Goal: Task Accomplishment & Management: Use online tool/utility

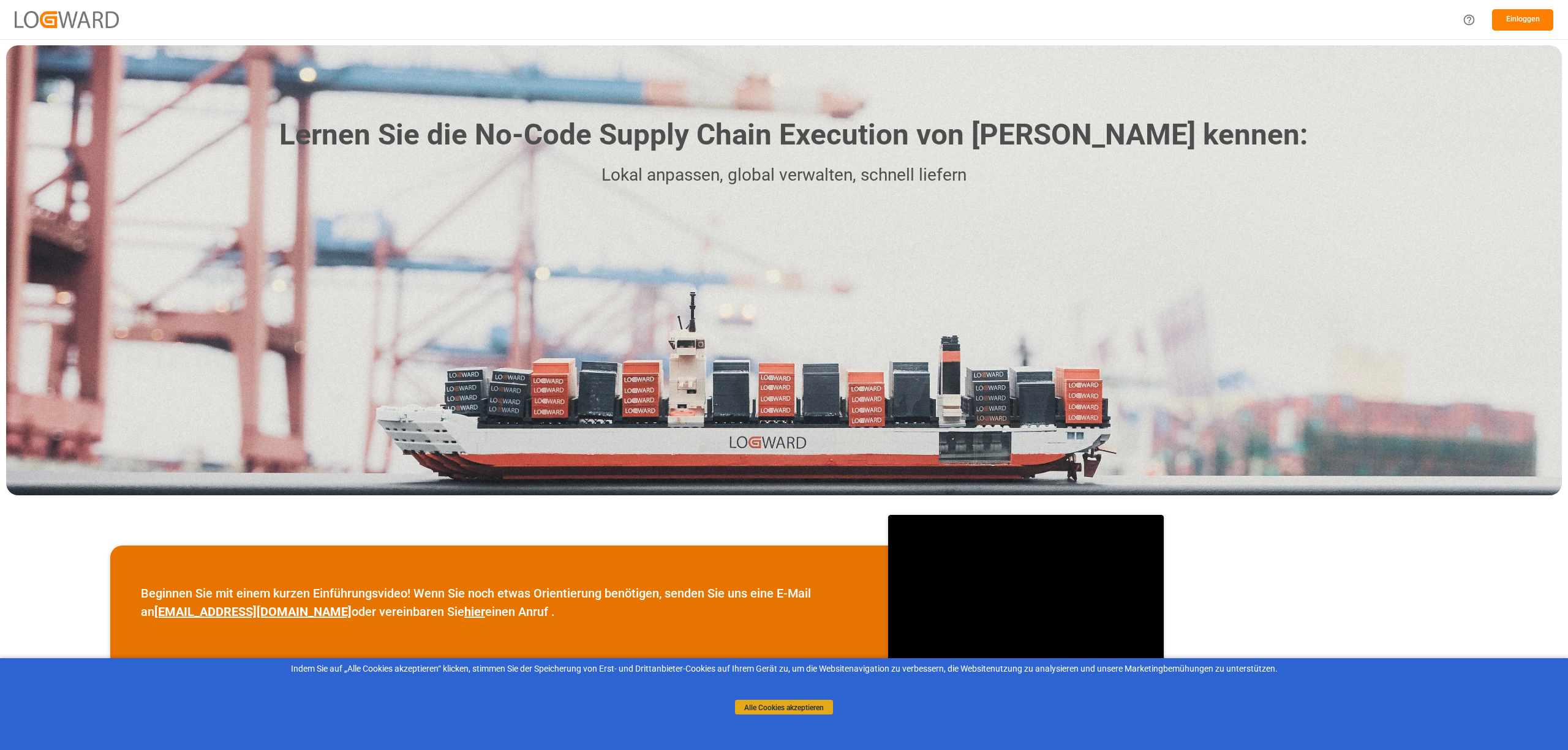
click at [803, 711] on font "Alle Cookies akzeptieren" at bounding box center [784, 708] width 80 height 9
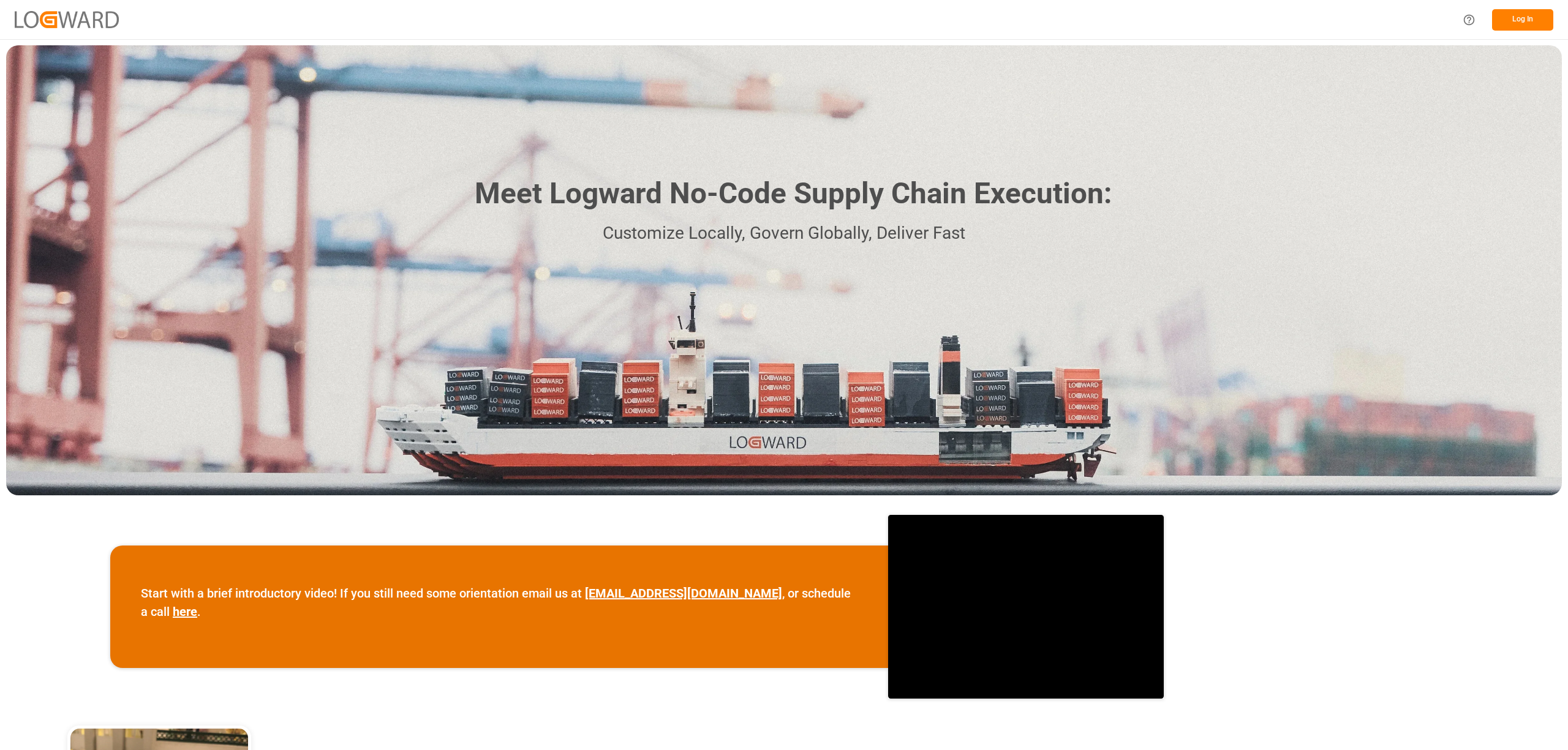
click at [1537, 15] on button "Log In" at bounding box center [1523, 20] width 61 height 21
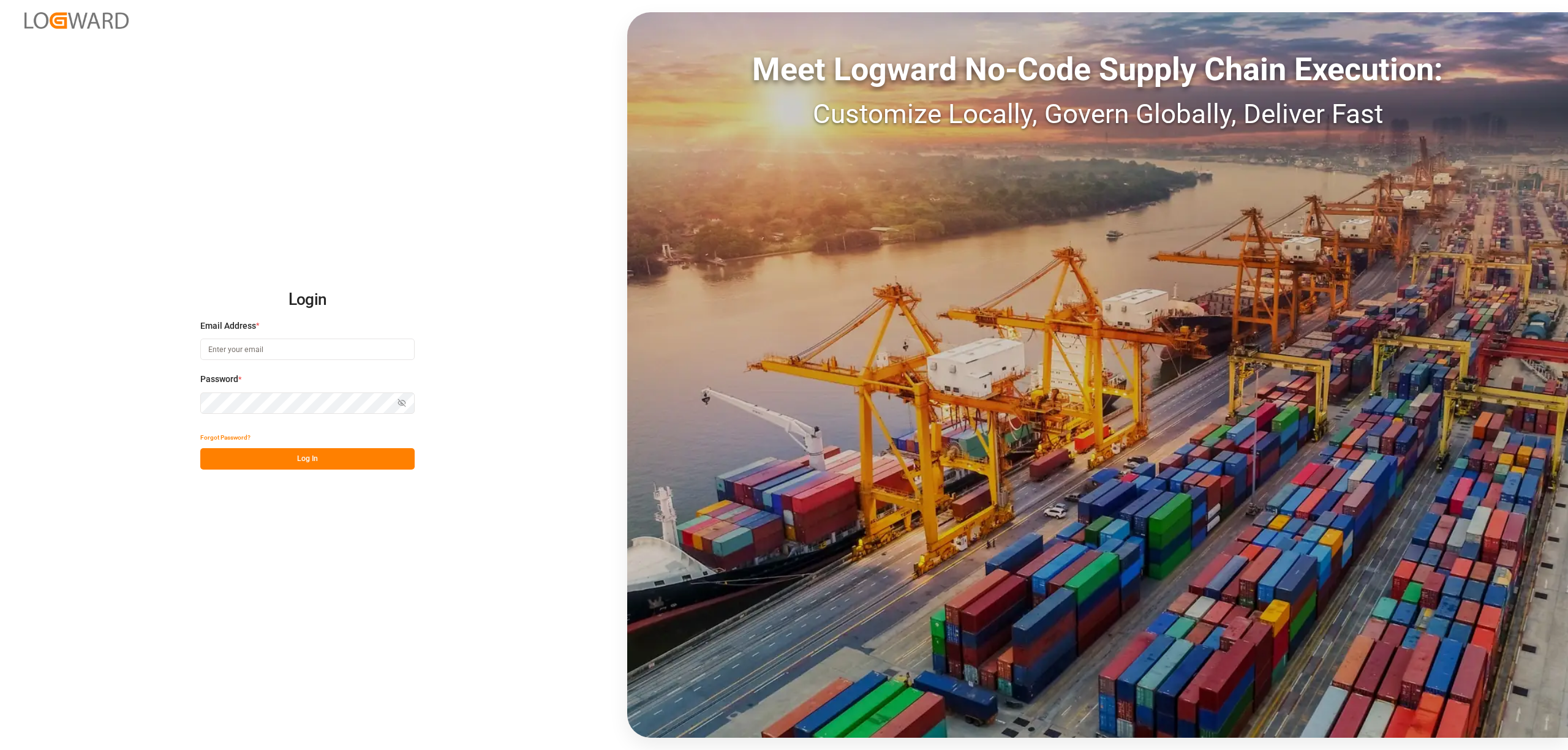
click at [253, 349] on input at bounding box center [307, 349] width 215 height 21
type input "inge.niegsch@rhenus.com"
click at [314, 463] on button "Log In" at bounding box center [307, 458] width 215 height 21
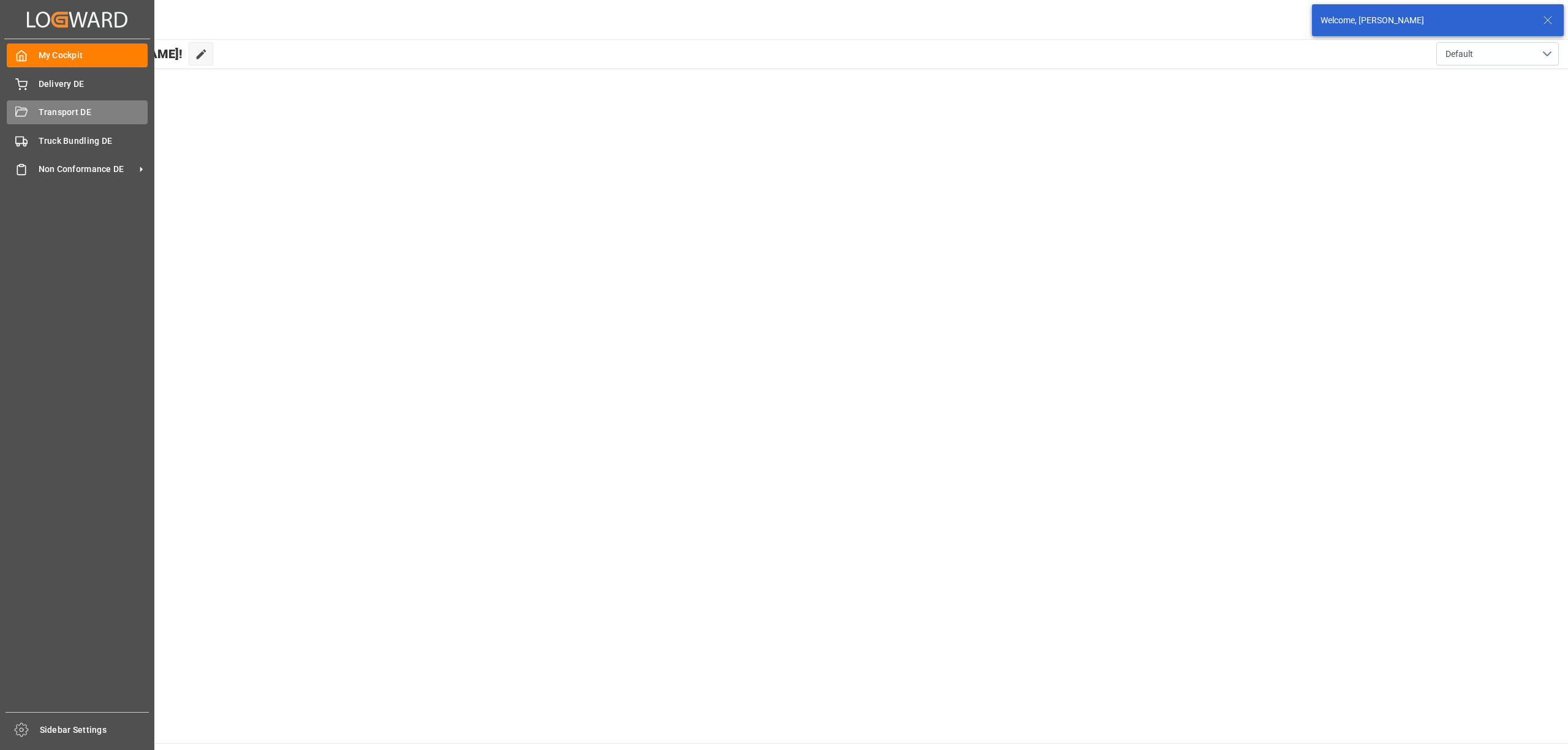
click at [44, 113] on span "Transport DE" at bounding box center [93, 112] width 109 height 13
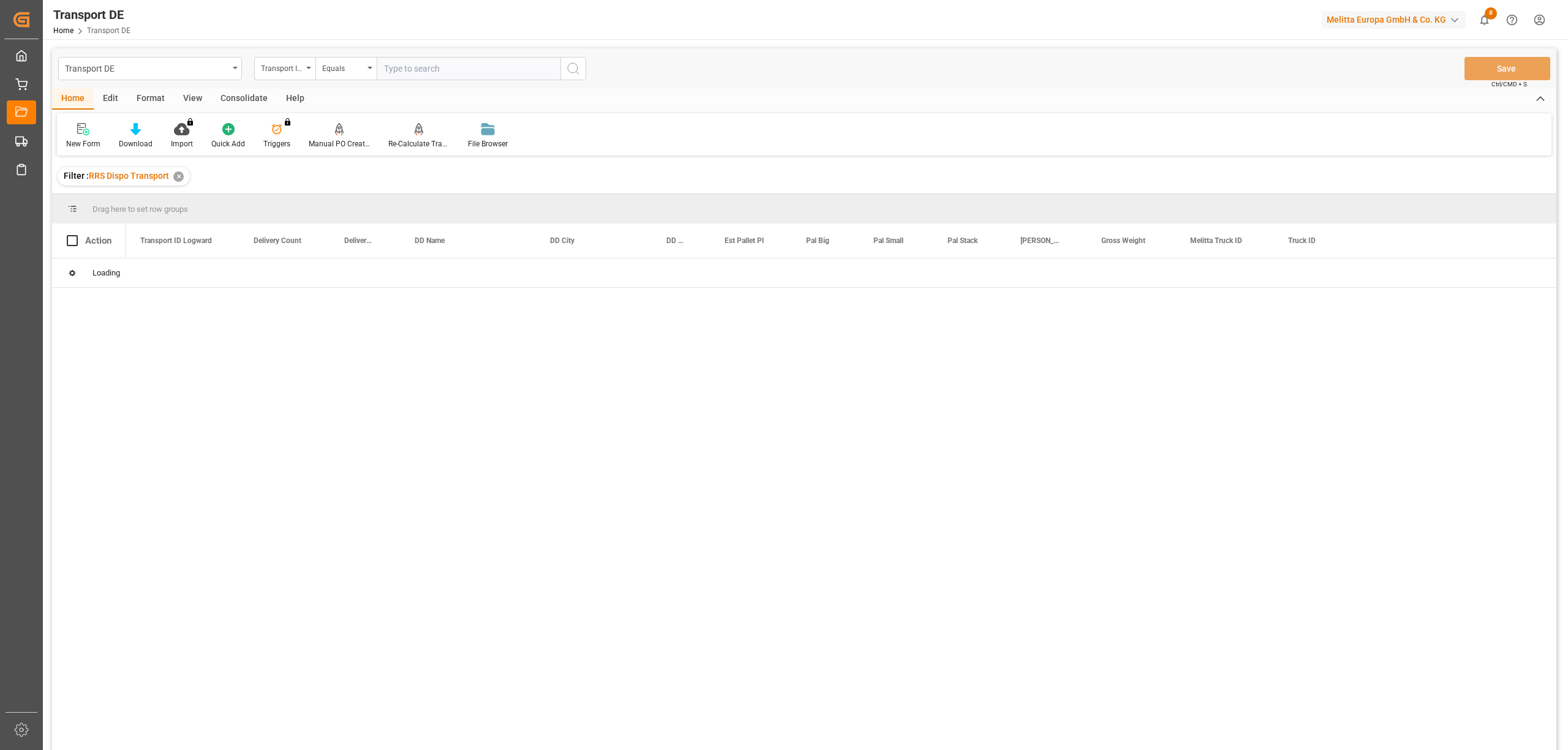
click at [229, 94] on div "Consolidate" at bounding box center [244, 99] width 66 height 21
click at [83, 134] on div at bounding box center [96, 129] width 60 height 13
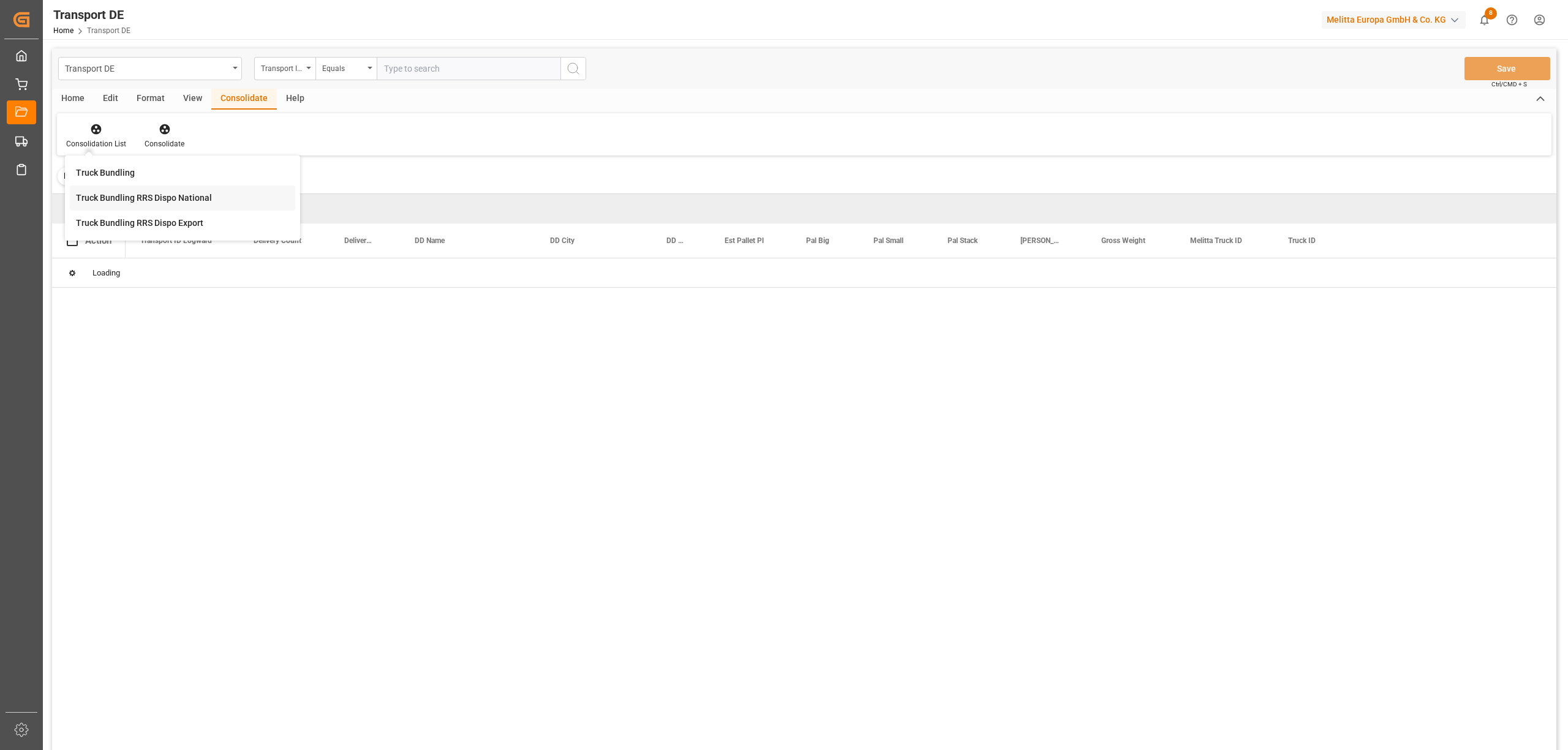
click at [124, 196] on div "Transport DE Transport ID Logward Equals Save Ctrl/CMD + S Home Edit Format Vie…" at bounding box center [803, 415] width 1504 height 734
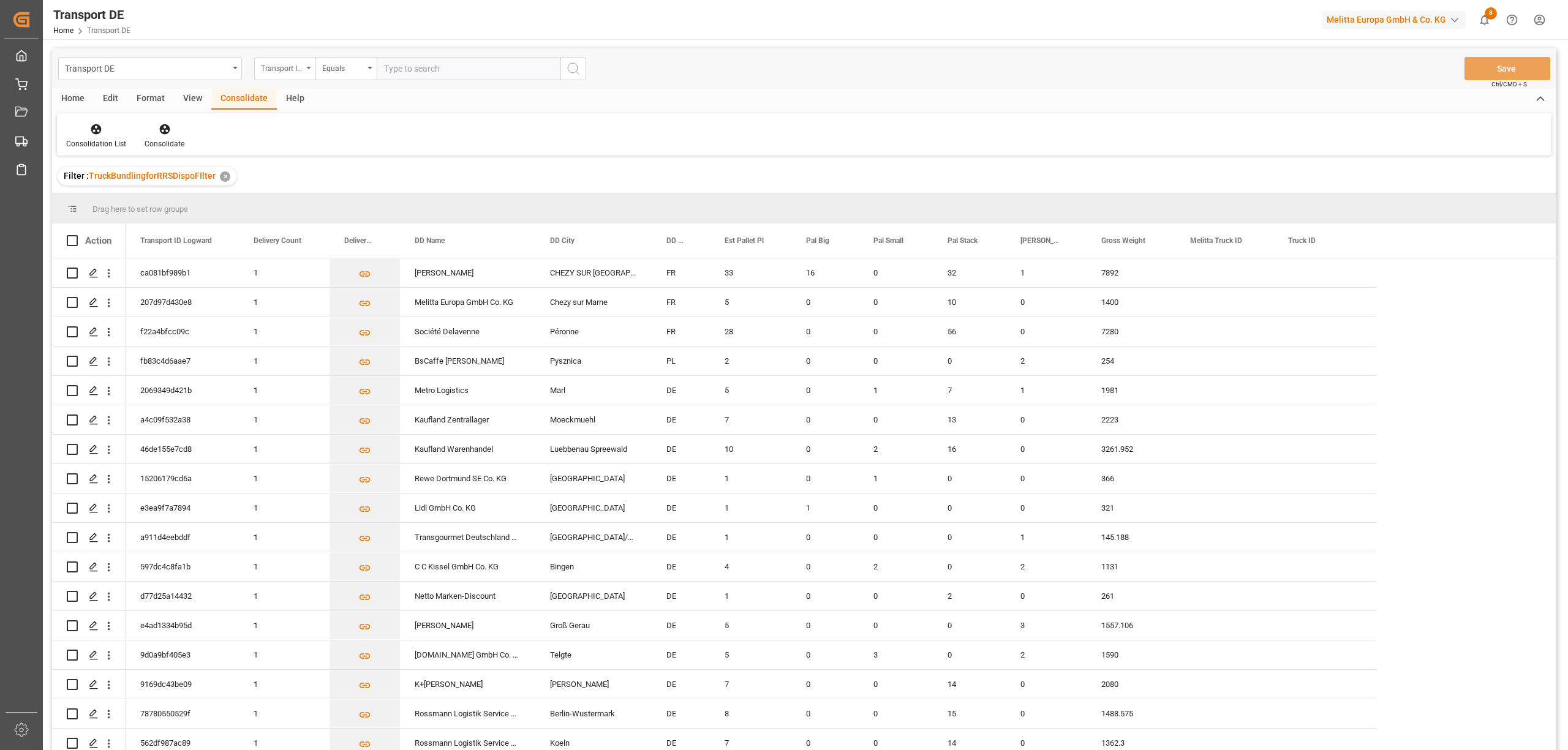
click at [280, 71] on div "Transport ID Logward" at bounding box center [282, 66] width 42 height 14
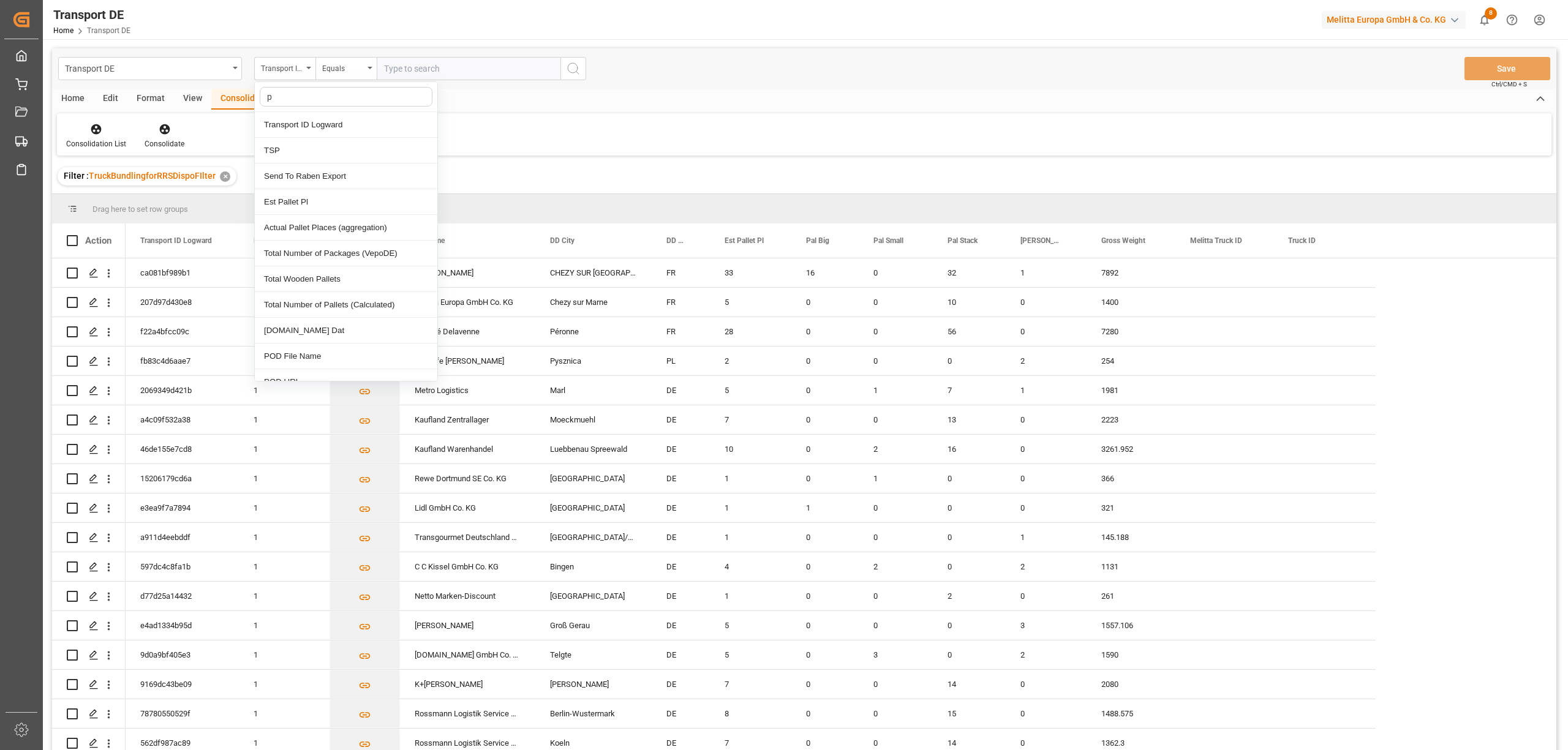
type input "pl"
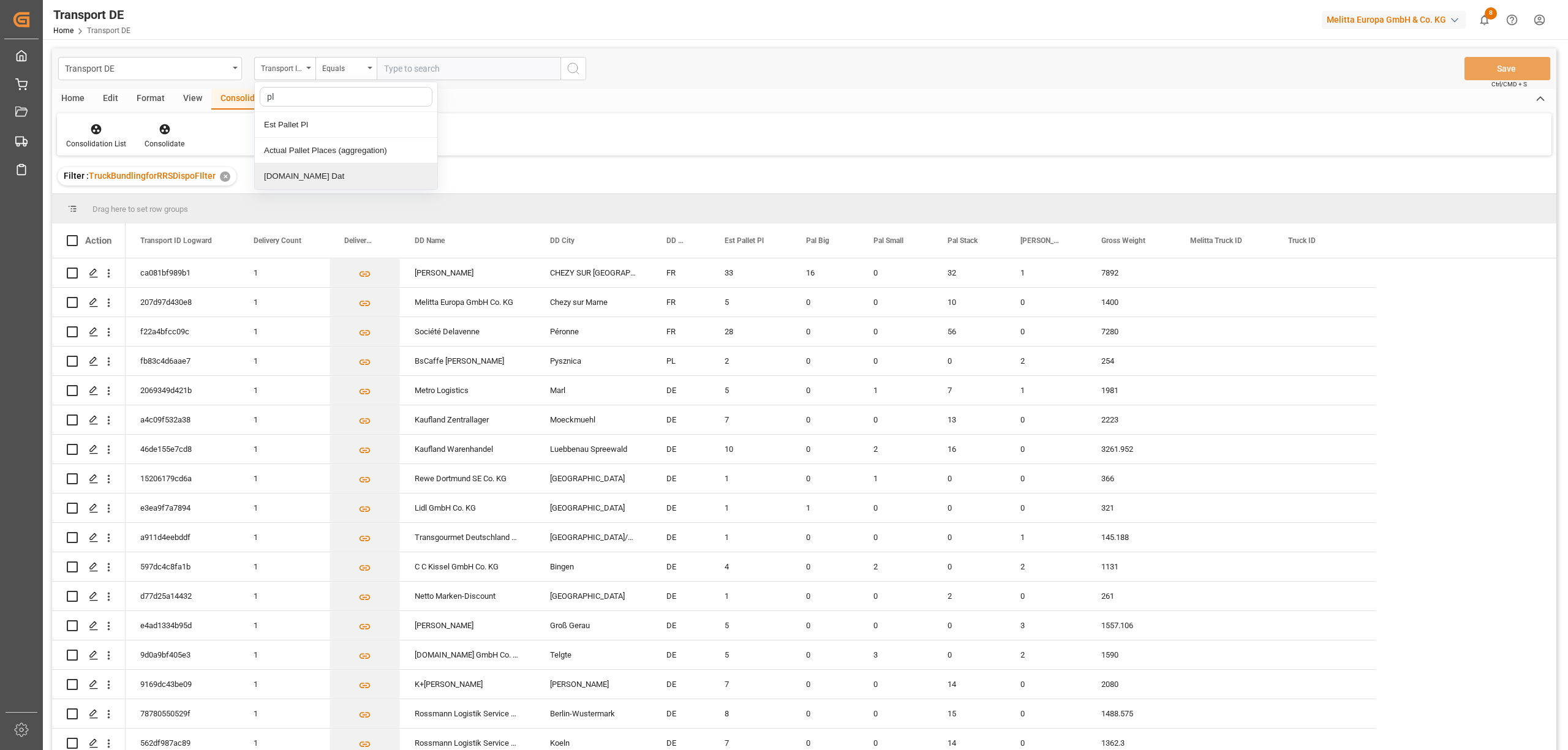
click at [310, 177] on div "[DOMAIN_NAME] Dat" at bounding box center [346, 176] width 182 height 26
click at [380, 67] on input "text" at bounding box center [468, 69] width 184 height 23
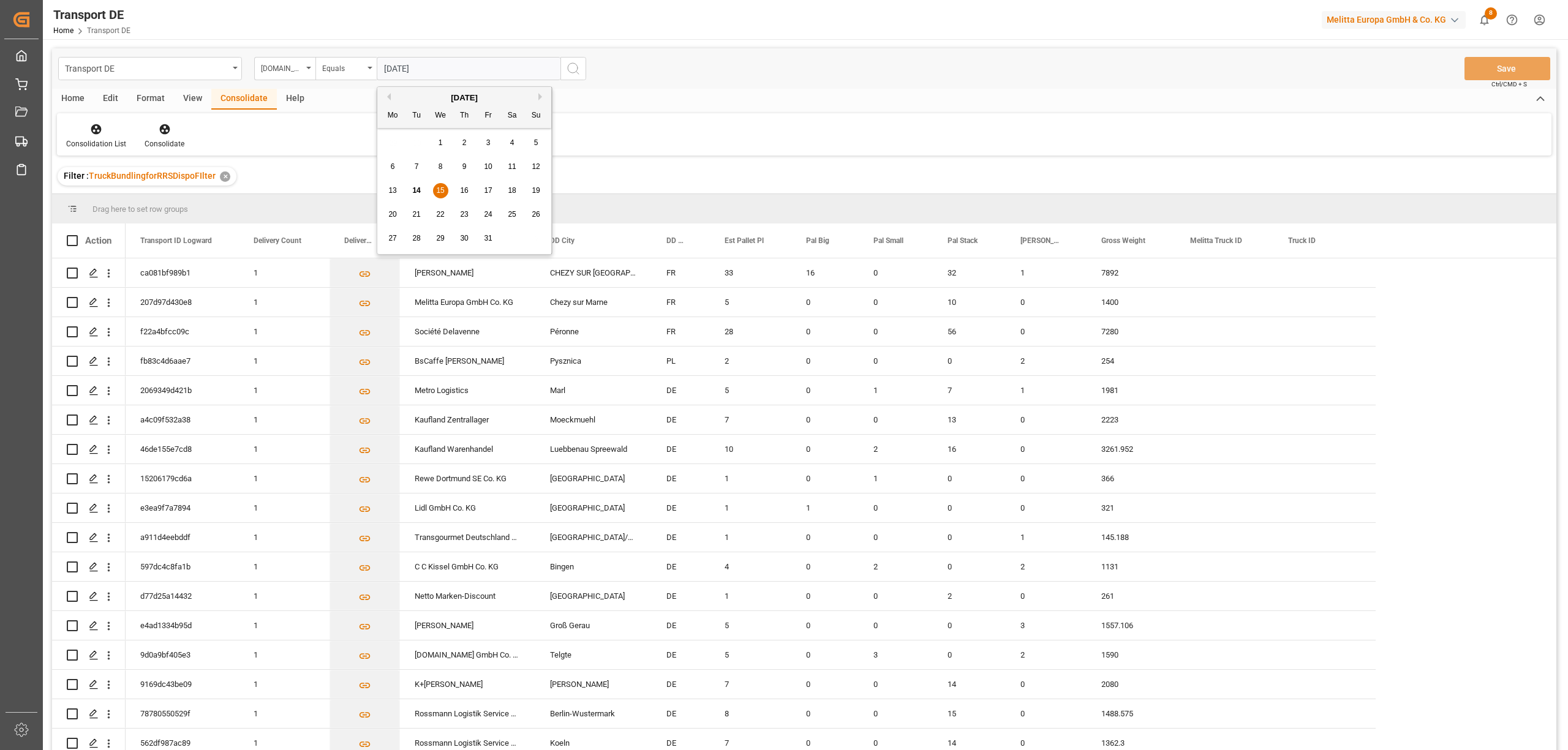
type input "[DATE]"
click at [576, 69] on icon "search button" at bounding box center [573, 69] width 15 height 15
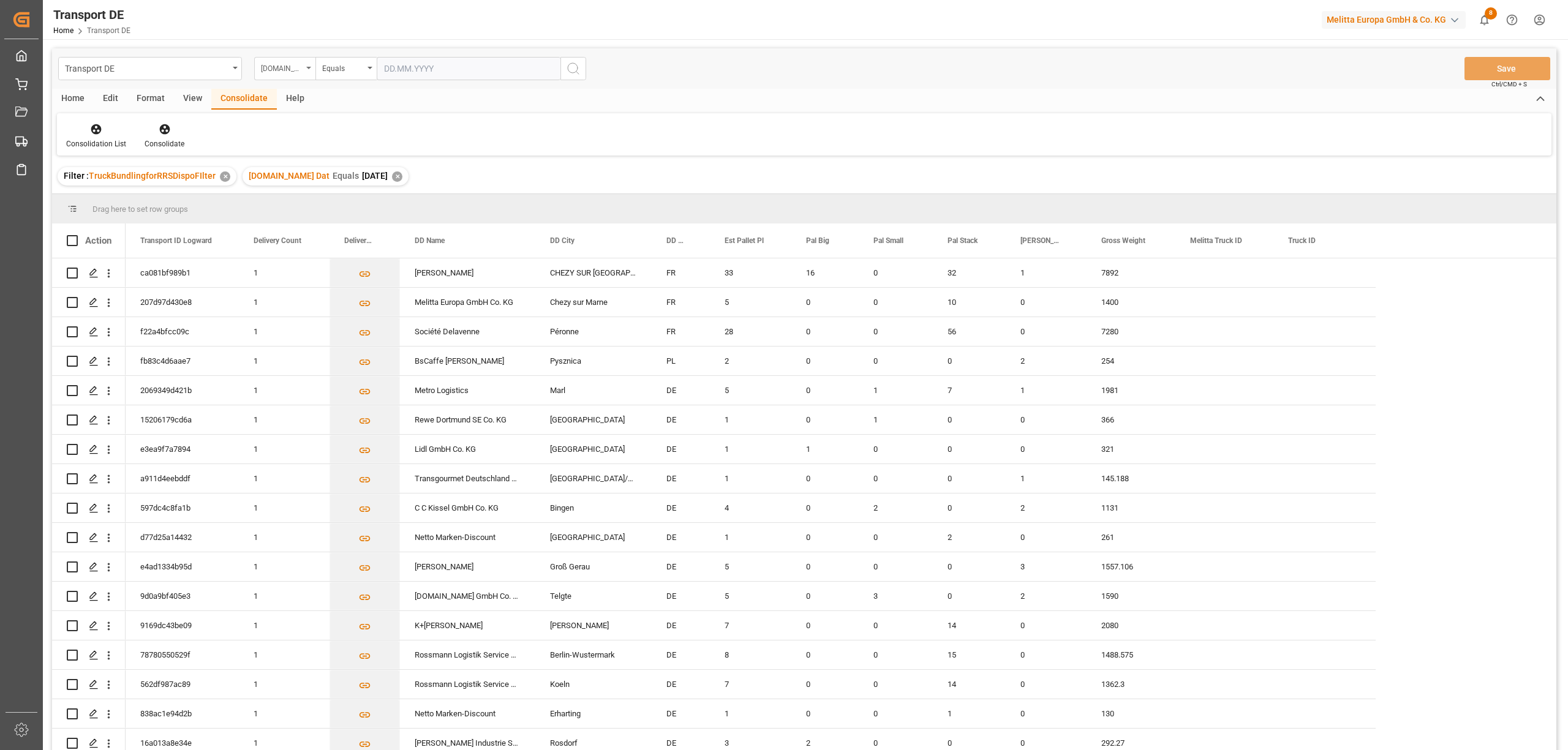
click at [275, 69] on div "[DOMAIN_NAME] Dat" at bounding box center [282, 66] width 42 height 14
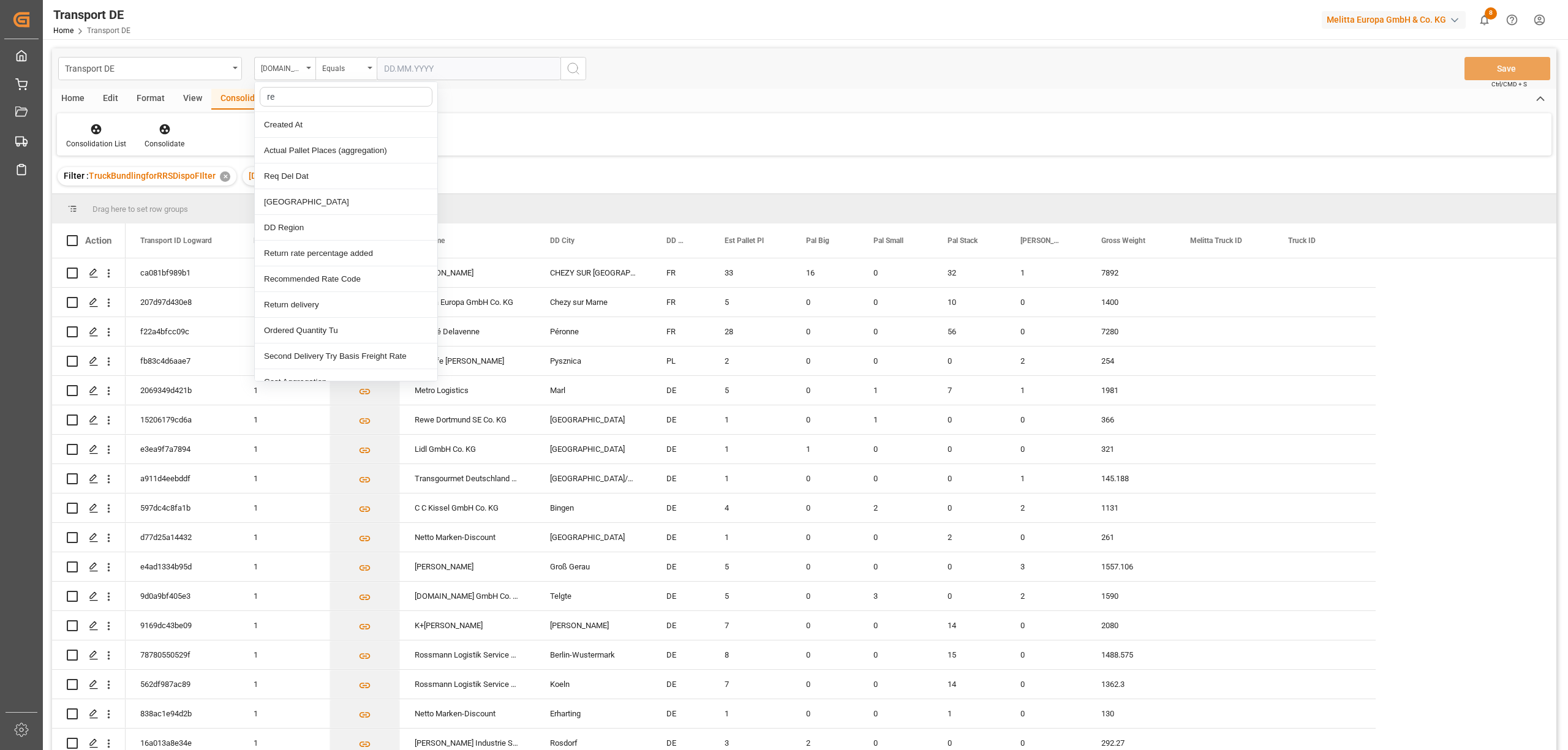
type input "req"
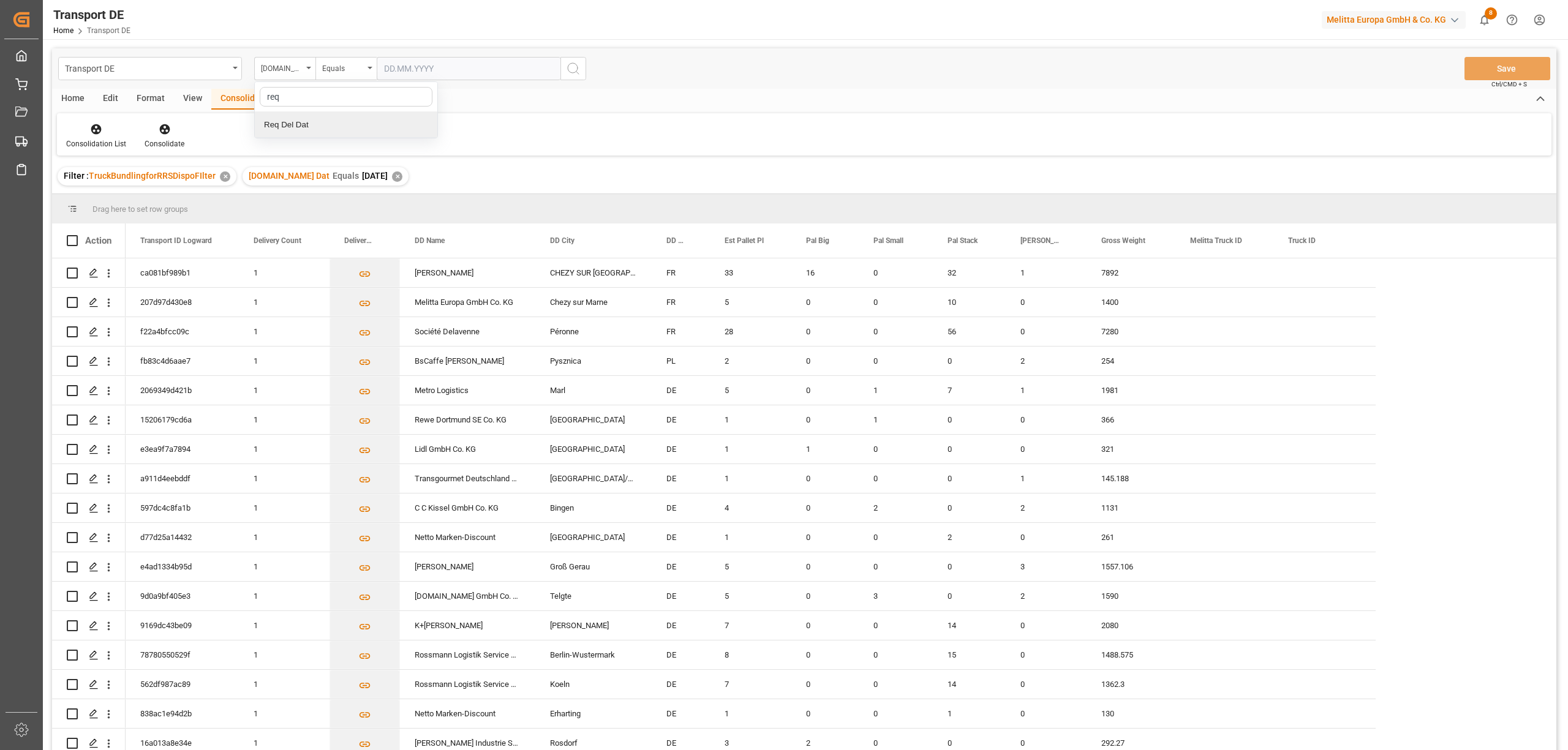
click at [300, 128] on div "Req Del Dat" at bounding box center [346, 125] width 182 height 26
click at [333, 66] on div "Equals" at bounding box center [342, 66] width 42 height 14
drag, startPoint x: 352, startPoint y: 224, endPoint x: 409, endPoint y: 175, distance: 75.2
click at [352, 225] on div "In range" at bounding box center [407, 228] width 182 height 26
click at [382, 66] on input "text" at bounding box center [422, 69] width 92 height 23
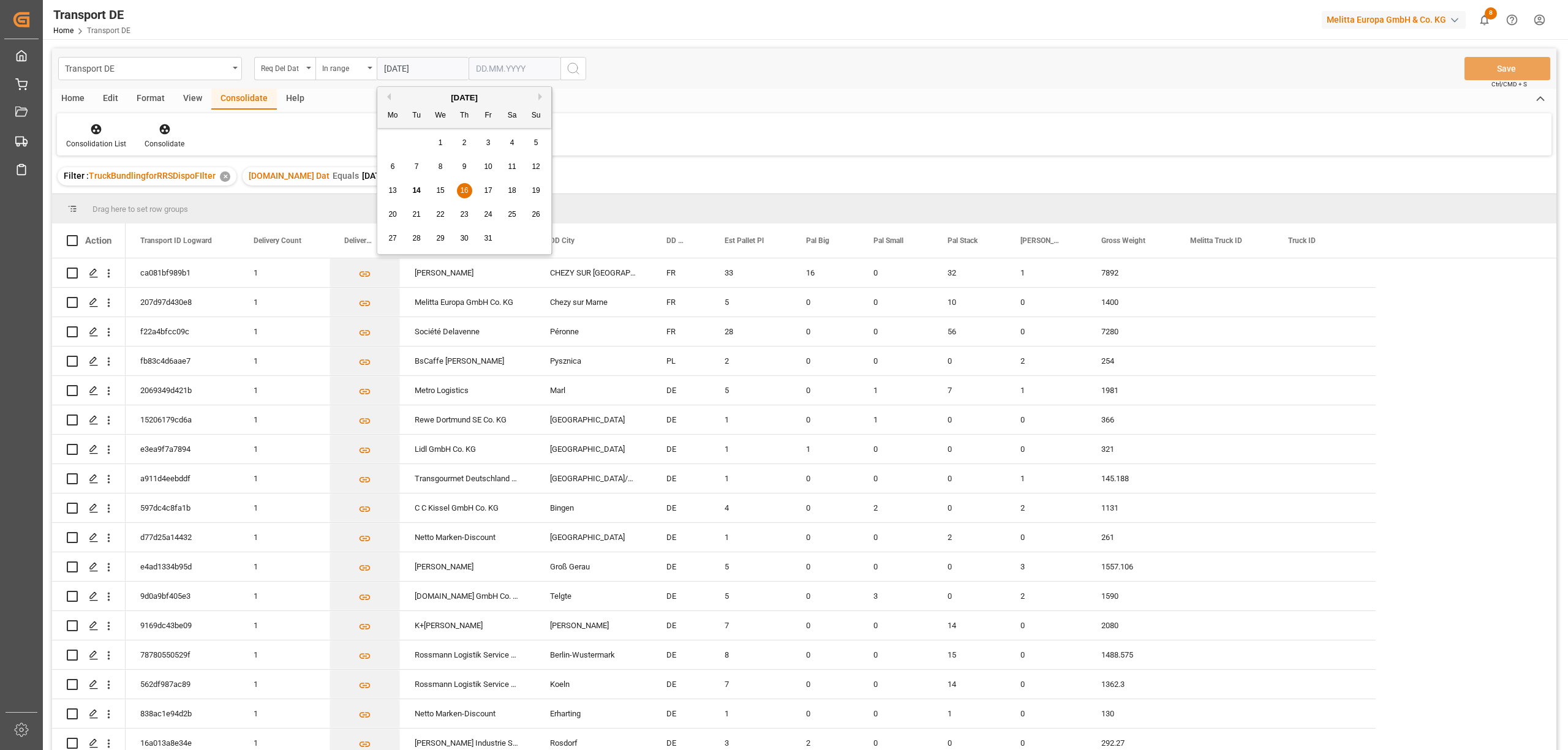
type input "[DATE]"
click at [474, 66] on input "text" at bounding box center [514, 69] width 92 height 23
type input "[DATE]"
click at [573, 64] on icon "search button" at bounding box center [573, 69] width 15 height 15
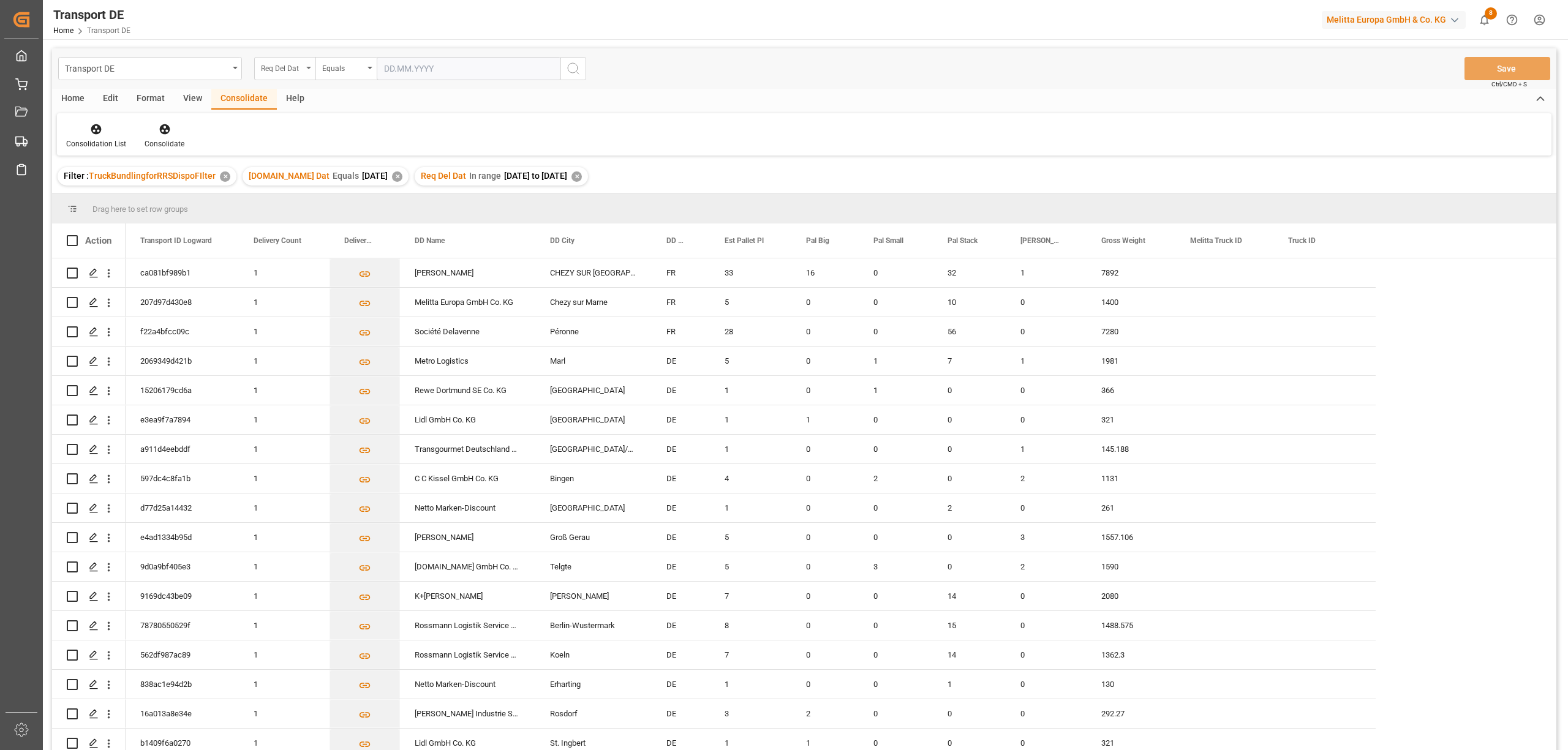
click at [273, 71] on div "Req Del Dat" at bounding box center [282, 66] width 42 height 14
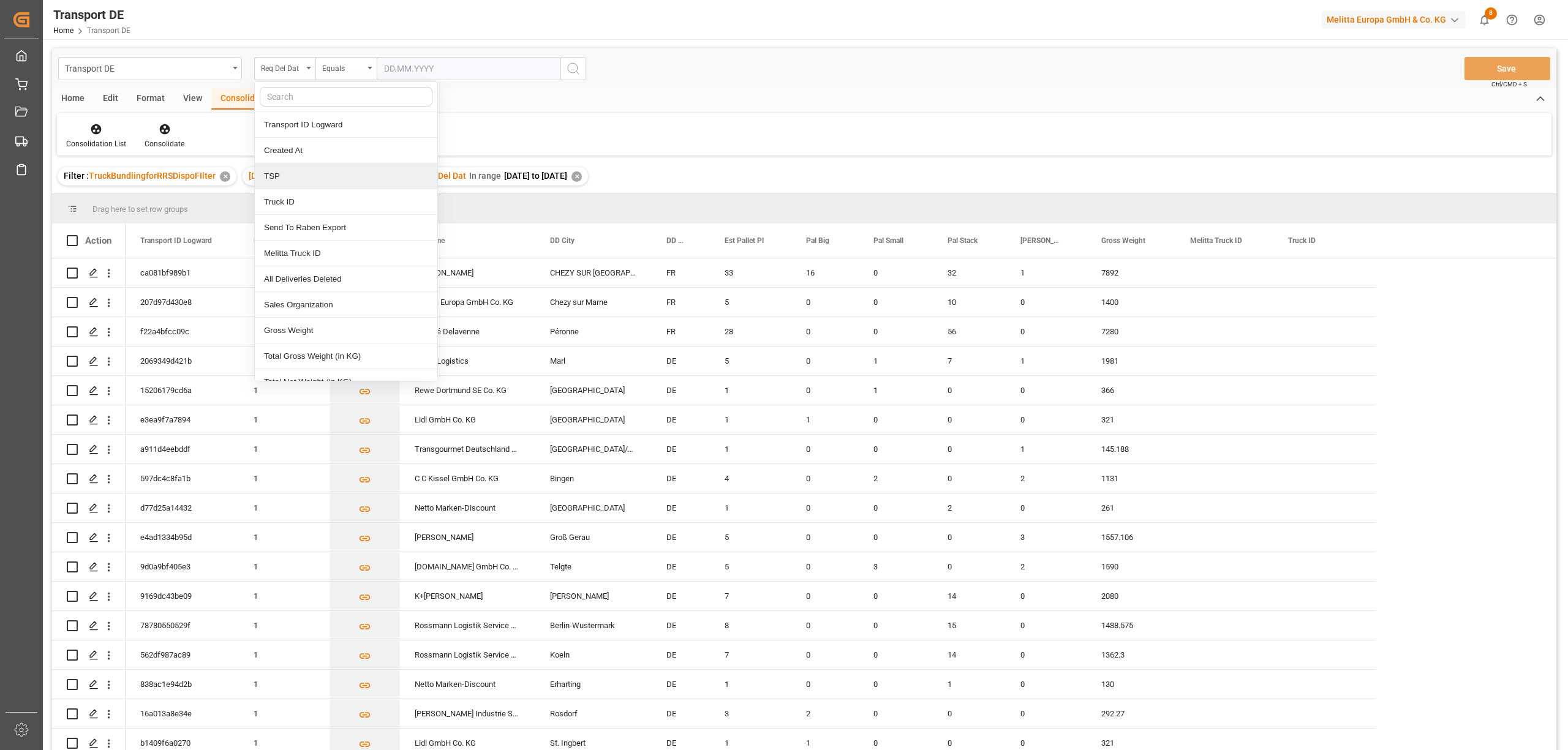
click at [274, 179] on div "TSP" at bounding box center [346, 176] width 182 height 26
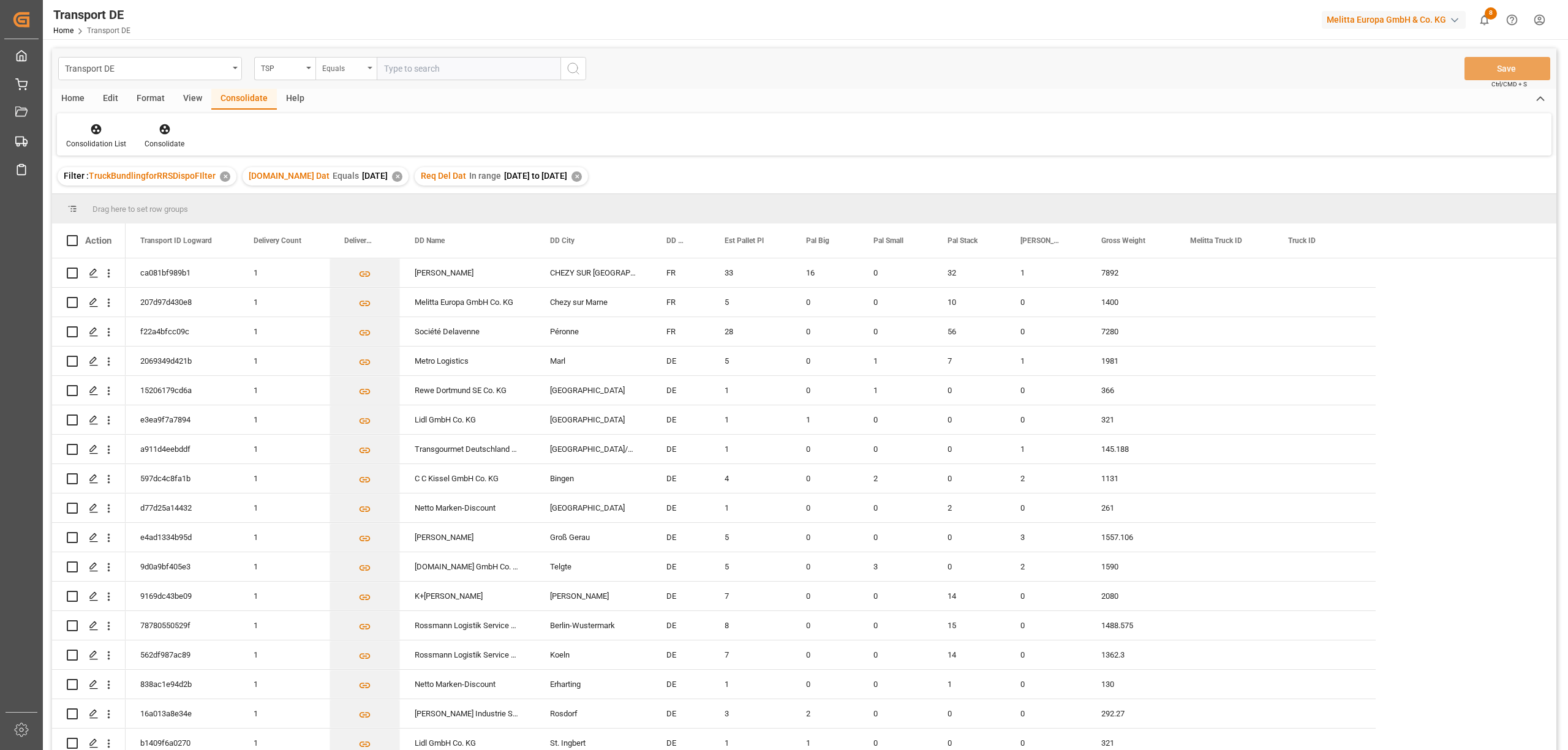
click at [329, 67] on div "Equals" at bounding box center [342, 66] width 42 height 14
click at [349, 201] on div "Starts with" at bounding box center [407, 201] width 182 height 26
type input "Moeller"
click at [574, 67] on icon "search button" at bounding box center [573, 69] width 15 height 15
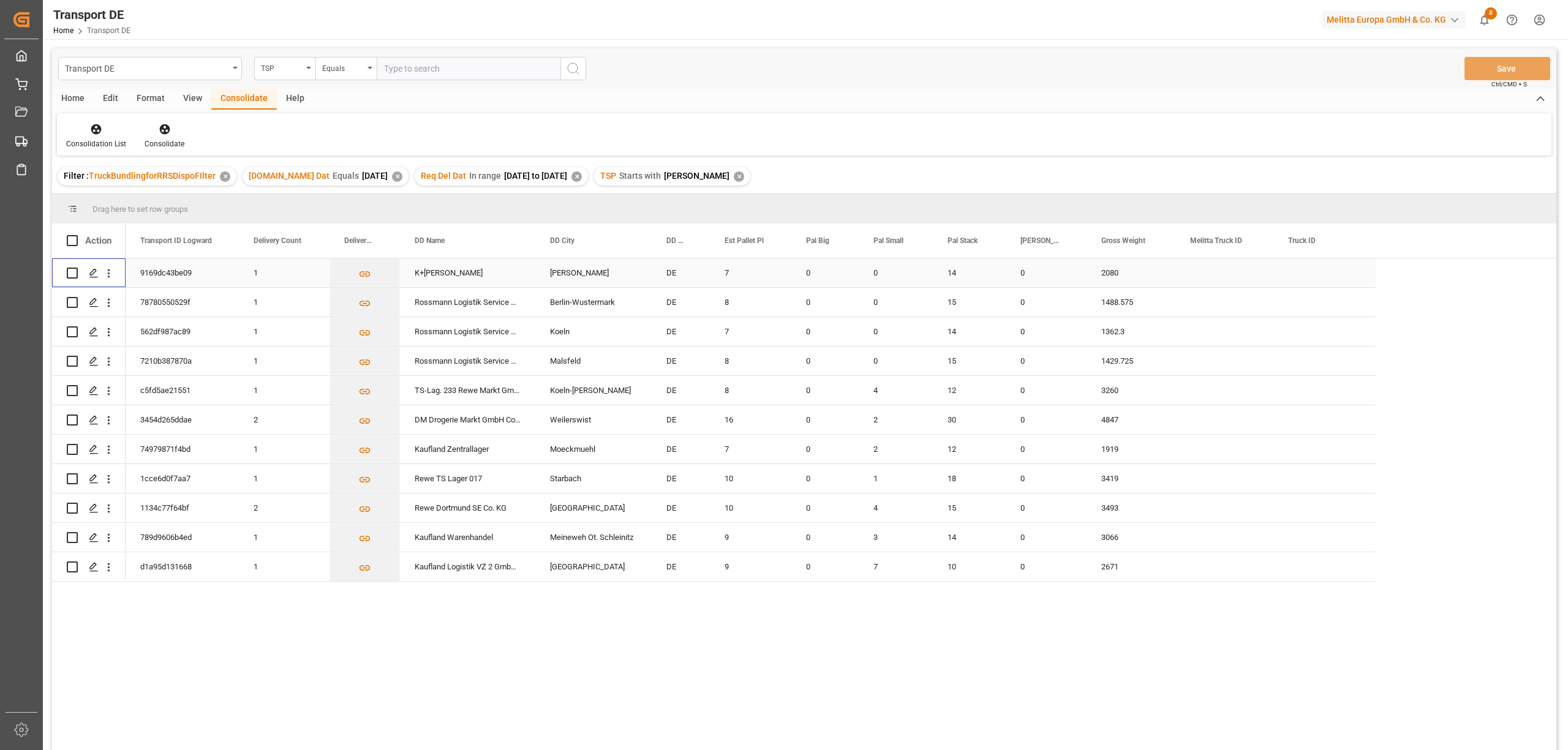
click at [72, 274] on input "Press Space to toggle row selection (unchecked)" at bounding box center [72, 273] width 11 height 11
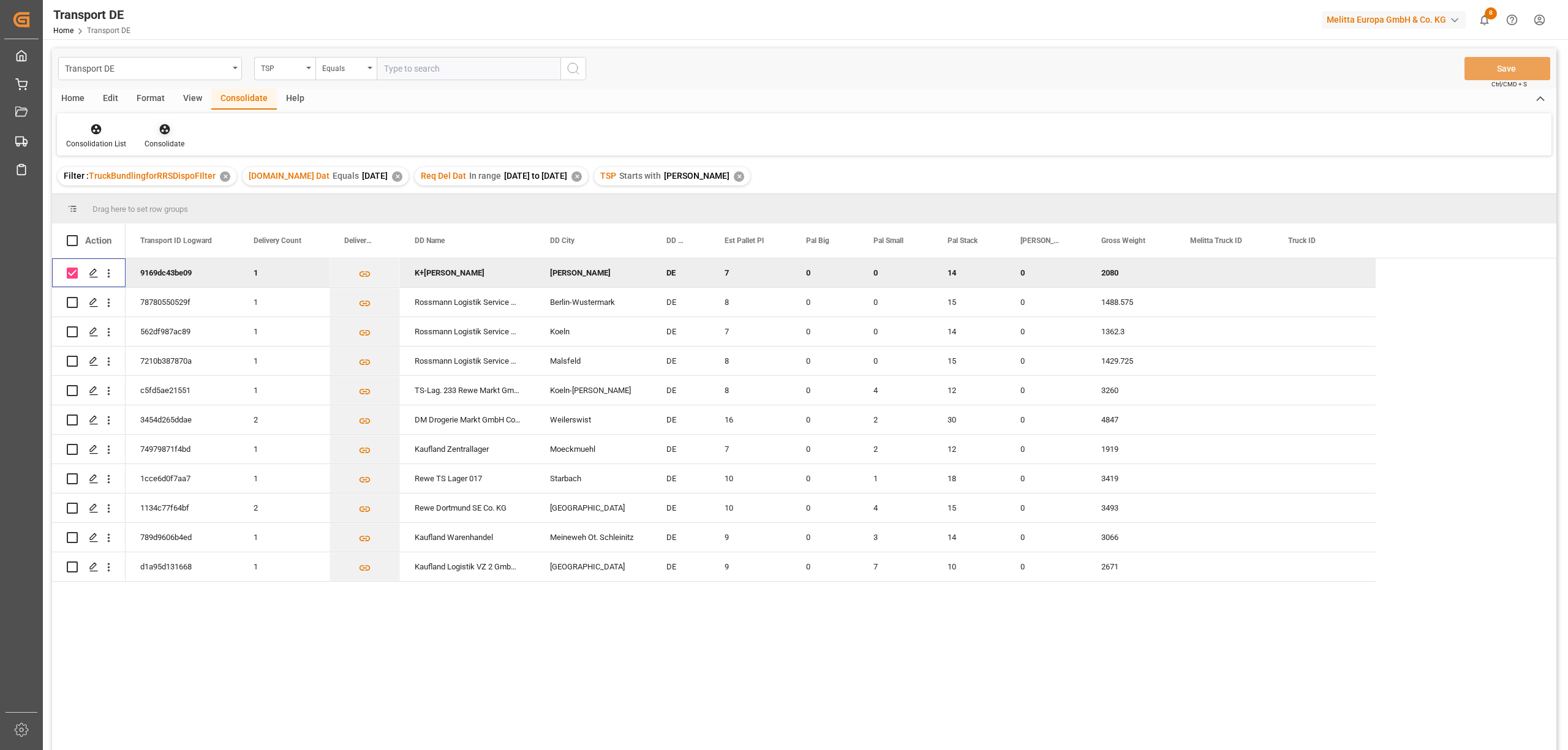
click at [165, 132] on icon at bounding box center [164, 129] width 10 height 10
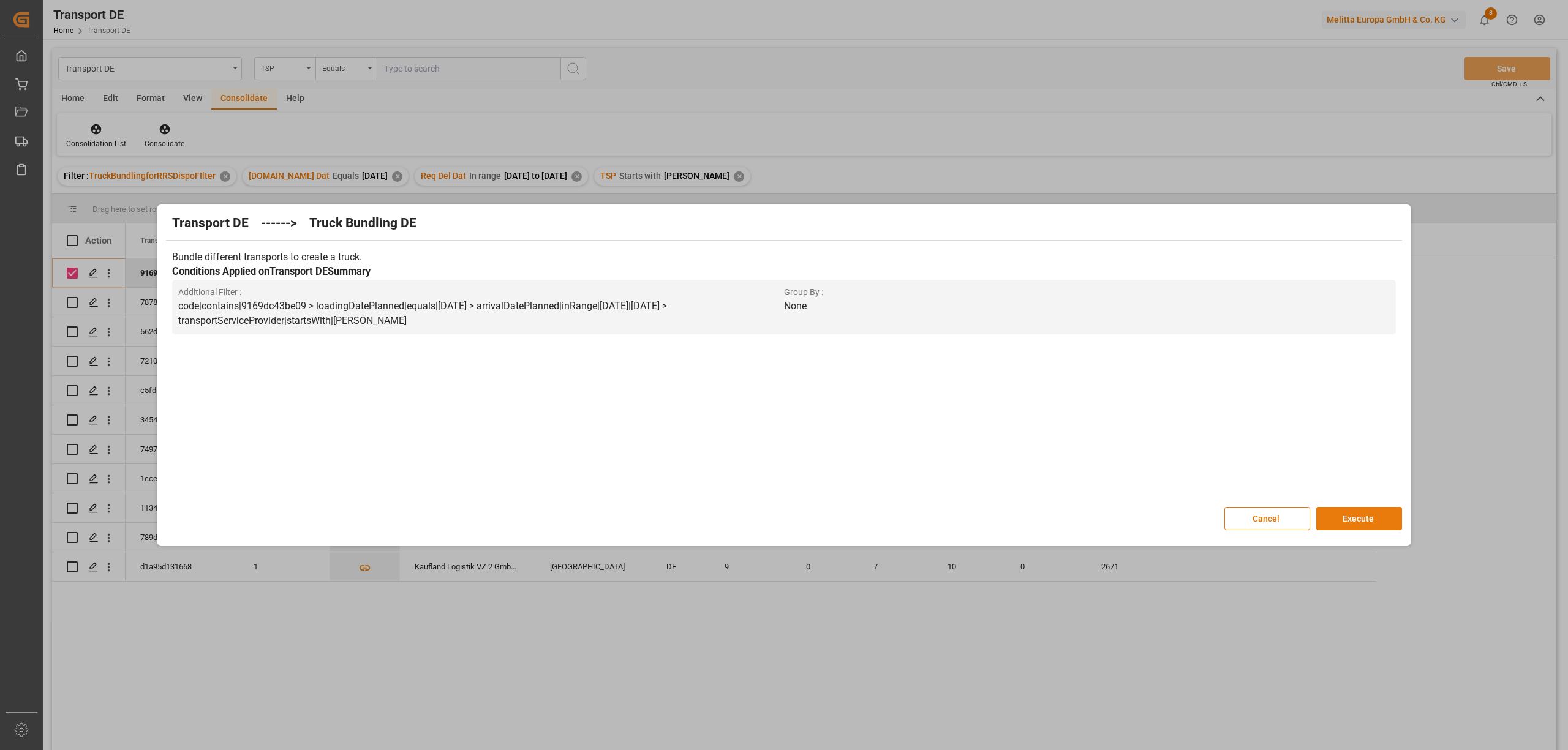
click at [1370, 516] on button "Execute" at bounding box center [1359, 519] width 86 height 23
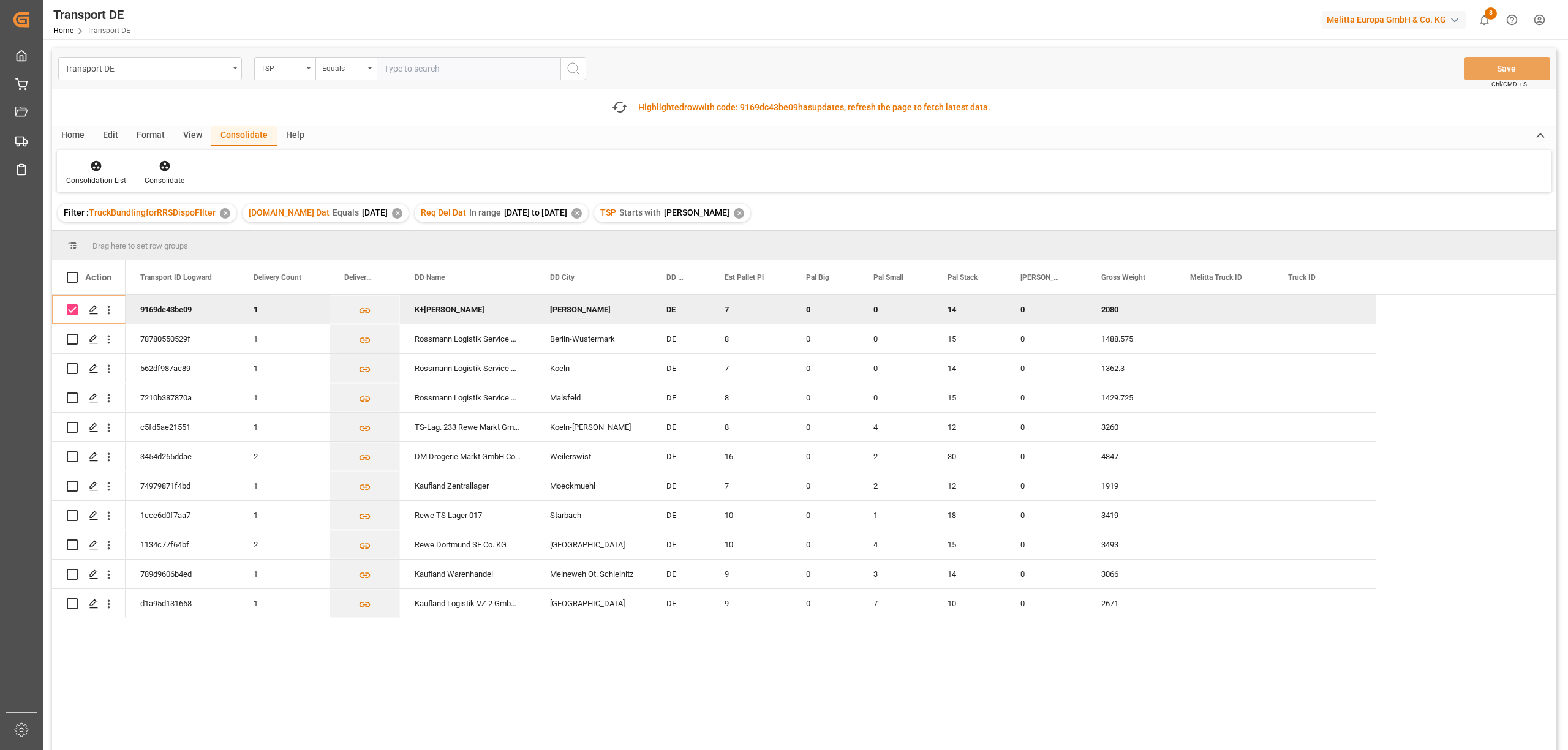
click at [72, 309] on input "Press Space to toggle row selection (checked)" at bounding box center [72, 309] width 11 height 11
checkbox input "false"
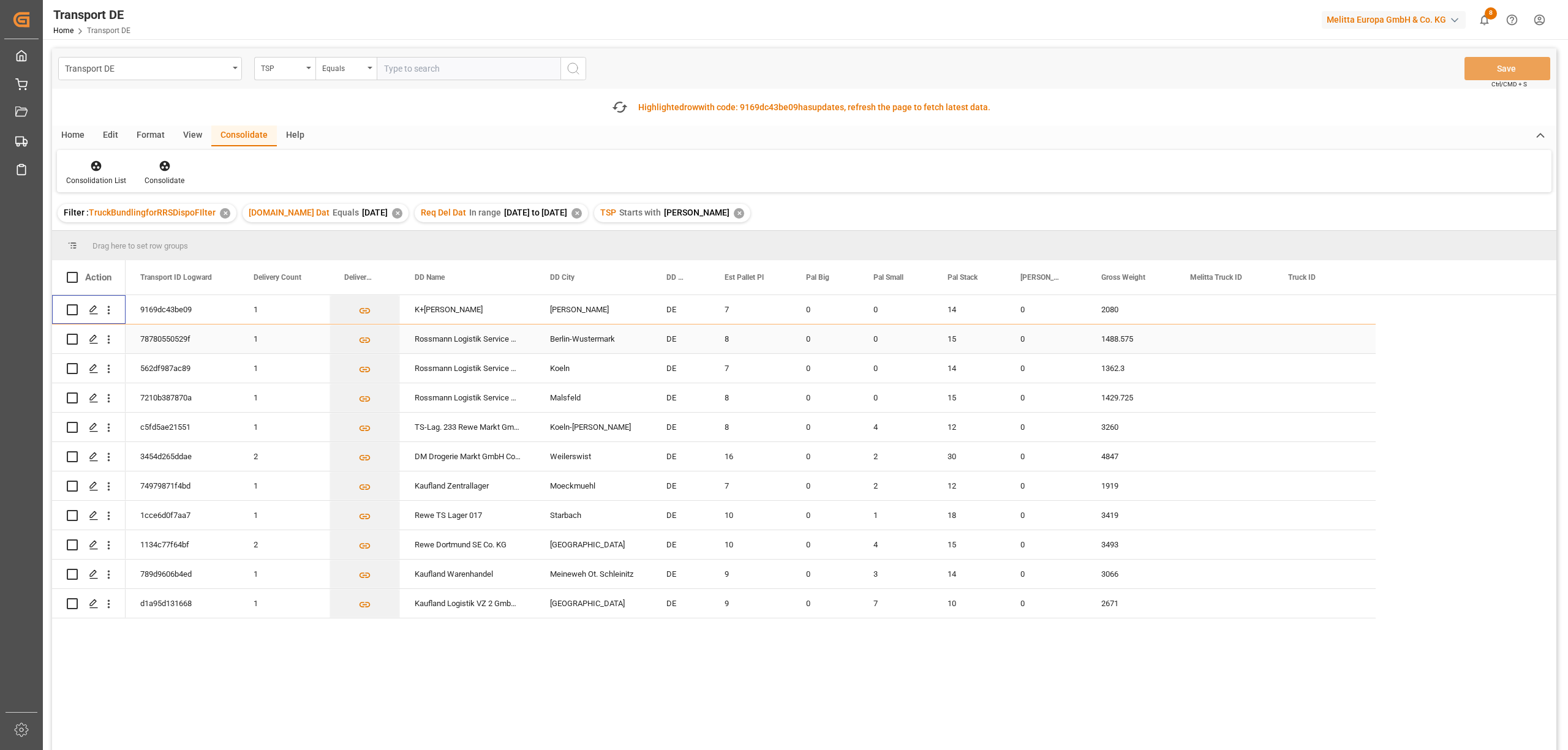
click at [71, 339] on input "Press Space to toggle row selection (unchecked)" at bounding box center [72, 339] width 11 height 11
checkbox input "true"
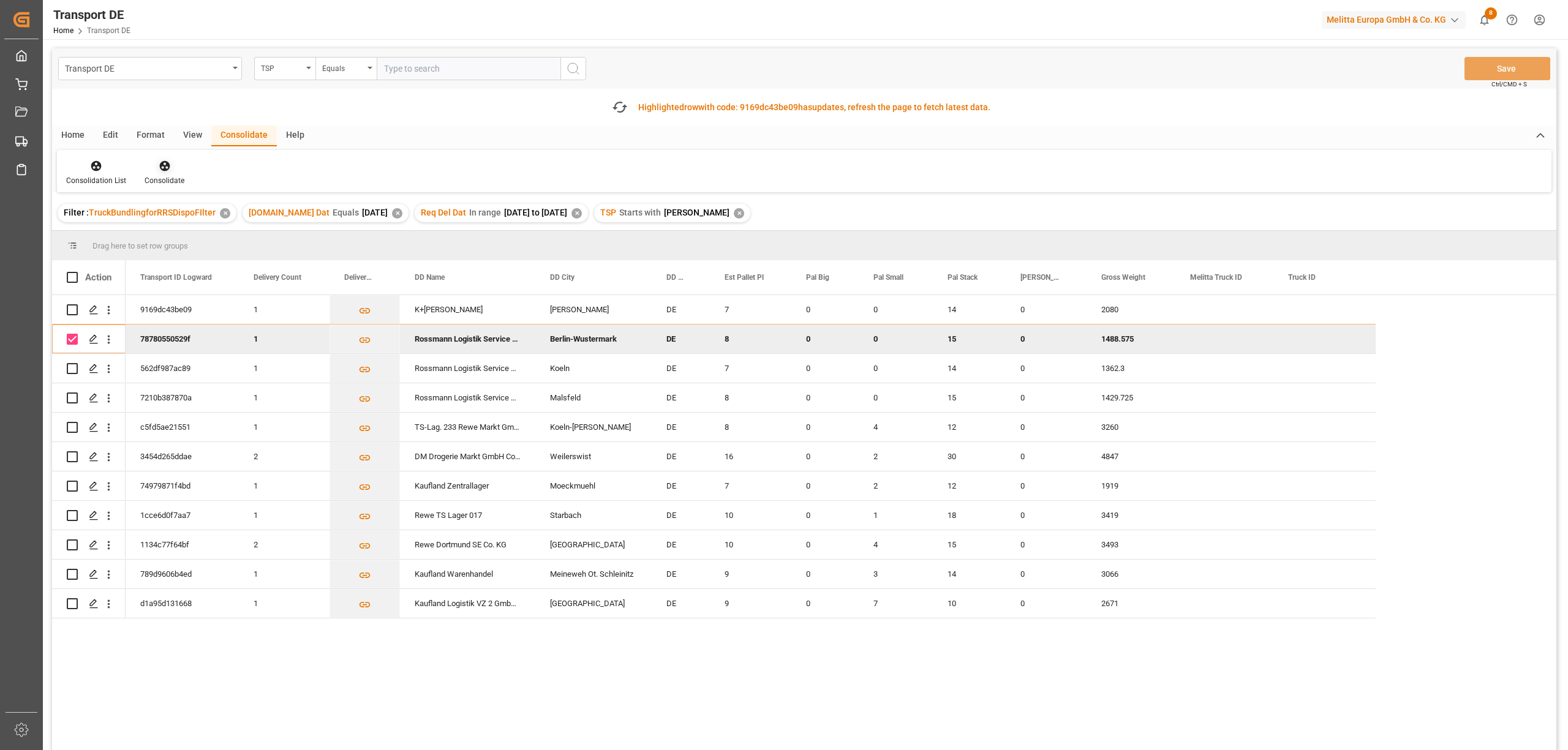
click at [166, 170] on icon at bounding box center [164, 166] width 12 height 12
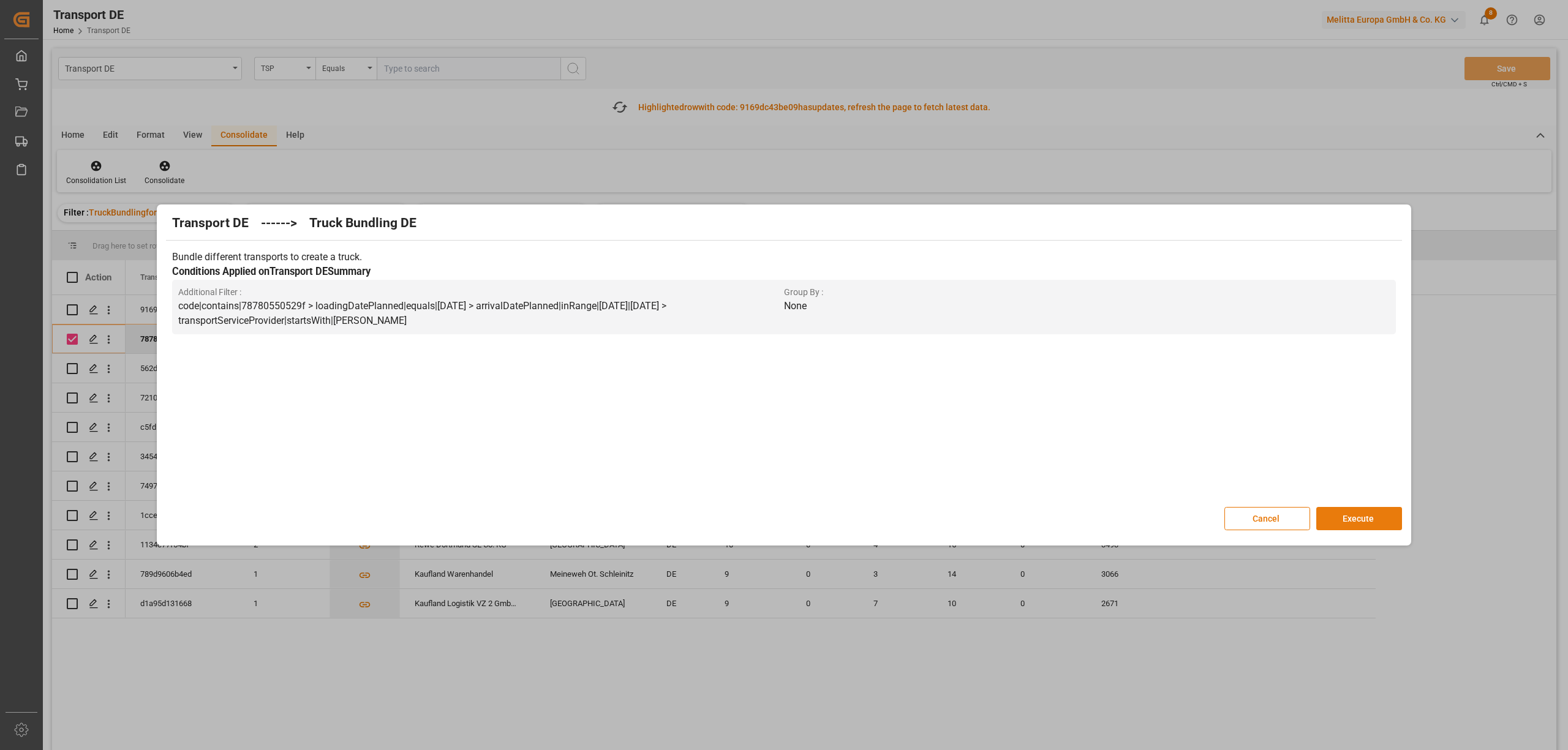
click at [1372, 517] on button "Execute" at bounding box center [1359, 519] width 86 height 23
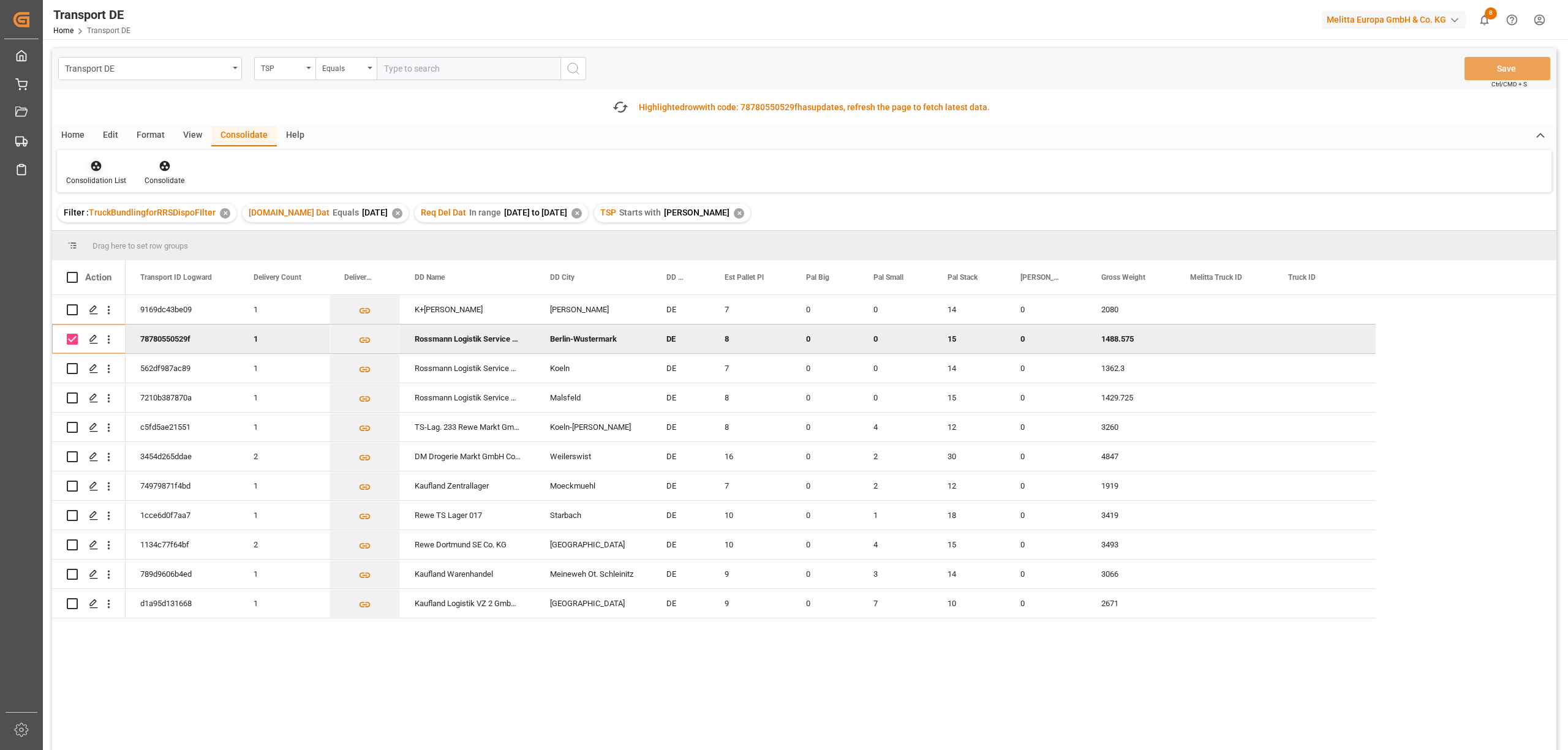
click at [93, 164] on icon at bounding box center [96, 166] width 10 height 10
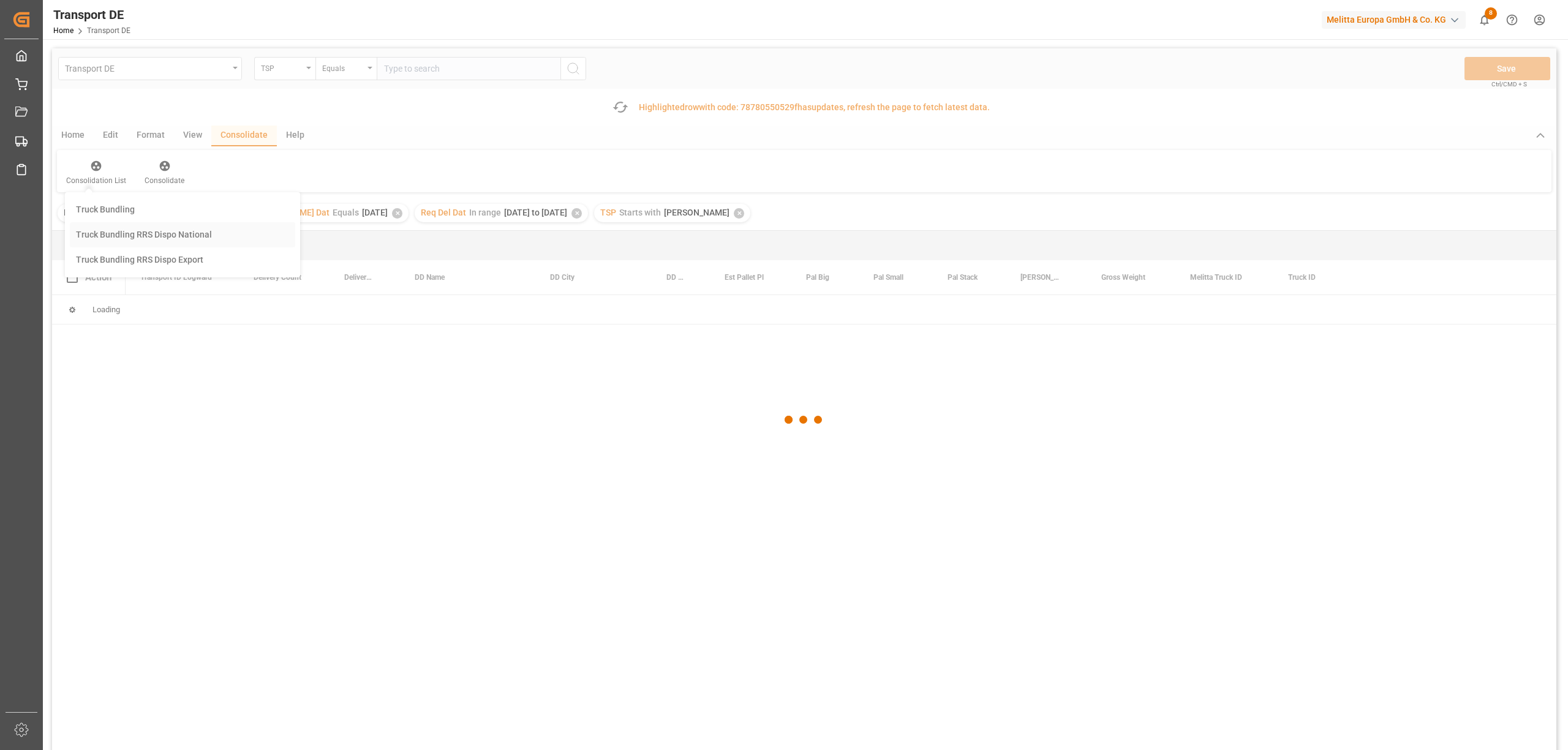
click at [111, 229] on div "Transport DE TSP Equals Save Ctrl/CMD + S Fetch latest updates Highlighted row …" at bounding box center [803, 433] width 1504 height 771
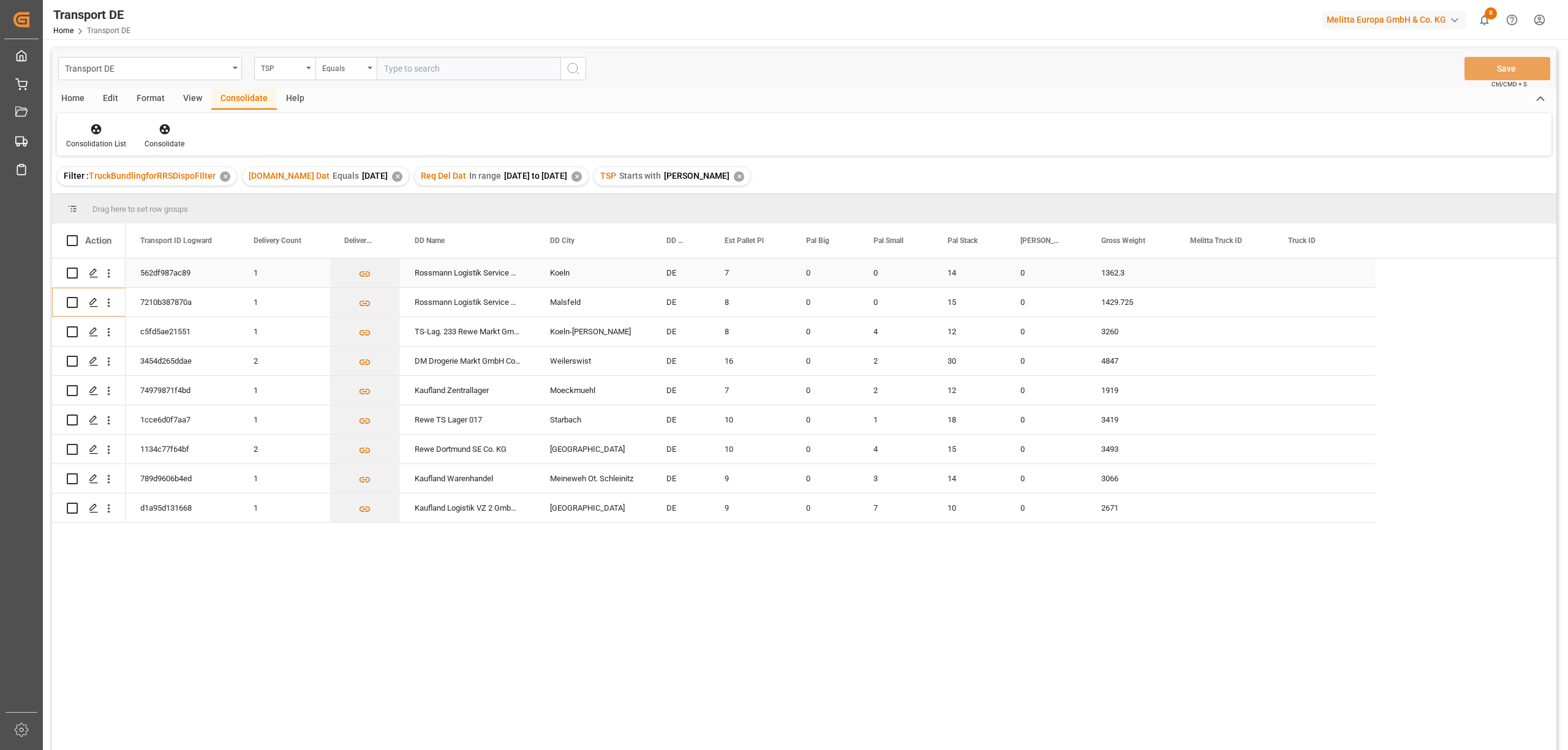
click at [72, 270] on input "Press Space to toggle row selection (unchecked)" at bounding box center [72, 273] width 11 height 11
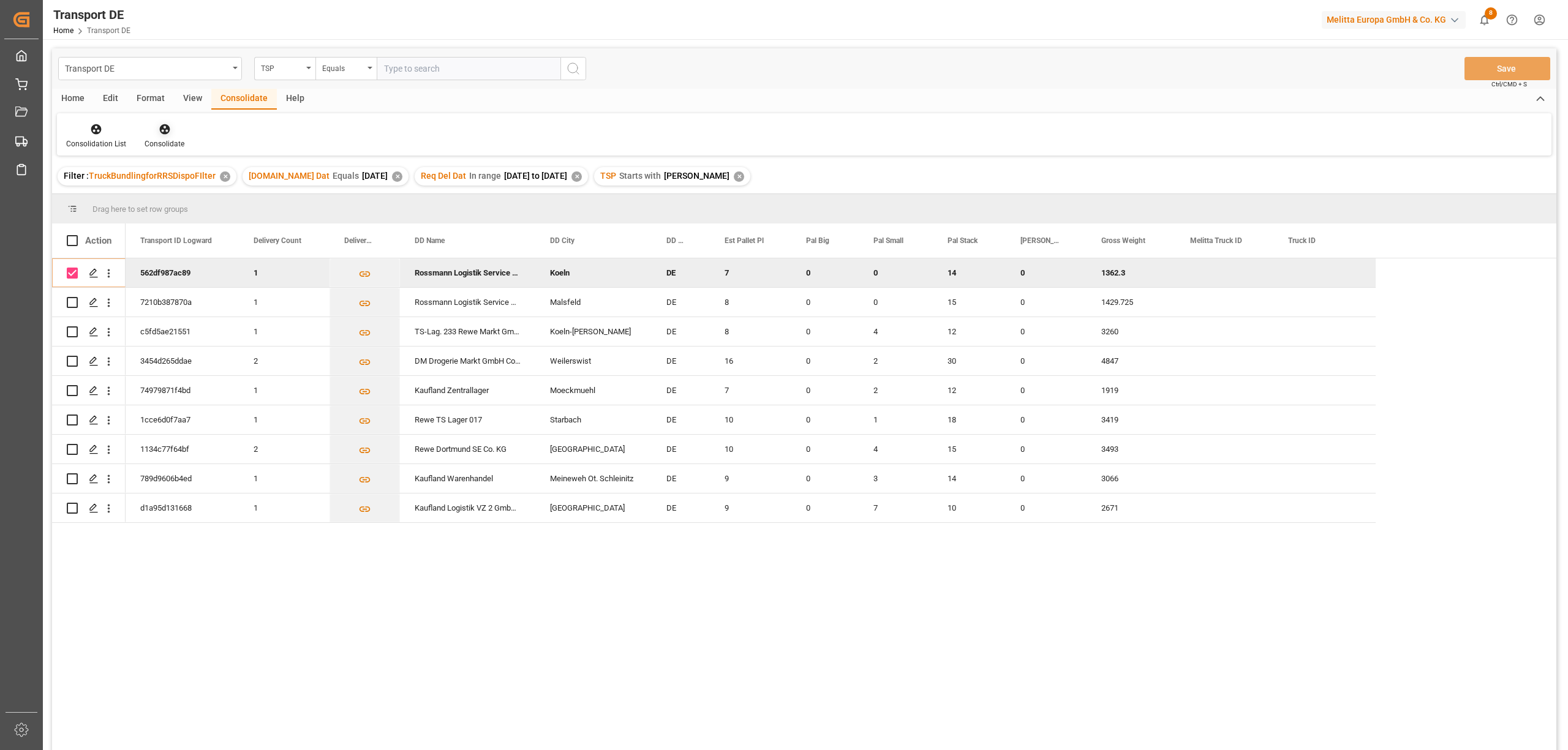
click at [160, 130] on icon at bounding box center [164, 129] width 12 height 12
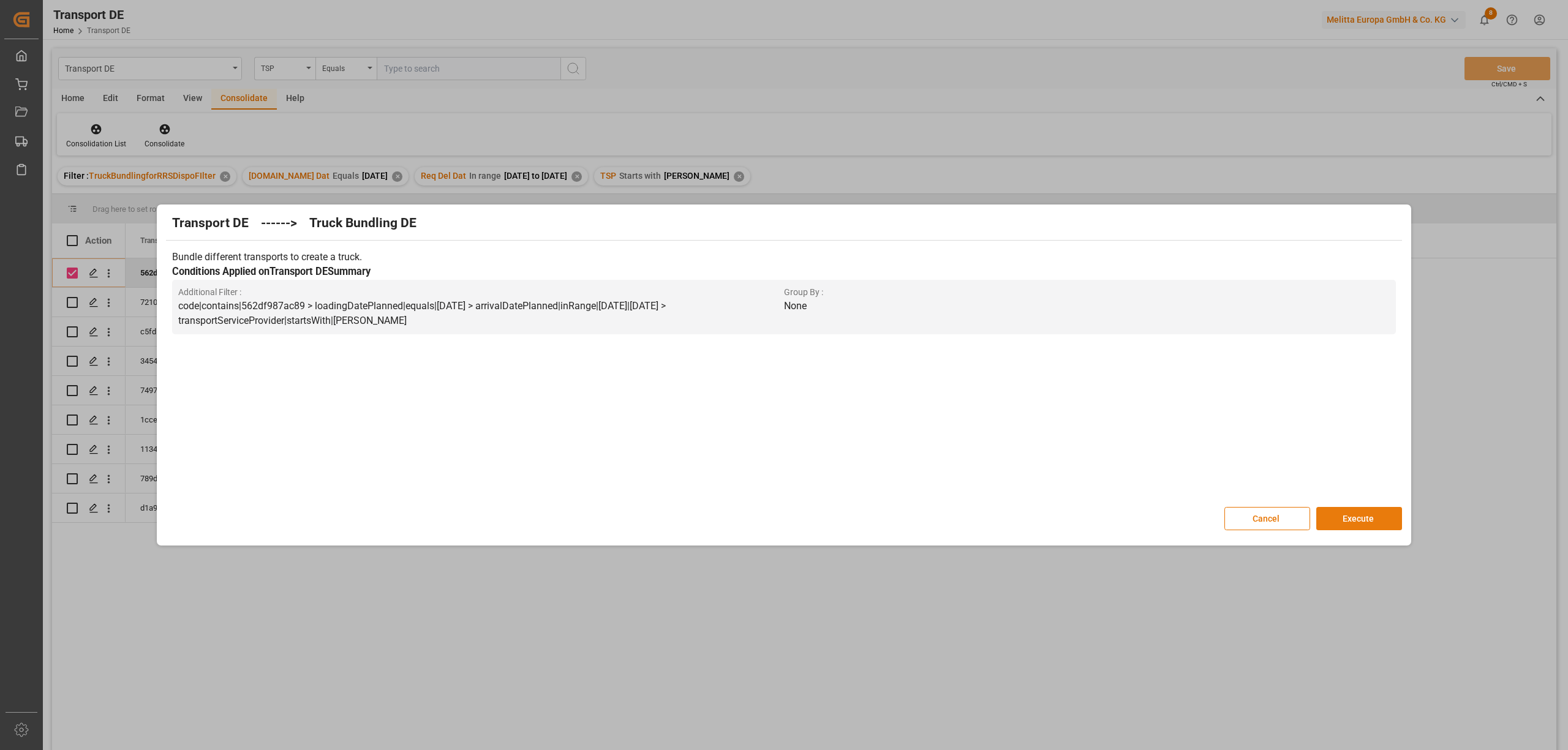
click at [1338, 522] on button "Execute" at bounding box center [1359, 519] width 86 height 23
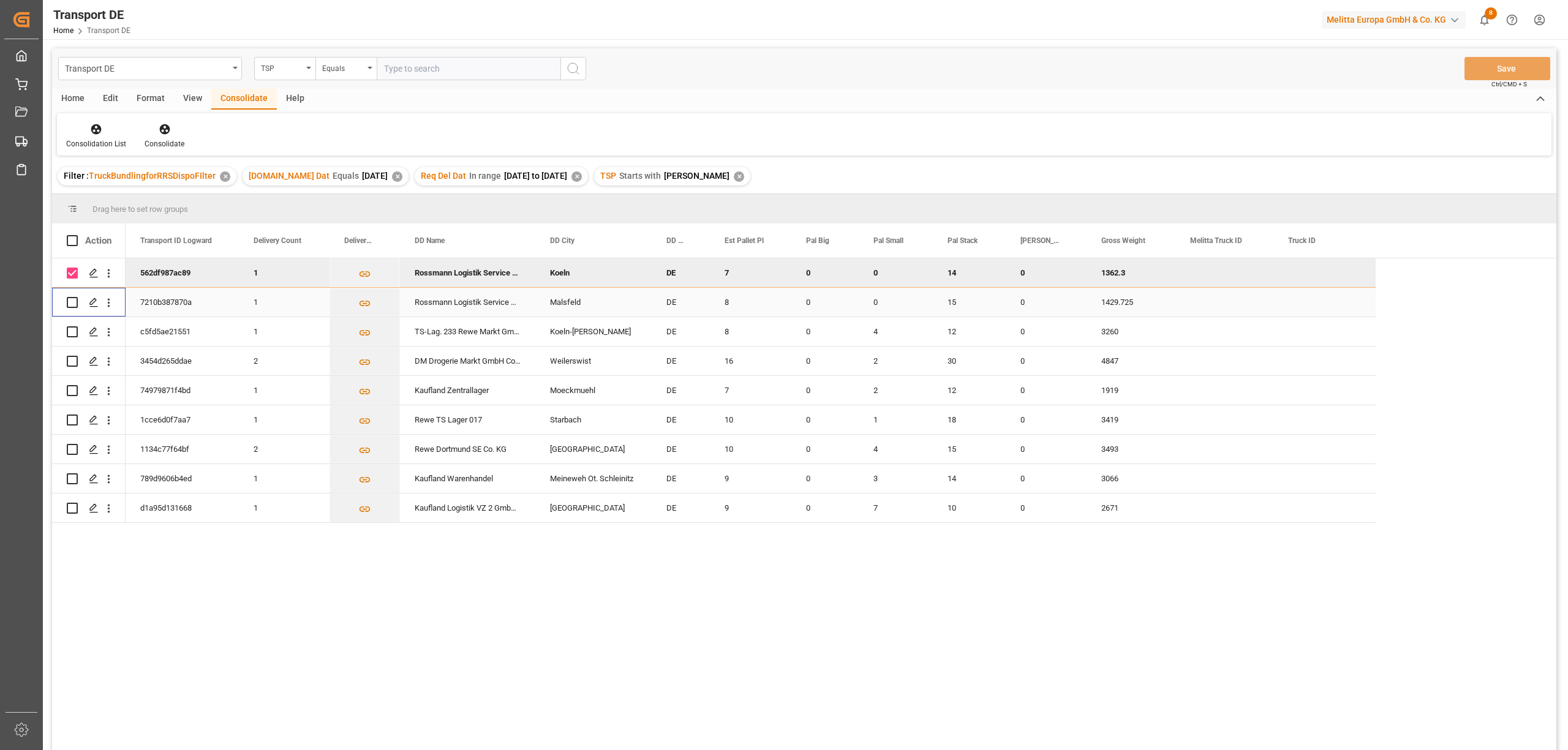
click at [67, 307] on div "Press SPACE to select this row." at bounding box center [72, 302] width 11 height 28
click at [74, 270] on input "Press Space to toggle row selection (checked)" at bounding box center [72, 273] width 11 height 11
checkbox input "false"
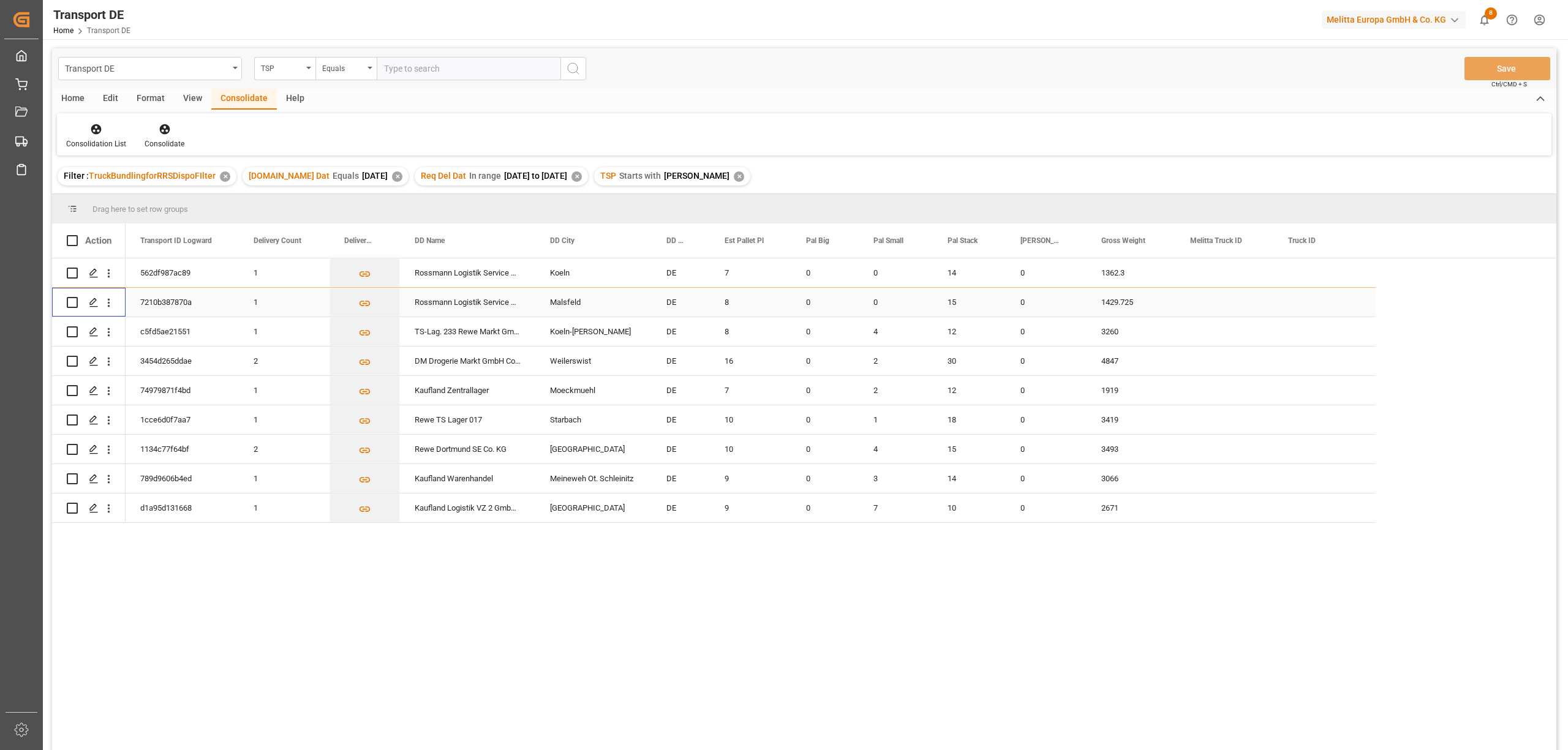
click at [72, 304] on input "Press Space to toggle row selection (unchecked)" at bounding box center [72, 302] width 11 height 11
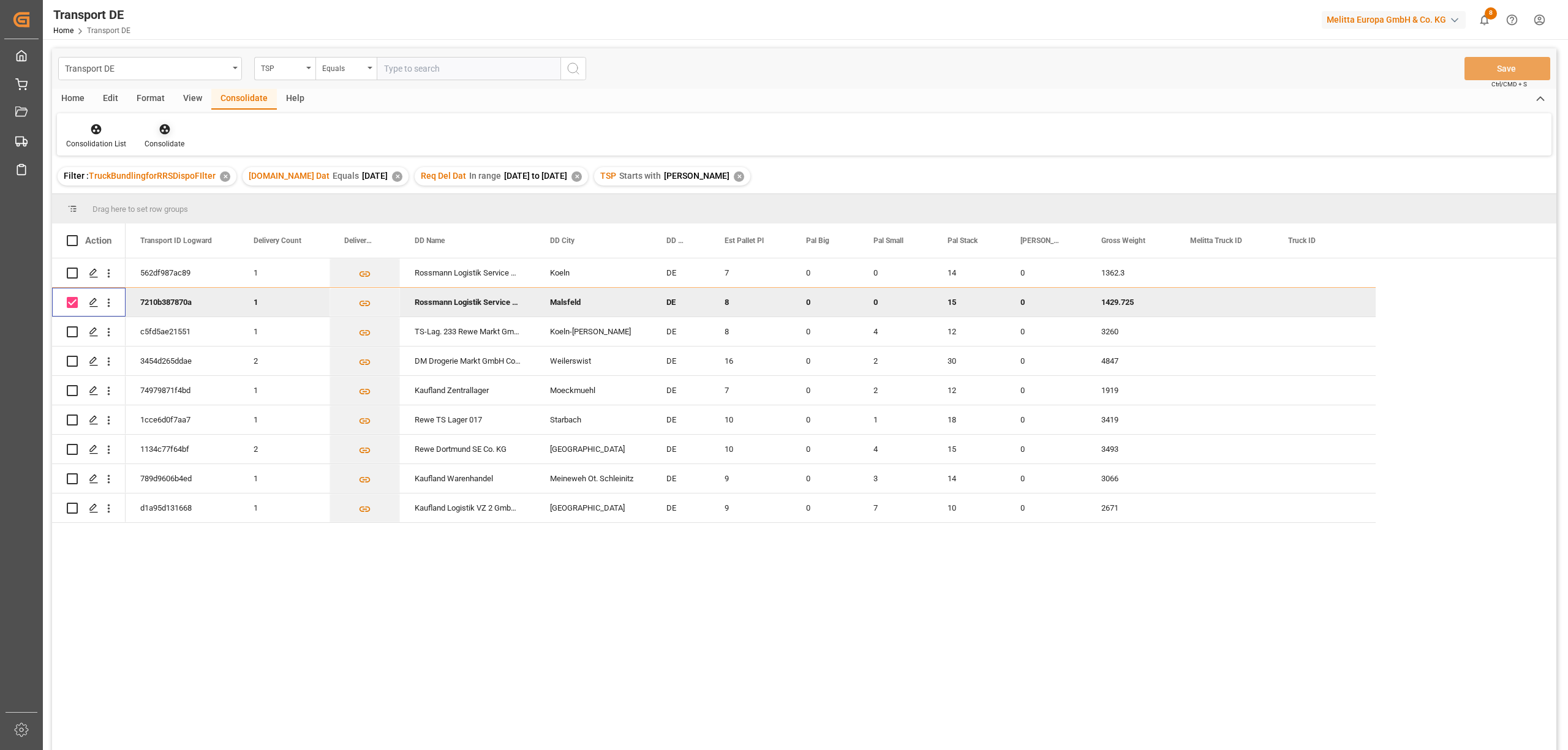
click at [162, 126] on icon at bounding box center [164, 129] width 10 height 10
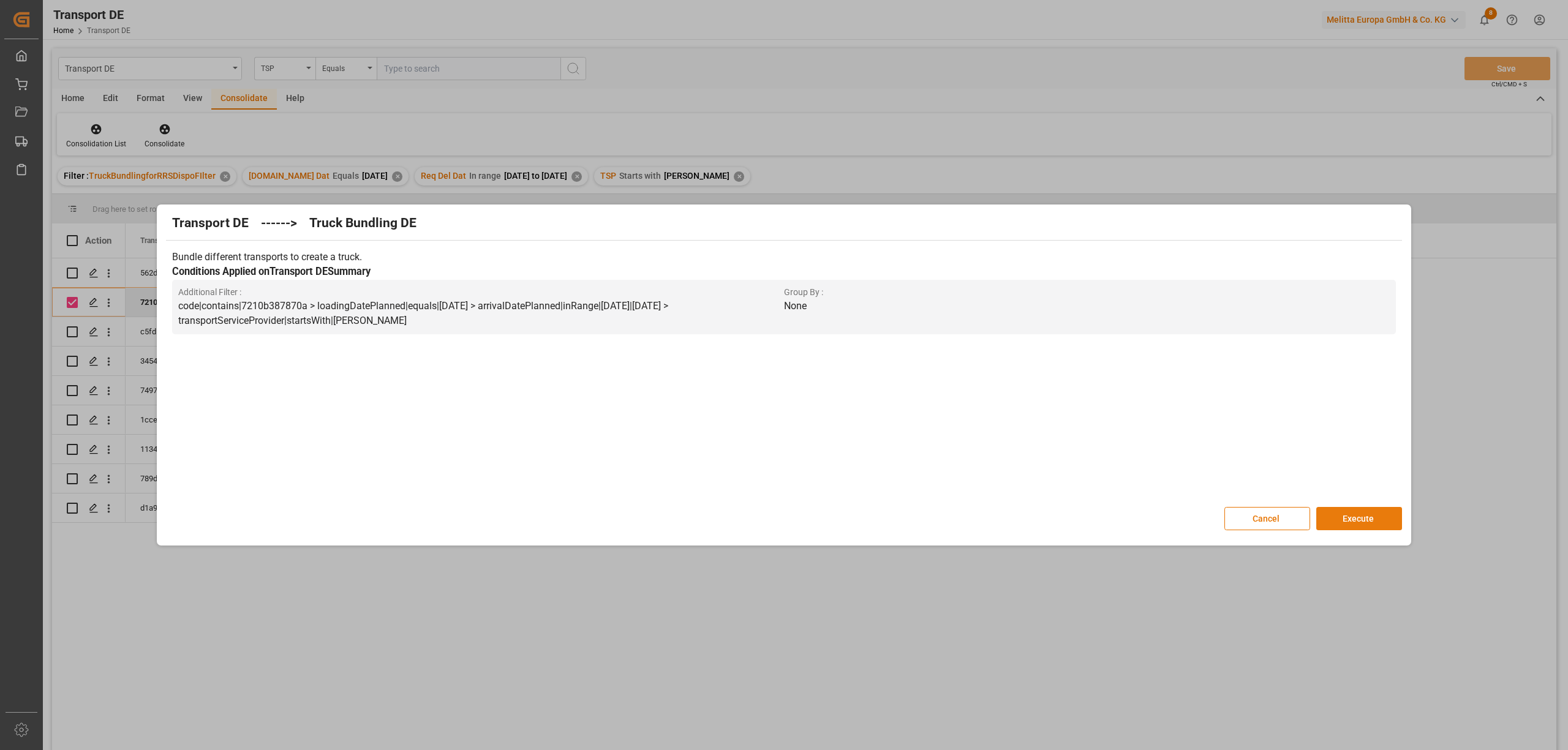
click at [1359, 525] on button "Execute" at bounding box center [1359, 519] width 86 height 23
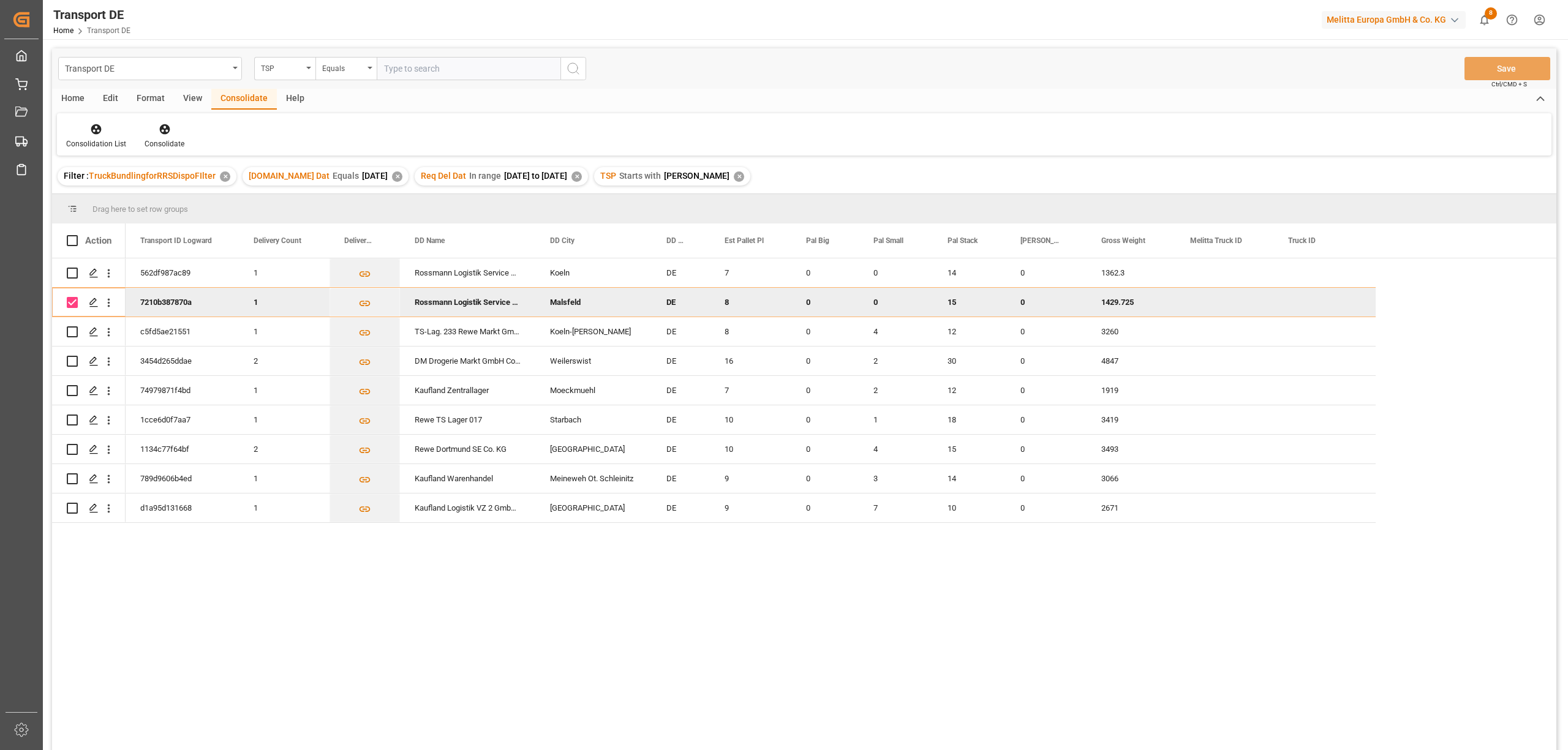
click at [72, 304] on input "Press Space to toggle row selection (checked)" at bounding box center [72, 302] width 11 height 11
checkbox input "false"
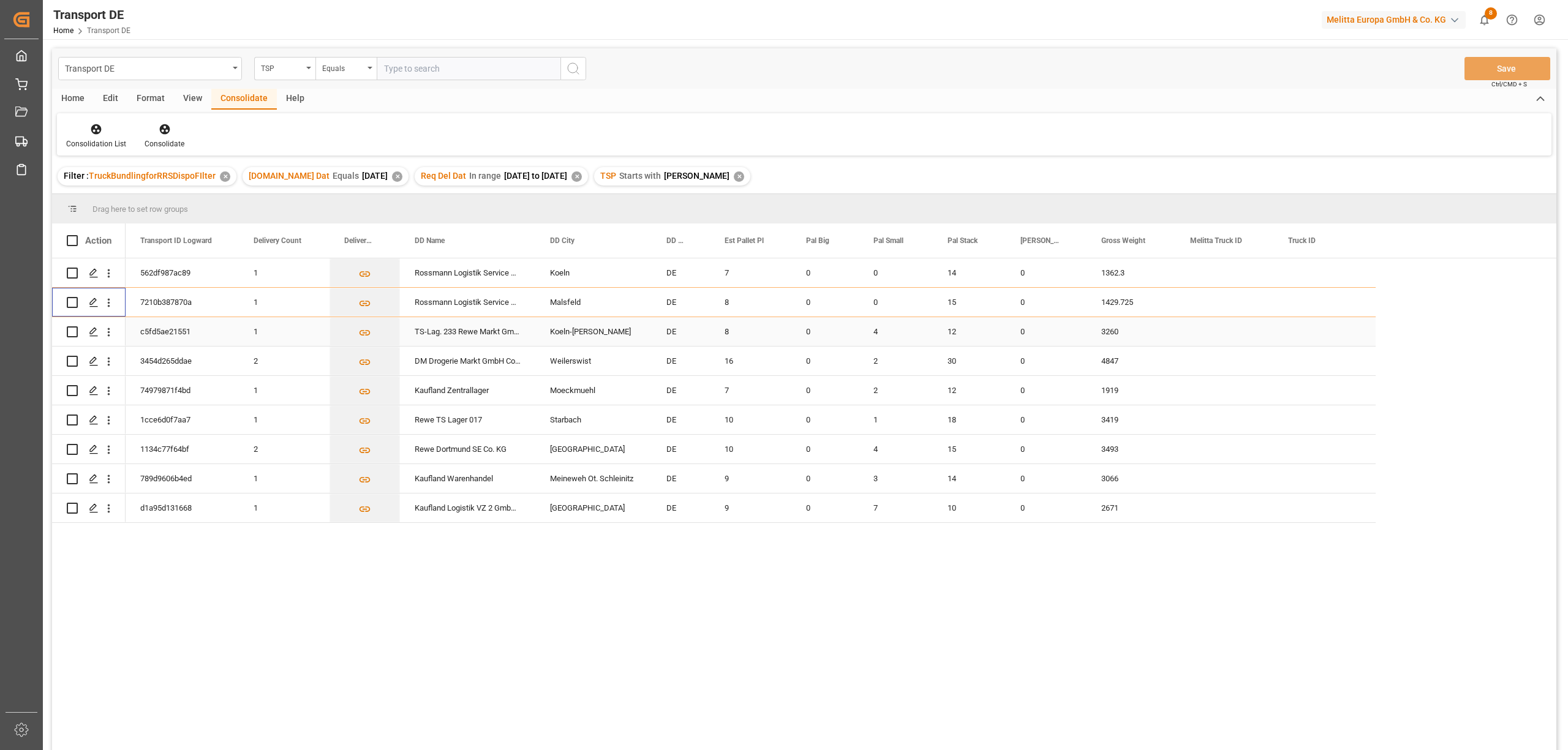
click at [72, 328] on input "Press Space to toggle row selection (unchecked)" at bounding box center [72, 331] width 11 height 11
checkbox input "true"
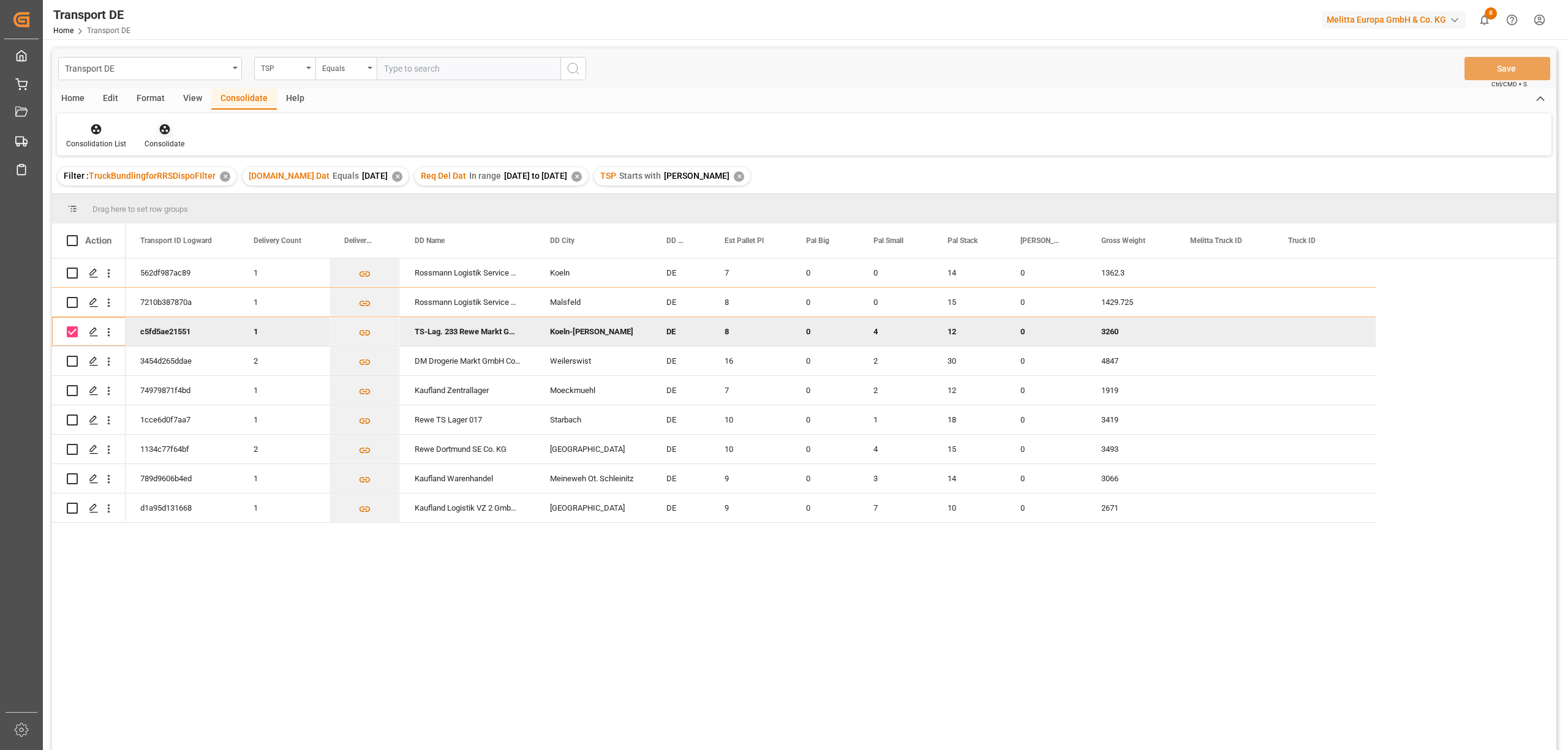
click at [164, 139] on div "Consolidate" at bounding box center [164, 144] width 40 height 11
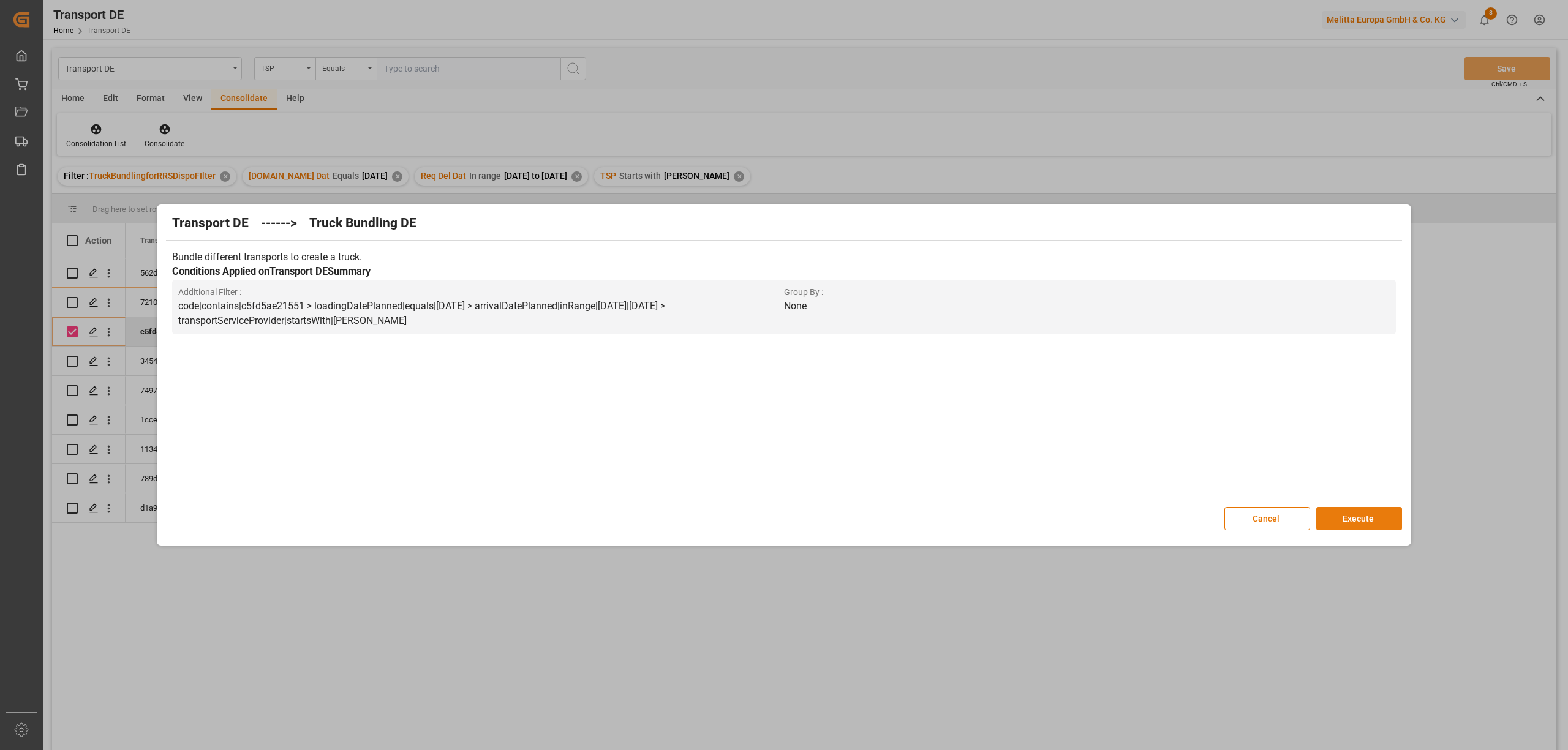
click at [1367, 519] on button "Execute" at bounding box center [1359, 519] width 86 height 23
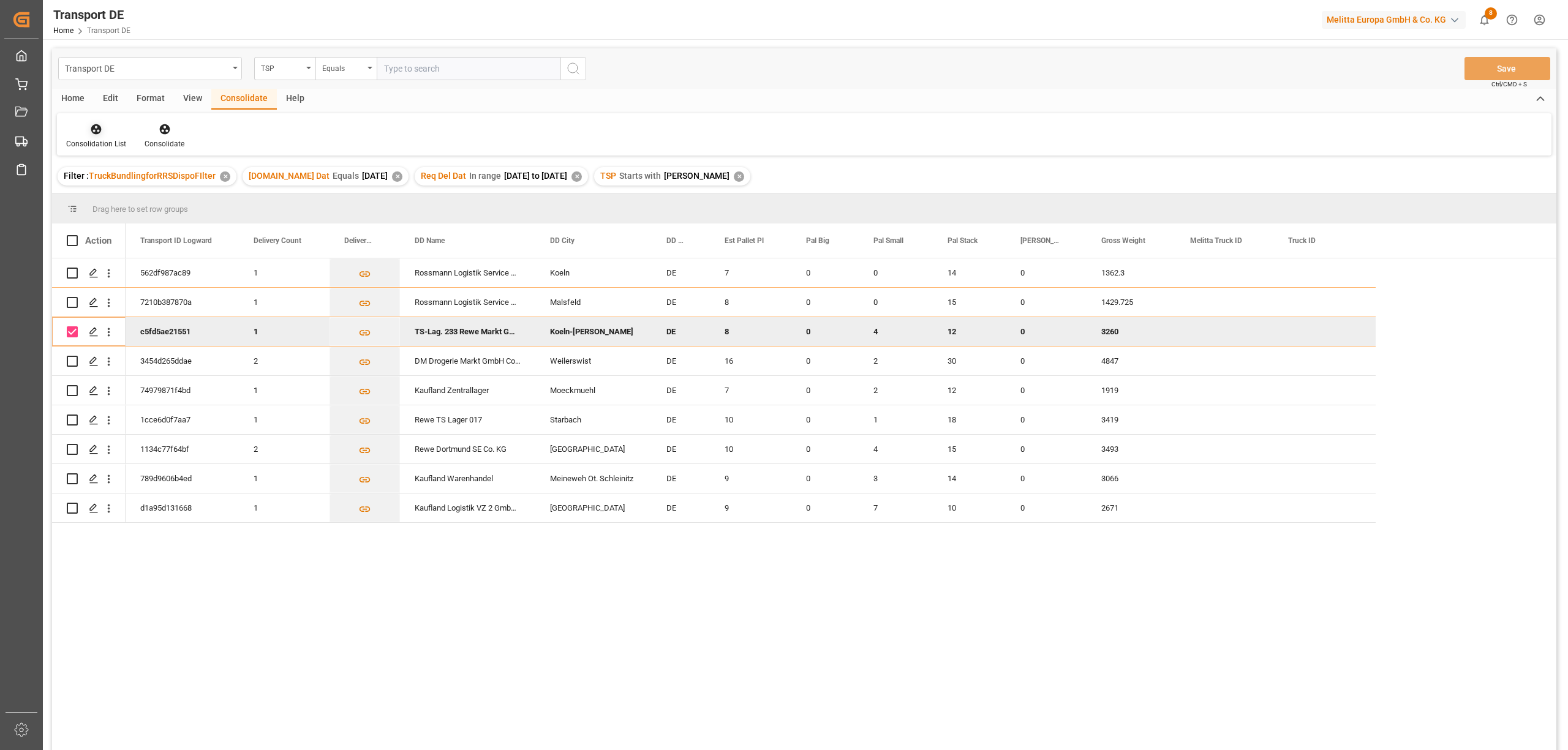
click at [101, 128] on icon at bounding box center [96, 129] width 10 height 10
click at [133, 196] on div "Transport DE TSP Equals Save Ctrl/CMD + S Home Edit Format View Consolidate Hel…" at bounding box center [803, 415] width 1504 height 734
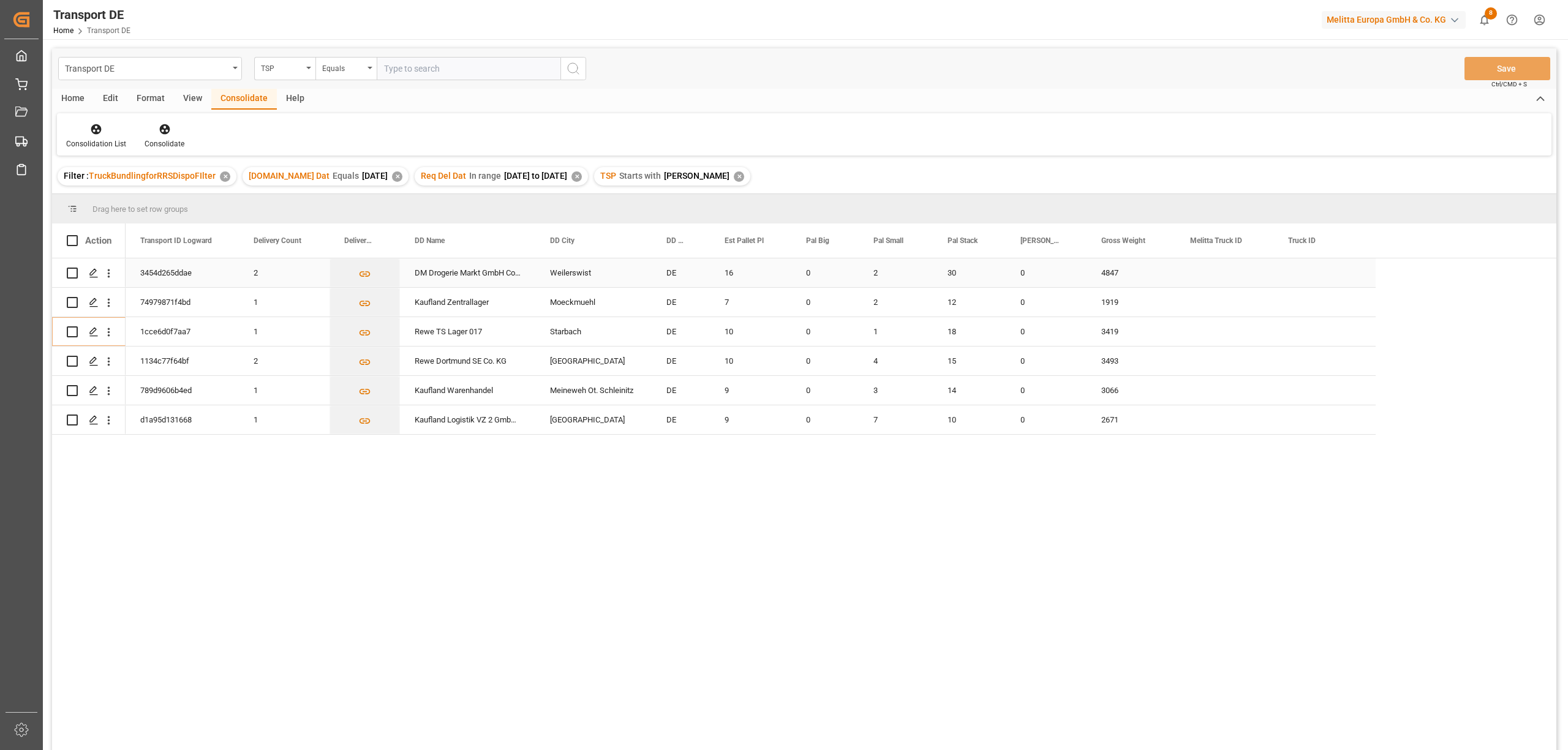
click at [71, 273] on input "Press Space to toggle row selection (unchecked)" at bounding box center [72, 273] width 11 height 11
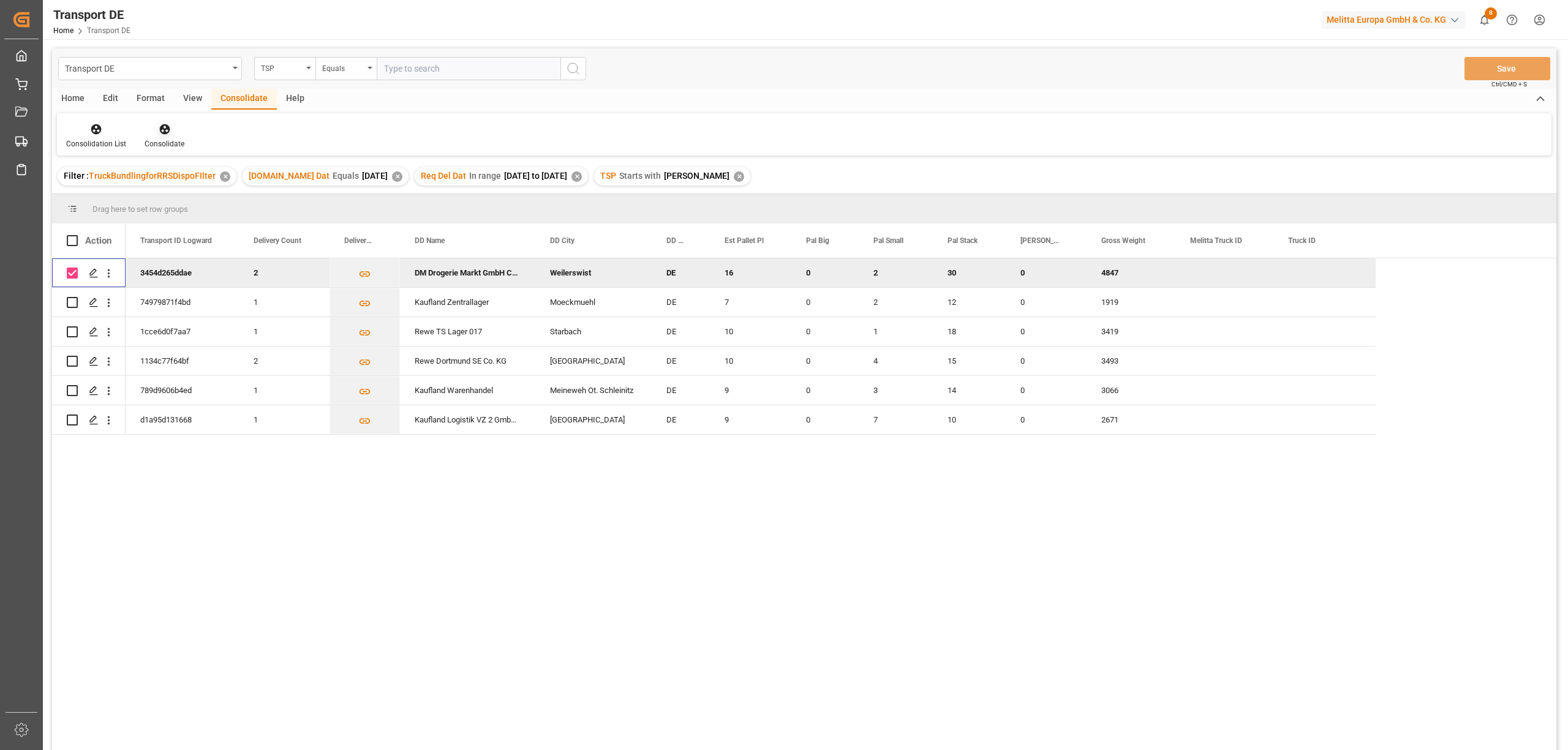
click at [159, 133] on icon at bounding box center [164, 129] width 12 height 12
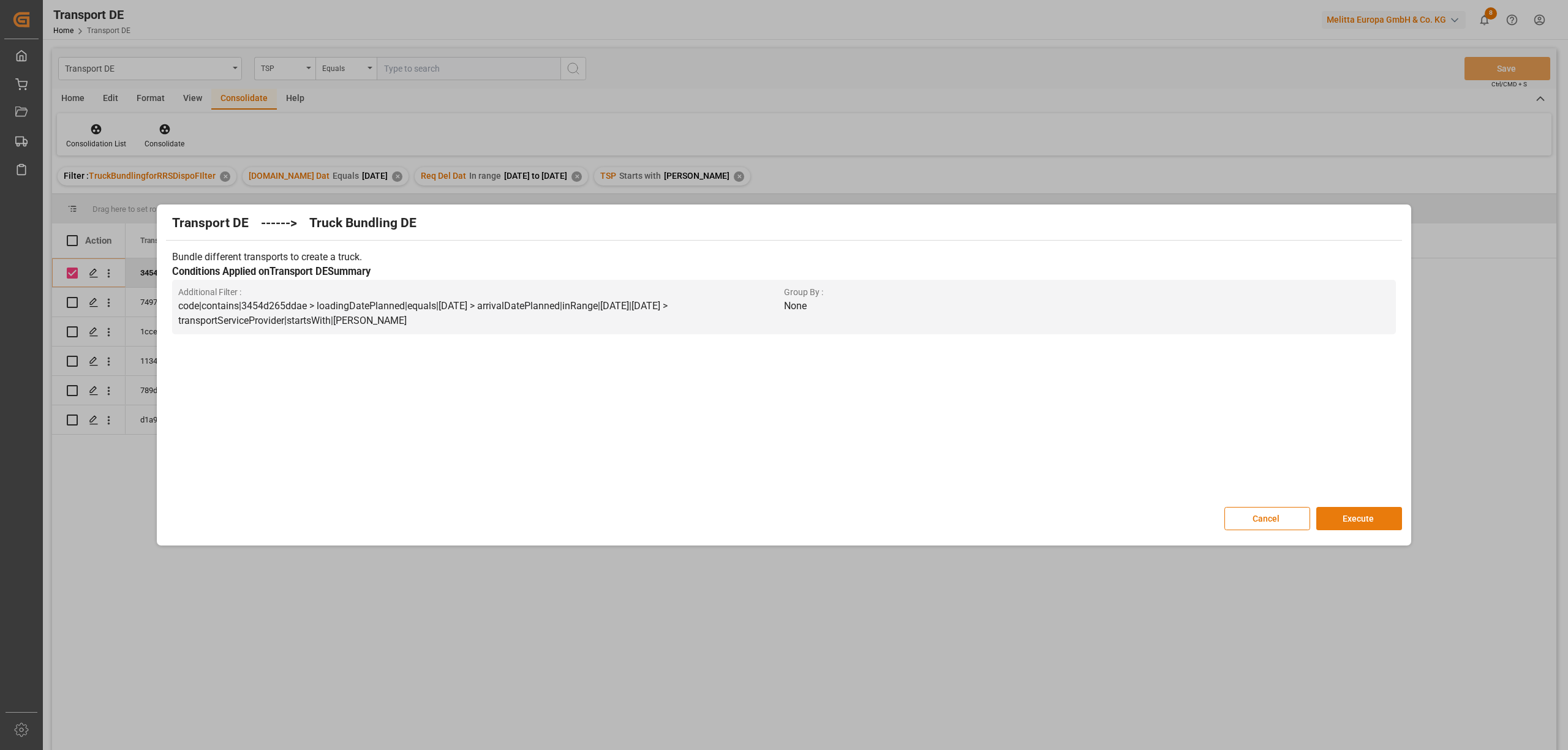
click at [1346, 524] on button "Execute" at bounding box center [1359, 519] width 86 height 23
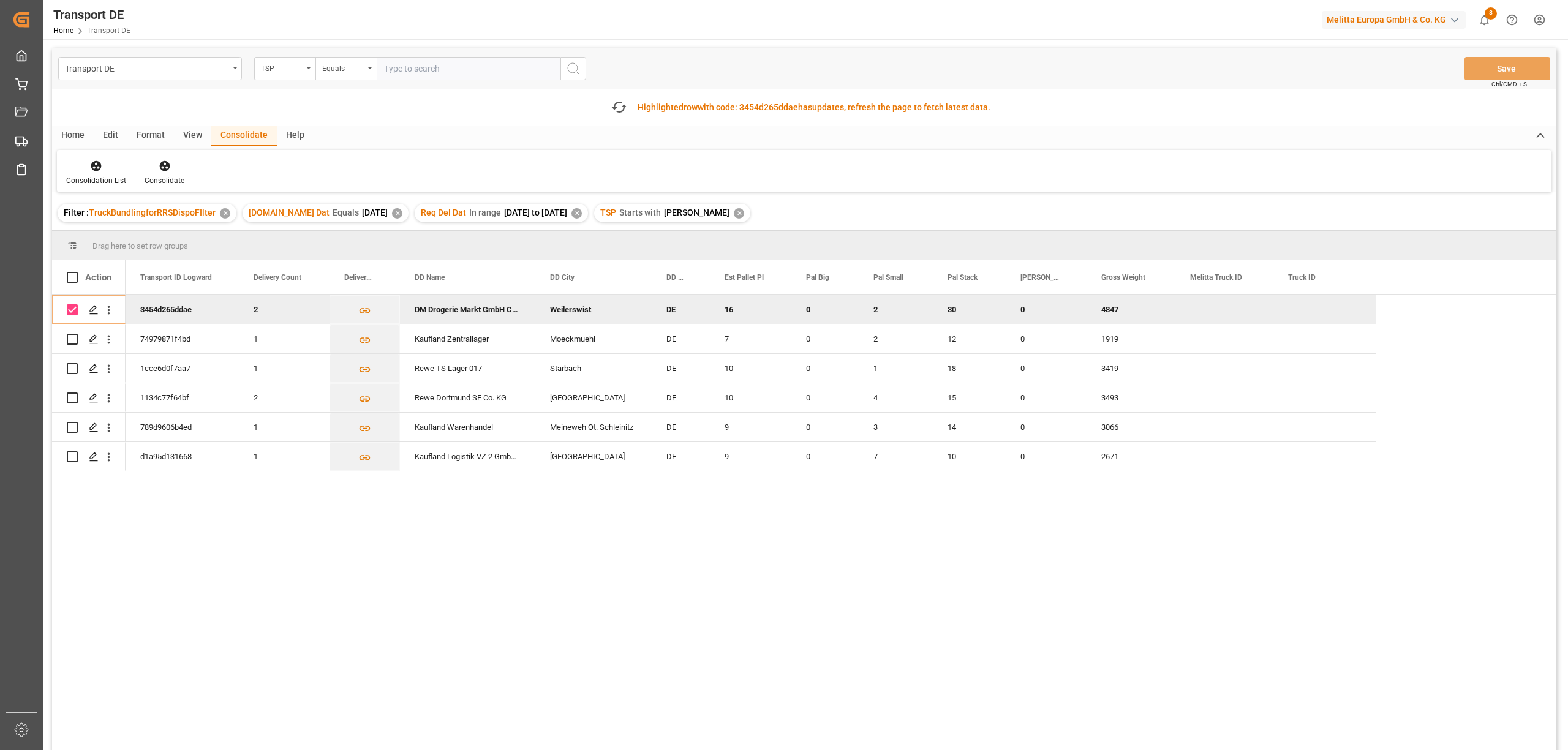
click at [72, 312] on input "Press Space to toggle row selection (checked)" at bounding box center [72, 309] width 11 height 11
checkbox input "false"
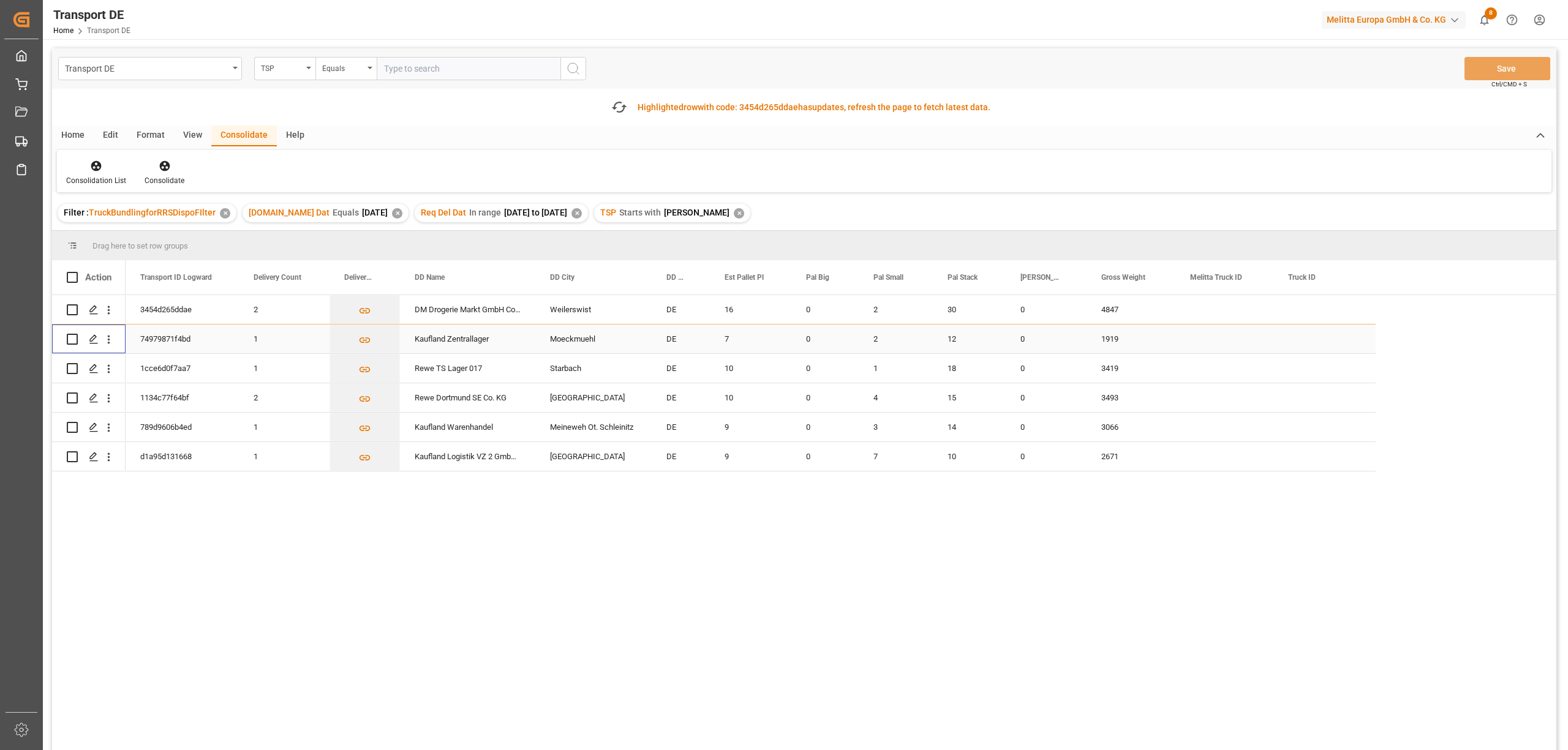
click at [71, 339] on input "Press Space to toggle row selection (unchecked)" at bounding box center [72, 339] width 11 height 11
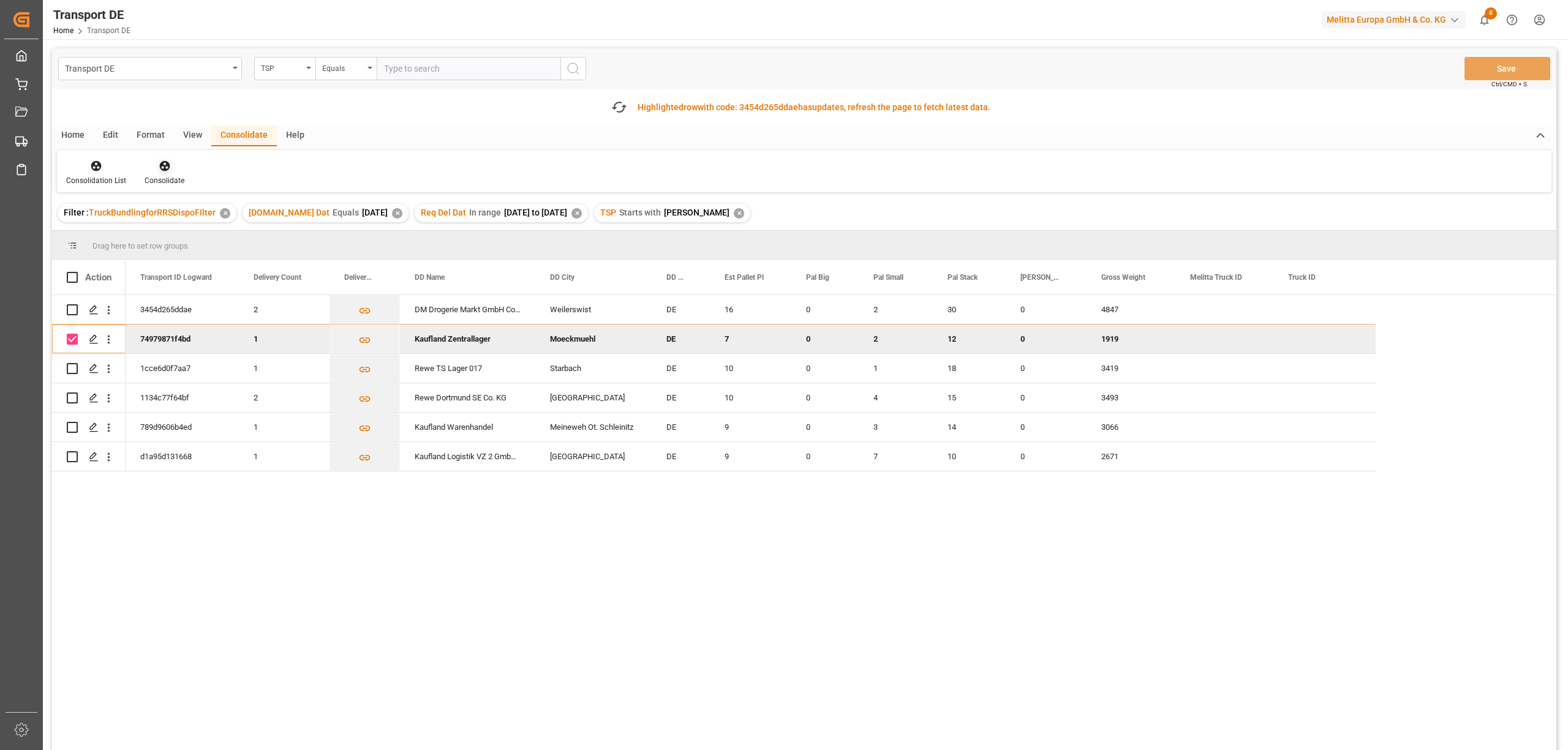
click at [162, 164] on icon at bounding box center [164, 166] width 12 height 12
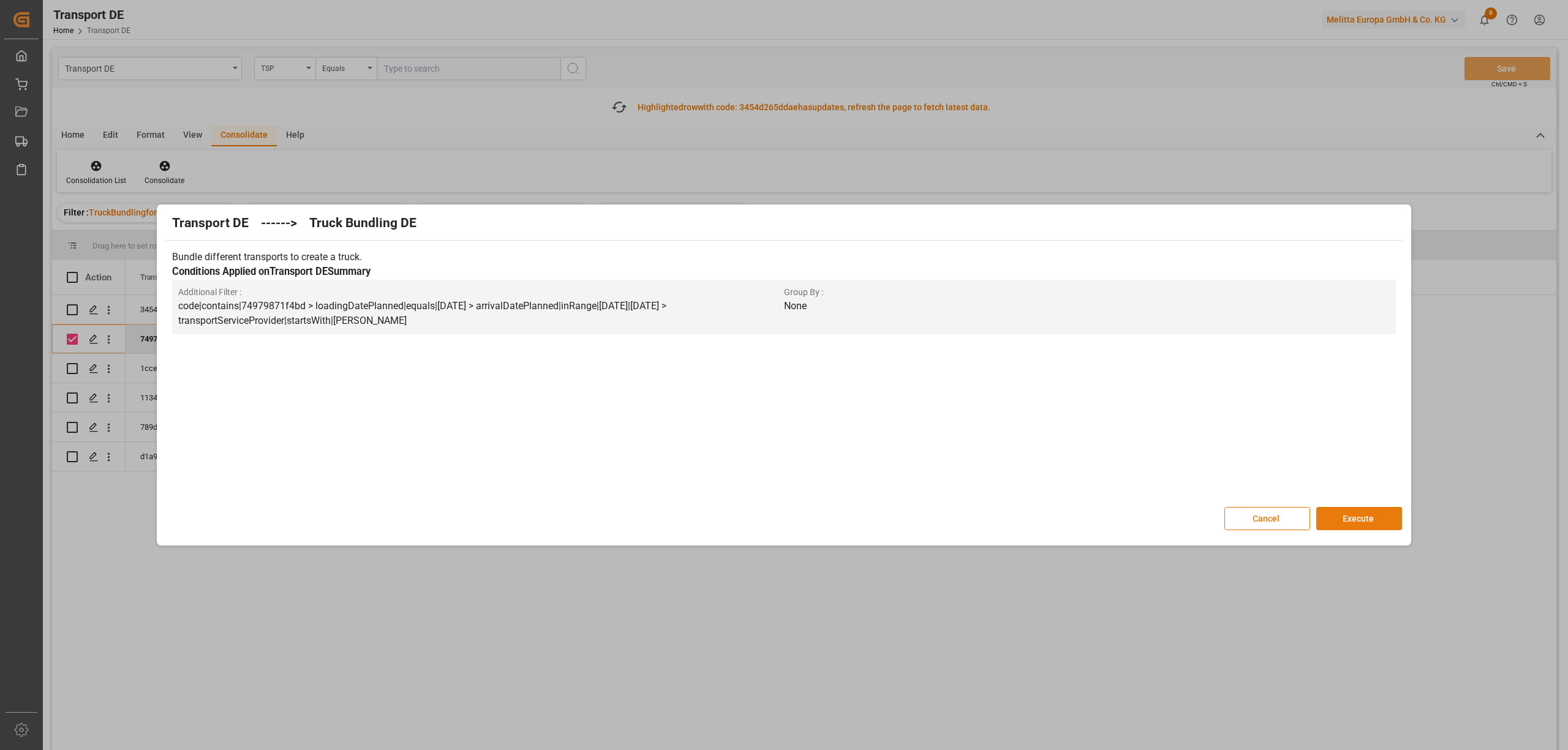
click at [1362, 514] on button "Execute" at bounding box center [1359, 519] width 86 height 23
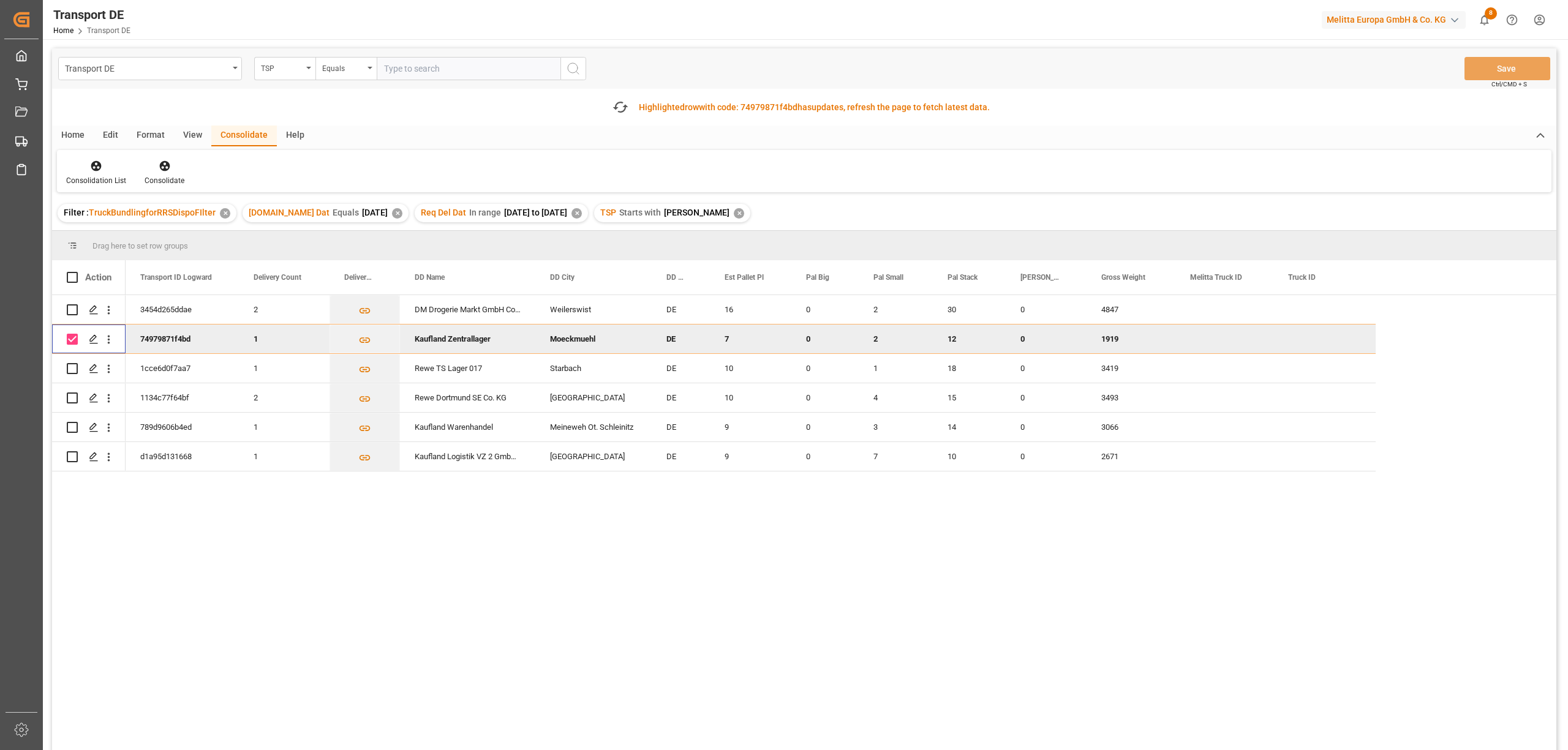
click at [69, 336] on input "Press Space to toggle row selection (checked)" at bounding box center [72, 339] width 11 height 11
checkbox input "false"
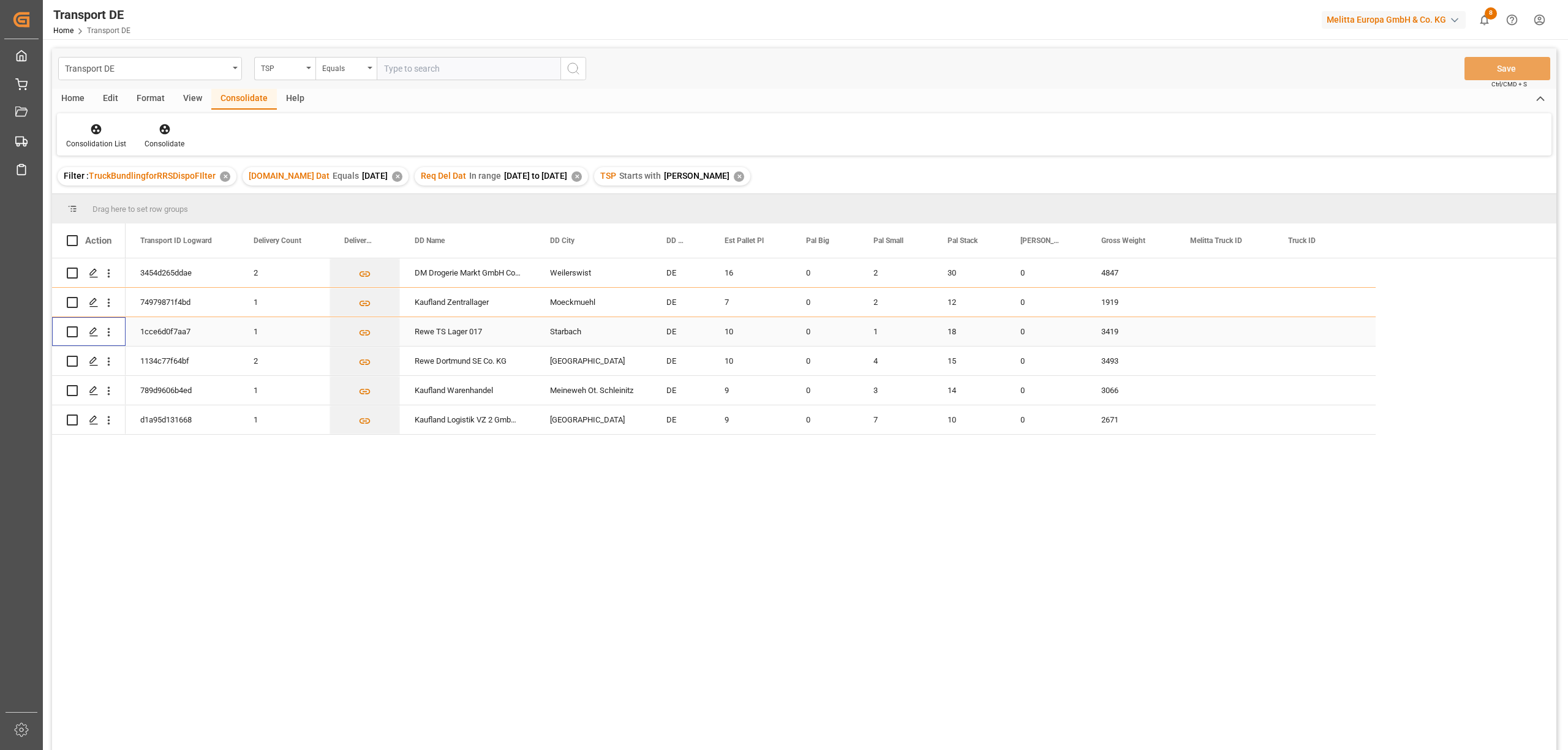
click at [71, 330] on input "Press Space to toggle row selection (unchecked)" at bounding box center [72, 331] width 11 height 11
checkbox input "true"
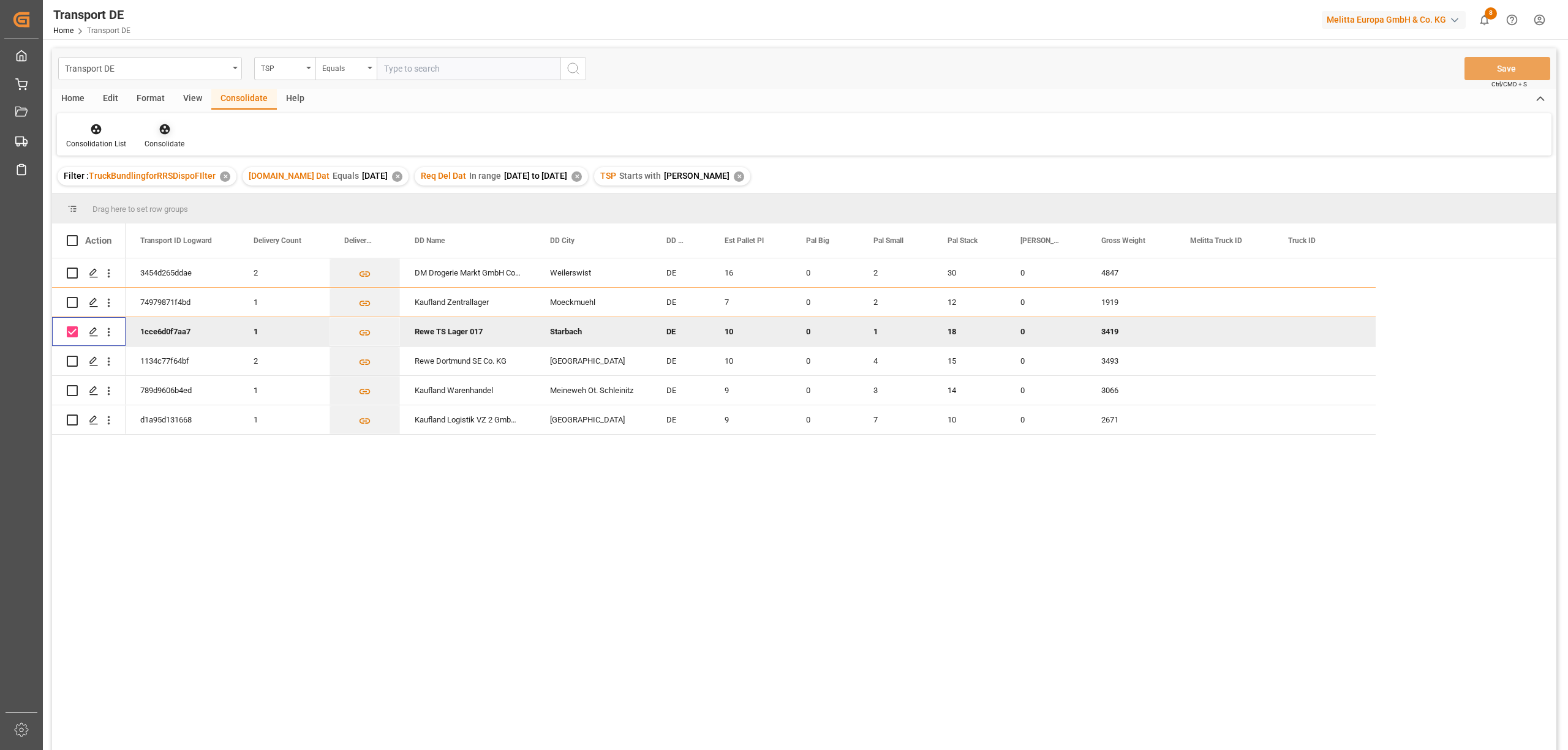
click at [166, 131] on icon at bounding box center [164, 129] width 12 height 12
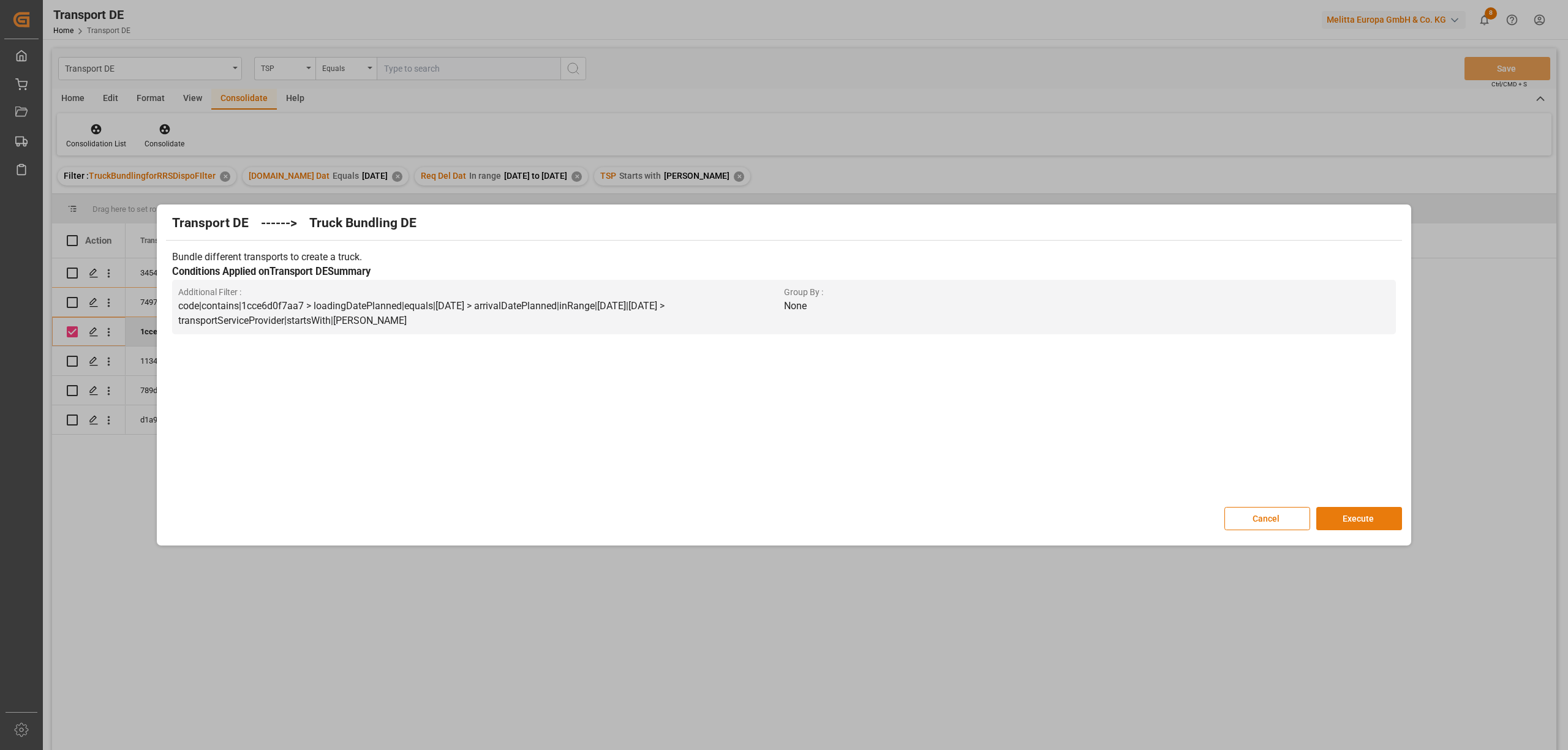
click at [1348, 519] on button "Execute" at bounding box center [1359, 519] width 86 height 23
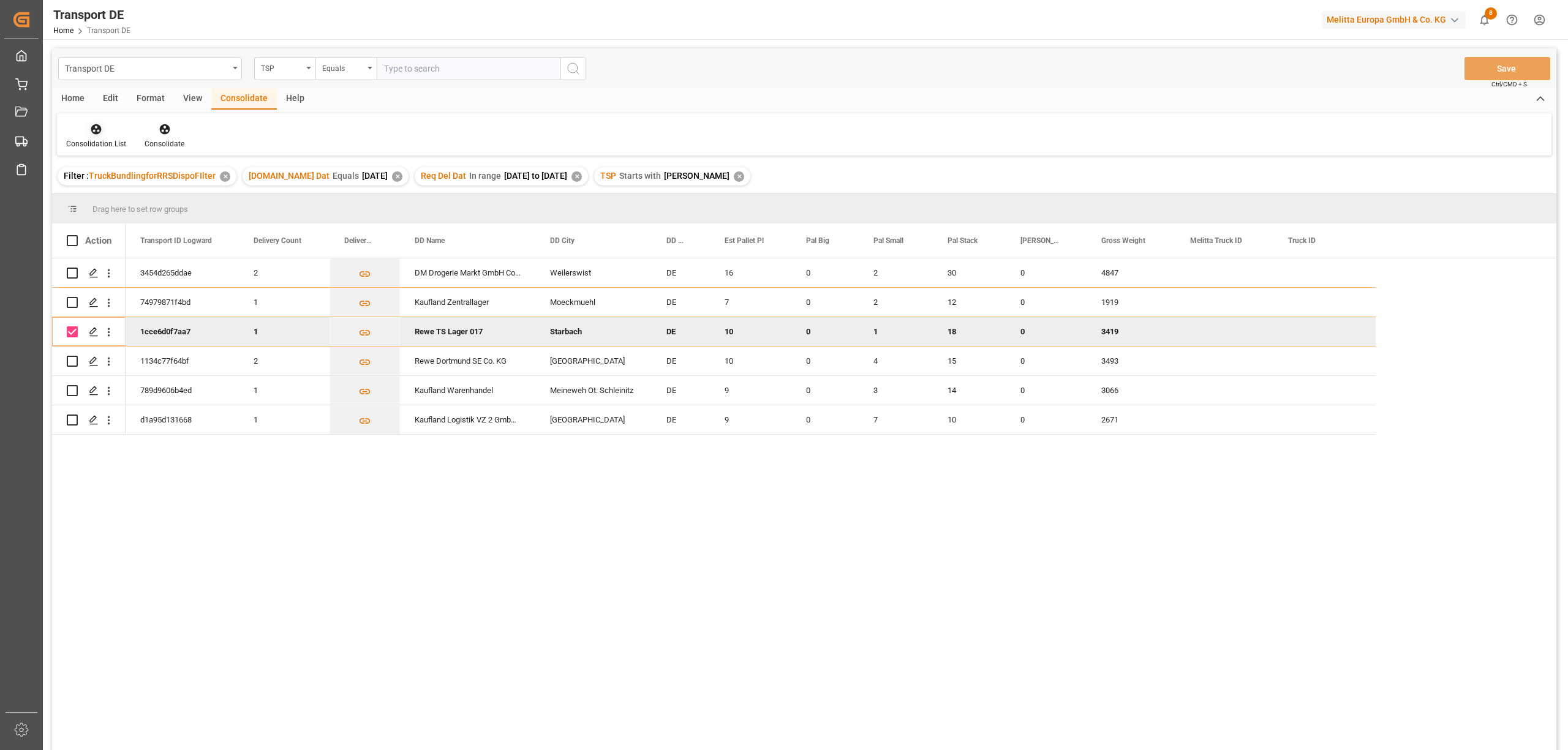
click at [103, 134] on div at bounding box center [96, 129] width 60 height 13
click at [133, 200] on div "Transport DE TSP Equals Save Ctrl/CMD + S Home Edit Format View Consolidate Hel…" at bounding box center [803, 415] width 1504 height 734
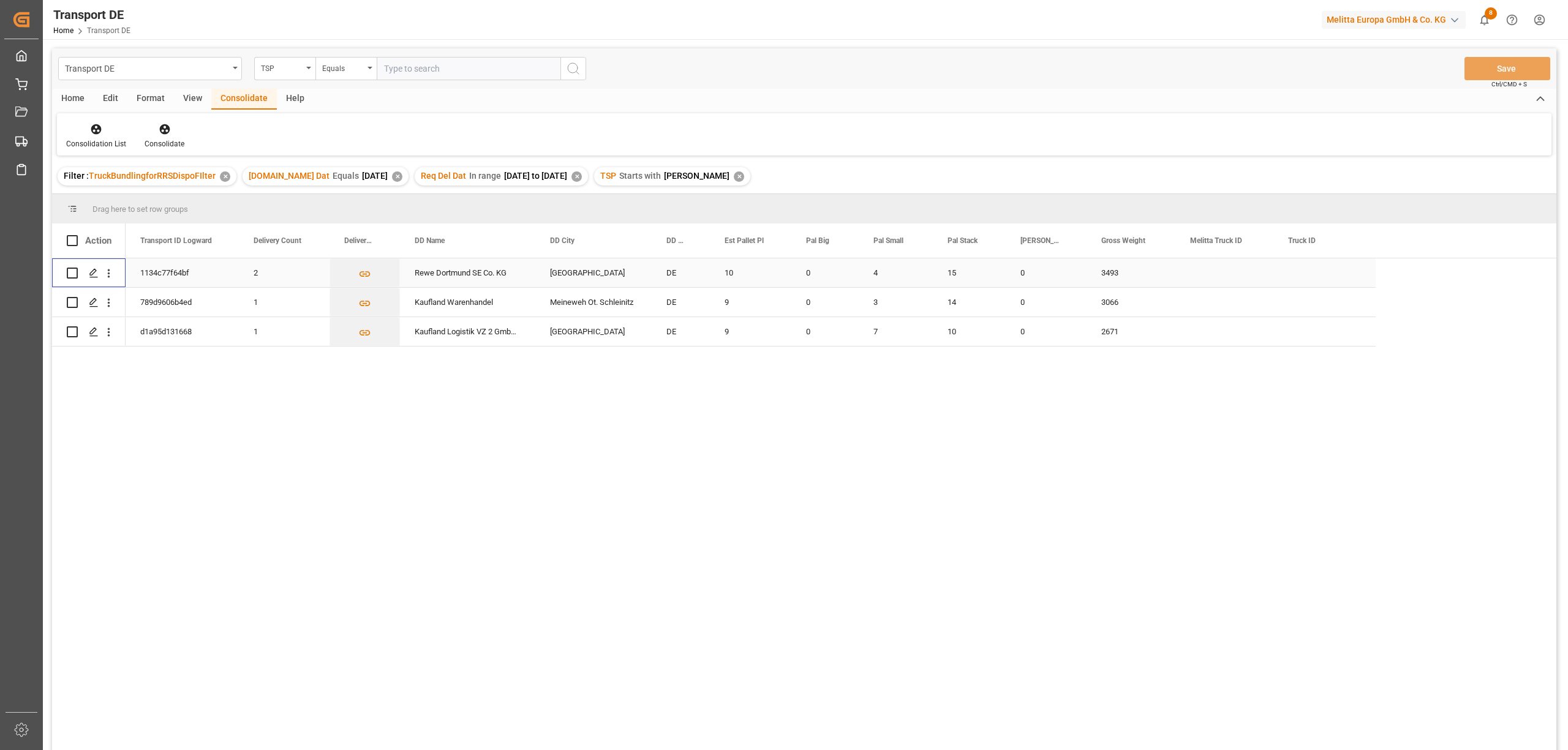
click at [74, 272] on input "Press Space to toggle row selection (unchecked)" at bounding box center [72, 273] width 11 height 11
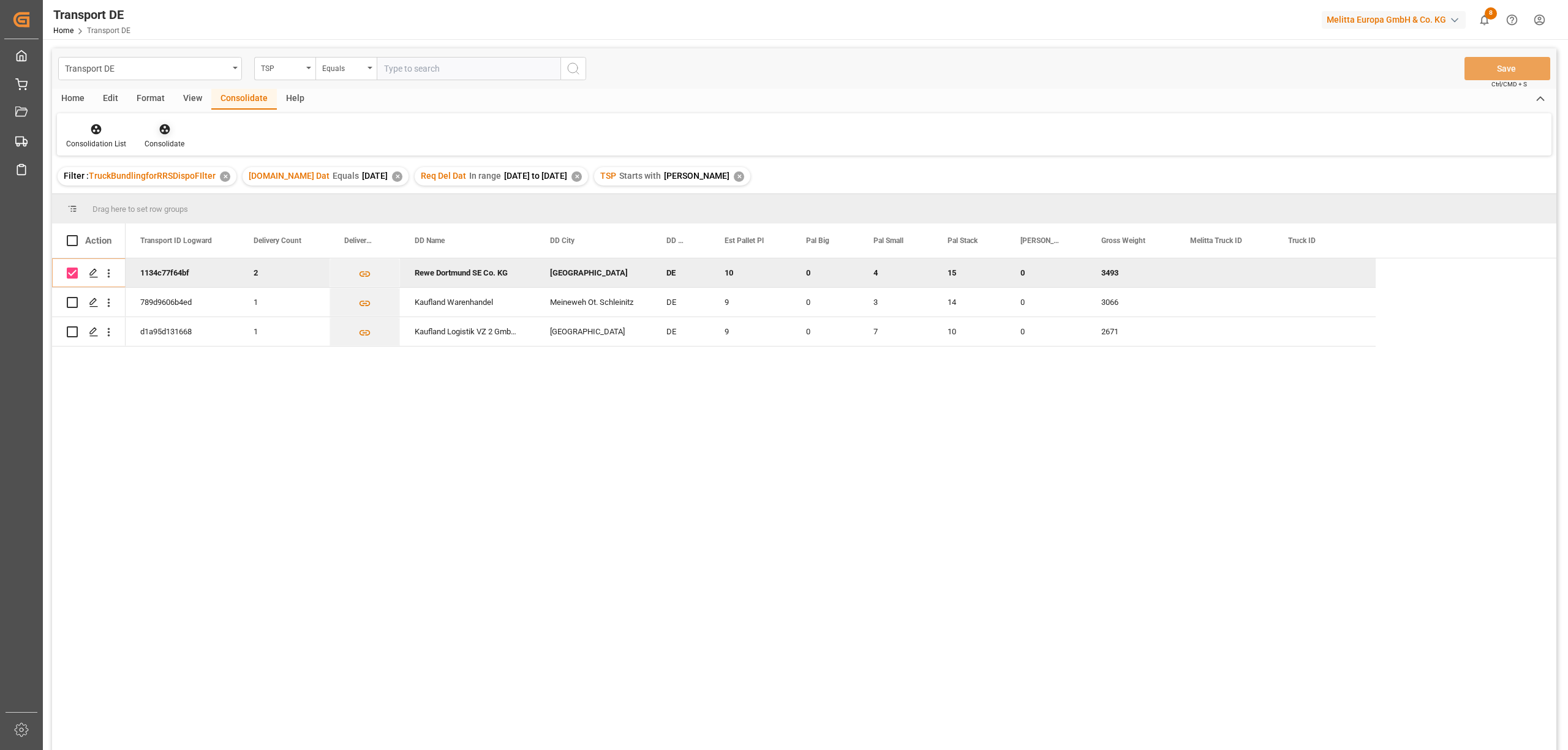
click at [161, 128] on icon at bounding box center [164, 129] width 10 height 10
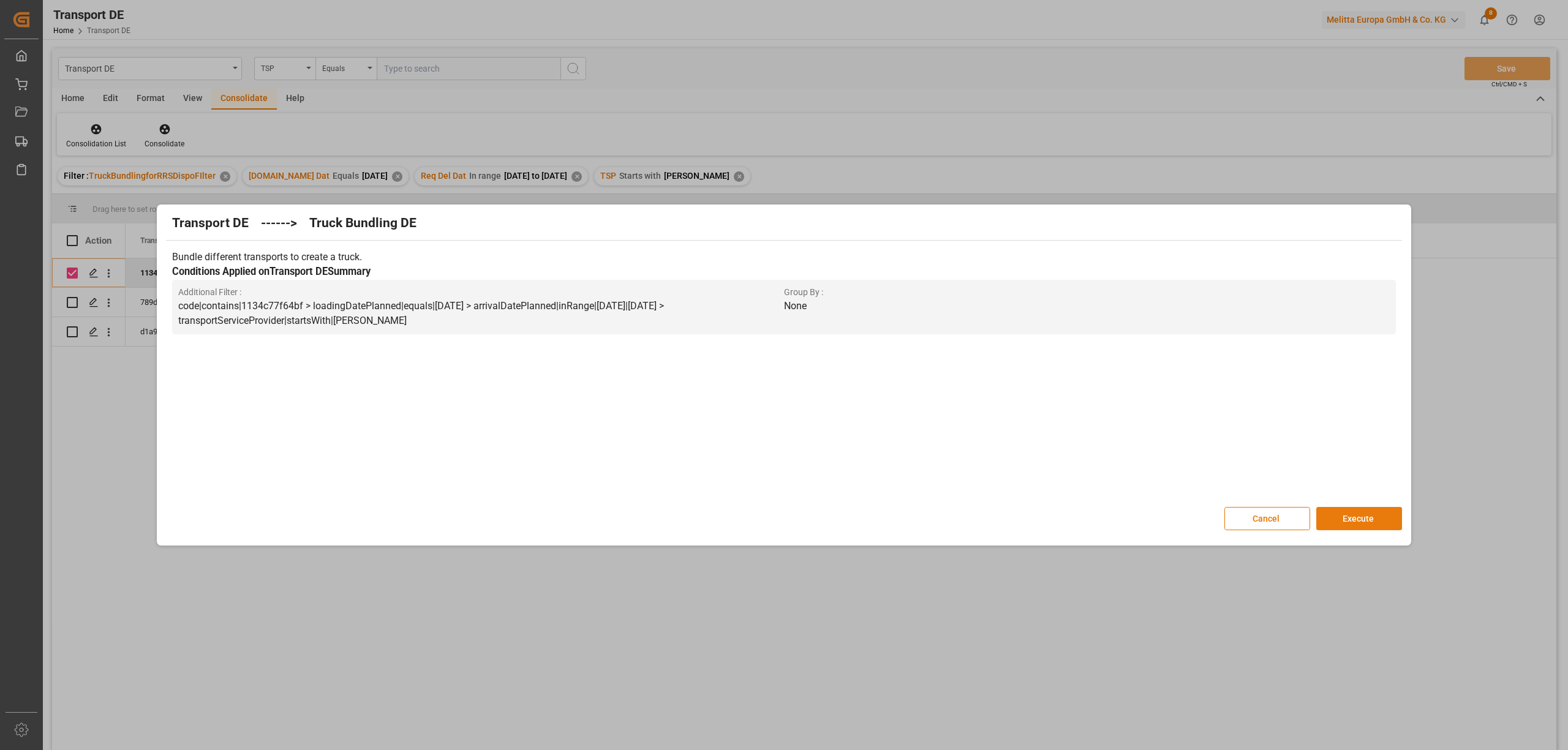
click at [1345, 520] on button "Execute" at bounding box center [1359, 519] width 86 height 23
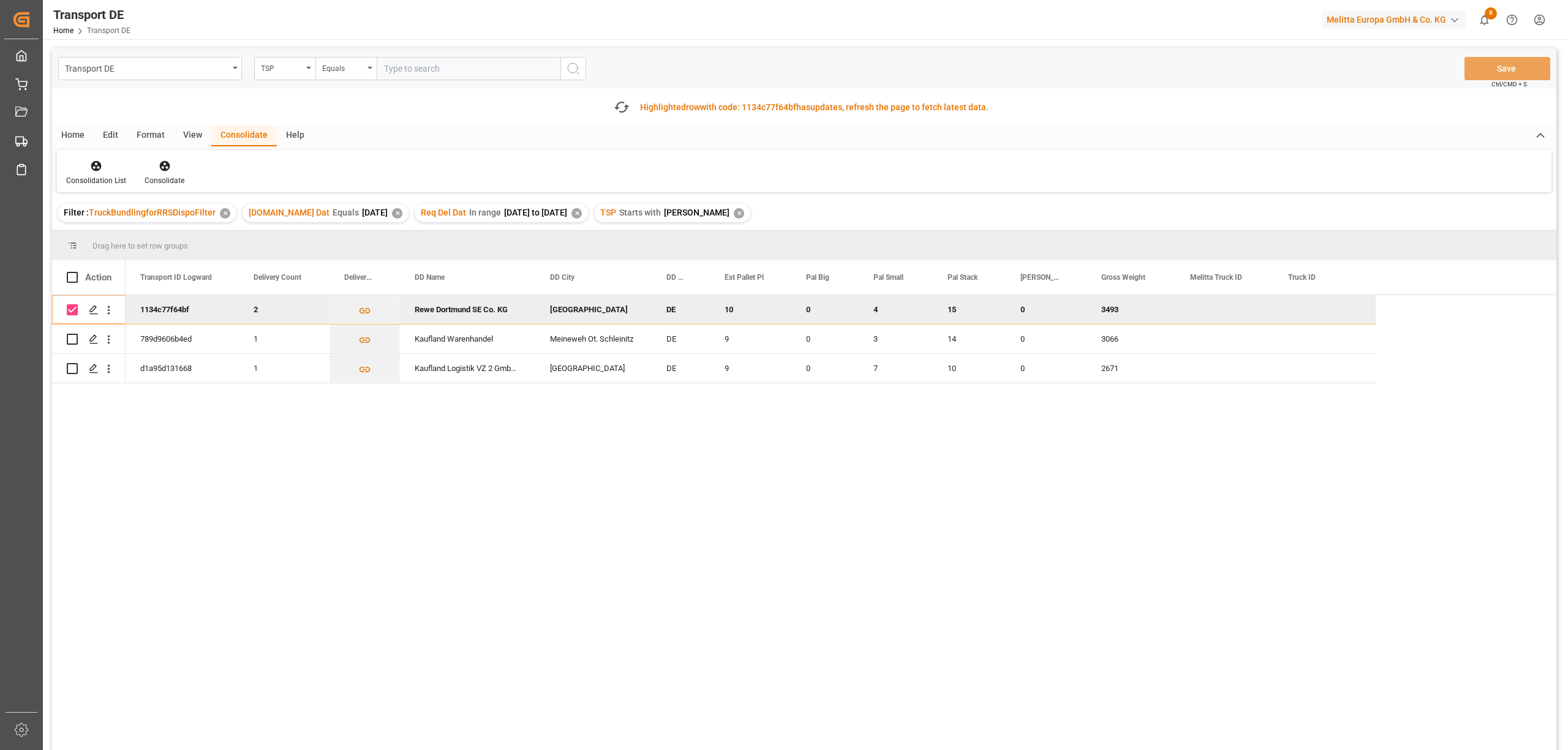
click at [69, 307] on input "Press Space to toggle row selection (checked)" at bounding box center [72, 309] width 11 height 11
checkbox input "false"
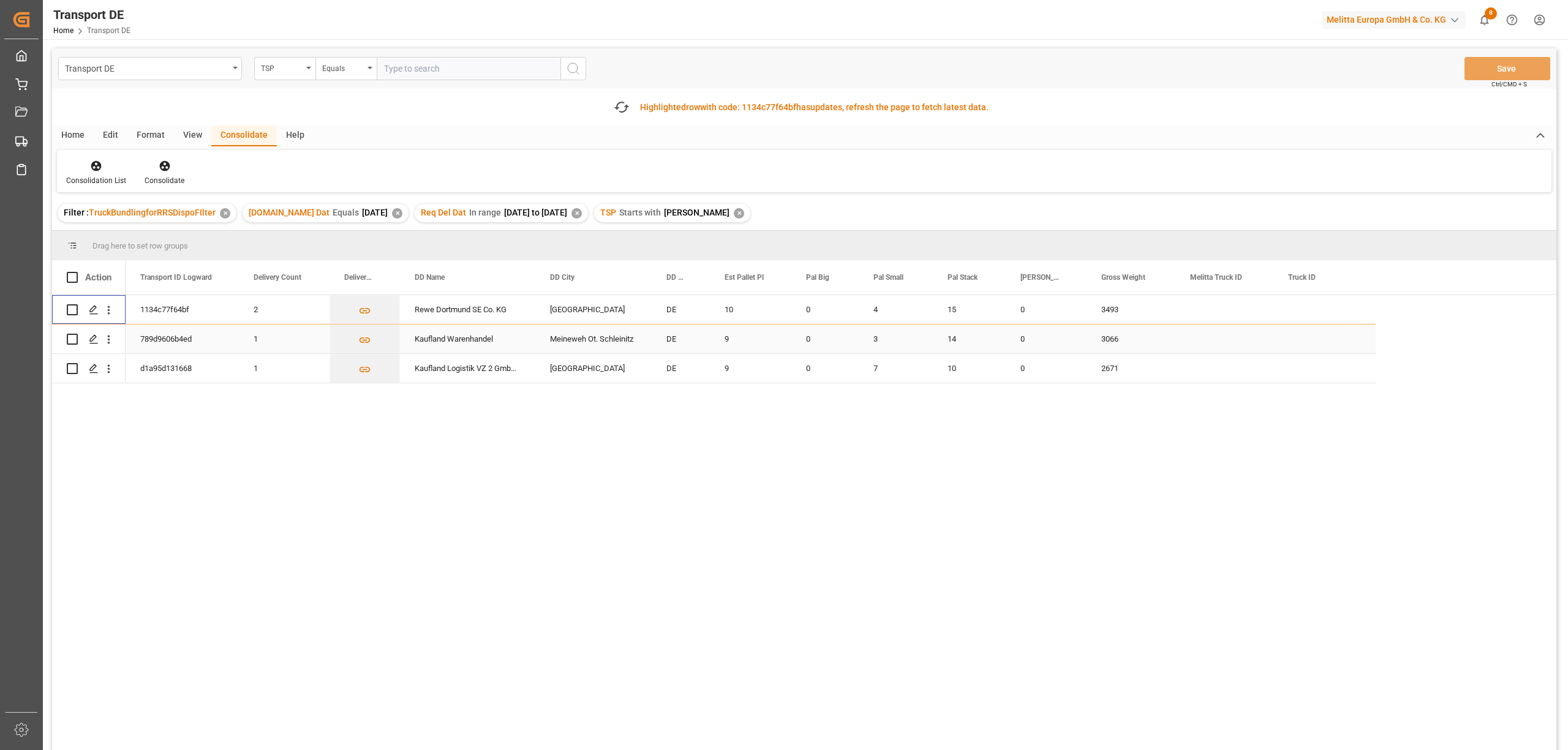
click at [74, 339] on input "Press Space to toggle row selection (unchecked)" at bounding box center [72, 339] width 11 height 11
checkbox input "true"
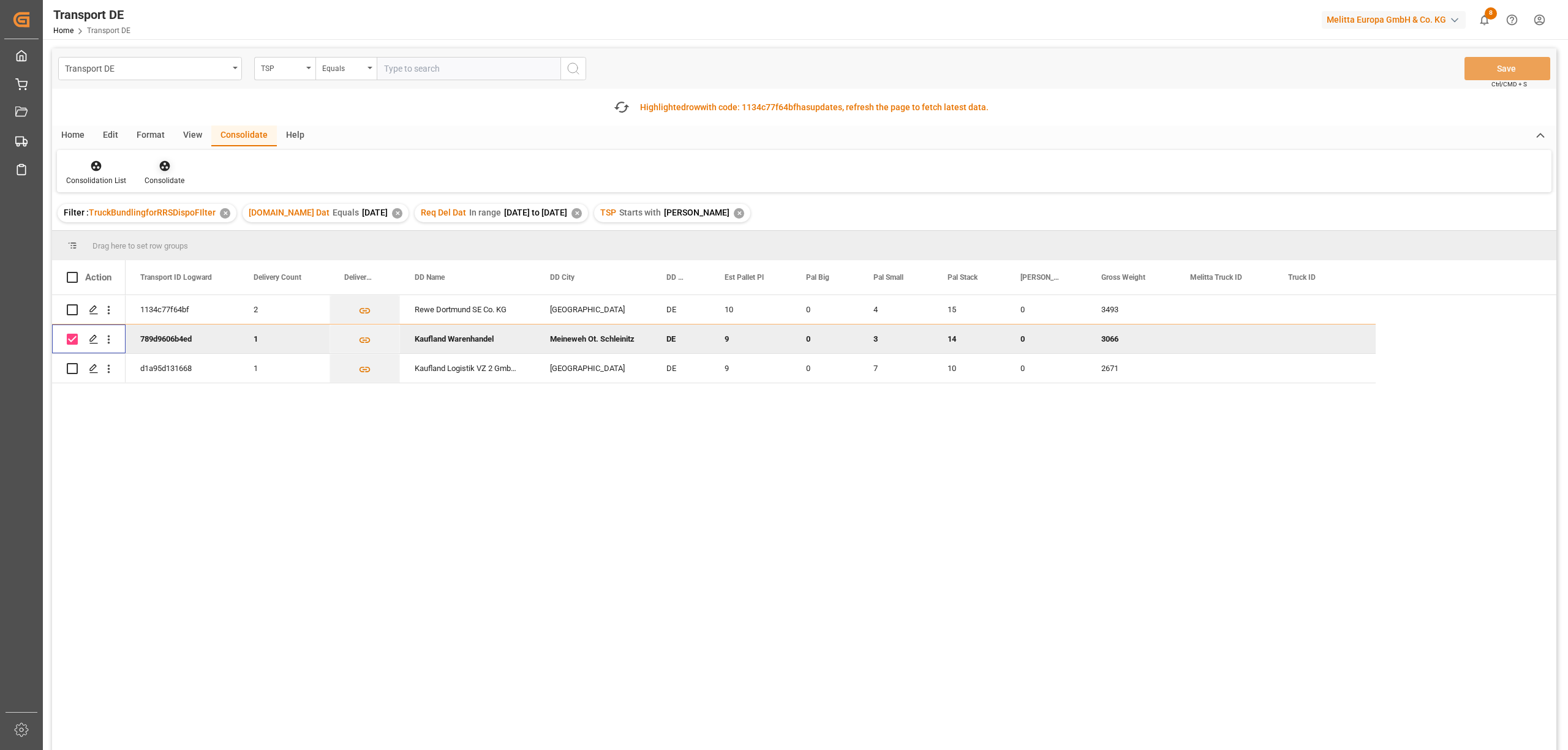
click at [165, 162] on icon at bounding box center [164, 166] width 10 height 10
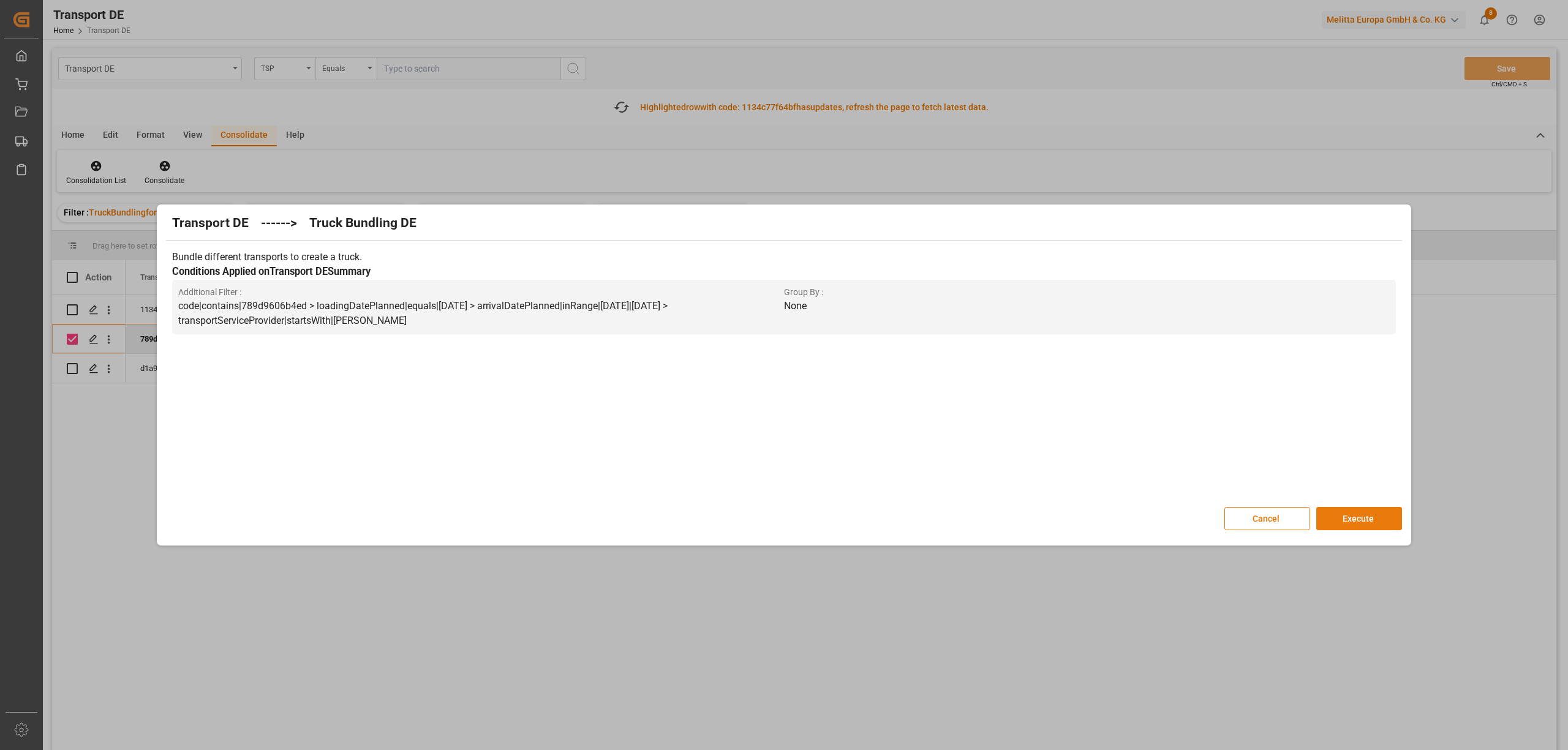
click at [1370, 517] on button "Execute" at bounding box center [1359, 519] width 86 height 23
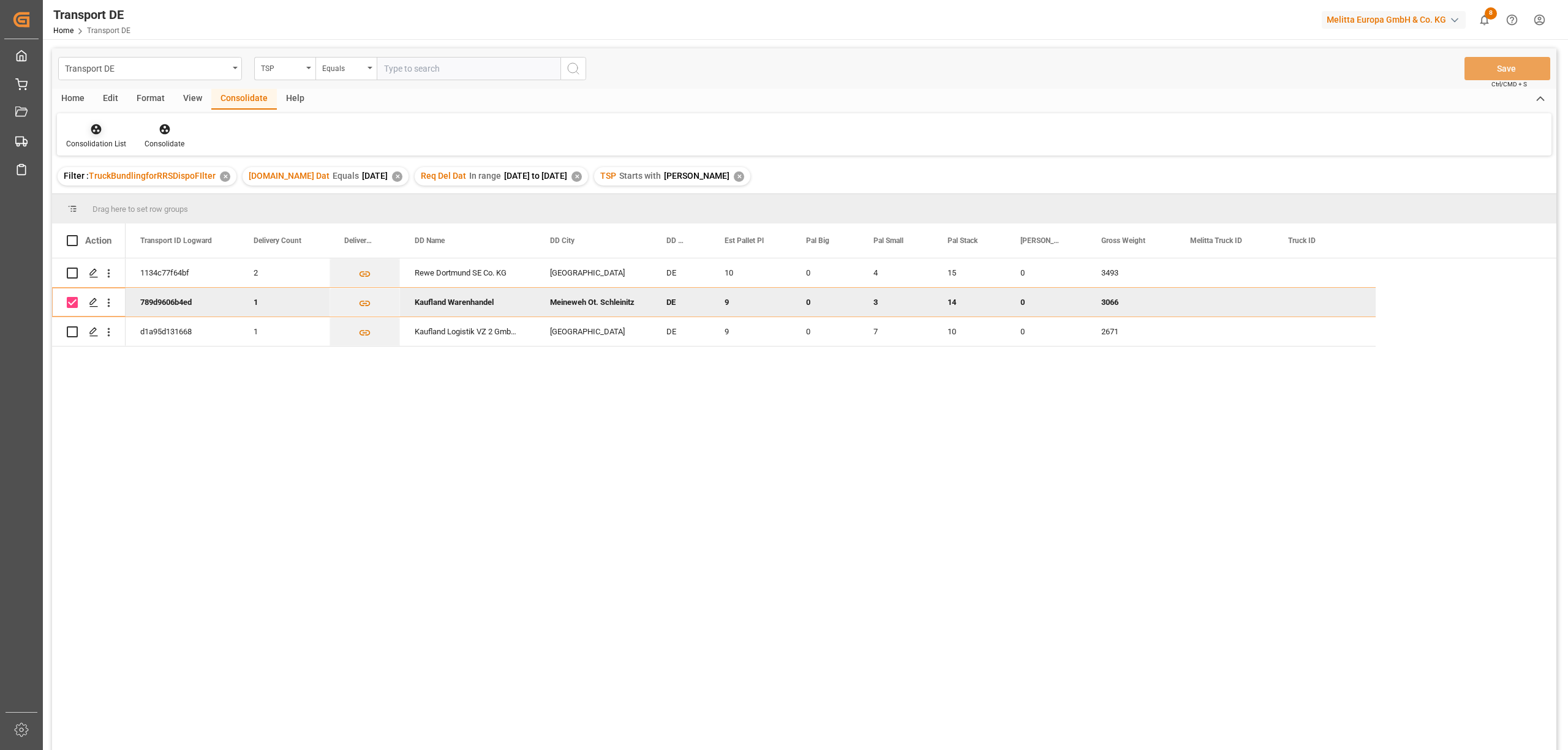
click at [94, 131] on icon at bounding box center [96, 129] width 12 height 12
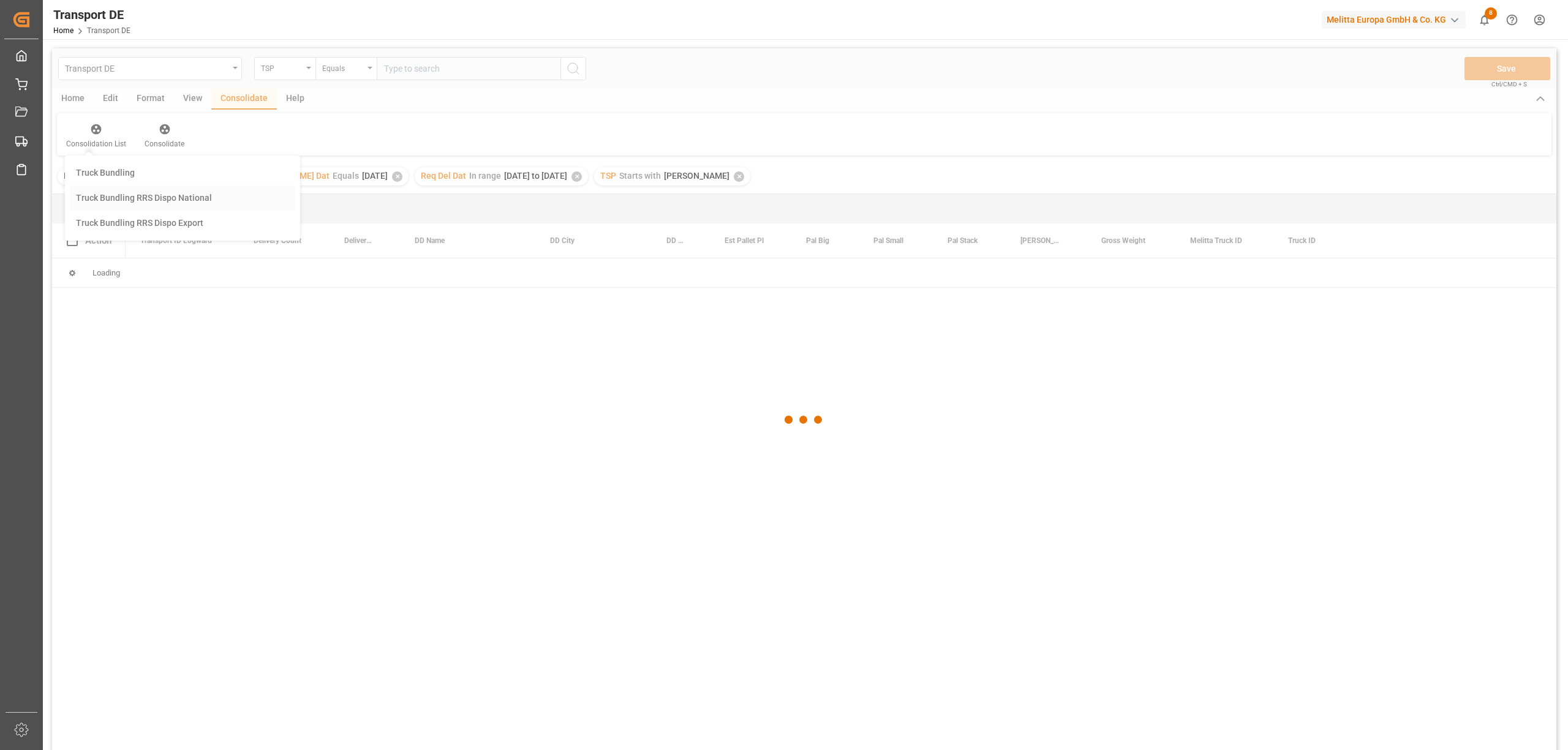
click at [143, 200] on div "Transport DE TSP Equals Save Ctrl/CMD + S Home Edit Format View Consolidate Hel…" at bounding box center [803, 415] width 1504 height 734
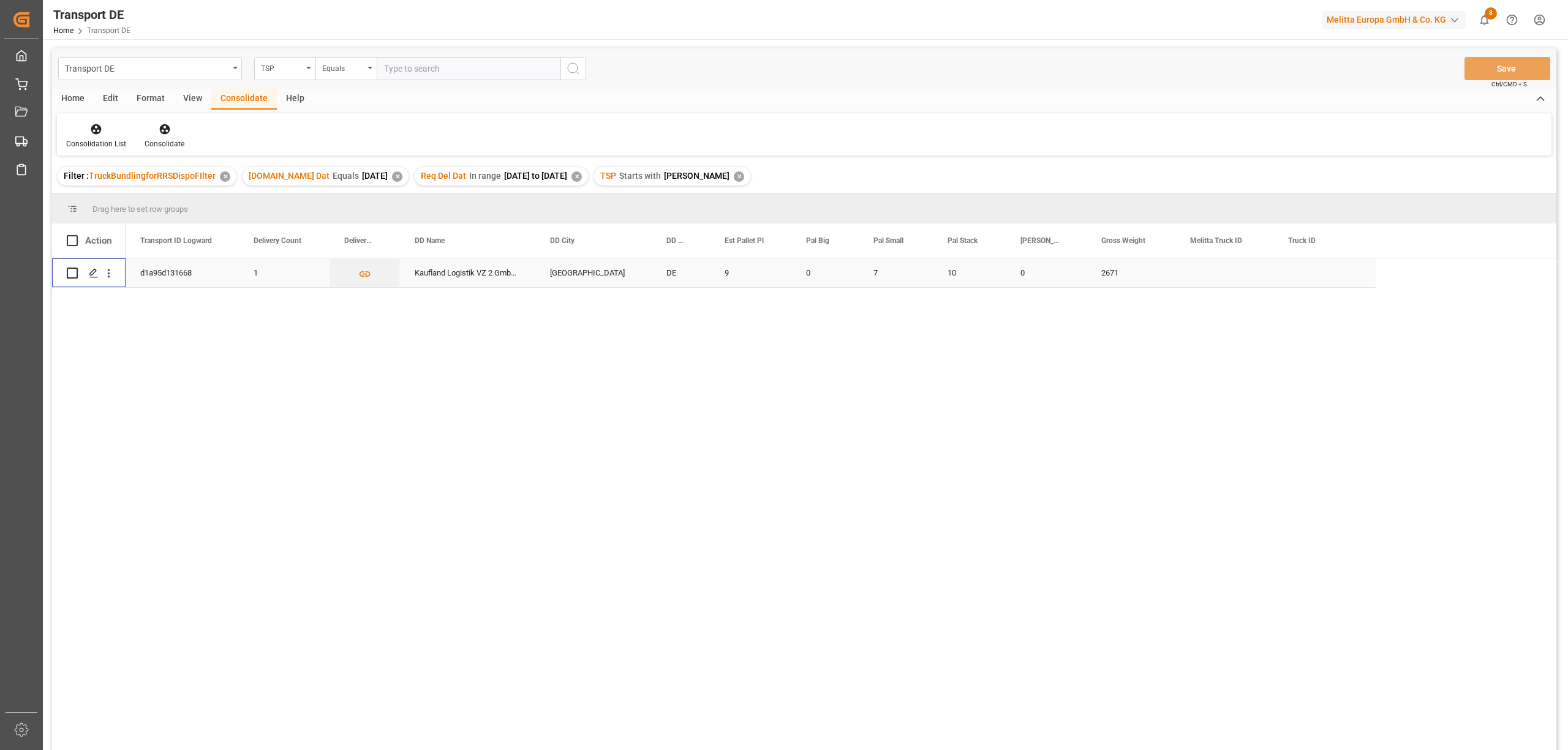
click at [74, 272] on input "Press Space to toggle row selection (unchecked)" at bounding box center [72, 273] width 11 height 11
checkbox input "true"
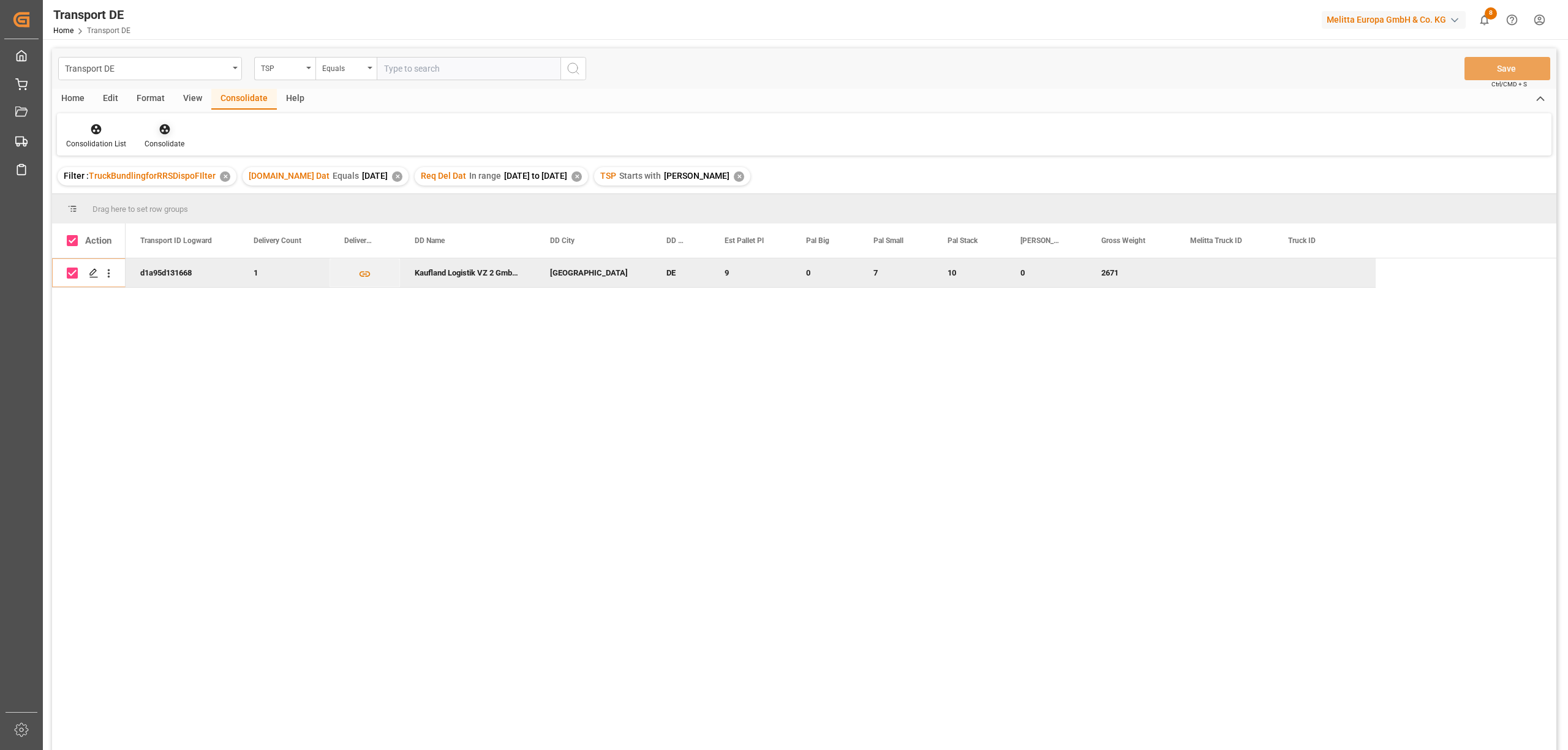
click at [163, 133] on icon at bounding box center [164, 129] width 10 height 10
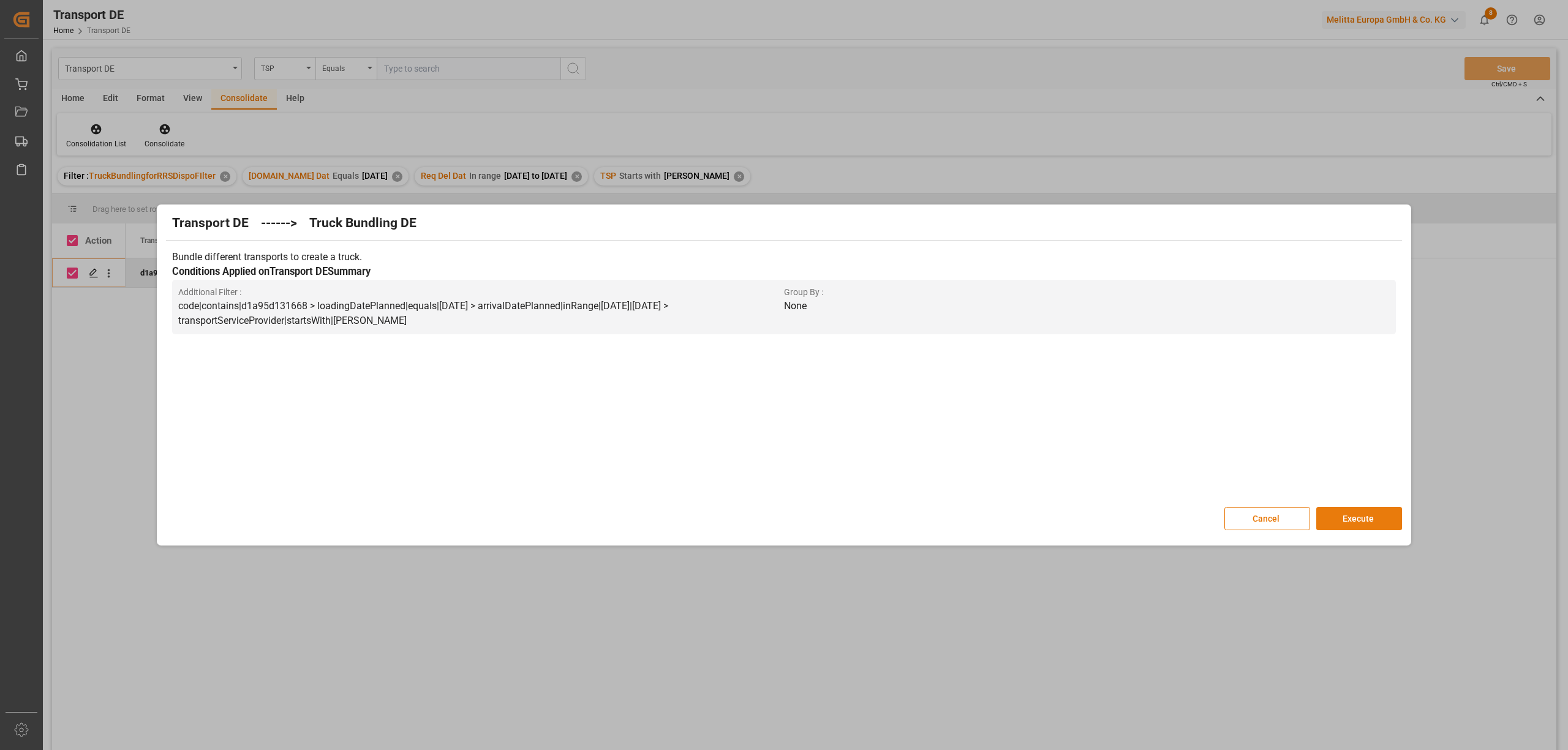
click at [1361, 523] on button "Execute" at bounding box center [1359, 519] width 86 height 23
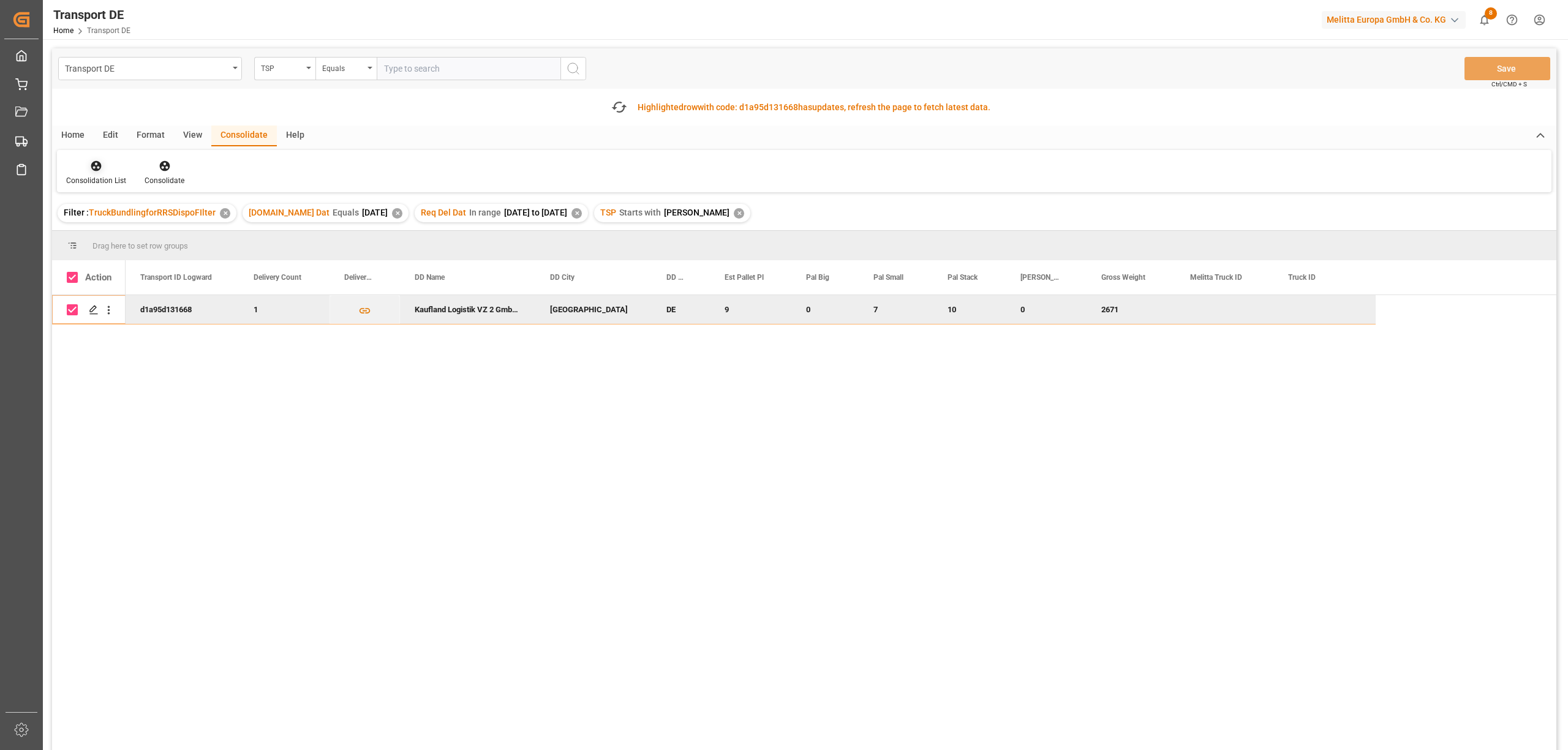
click at [91, 165] on icon at bounding box center [96, 166] width 10 height 10
click at [114, 239] on div "Transport DE TSP Equals Save Ctrl/CMD + S Fetch latest updates Highlighted row …" at bounding box center [803, 433] width 1504 height 771
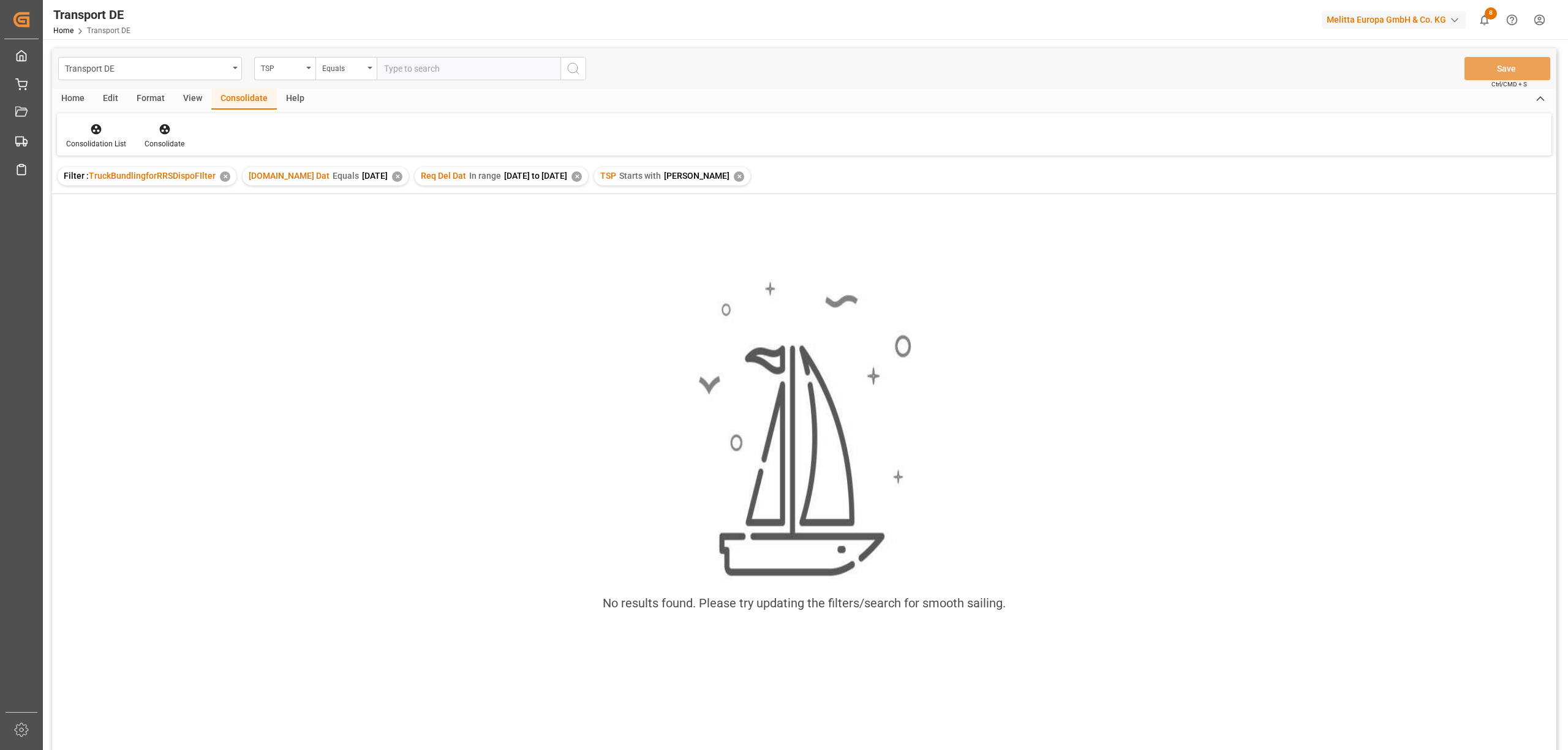
click at [733, 177] on div "✕" at bounding box center [738, 177] width 10 height 10
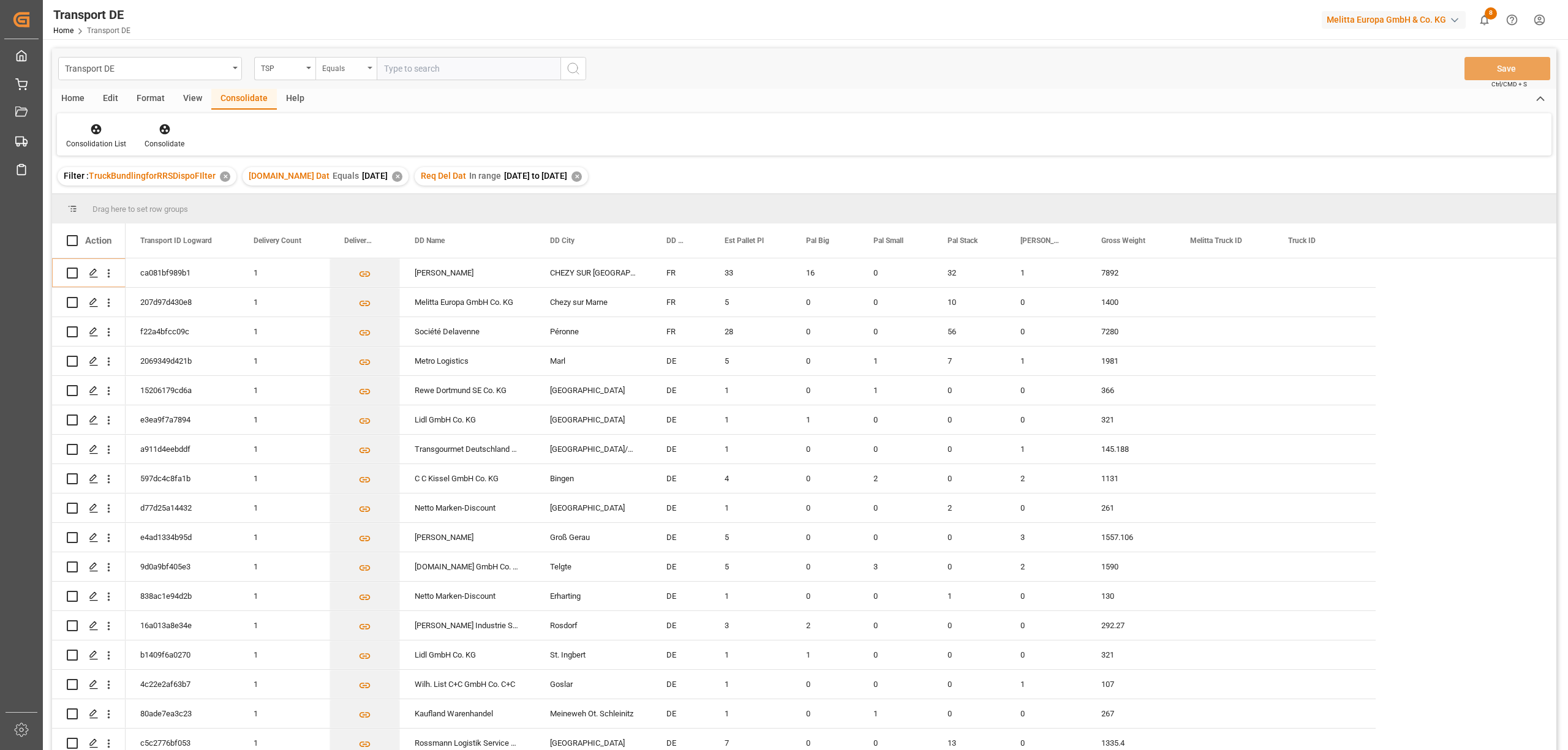
click at [341, 71] on div "Equals" at bounding box center [342, 66] width 42 height 14
click at [356, 201] on div "Starts with" at bounding box center [407, 201] width 182 height 26
type input "LIT DE"
click at [566, 61] on icon "search button" at bounding box center [573, 69] width 15 height 15
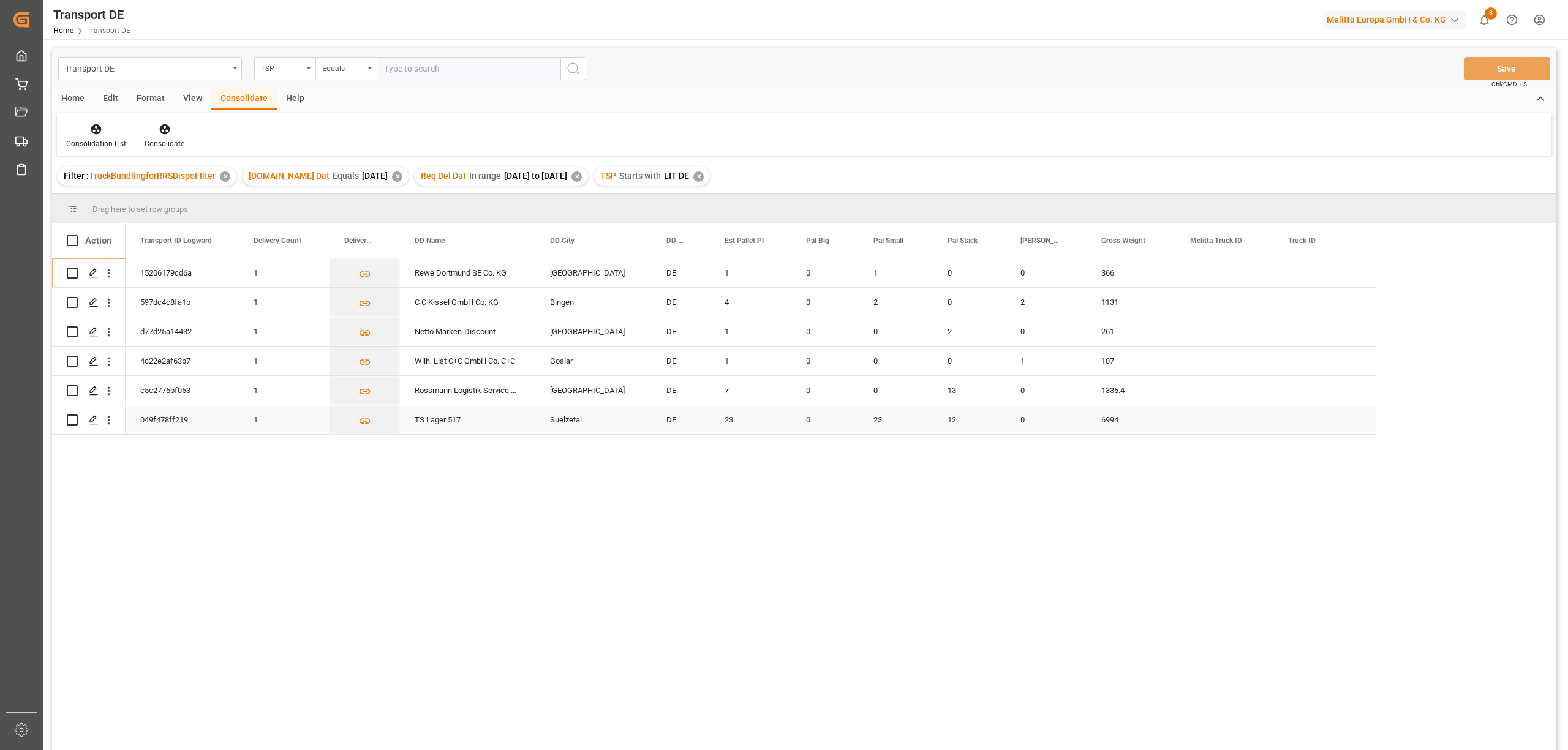
click at [71, 420] on input "Press Space to toggle row selection (unchecked)" at bounding box center [72, 420] width 11 height 11
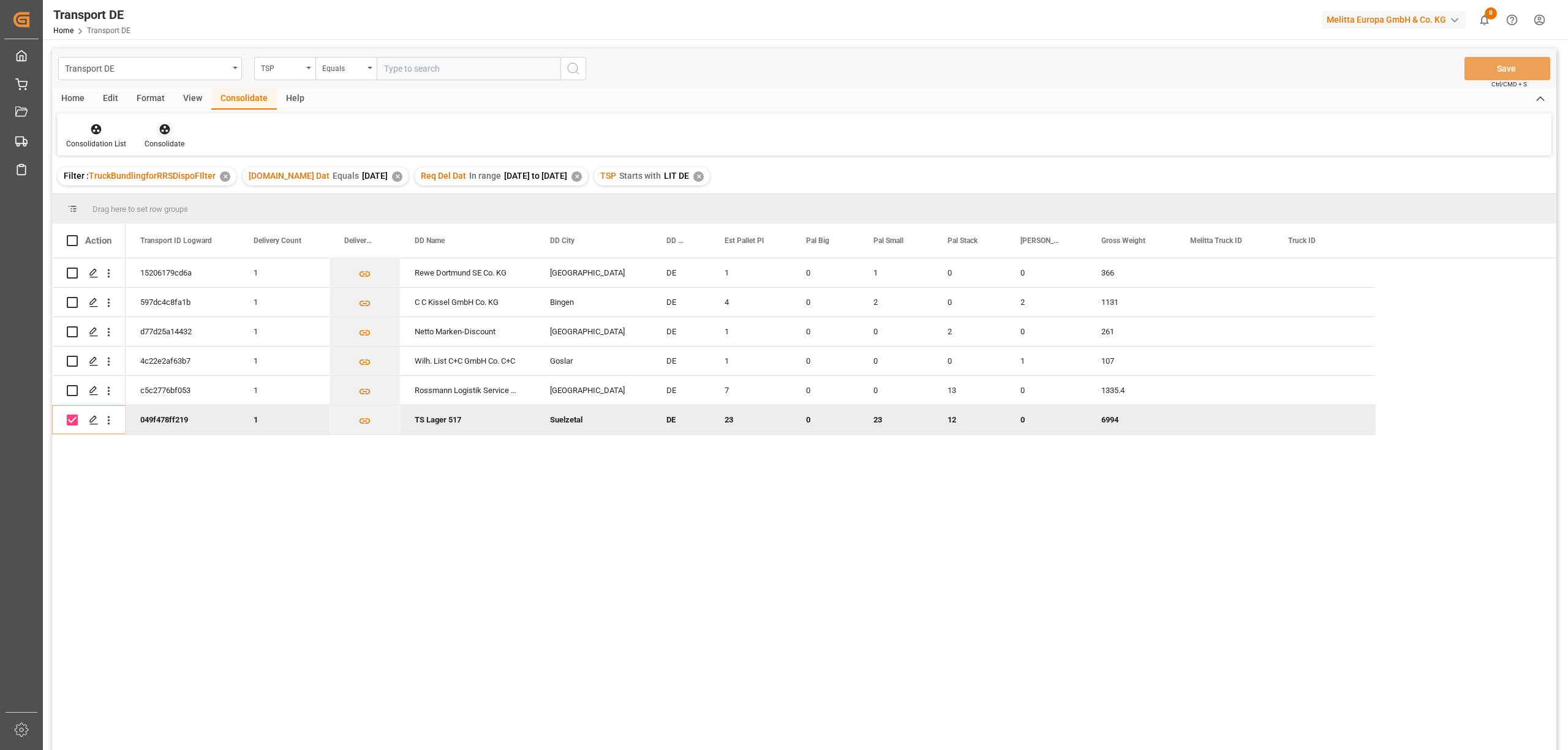
click at [159, 128] on icon at bounding box center [164, 129] width 10 height 10
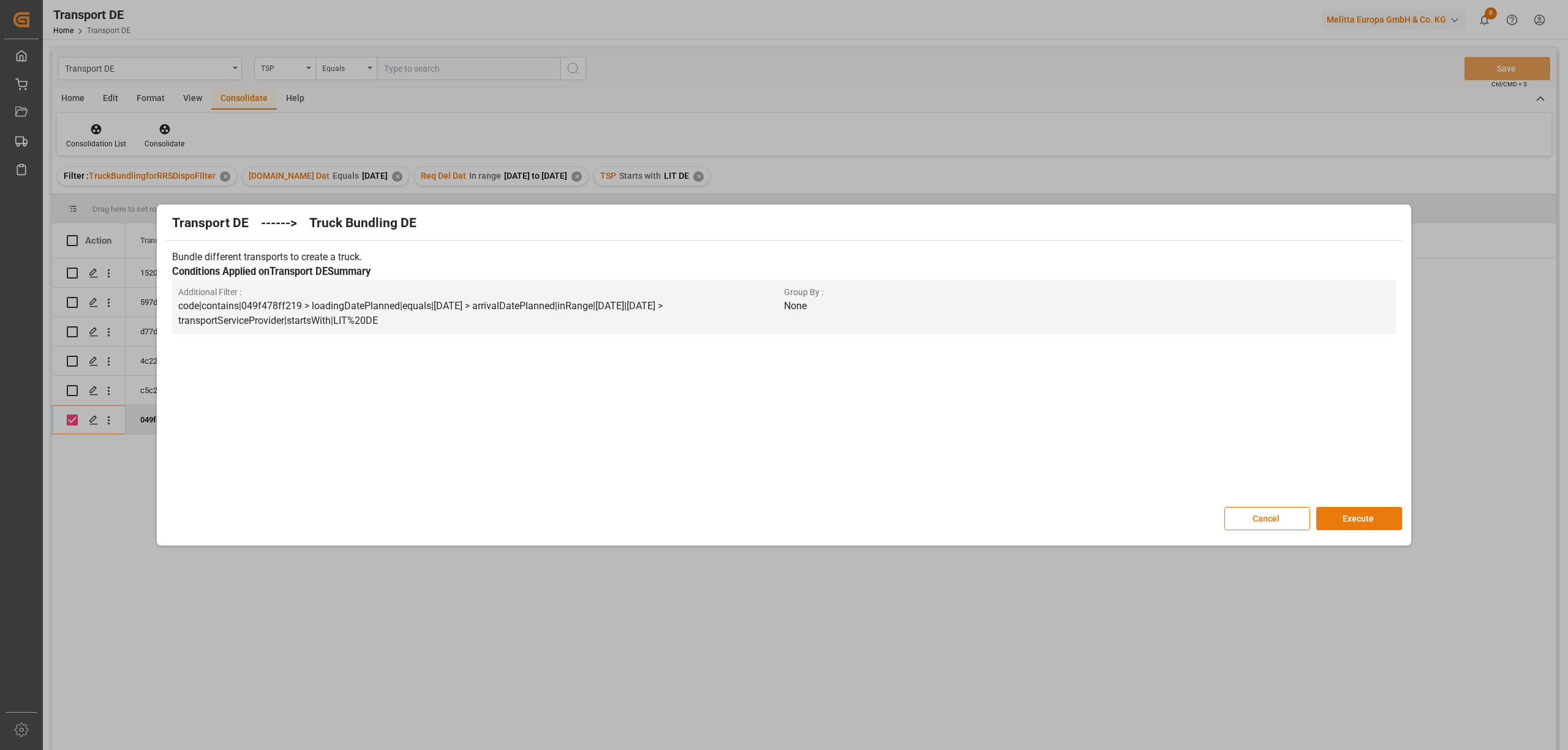
click at [1345, 518] on button "Execute" at bounding box center [1359, 519] width 86 height 23
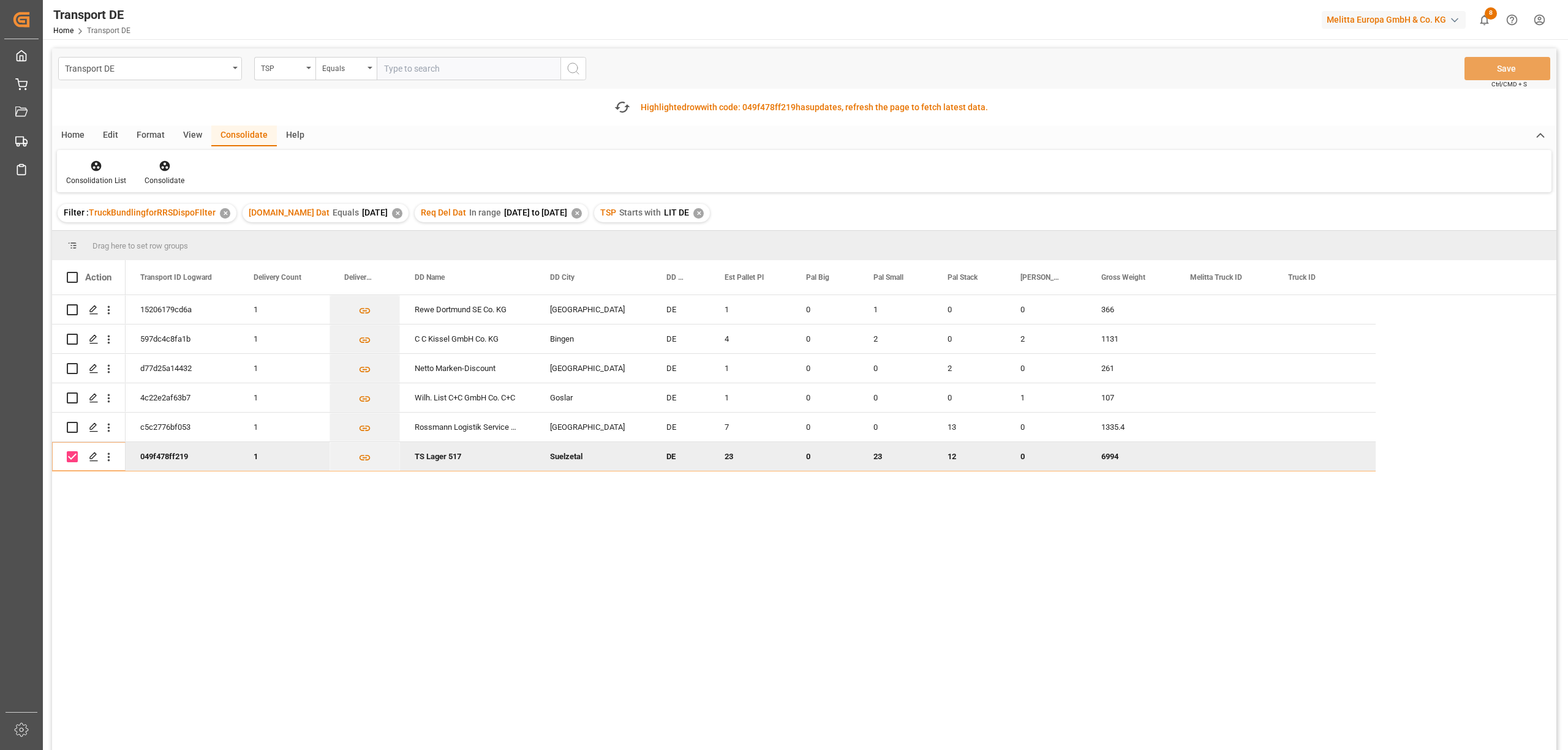
click at [72, 456] on input "Press Space to toggle row selection (checked)" at bounding box center [72, 457] width 11 height 11
checkbox input "false"
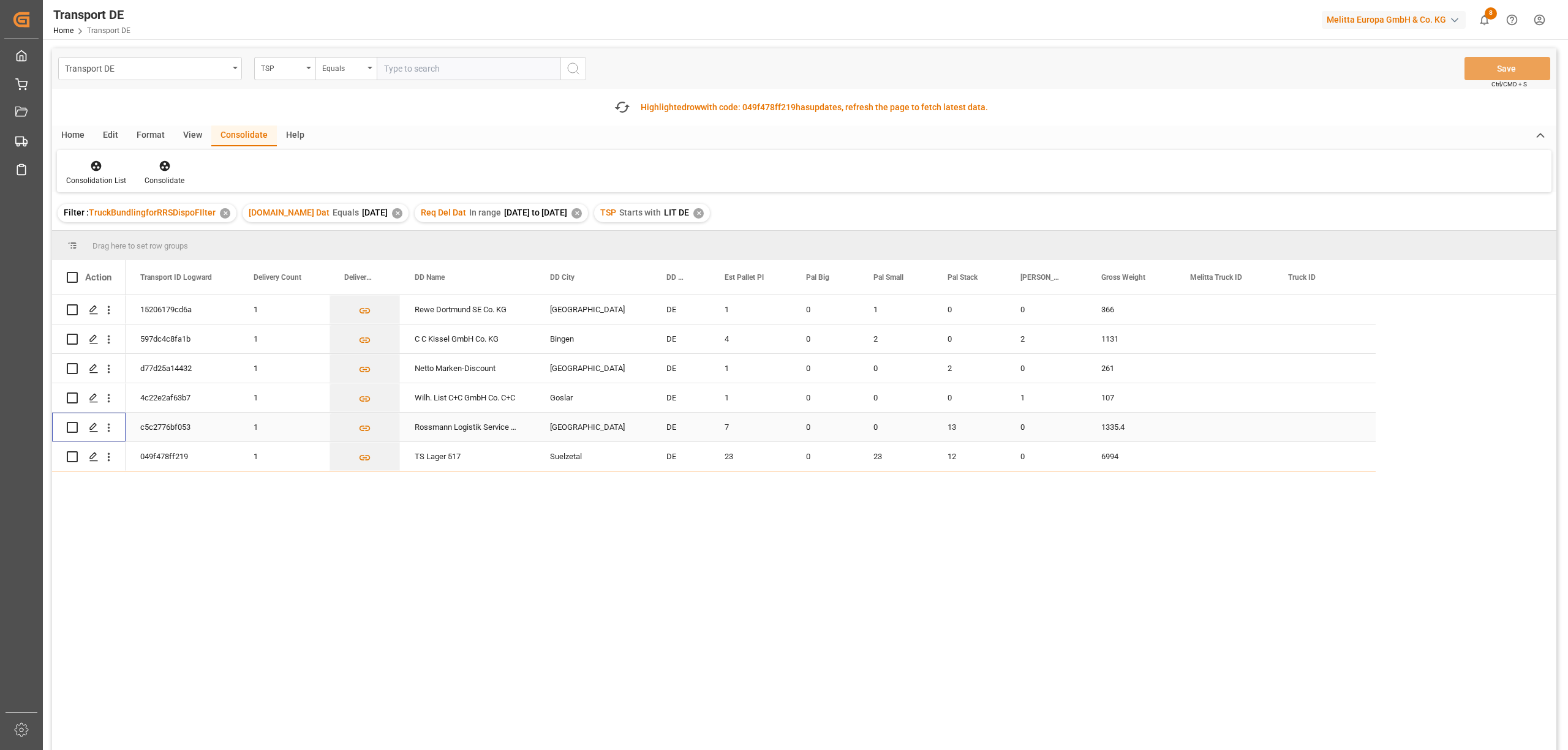
click at [70, 425] on input "Press Space to toggle row selection (unchecked)" at bounding box center [72, 427] width 11 height 11
checkbox input "true"
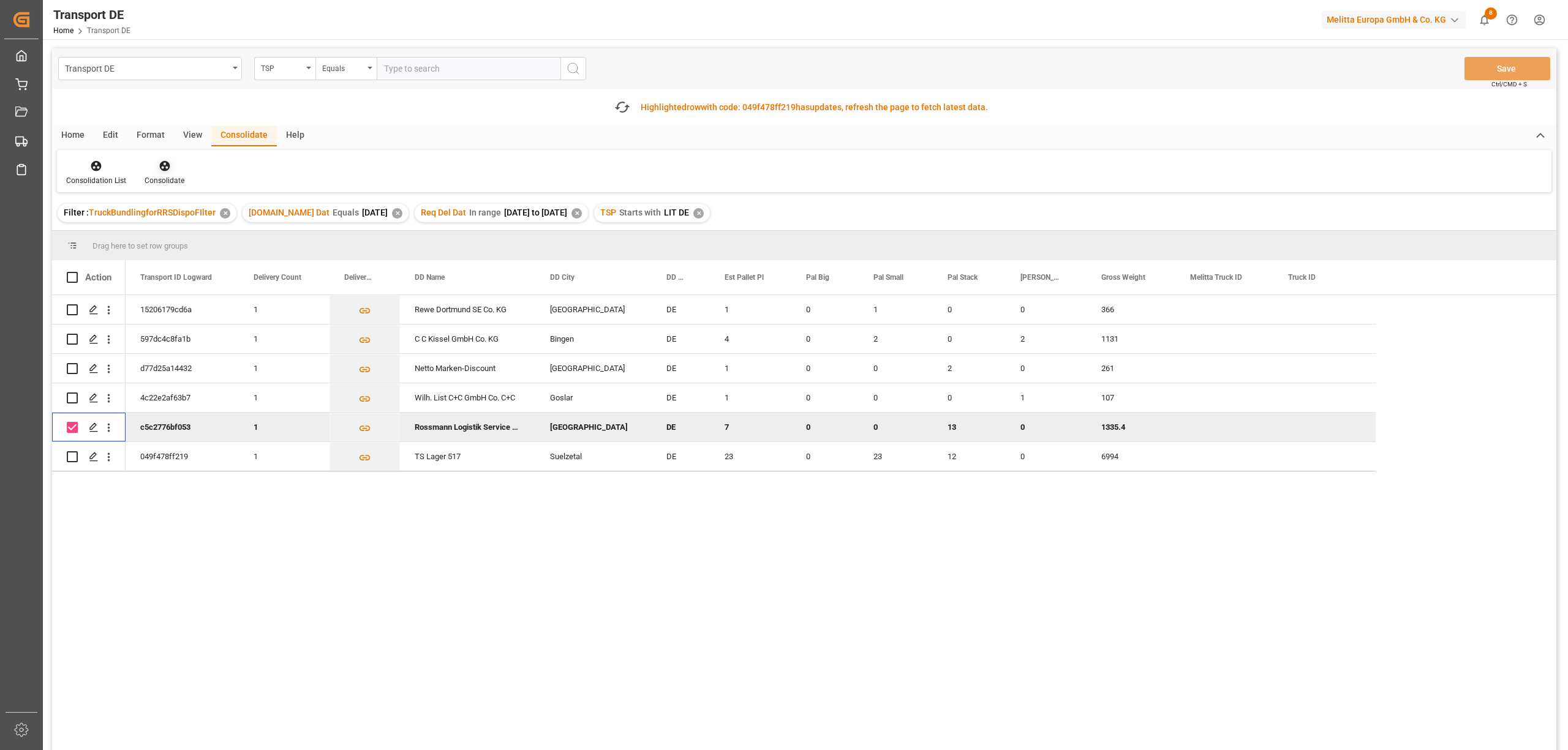
click at [160, 166] on icon at bounding box center [164, 166] width 10 height 10
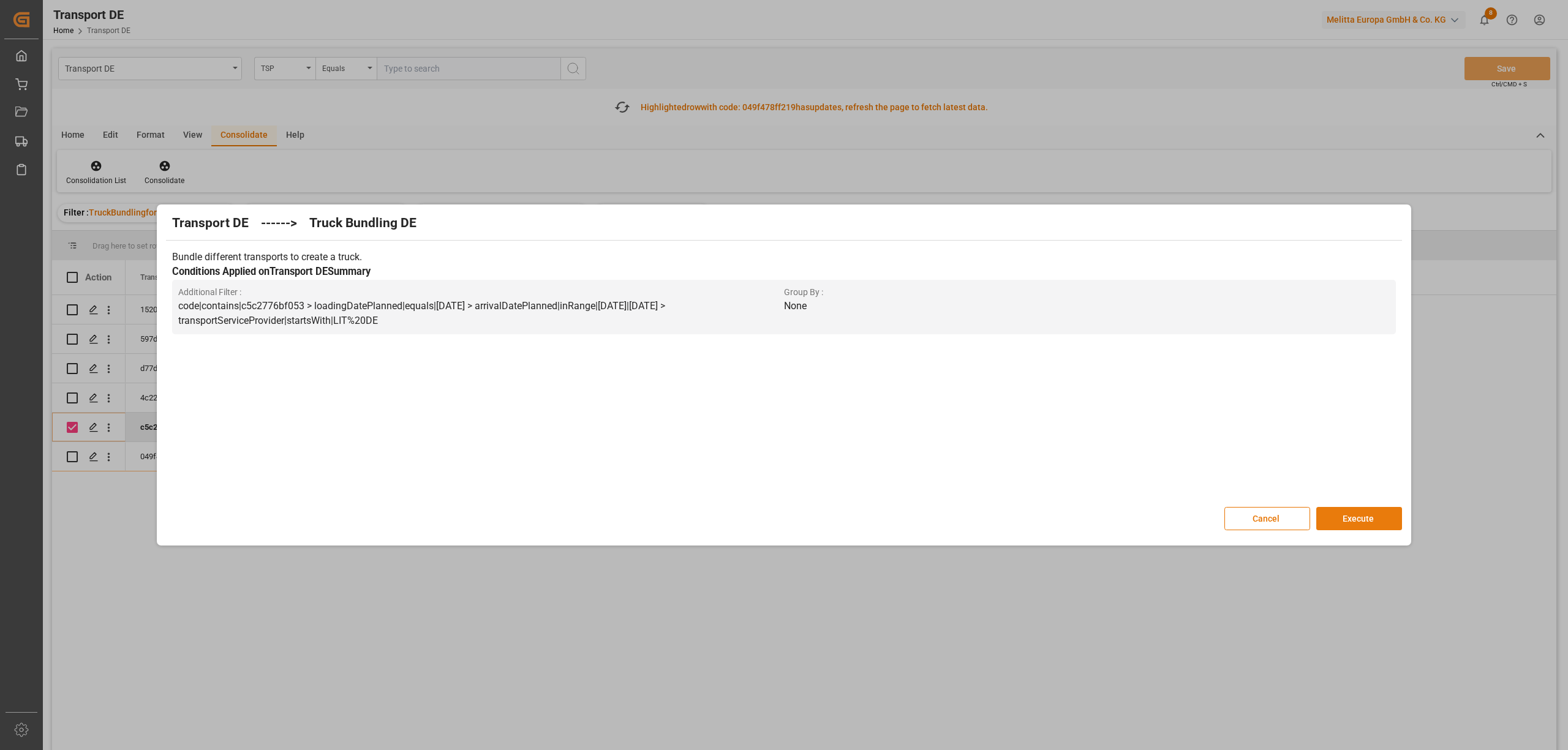
click at [1353, 518] on button "Execute" at bounding box center [1359, 519] width 86 height 23
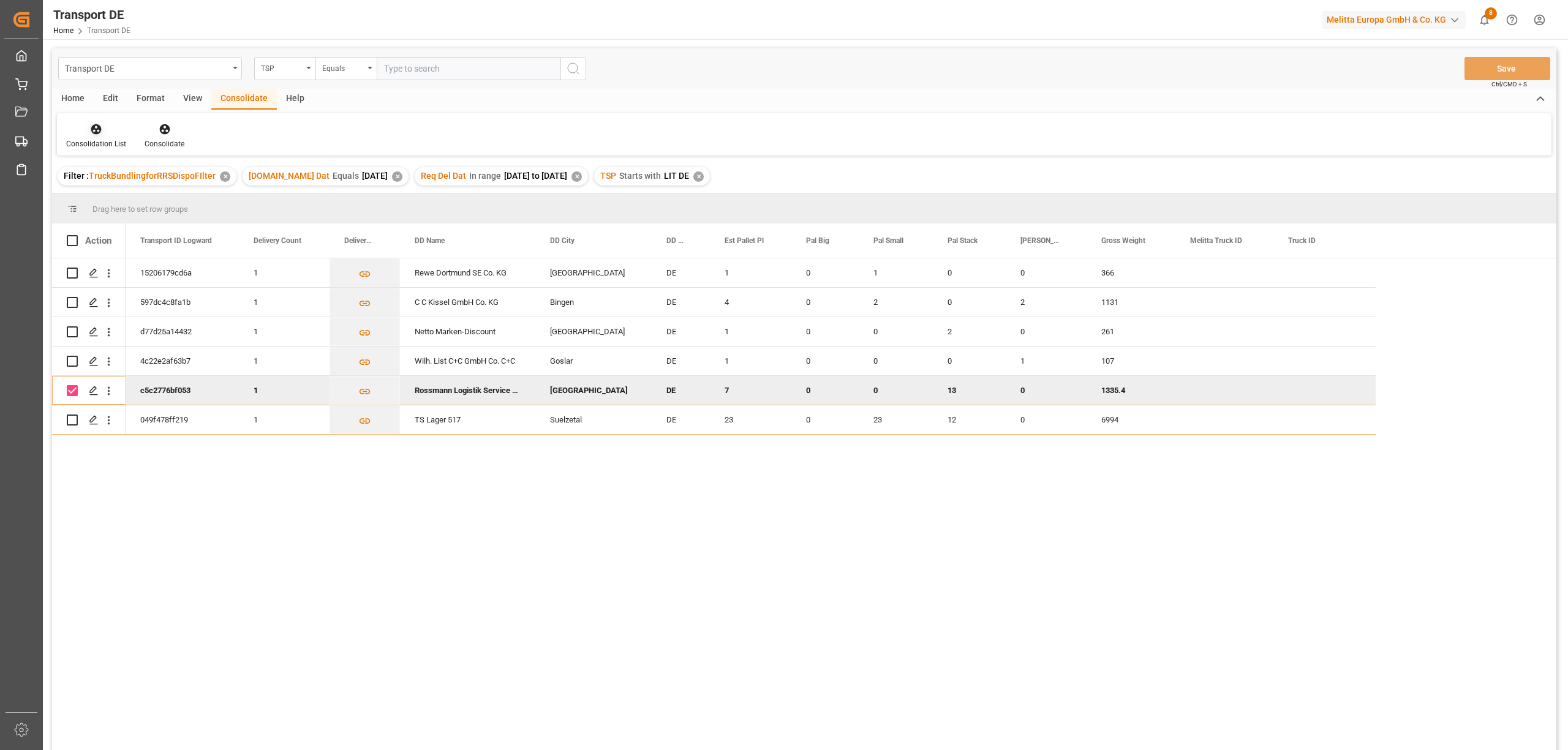
click at [98, 169] on div "Filter : TruckBundlingforRRSDispoFIlter" at bounding box center [139, 176] width 152 height 13
click at [97, 131] on icon at bounding box center [96, 129] width 12 height 12
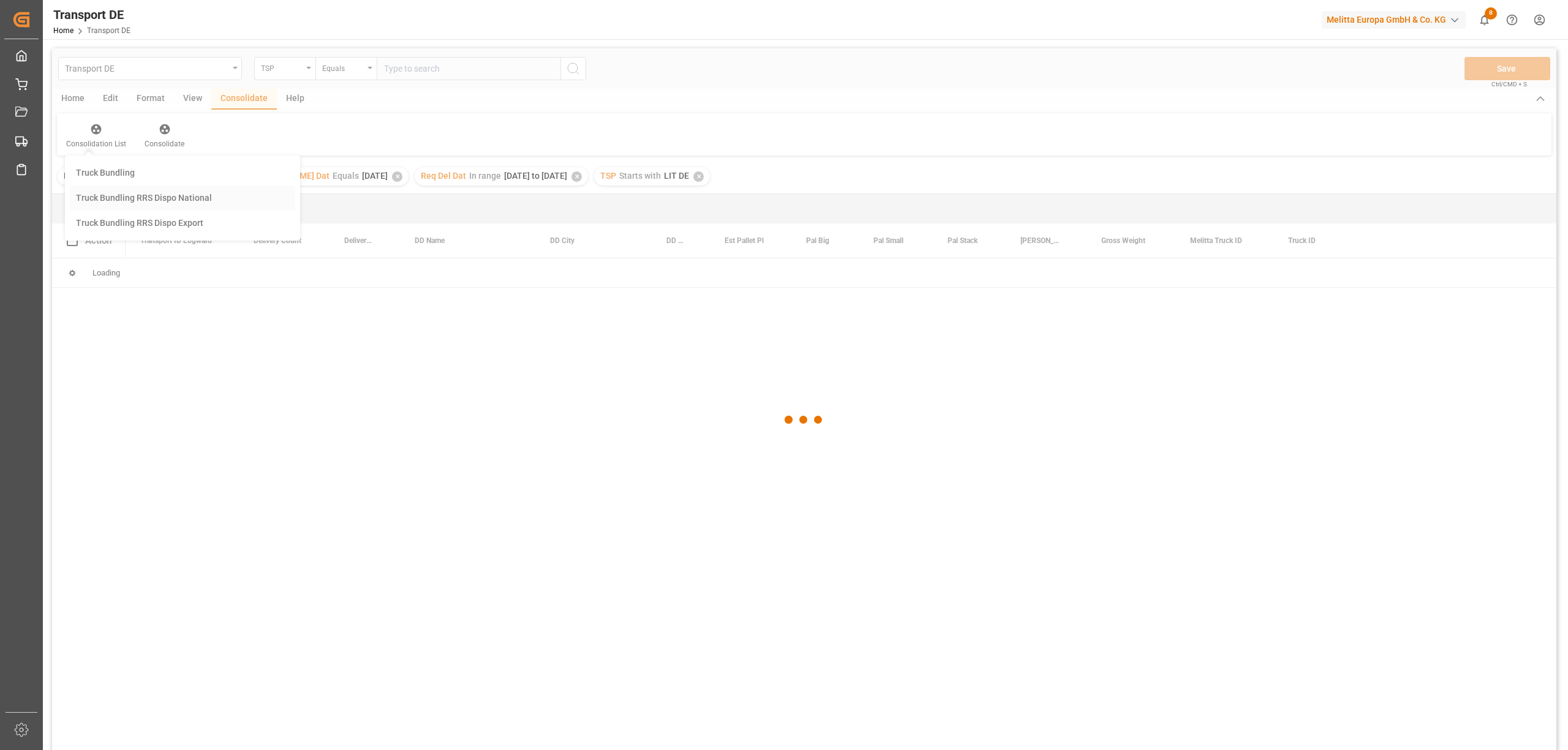
click at [118, 195] on div "Transport DE TSP Equals Save Ctrl/CMD + S Home Edit Format View Consolidate Hel…" at bounding box center [803, 415] width 1504 height 734
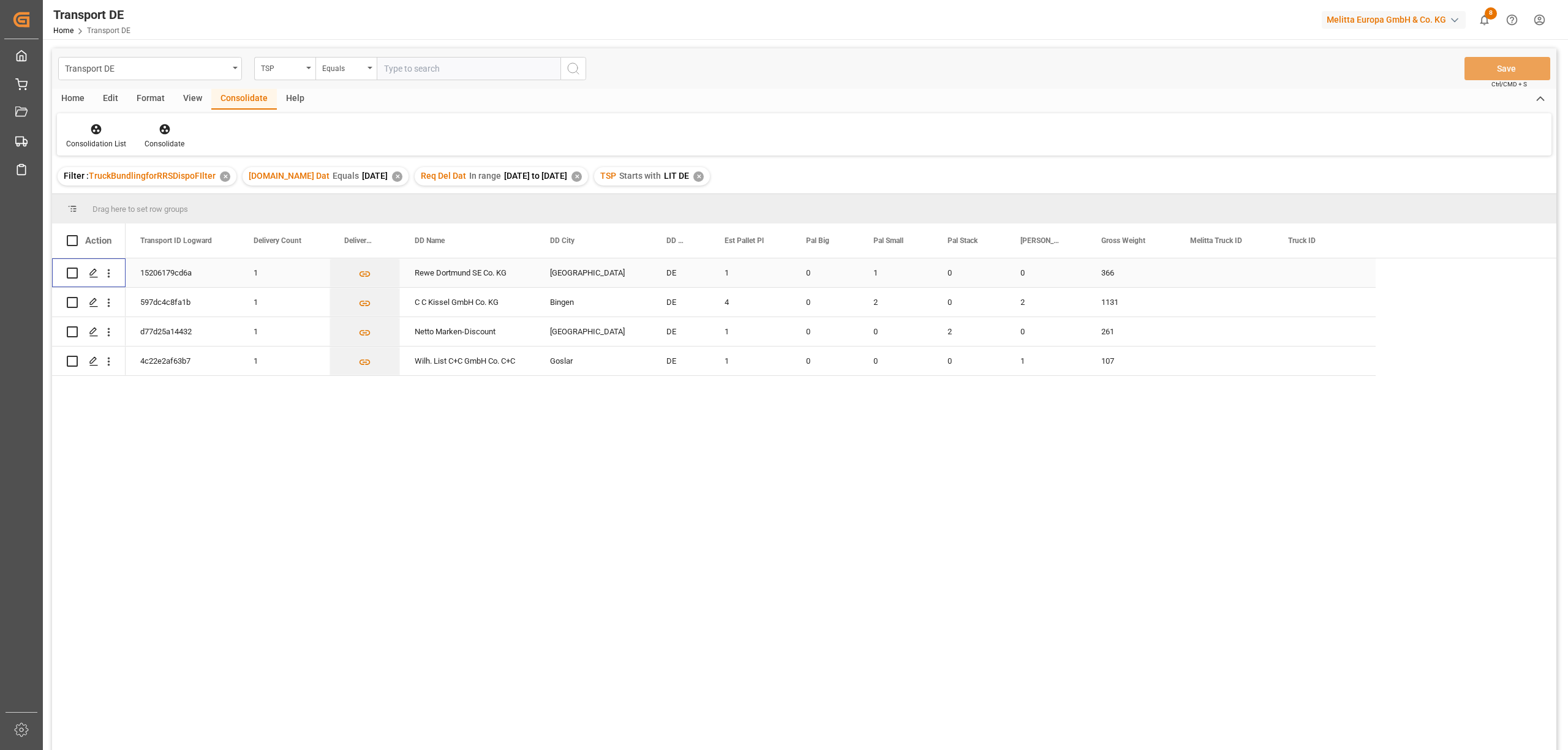
click at [71, 274] on input "Press Space to toggle row selection (unchecked)" at bounding box center [72, 273] width 11 height 11
checkbox input "true"
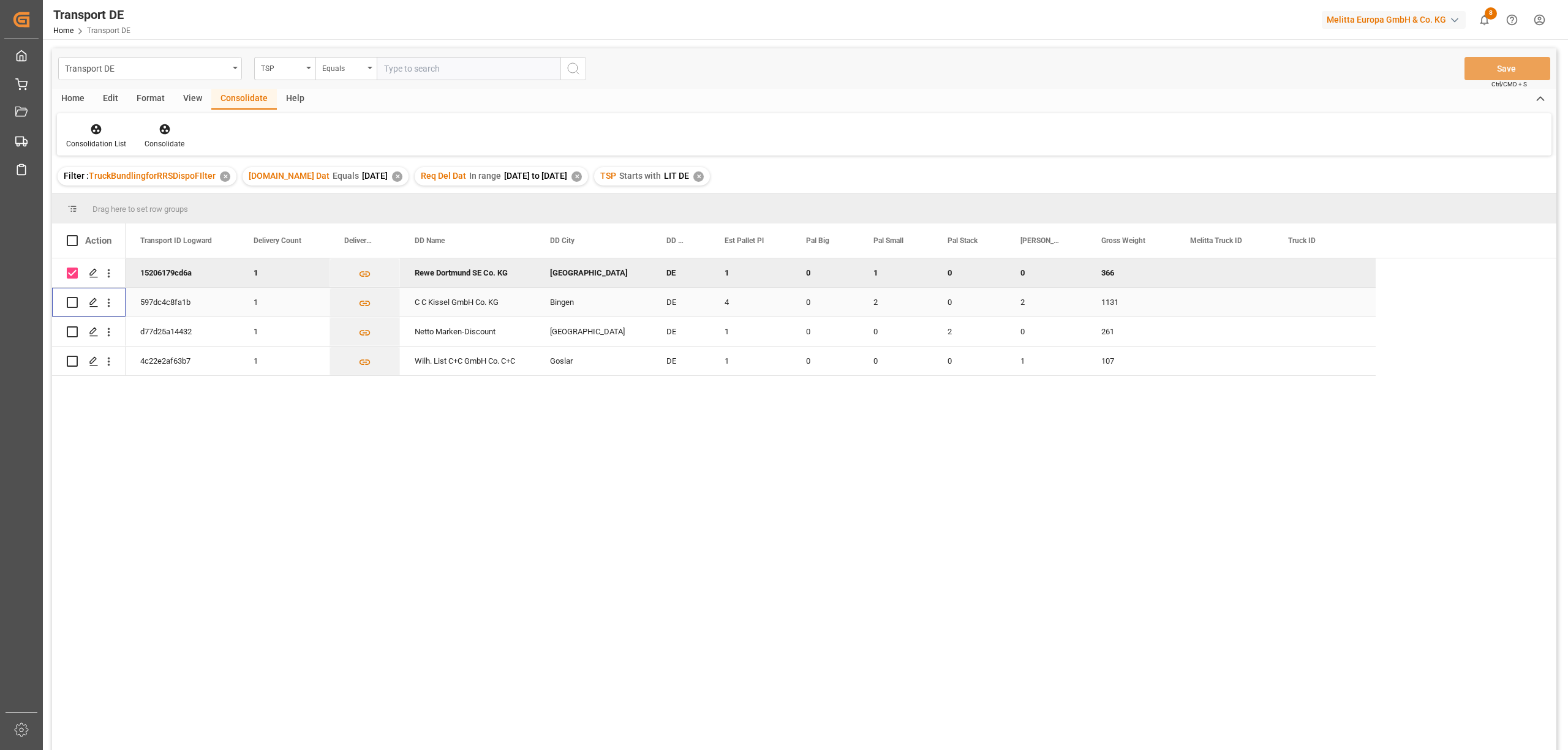
click at [70, 301] on input "Press Space to toggle row selection (unchecked)" at bounding box center [72, 302] width 11 height 11
checkbox input "true"
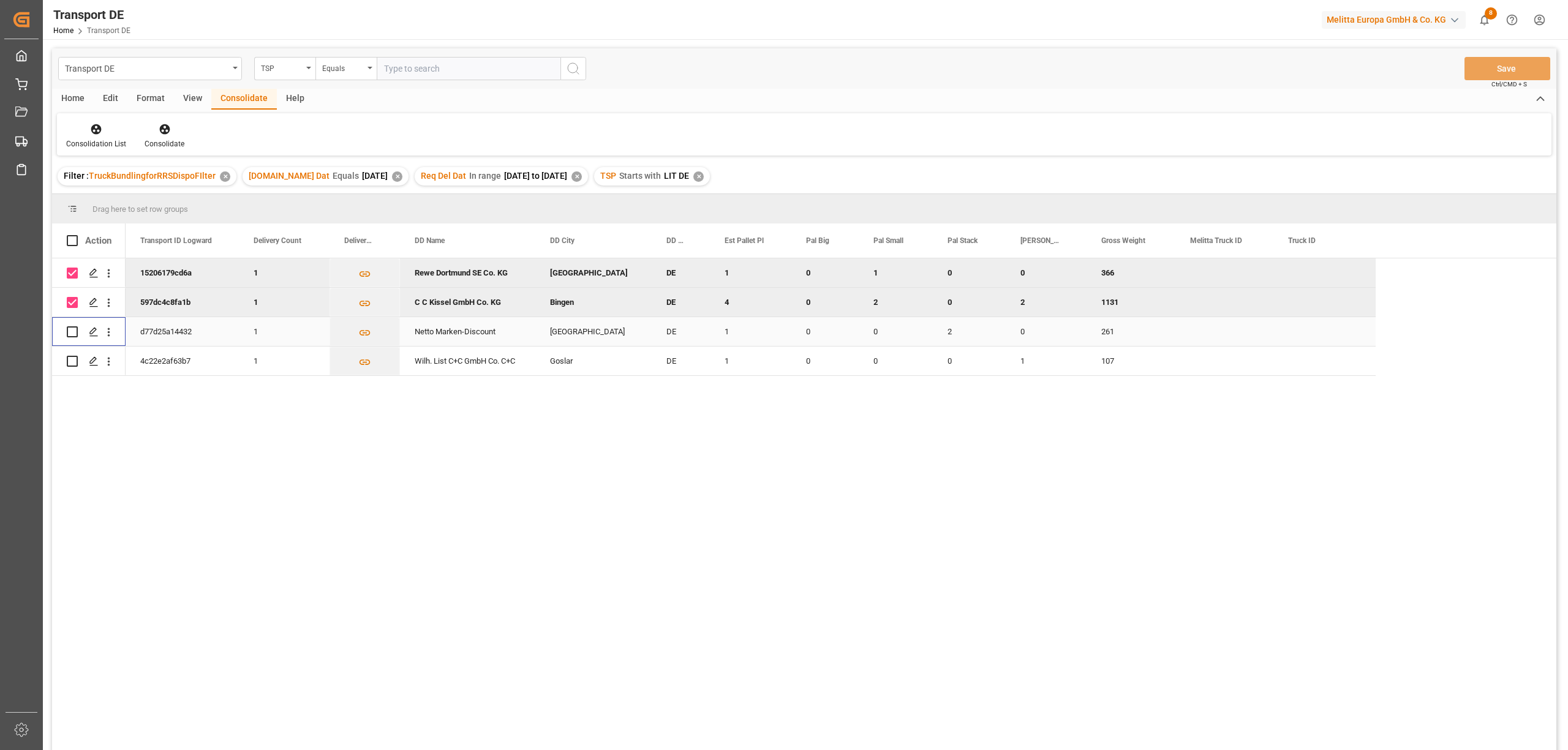
click at [74, 333] on input "Press Space to toggle row selection (unchecked)" at bounding box center [72, 331] width 11 height 11
checkbox input "true"
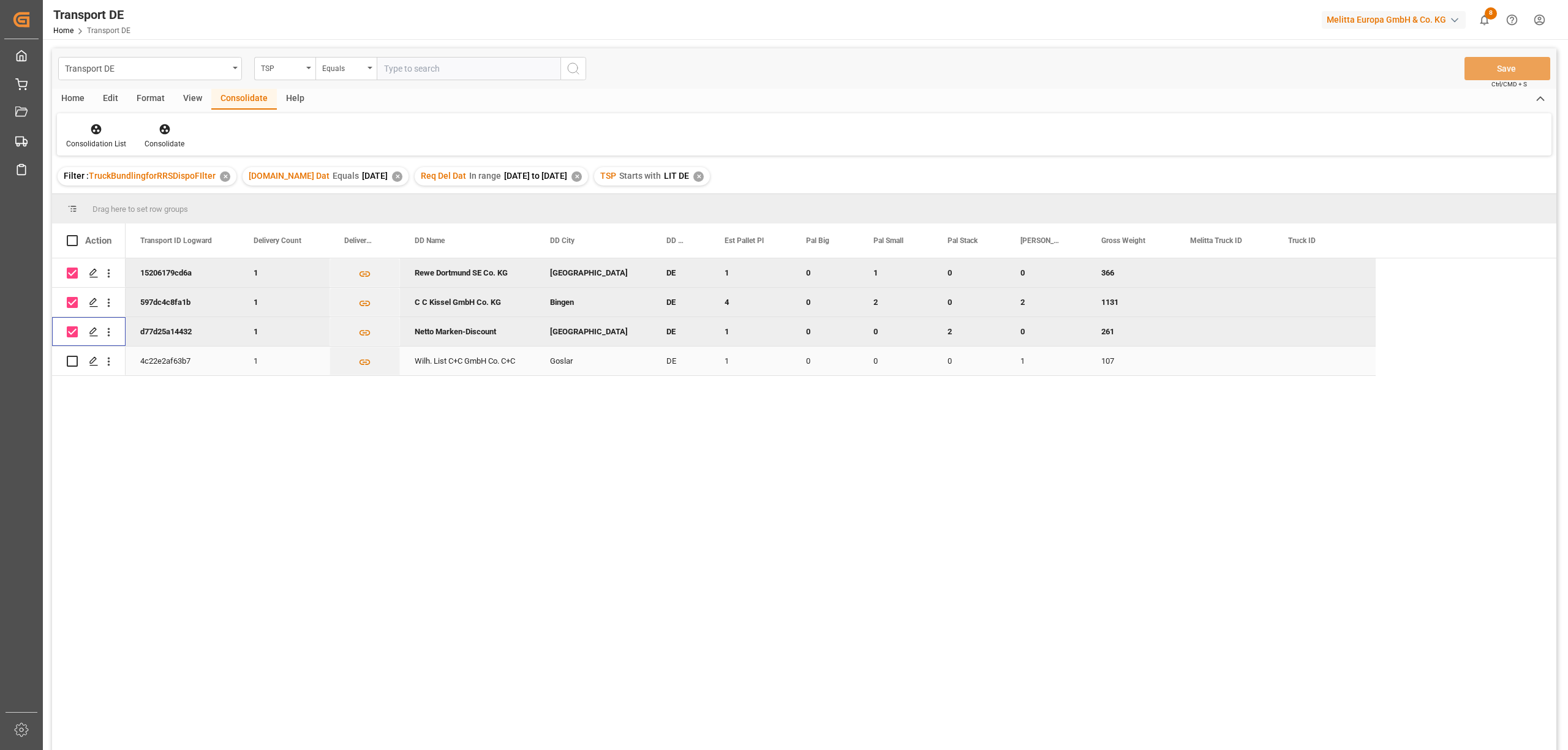
click at [72, 363] on input "Press Space to toggle row selection (unchecked)" at bounding box center [72, 361] width 11 height 11
checkbox input "true"
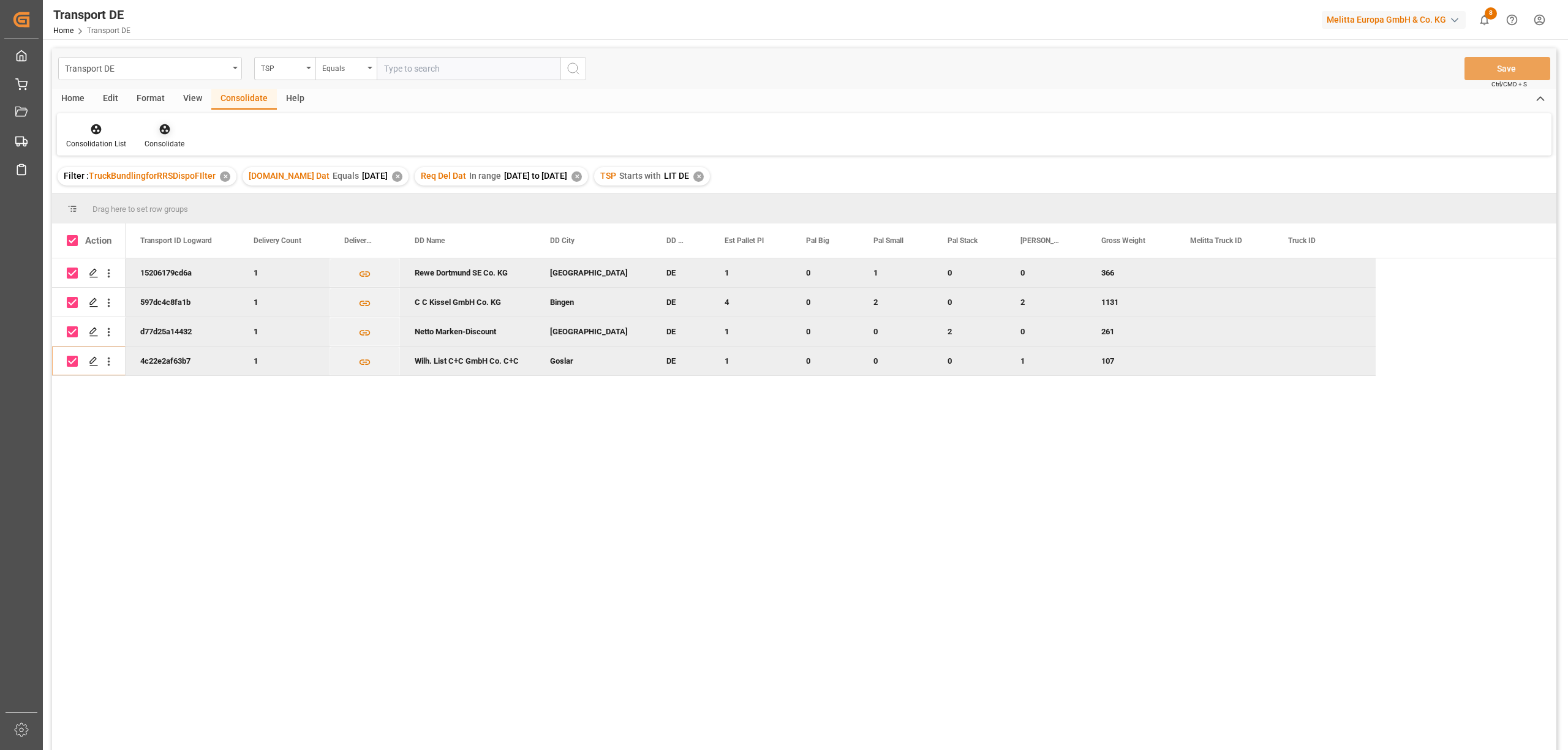
click at [166, 130] on icon at bounding box center [164, 129] width 12 height 12
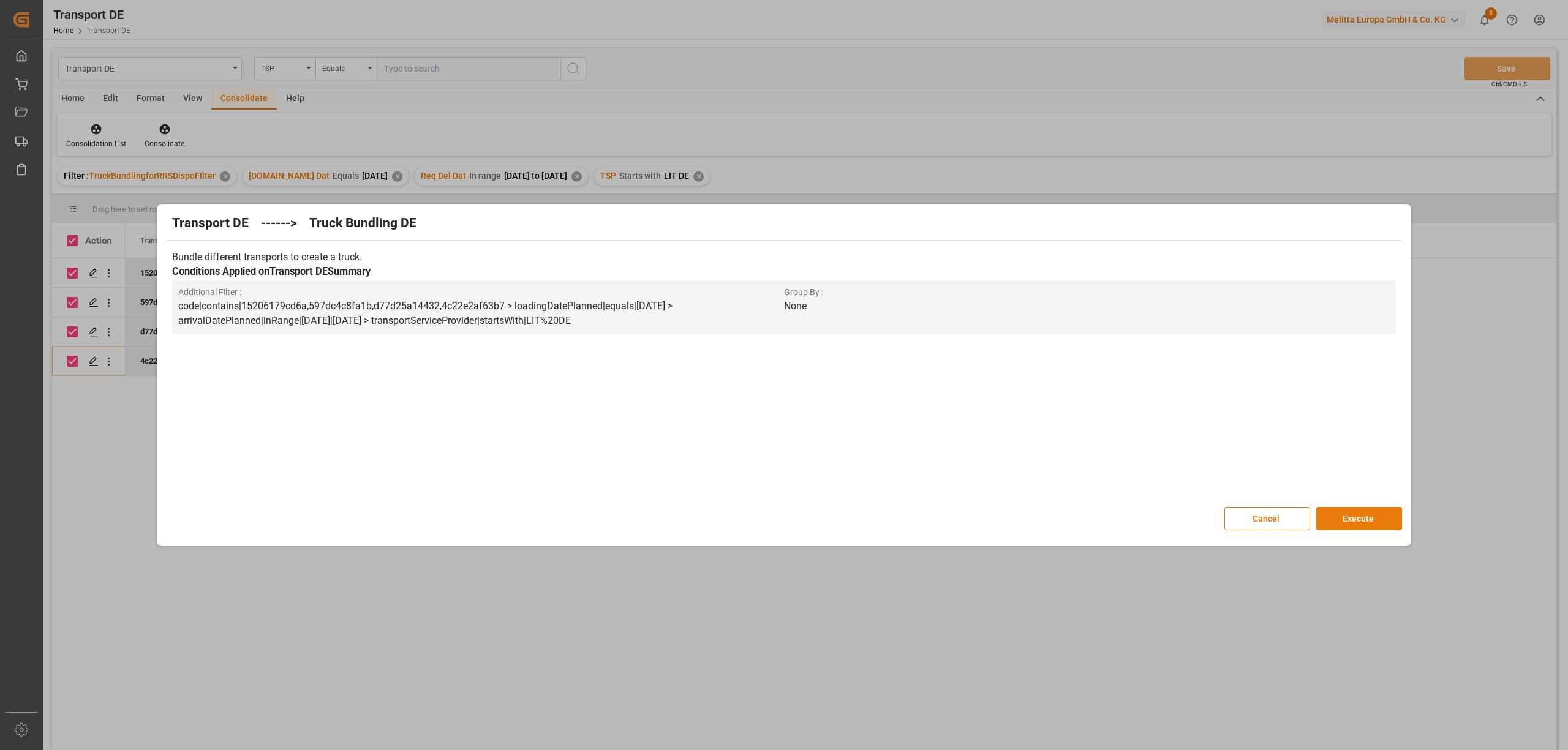
click at [1359, 517] on button "Execute" at bounding box center [1359, 519] width 86 height 23
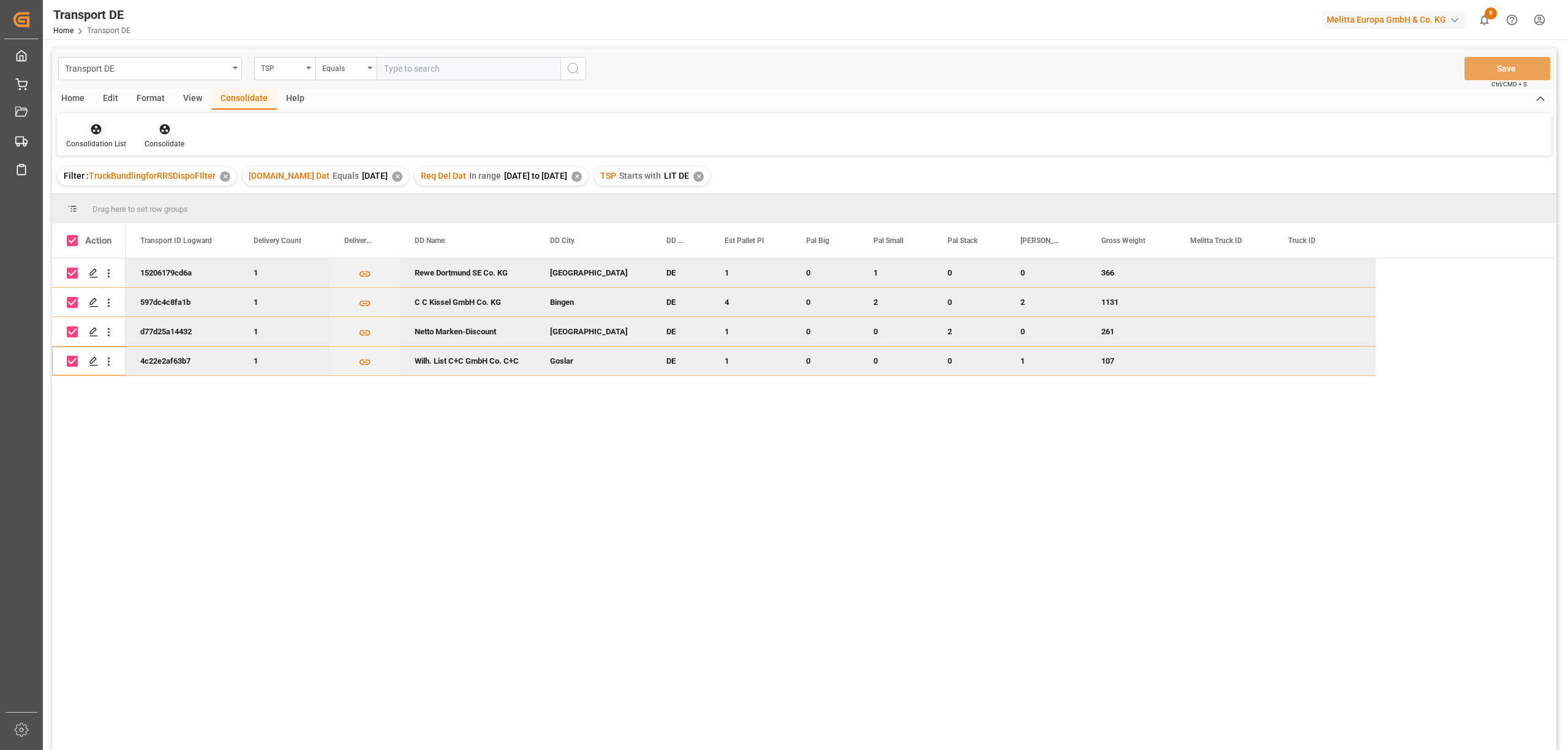
click at [87, 132] on div at bounding box center [96, 129] width 60 height 13
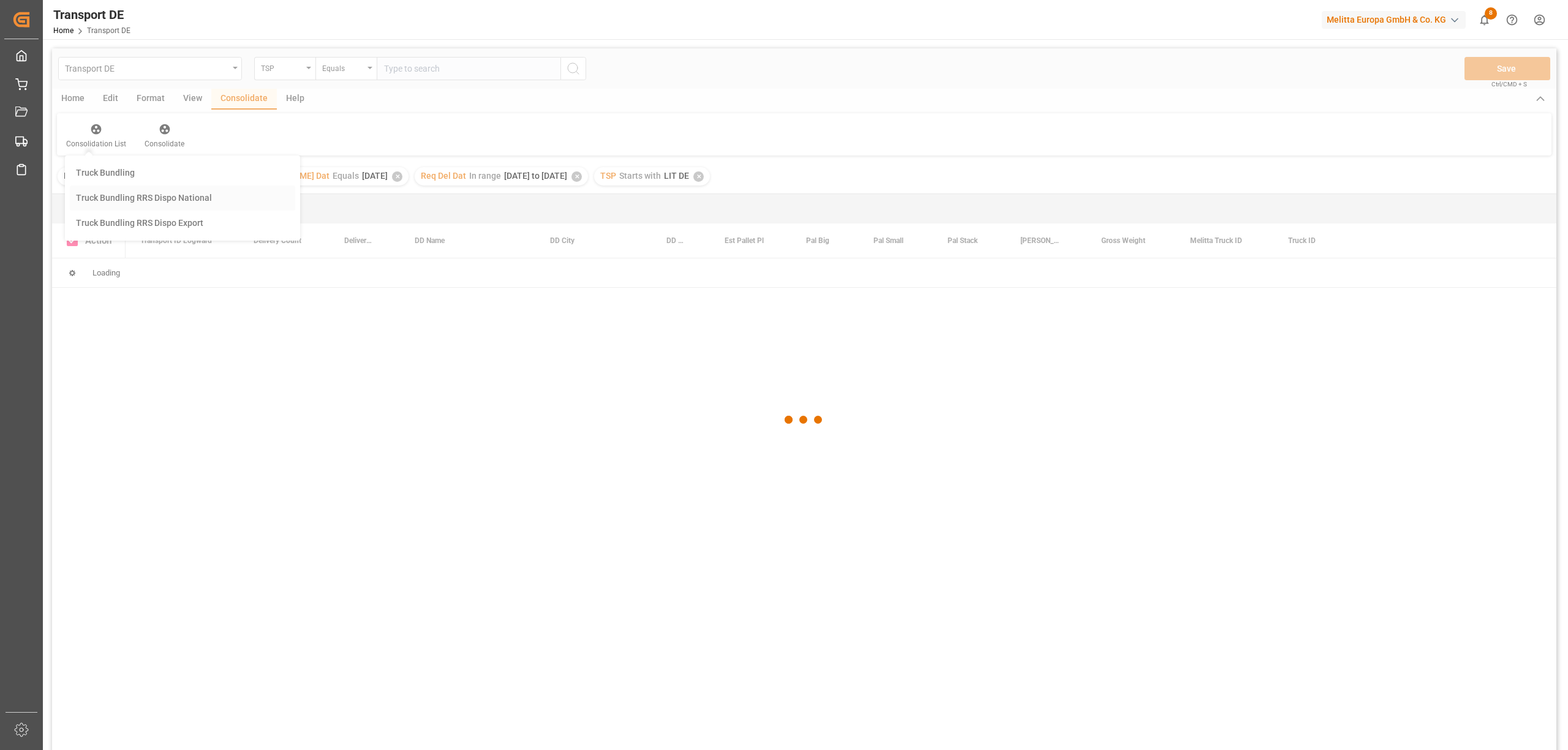
click at [111, 196] on div "Transport DE TSP Equals Save Ctrl/CMD + S Home Edit Format View Consolidate Hel…" at bounding box center [803, 415] width 1504 height 734
click at [111, 196] on div at bounding box center [803, 420] width 1504 height 743
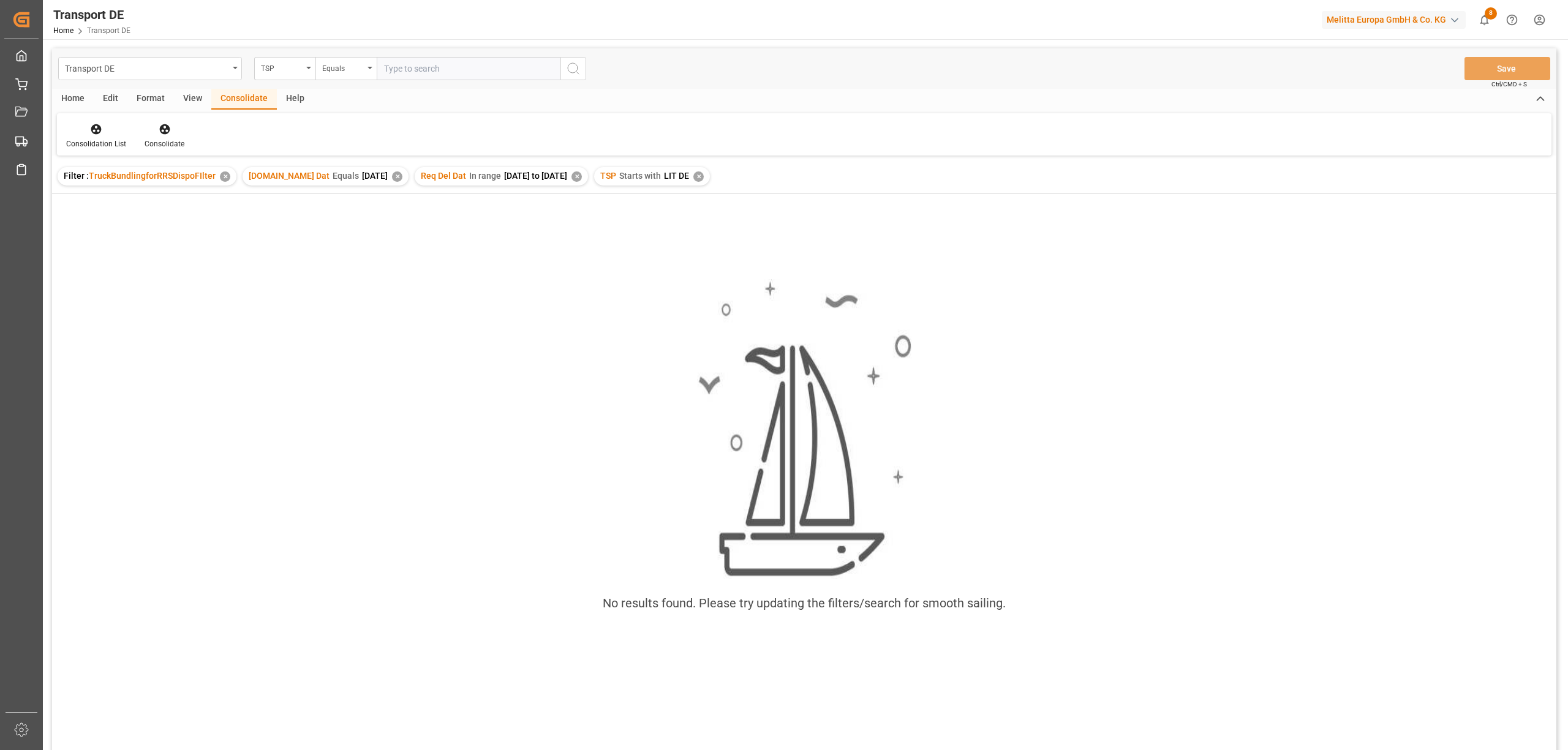
click at [703, 172] on div "✕" at bounding box center [698, 177] width 10 height 10
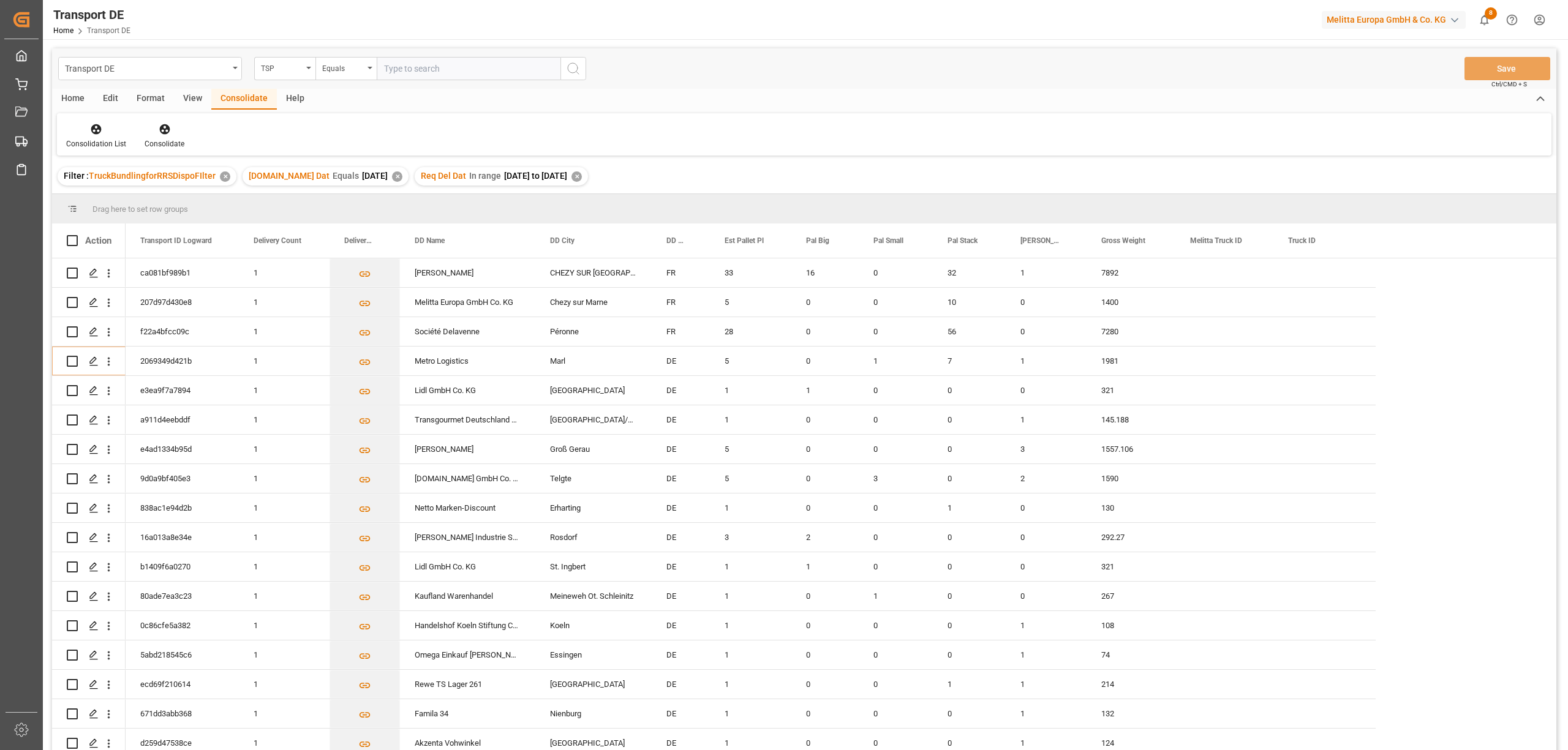
click at [582, 177] on div "✕" at bounding box center [576, 177] width 10 height 10
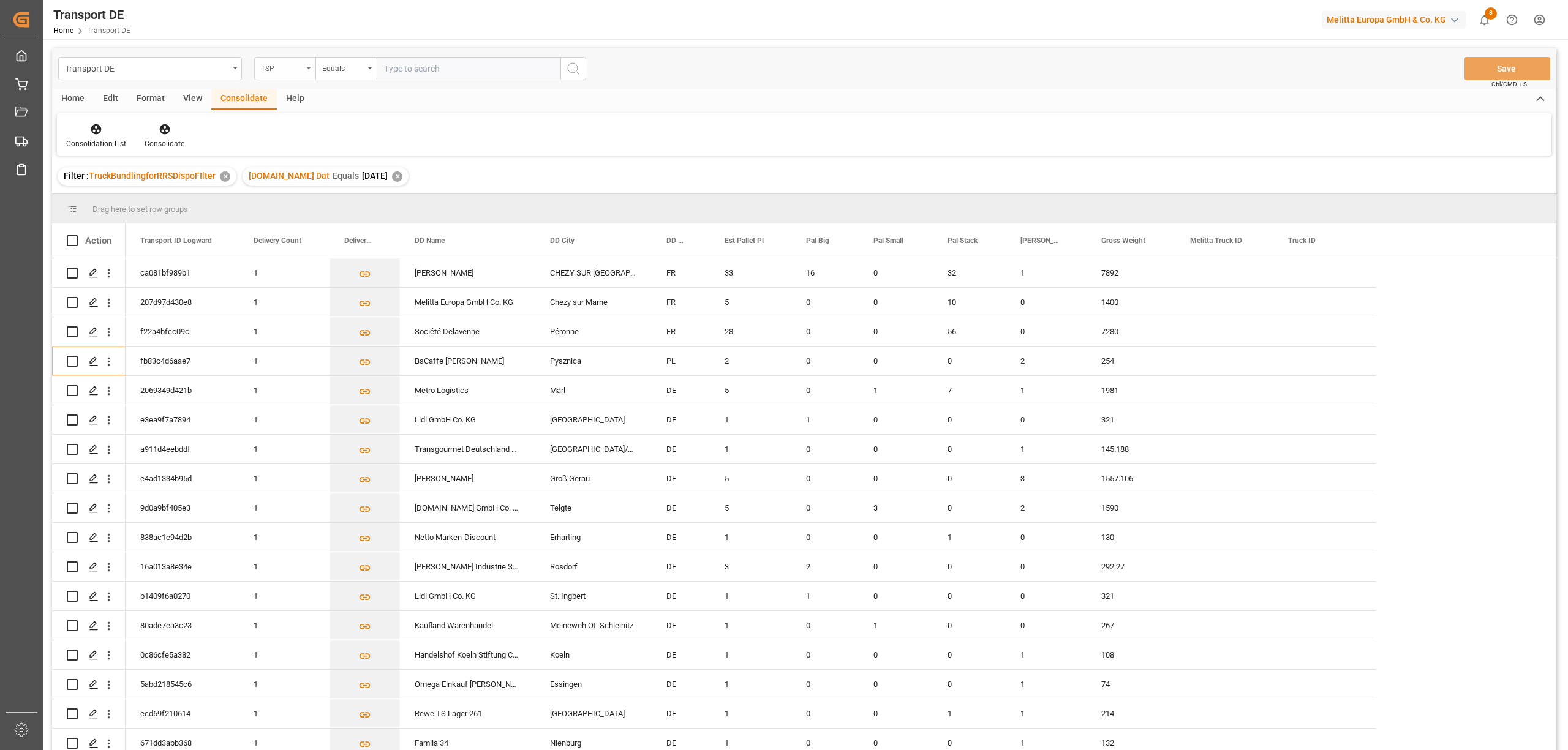
click at [276, 66] on div "TSP" at bounding box center [282, 66] width 42 height 14
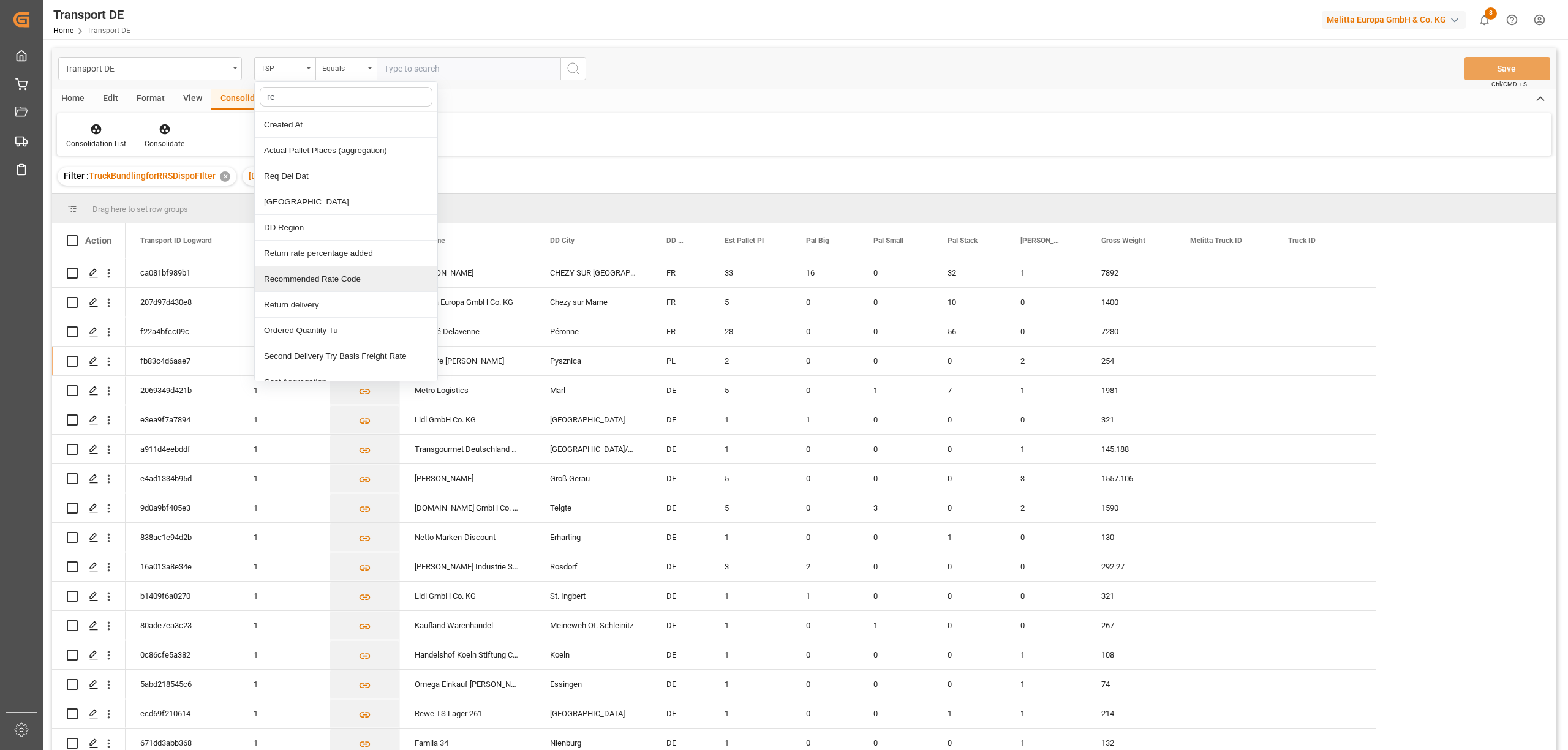
type input "req"
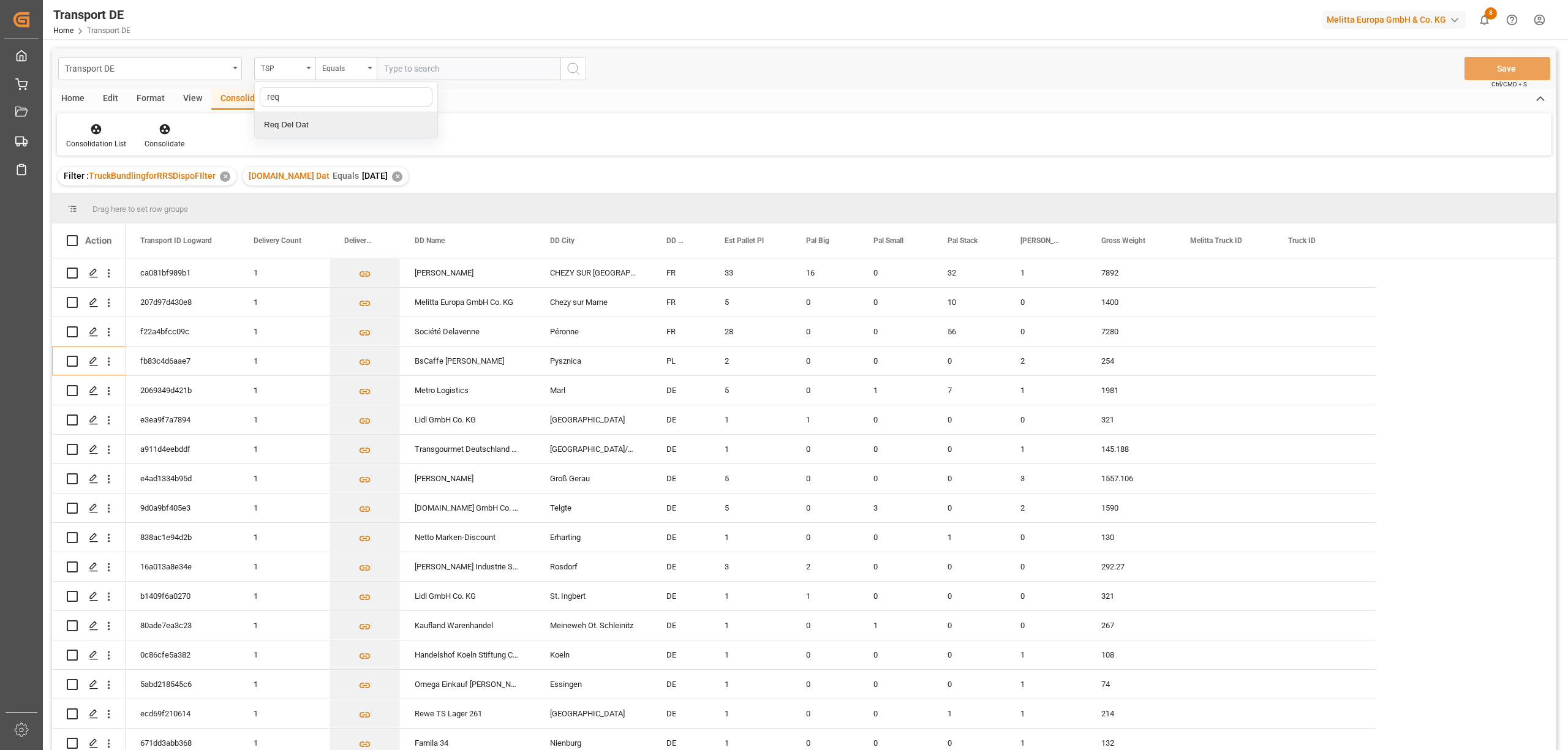
drag, startPoint x: 292, startPoint y: 132, endPoint x: 314, endPoint y: 101, distance: 38.0
click at [293, 132] on div "Req Del Dat" at bounding box center [346, 125] width 182 height 26
click at [322, 69] on div "Equals" at bounding box center [342, 66] width 42 height 14
click at [395, 228] on div "In range" at bounding box center [407, 228] width 182 height 26
click at [383, 69] on input "text" at bounding box center [422, 69] width 92 height 23
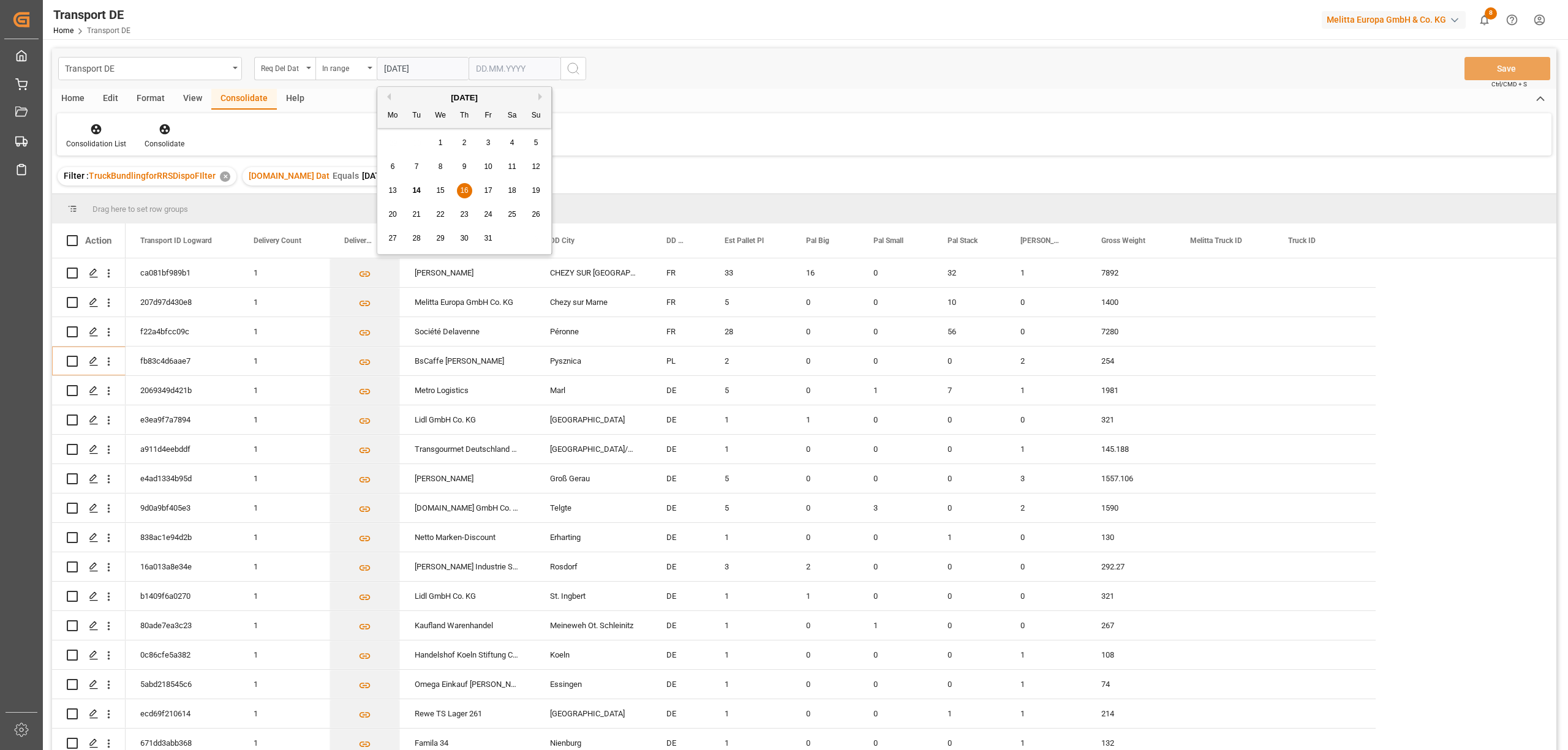
type input "[DATE]"
click at [475, 71] on input "text" at bounding box center [514, 69] width 92 height 23
type input "[DATE]"
click at [570, 64] on icon "search button" at bounding box center [573, 69] width 15 height 15
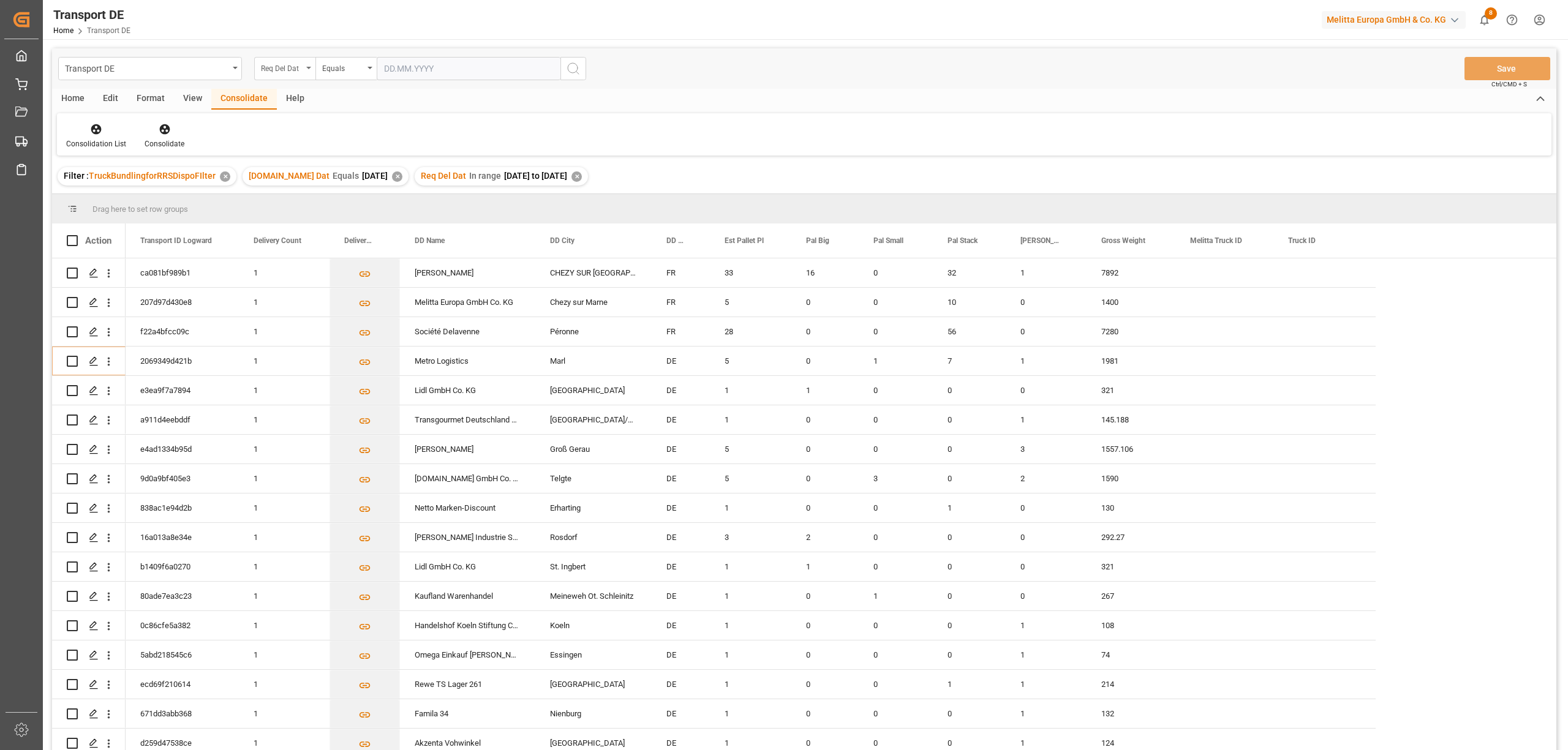
click at [282, 69] on div "Req Del Dat" at bounding box center [282, 66] width 42 height 14
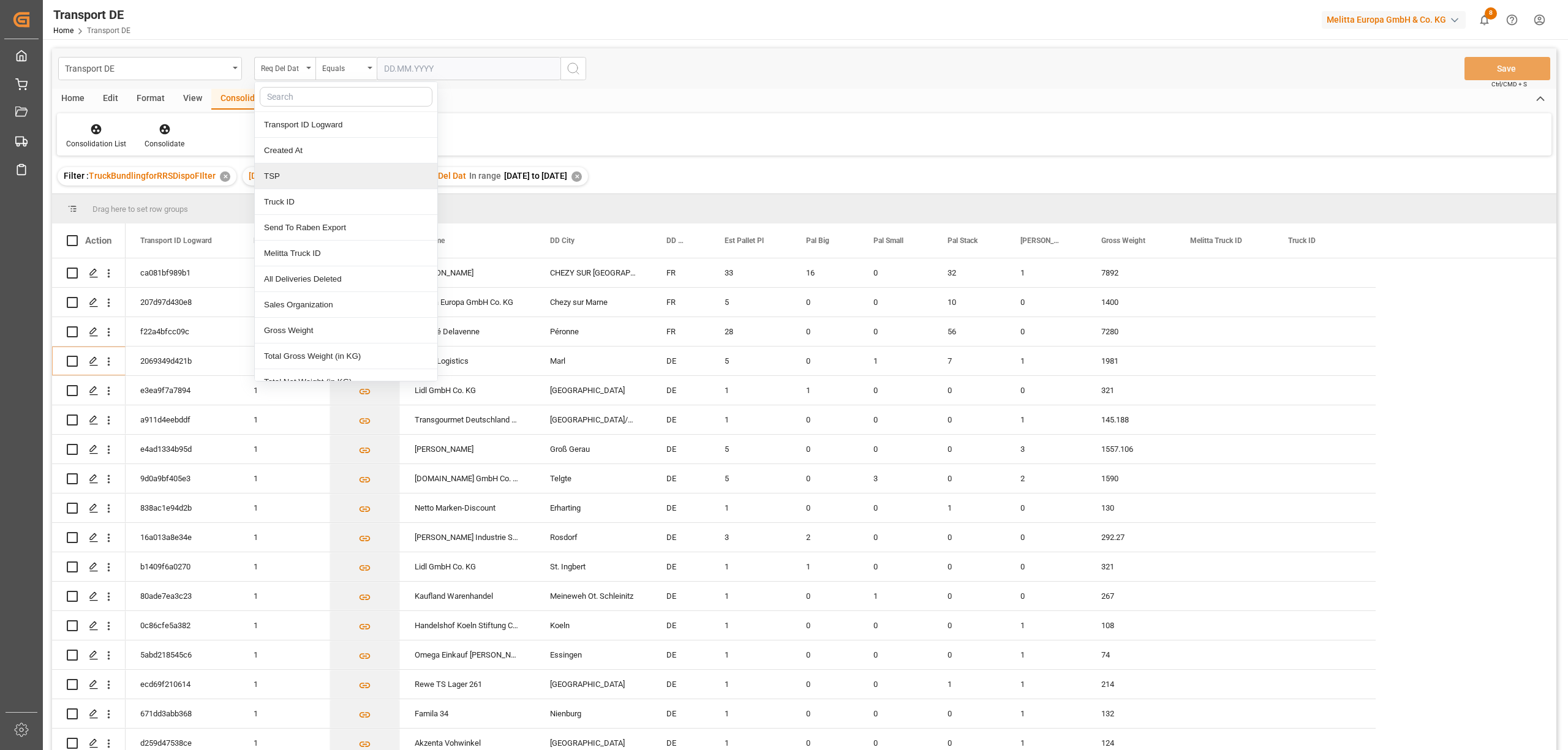
click at [277, 177] on div "TSP" at bounding box center [346, 176] width 182 height 26
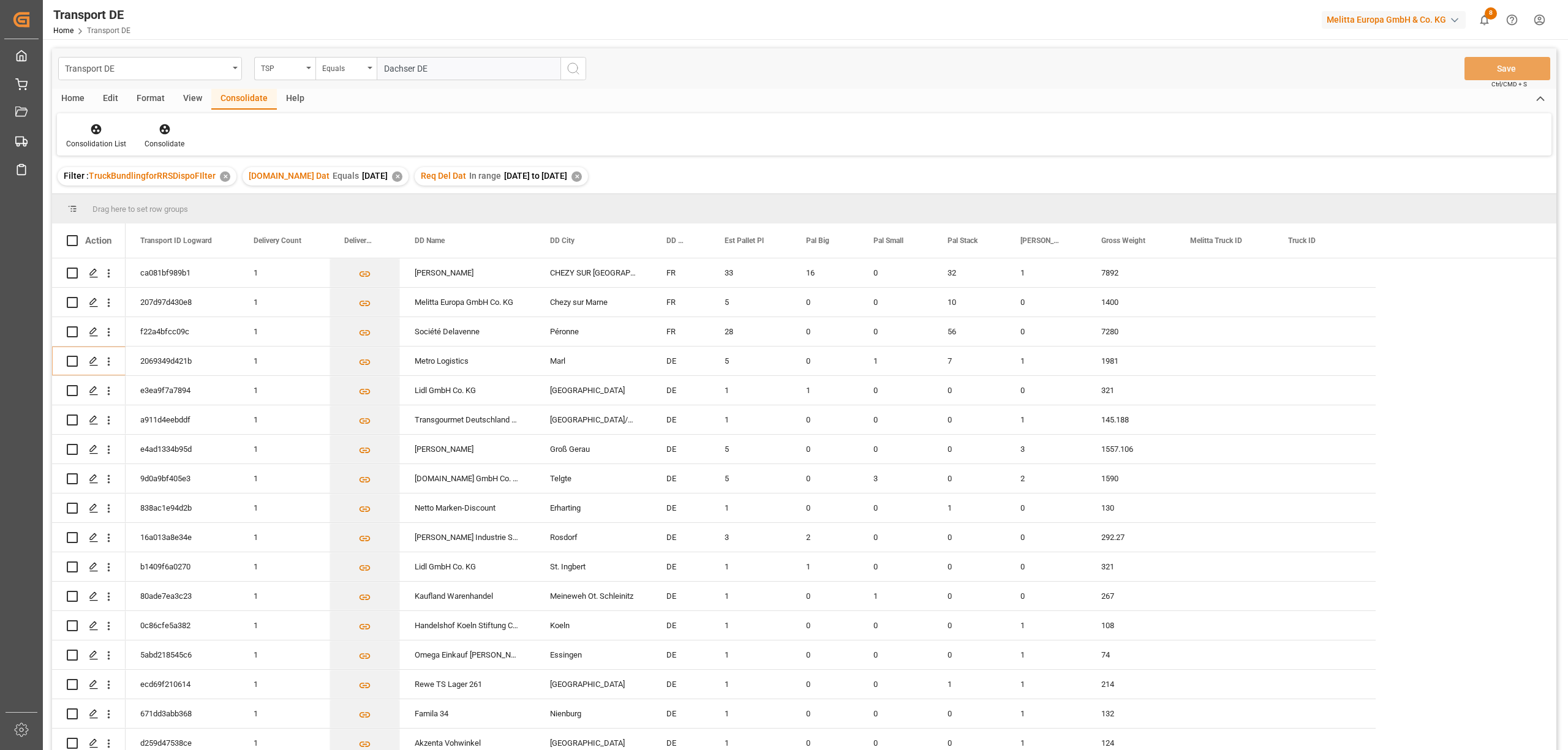
type input "Dachser DE"
click at [572, 62] on icon "search button" at bounding box center [573, 69] width 15 height 15
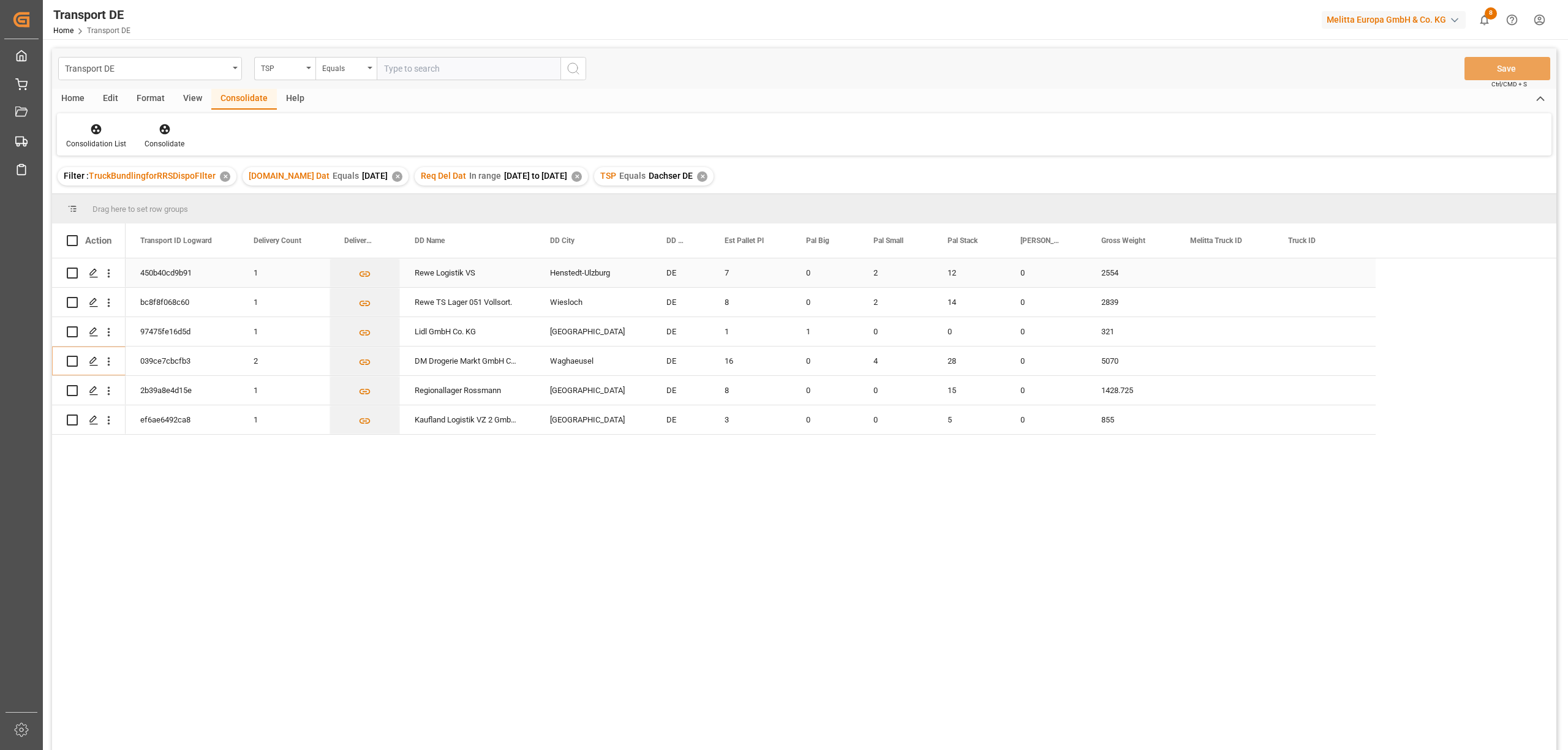
click at [72, 272] on input "Press Space to toggle row selection (unchecked)" at bounding box center [72, 273] width 11 height 11
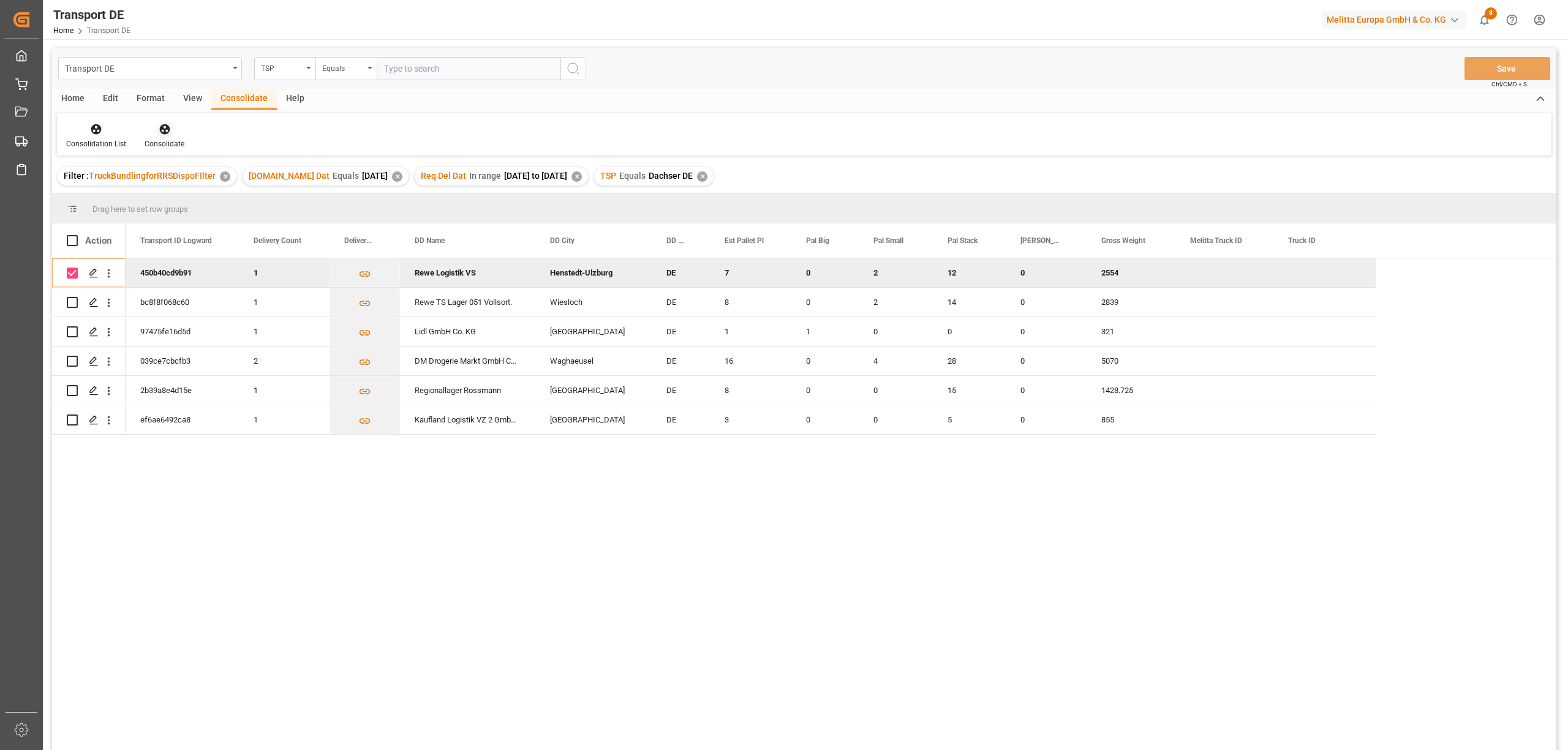
click at [159, 125] on icon at bounding box center [164, 129] width 10 height 10
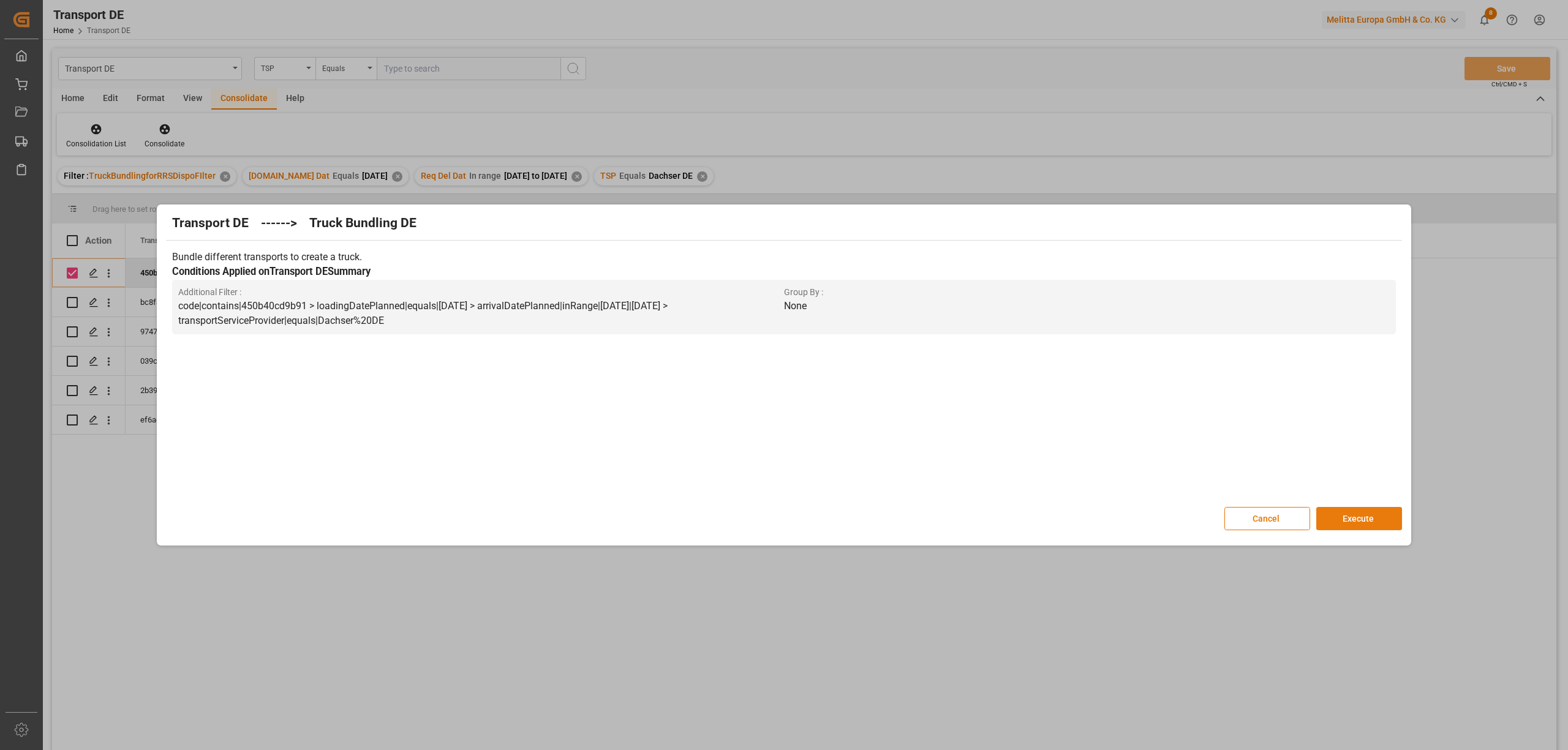
click at [1340, 520] on button "Execute" at bounding box center [1359, 519] width 86 height 23
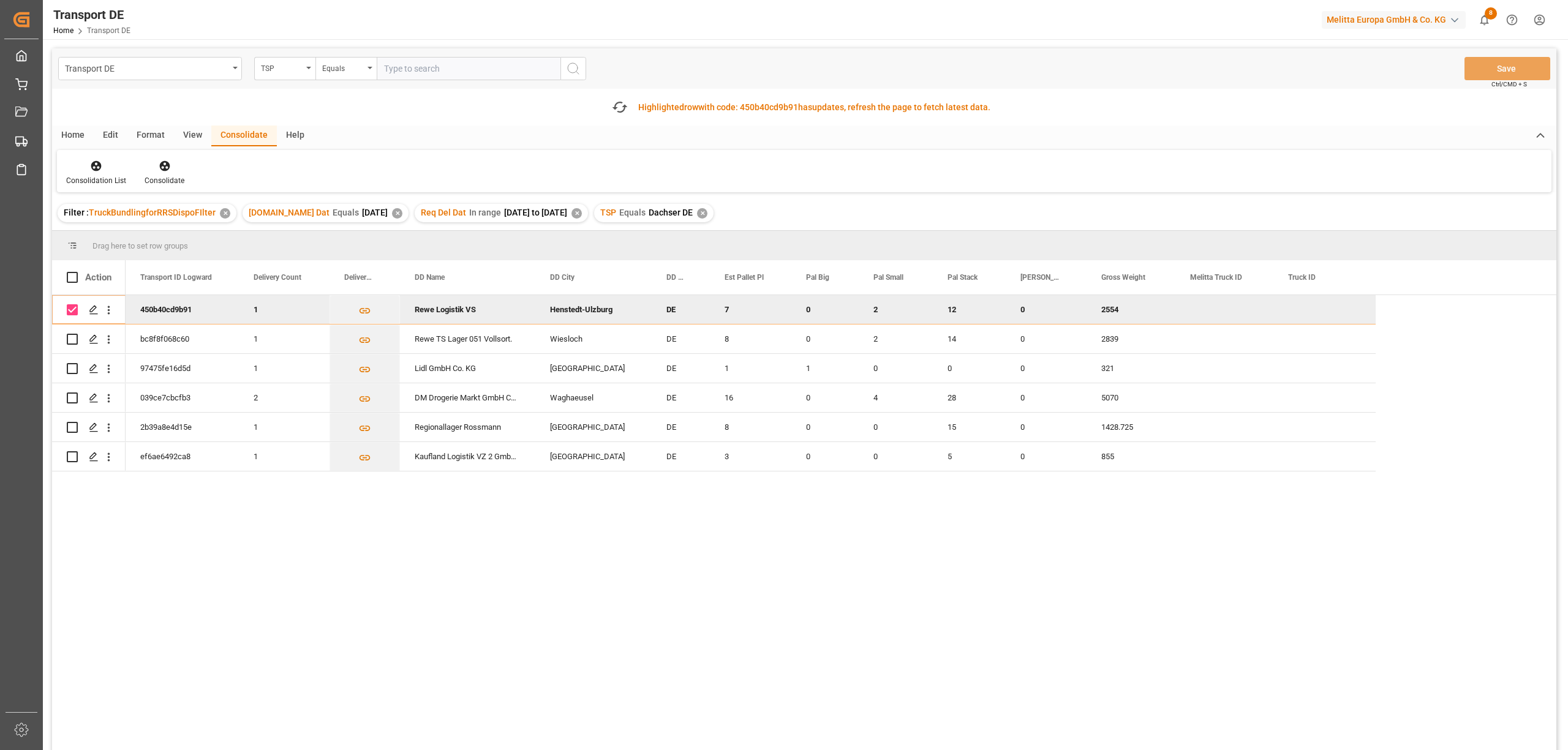
click at [72, 311] on input "Press Space to toggle row selection (checked)" at bounding box center [72, 309] width 11 height 11
checkbox input "false"
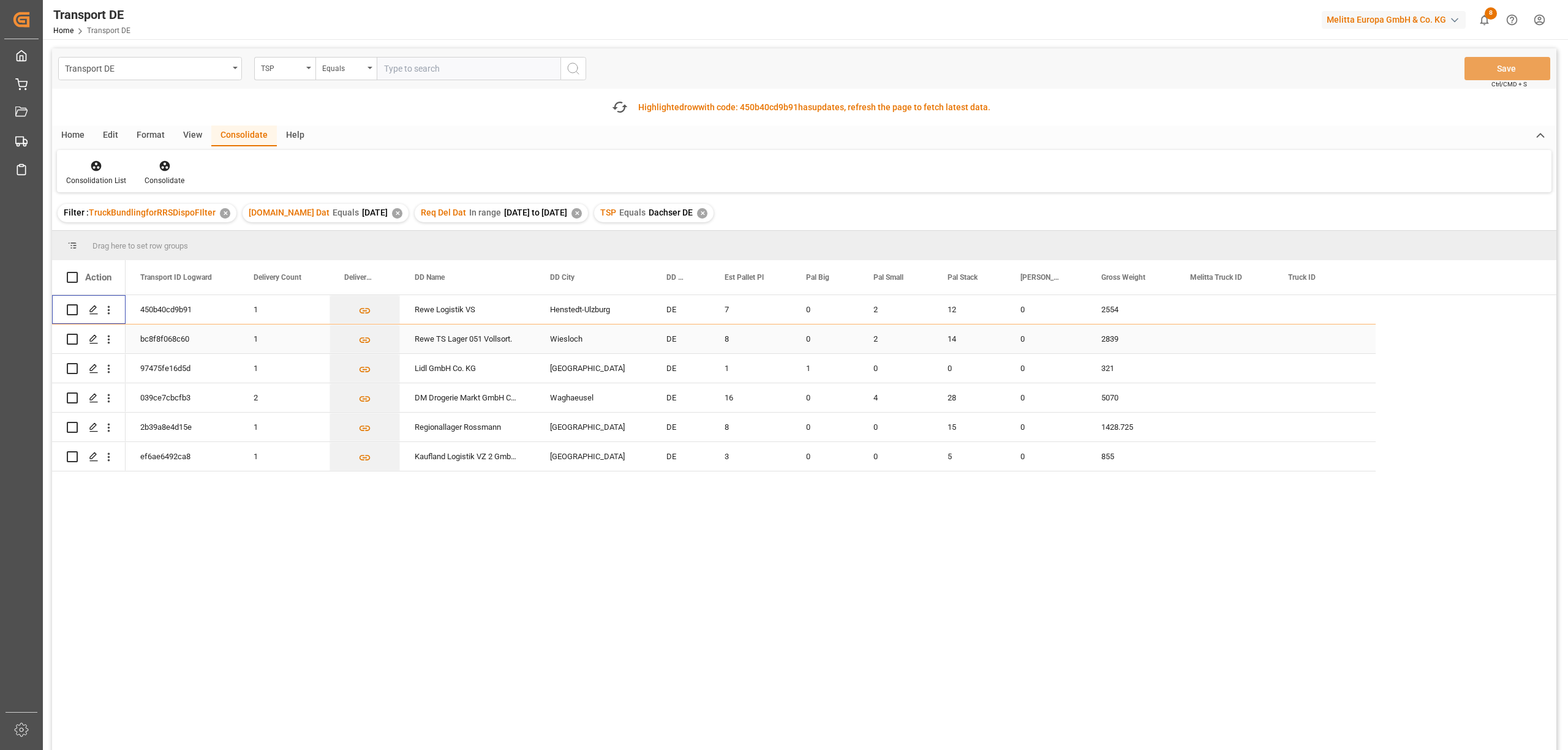
click at [72, 341] on input "Press Space to toggle row selection (unchecked)" at bounding box center [72, 339] width 11 height 11
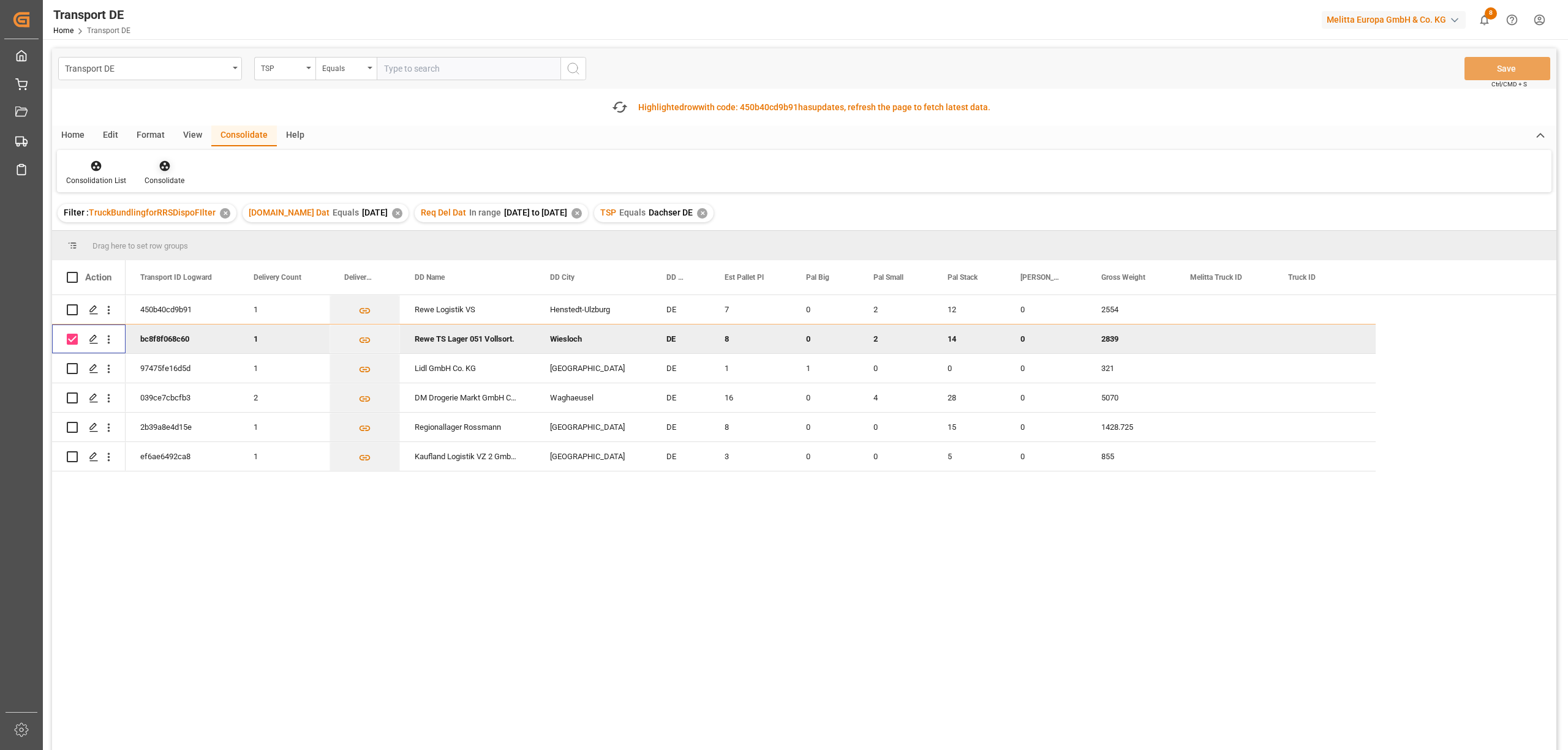
click at [164, 172] on div "Consolidate" at bounding box center [164, 172] width 58 height 27
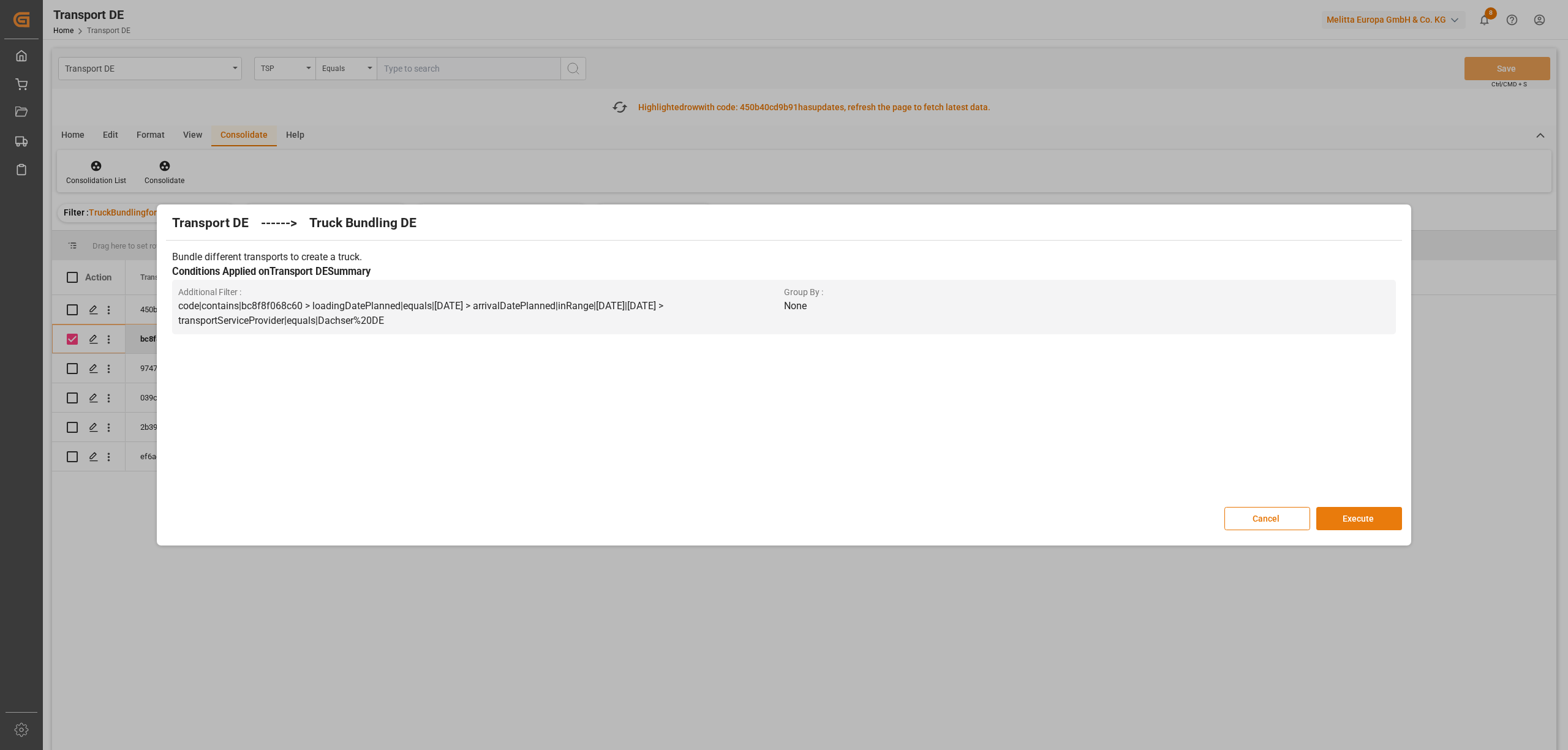
click at [1353, 517] on button "Execute" at bounding box center [1359, 519] width 86 height 23
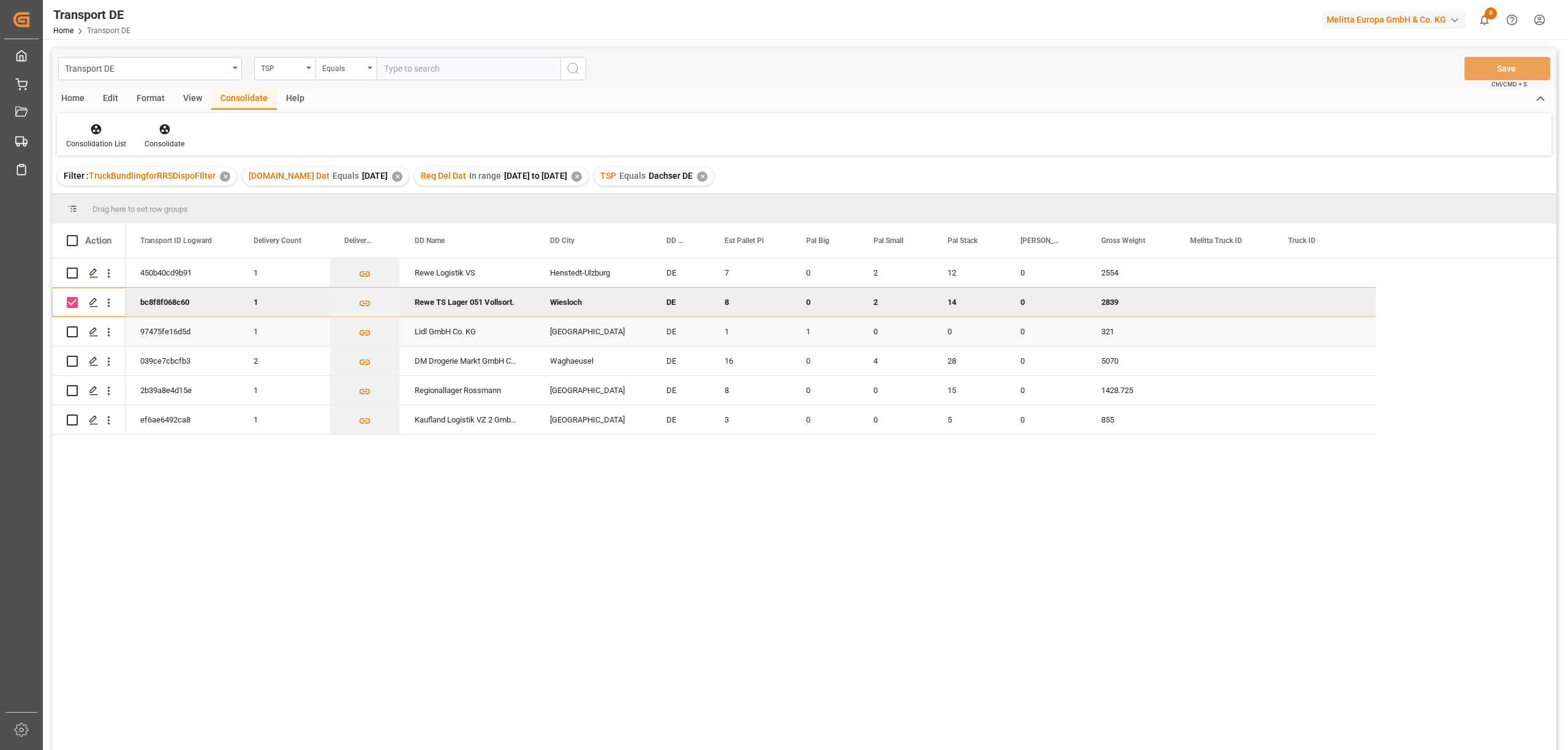
click at [67, 339] on div "Press SPACE to select this row." at bounding box center [72, 332] width 11 height 28
click at [74, 304] on input "Press Space to toggle row selection (checked)" at bounding box center [72, 302] width 11 height 11
checkbox input "false"
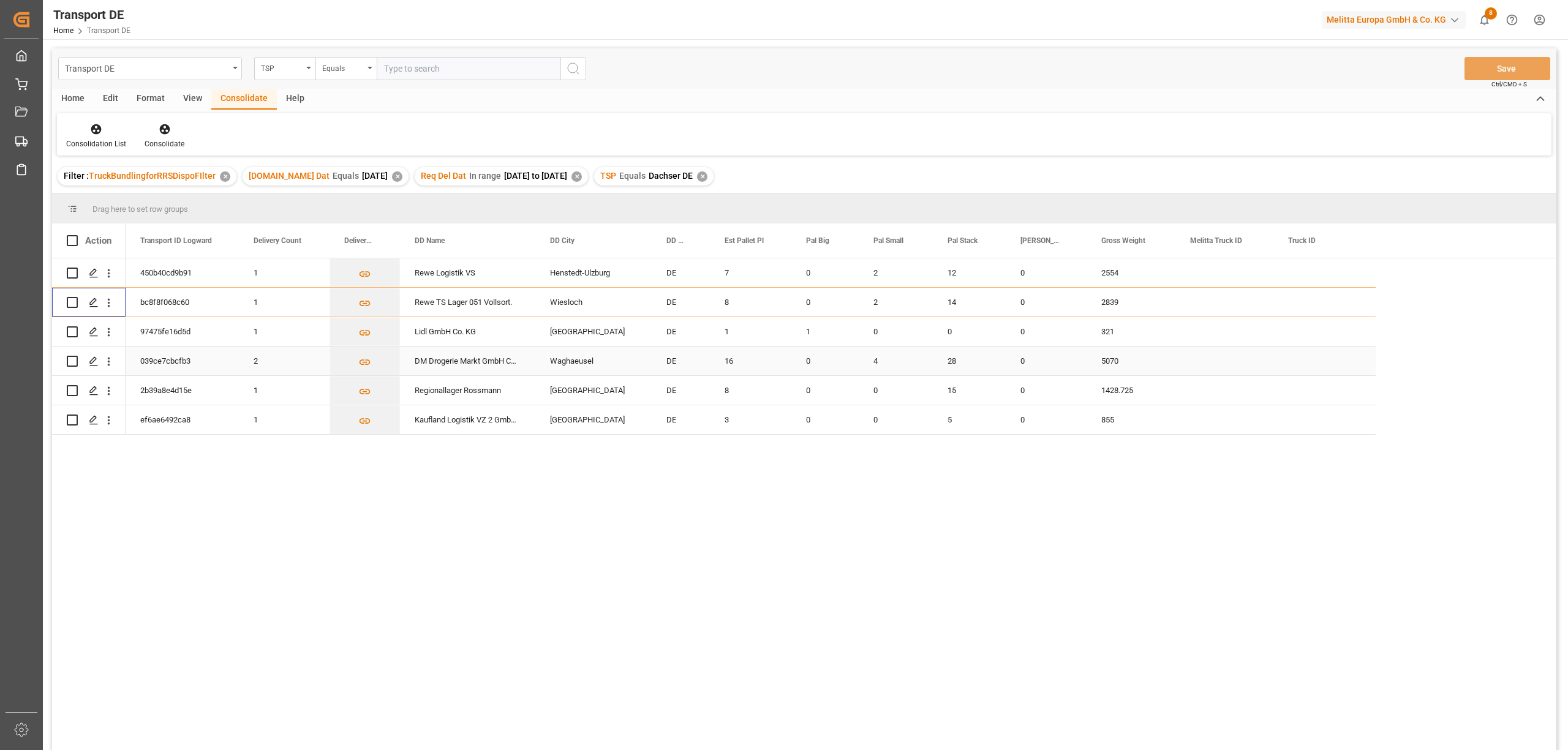
click at [74, 364] on input "Press Space to toggle row selection (unchecked)" at bounding box center [72, 361] width 11 height 11
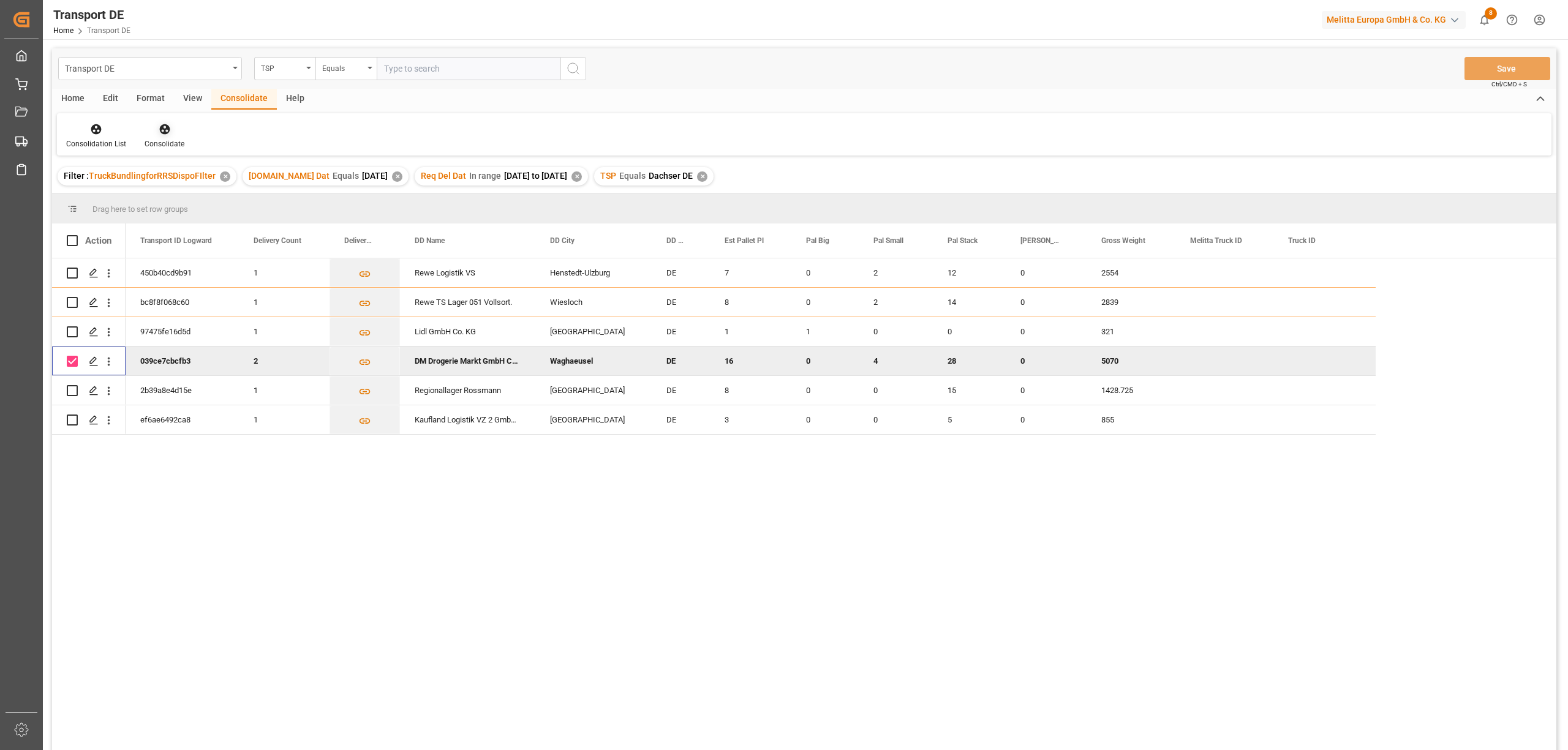
click at [166, 128] on icon at bounding box center [164, 129] width 10 height 10
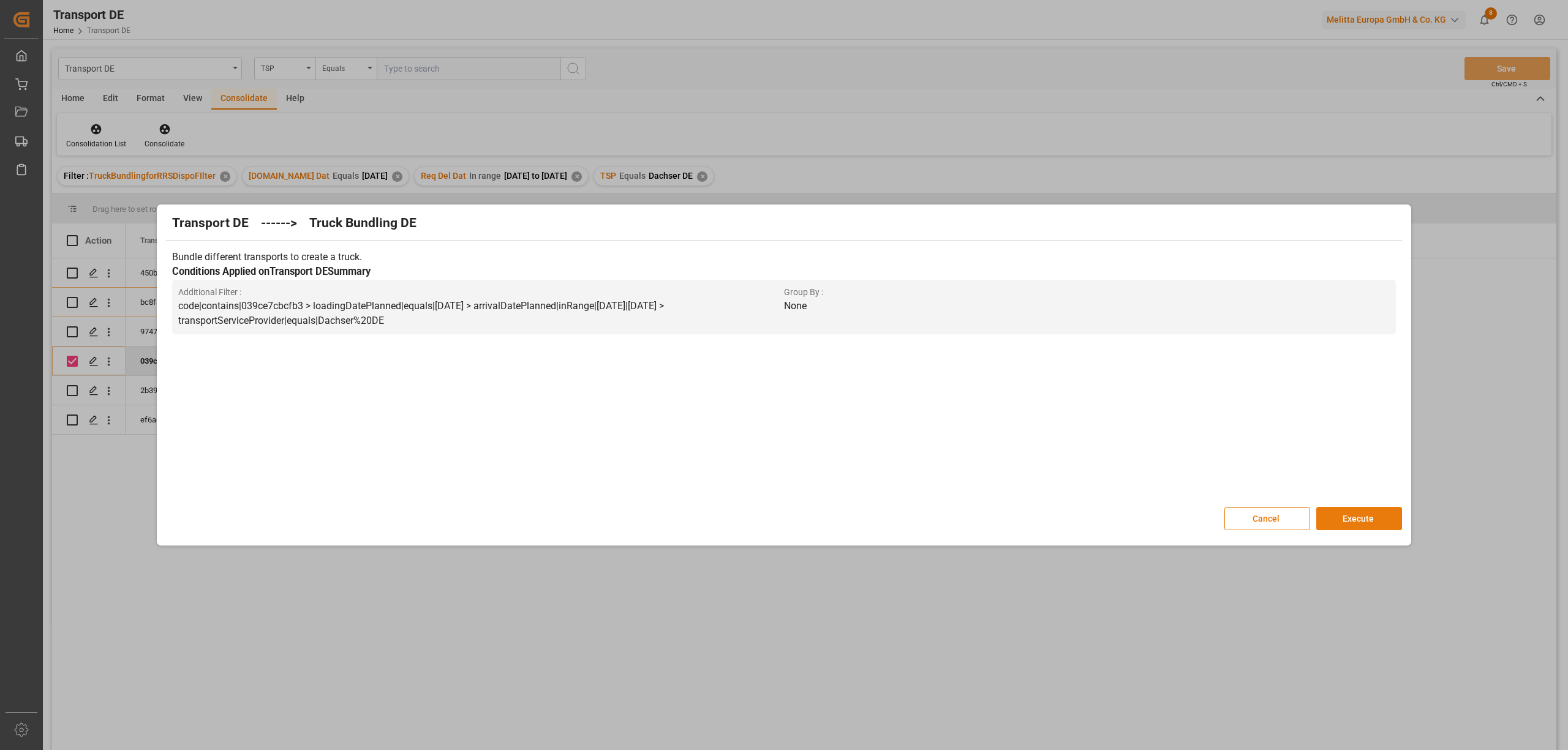
click at [1380, 525] on button "Execute" at bounding box center [1359, 519] width 86 height 23
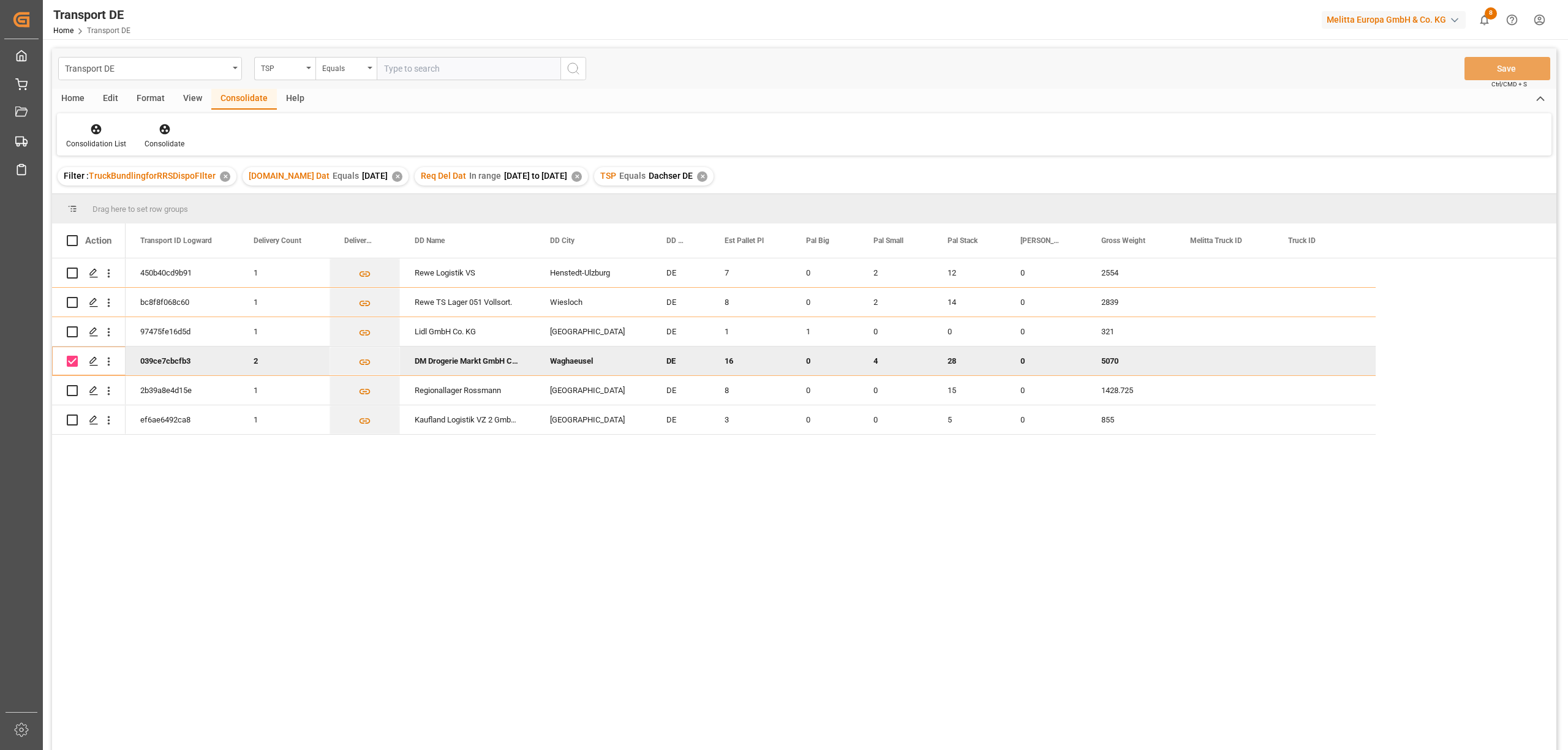
click at [69, 360] on input "Press Space to toggle row selection (checked)" at bounding box center [72, 361] width 11 height 11
checkbox input "false"
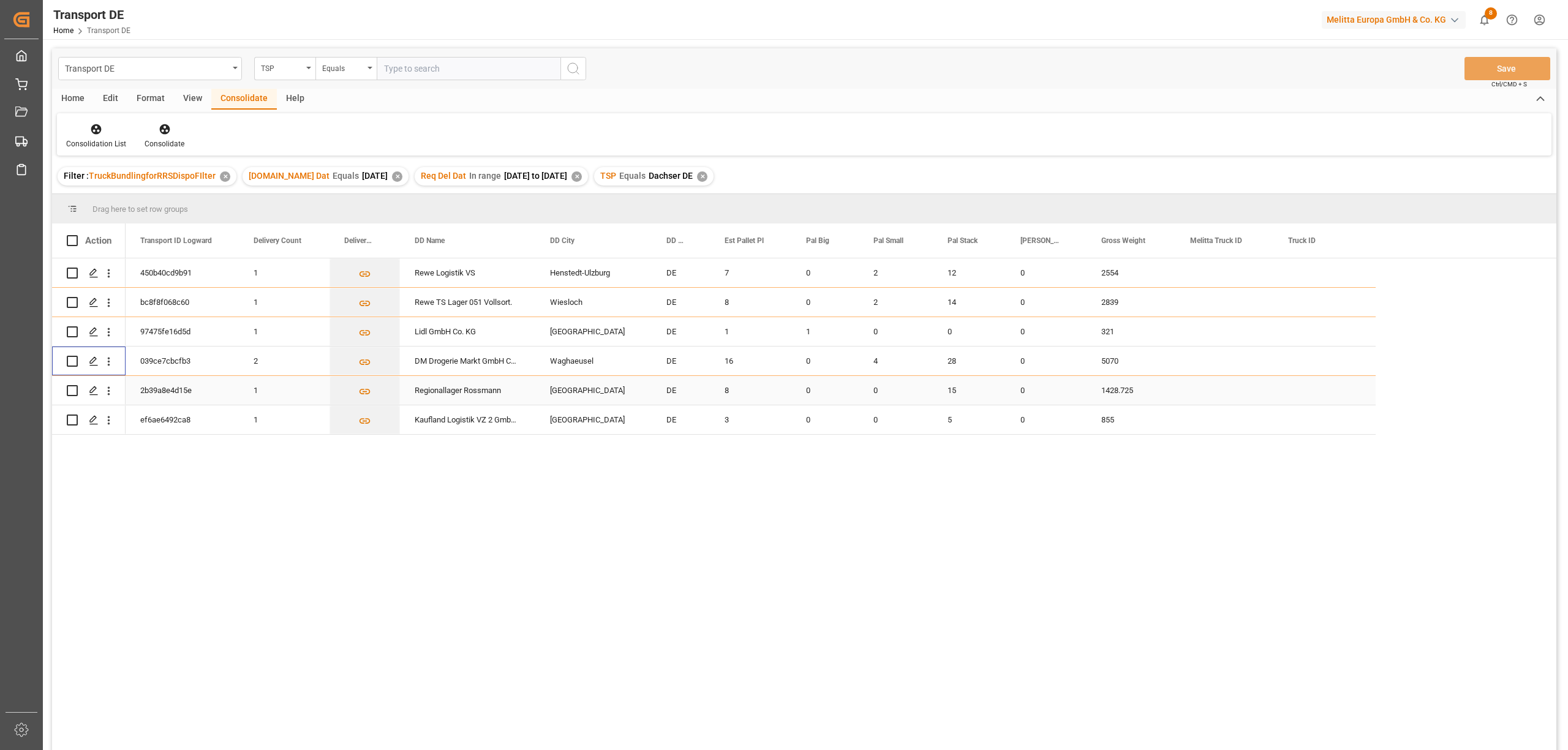
click at [74, 390] on input "Press Space to toggle row selection (unchecked)" at bounding box center [72, 390] width 11 height 11
checkbox input "true"
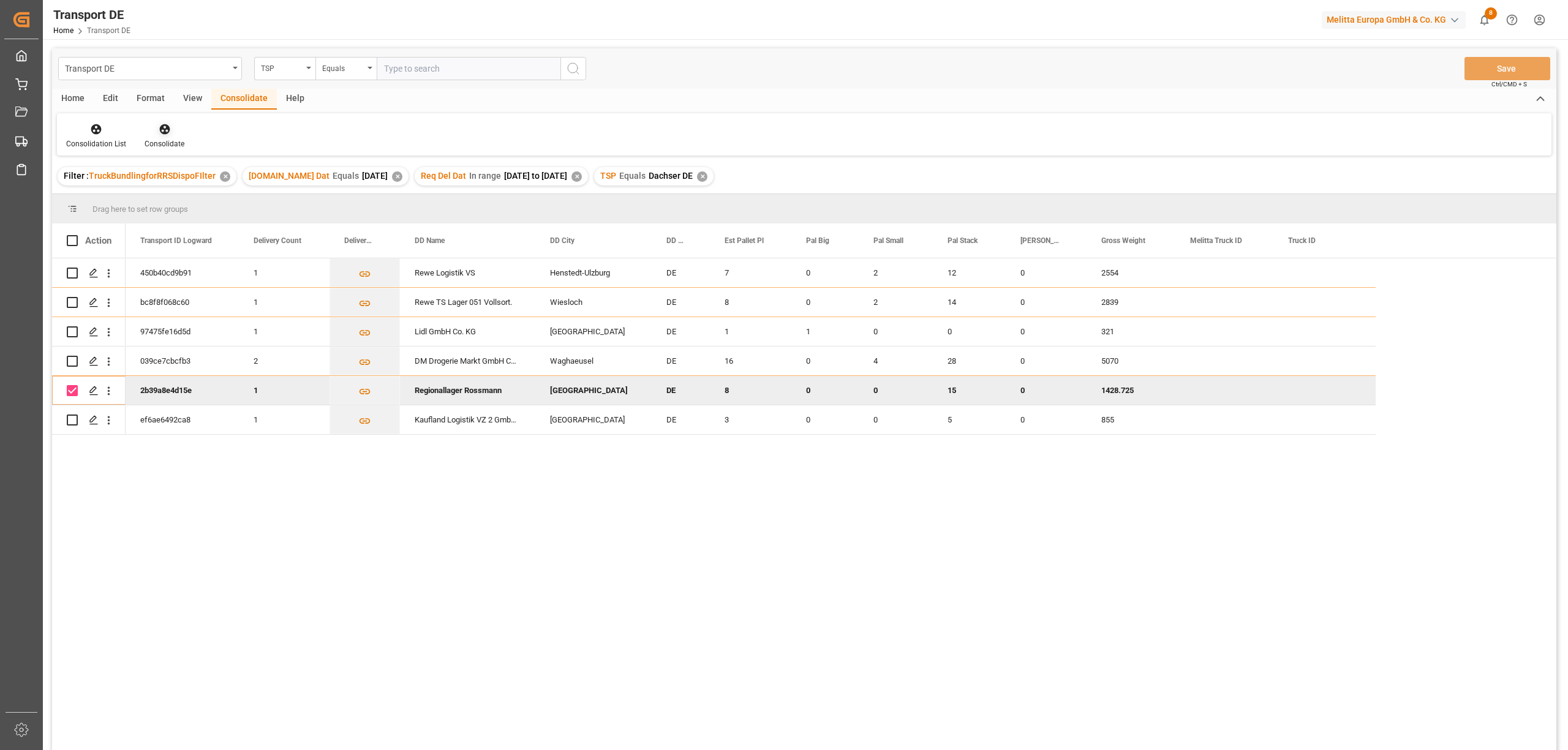
click at [166, 132] on icon at bounding box center [164, 129] width 10 height 10
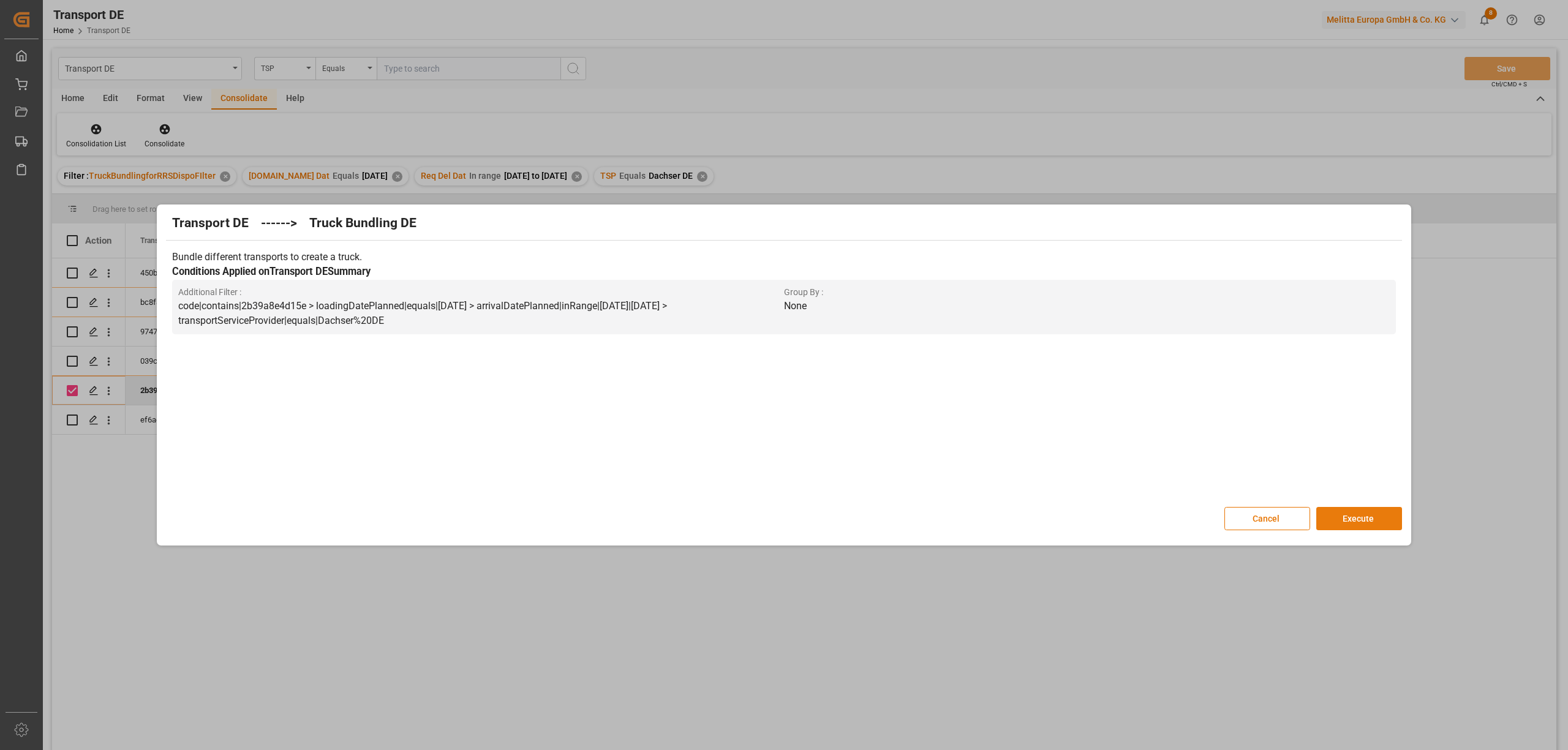
click at [1359, 518] on button "Execute" at bounding box center [1359, 519] width 86 height 23
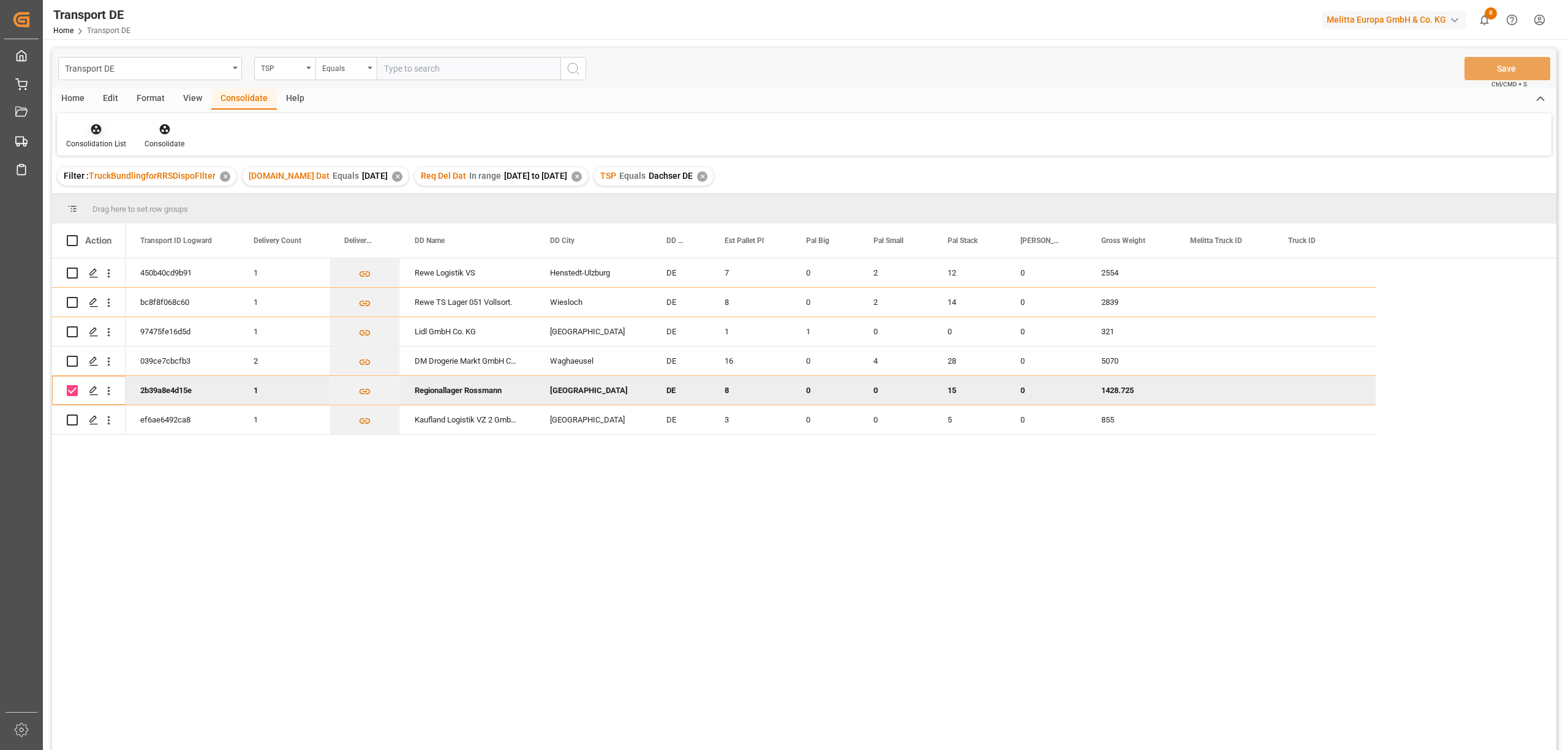
click at [96, 131] on icon at bounding box center [96, 129] width 10 height 10
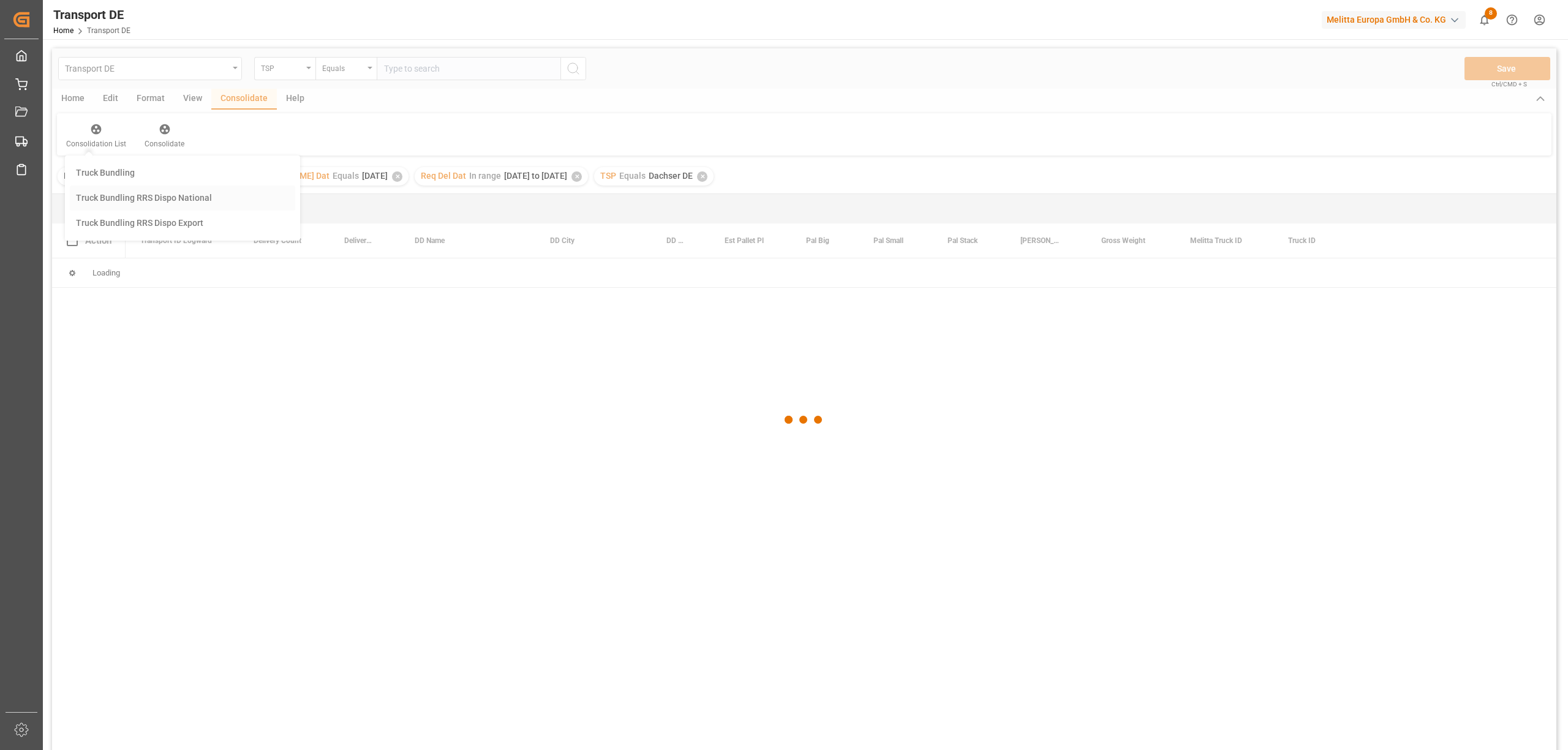
click at [115, 197] on div "Transport DE TSP Equals Save Ctrl/CMD + S Home Edit Format View Consolidate Hel…" at bounding box center [803, 415] width 1504 height 734
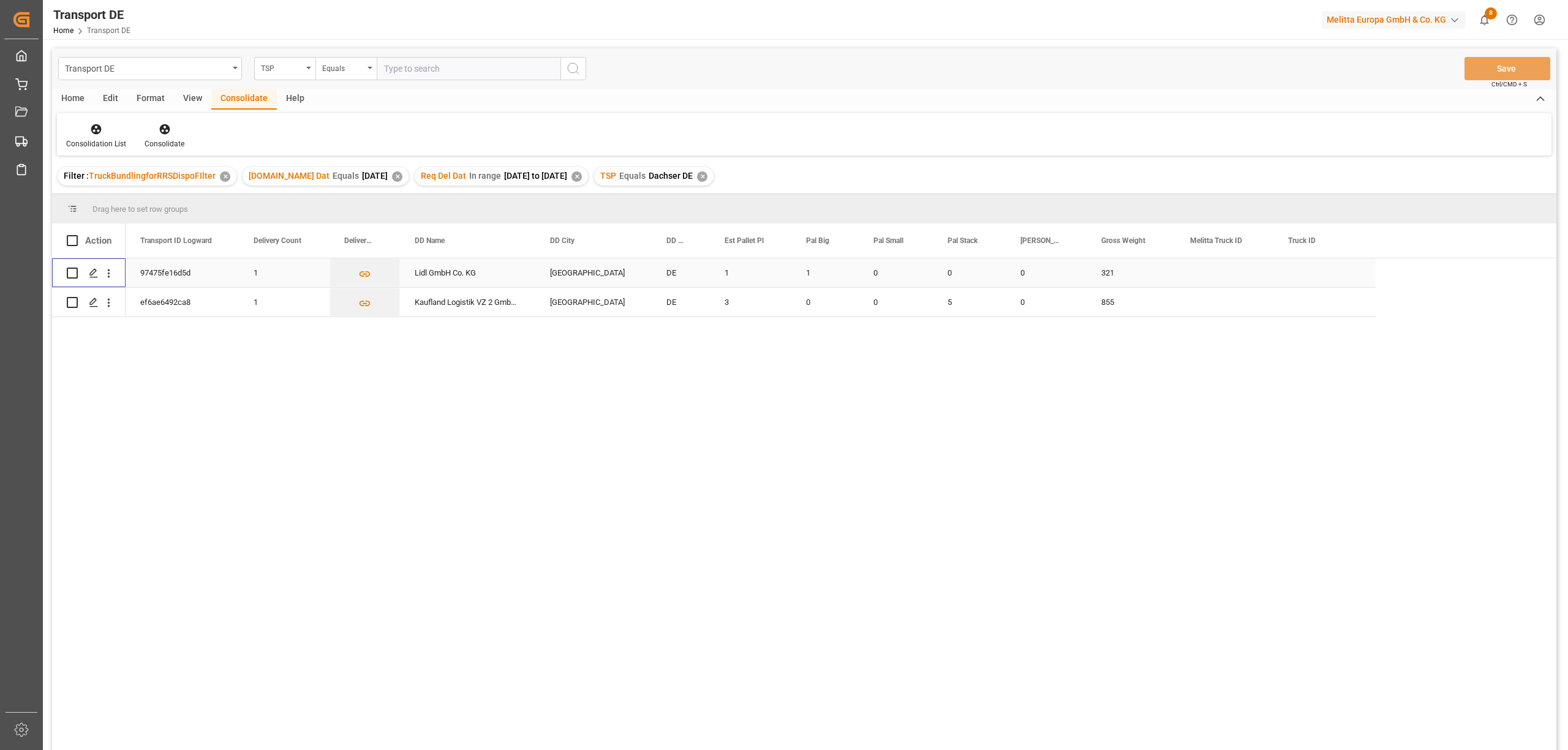
click at [72, 272] on input "Press Space to toggle row selection (unchecked)" at bounding box center [72, 273] width 11 height 11
checkbox input "true"
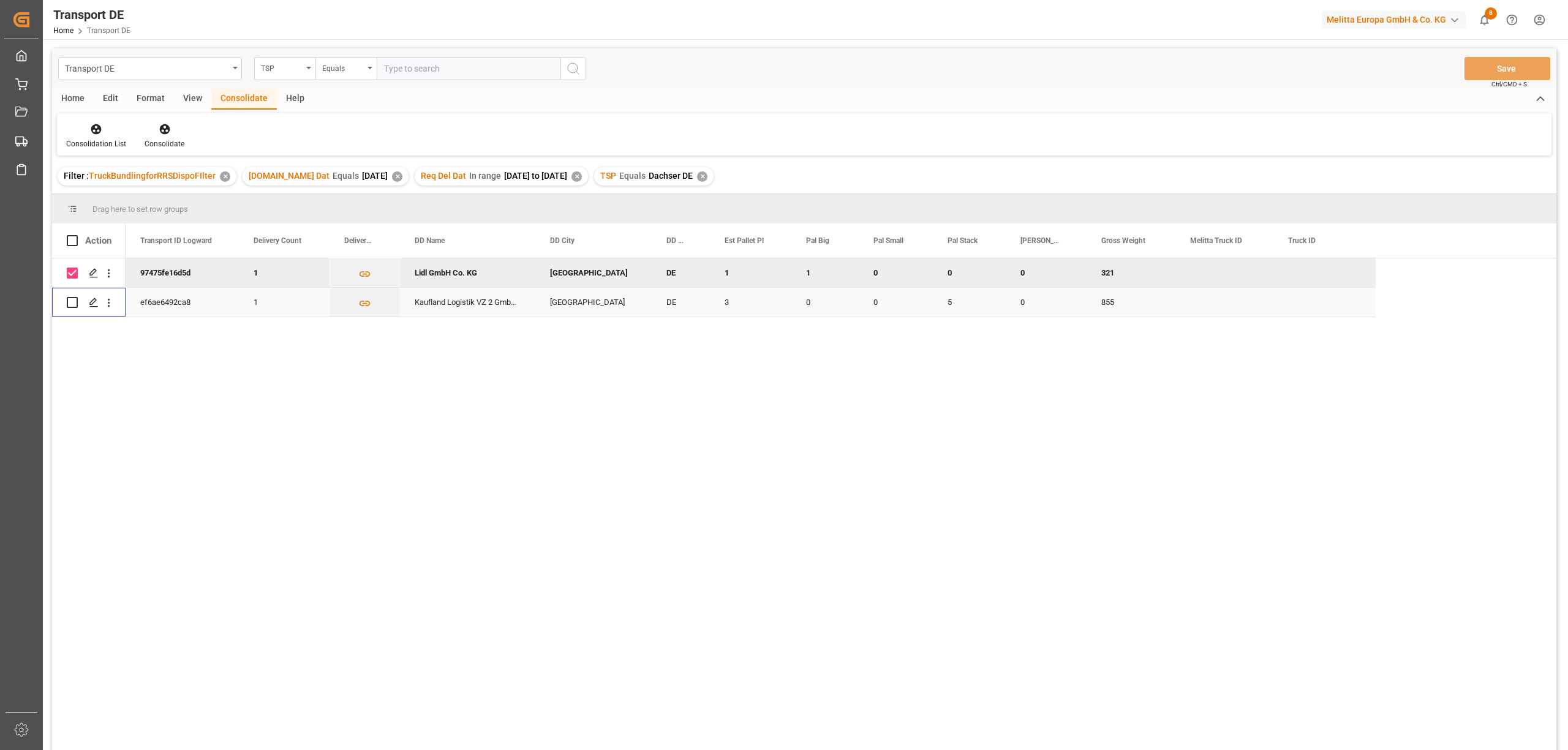
drag, startPoint x: 69, startPoint y: 299, endPoint x: 93, endPoint y: 273, distance: 35.4
click at [70, 300] on input "Press Space to toggle row selection (unchecked)" at bounding box center [72, 302] width 11 height 11
checkbox input "true"
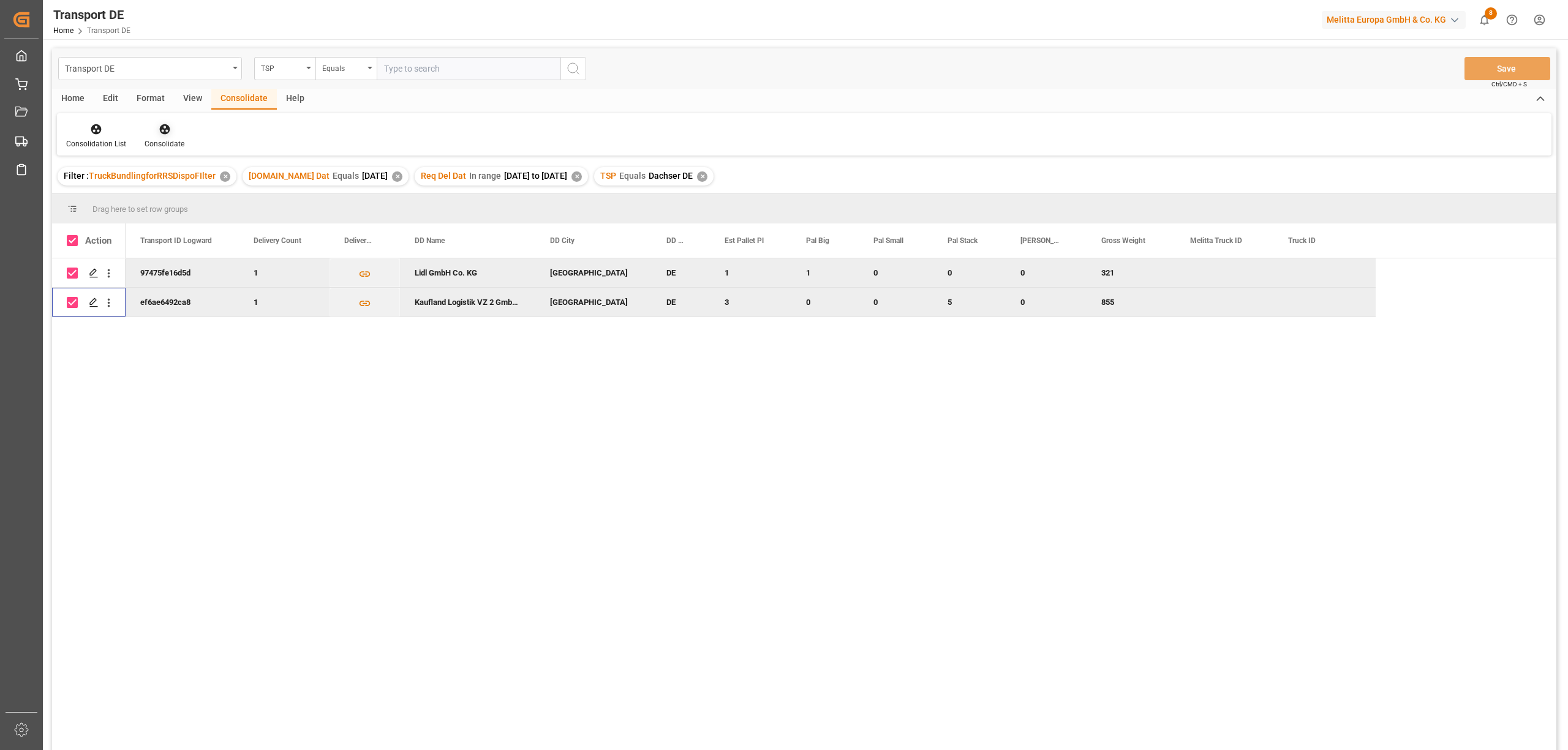
click at [163, 125] on icon at bounding box center [164, 129] width 10 height 10
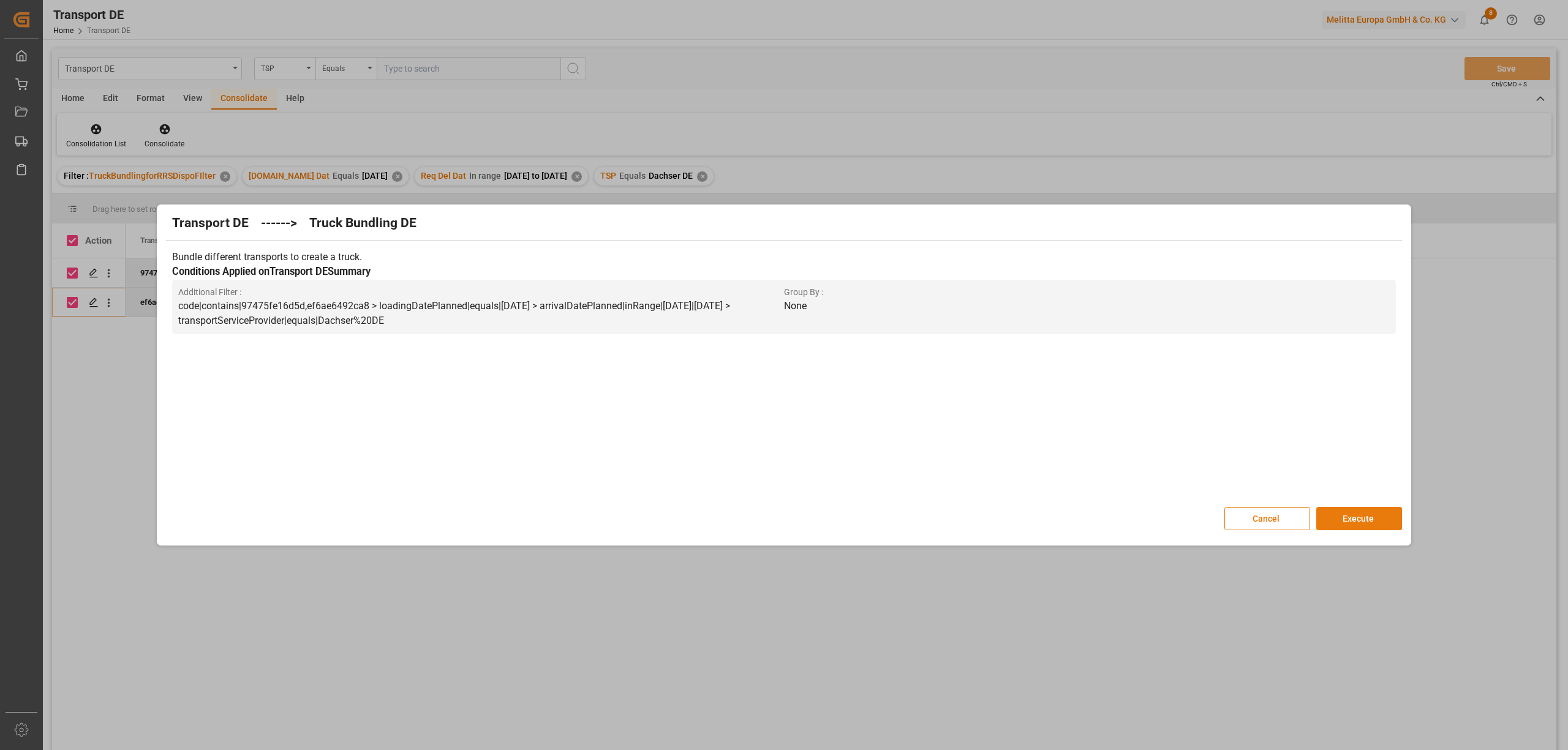
click at [1353, 520] on button "Execute" at bounding box center [1359, 519] width 86 height 23
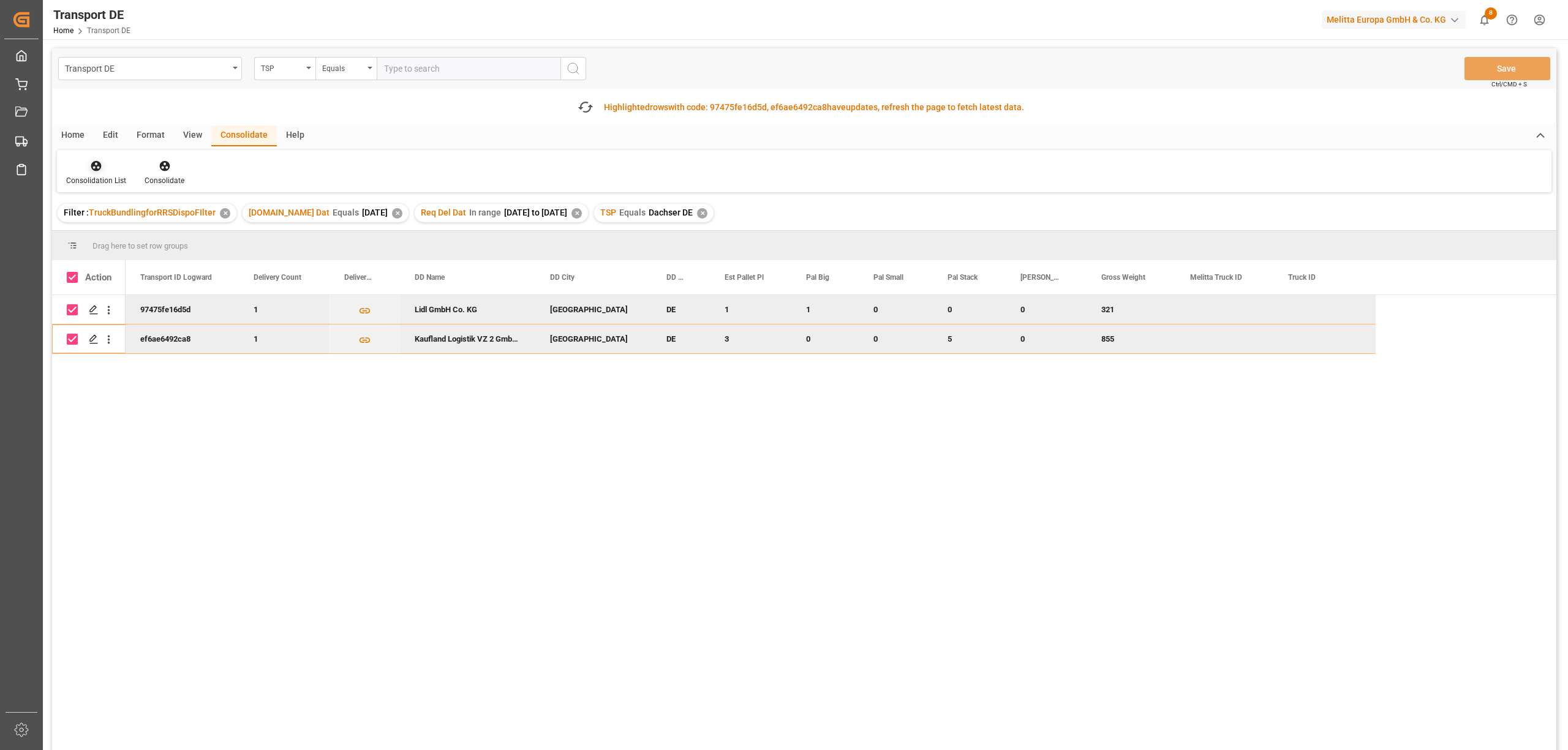
click at [106, 174] on div "Consolidation List" at bounding box center [96, 172] width 78 height 27
click at [200, 235] on div "Transport DE TSP Equals Save Ctrl/CMD + S Fetch latest updates Highlighted rows…" at bounding box center [803, 433] width 1504 height 771
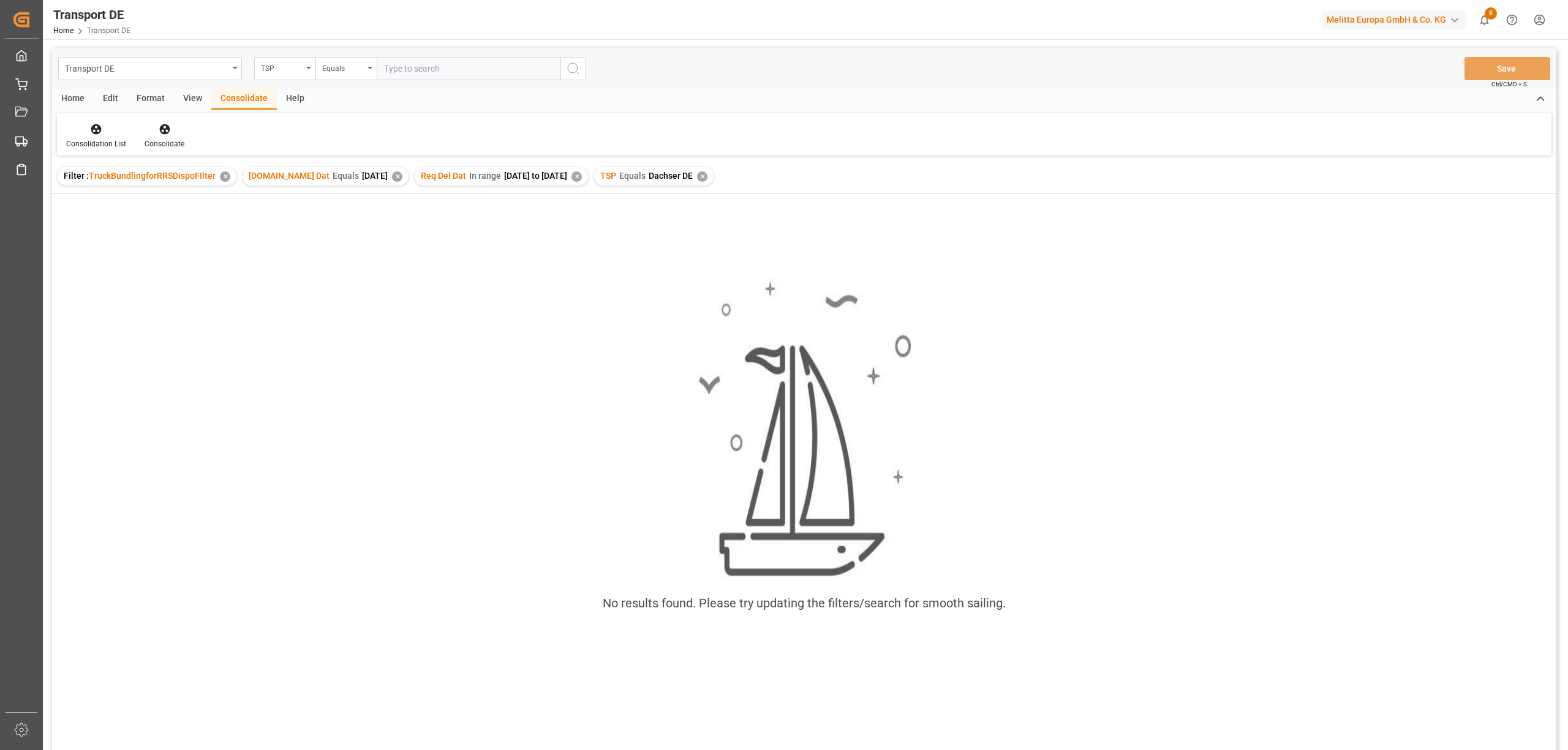
click at [707, 175] on div "✕" at bounding box center [702, 177] width 10 height 10
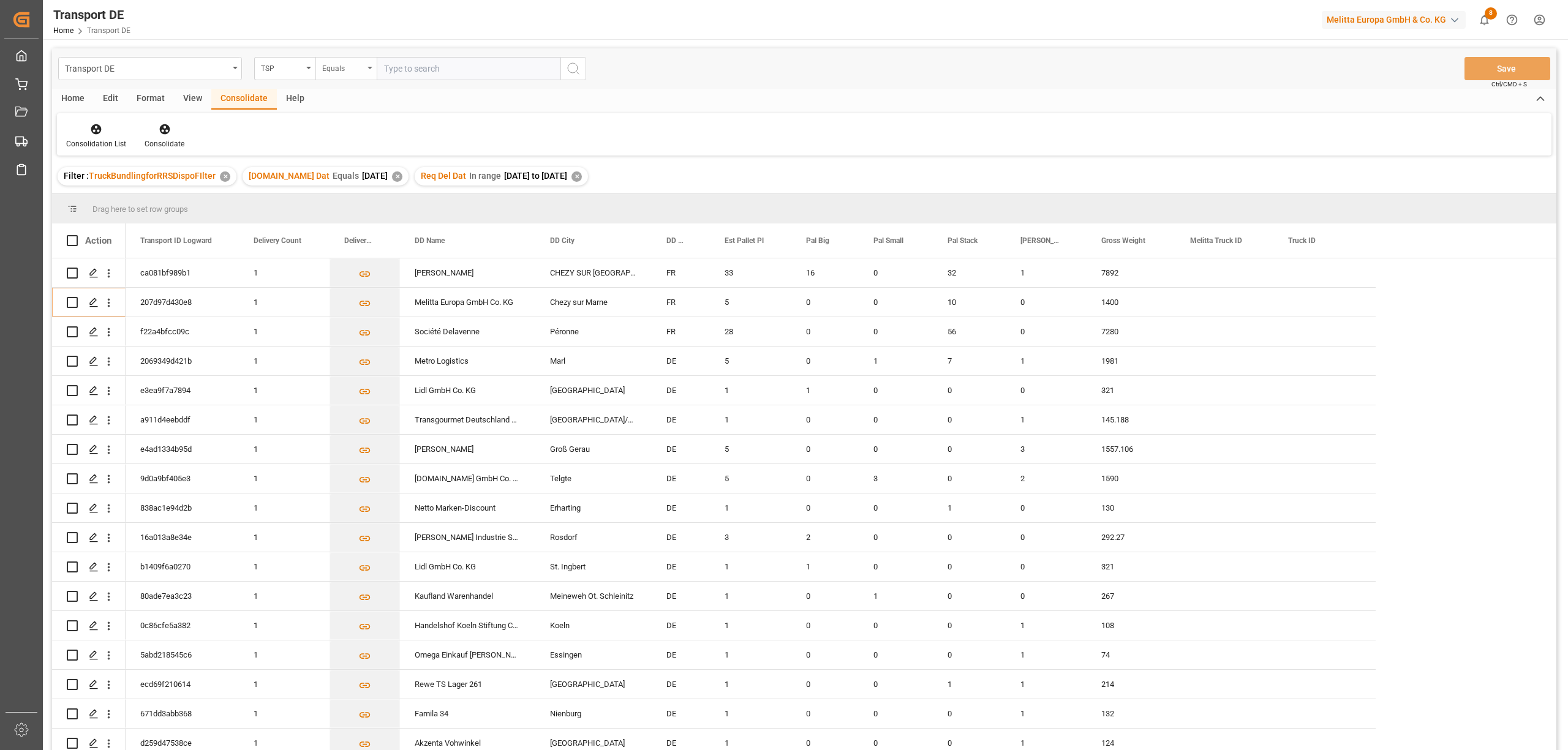
click at [336, 66] on div "Equals" at bounding box center [342, 66] width 42 height 14
click at [354, 207] on div "Starts with" at bounding box center [407, 201] width 182 height 26
type input "Hartmann"
click at [565, 66] on button "search button" at bounding box center [573, 69] width 26 height 23
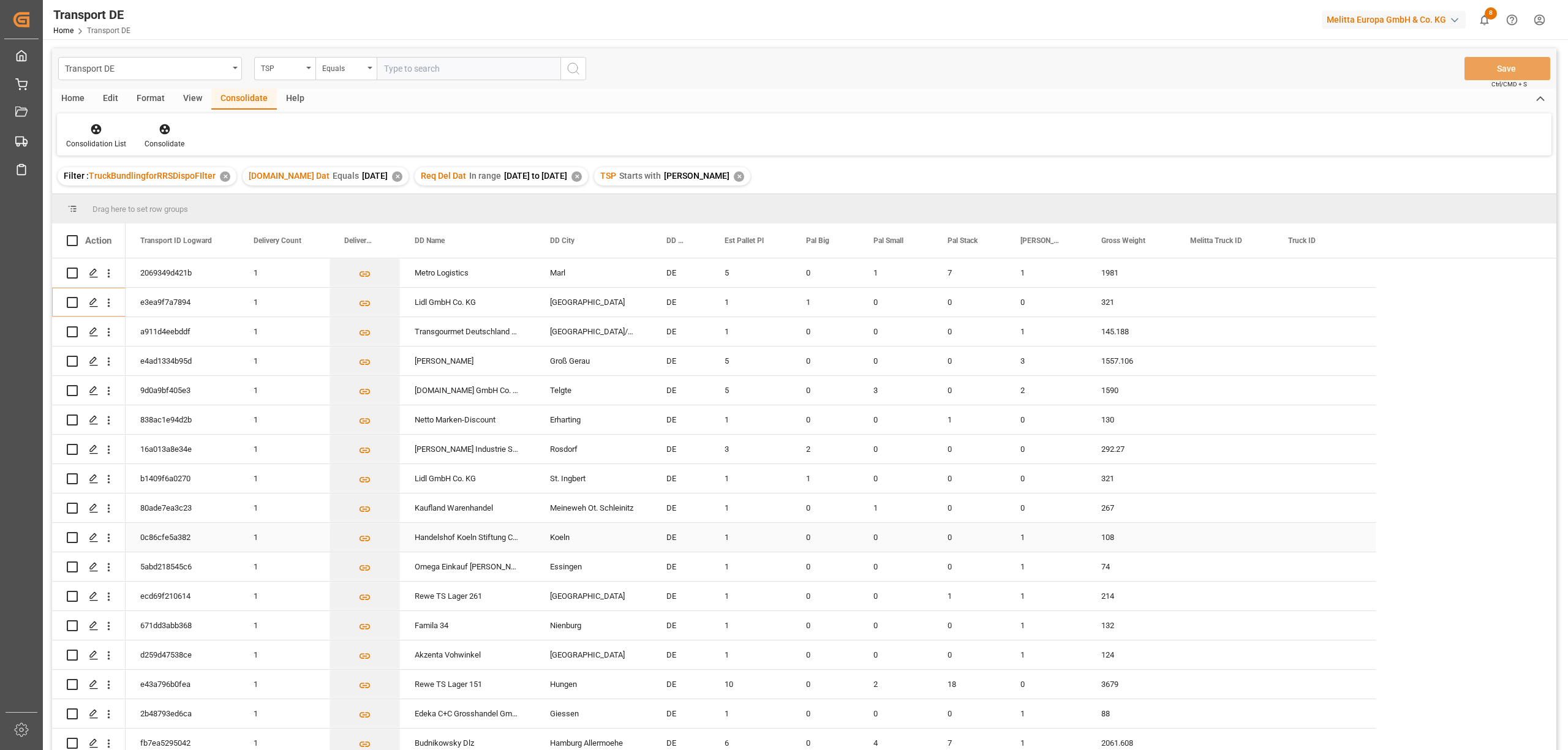
scroll to position [4, 0]
click at [74, 101] on div "Home" at bounding box center [72, 99] width 42 height 21
click at [135, 135] on div "Download" at bounding box center [135, 136] width 52 height 27
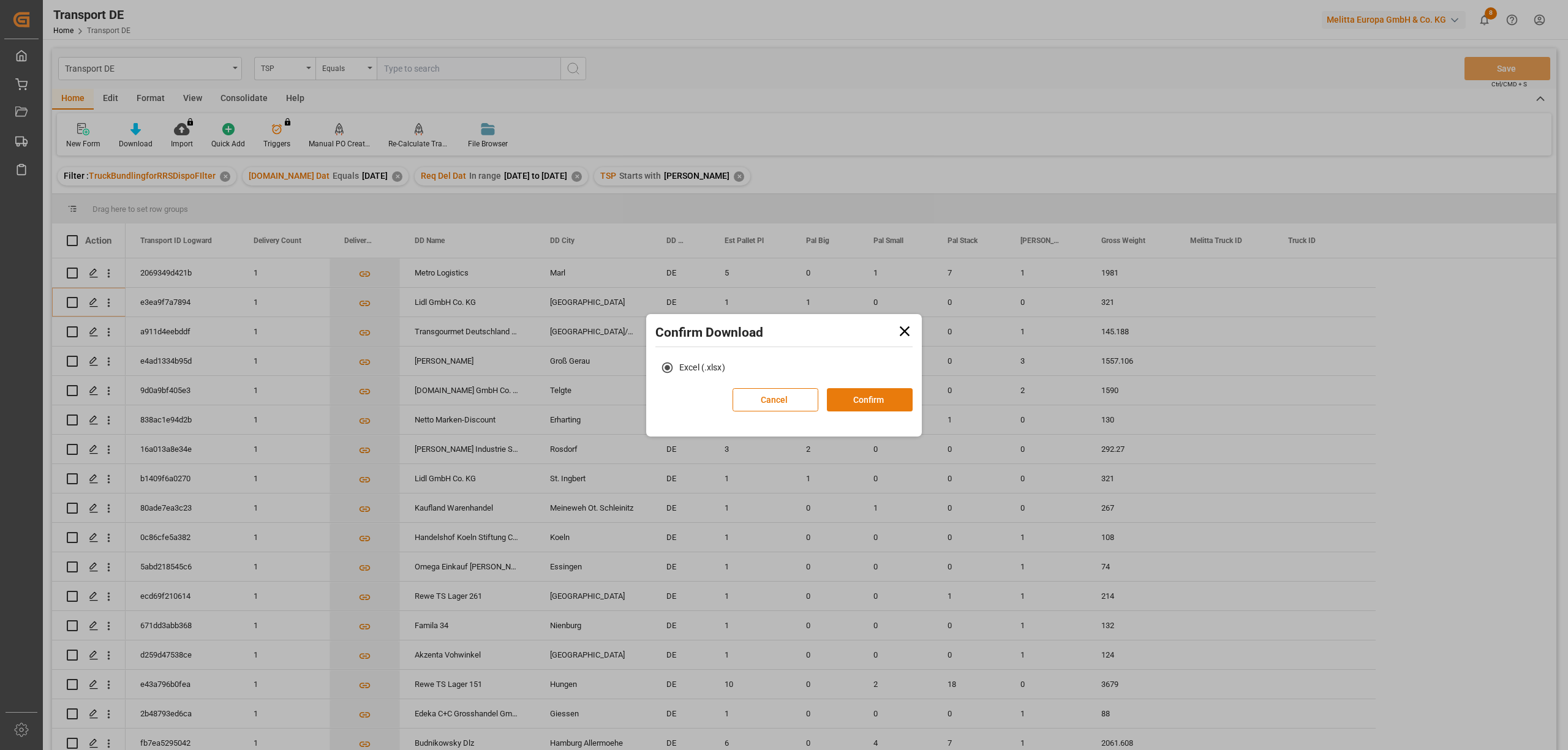
click at [867, 397] on button "Confirm" at bounding box center [870, 400] width 86 height 23
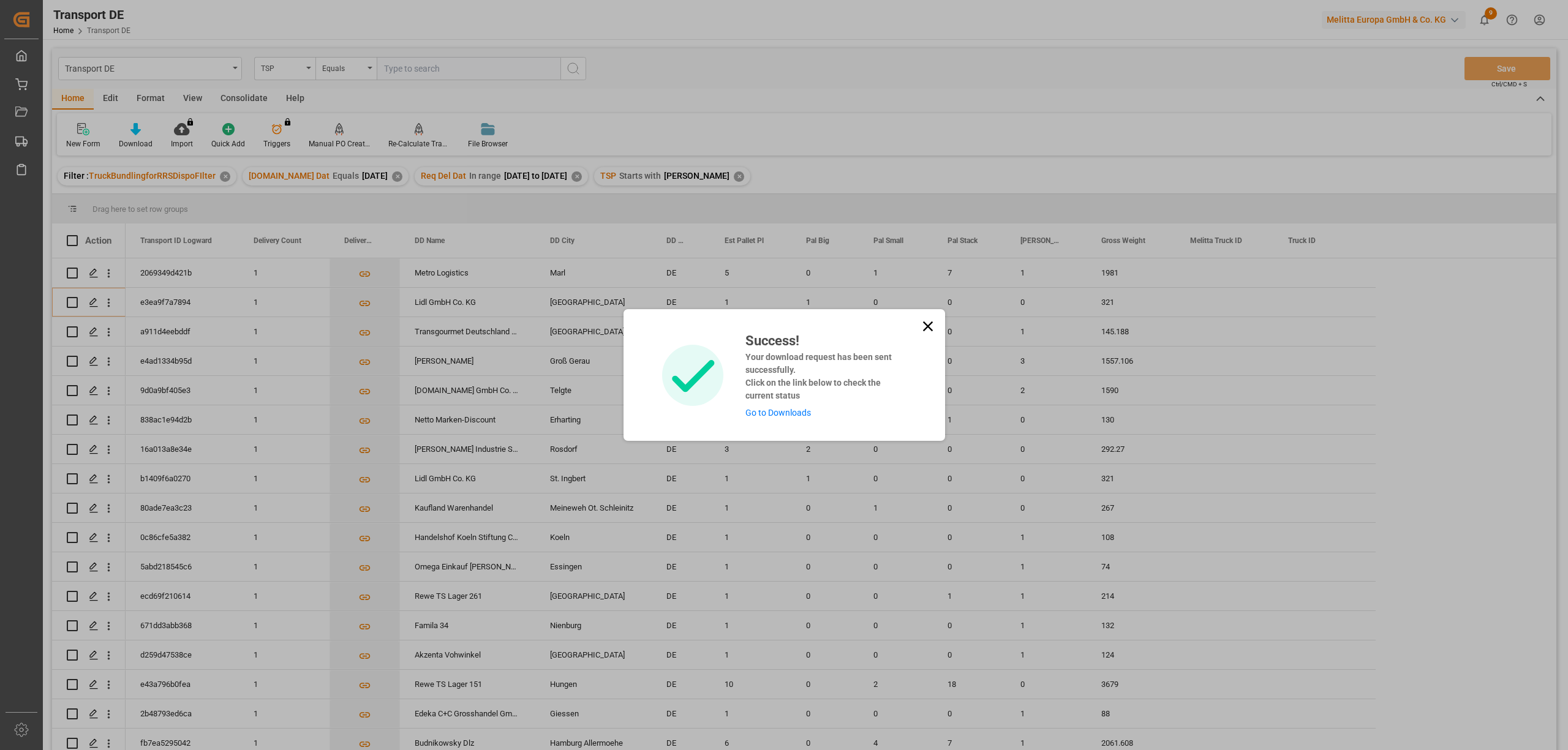
click at [926, 324] on icon at bounding box center [928, 327] width 18 height 18
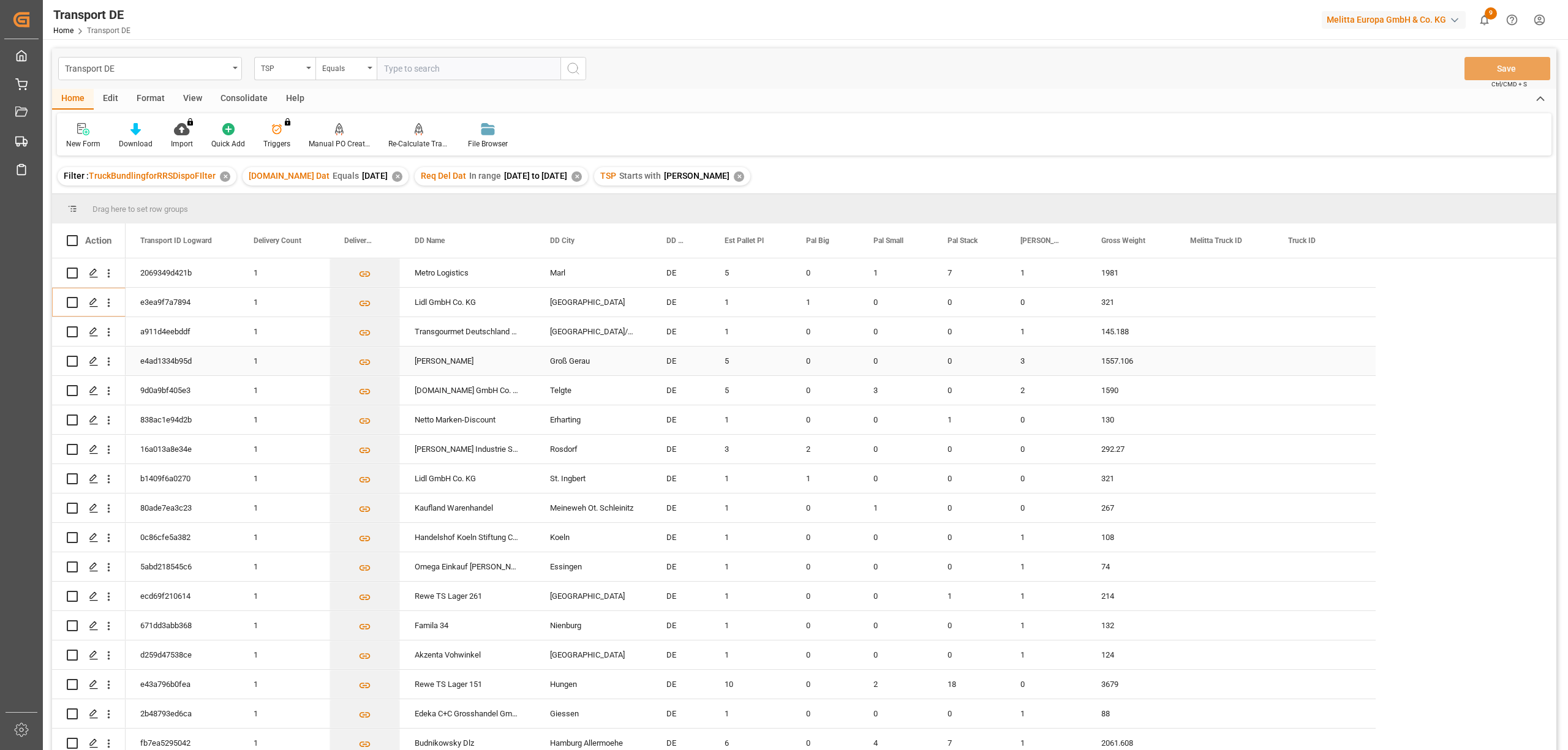
click at [72, 361] on input "Press Space to toggle row selection (unchecked)" at bounding box center [72, 361] width 11 height 11
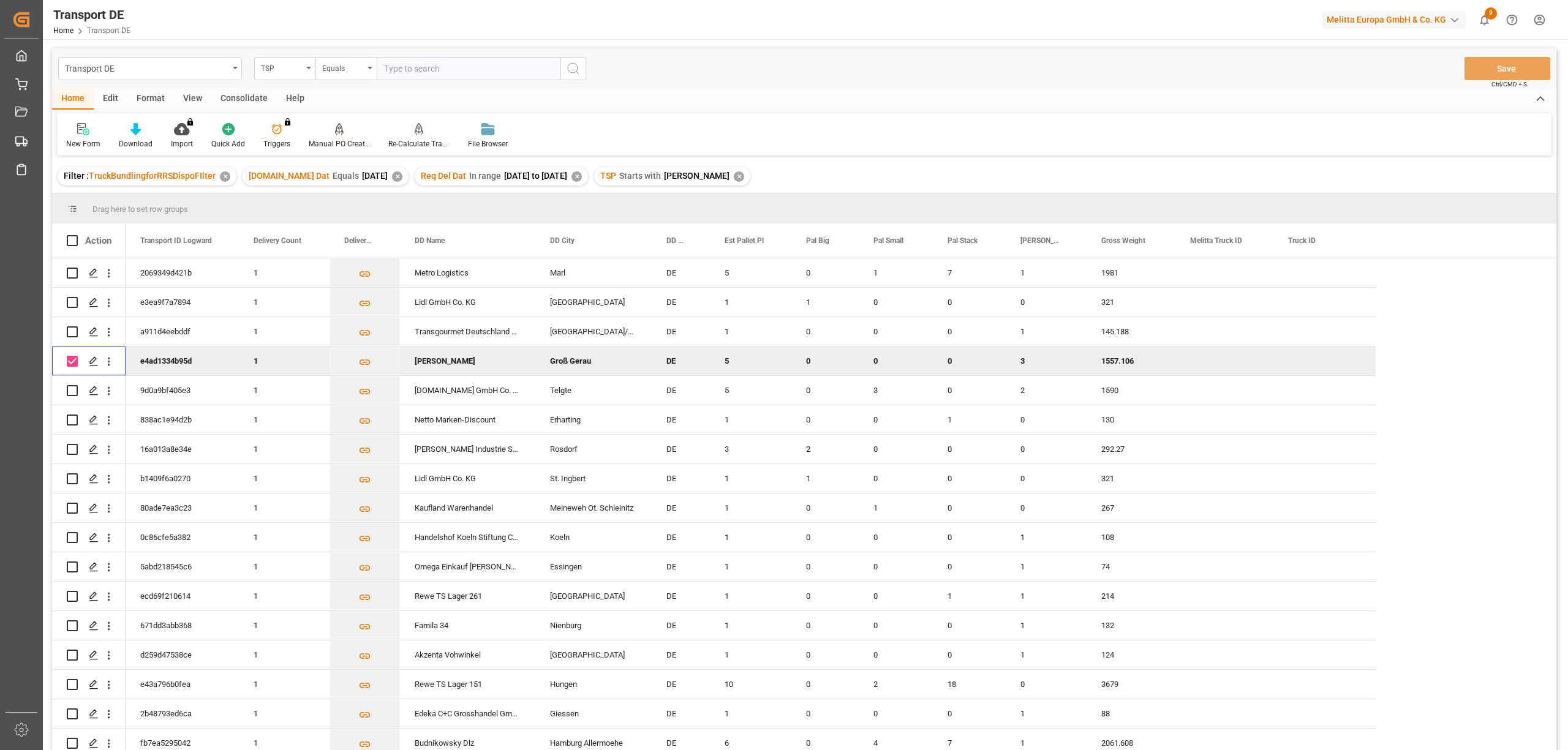
click at [72, 363] on input "Press Space to toggle row selection (checked)" at bounding box center [72, 361] width 11 height 11
checkbox input "false"
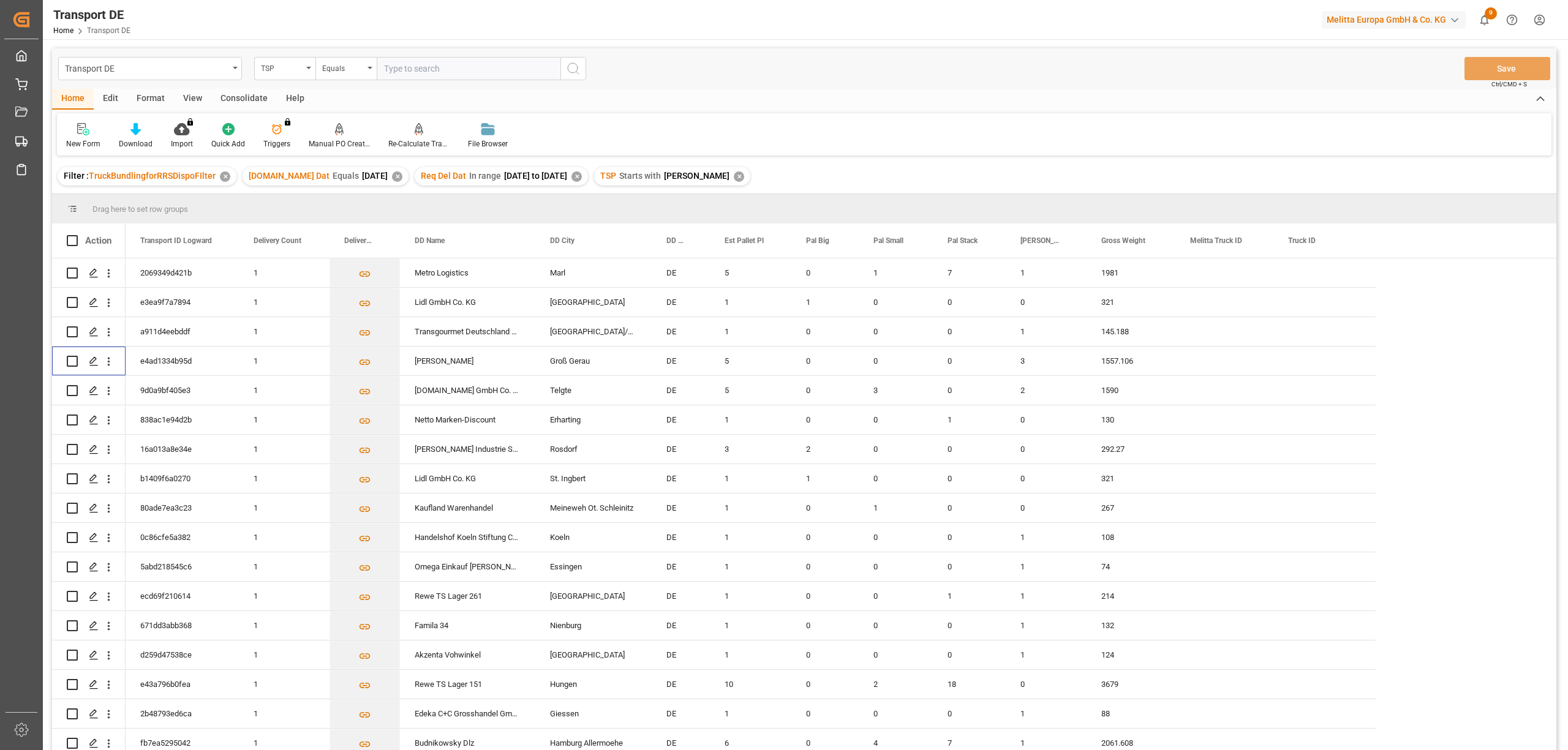
click at [246, 96] on div "Consolidate" at bounding box center [244, 99] width 66 height 21
click at [90, 132] on icon at bounding box center [96, 129] width 12 height 12
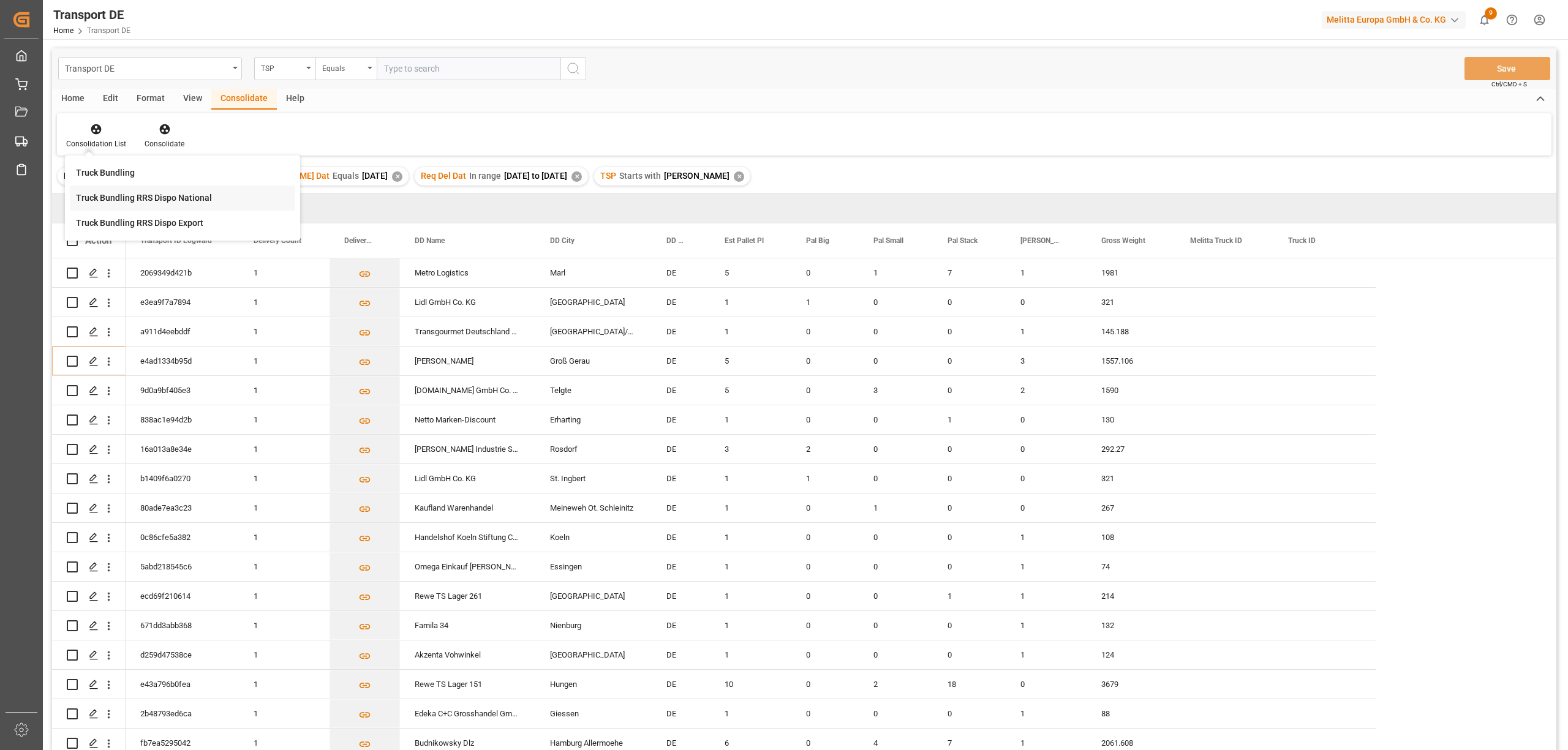
scroll to position [0, 0]
click at [111, 204] on div "Transport DE TSP Equals Save Ctrl/CMD + S Home Edit Format View Consolidate Hel…" at bounding box center [803, 415] width 1504 height 734
click at [74, 361] on input "Press Space to toggle row selection (unchecked)" at bounding box center [72, 361] width 11 height 11
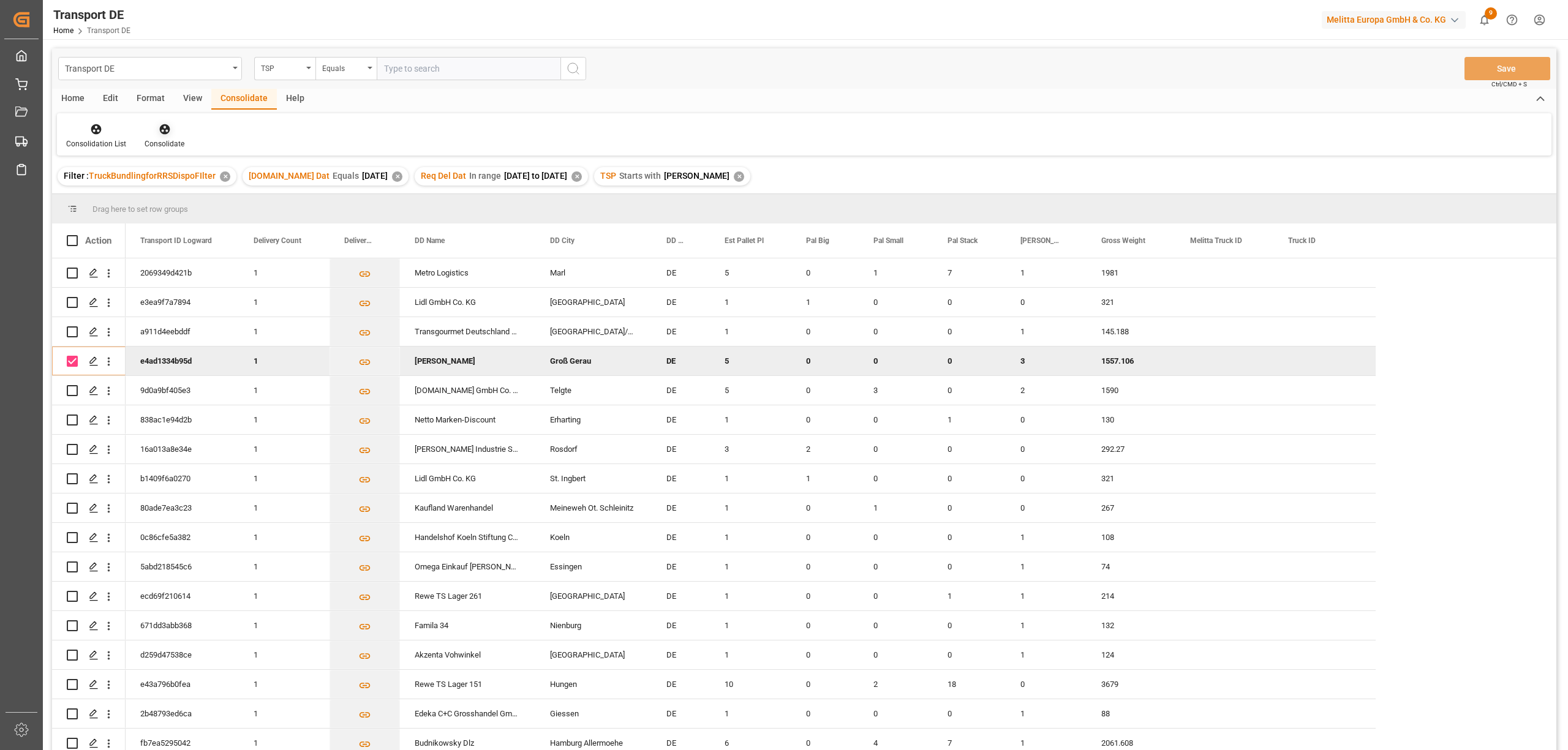
click at [161, 128] on icon at bounding box center [164, 129] width 10 height 10
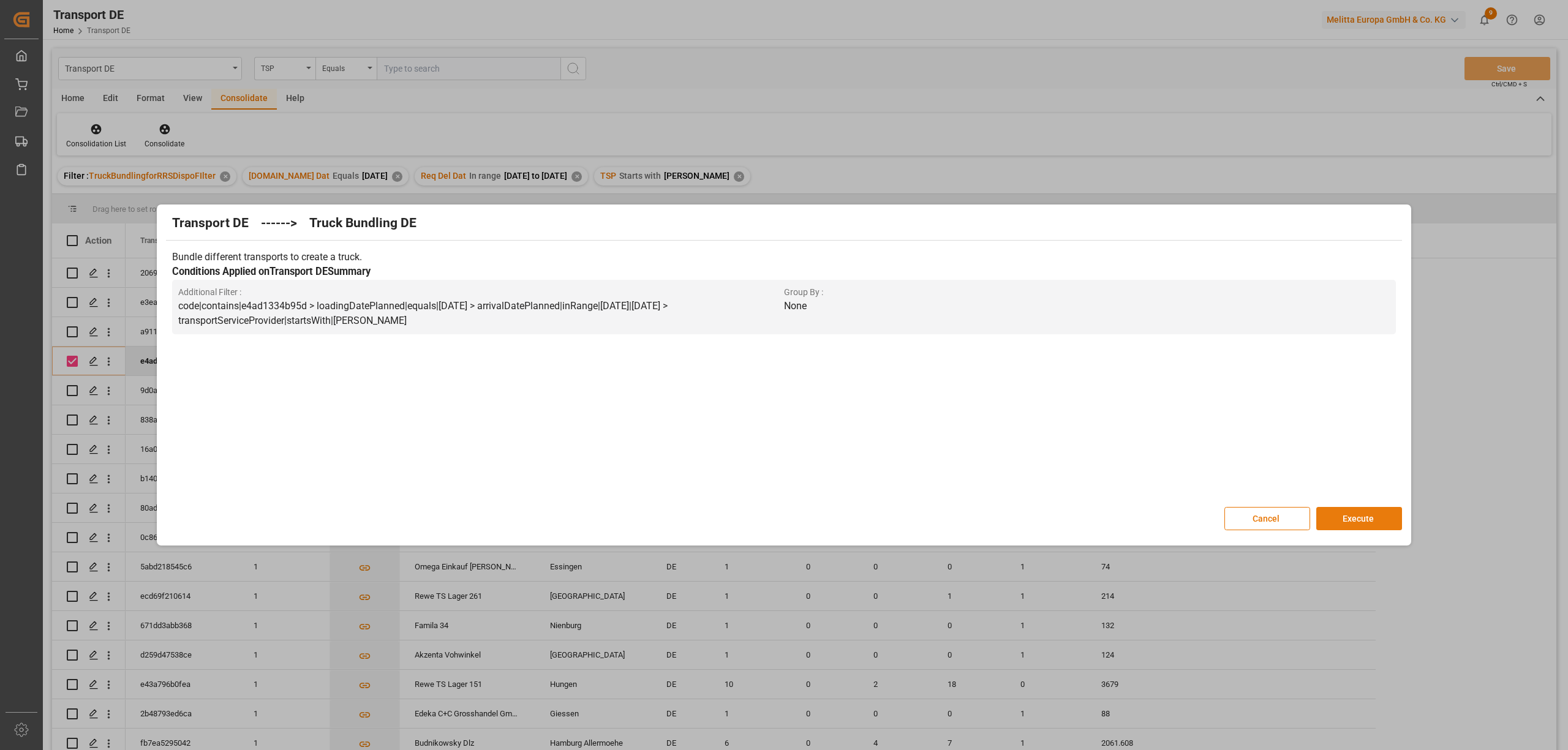
click at [1343, 517] on button "Execute" at bounding box center [1359, 519] width 86 height 23
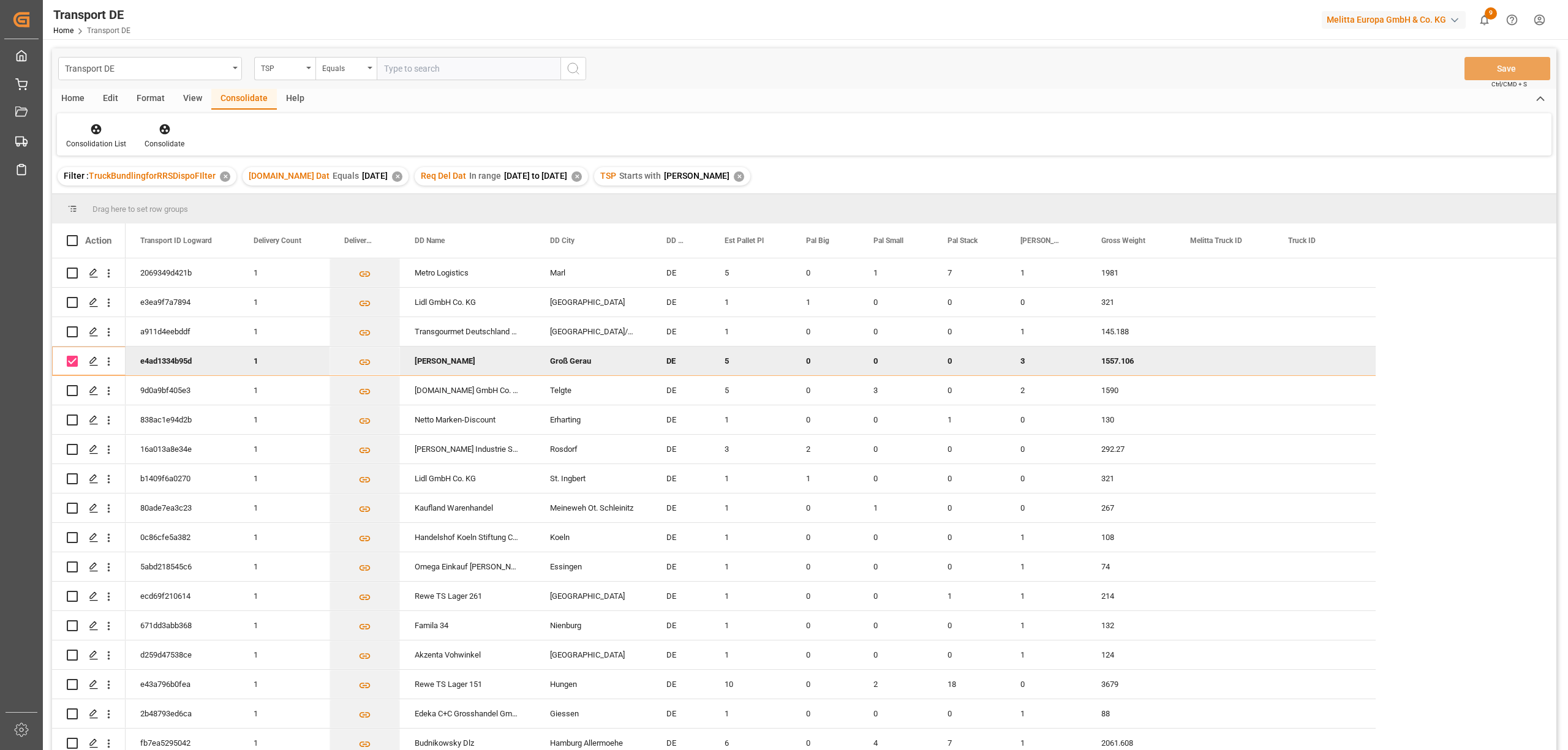
click at [71, 361] on input "Press Space to toggle row selection (checked)" at bounding box center [72, 361] width 11 height 11
checkbox input "false"
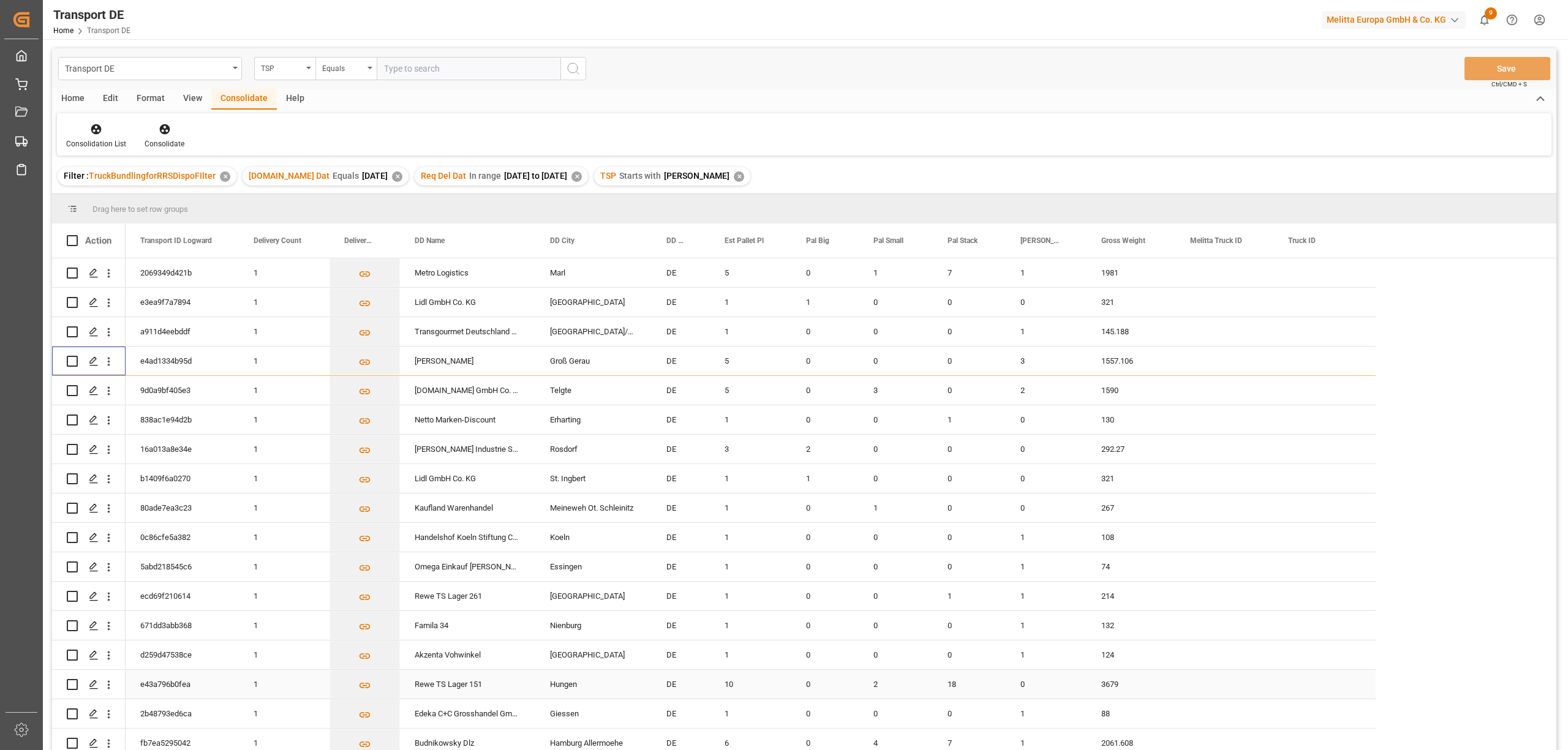
click at [69, 686] on input "Press Space to toggle row selection (unchecked)" at bounding box center [72, 684] width 11 height 11
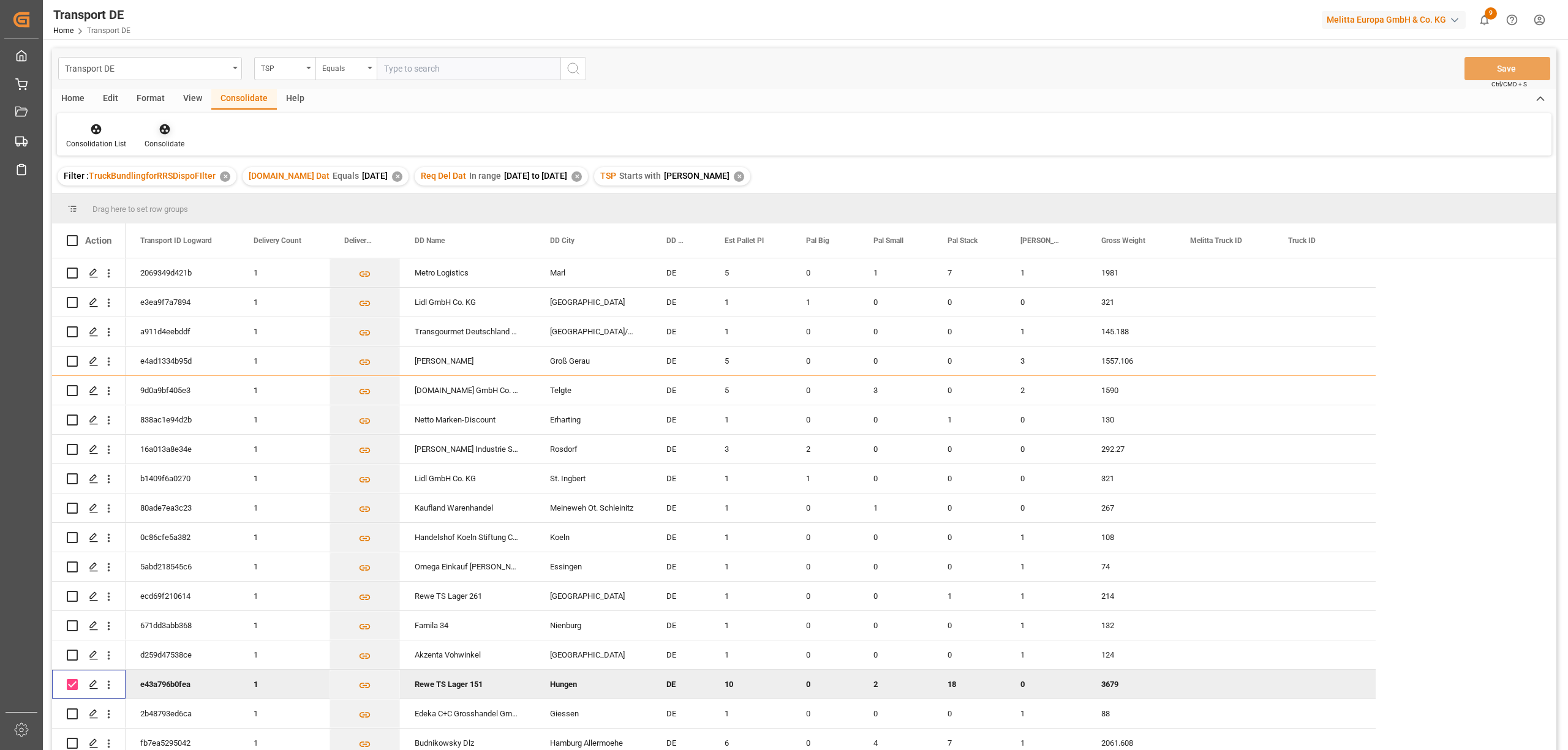
click at [163, 130] on icon at bounding box center [164, 129] width 10 height 10
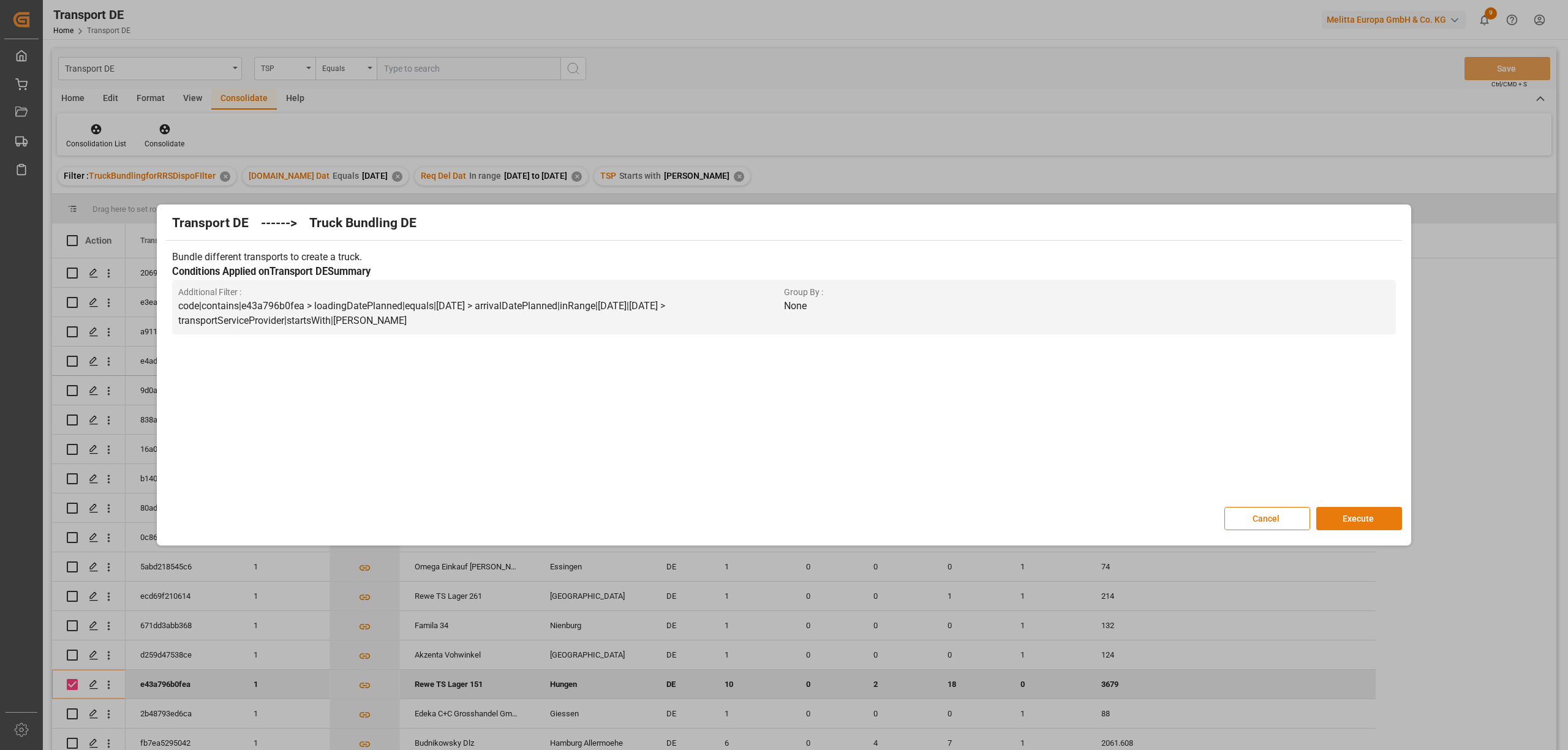
click at [1352, 520] on button "Execute" at bounding box center [1359, 519] width 86 height 23
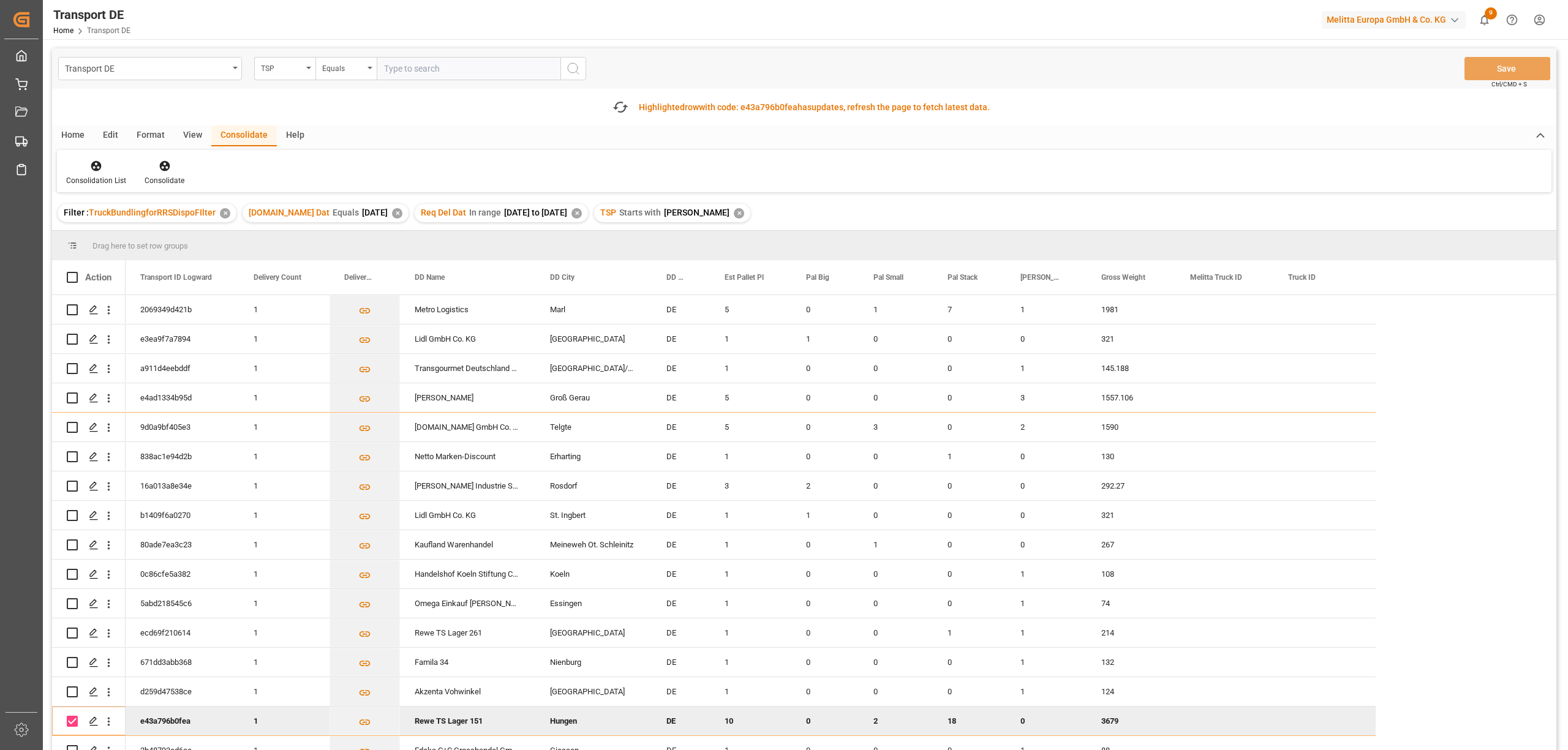
click at [72, 721] on input "Press Space to toggle row selection (checked)" at bounding box center [72, 721] width 11 height 11
checkbox input "false"
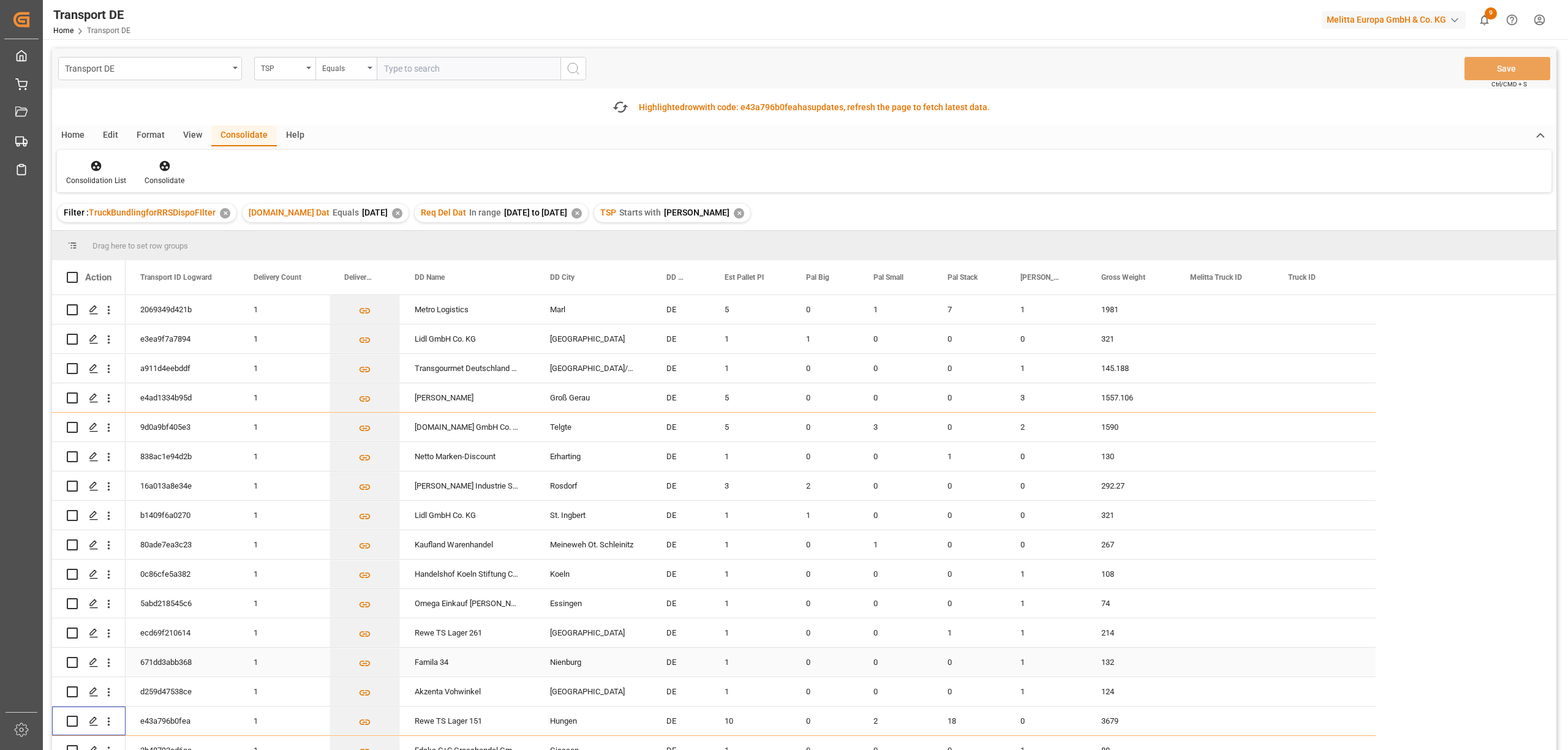
scroll to position [82, 0]
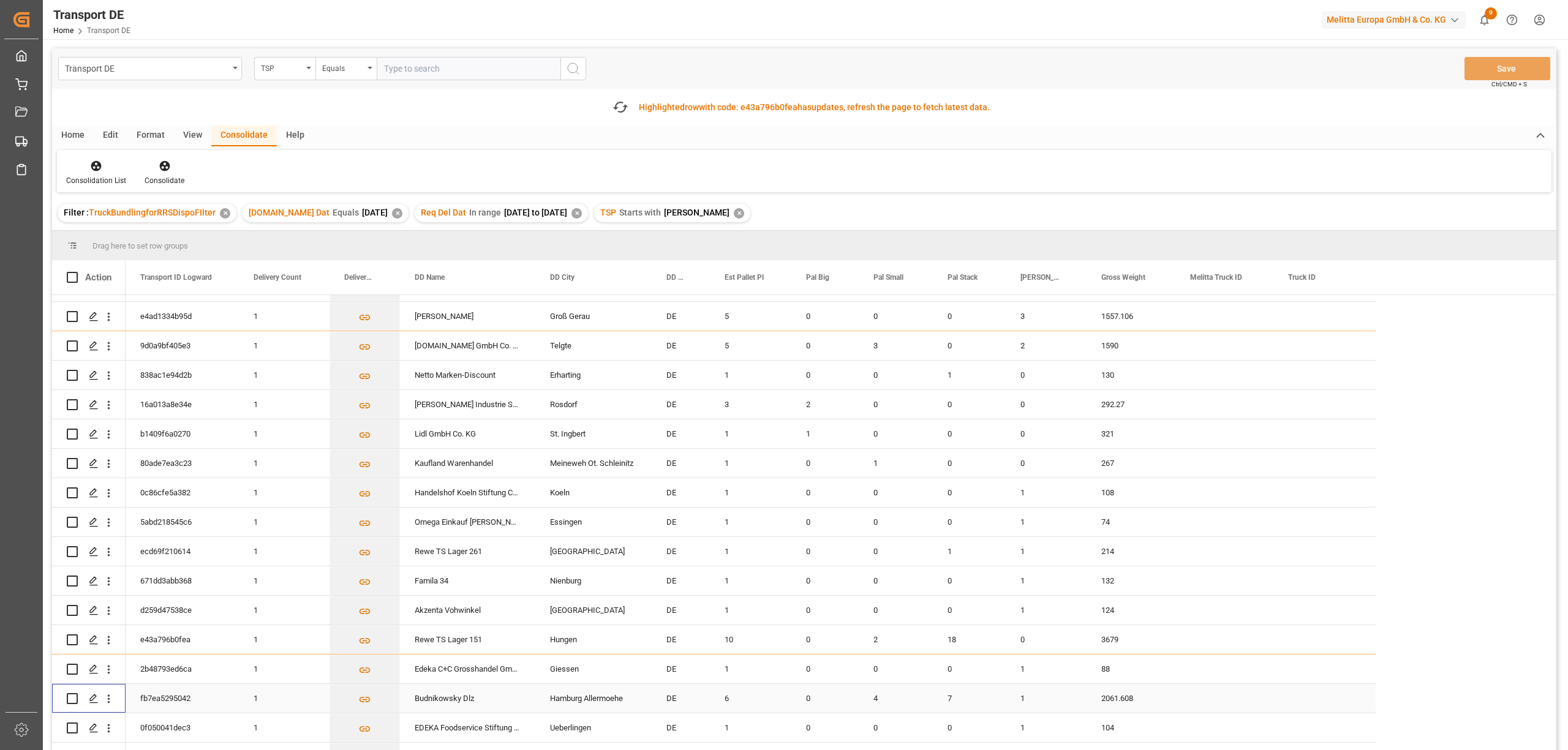
click at [74, 697] on input "Press Space to toggle row selection (unchecked)" at bounding box center [72, 698] width 11 height 11
checkbox input "true"
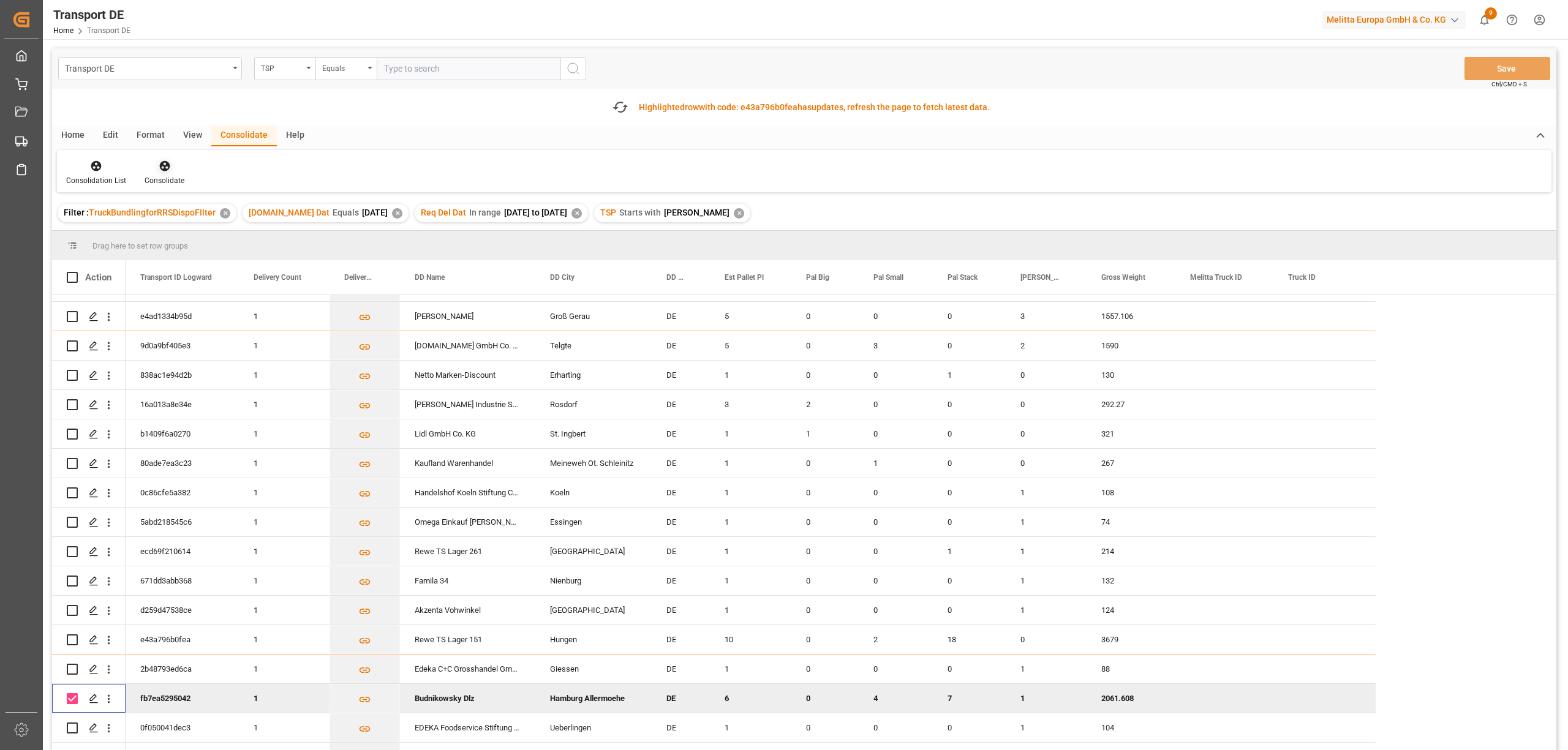
click at [164, 165] on icon at bounding box center [164, 166] width 10 height 10
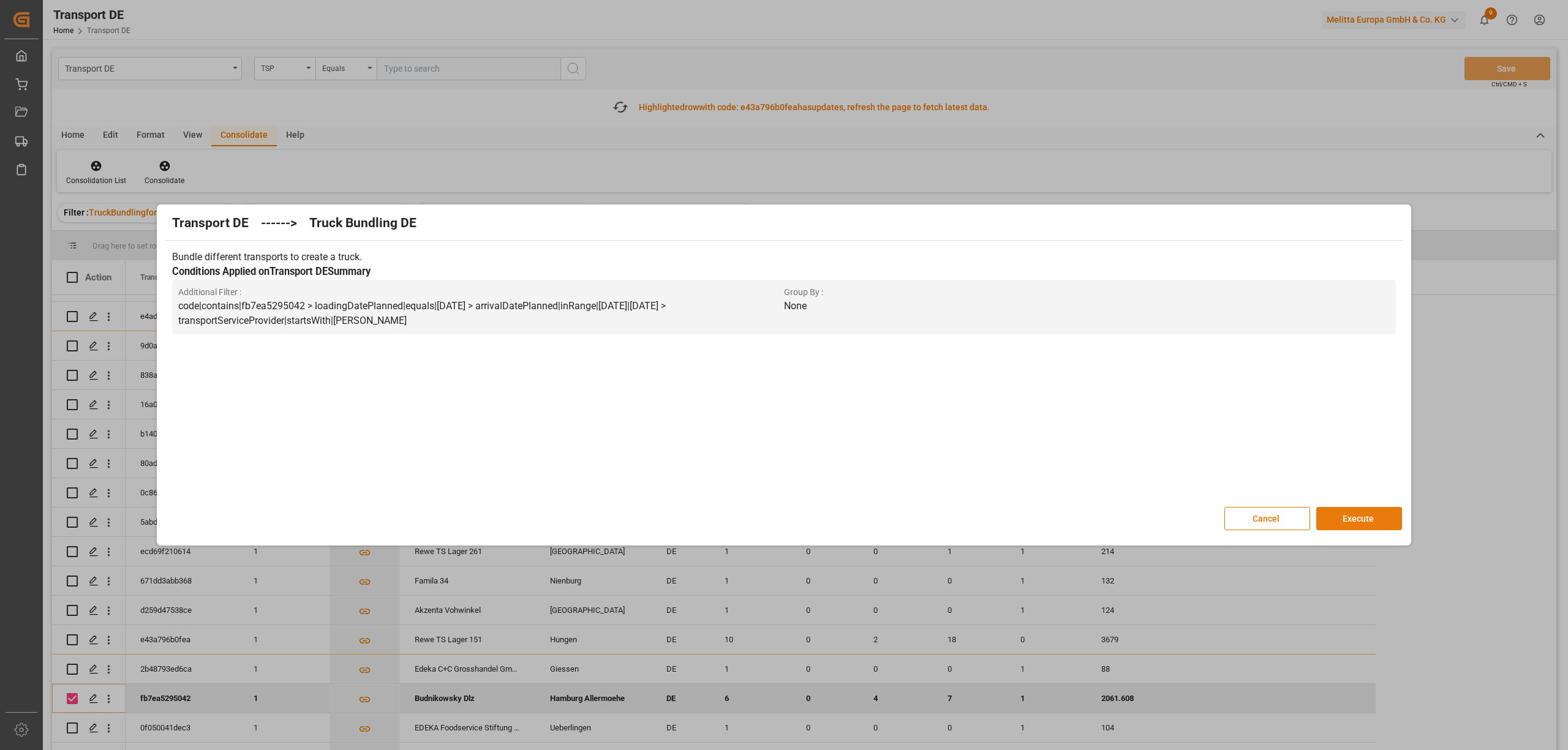
click at [1374, 518] on button "Execute" at bounding box center [1359, 519] width 86 height 23
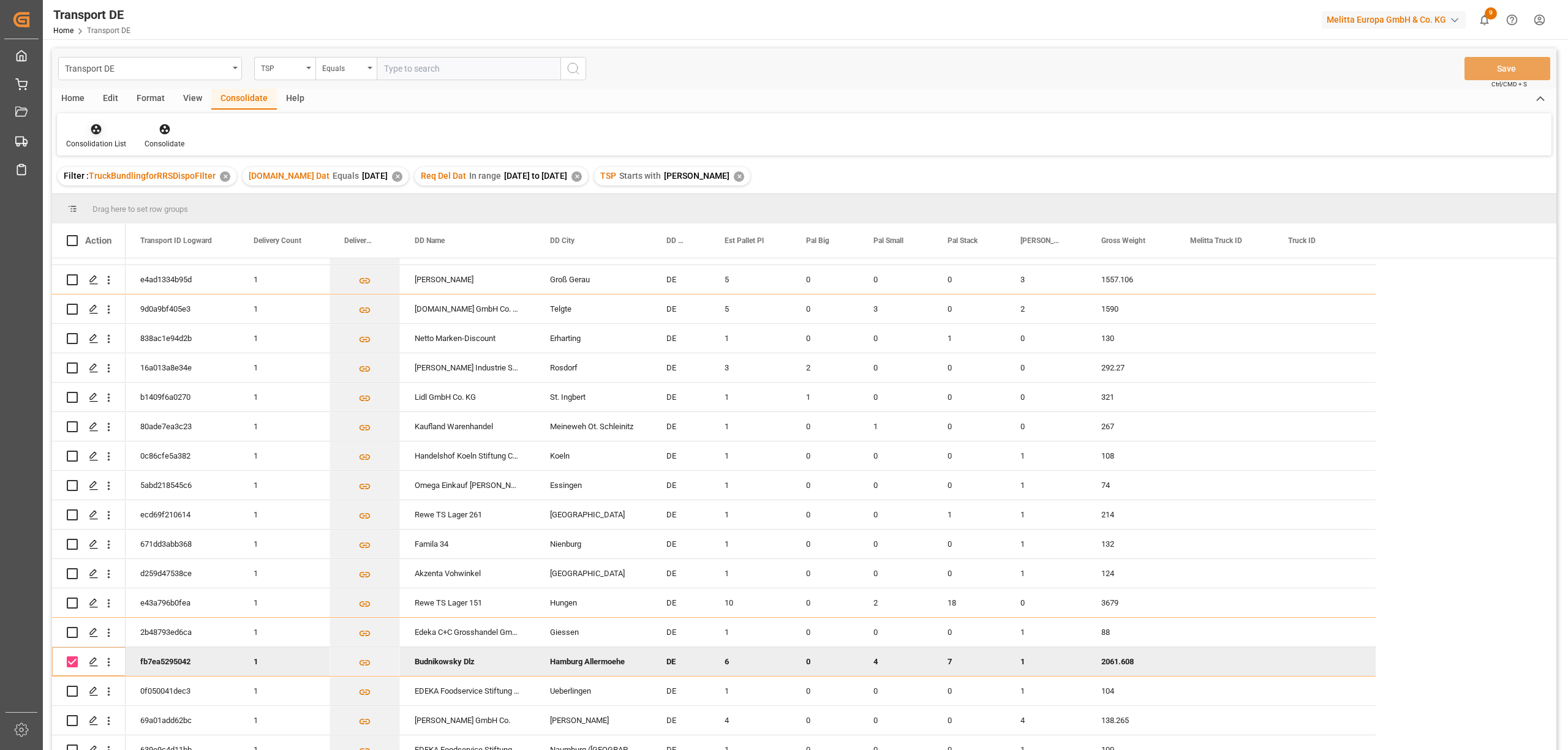
click at [90, 128] on icon at bounding box center [96, 129] width 12 height 12
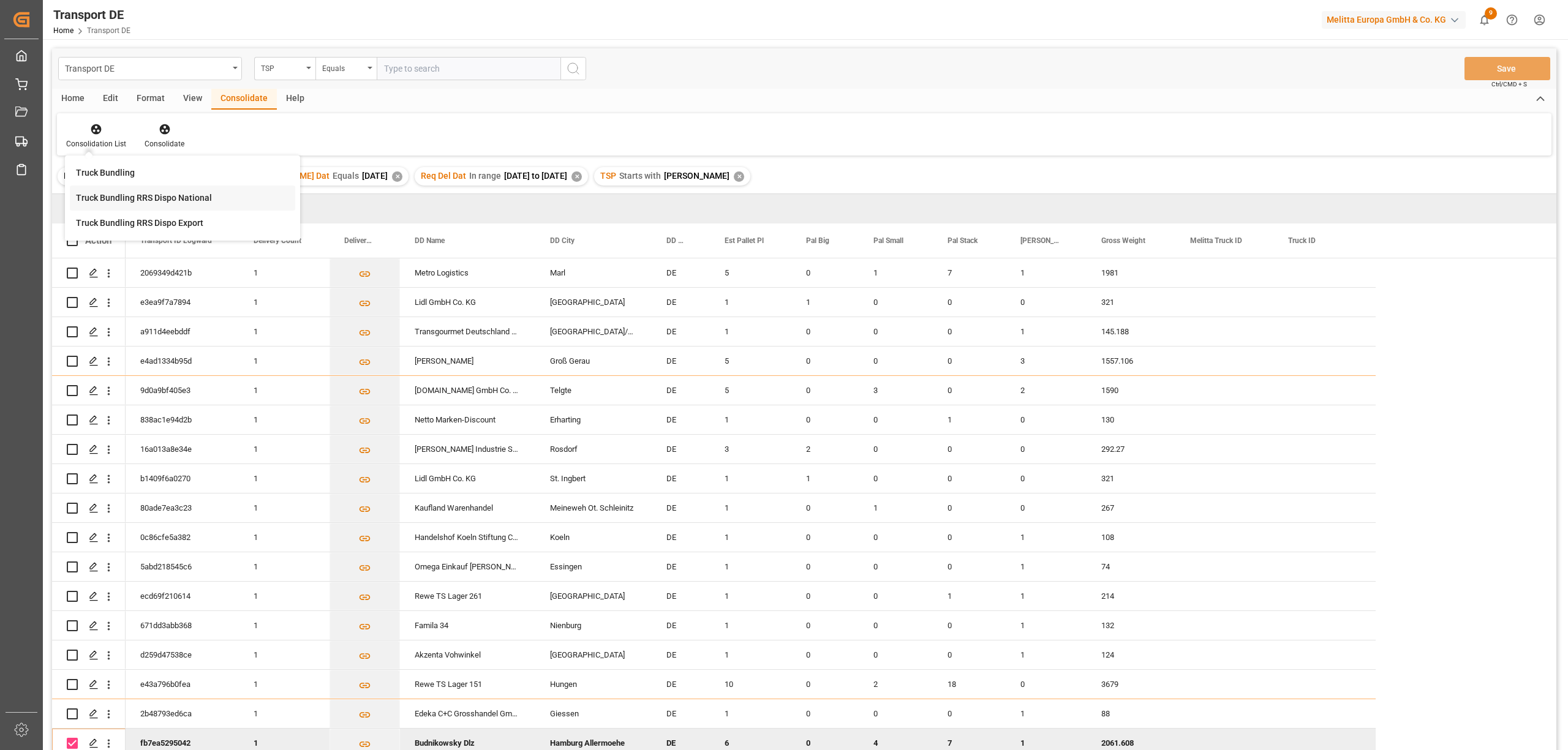
click at [113, 199] on div "Transport DE TSP Equals Save Ctrl/CMD + S Home Edit Format View Consolidate Hel…" at bounding box center [803, 415] width 1504 height 734
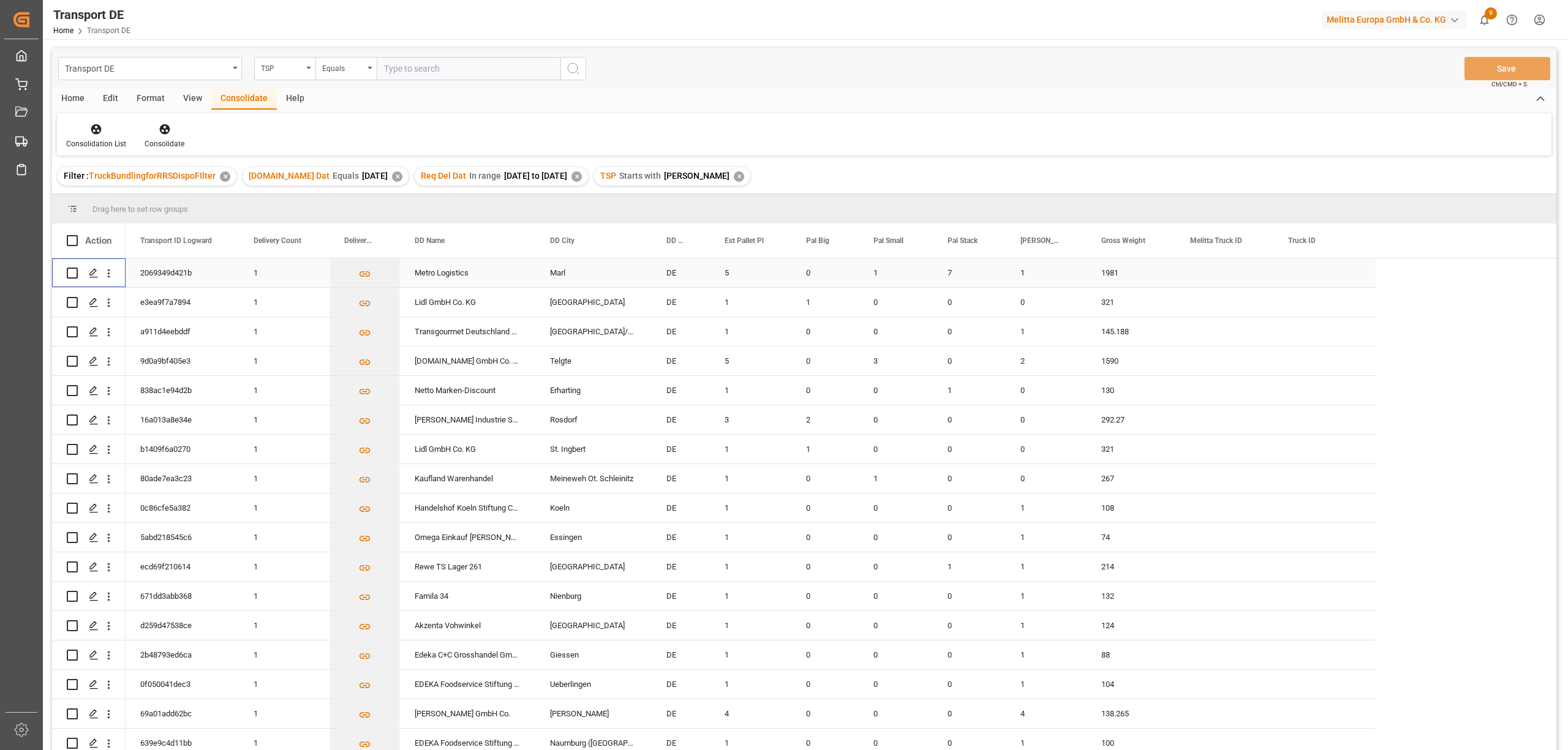
click at [74, 272] on input "Press Space to toggle row selection (unchecked)" at bounding box center [72, 273] width 11 height 11
checkbox input "true"
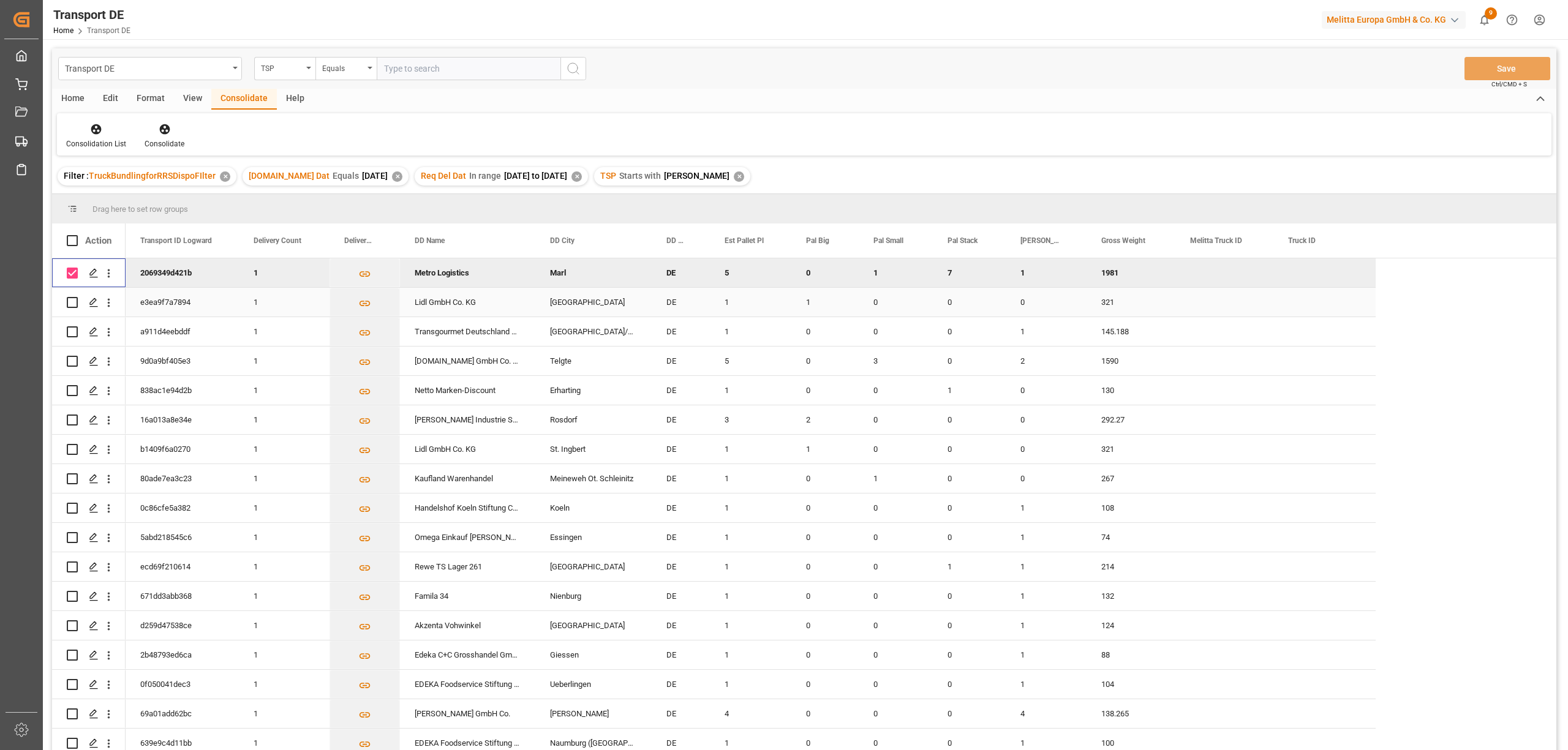
click at [71, 301] on input "Press Space to toggle row selection (unchecked)" at bounding box center [72, 302] width 11 height 11
checkbox input "true"
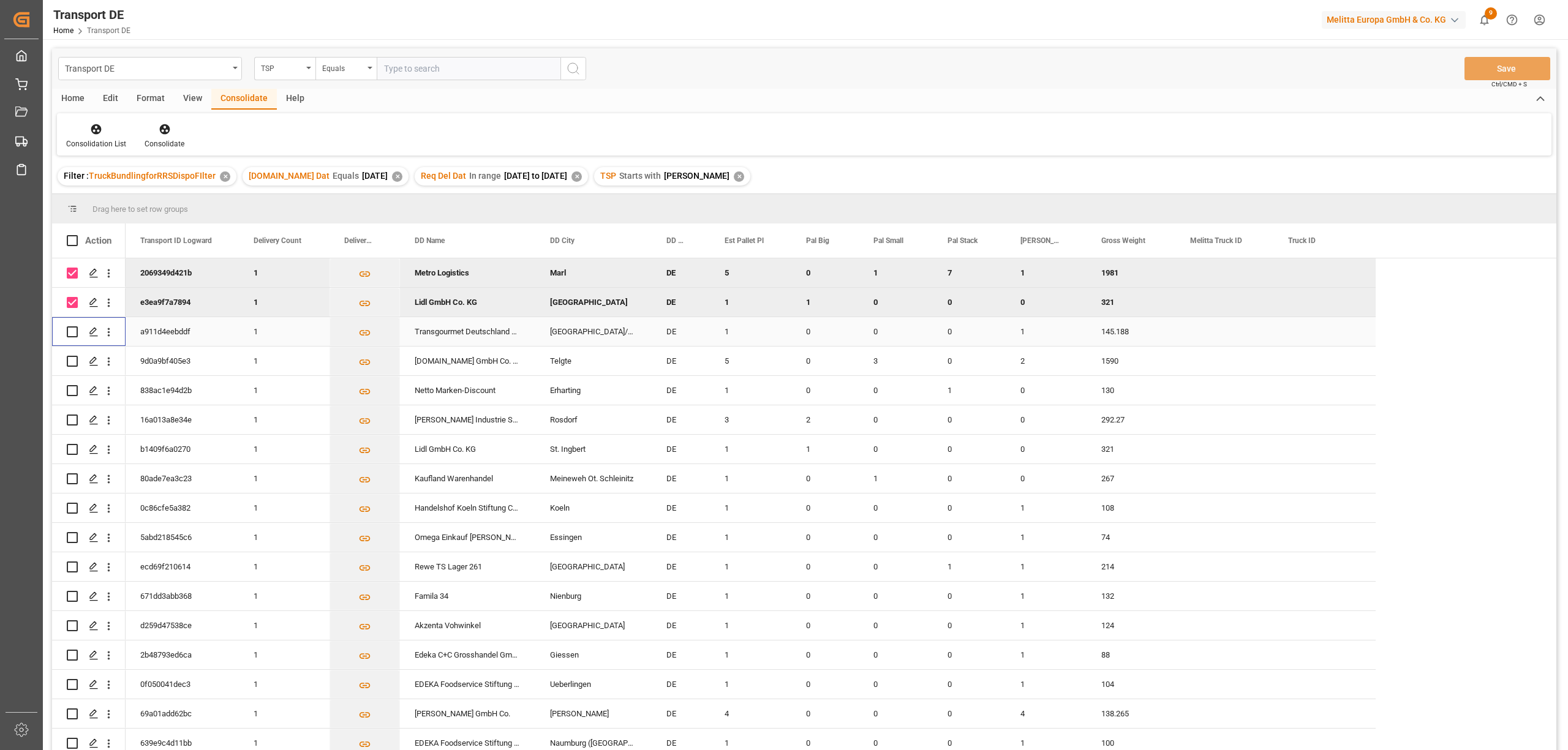
click at [74, 330] on input "Press Space to toggle row selection (unchecked)" at bounding box center [72, 331] width 11 height 11
checkbox input "true"
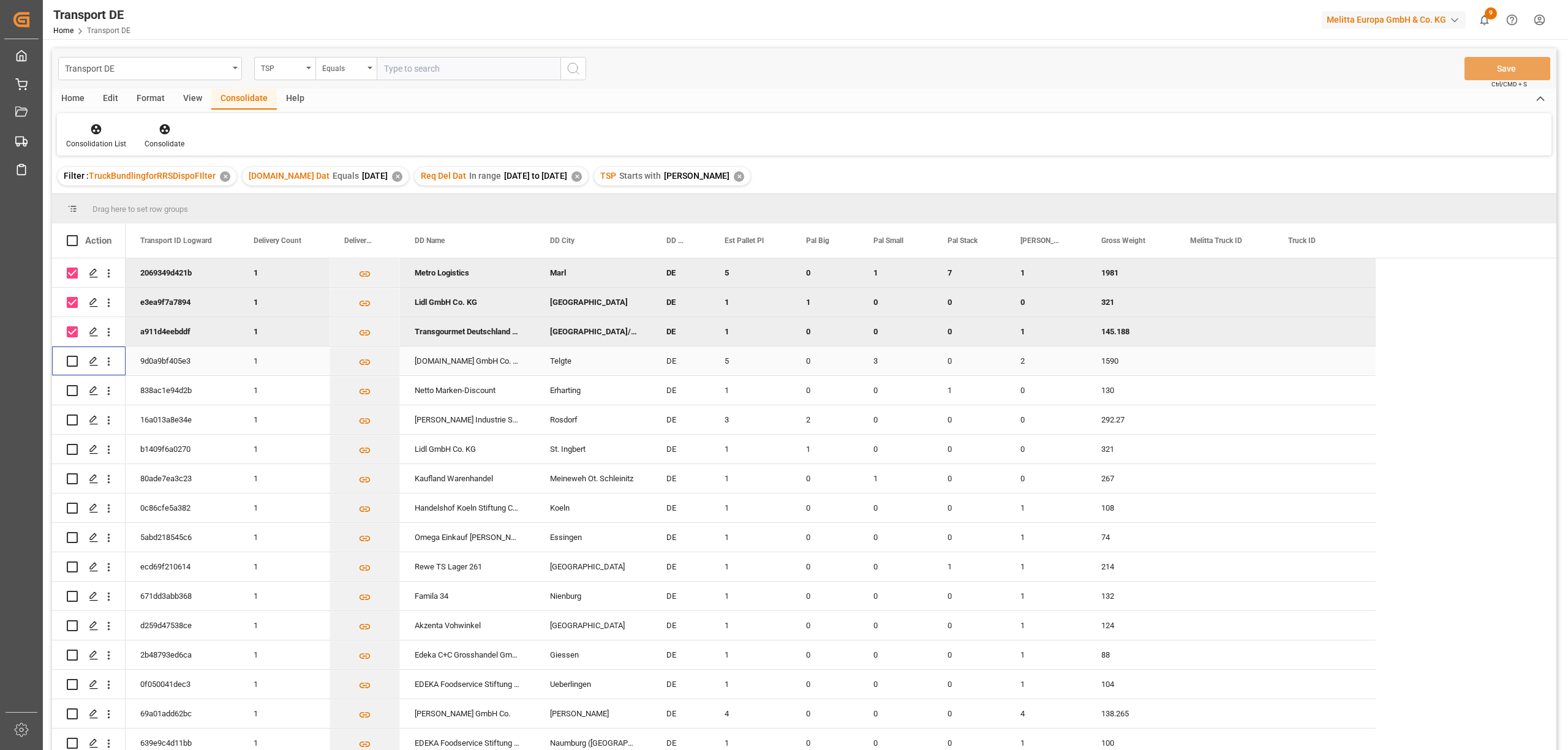
click at [72, 358] on input "Press Space to toggle row selection (unchecked)" at bounding box center [72, 361] width 11 height 11
checkbox input "true"
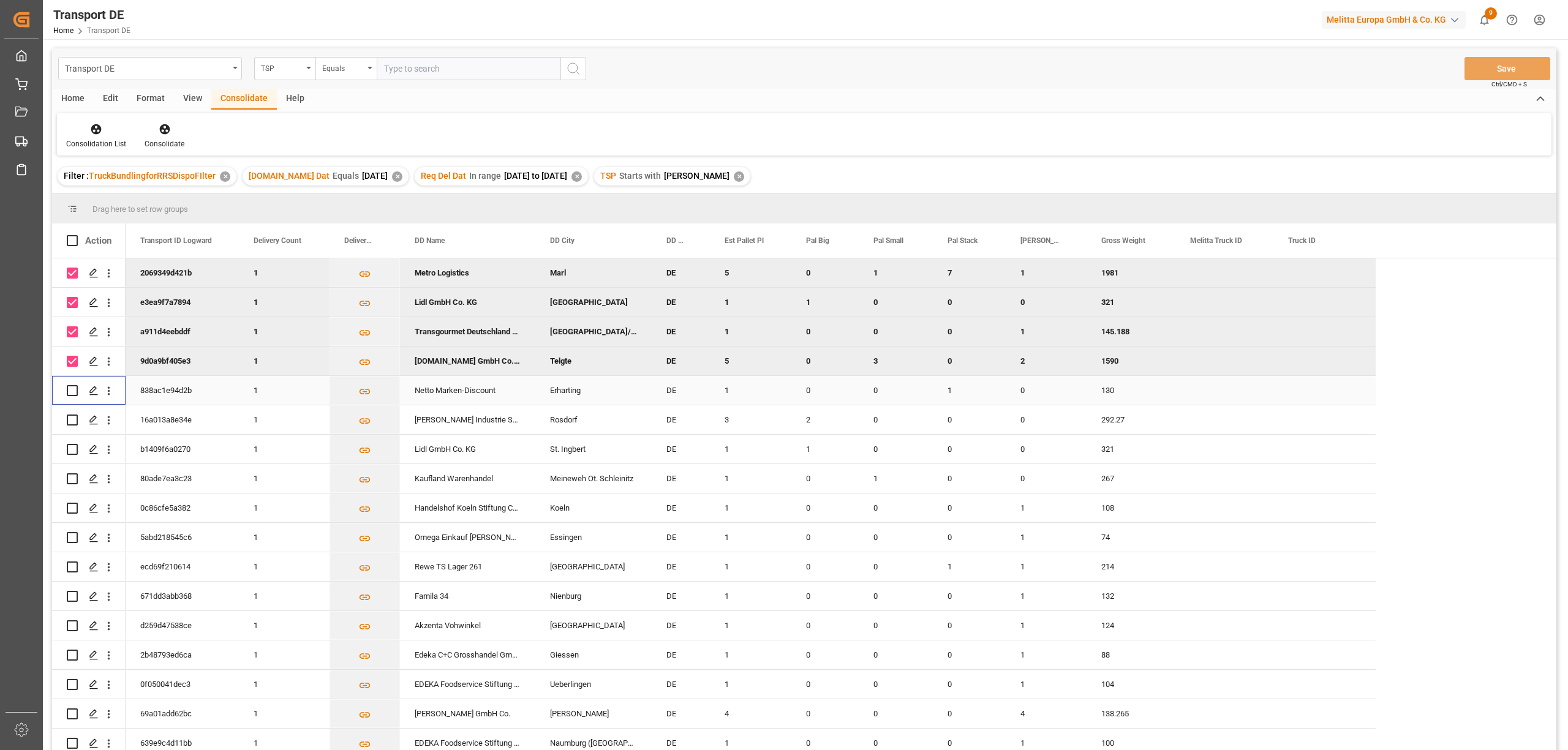
click at [74, 393] on input "Press Space to toggle row selection (unchecked)" at bounding box center [72, 390] width 11 height 11
checkbox input "true"
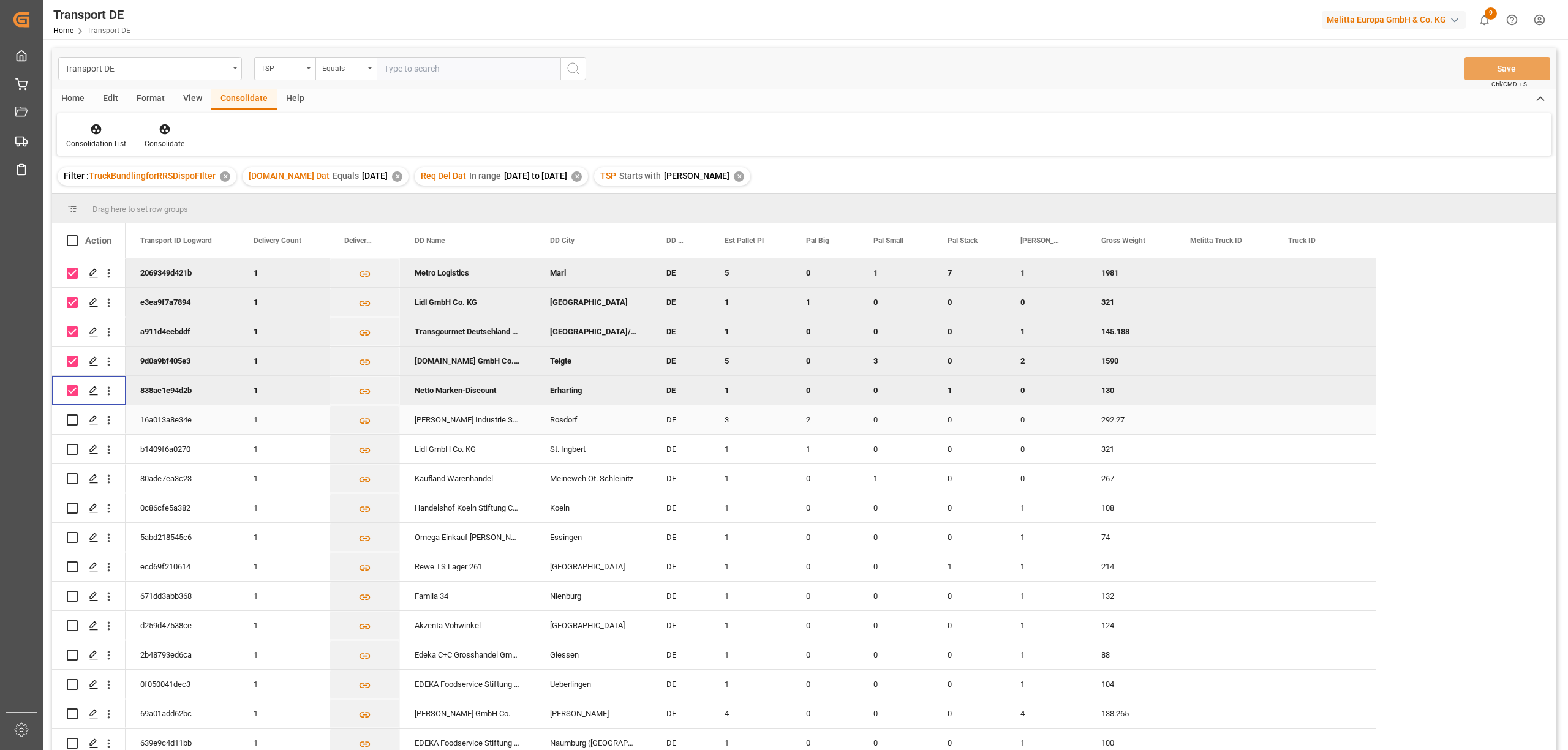
click at [70, 417] on input "Press Space to toggle row selection (unchecked)" at bounding box center [72, 420] width 11 height 11
checkbox input "true"
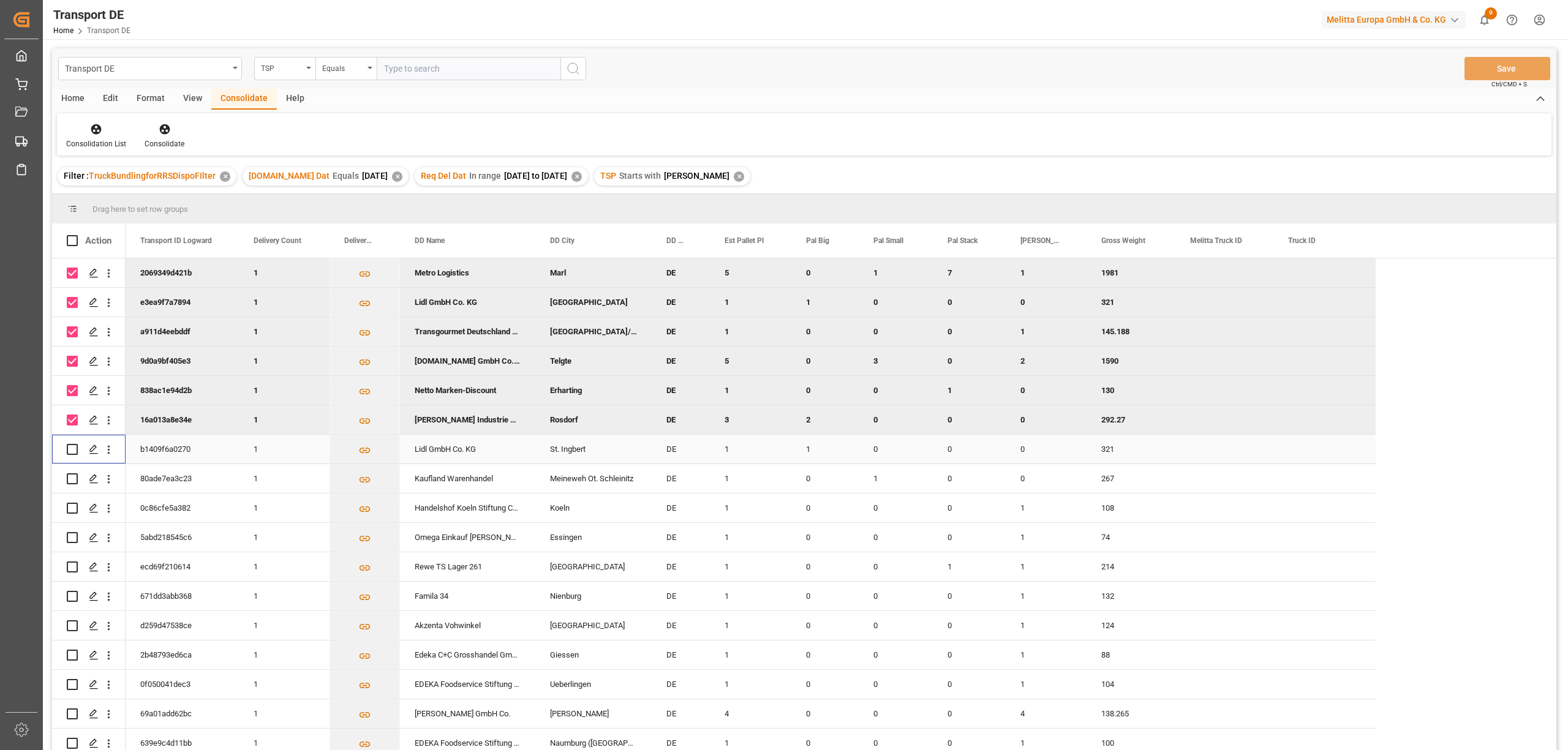
click at [70, 453] on input "Press Space to toggle row selection (unchecked)" at bounding box center [72, 449] width 11 height 11
checkbox input "true"
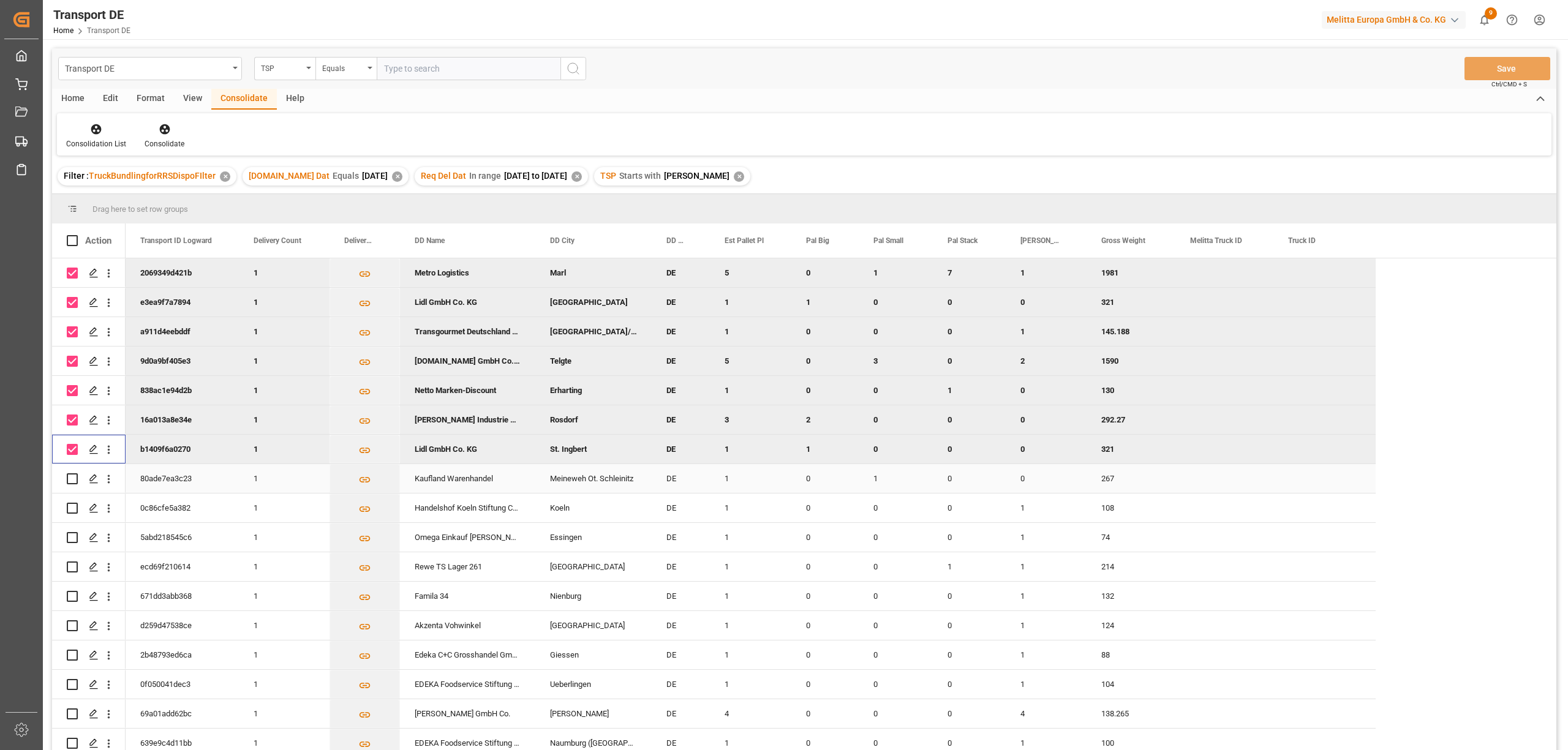
click at [69, 478] on input "Press Space to toggle row selection (unchecked)" at bounding box center [72, 479] width 11 height 11
checkbox input "true"
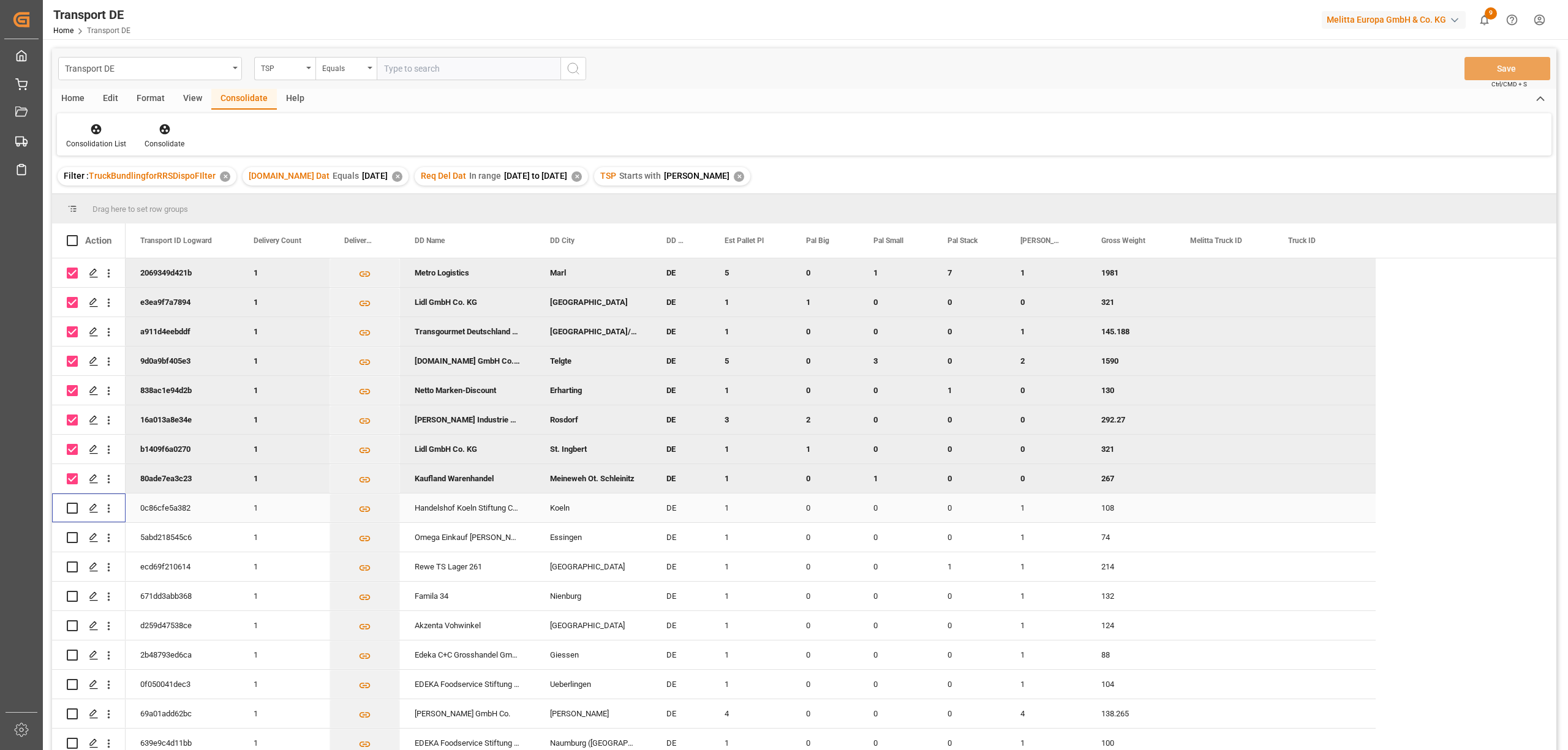
click at [72, 511] on input "Press Space to toggle row selection (unchecked)" at bounding box center [72, 508] width 11 height 11
checkbox input "true"
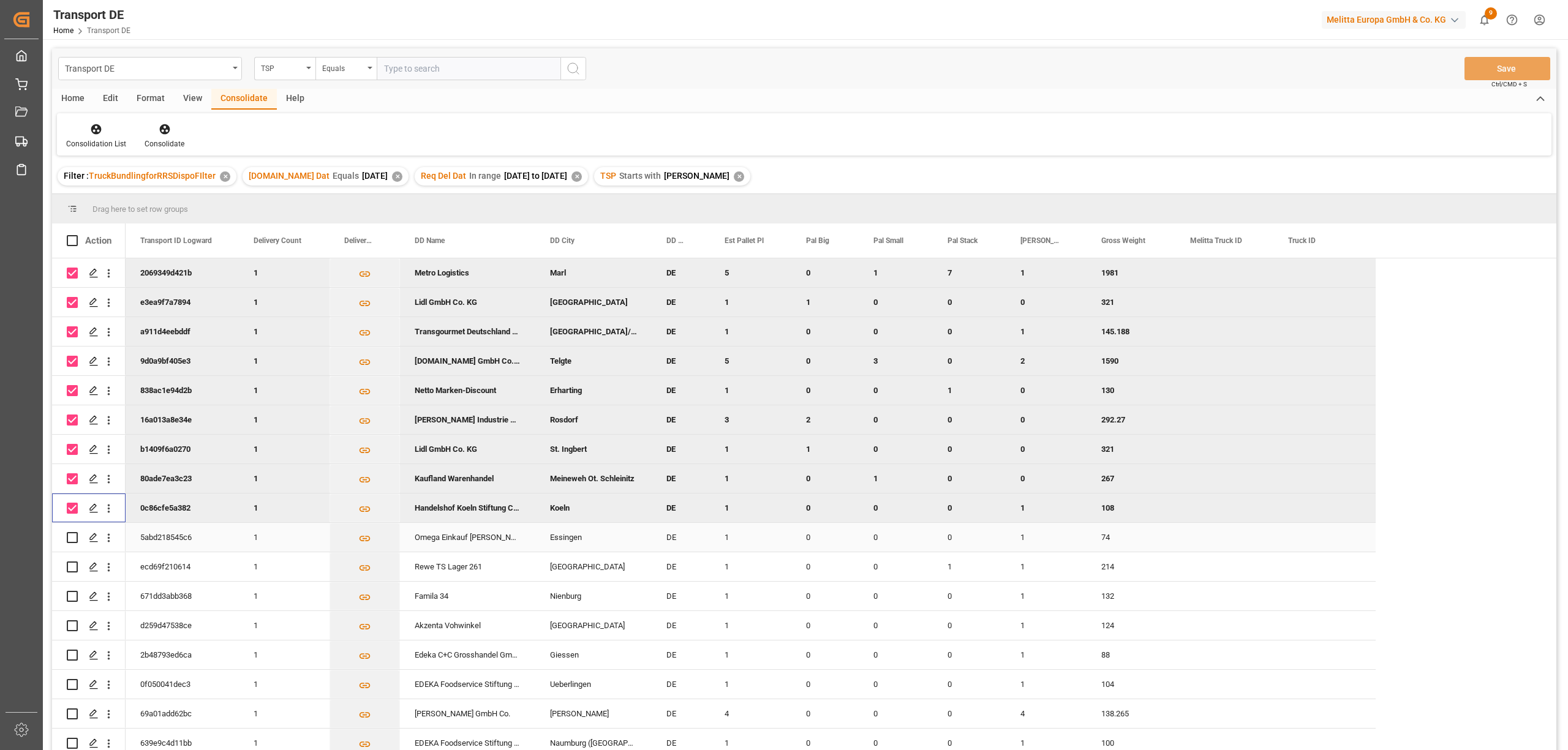
click at [72, 539] on input "Press Space to toggle row selection (unchecked)" at bounding box center [72, 537] width 11 height 11
checkbox input "true"
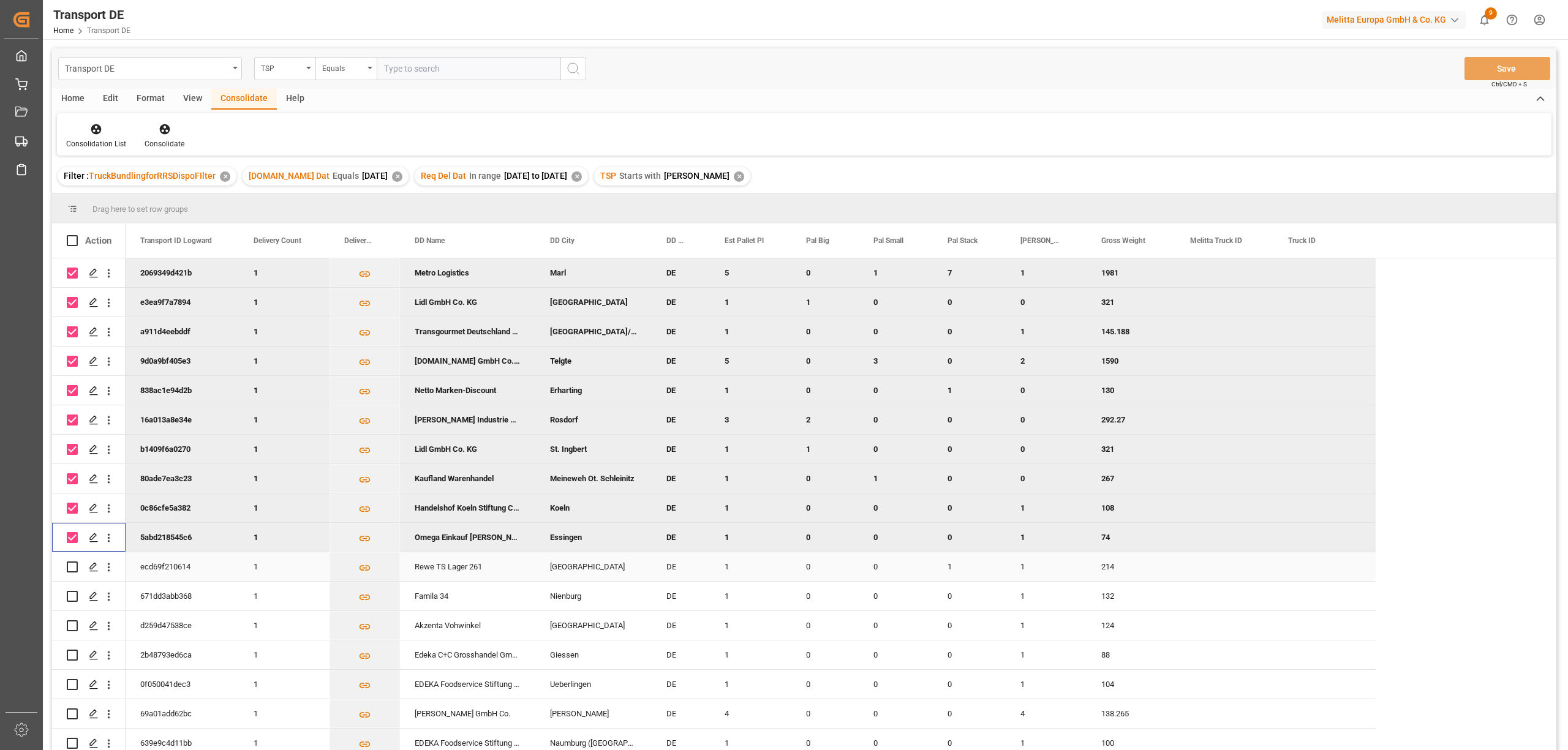
click at [77, 567] on input "Press Space to toggle row selection (unchecked)" at bounding box center [72, 567] width 11 height 11
checkbox input "true"
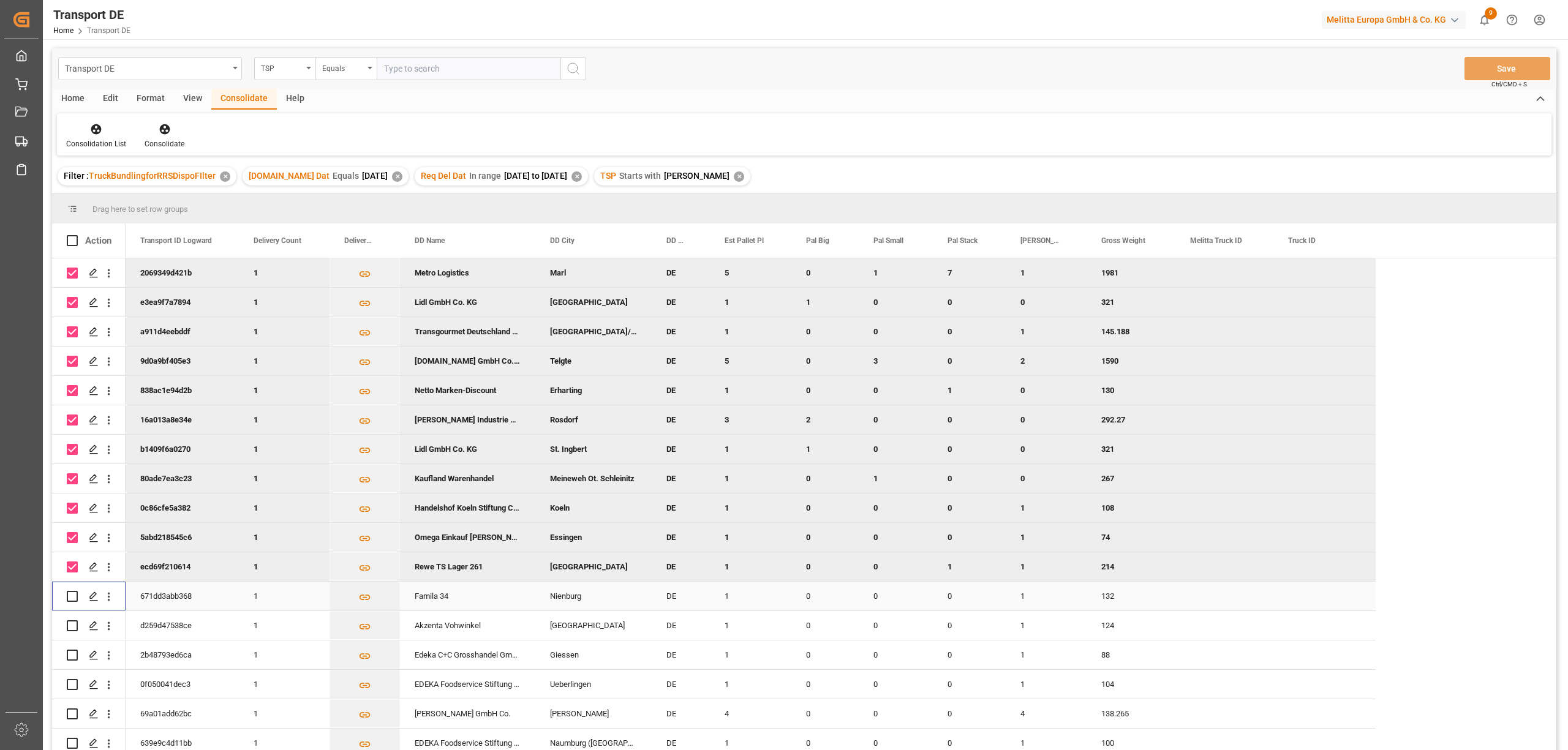
click at [72, 598] on input "Press Space to toggle row selection (unchecked)" at bounding box center [72, 596] width 11 height 11
checkbox input "true"
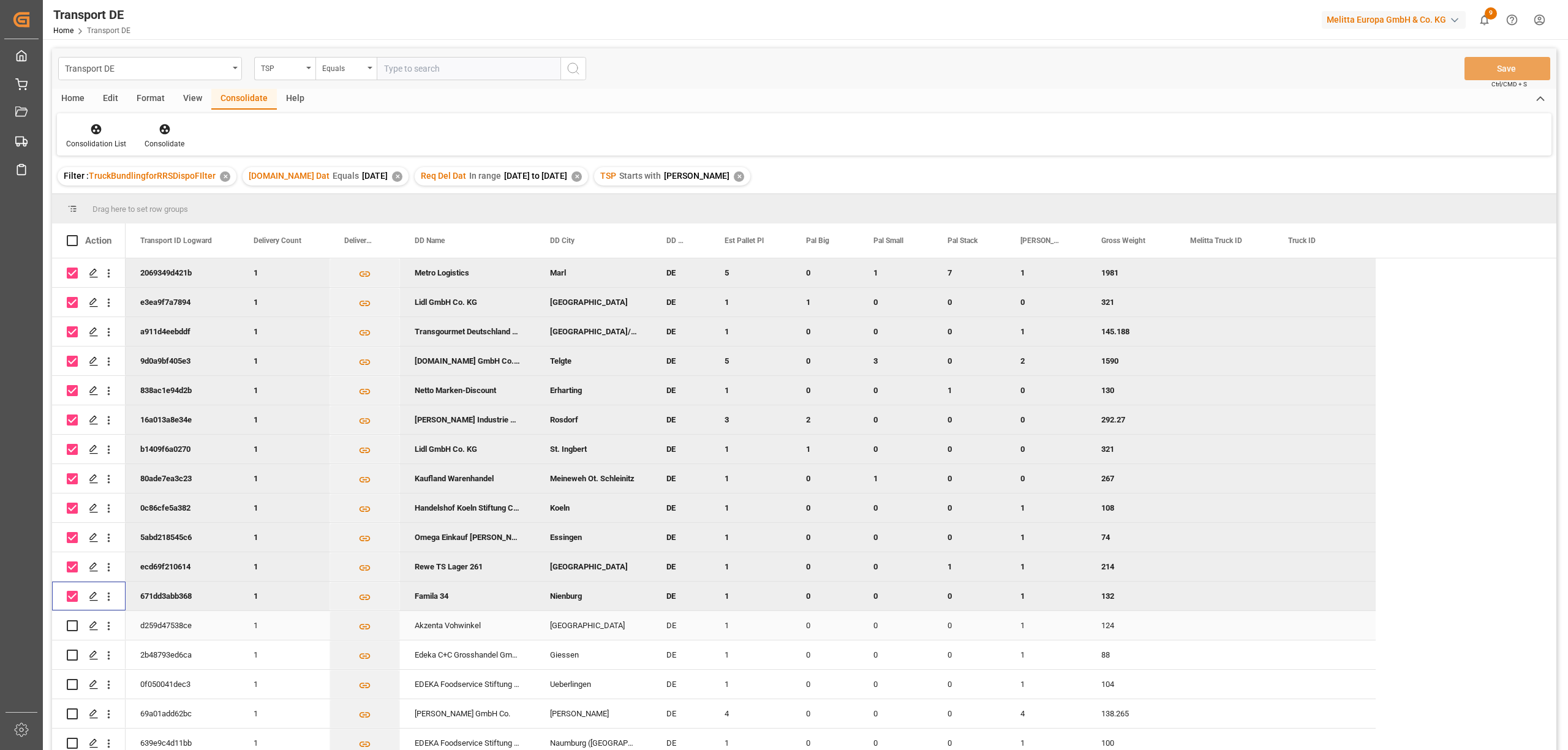
click at [70, 625] on input "Press Space to toggle row selection (unchecked)" at bounding box center [72, 625] width 11 height 11
checkbox input "true"
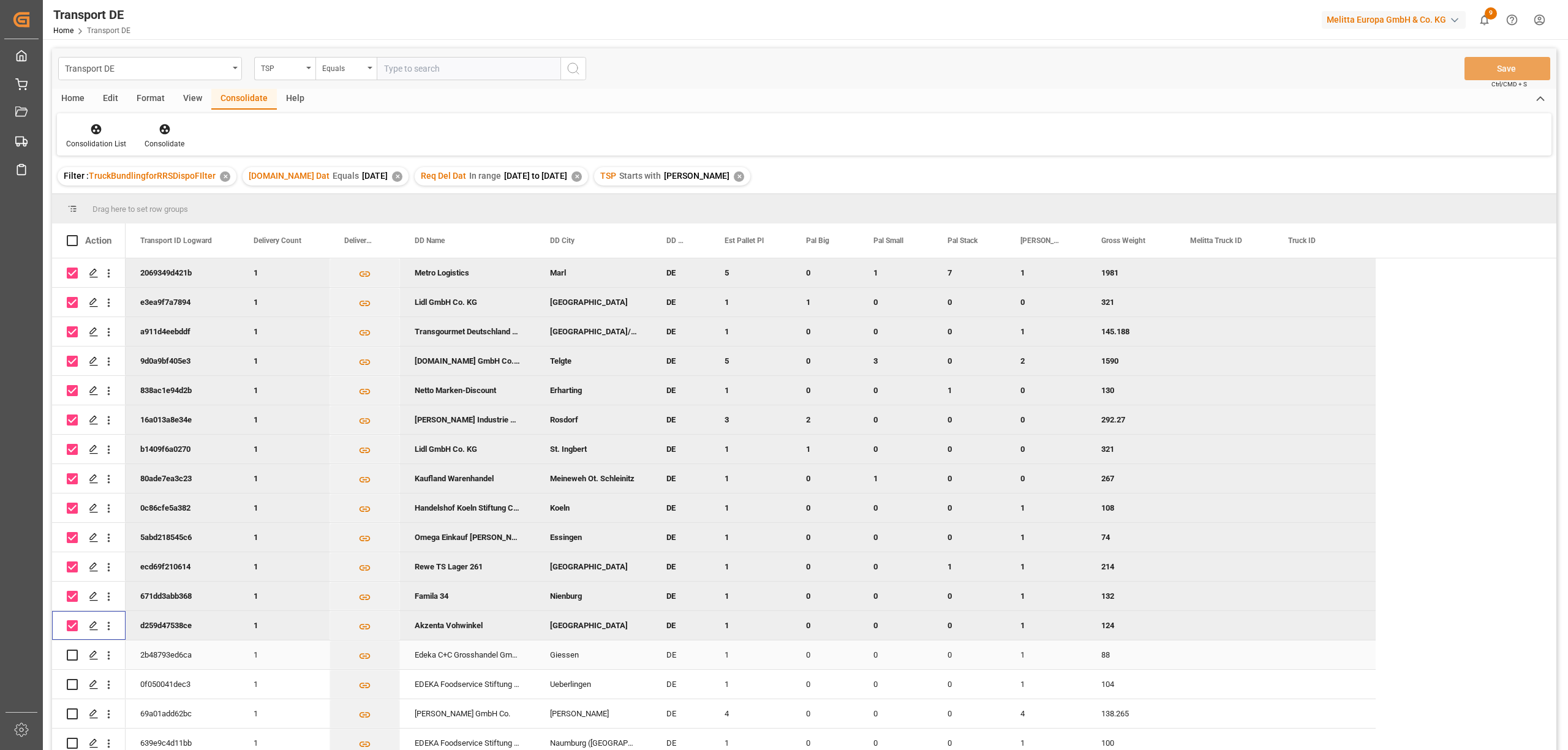
click at [71, 657] on input "Press Space to toggle row selection (unchecked)" at bounding box center [72, 655] width 11 height 11
checkbox input "true"
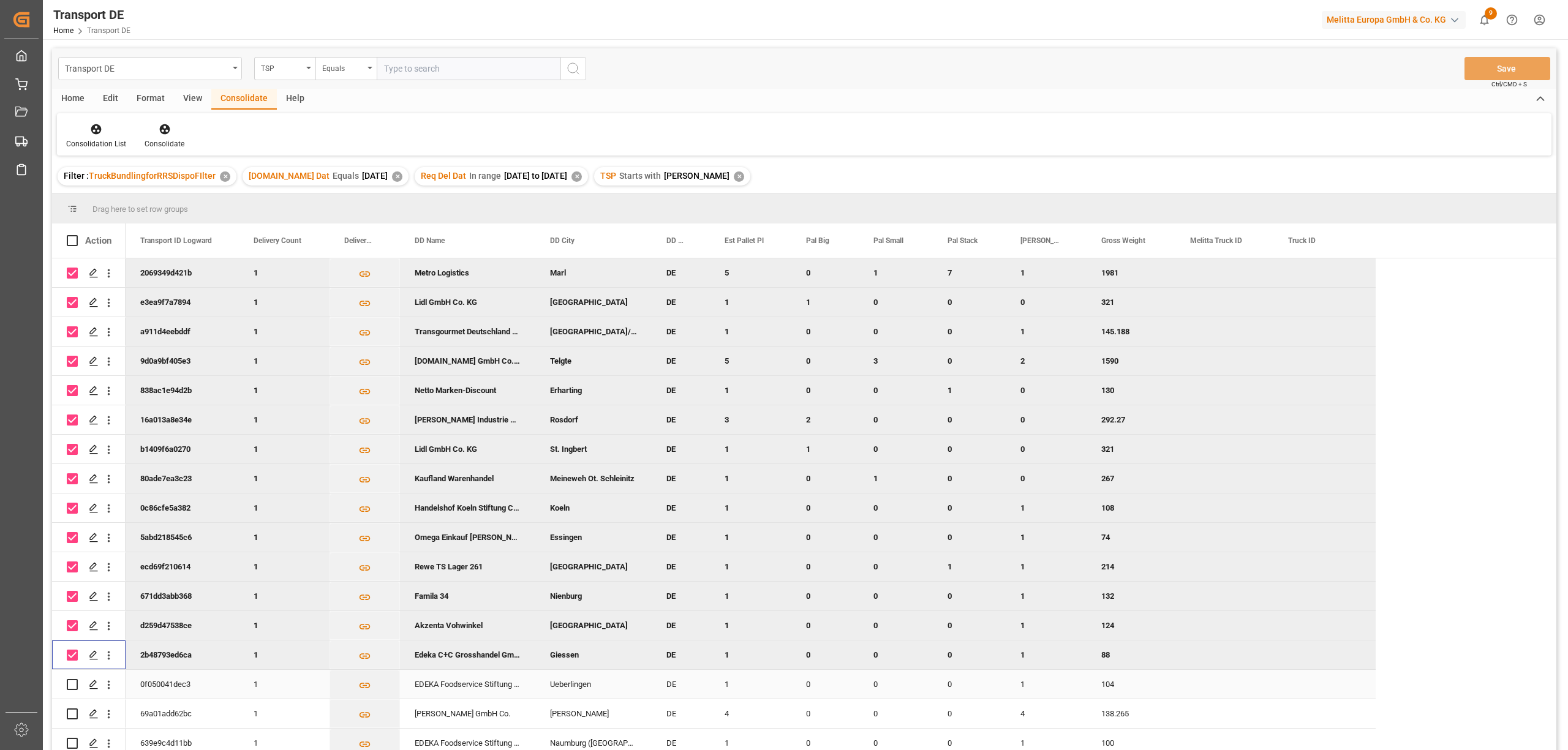
click at [74, 684] on input "Press Space to toggle row selection (unchecked)" at bounding box center [72, 684] width 11 height 11
checkbox input "true"
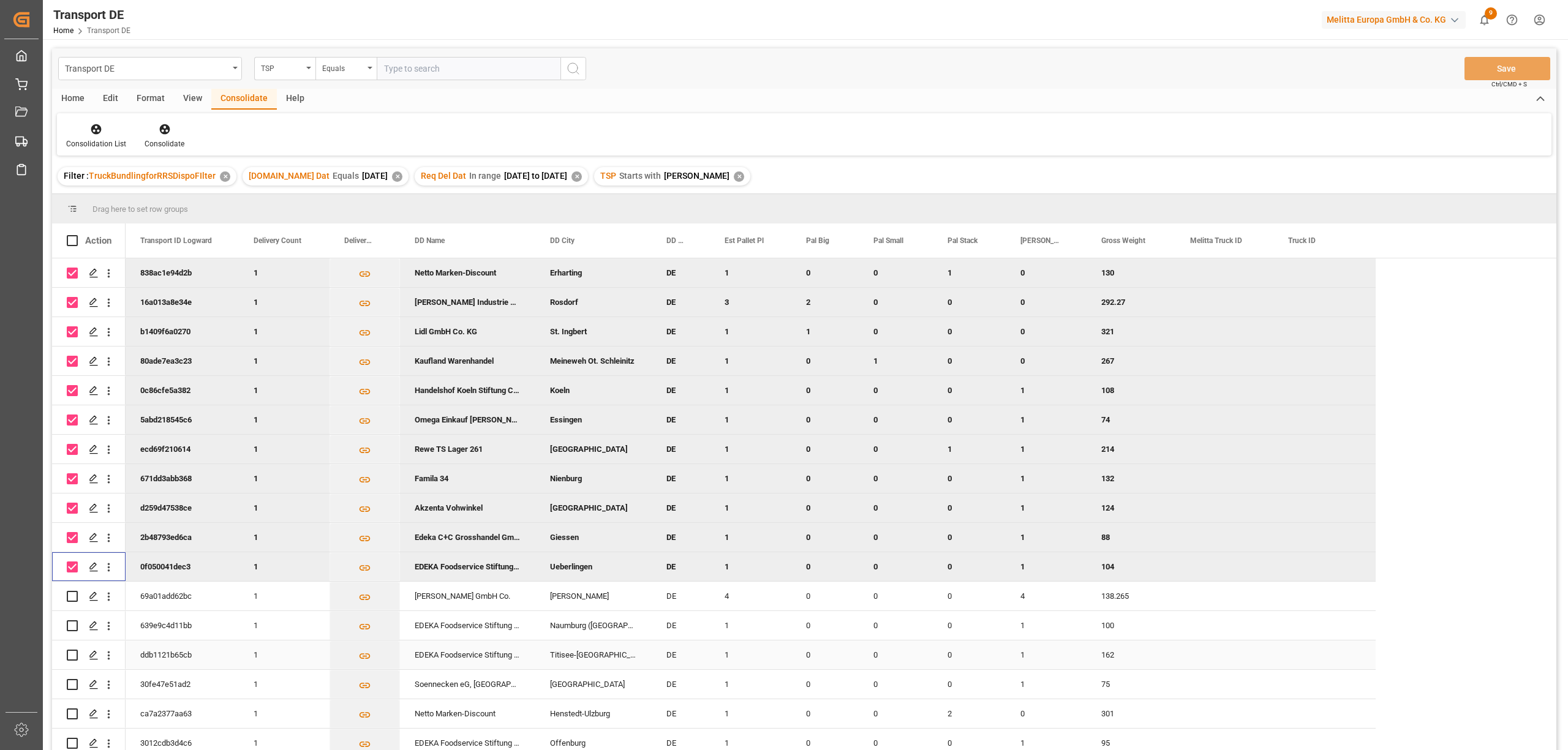
scroll to position [181, 0]
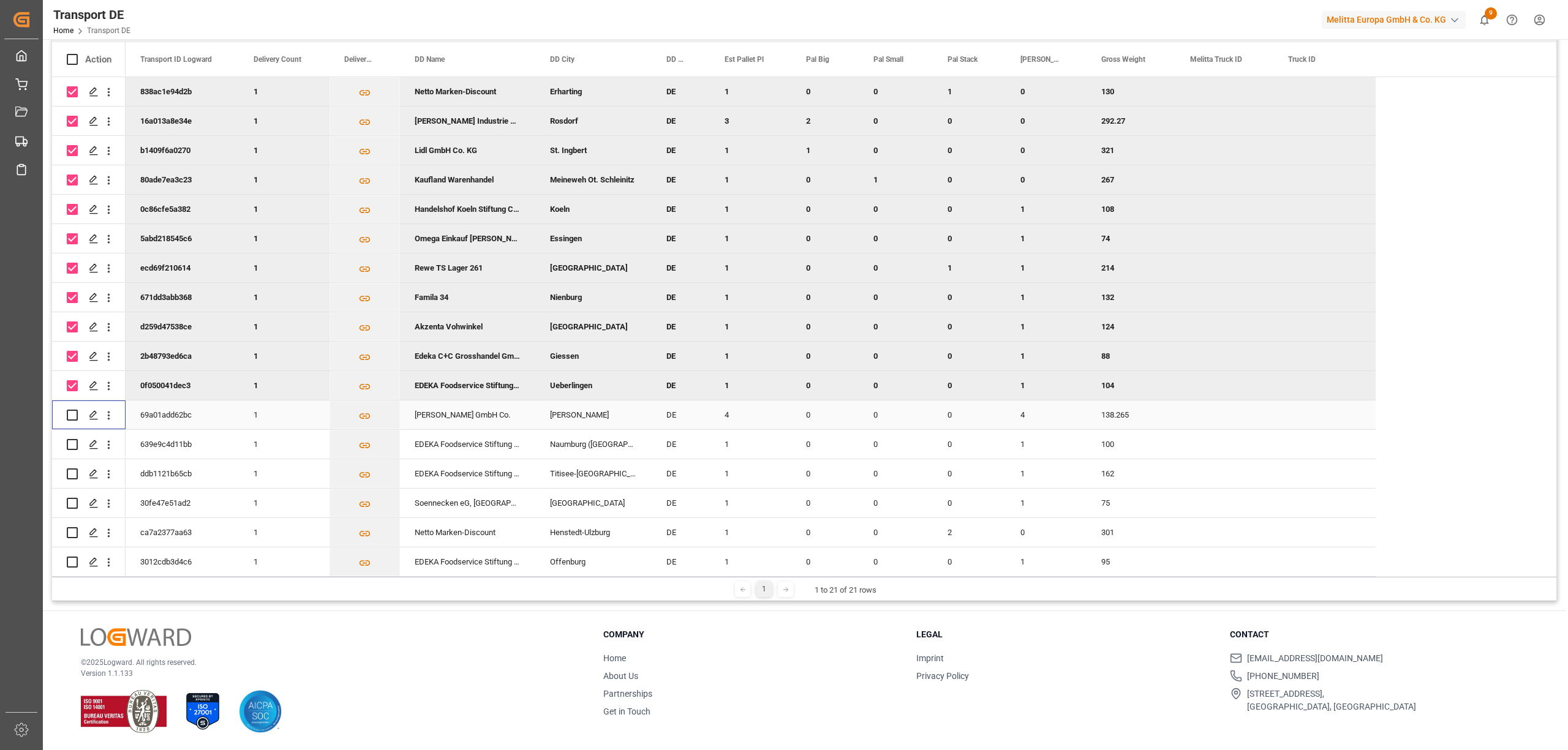
click at [69, 410] on input "Press Space to toggle row selection (unchecked)" at bounding box center [72, 414] width 11 height 11
checkbox input "true"
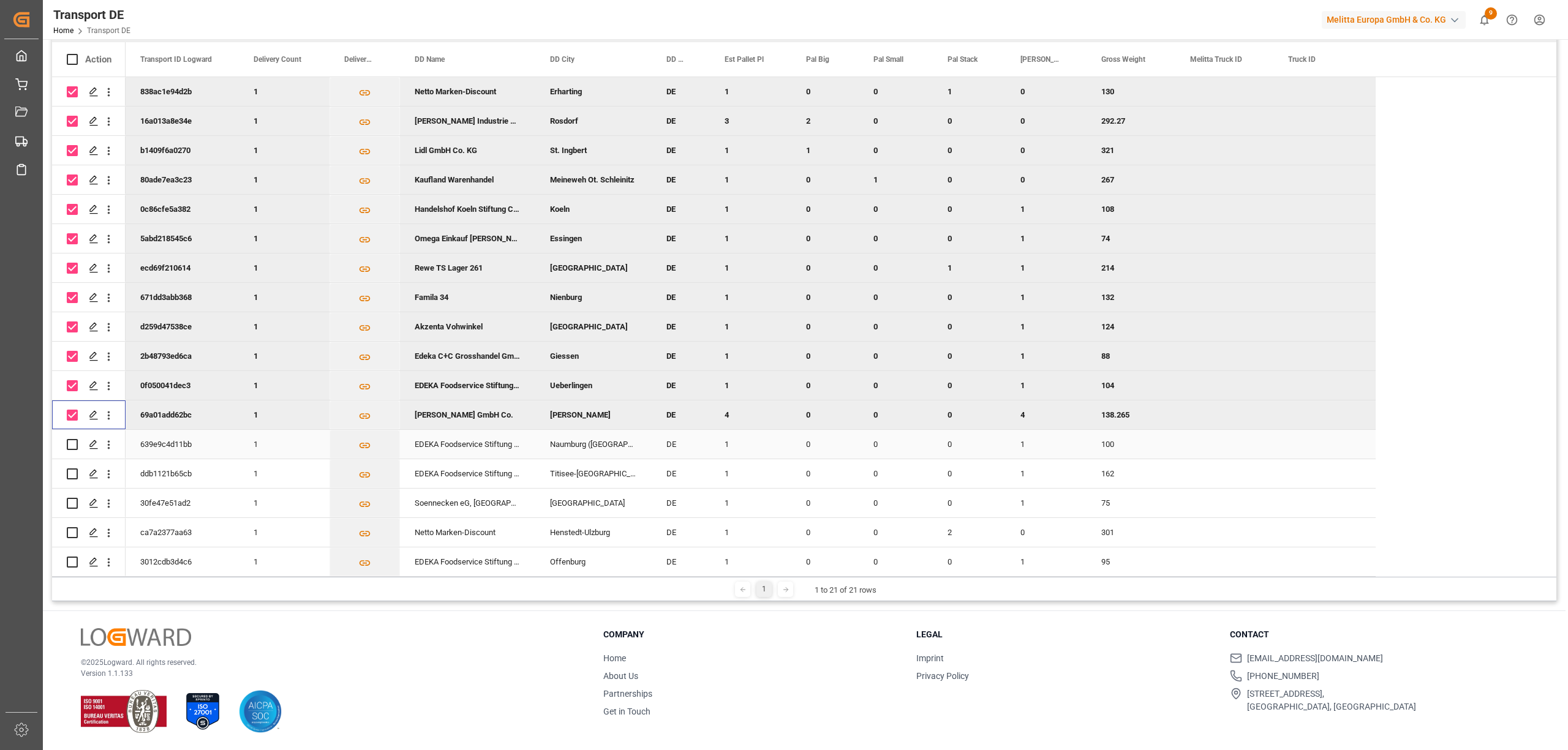
click at [71, 441] on input "Press Space to toggle row selection (unchecked)" at bounding box center [72, 444] width 11 height 11
checkbox input "false"
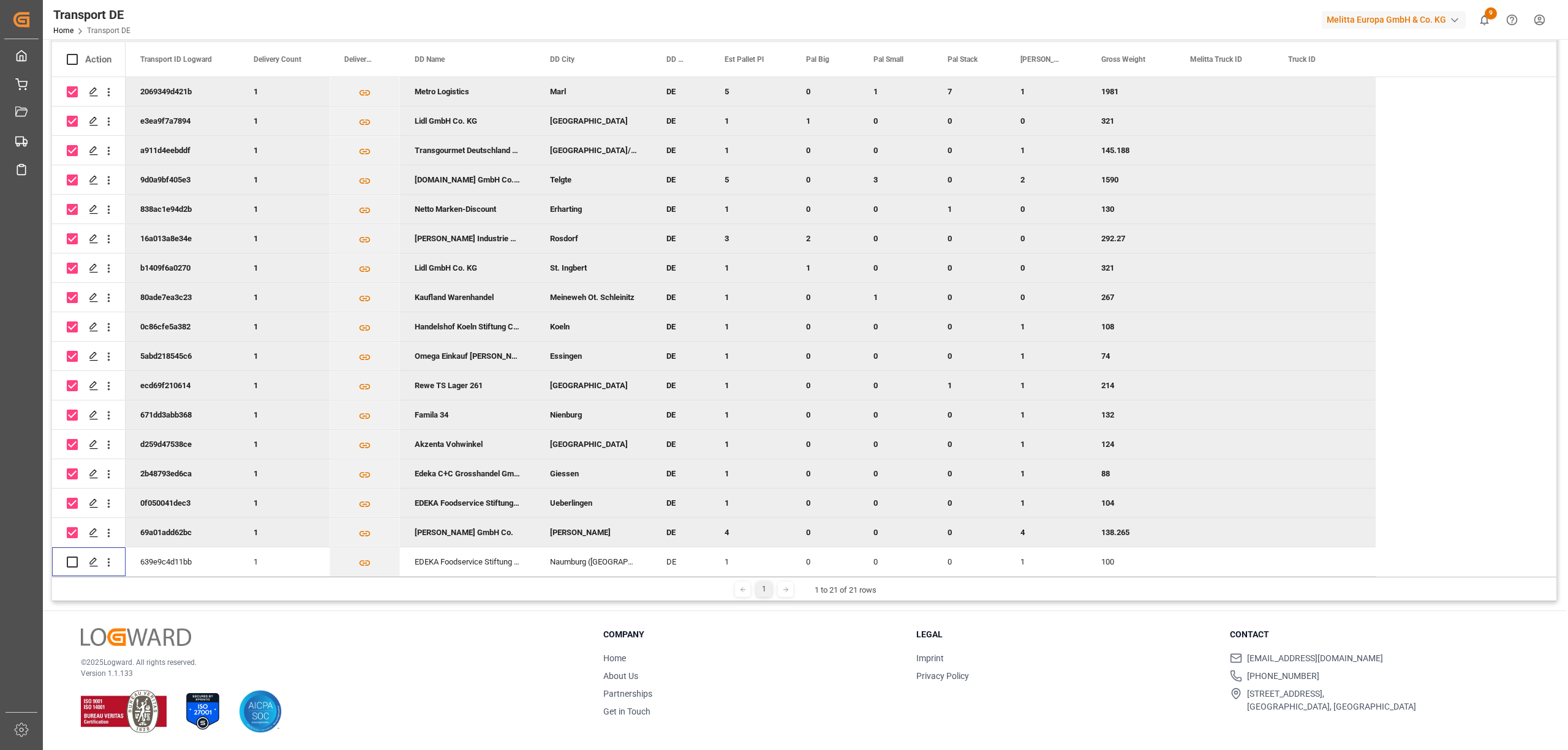
scroll to position [0, 0]
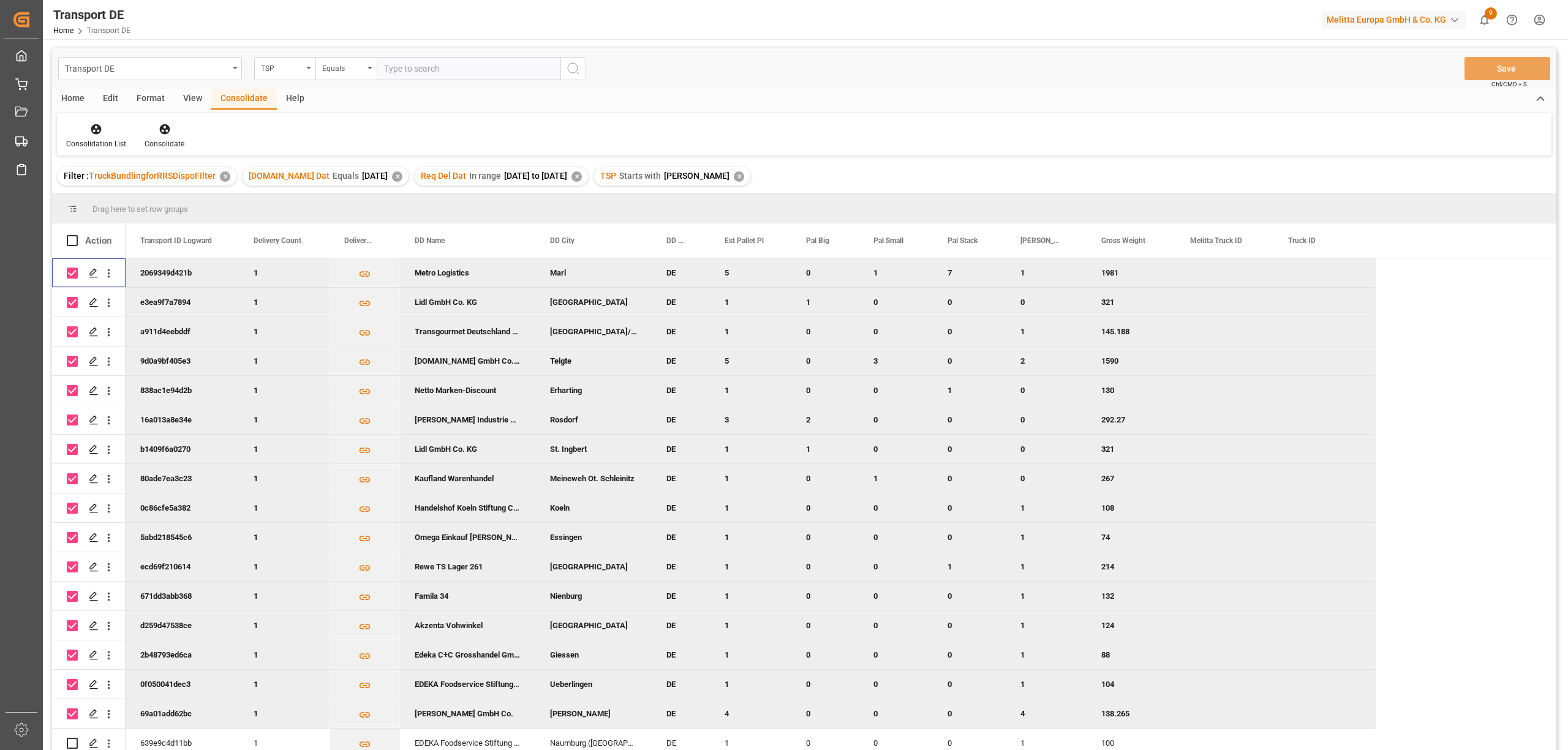
click at [77, 270] on input "Press Space to toggle row selection (checked)" at bounding box center [72, 273] width 11 height 11
checkbox input "false"
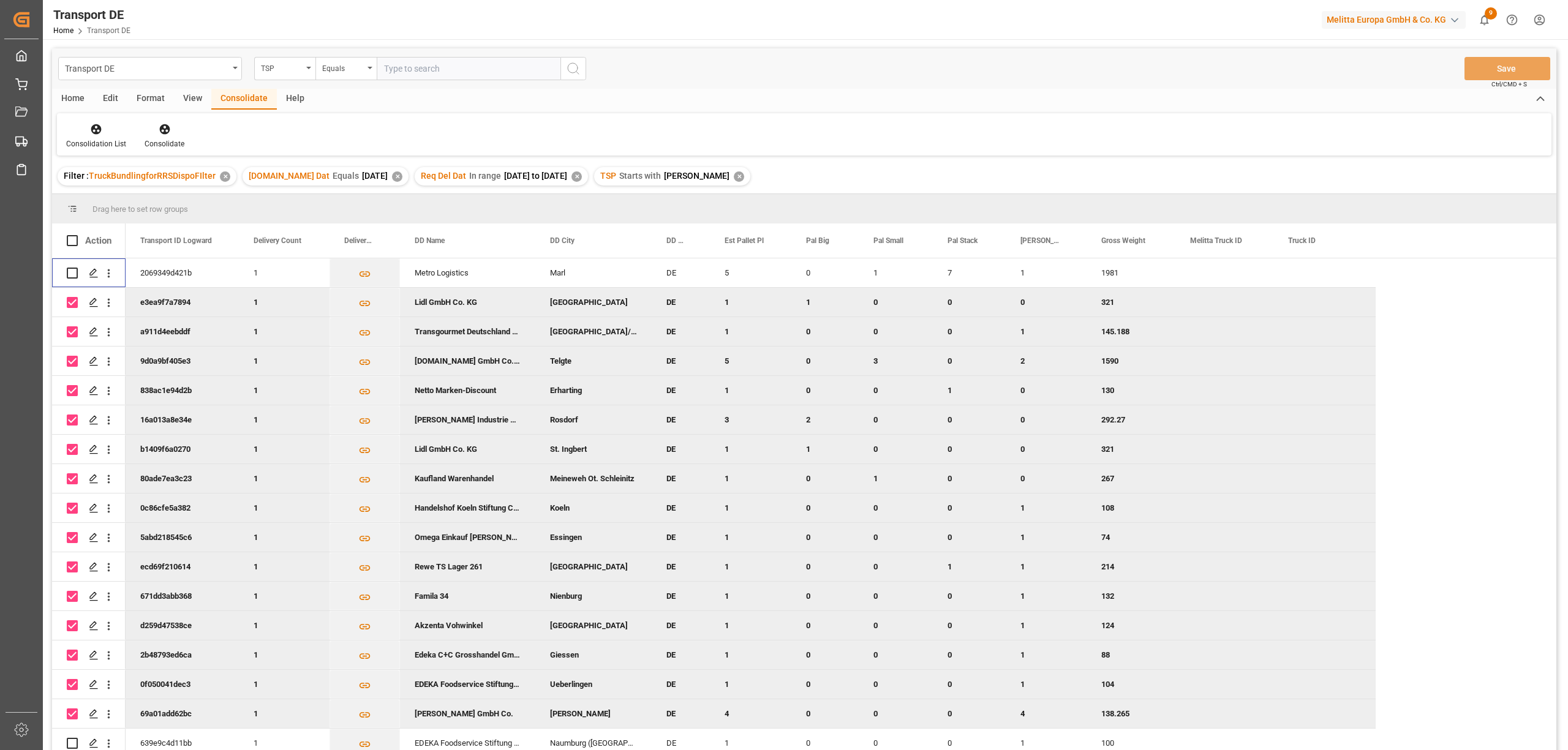
drag, startPoint x: 72, startPoint y: 299, endPoint x: 74, endPoint y: 306, distance: 7.3
click at [72, 299] on input "Press Space to toggle row selection (checked)" at bounding box center [72, 302] width 11 height 11
checkbox input "false"
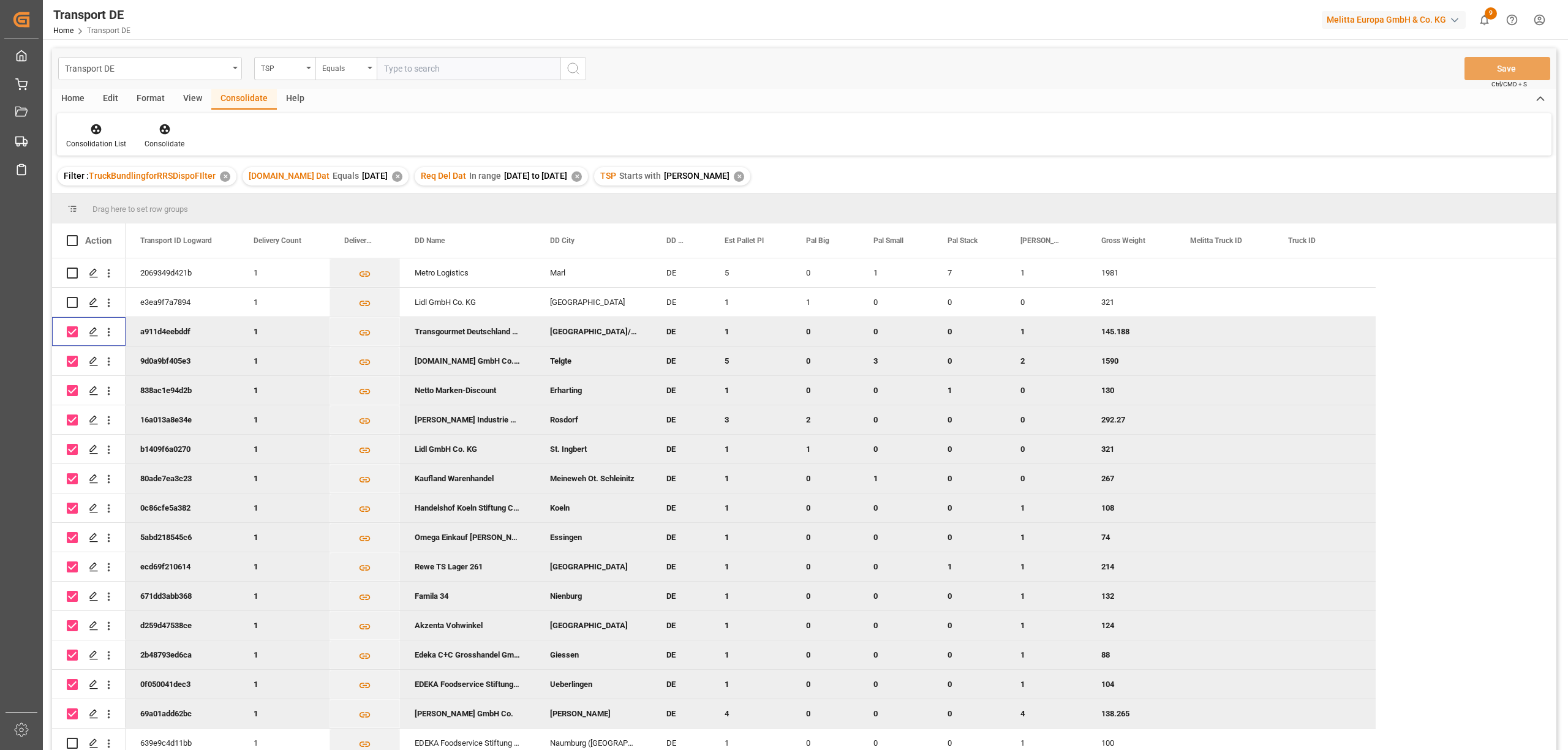
click at [70, 332] on input "Press Space to toggle row selection (checked)" at bounding box center [72, 331] width 11 height 11
checkbox input "false"
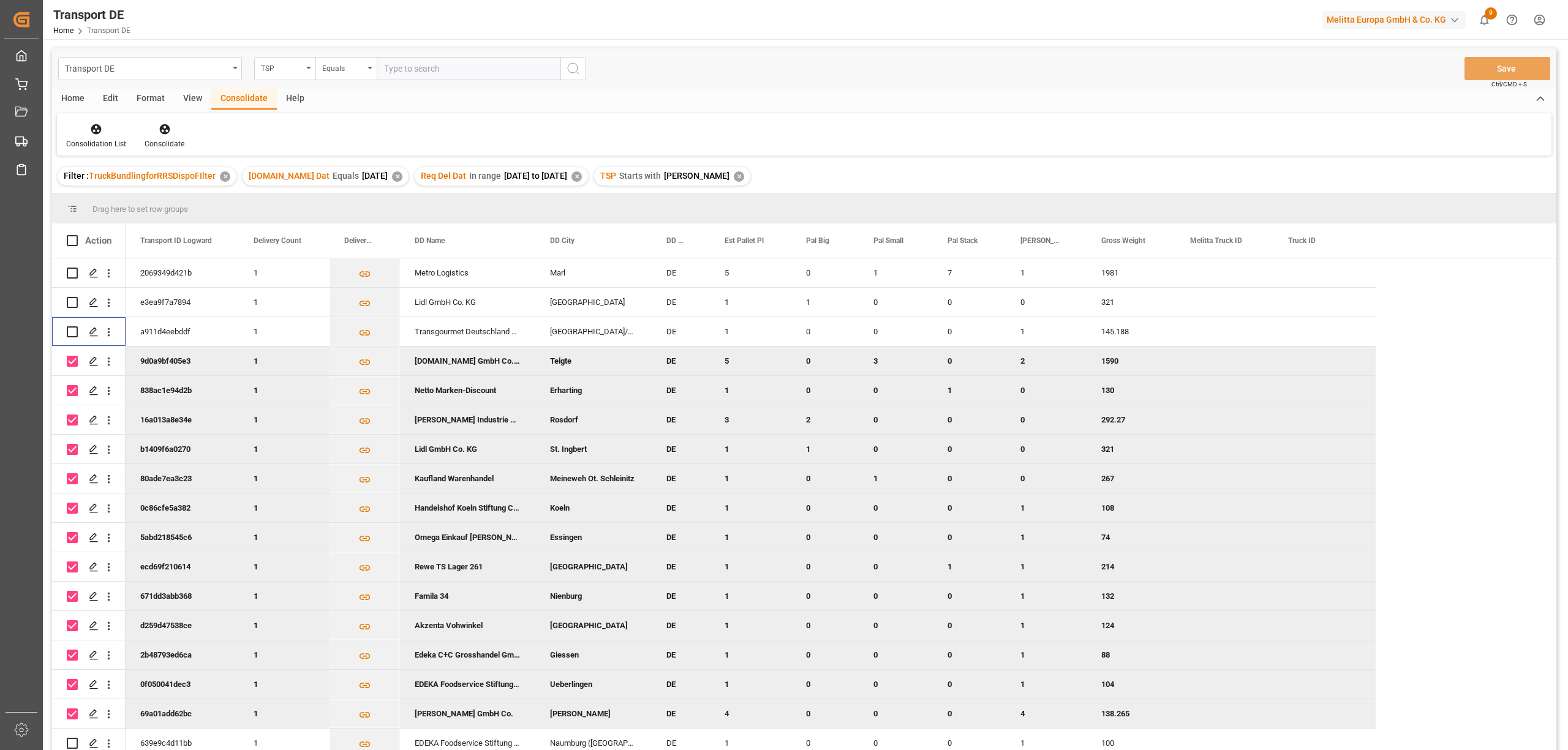
drag, startPoint x: 74, startPoint y: 357, endPoint x: 74, endPoint y: 366, distance: 9.0
click at [74, 358] on input "Press Space to toggle row selection (checked)" at bounding box center [72, 361] width 11 height 11
checkbox input "false"
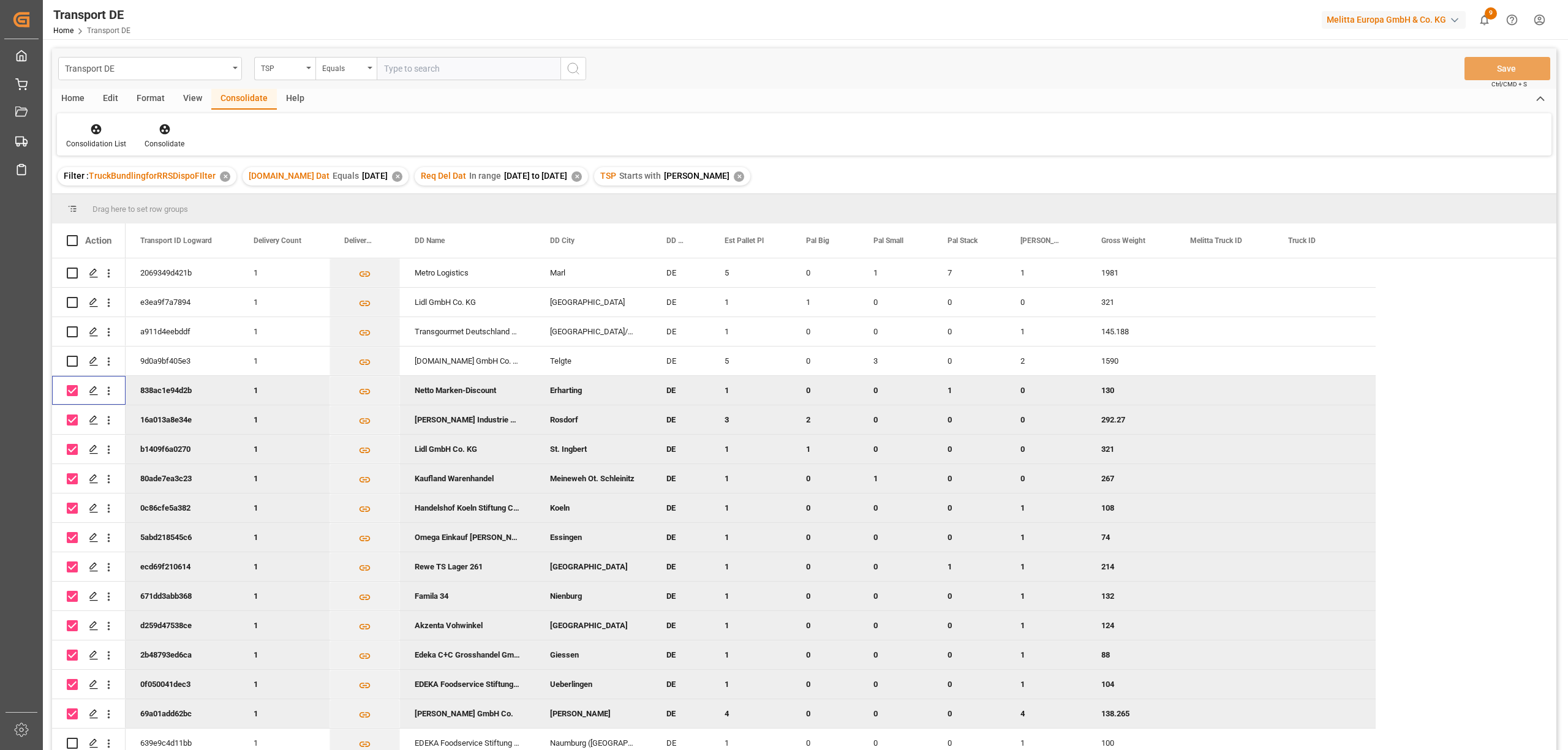
drag, startPoint x: 74, startPoint y: 388, endPoint x: 74, endPoint y: 404, distance: 16.0
click at [74, 390] on input "Press Space to toggle row selection (checked)" at bounding box center [72, 390] width 11 height 11
checkbox input "false"
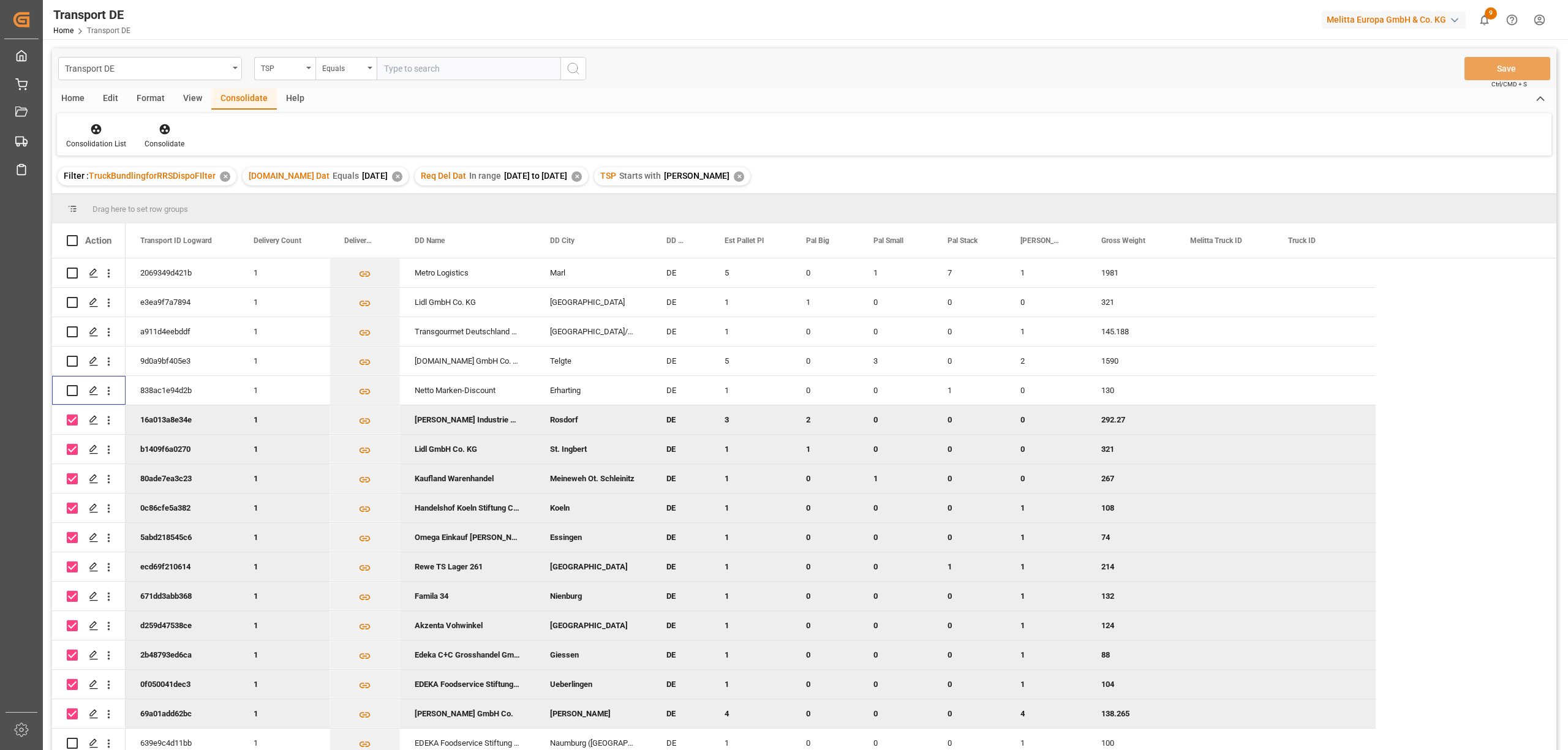
click at [74, 424] on input "Press Space to toggle row selection (checked)" at bounding box center [72, 420] width 11 height 11
checkbox input "false"
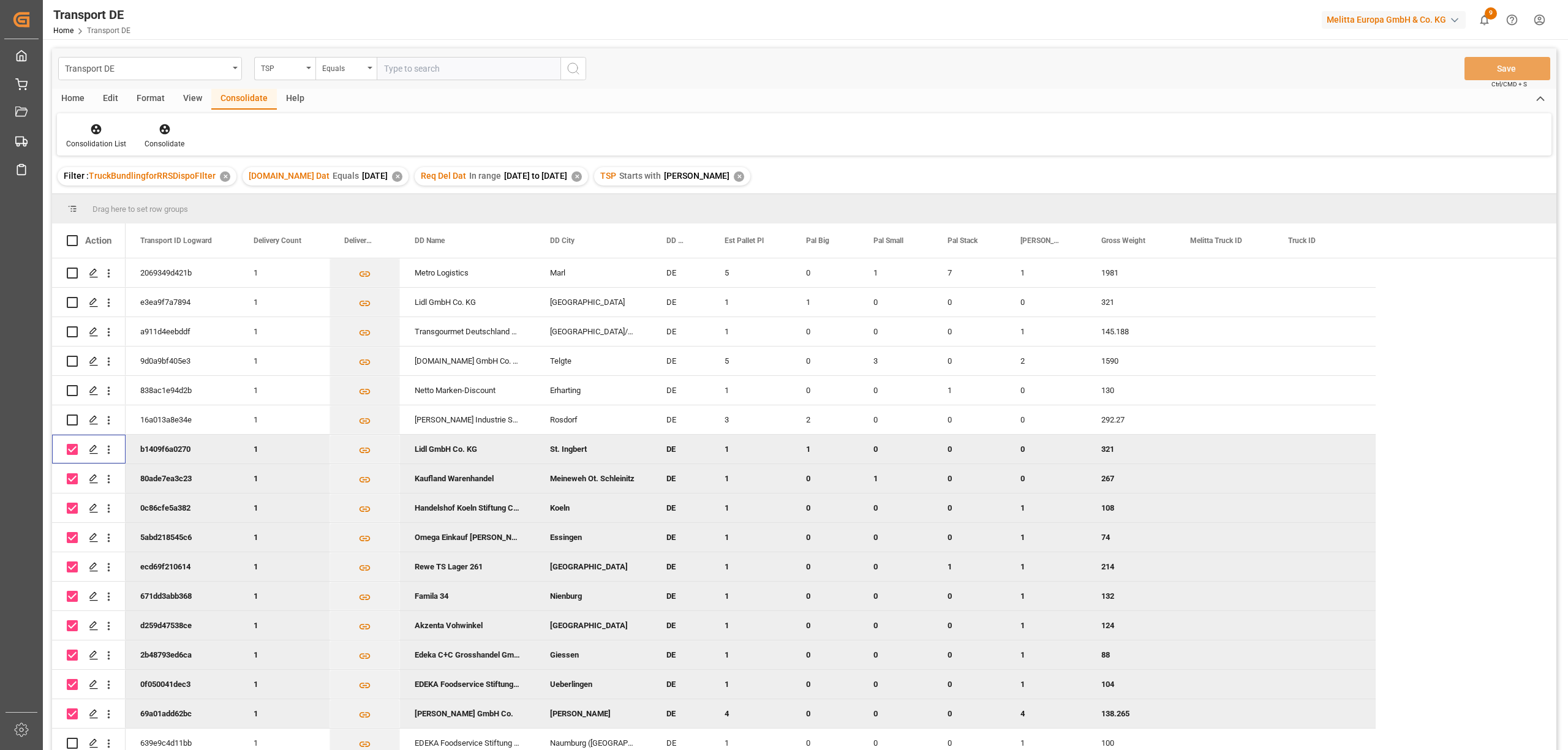
click at [74, 452] on input "Press Space to toggle row selection (checked)" at bounding box center [72, 449] width 11 height 11
checkbox input "false"
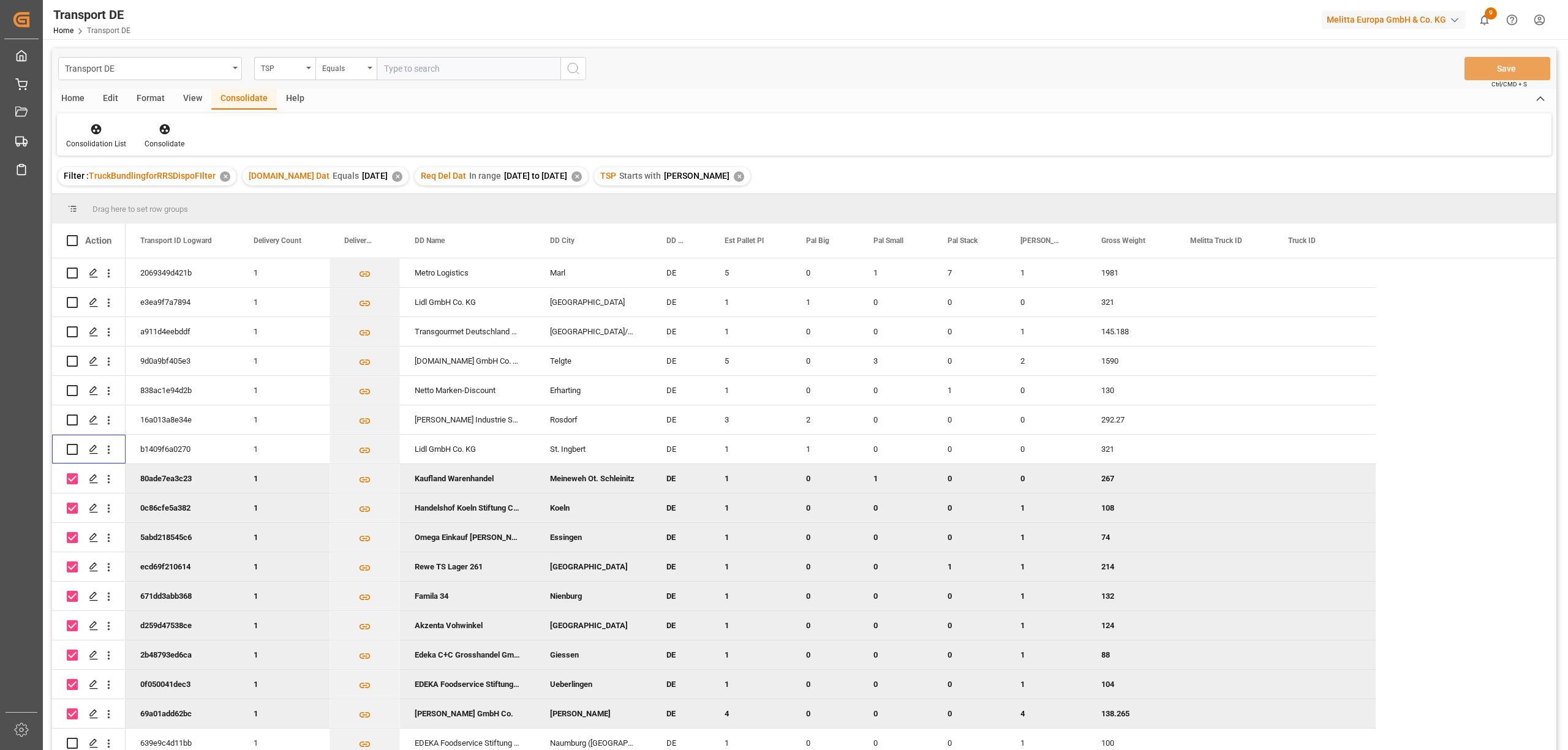
drag, startPoint x: 71, startPoint y: 475, endPoint x: 71, endPoint y: 500, distance: 25.0
click at [71, 480] on input "Press Space to toggle row selection (checked)" at bounding box center [72, 479] width 11 height 11
checkbox input "false"
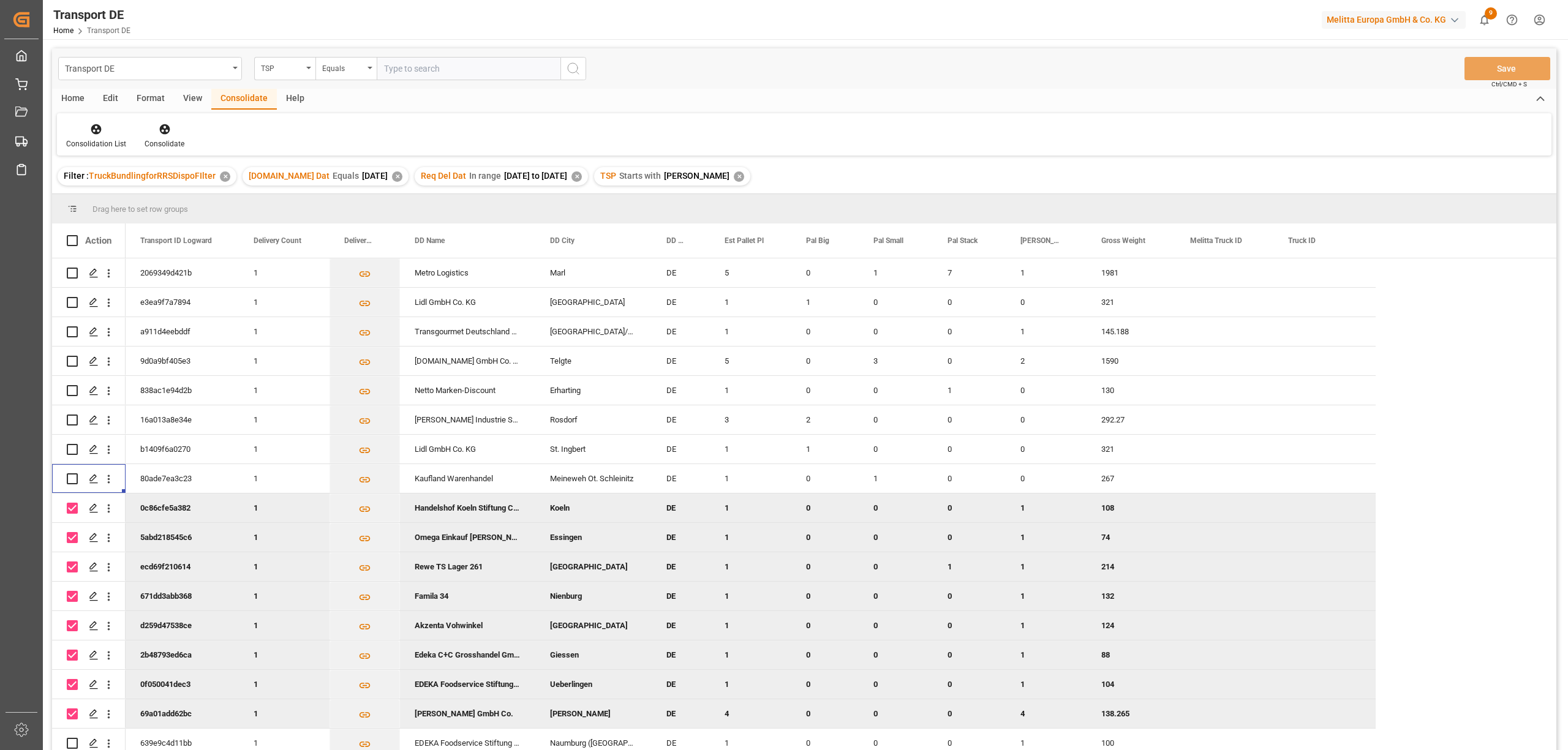
drag, startPoint x: 71, startPoint y: 505, endPoint x: 71, endPoint y: 520, distance: 15.0
click at [71, 510] on input "Press Space to toggle row selection (checked)" at bounding box center [72, 508] width 11 height 11
checkbox input "false"
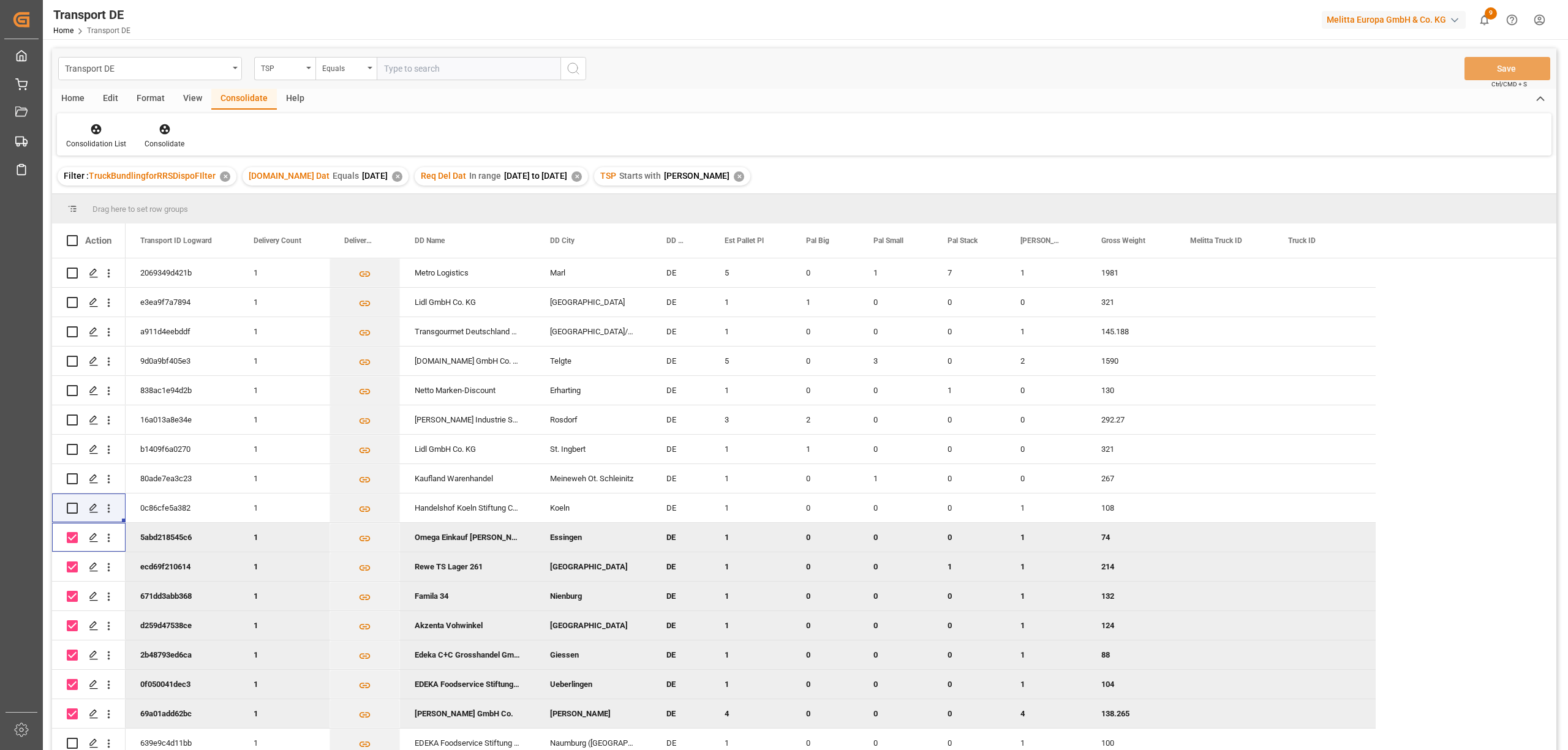
click at [71, 539] on input "Press Space to toggle row selection (checked)" at bounding box center [72, 537] width 11 height 11
checkbox input "false"
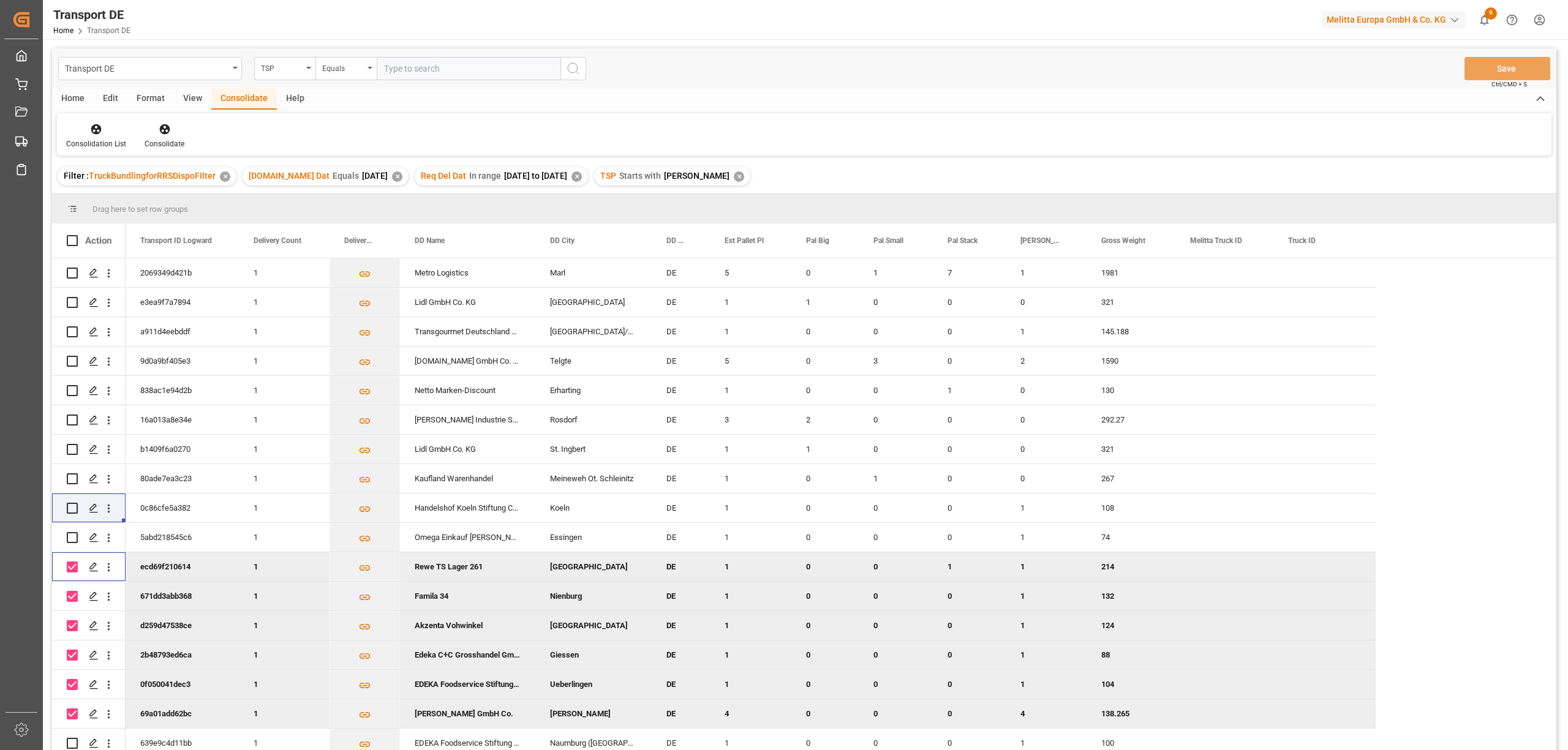
drag, startPoint x: 72, startPoint y: 571, endPoint x: 69, endPoint y: 600, distance: 29.2
click at [71, 577] on div "Press SPACE to deselect this row." at bounding box center [72, 567] width 11 height 28
click at [69, 588] on div "Press SPACE to deselect this row." at bounding box center [72, 596] width 11 height 28
click at [72, 566] on input "Press Space to toggle row selection (checked)" at bounding box center [72, 567] width 11 height 11
drag, startPoint x: 72, startPoint y: 566, endPoint x: 72, endPoint y: 579, distance: 13.0
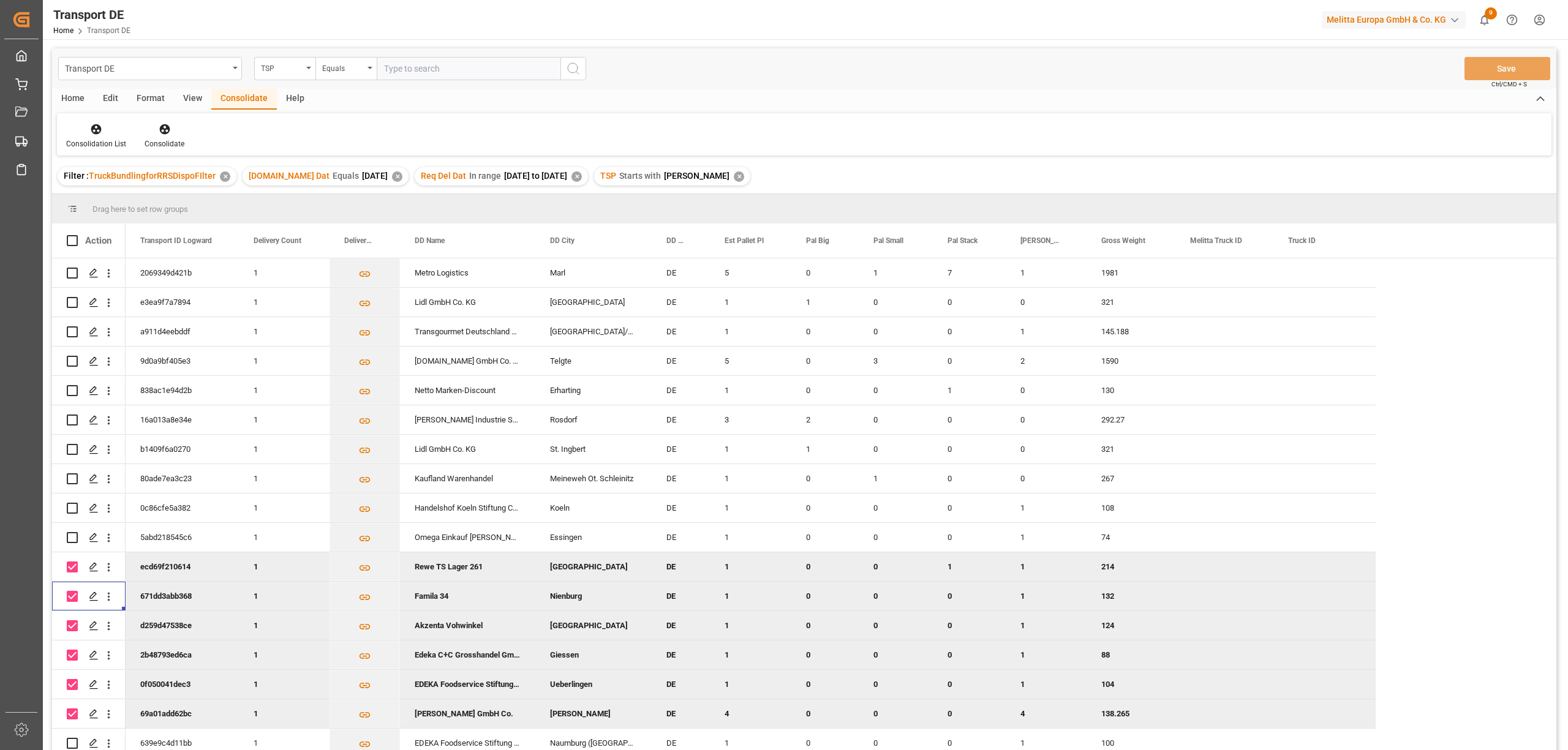
click at [72, 569] on input "Press Space to toggle row selection (checked)" at bounding box center [72, 567] width 11 height 11
click at [71, 565] on input "Press Space to toggle row selection (checked)" at bounding box center [72, 567] width 11 height 11
checkbox input "false"
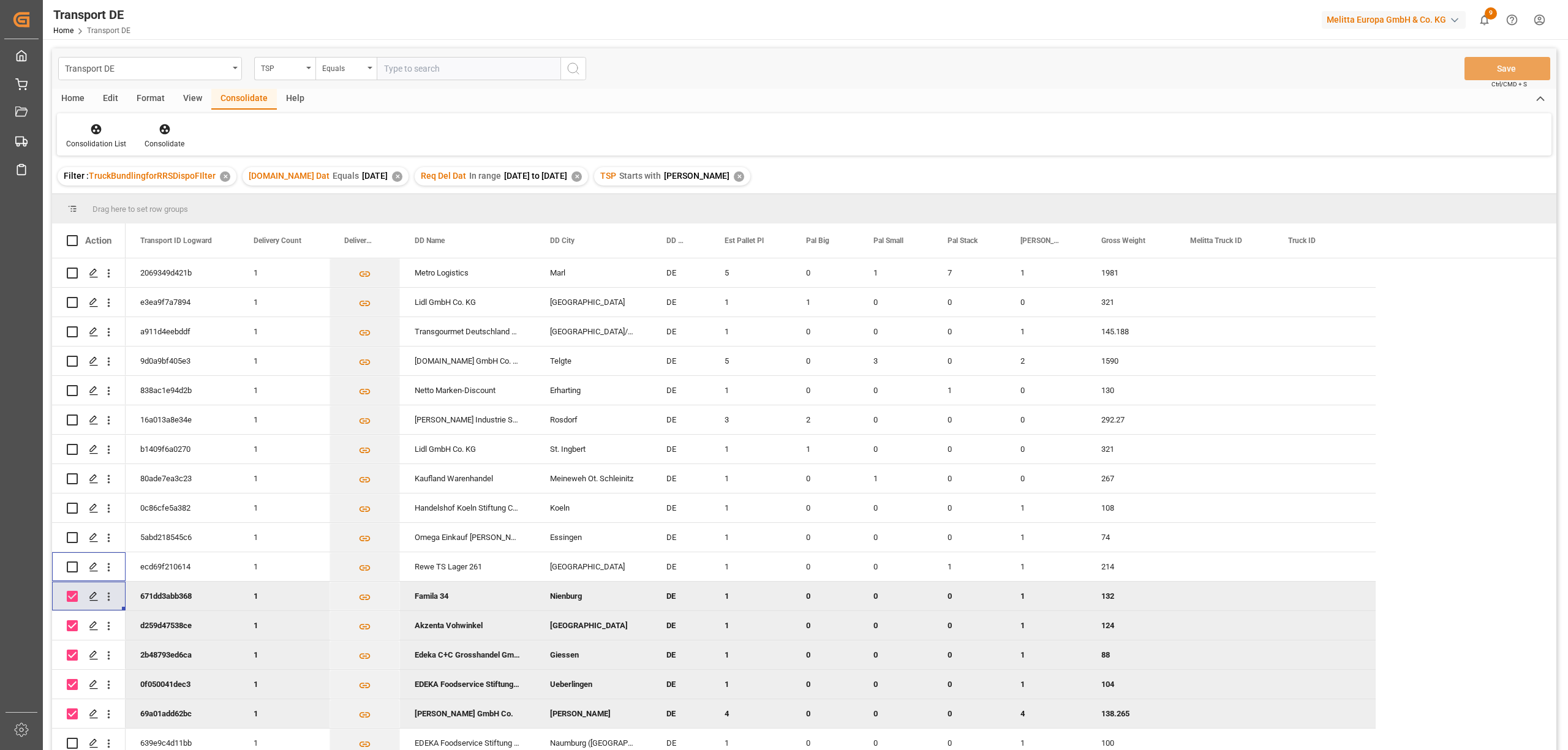
click at [74, 600] on input "Press Space to toggle row selection (checked)" at bounding box center [72, 596] width 11 height 11
checkbox input "false"
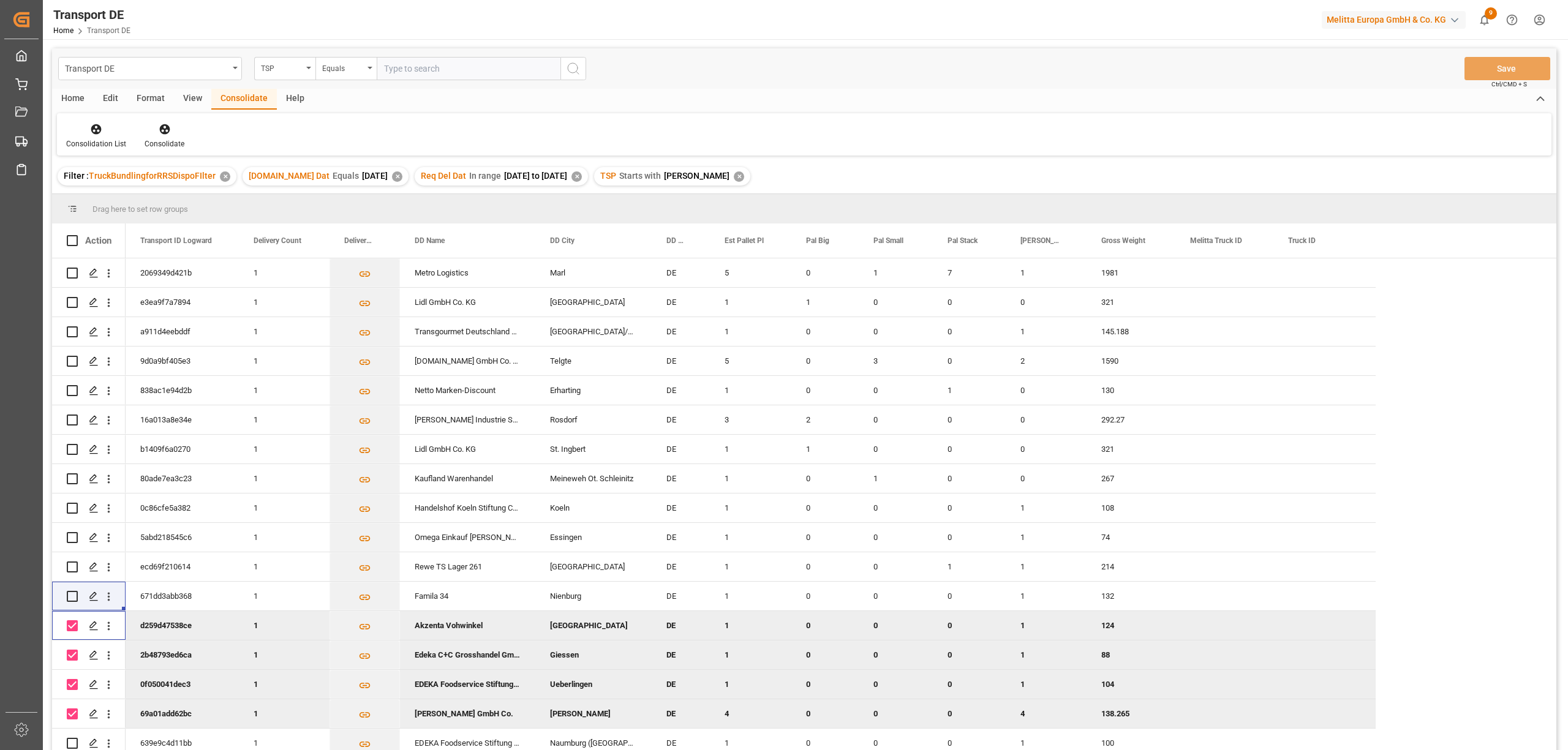
click at [74, 627] on input "Press Space to toggle row selection (checked)" at bounding box center [72, 625] width 11 height 11
checkbox input "false"
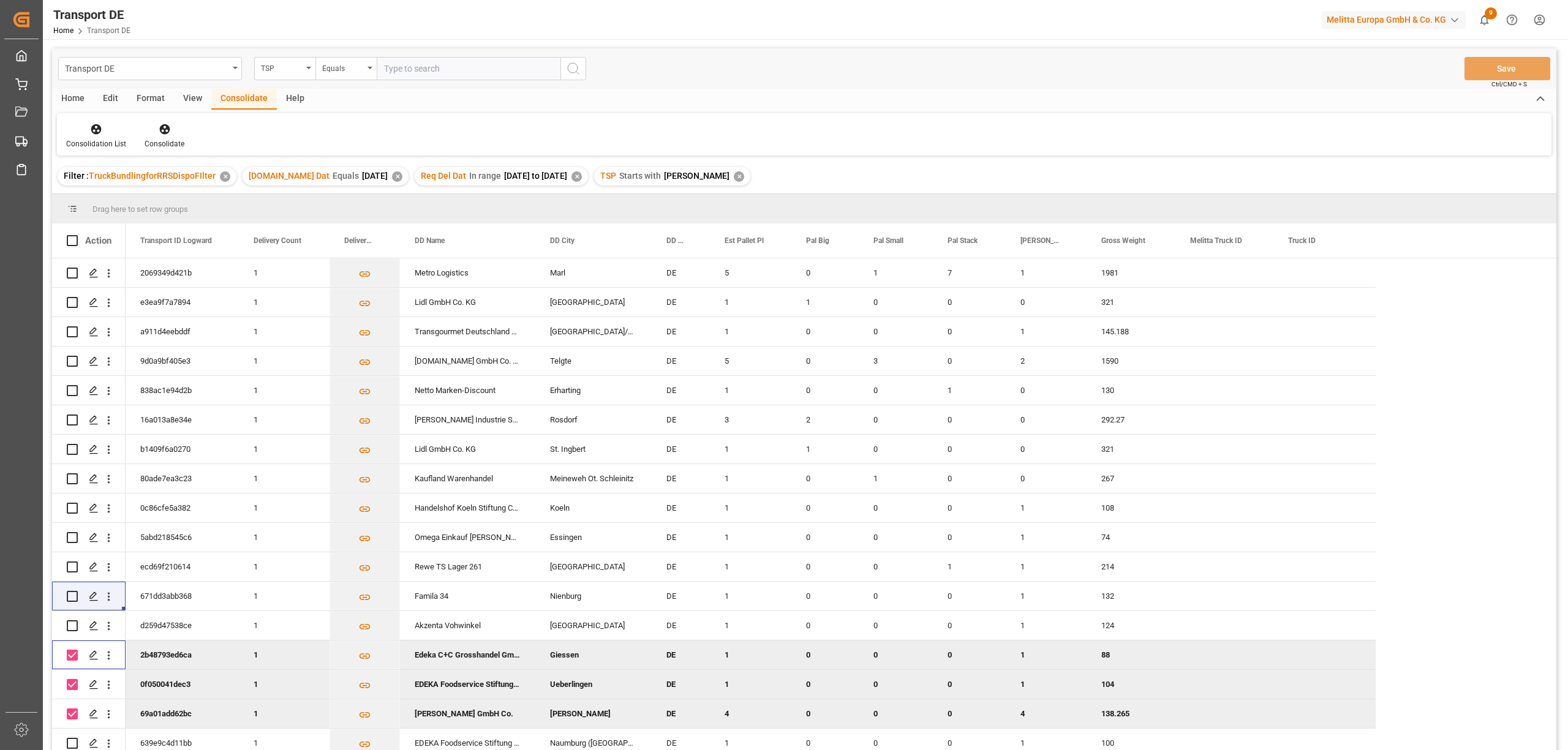
click at [69, 659] on input "Press Space to toggle row selection (checked)" at bounding box center [72, 655] width 11 height 11
checkbox input "false"
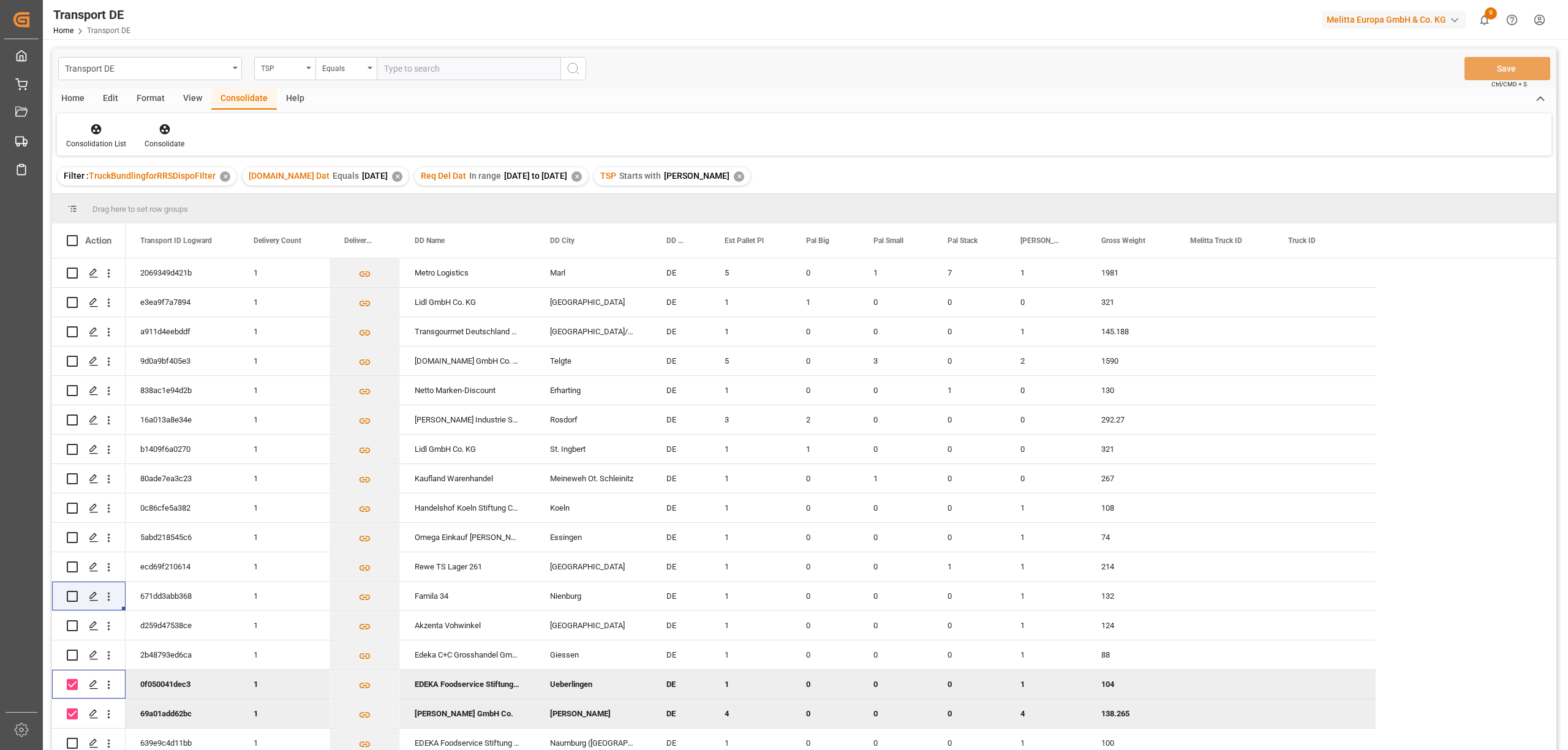
click at [74, 687] on input "Press Space to toggle row selection (checked)" at bounding box center [72, 684] width 11 height 11
checkbox input "false"
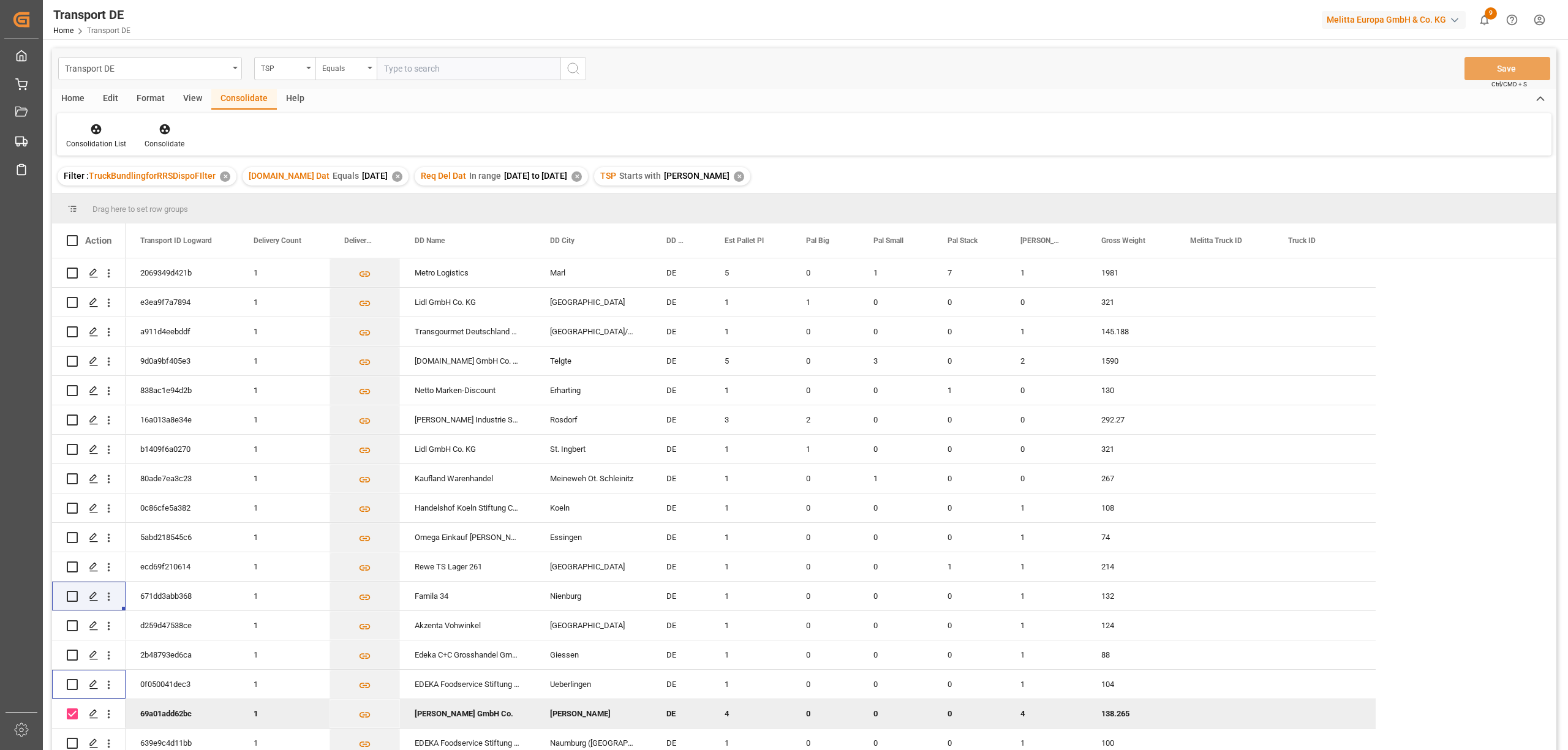
click at [71, 714] on input "Press Space to toggle row selection (checked)" at bounding box center [72, 714] width 11 height 11
checkbox input "false"
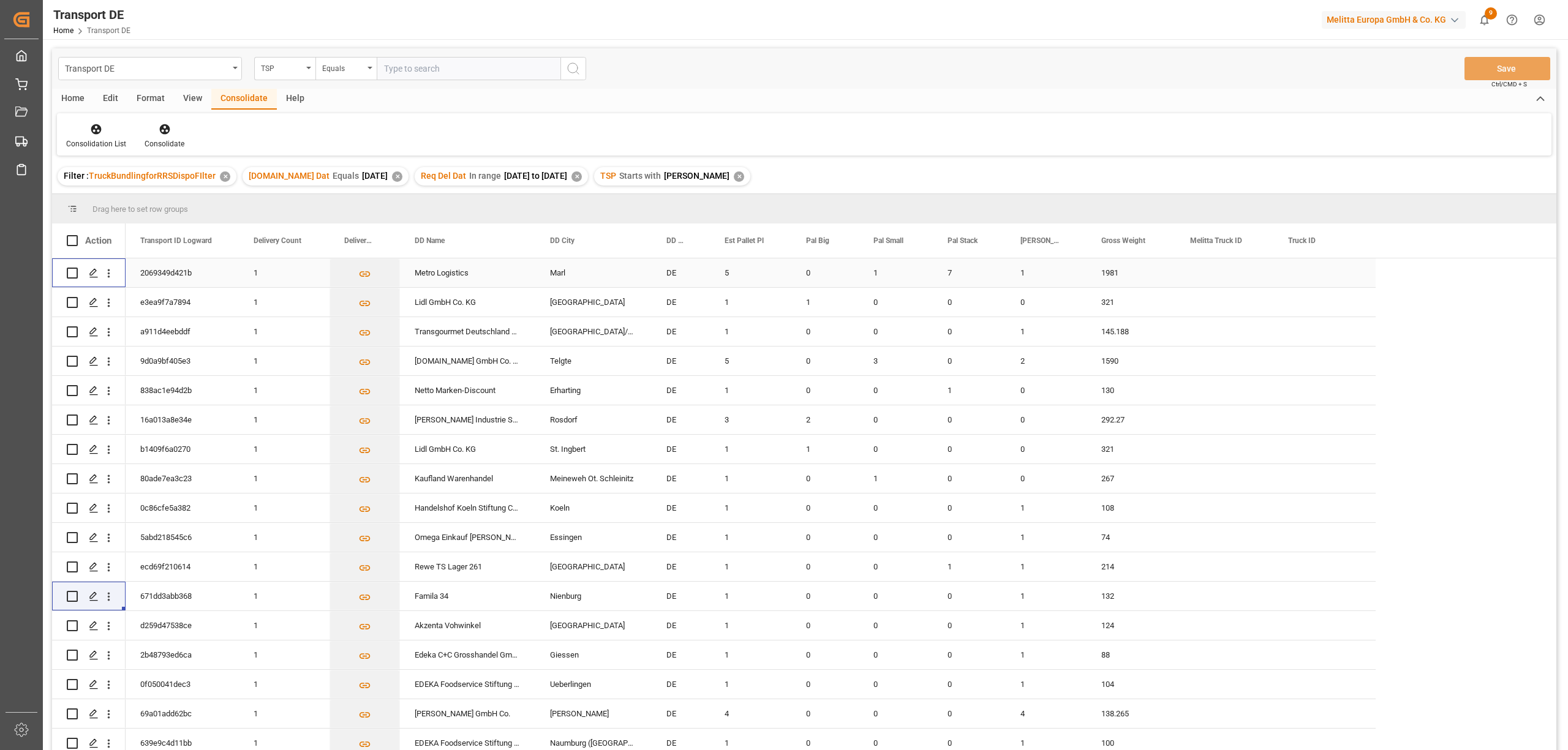
click at [69, 271] on input "Press Space to toggle row selection (unchecked)" at bounding box center [72, 273] width 11 height 11
checkbox input "true"
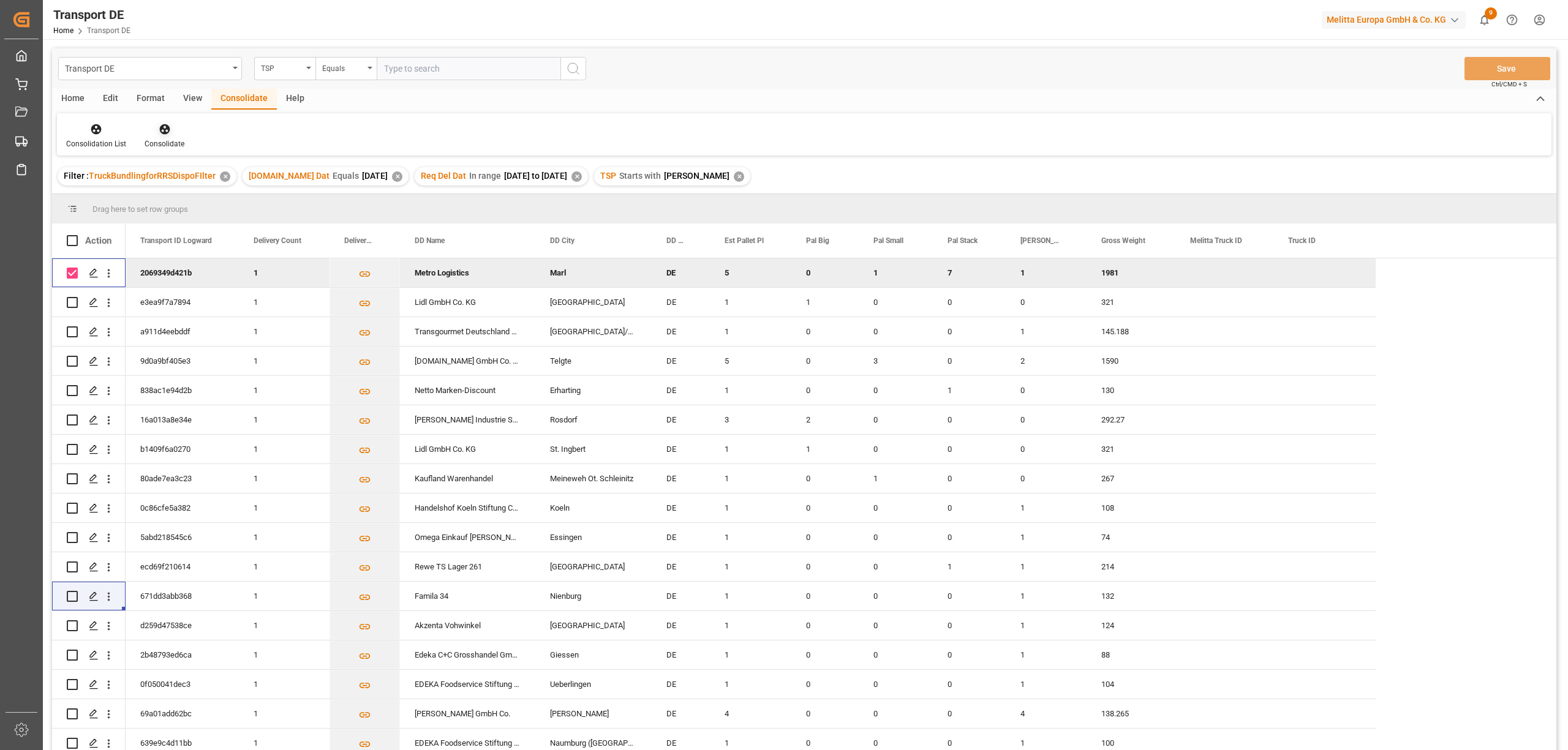
click at [159, 128] on icon at bounding box center [164, 129] width 10 height 10
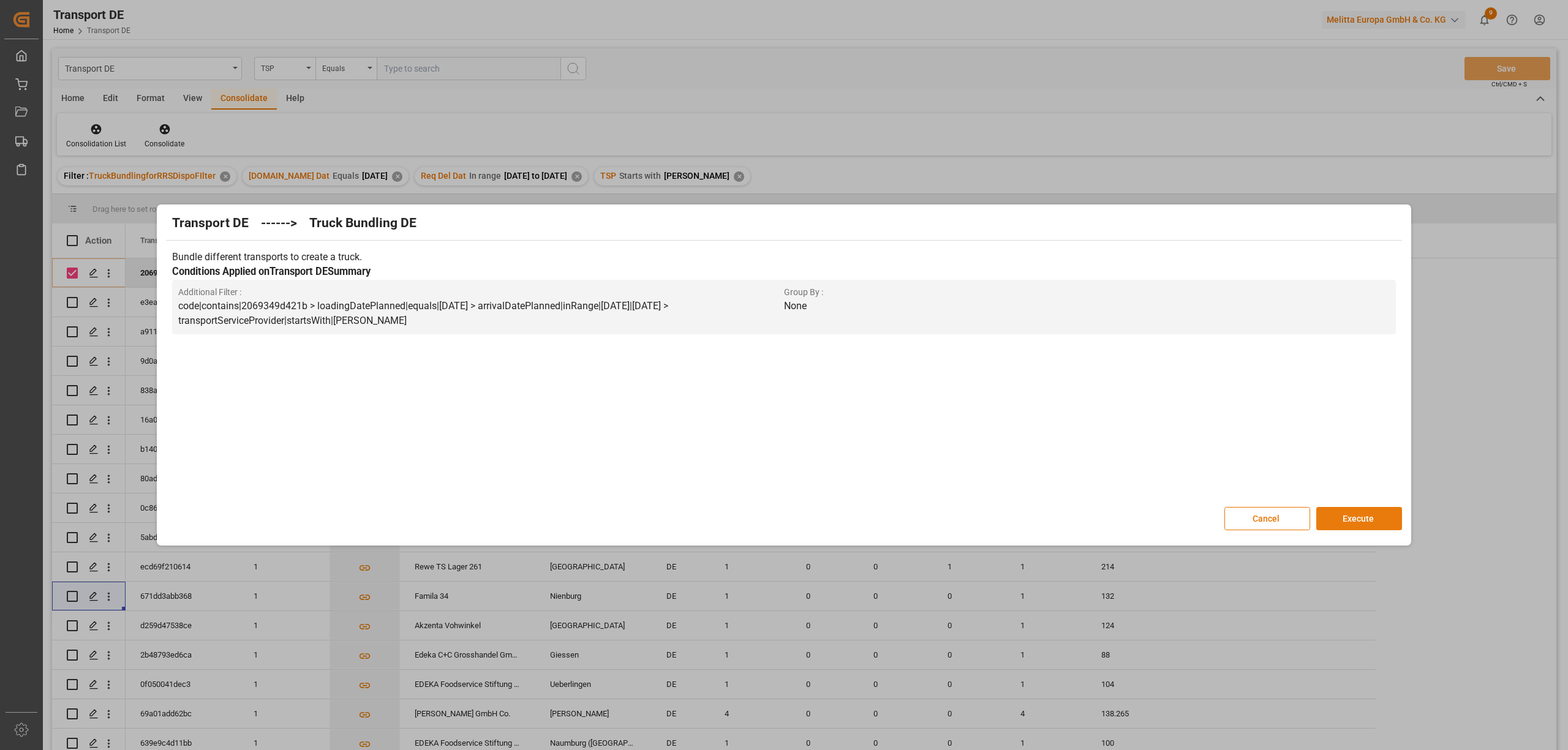
click at [1366, 522] on button "Execute" at bounding box center [1359, 519] width 86 height 23
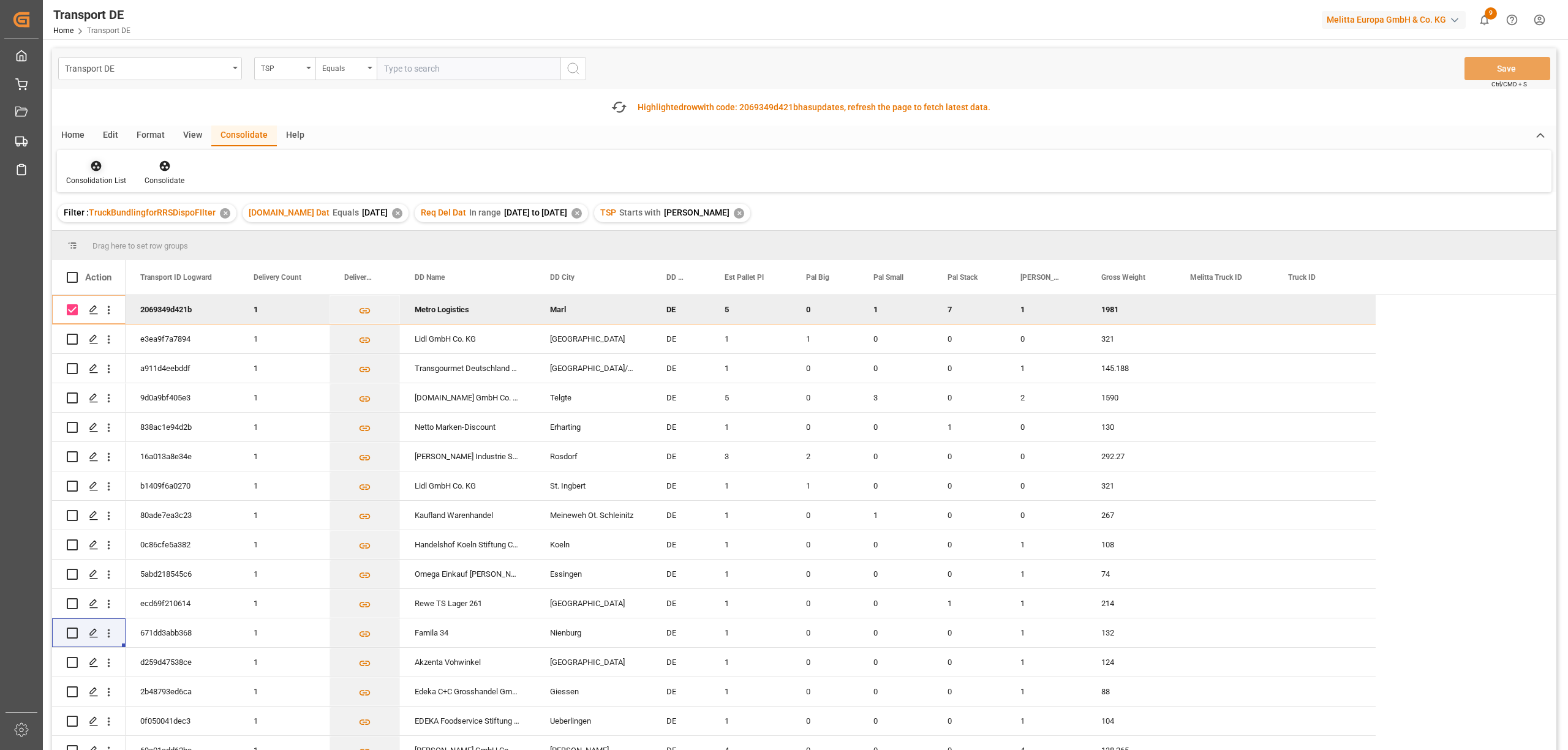
click at [78, 163] on div at bounding box center [96, 166] width 60 height 13
click at [147, 231] on div "Transport DE TSP Equals Save Ctrl/CMD + S Fetch latest updates Highlighted row …" at bounding box center [803, 433] width 1504 height 771
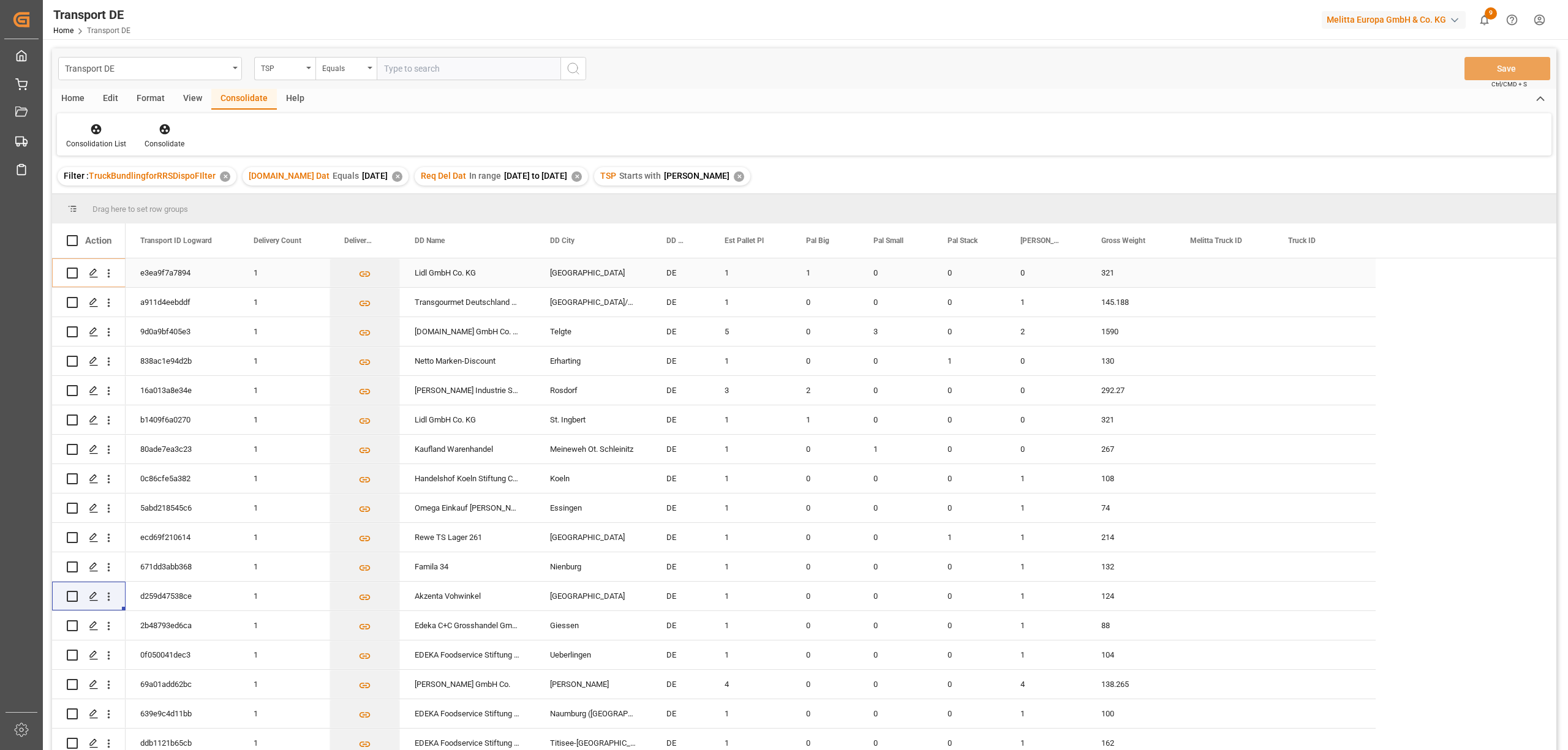
drag, startPoint x: 72, startPoint y: 273, endPoint x: 69, endPoint y: 284, distance: 11.4
click at [72, 274] on input "Press Space to toggle row selection (unchecked)" at bounding box center [72, 273] width 11 height 11
checkbox input "true"
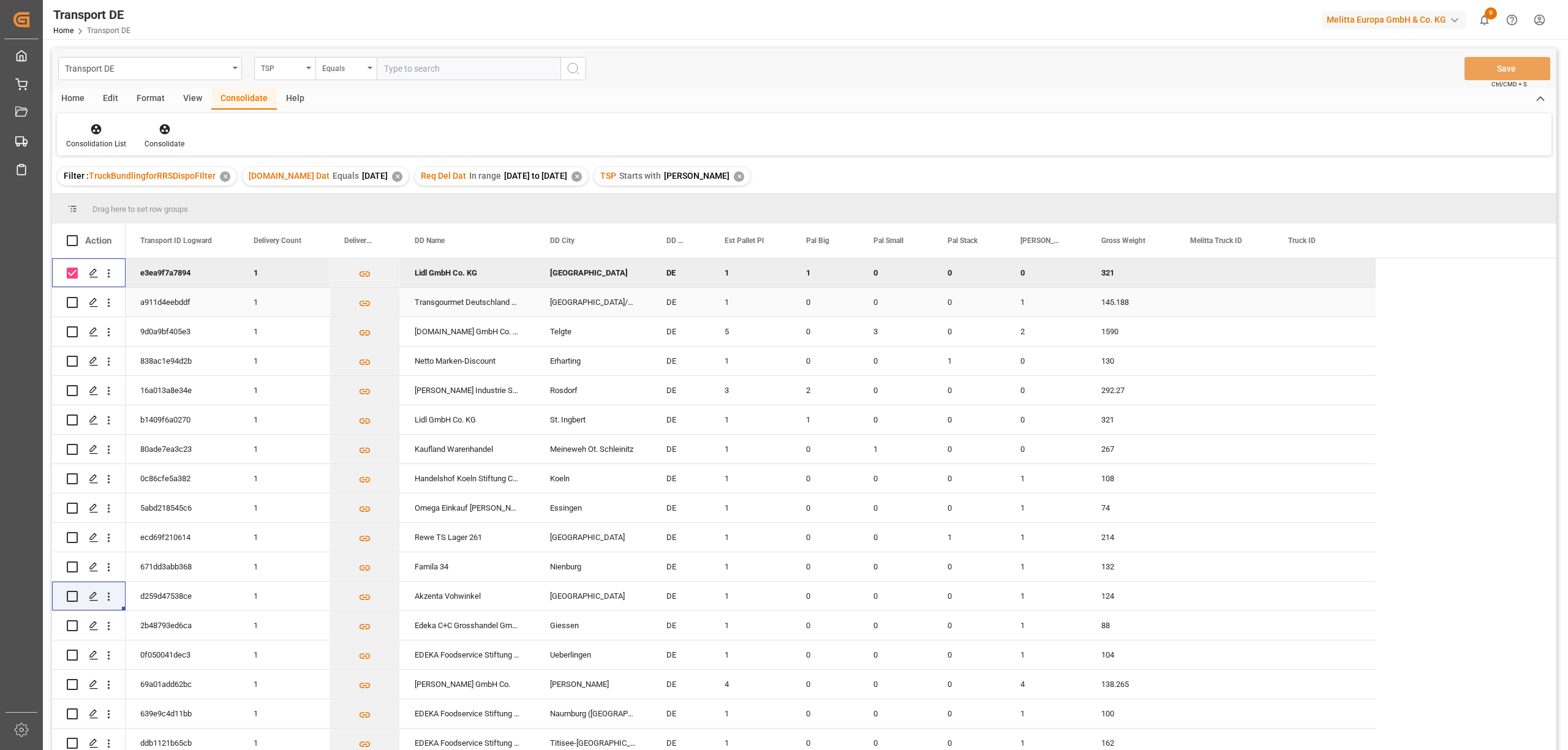
drag, startPoint x: 70, startPoint y: 300, endPoint x: 74, endPoint y: 324, distance: 24.3
click at [72, 310] on div "Press SPACE to select this row." at bounding box center [72, 302] width 11 height 28
drag, startPoint x: 72, startPoint y: 303, endPoint x: 74, endPoint y: 330, distance: 27.1
click at [74, 309] on div "Press SPACE to select this row." at bounding box center [72, 302] width 11 height 28
drag, startPoint x: 72, startPoint y: 304, endPoint x: 77, endPoint y: 321, distance: 17.7
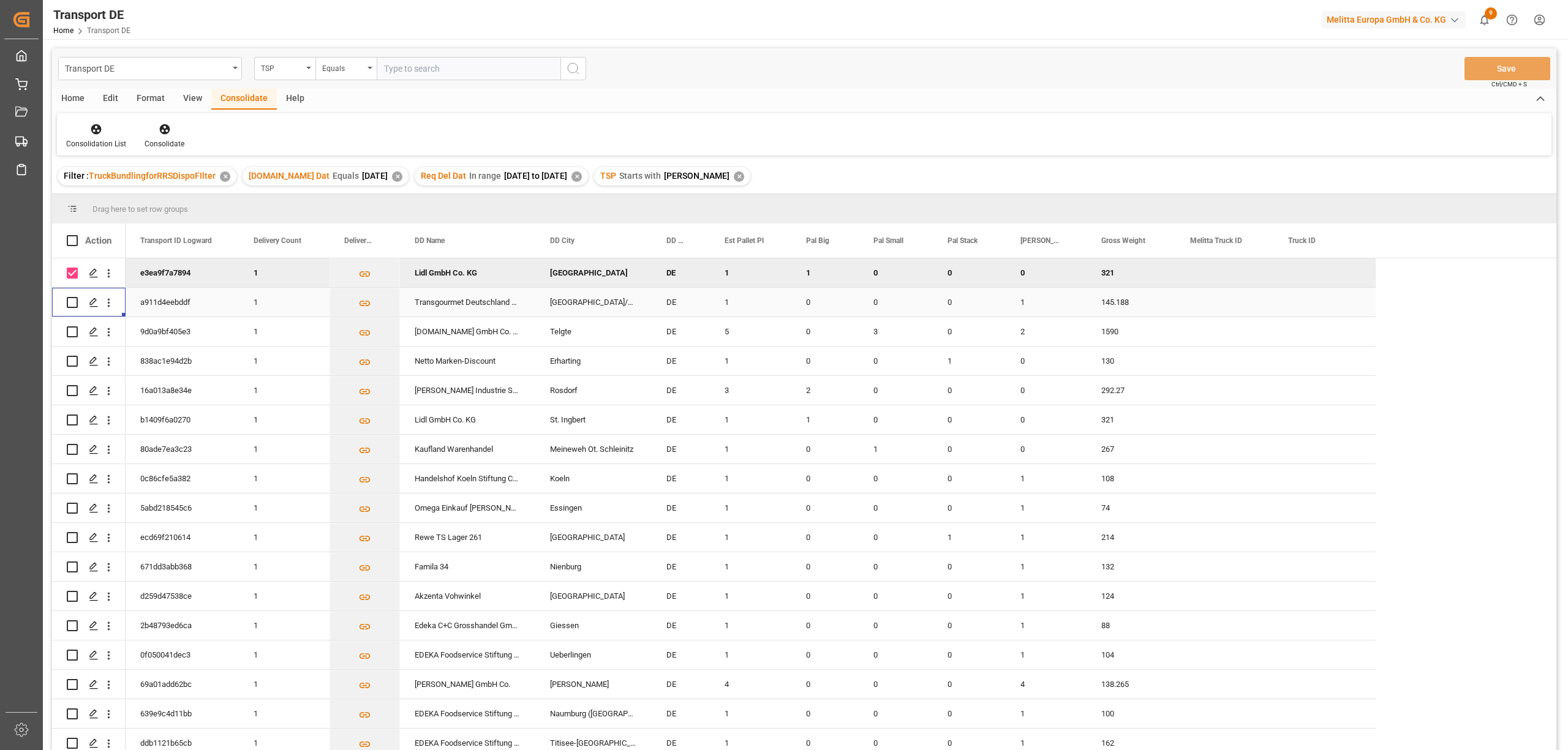
click at [72, 304] on input "Press Space to toggle row selection (unchecked)" at bounding box center [72, 302] width 11 height 11
checkbox input "true"
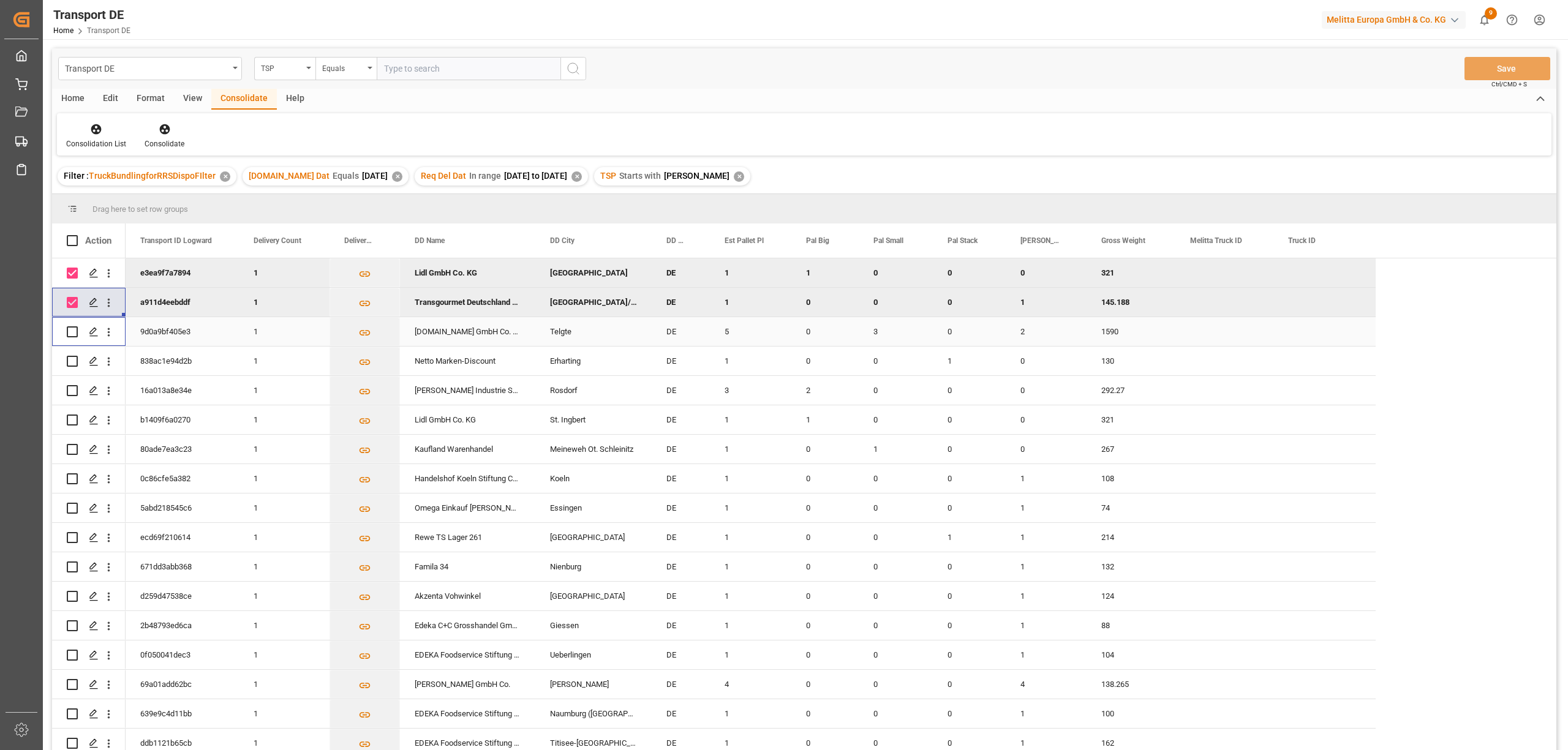
click at [74, 333] on input "Press Space to toggle row selection (unchecked)" at bounding box center [72, 331] width 11 height 11
checkbox input "true"
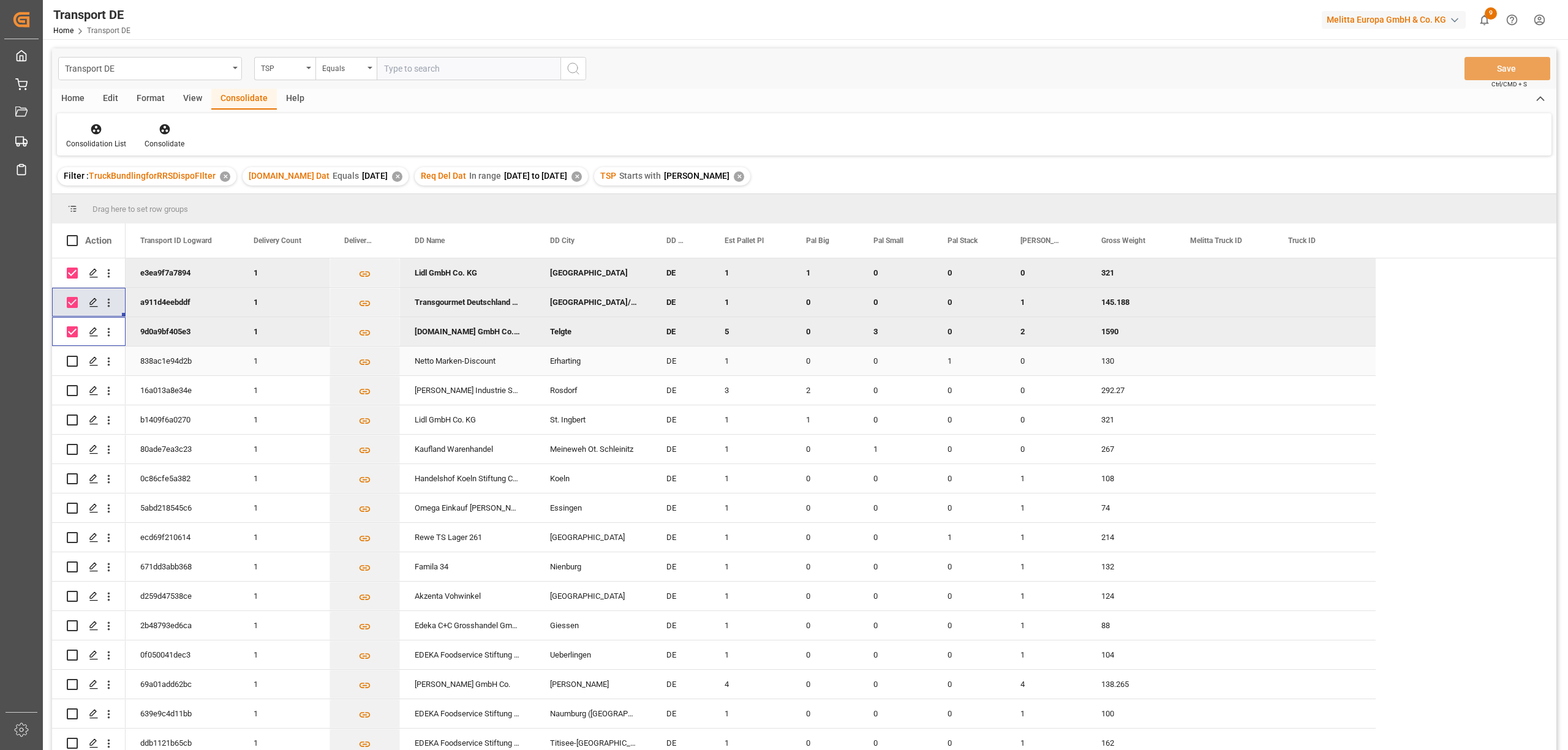
click at [71, 361] on input "Press Space to toggle row selection (unchecked)" at bounding box center [72, 361] width 11 height 11
checkbox input "true"
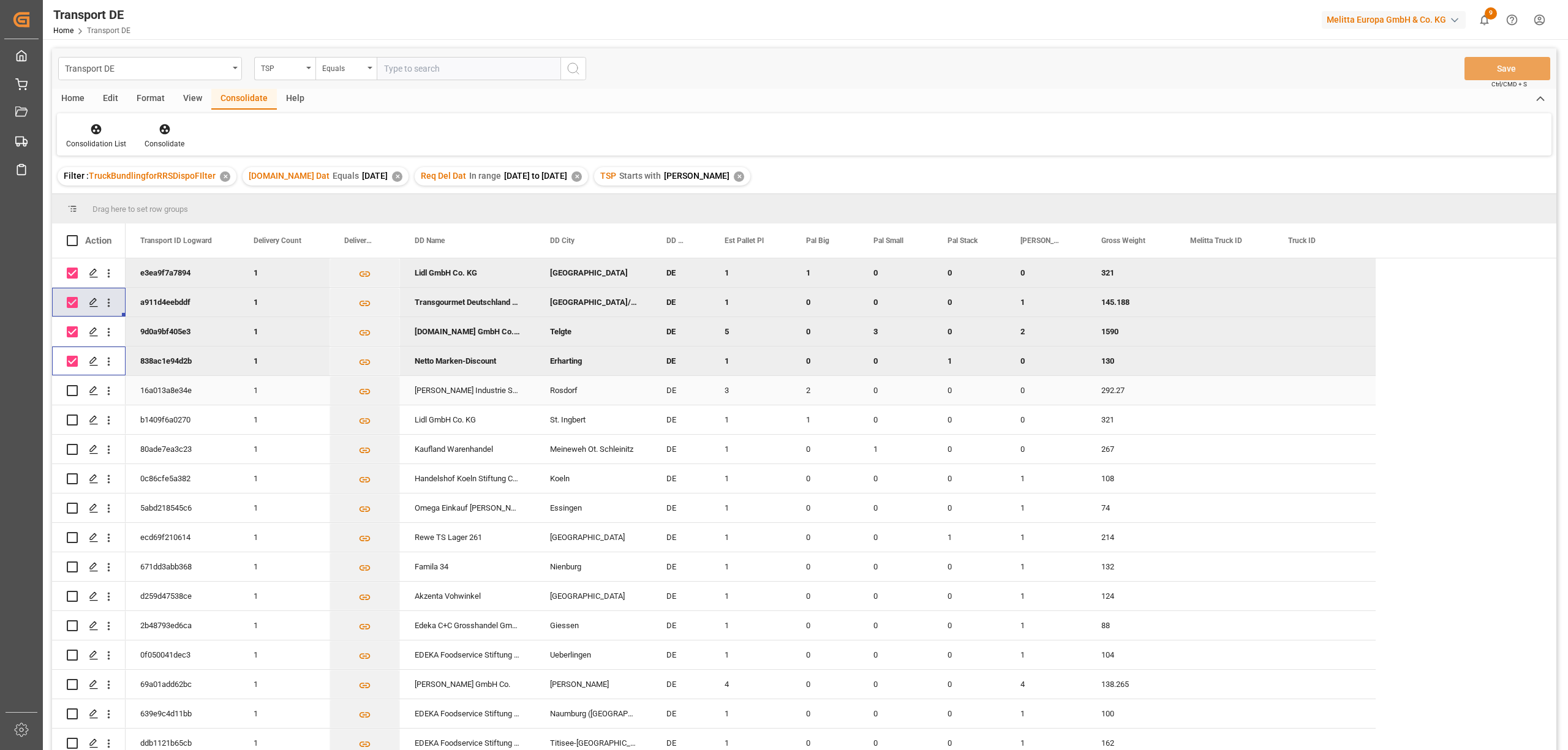
click at [72, 395] on input "Press Space to toggle row selection (unchecked)" at bounding box center [72, 390] width 11 height 11
checkbox input "true"
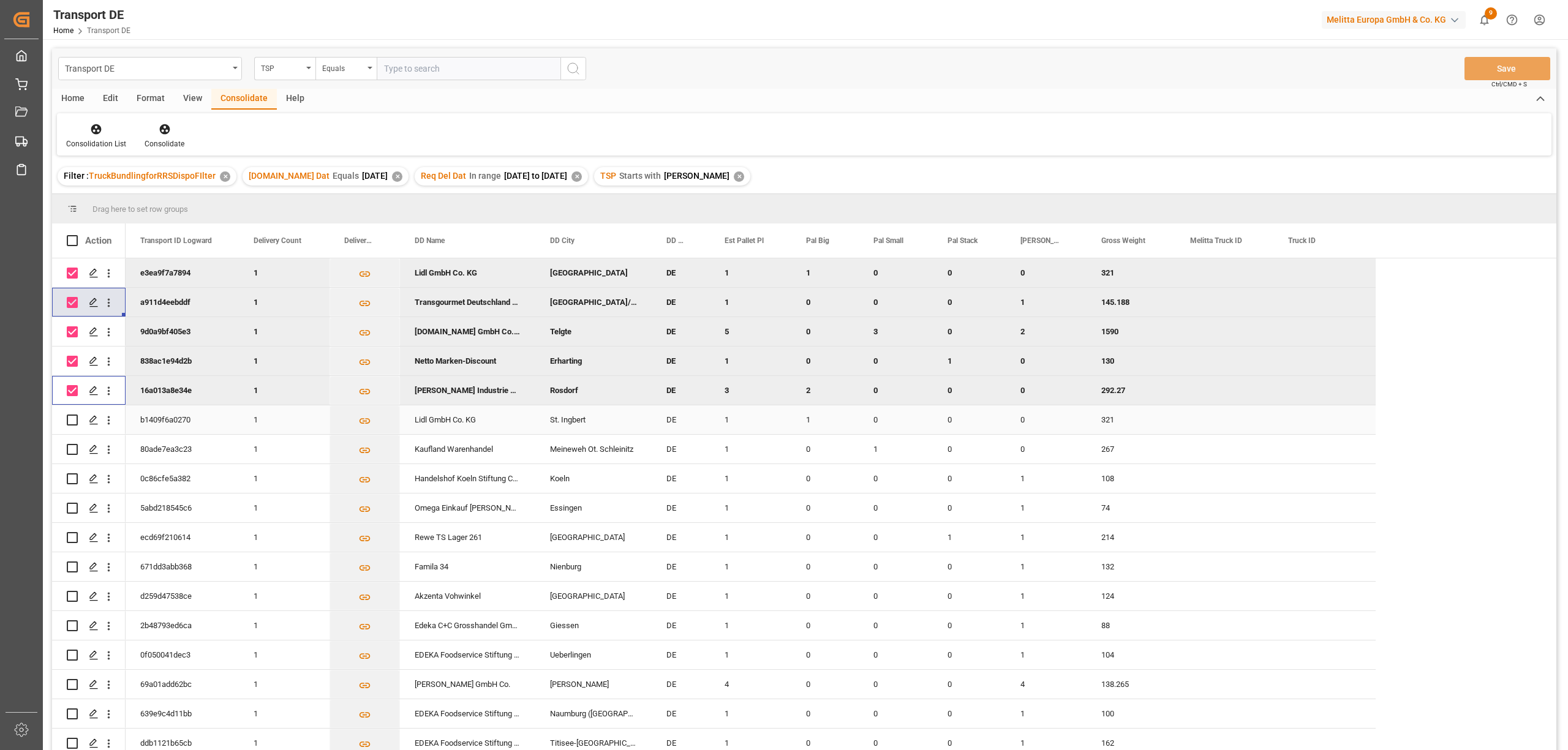
drag, startPoint x: 71, startPoint y: 420, endPoint x: 71, endPoint y: 428, distance: 8.0
click at [71, 421] on input "Press Space to toggle row selection (unchecked)" at bounding box center [72, 420] width 11 height 11
checkbox input "true"
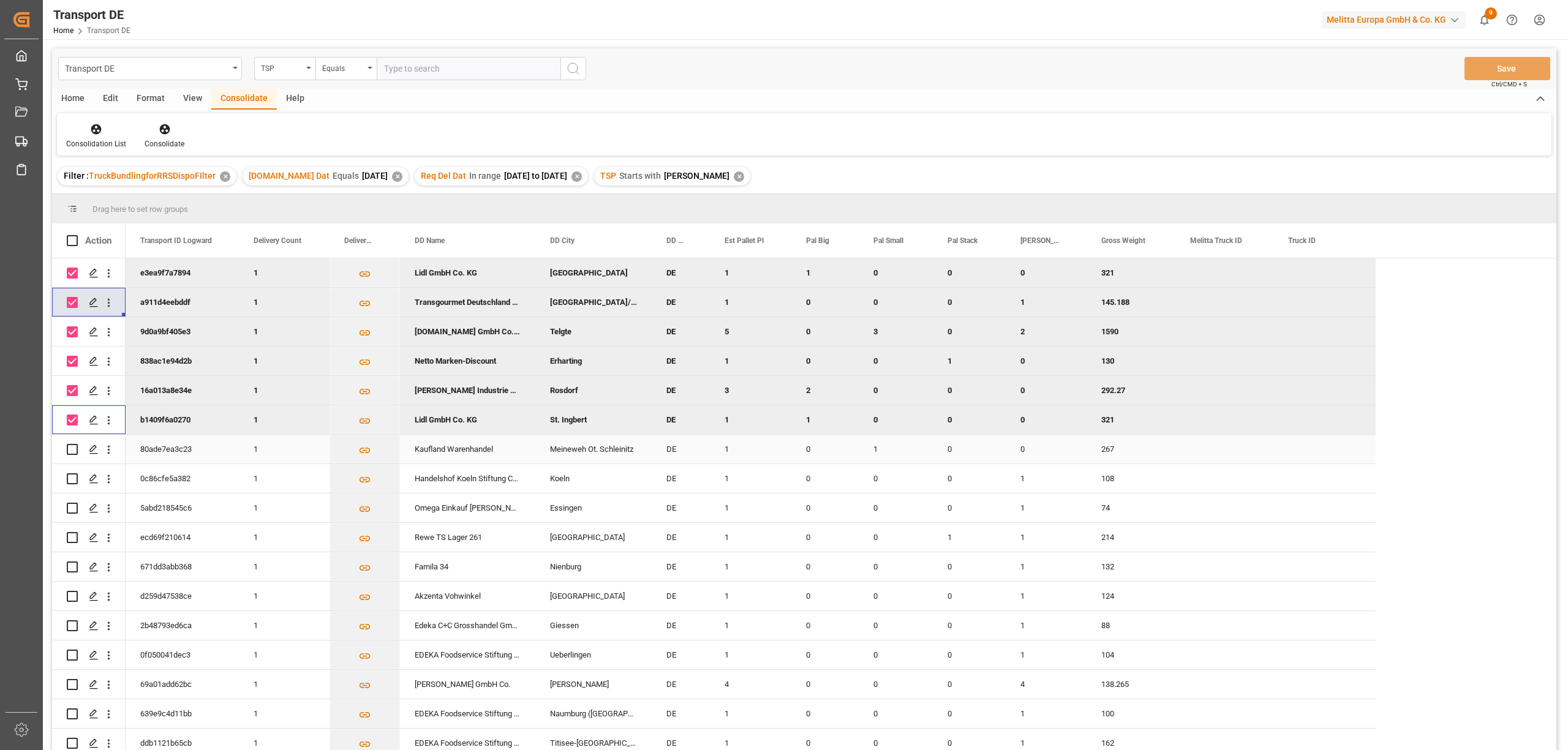
click at [76, 448] on input "Press Space to toggle row selection (unchecked)" at bounding box center [72, 449] width 11 height 11
checkbox input "true"
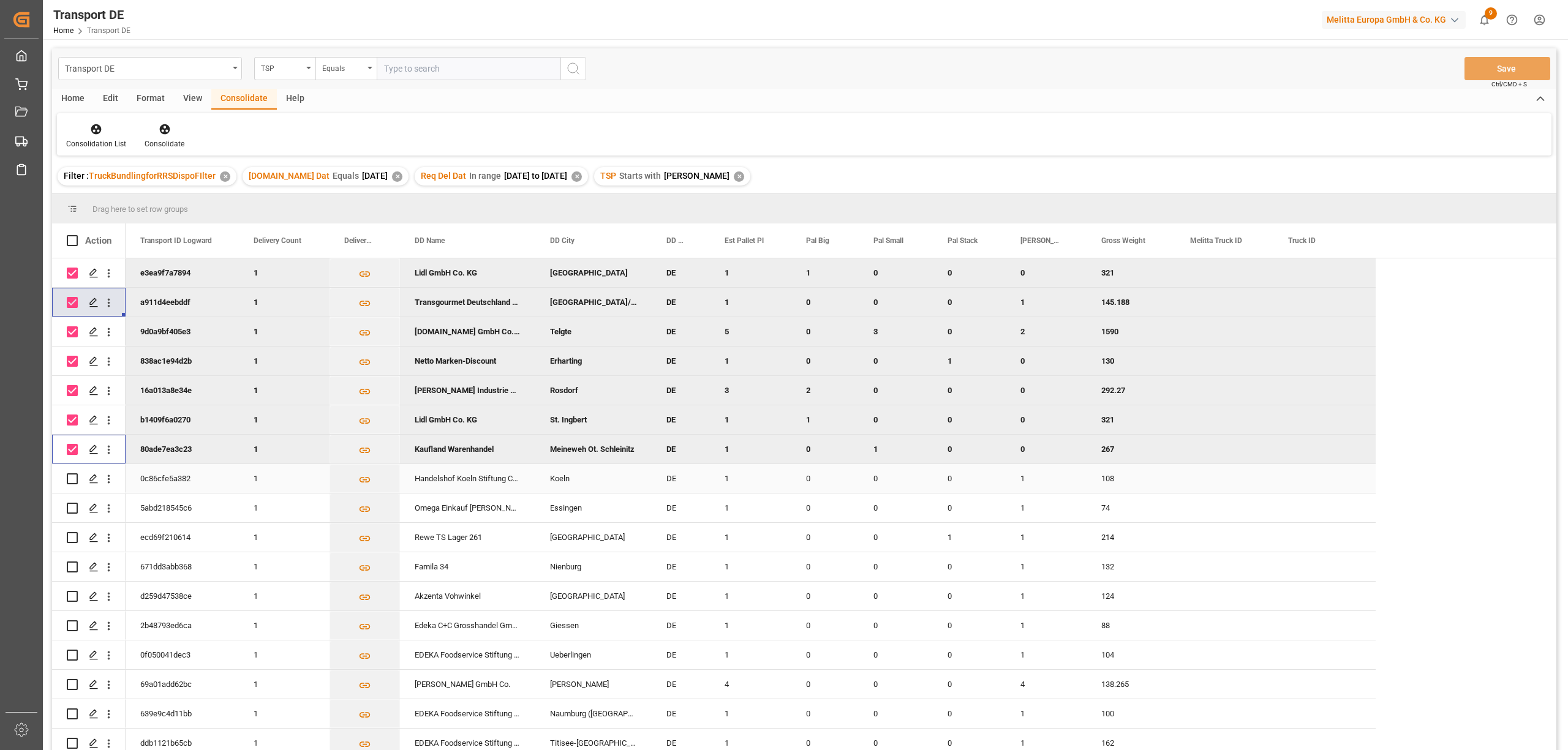
click at [76, 479] on input "Press Space to toggle row selection (unchecked)" at bounding box center [72, 479] width 11 height 11
checkbox input "true"
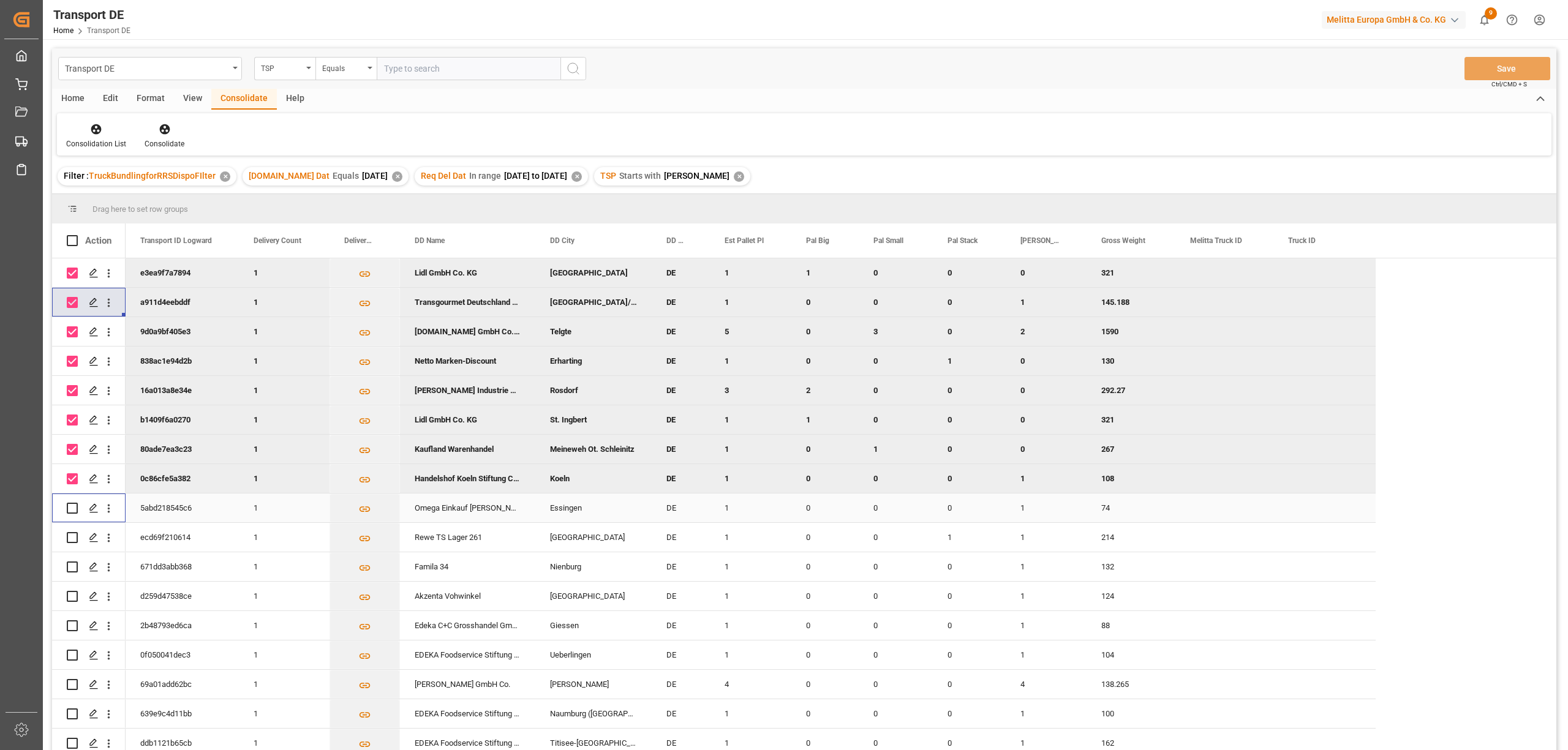
click at [71, 506] on input "Press Space to toggle row selection (unchecked)" at bounding box center [72, 508] width 11 height 11
checkbox input "true"
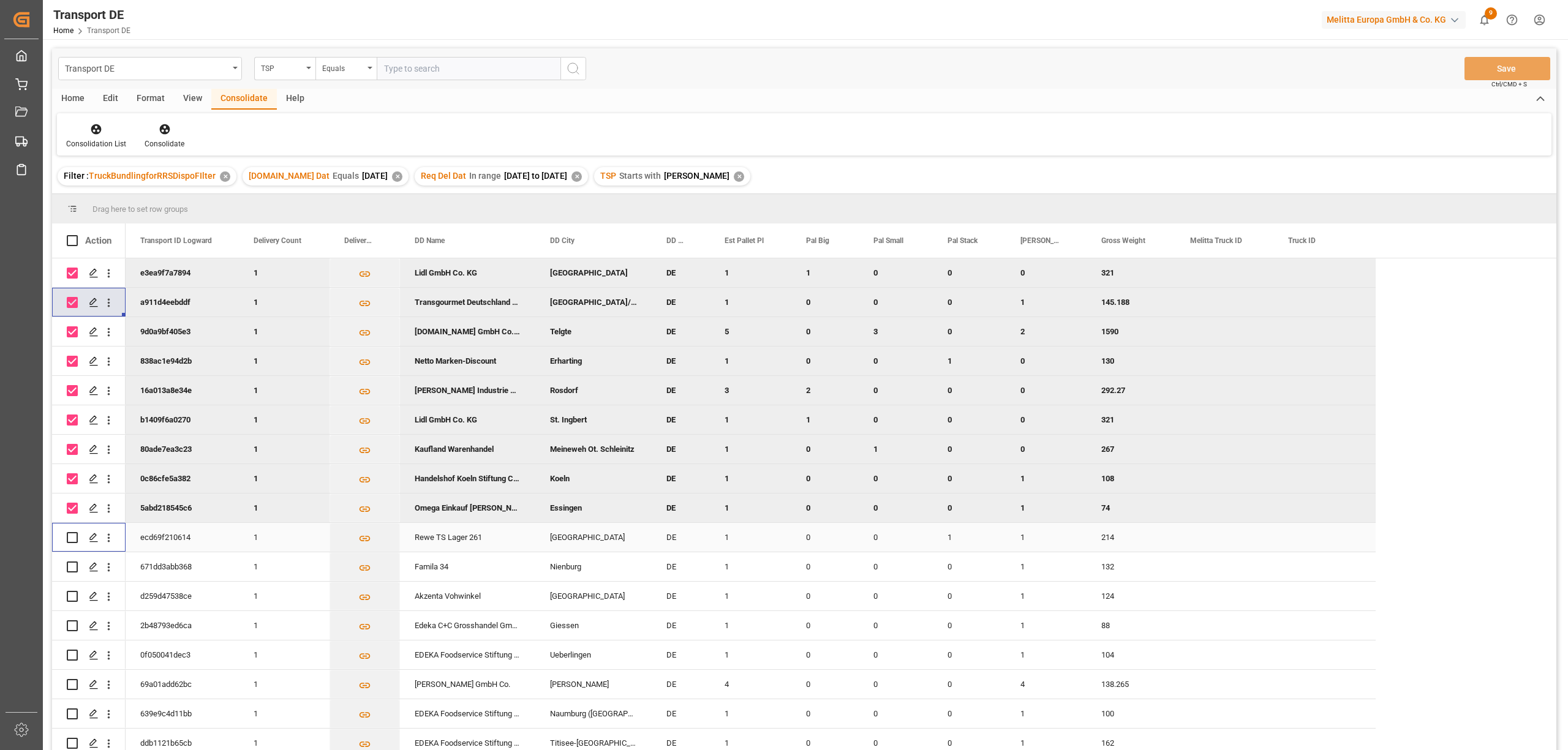
drag, startPoint x: 71, startPoint y: 535, endPoint x: 74, endPoint y: 554, distance: 19.2
click at [71, 536] on input "Press Space to toggle row selection (unchecked)" at bounding box center [72, 537] width 11 height 11
checkbox input "true"
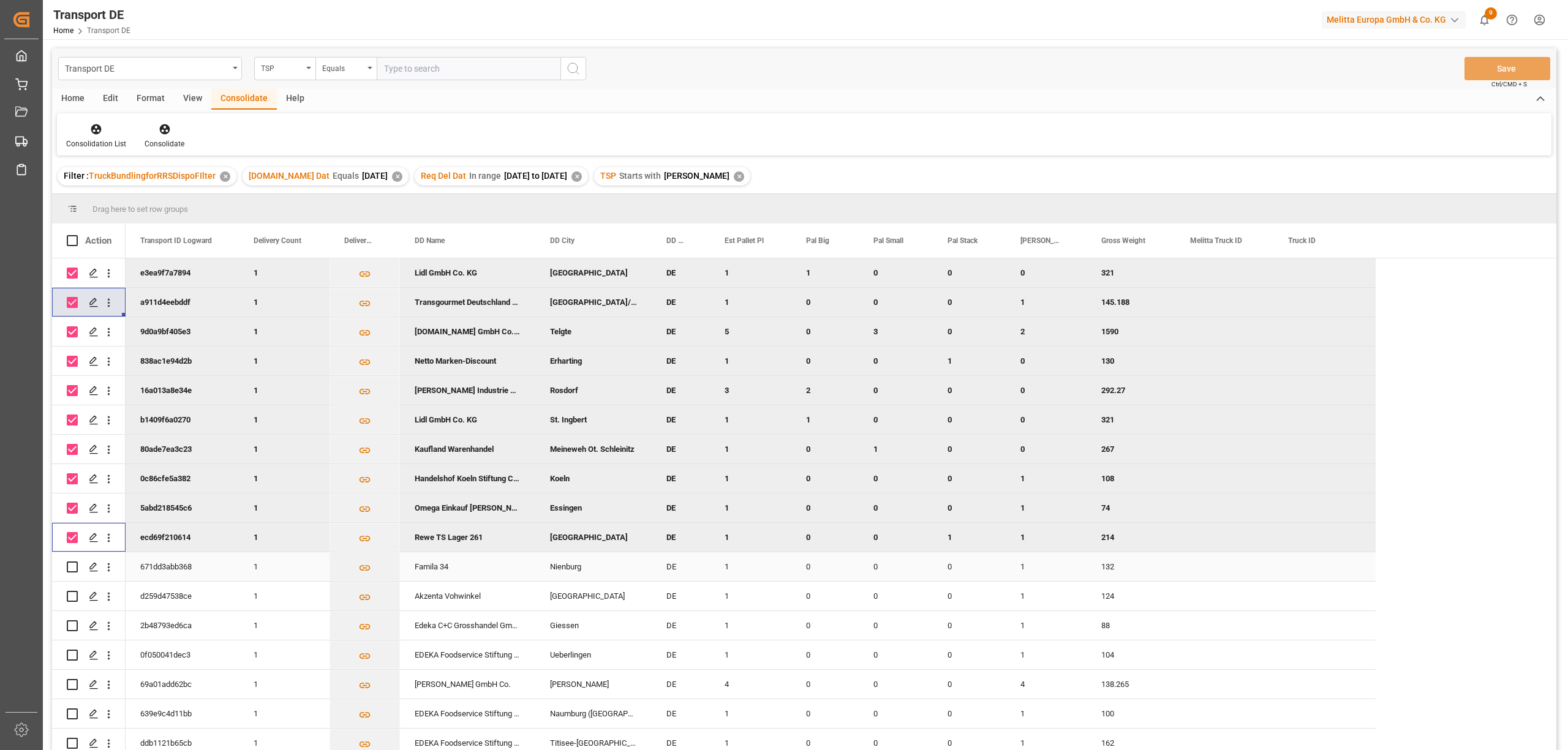
click at [76, 568] on input "Press Space to toggle row selection (unchecked)" at bounding box center [72, 567] width 11 height 11
checkbox input "true"
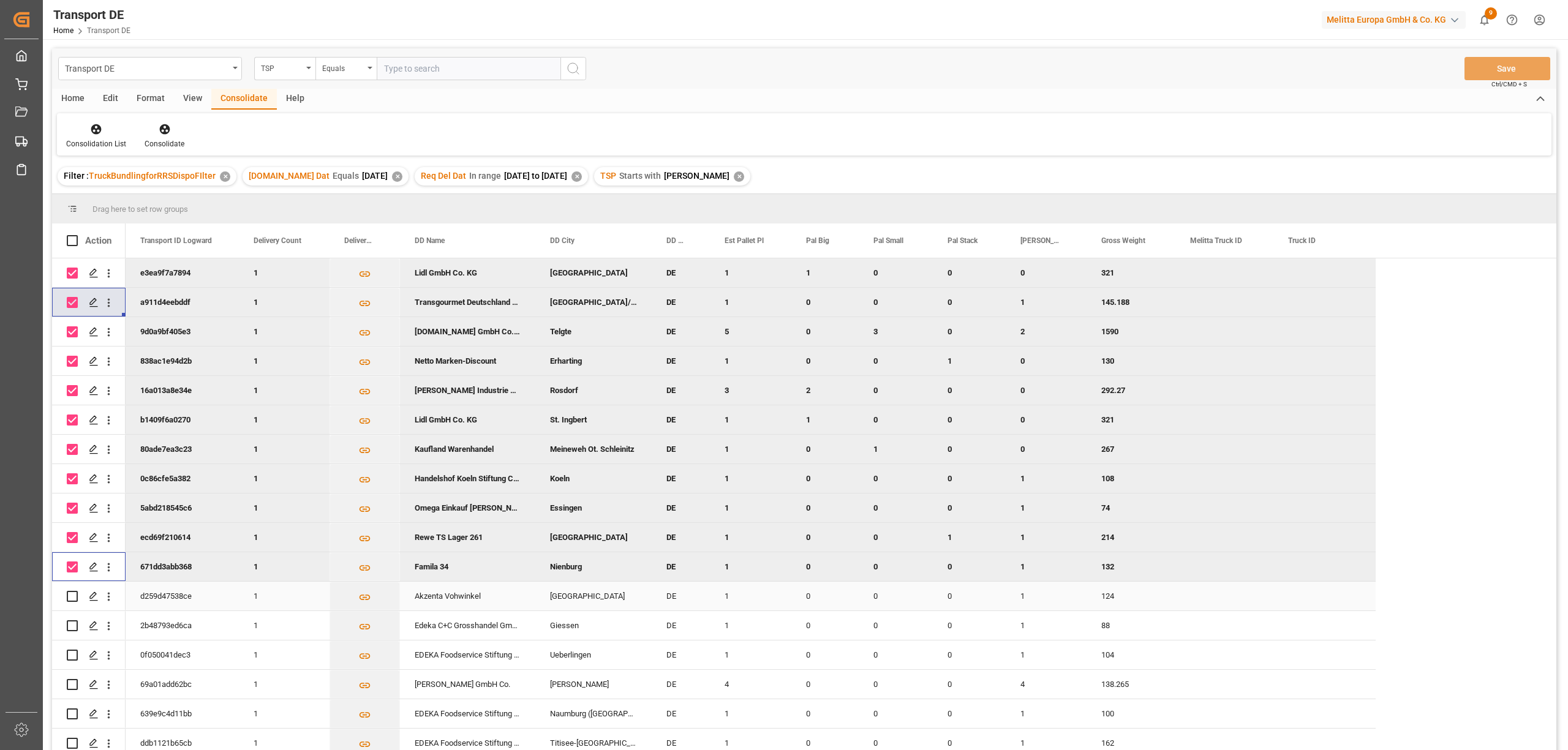
click at [70, 598] on input "Press Space to toggle row selection (unchecked)" at bounding box center [72, 596] width 11 height 11
checkbox input "true"
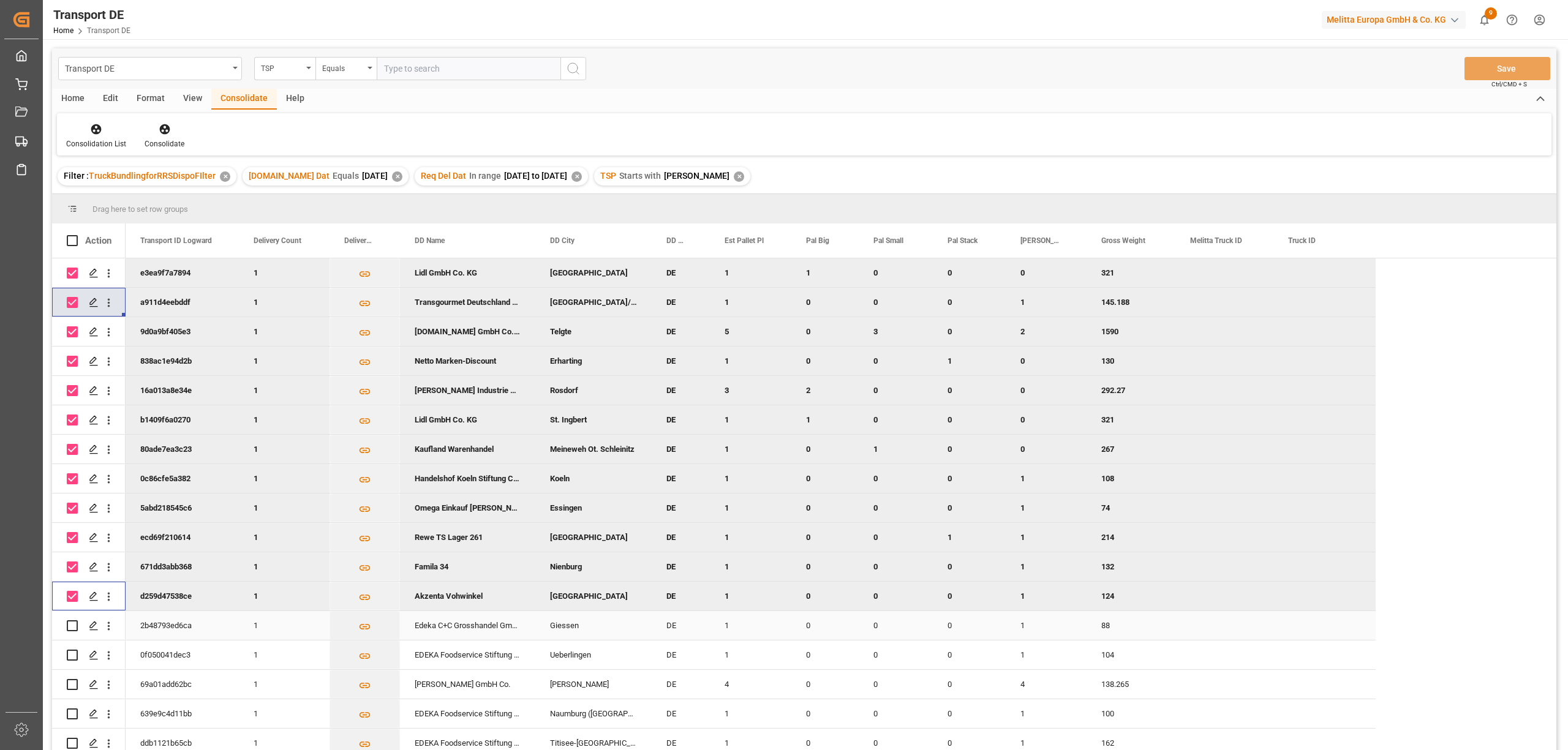
click at [72, 628] on input "Press Space to toggle row selection (unchecked)" at bounding box center [72, 625] width 11 height 11
checkbox input "true"
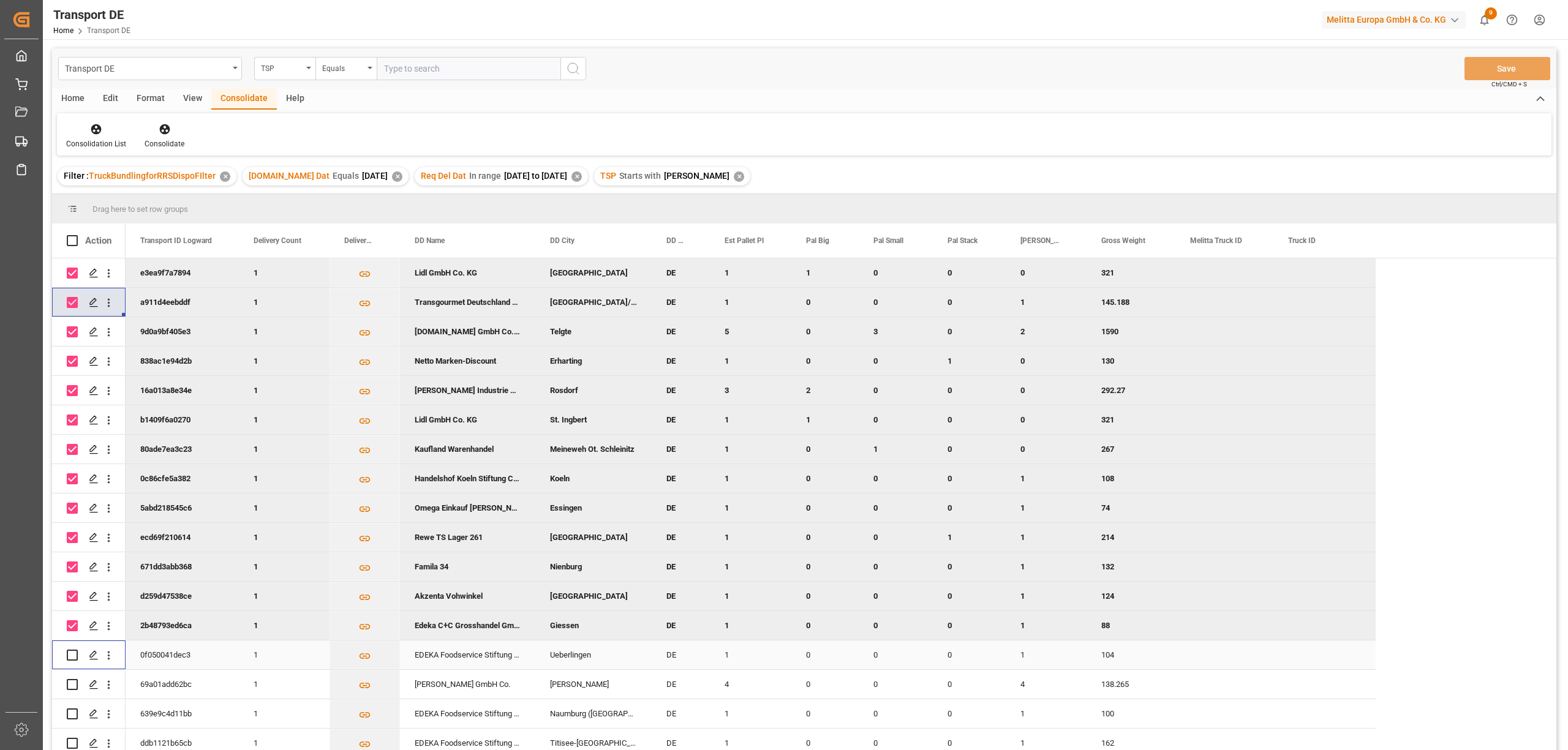
click at [72, 657] on input "Press Space to toggle row selection (unchecked)" at bounding box center [72, 655] width 11 height 11
checkbox input "true"
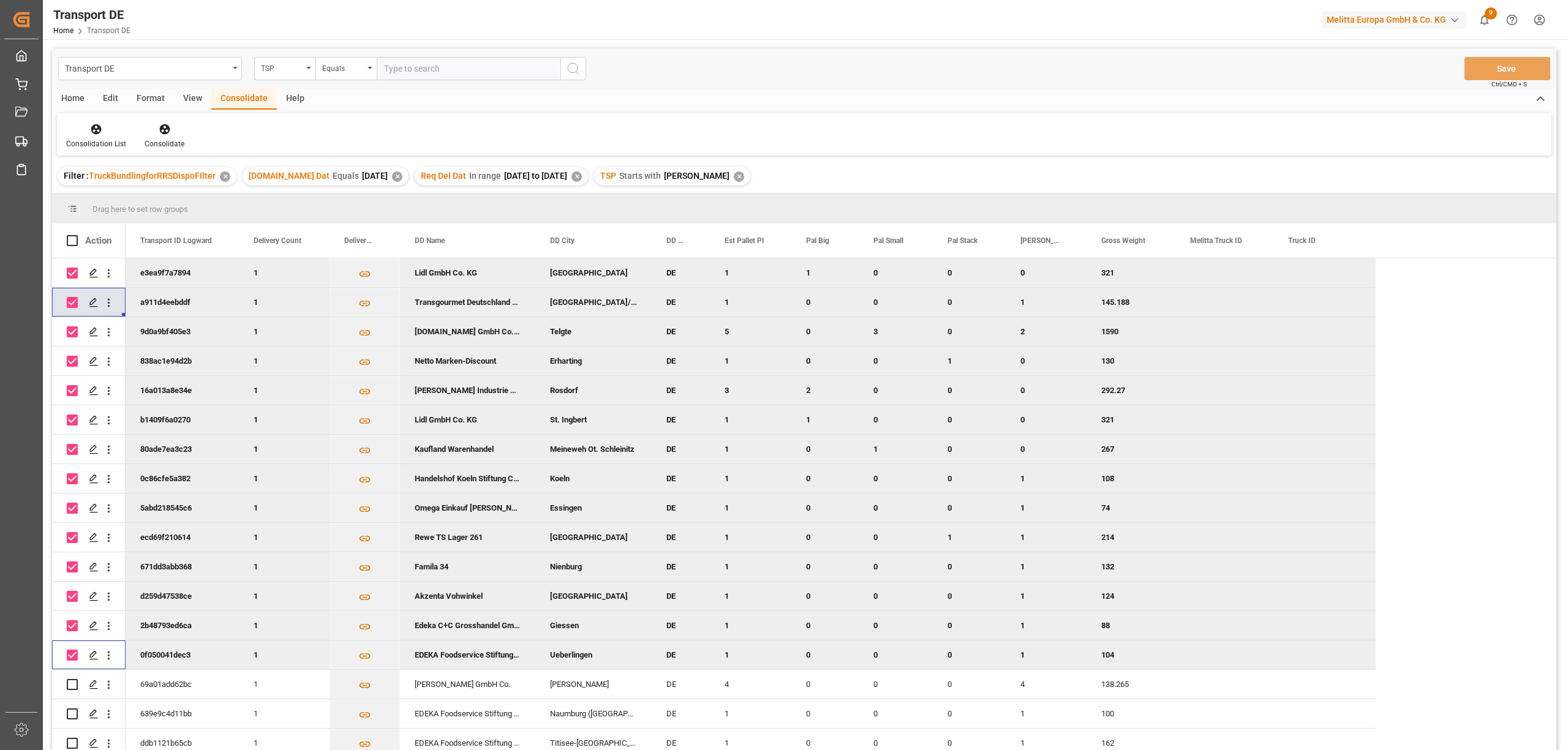
scroll to position [82, 0]
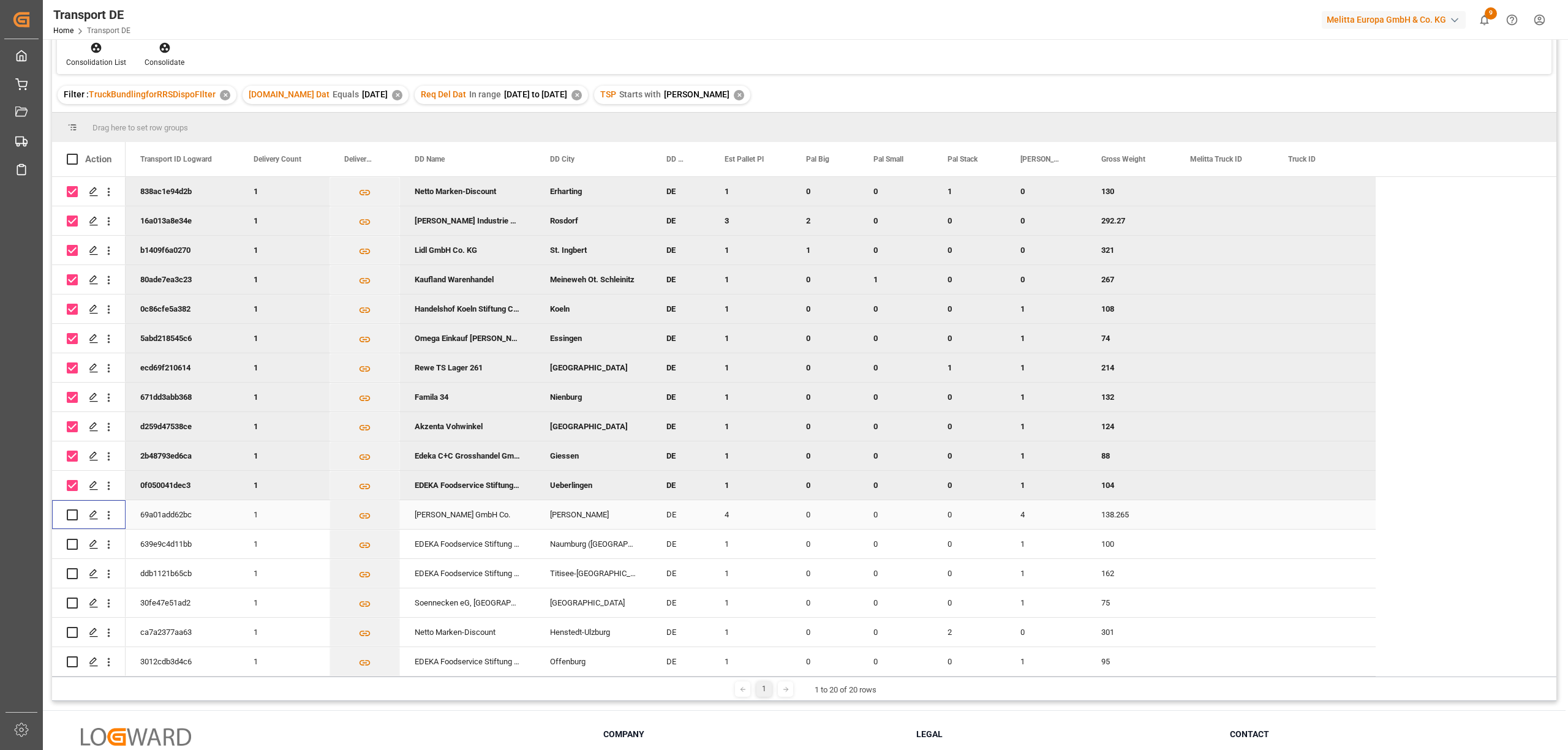
click at [71, 509] on input "Press Space to toggle row selection (unchecked)" at bounding box center [72, 514] width 11 height 11
checkbox input "true"
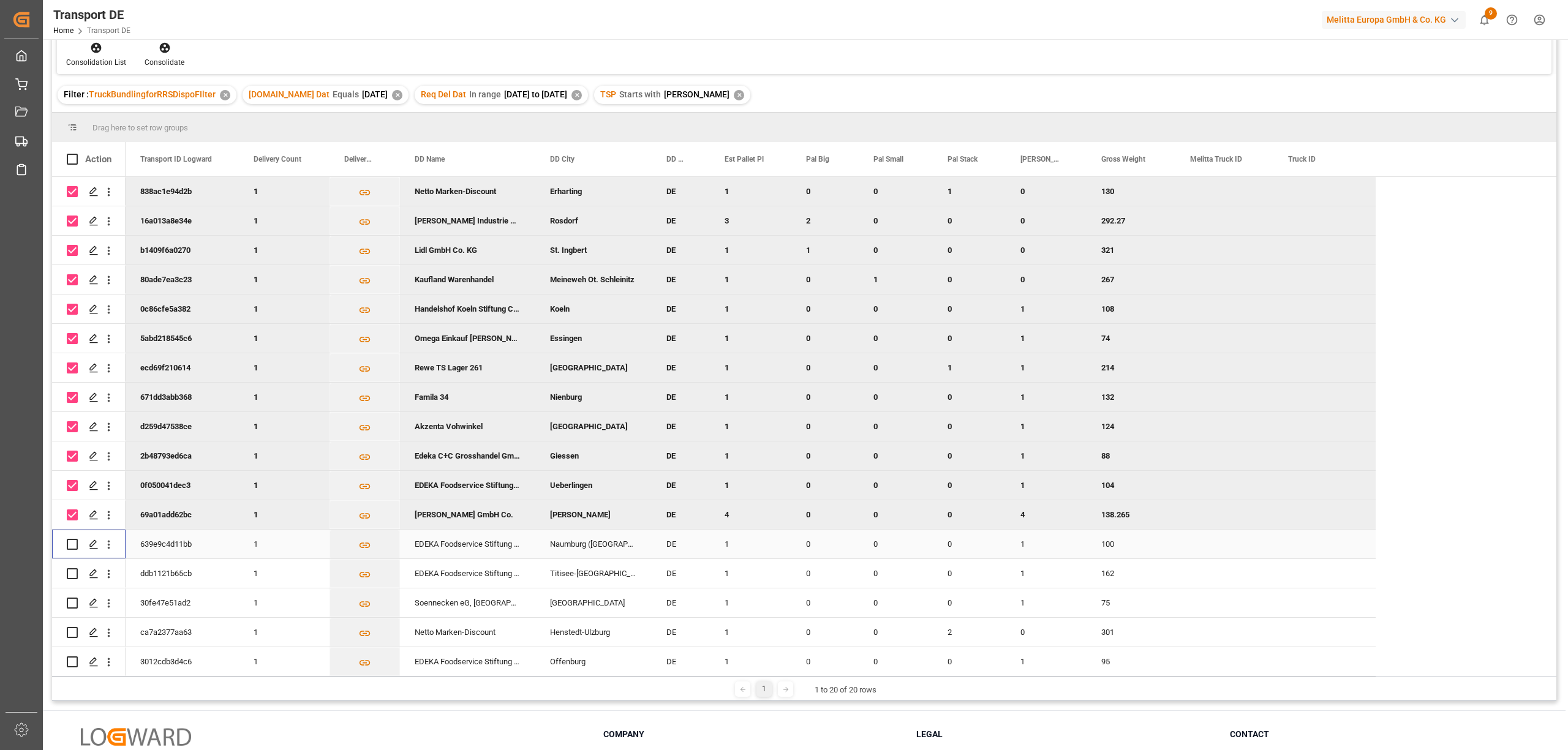
click at [74, 539] on input "Press Space to toggle row selection (unchecked)" at bounding box center [72, 544] width 11 height 11
checkbox input "true"
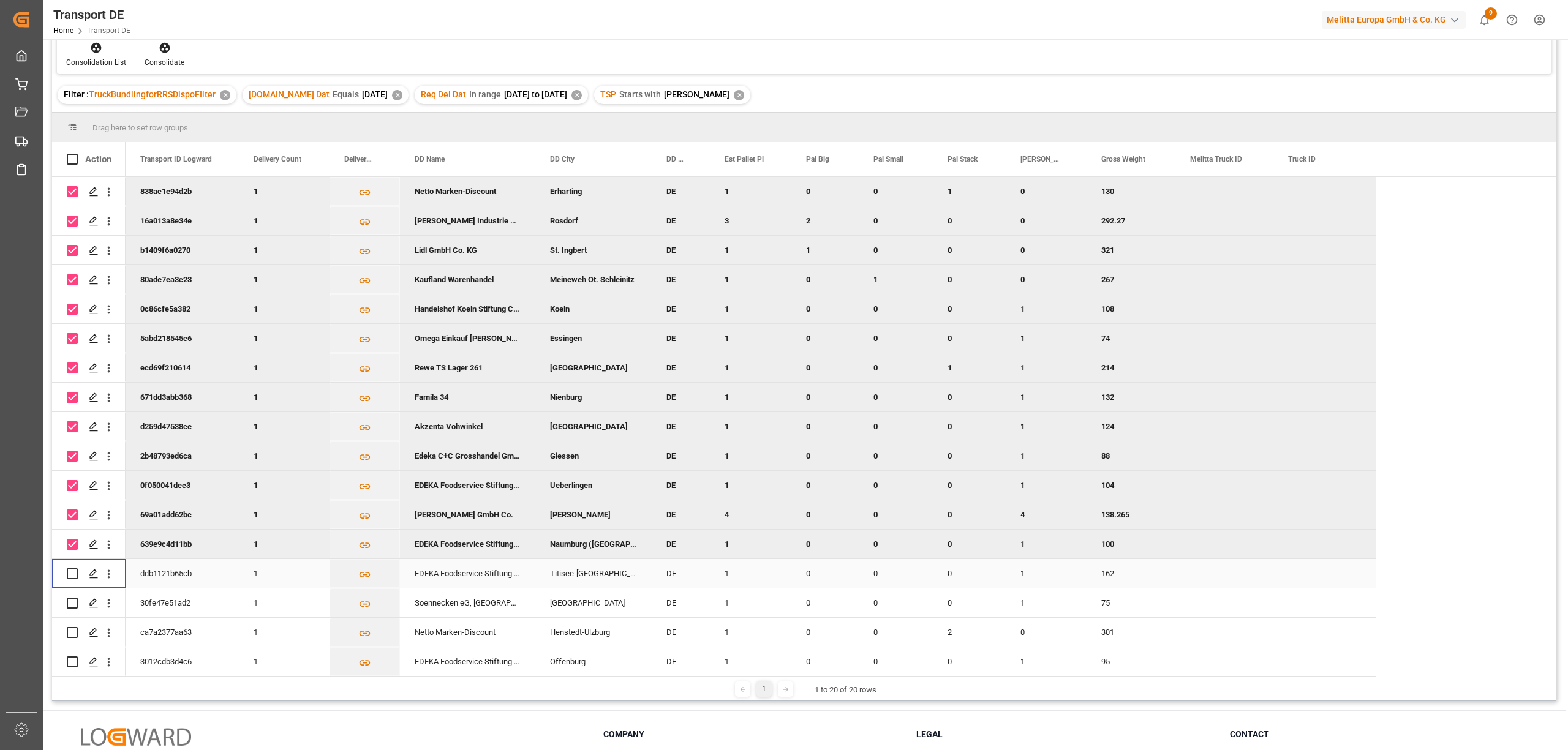
drag, startPoint x: 69, startPoint y: 570, endPoint x: 71, endPoint y: 585, distance: 15.1
click at [69, 571] on input "Press Space to toggle row selection (unchecked)" at bounding box center [72, 573] width 11 height 11
checkbox input "true"
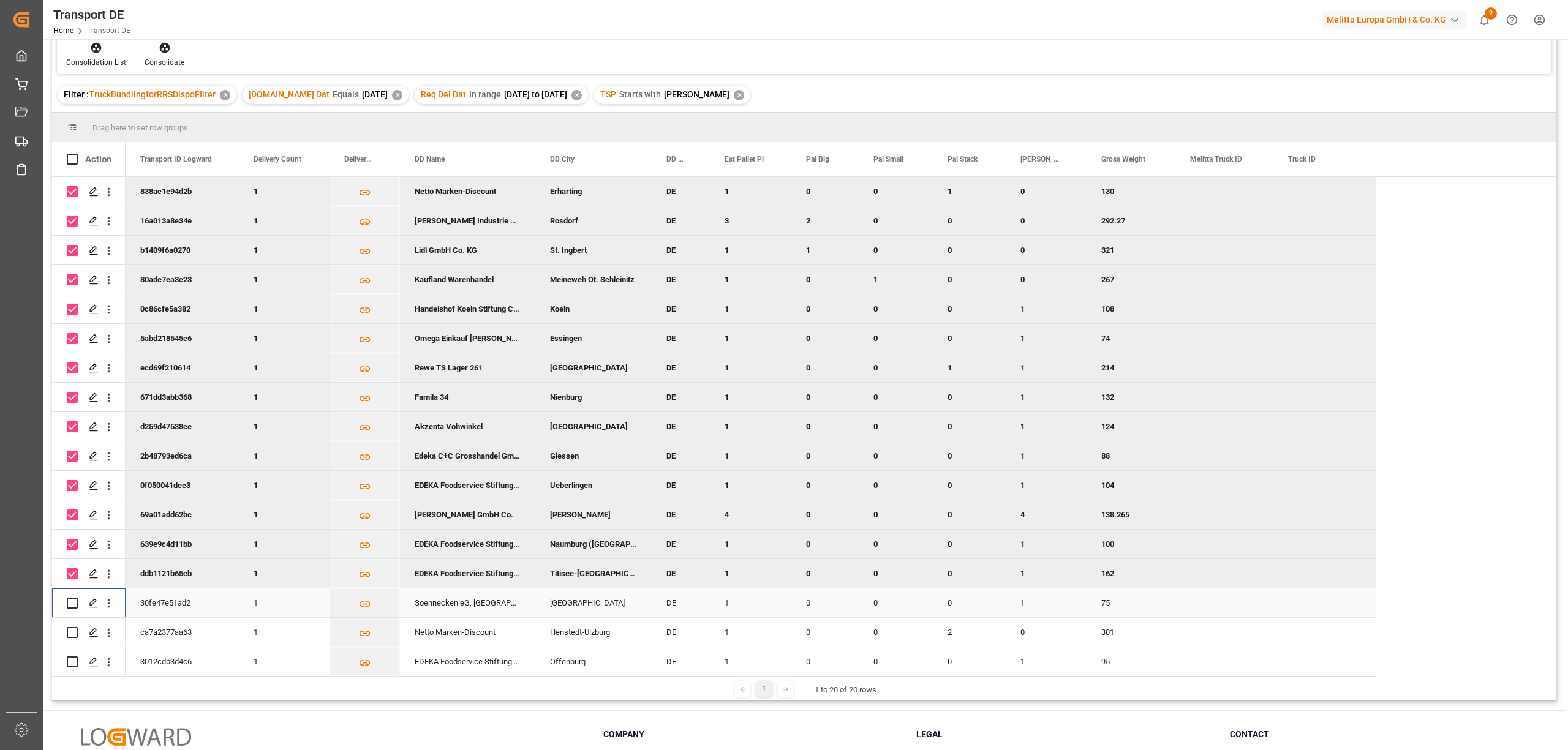
drag, startPoint x: 74, startPoint y: 596, endPoint x: 77, endPoint y: 617, distance: 21.2
click at [74, 600] on input "Press Space to toggle row selection (unchecked)" at bounding box center [72, 603] width 11 height 11
checkbox input "true"
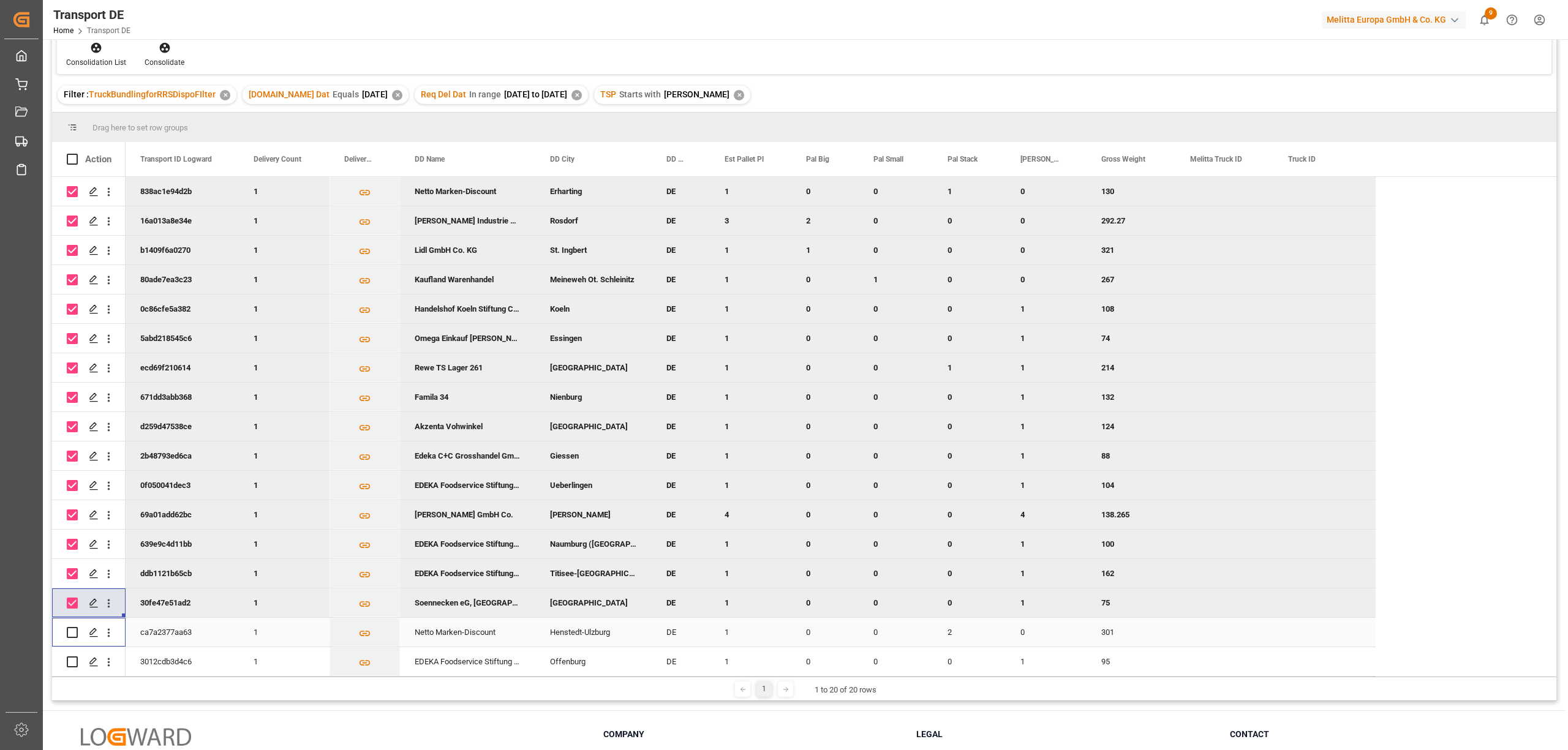
click at [77, 630] on input "Press Space to toggle row selection (unchecked)" at bounding box center [72, 632] width 11 height 11
checkbox input "true"
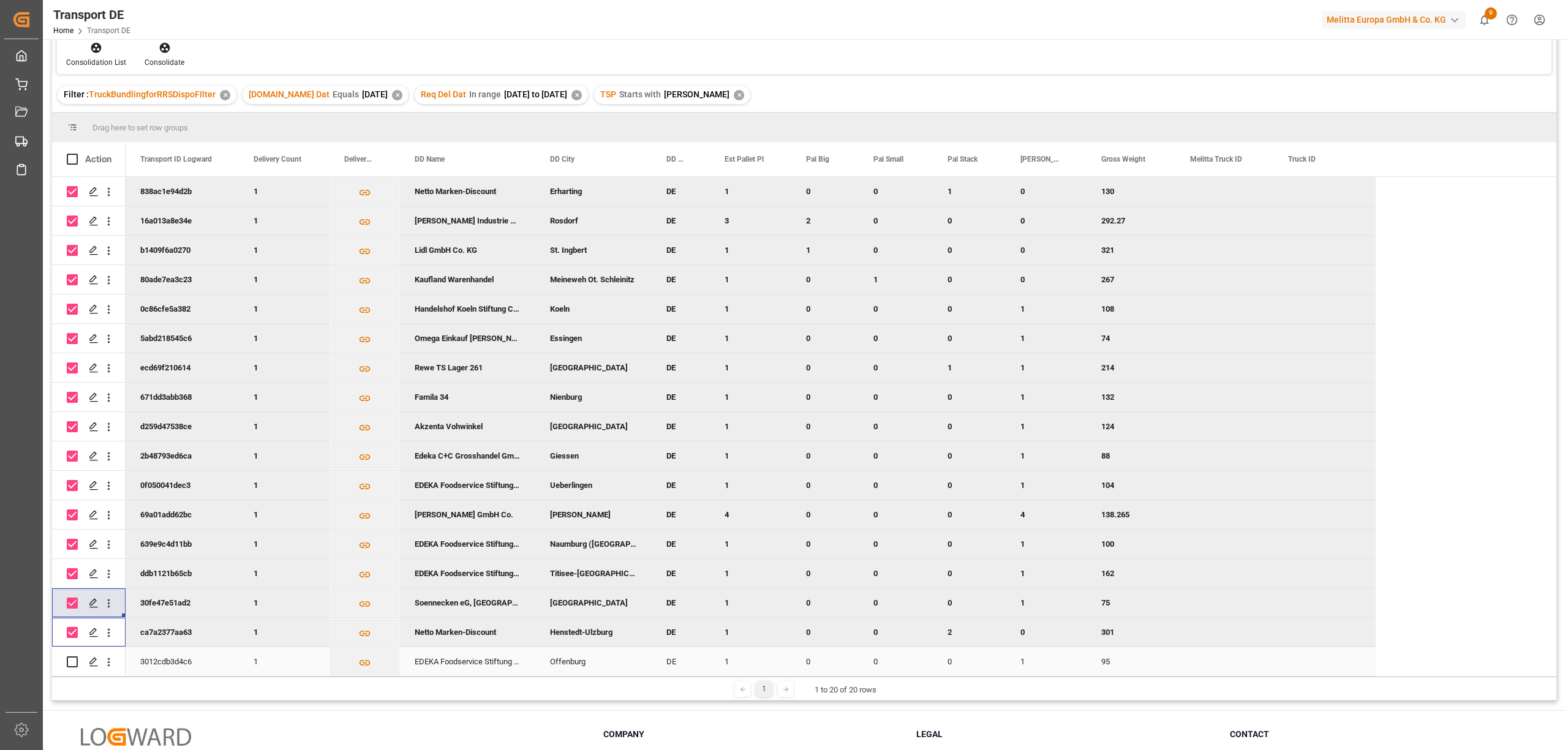
click at [74, 657] on input "Press Space to toggle row selection (unchecked)" at bounding box center [72, 662] width 11 height 11
checkbox input "true"
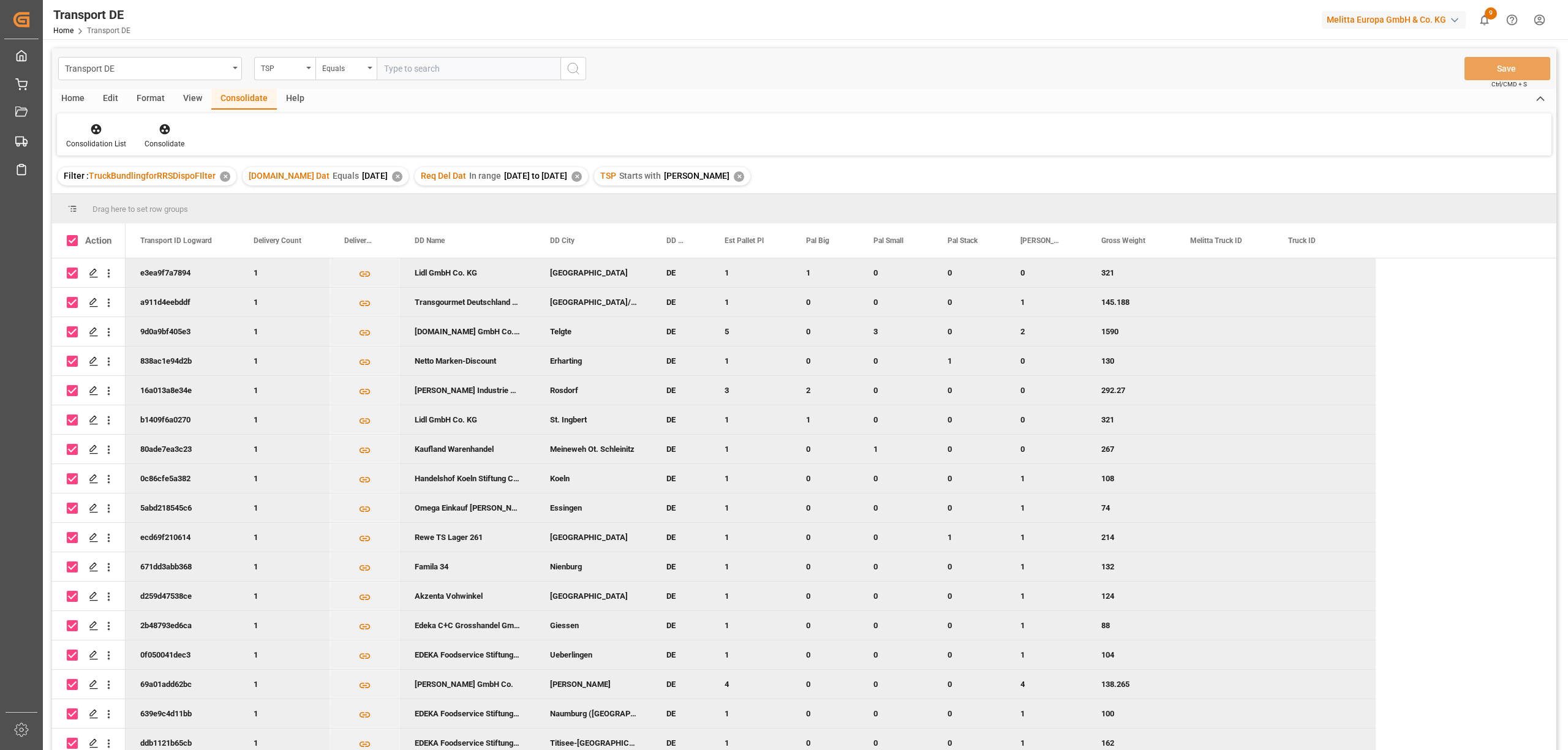
scroll to position [4, 0]
click at [163, 131] on icon at bounding box center [164, 129] width 10 height 10
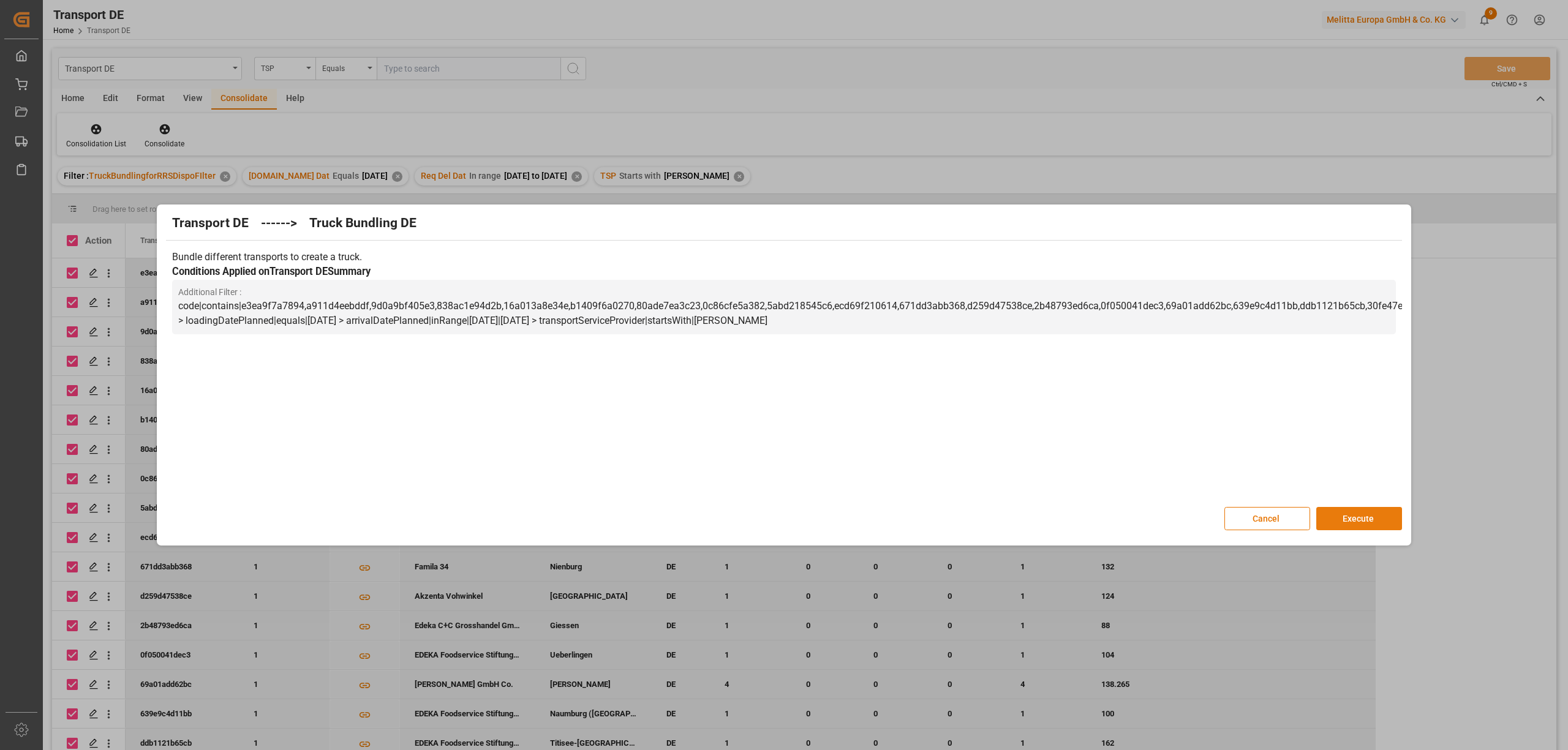
click at [1364, 516] on button "Execute" at bounding box center [1359, 519] width 86 height 23
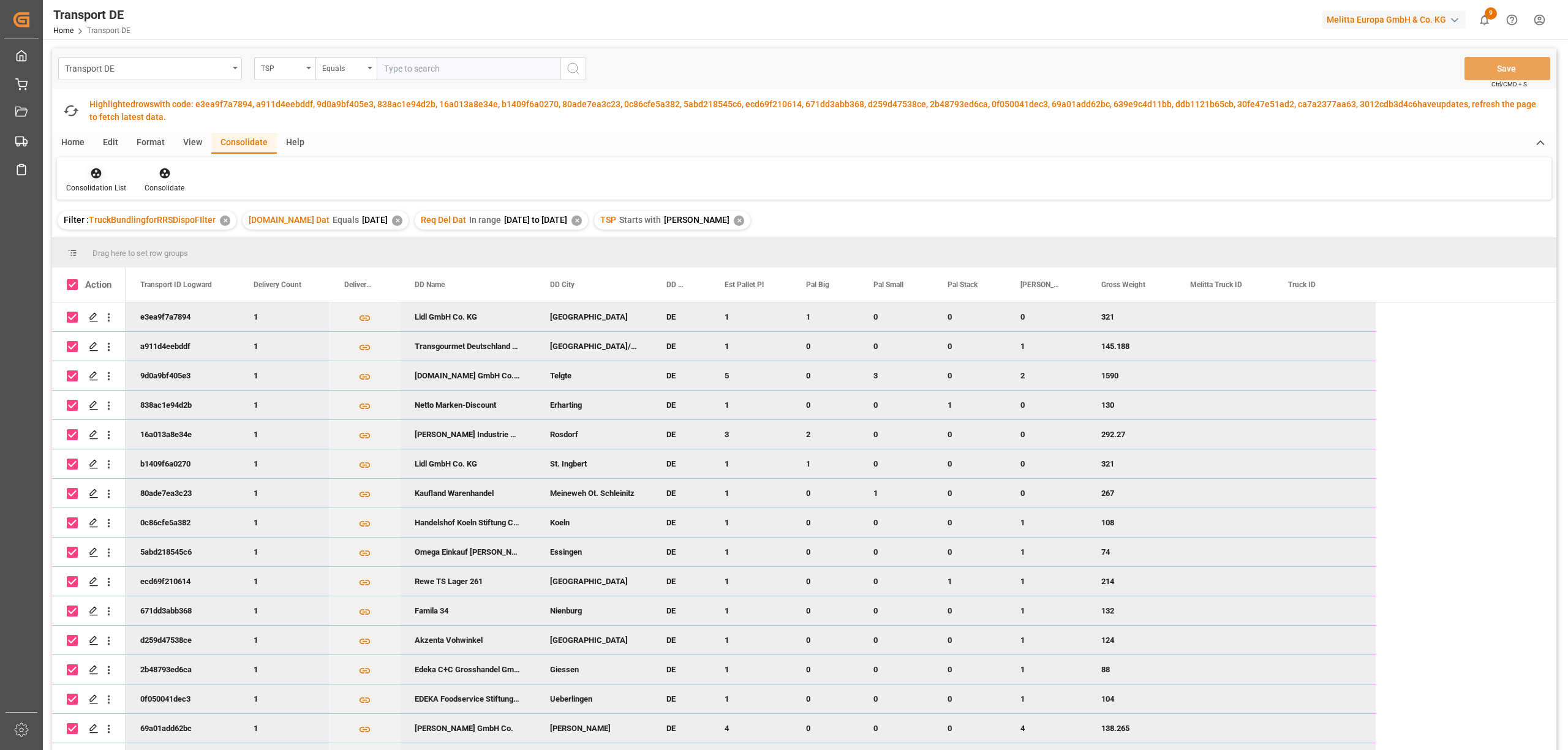
click at [97, 169] on icon at bounding box center [96, 174] width 10 height 10
click at [139, 238] on div "Transport DE TSP Equals Save Ctrl/CMD + S Fetch latest updates Highlighted rows…" at bounding box center [803, 437] width 1504 height 778
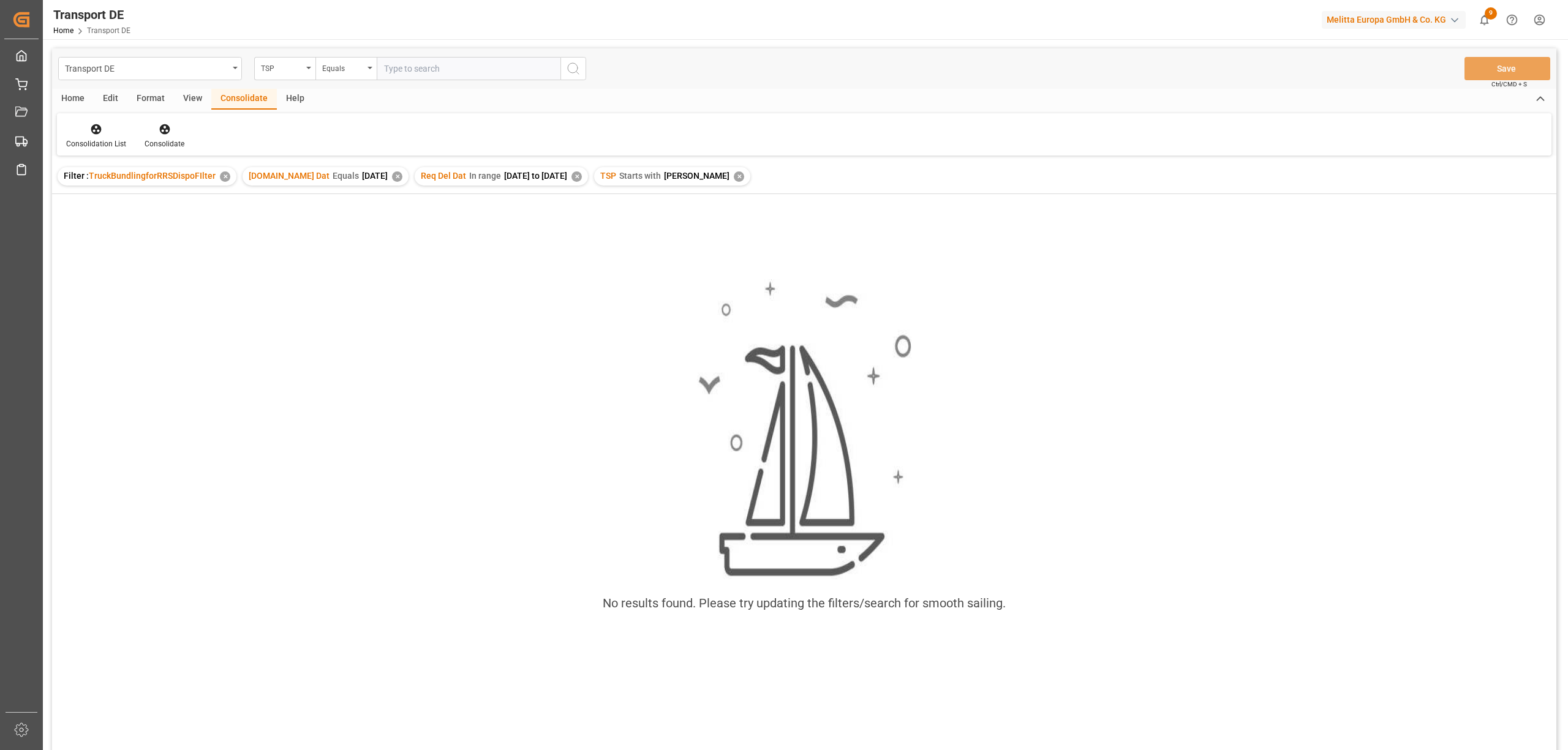
click at [733, 175] on div "✕" at bounding box center [738, 177] width 10 height 10
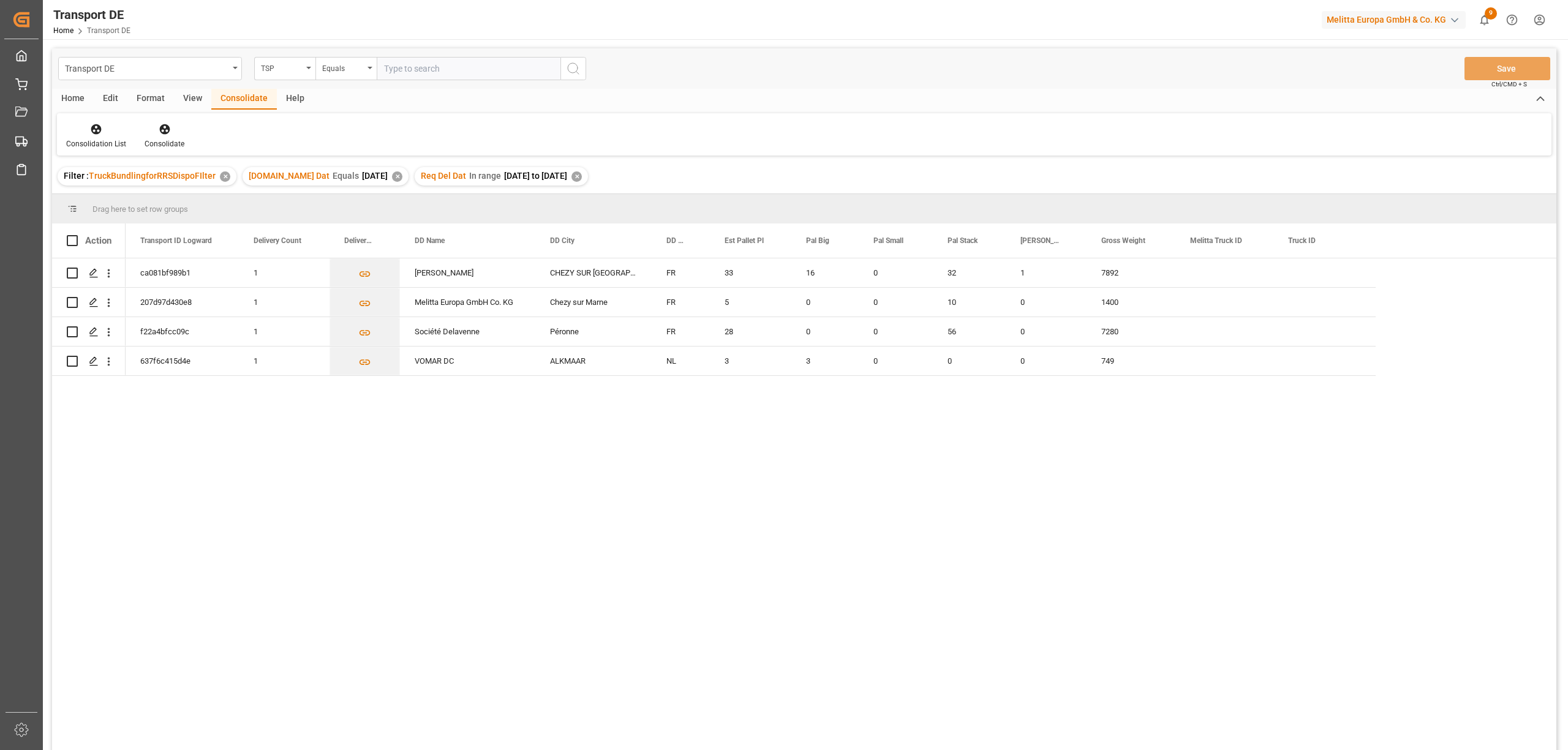
click at [582, 177] on div "✕" at bounding box center [576, 177] width 10 height 10
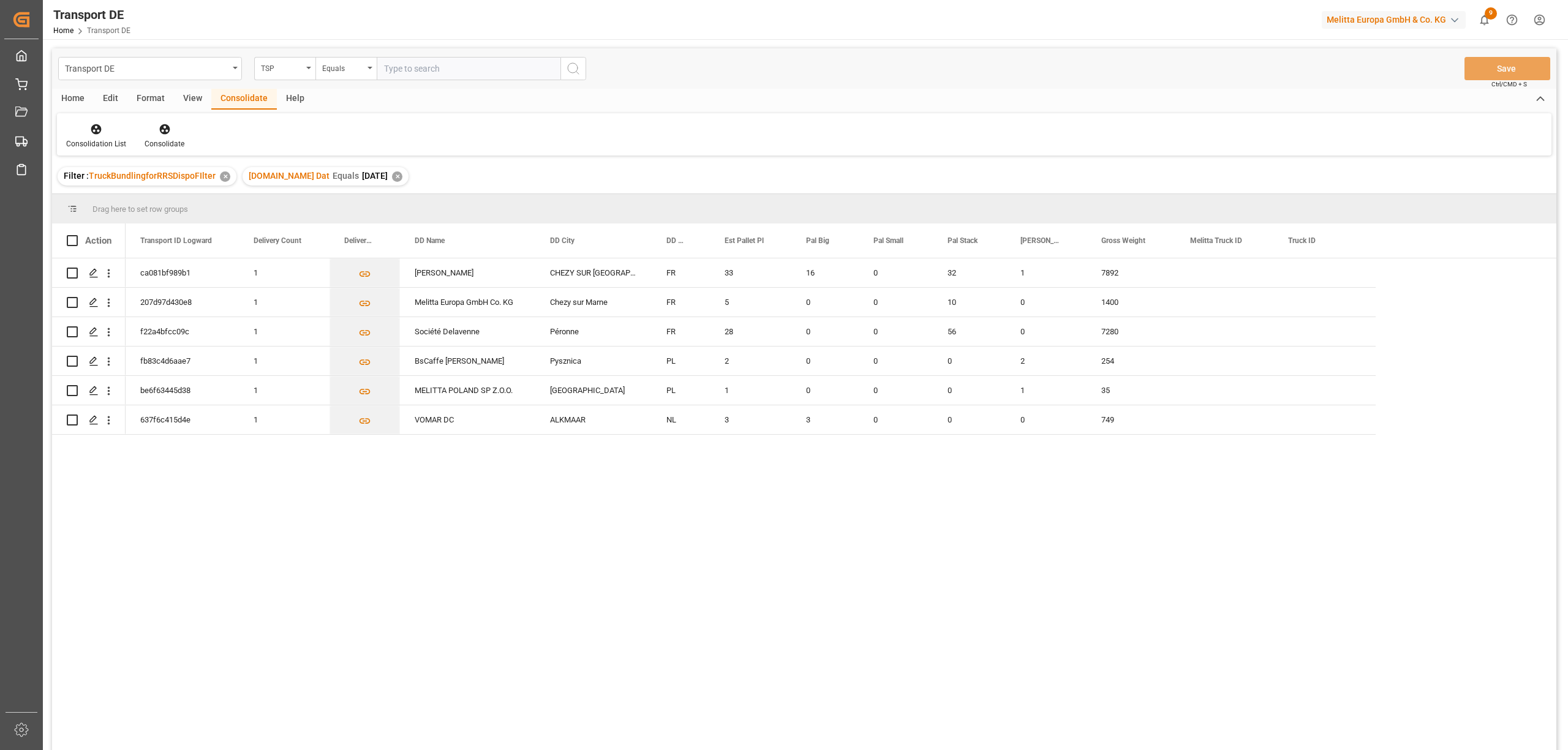
click at [392, 177] on div "✕" at bounding box center [397, 177] width 10 height 10
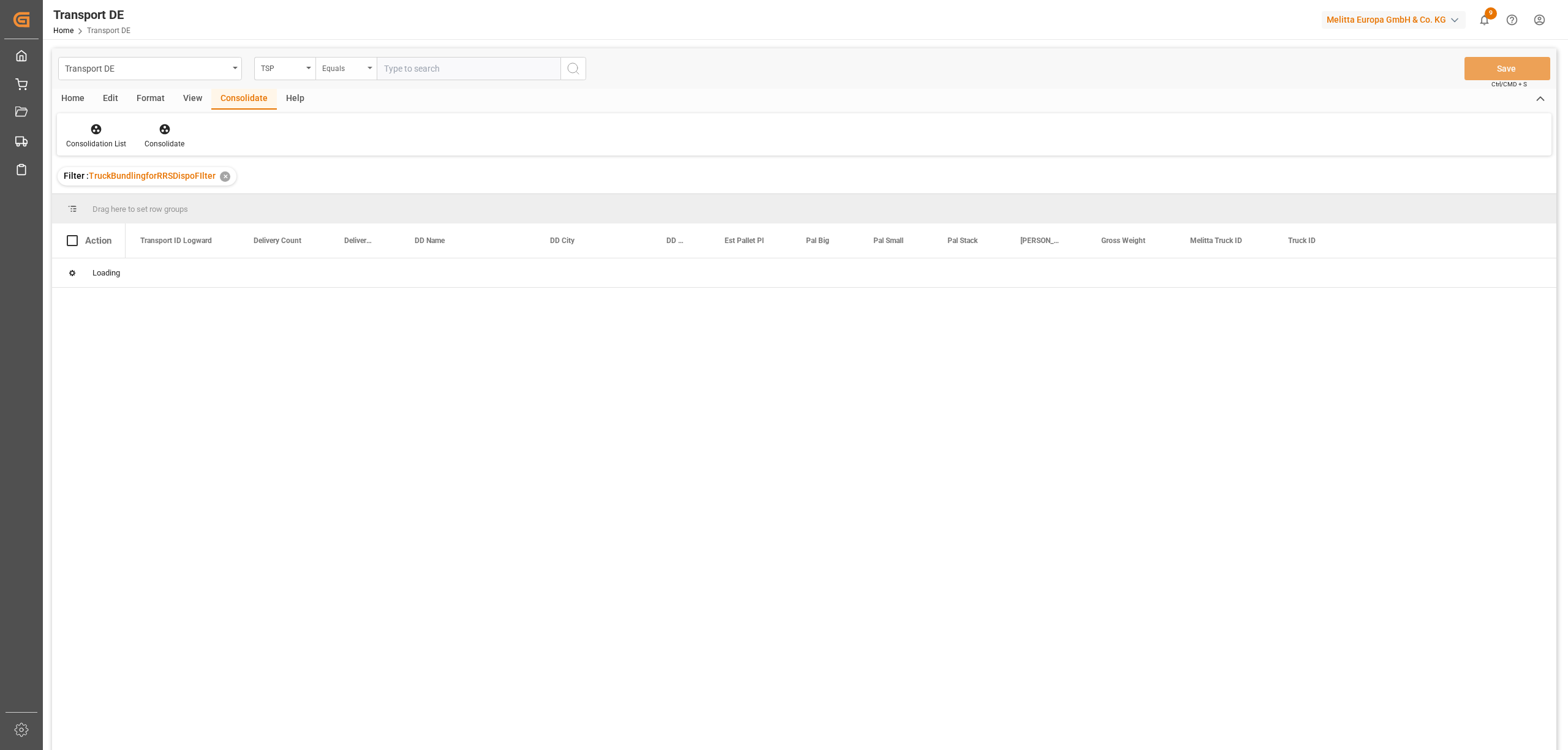
click at [333, 69] on div "Equals" at bounding box center [342, 66] width 42 height 14
click at [356, 208] on div "Starts with" at bounding box center [407, 201] width 182 height 26
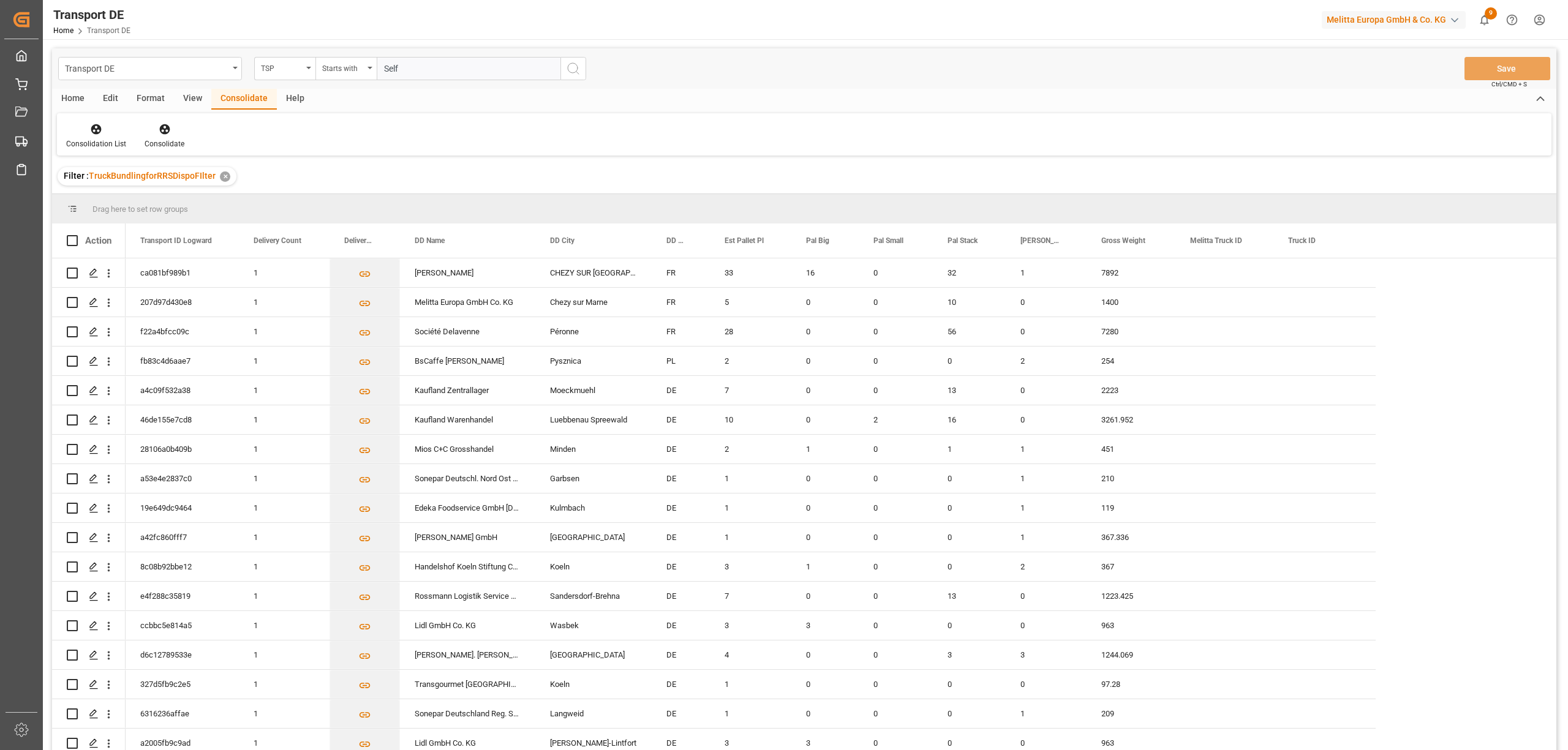
type input "Self"
click at [571, 63] on circle "search button" at bounding box center [572, 67] width 9 height 9
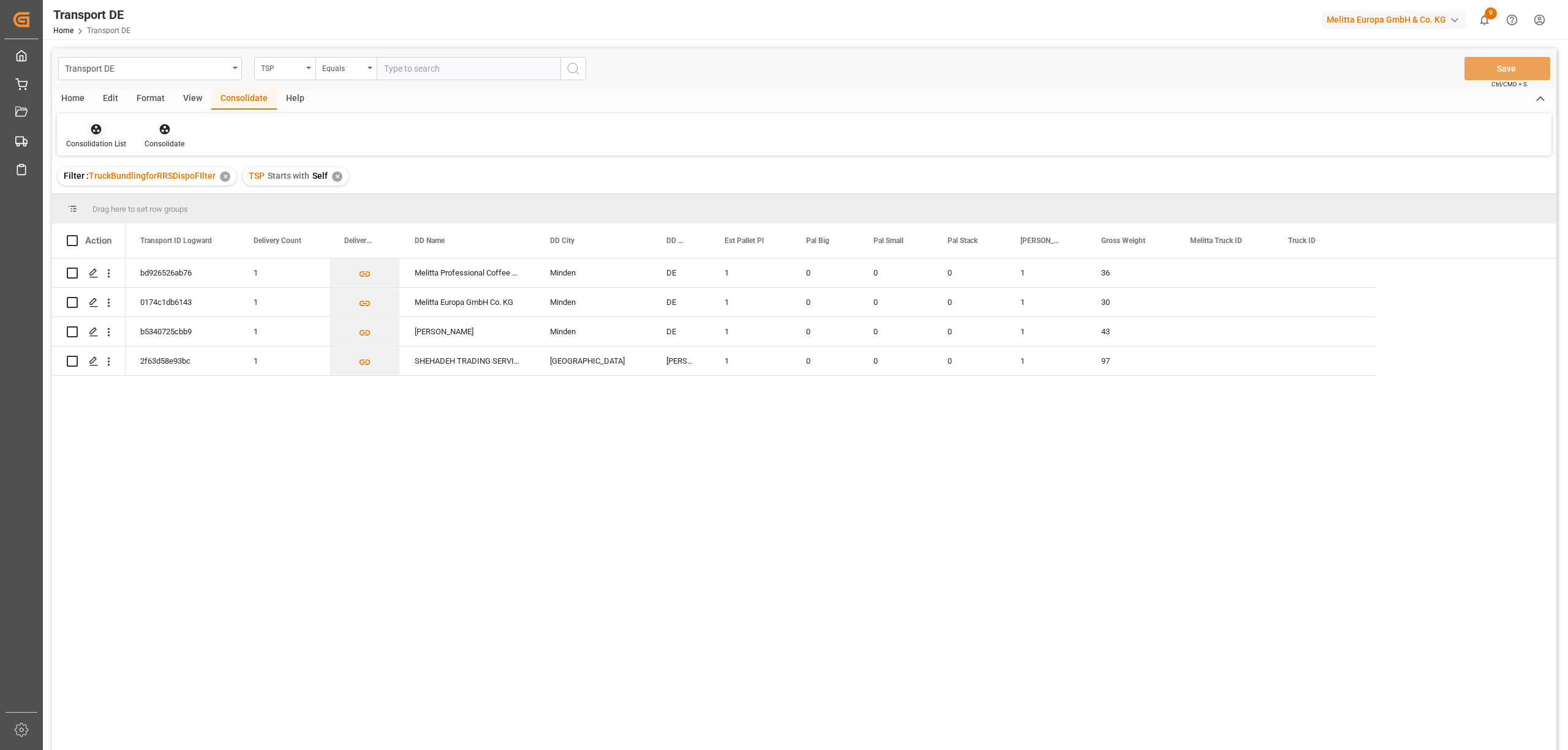
click at [104, 123] on div at bounding box center [96, 129] width 60 height 13
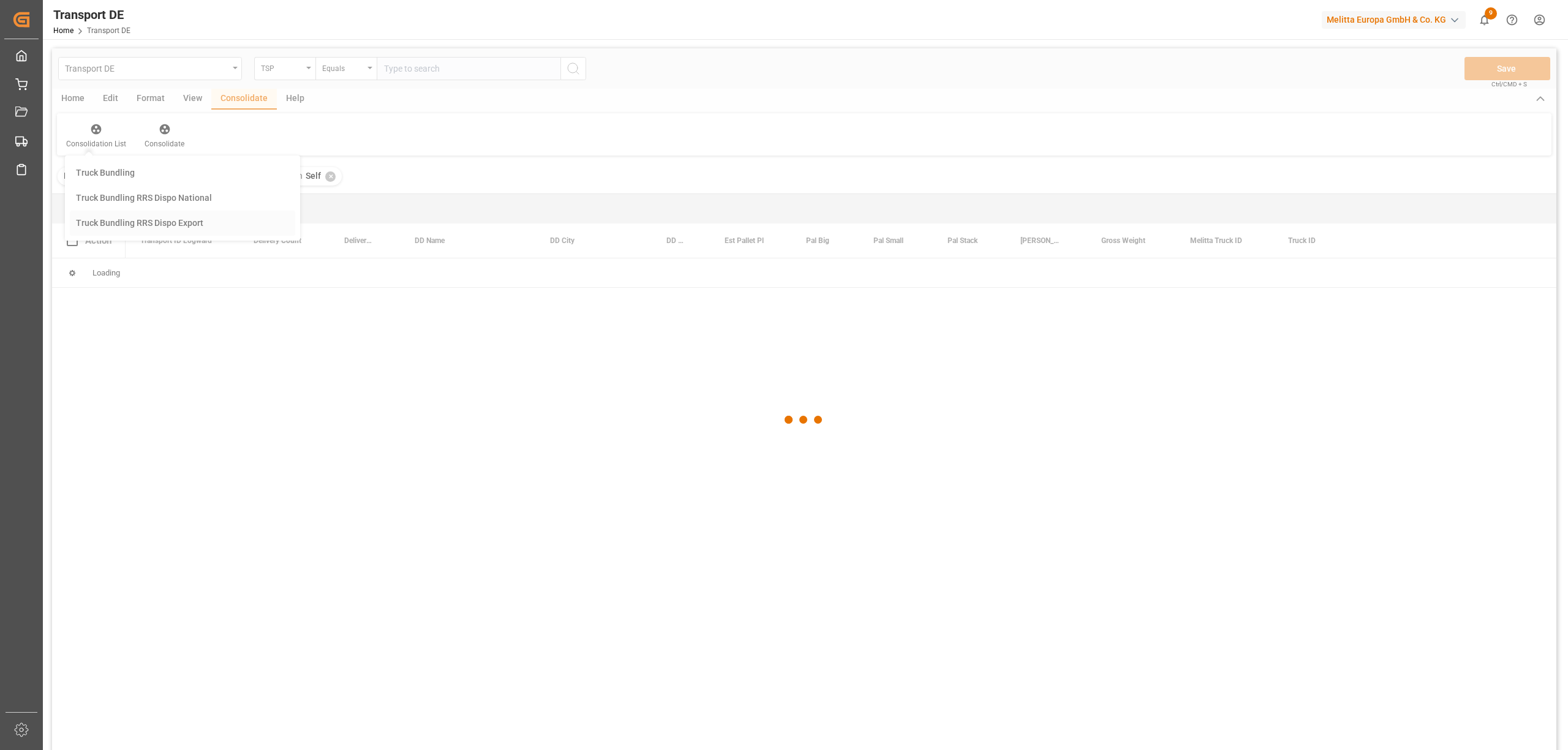
click at [144, 228] on div "Transport DE TSP Equals Save Ctrl/CMD + S Home Edit Format View Consolidate Hel…" at bounding box center [803, 415] width 1504 height 734
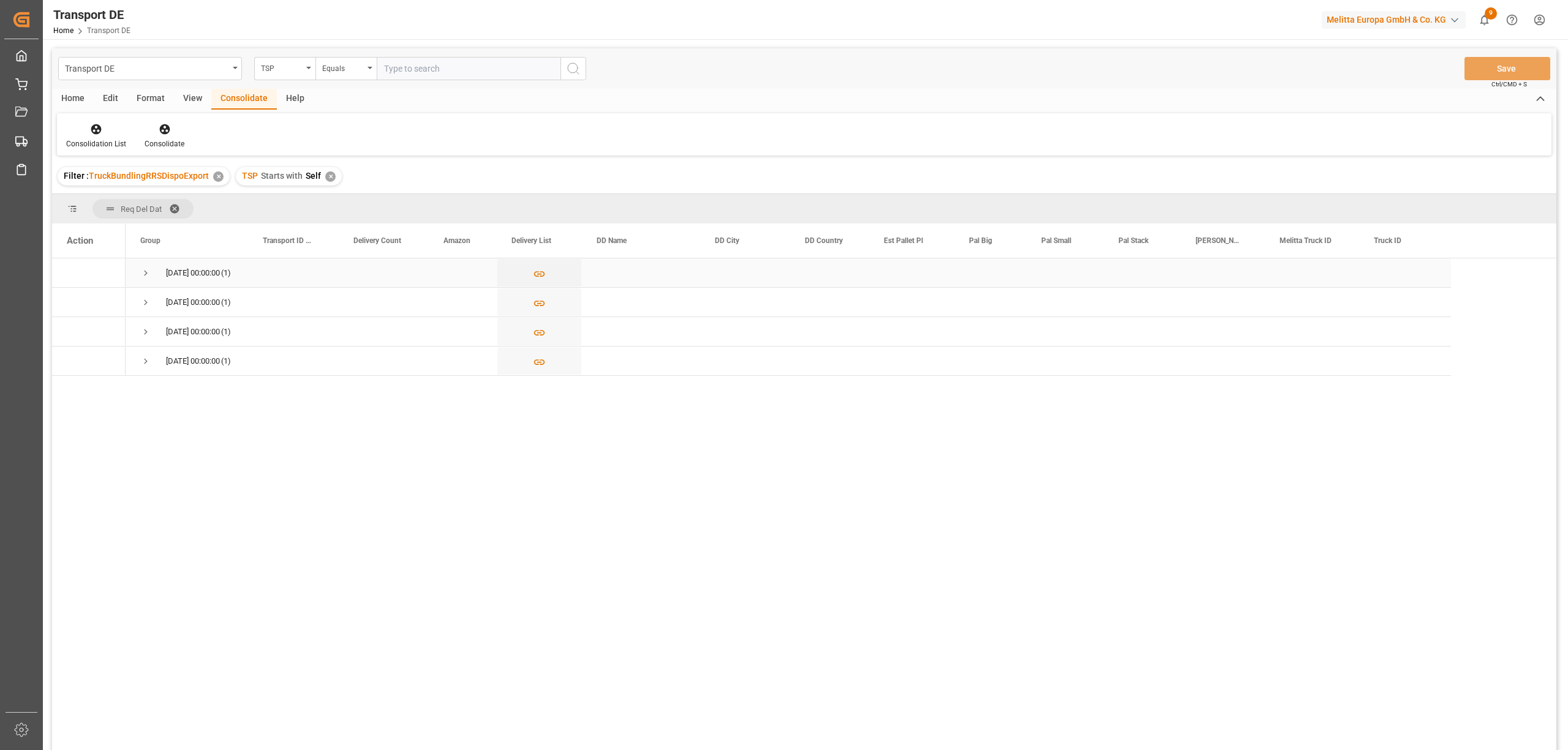
click at [141, 272] on span "Press SPACE to select this row." at bounding box center [145, 273] width 11 height 11
click at [145, 333] on span "Press SPACE to select this row." at bounding box center [145, 331] width 11 height 11
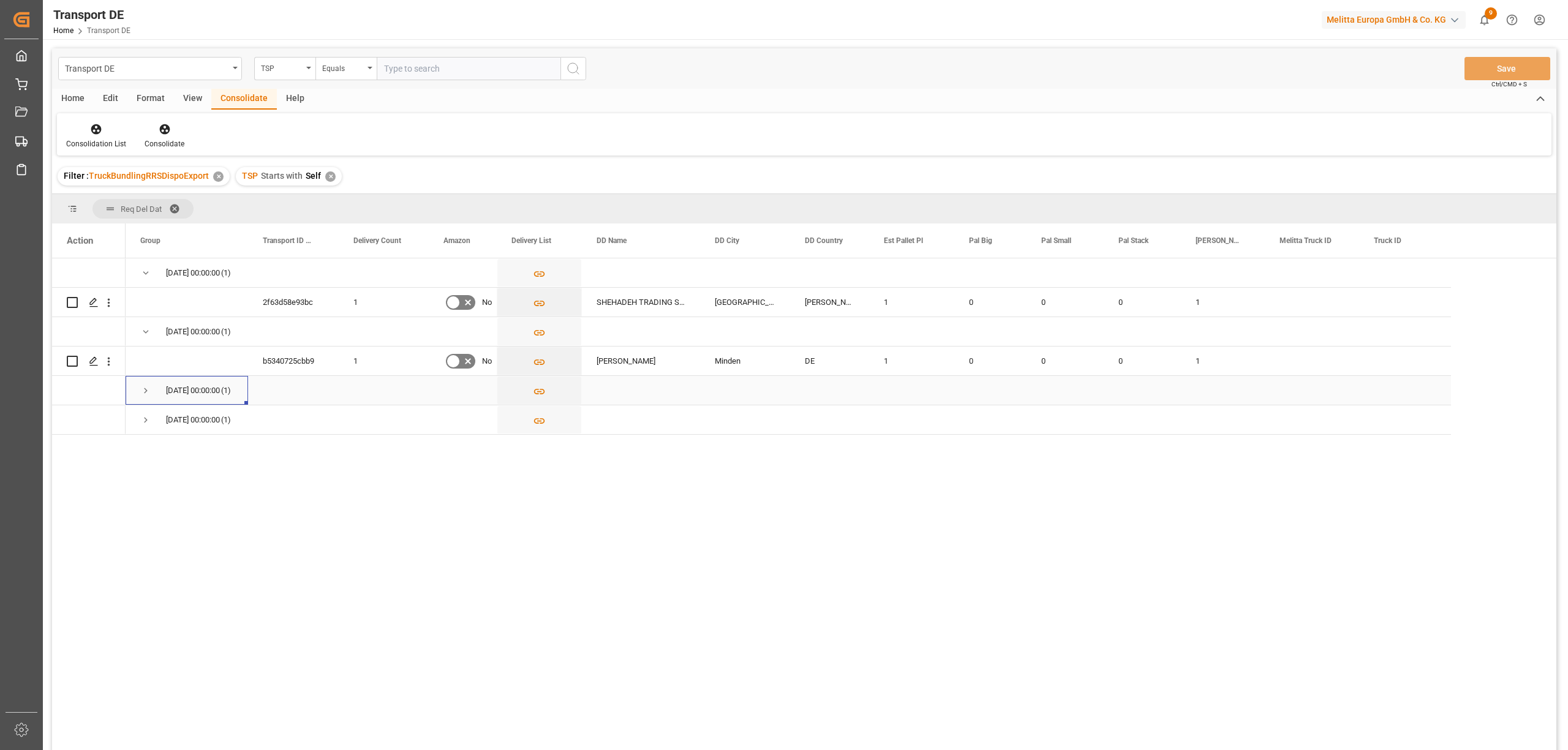
click at [145, 390] on span "Press SPACE to select this row." at bounding box center [145, 390] width 11 height 11
click at [97, 126] on icon at bounding box center [96, 129] width 10 height 10
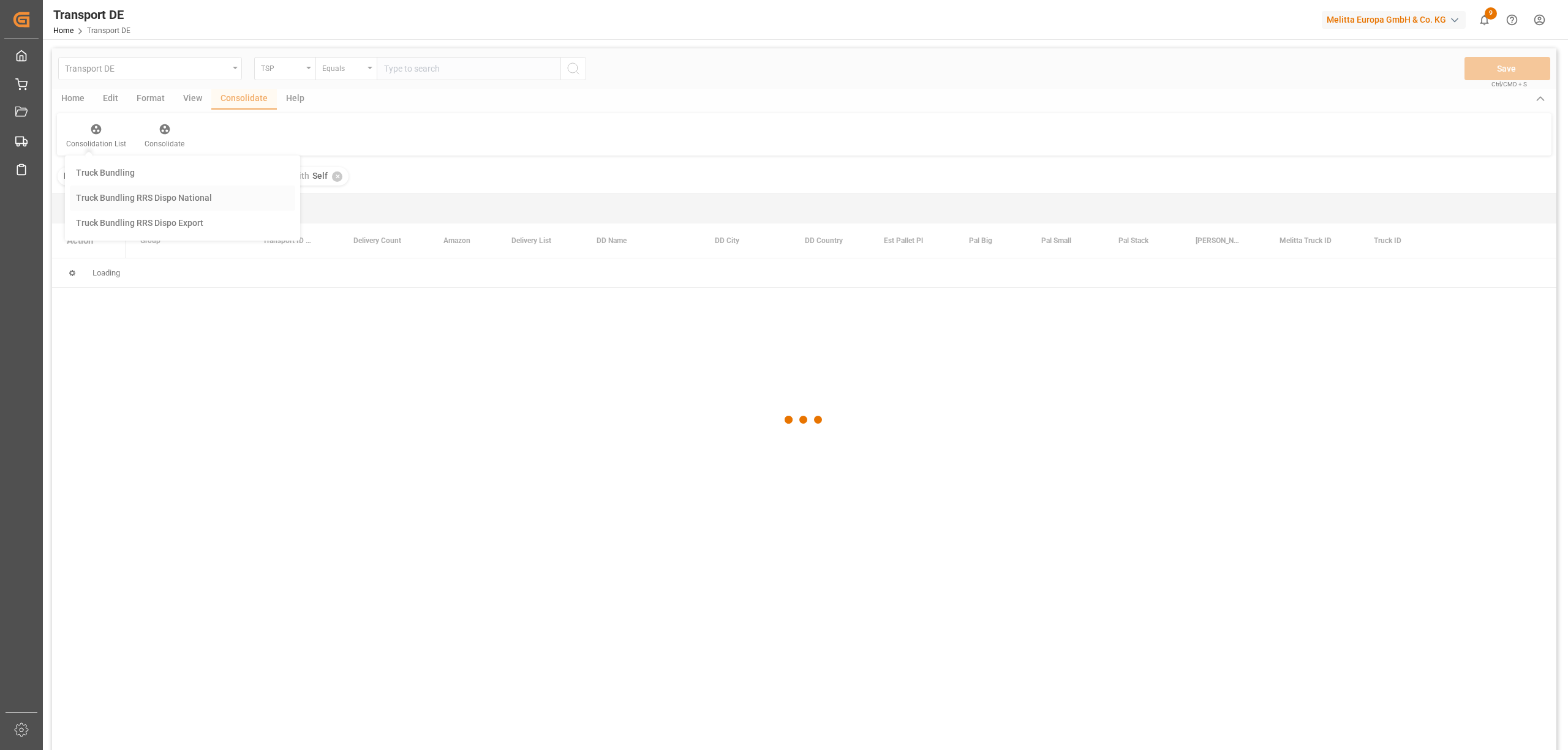
click at [150, 194] on div "Transport DE TSP Equals Save Ctrl/CMD + S Home Edit Format View Consolidate Hel…" at bounding box center [803, 415] width 1504 height 734
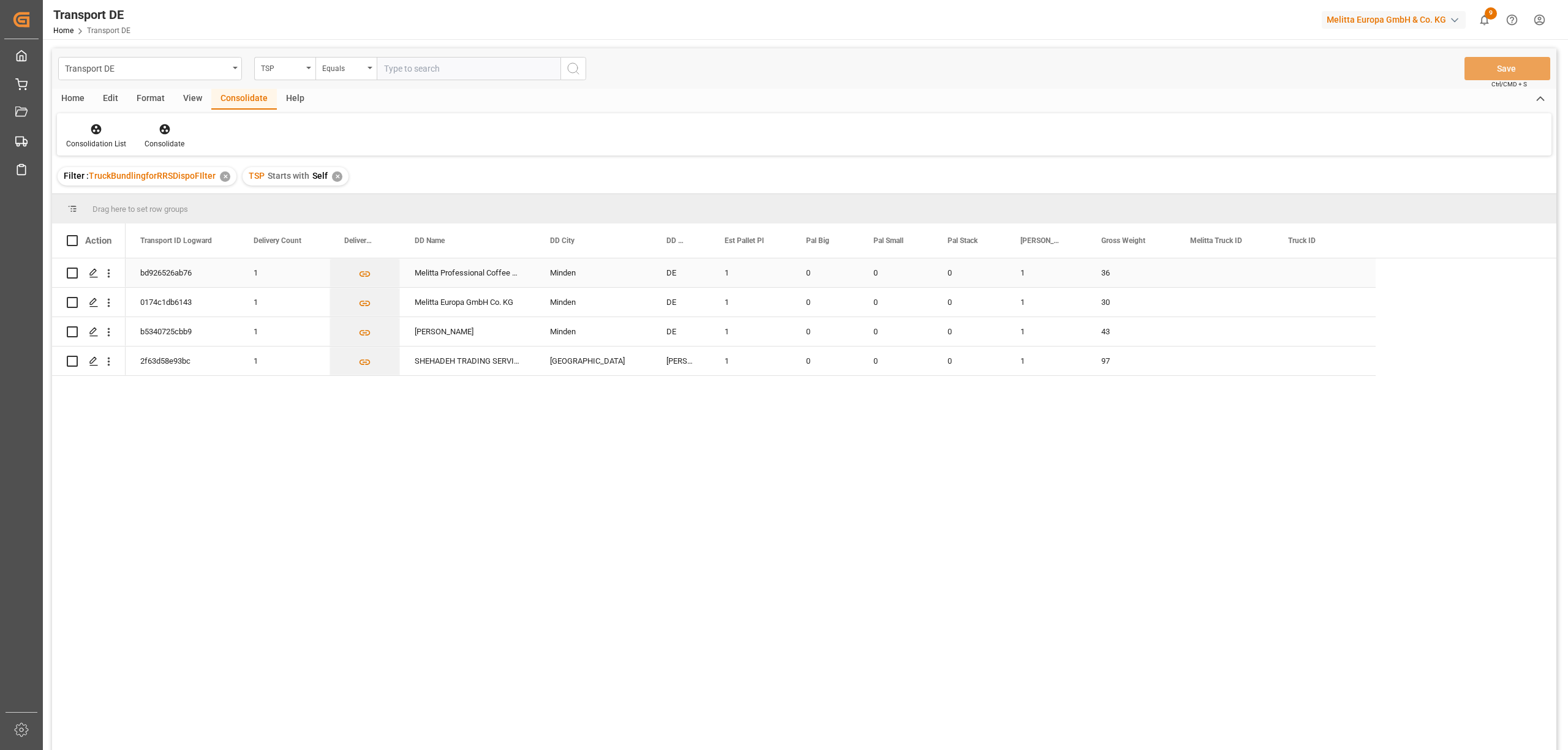
click at [70, 270] on input "Press Space to toggle row selection (unchecked)" at bounding box center [72, 273] width 11 height 11
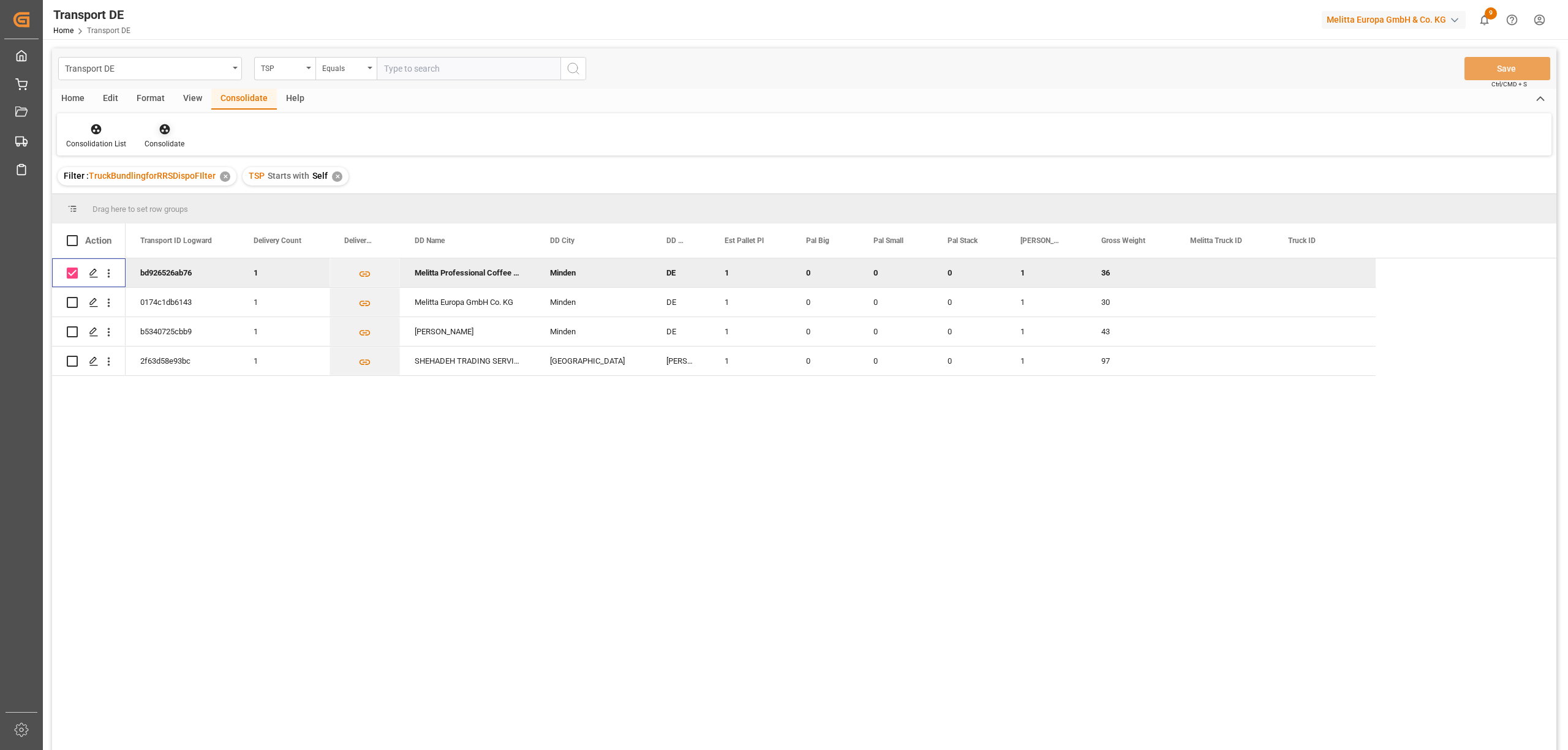
click at [164, 128] on icon at bounding box center [164, 129] width 12 height 12
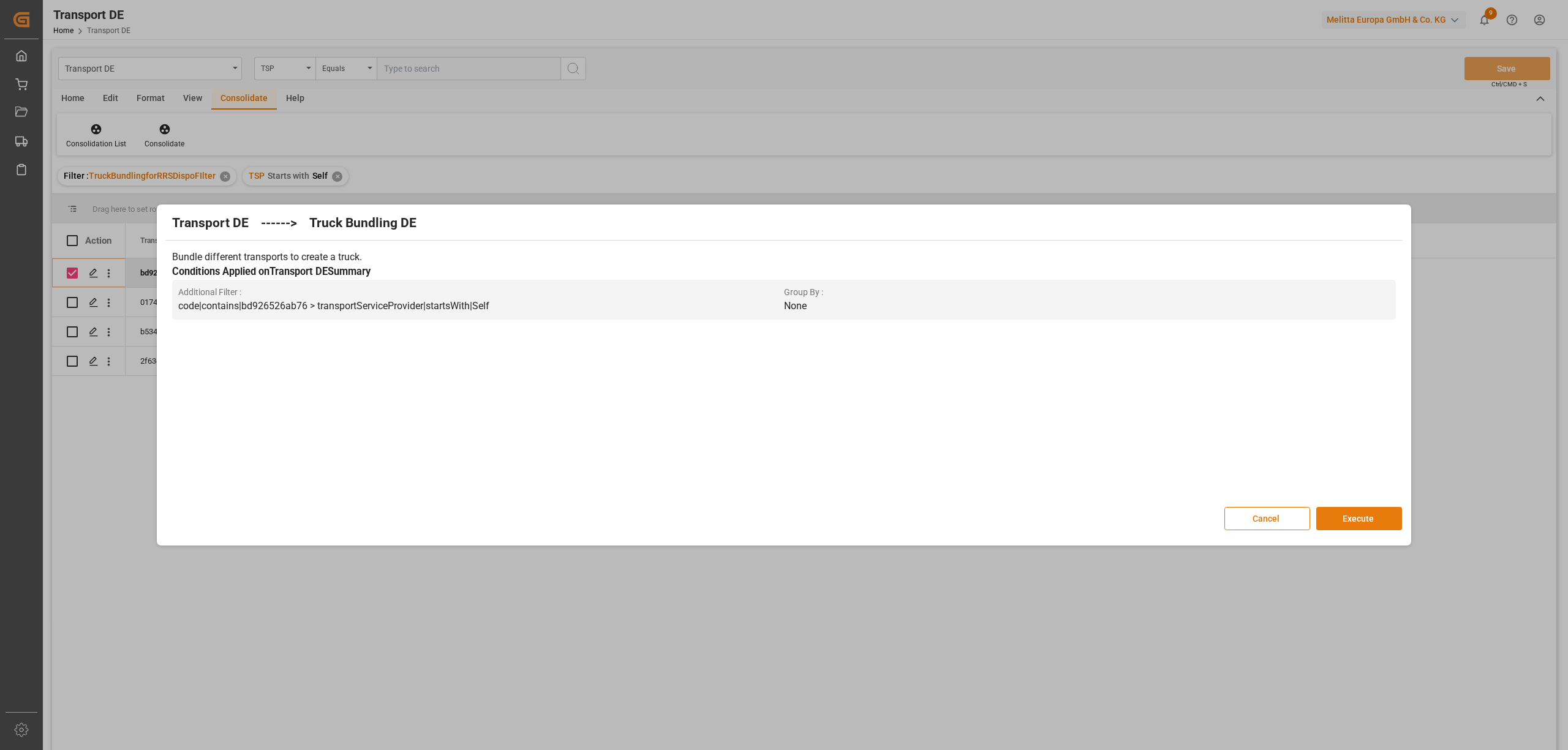
click at [1359, 517] on button "Execute" at bounding box center [1359, 519] width 86 height 23
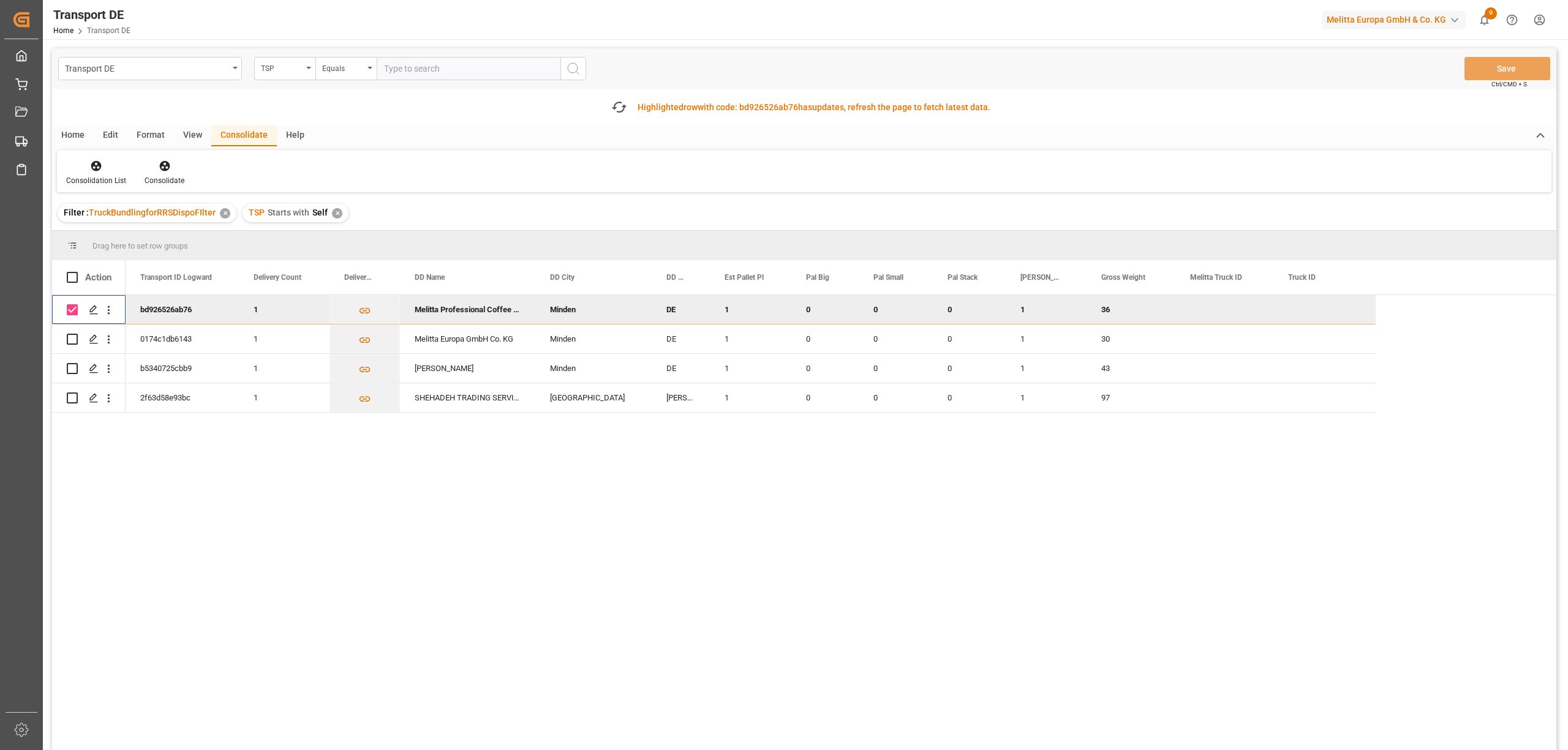
click at [74, 309] on input "Press Space to toggle row selection (checked)" at bounding box center [72, 309] width 11 height 11
checkbox input "false"
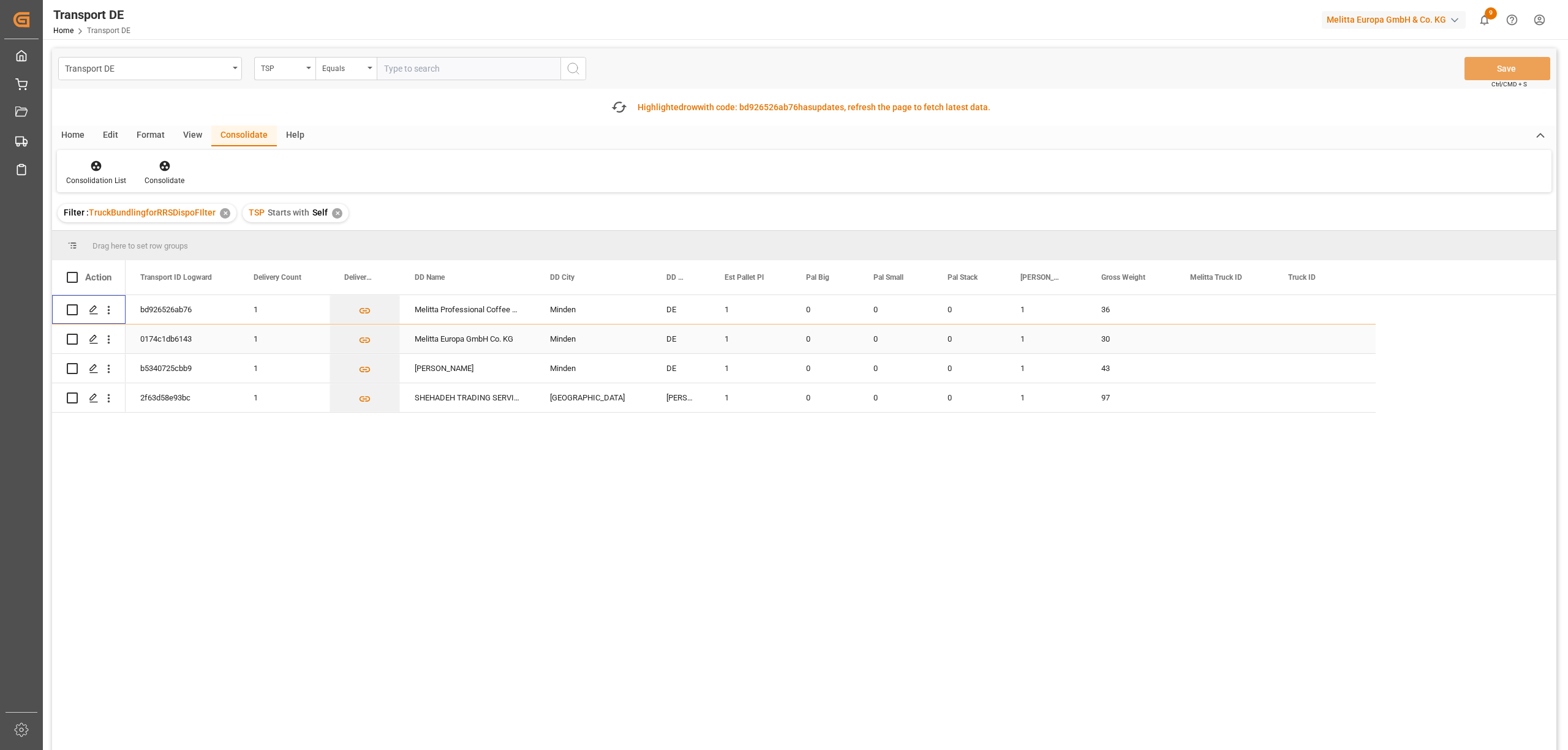
click at [77, 339] on input "Press Space to toggle row selection (unchecked)" at bounding box center [72, 339] width 11 height 11
checkbox input "true"
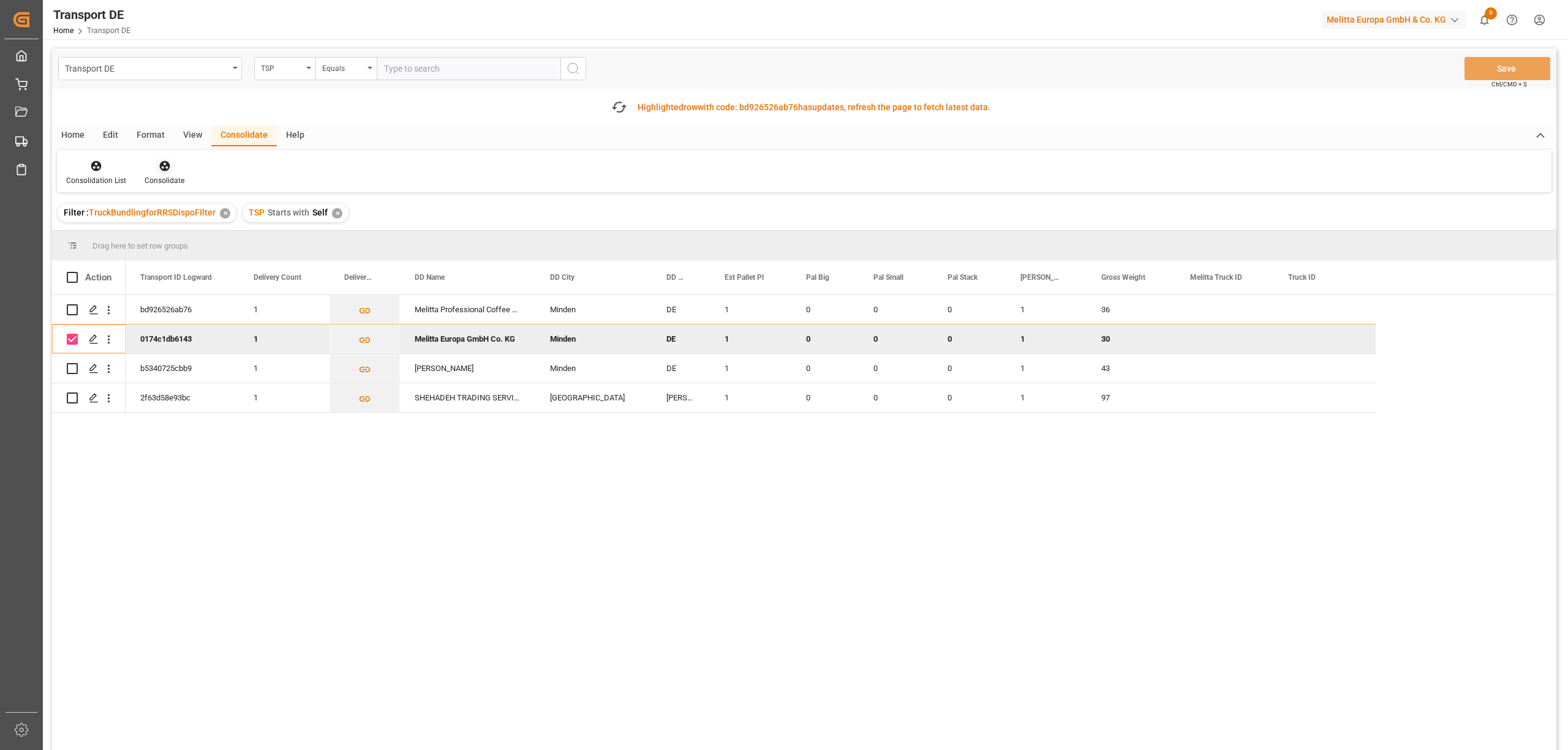
click at [158, 167] on icon at bounding box center [164, 166] width 12 height 12
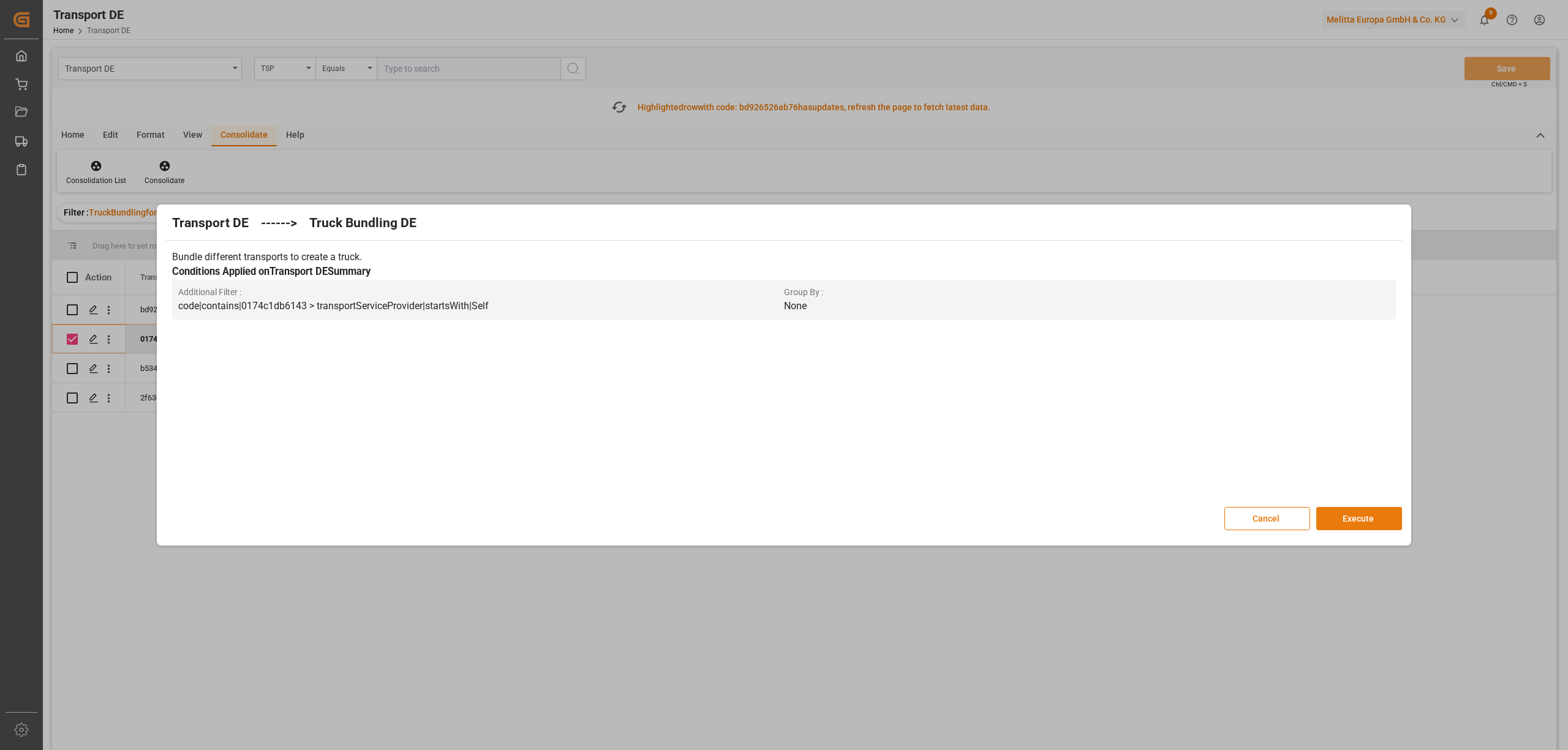
click at [1365, 520] on button "Execute" at bounding box center [1359, 519] width 86 height 23
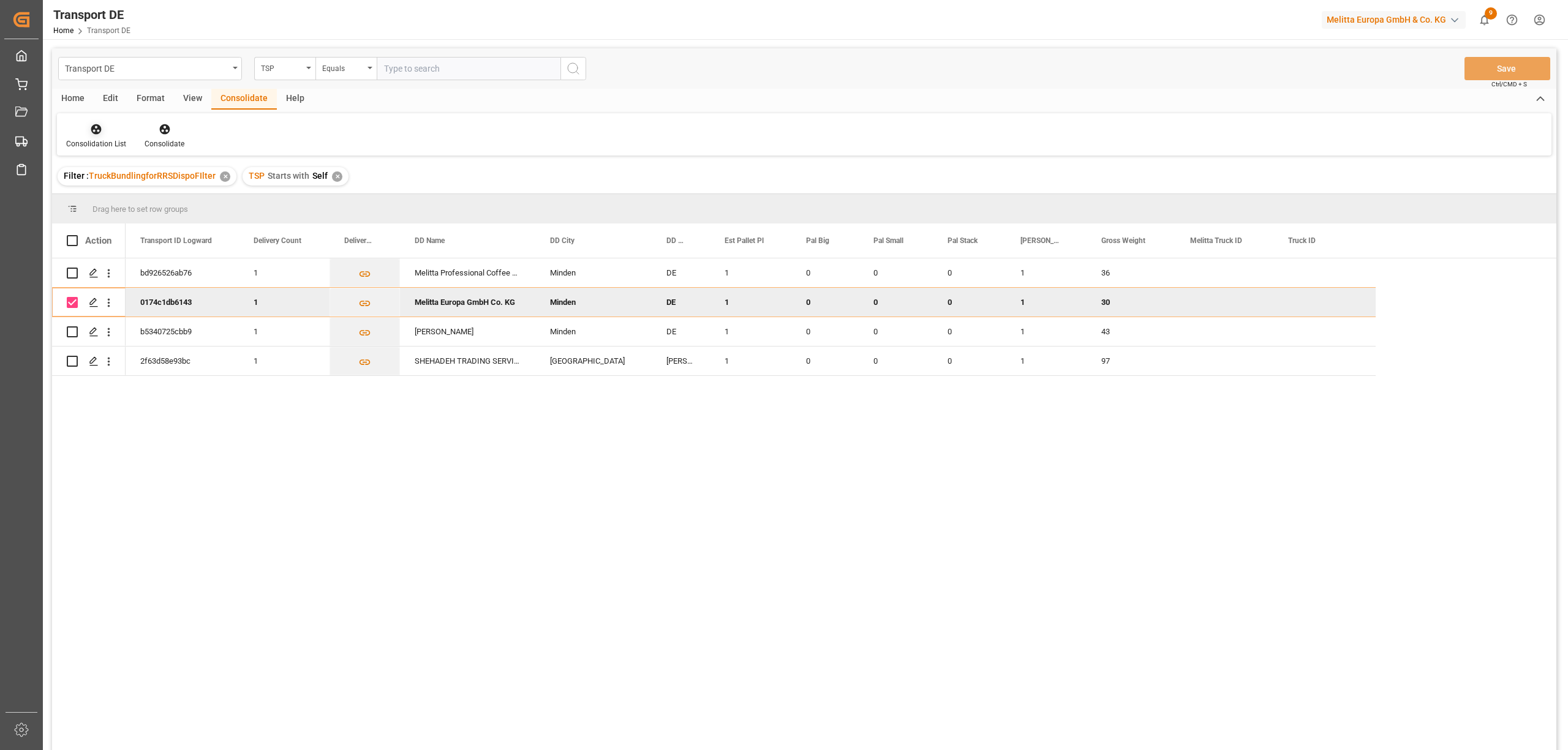
click at [90, 135] on div "Consolidation List" at bounding box center [96, 136] width 78 height 27
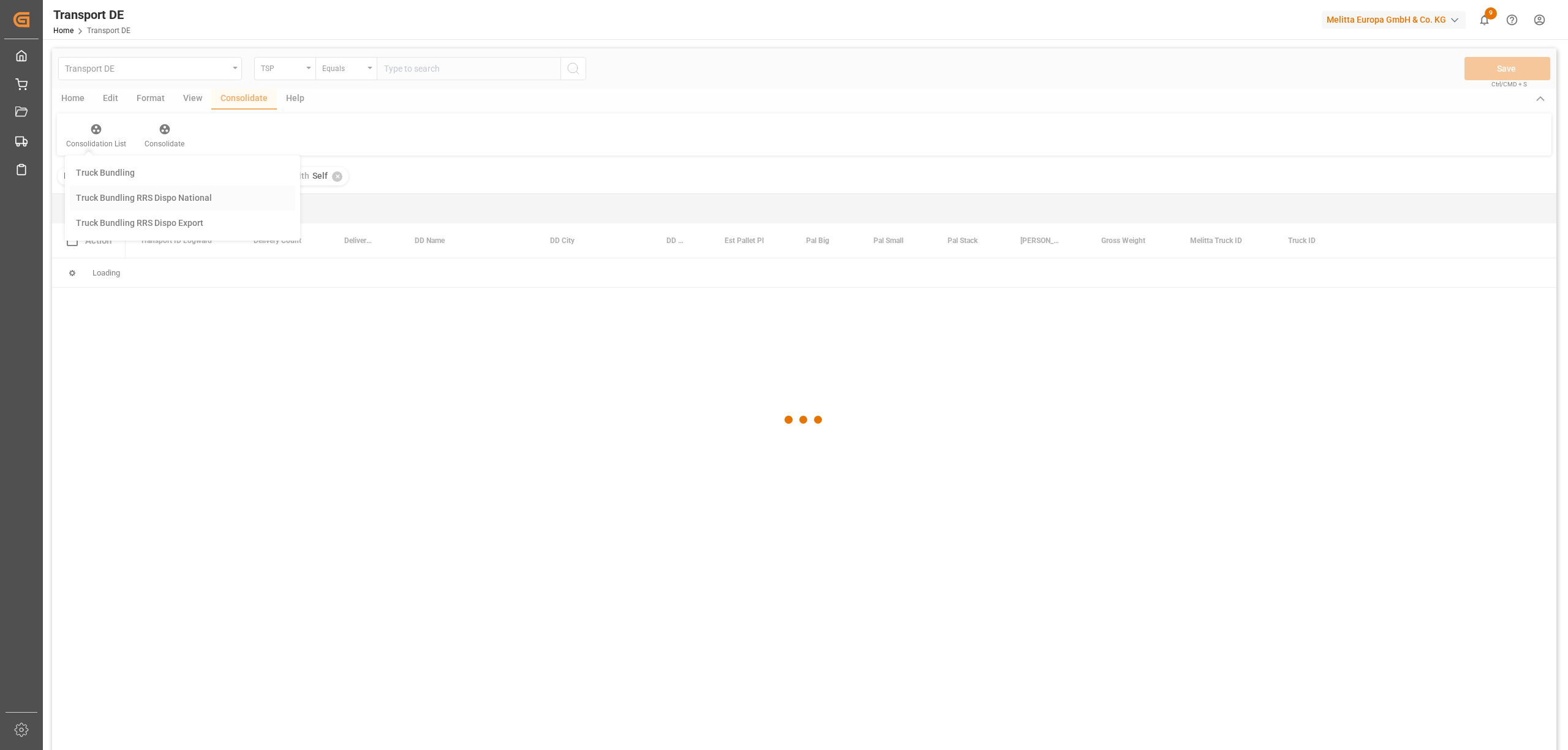
click at [124, 201] on div "Transport DE TSP Equals Save Ctrl/CMD + S Home Edit Format View Consolidate Hel…" at bounding box center [803, 415] width 1504 height 734
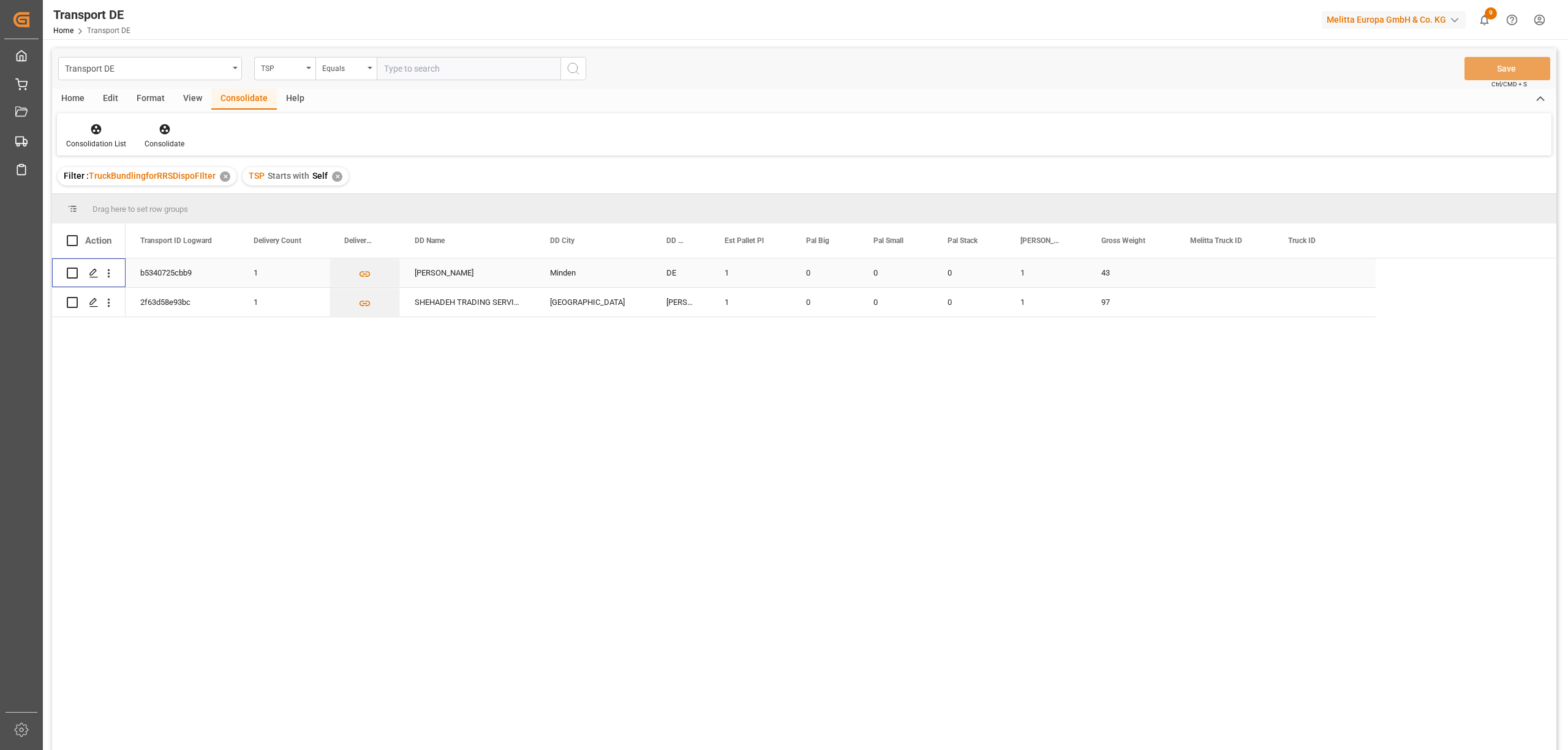
click at [70, 272] on input "Press Space to toggle row selection (unchecked)" at bounding box center [72, 273] width 11 height 11
checkbox input "true"
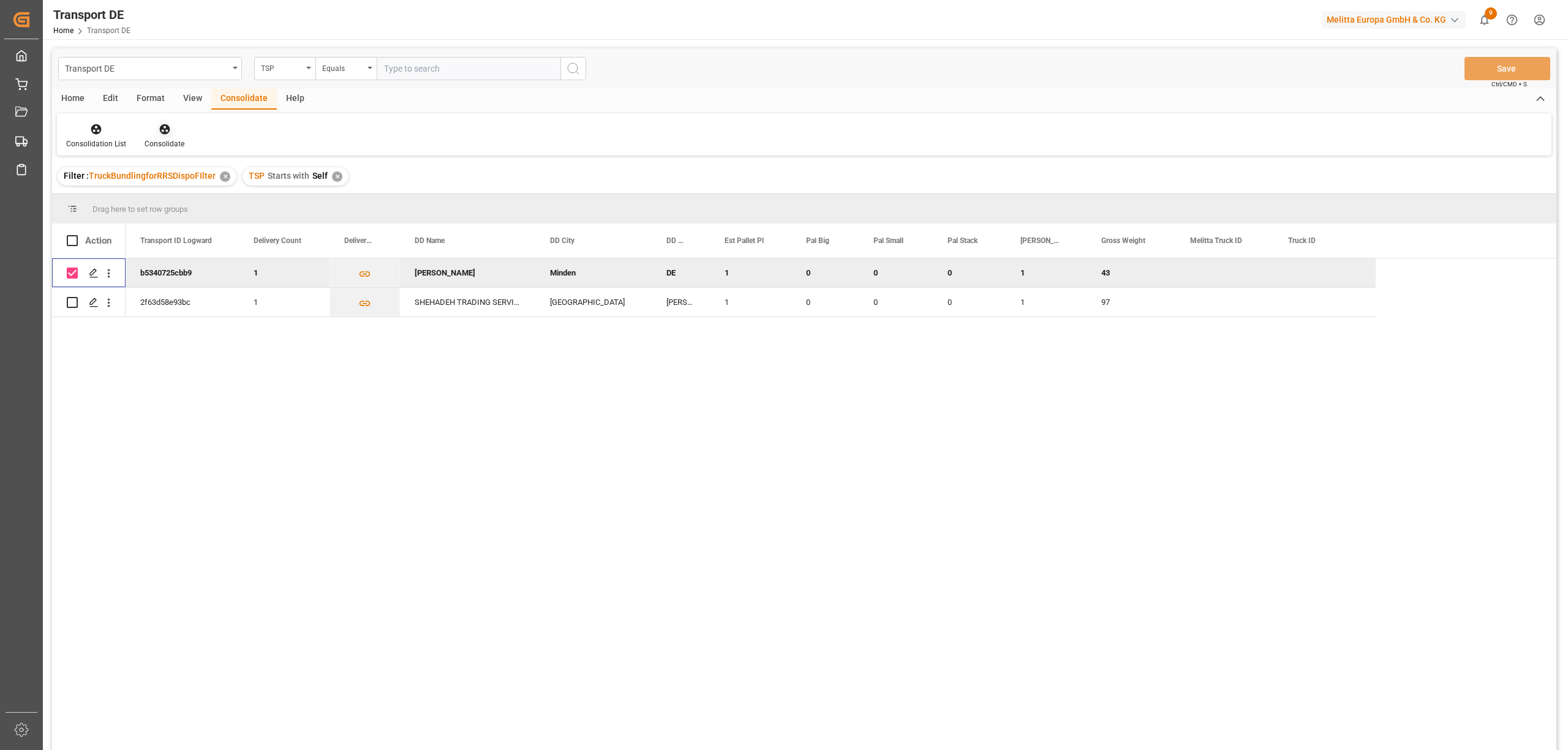
click at [162, 128] on icon at bounding box center [164, 129] width 10 height 10
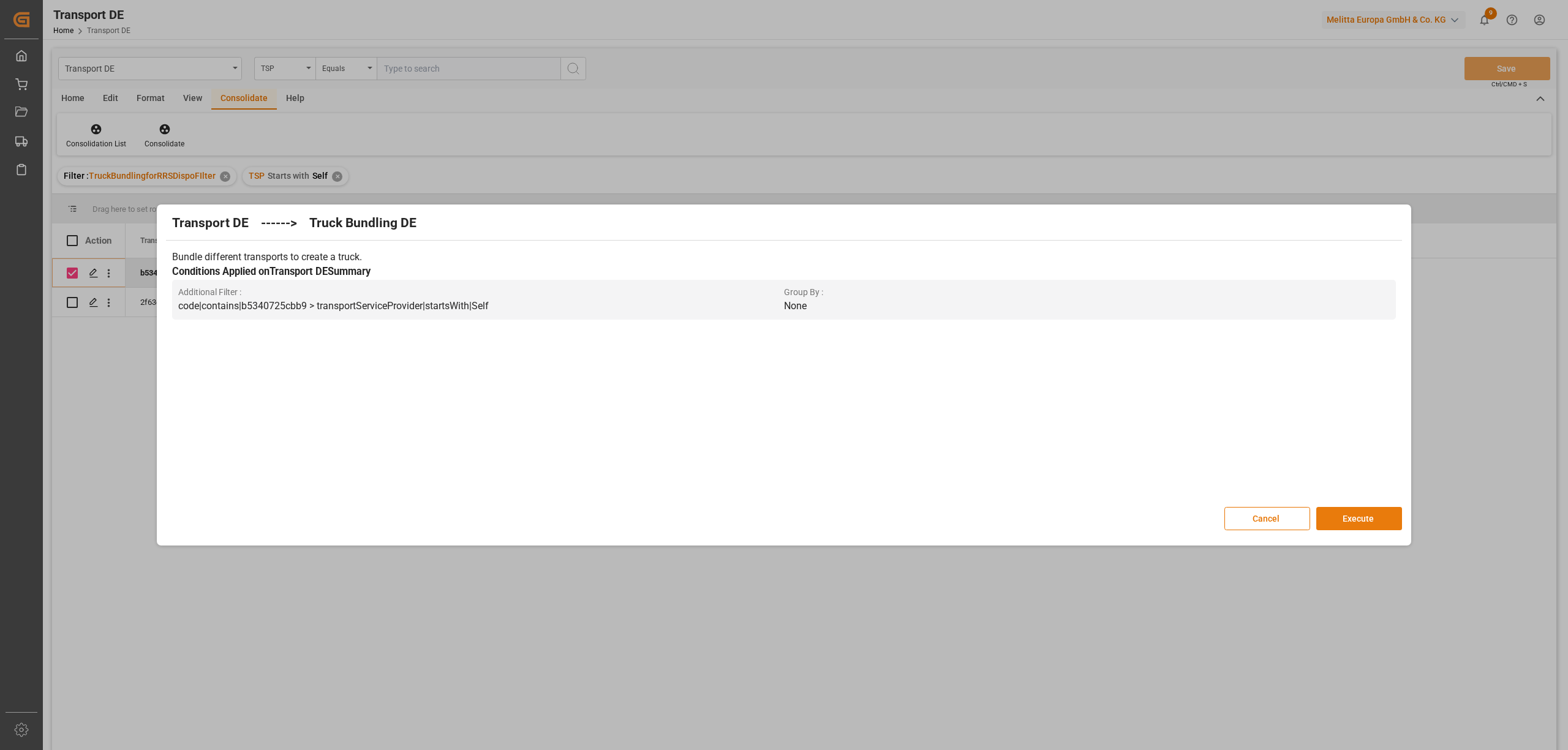
drag, startPoint x: 1351, startPoint y: 517, endPoint x: 1252, endPoint y: 517, distance: 99.0
click at [1350, 517] on button "Execute" at bounding box center [1359, 519] width 86 height 23
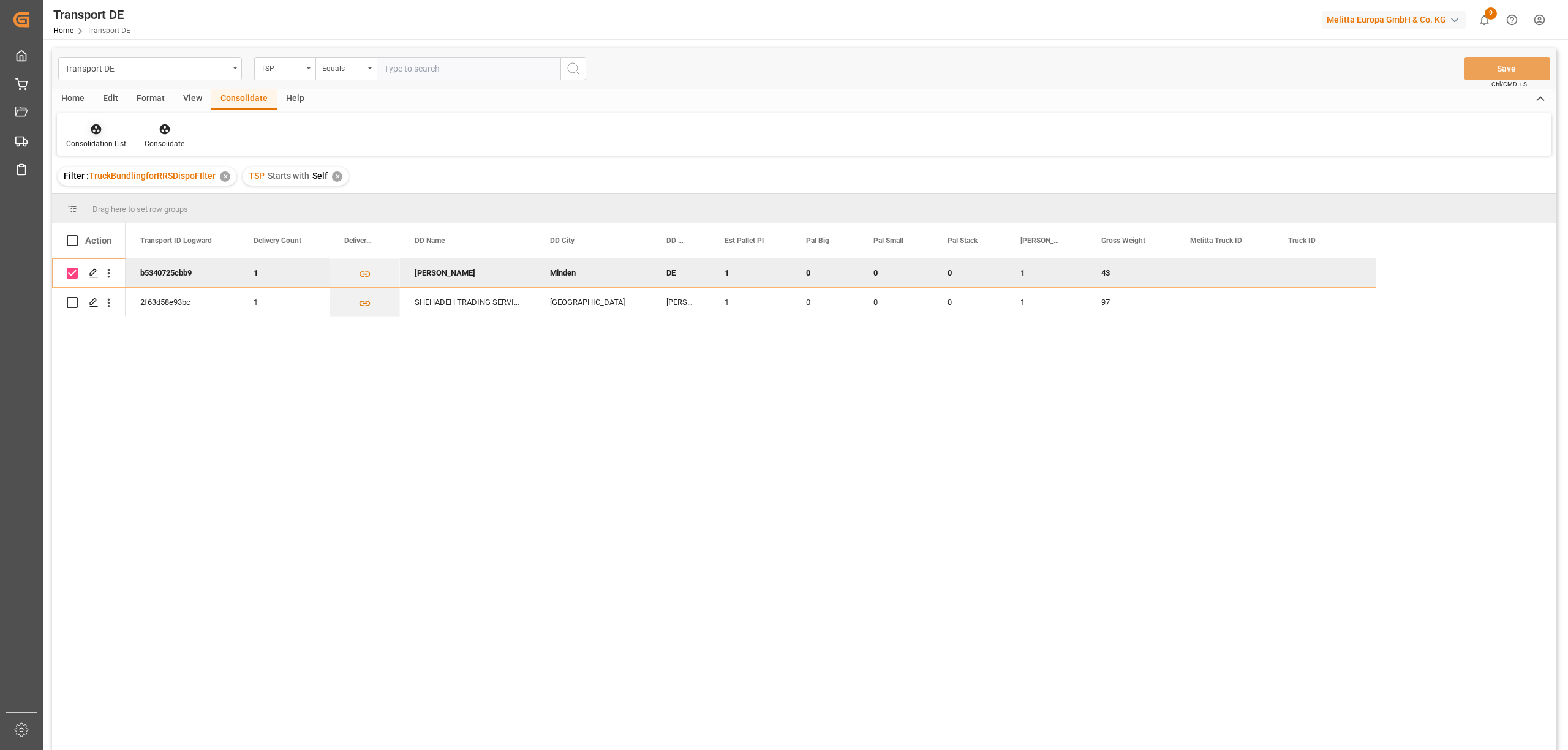
click at [86, 137] on div "Consolidation List" at bounding box center [96, 136] width 78 height 27
click at [99, 193] on div "Transport DE TSP Equals Save Ctrl/CMD + S Home Edit Format View Consolidate Hel…" at bounding box center [803, 415] width 1504 height 734
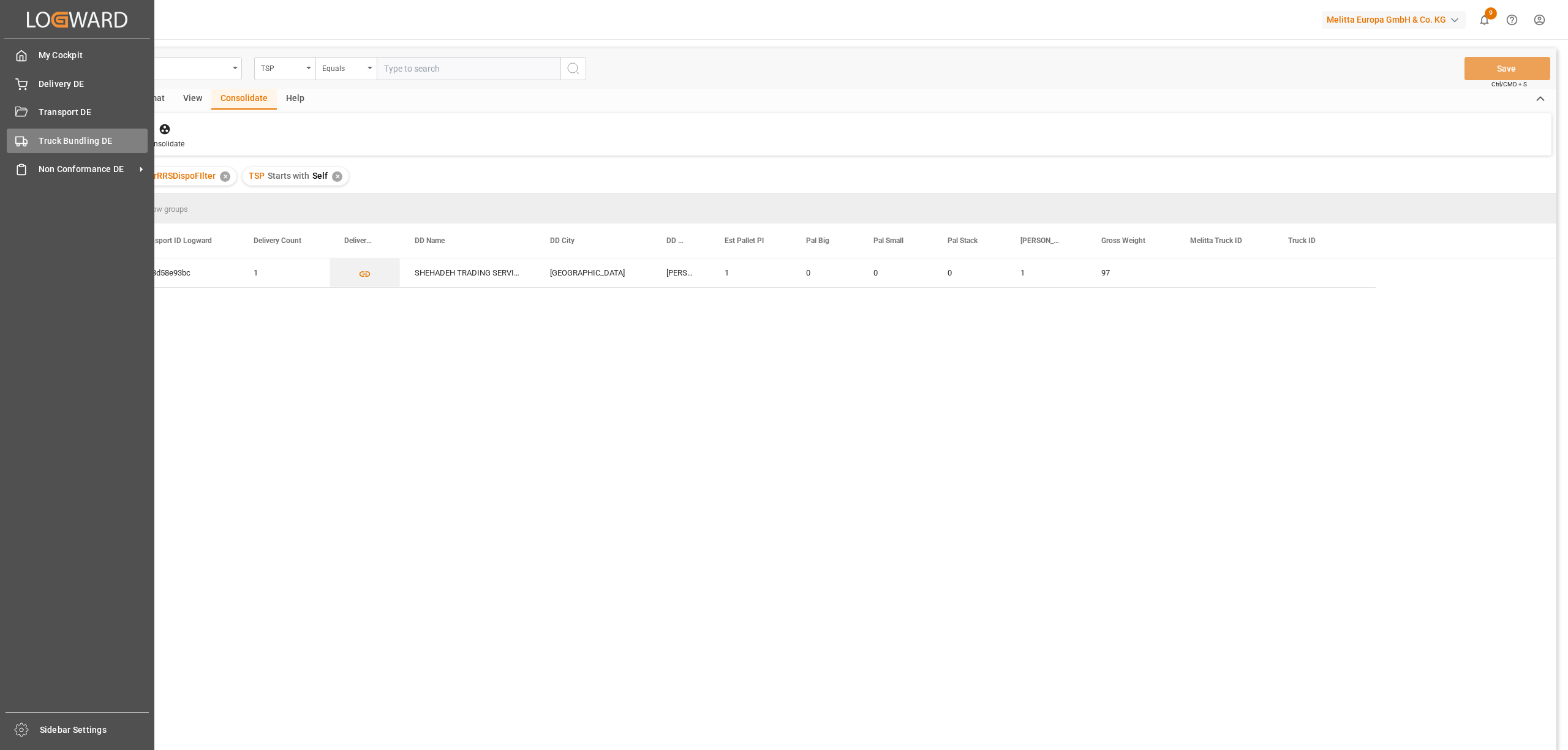
drag, startPoint x: 45, startPoint y: 138, endPoint x: 74, endPoint y: 139, distance: 29.0
click at [45, 137] on span "Truck Bundling DE" at bounding box center [93, 142] width 109 height 13
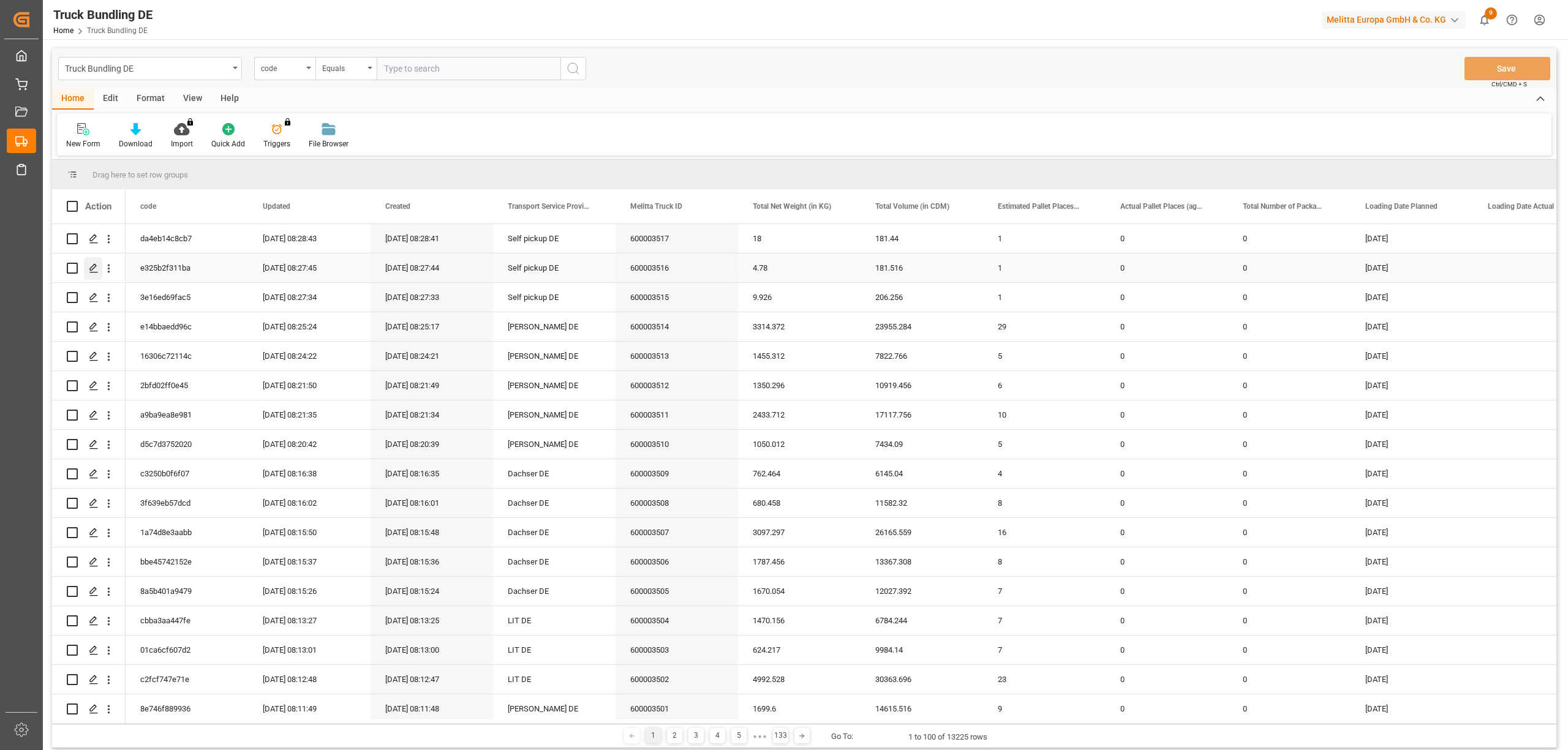
click at [93, 265] on polygon "Press SPACE to select this row." at bounding box center [93, 268] width 6 height 6
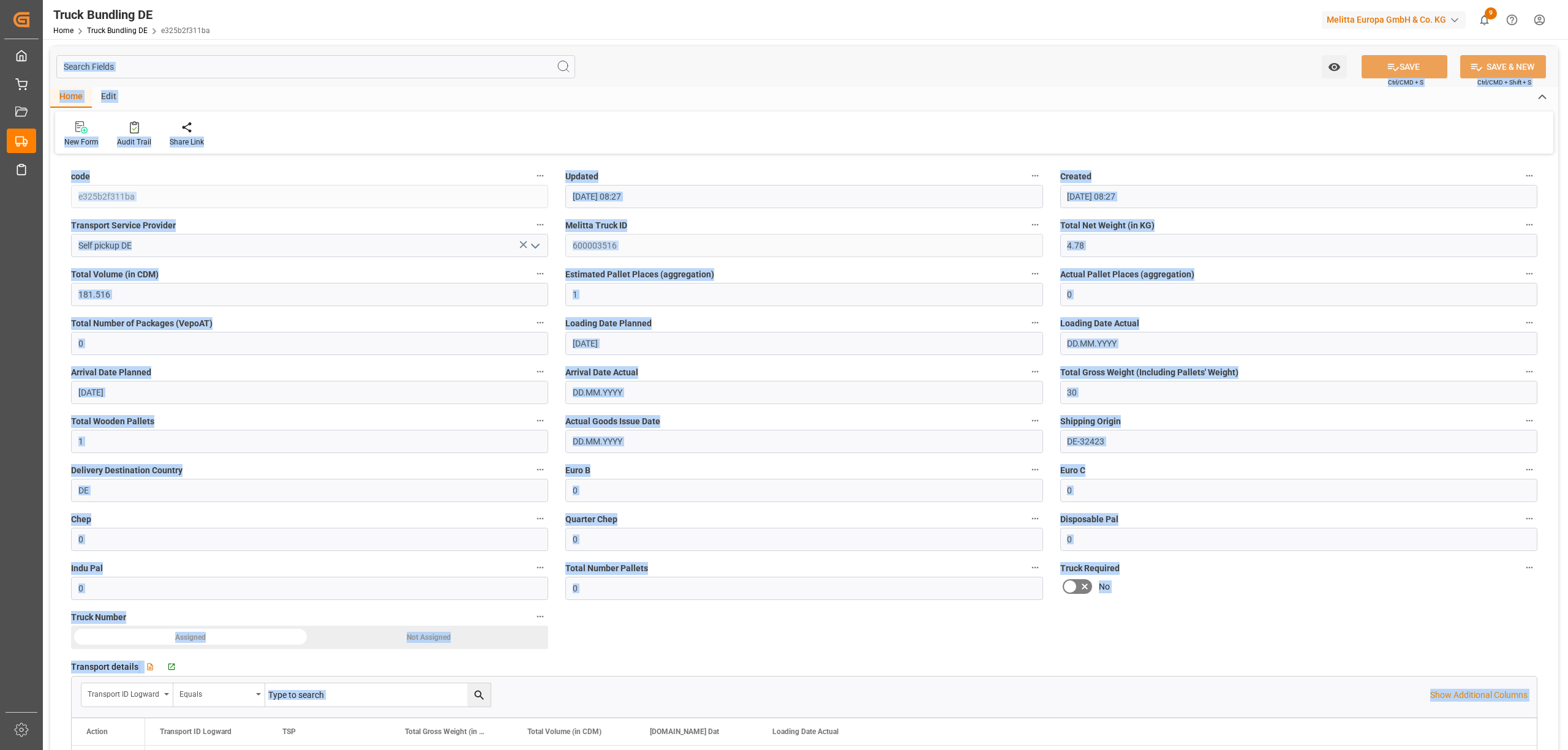
scroll to position [245, 0]
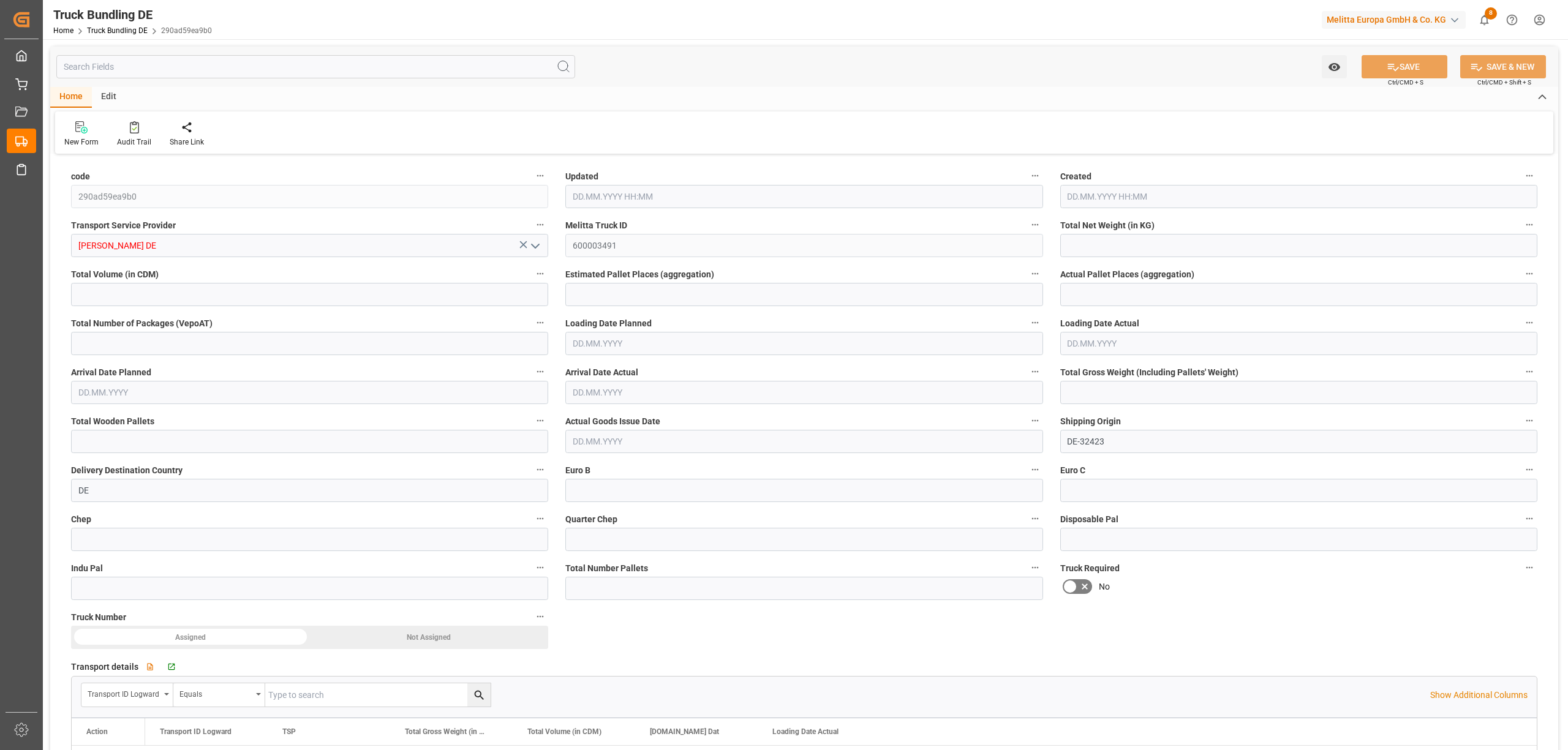
type input "1255.194"
type input "12054.616"
type input "7"
type input "0"
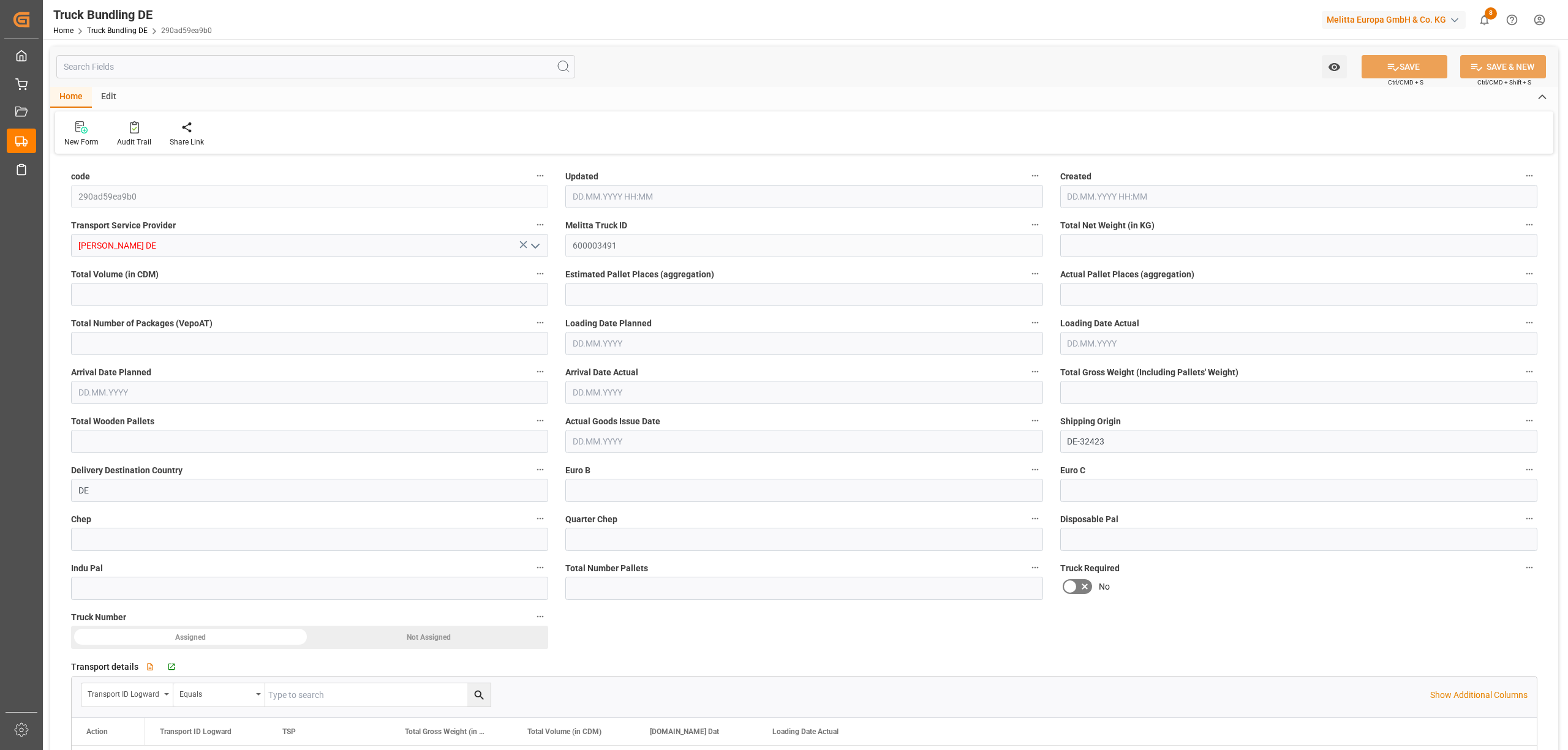
type input "2080"
type input "14"
type input "0"
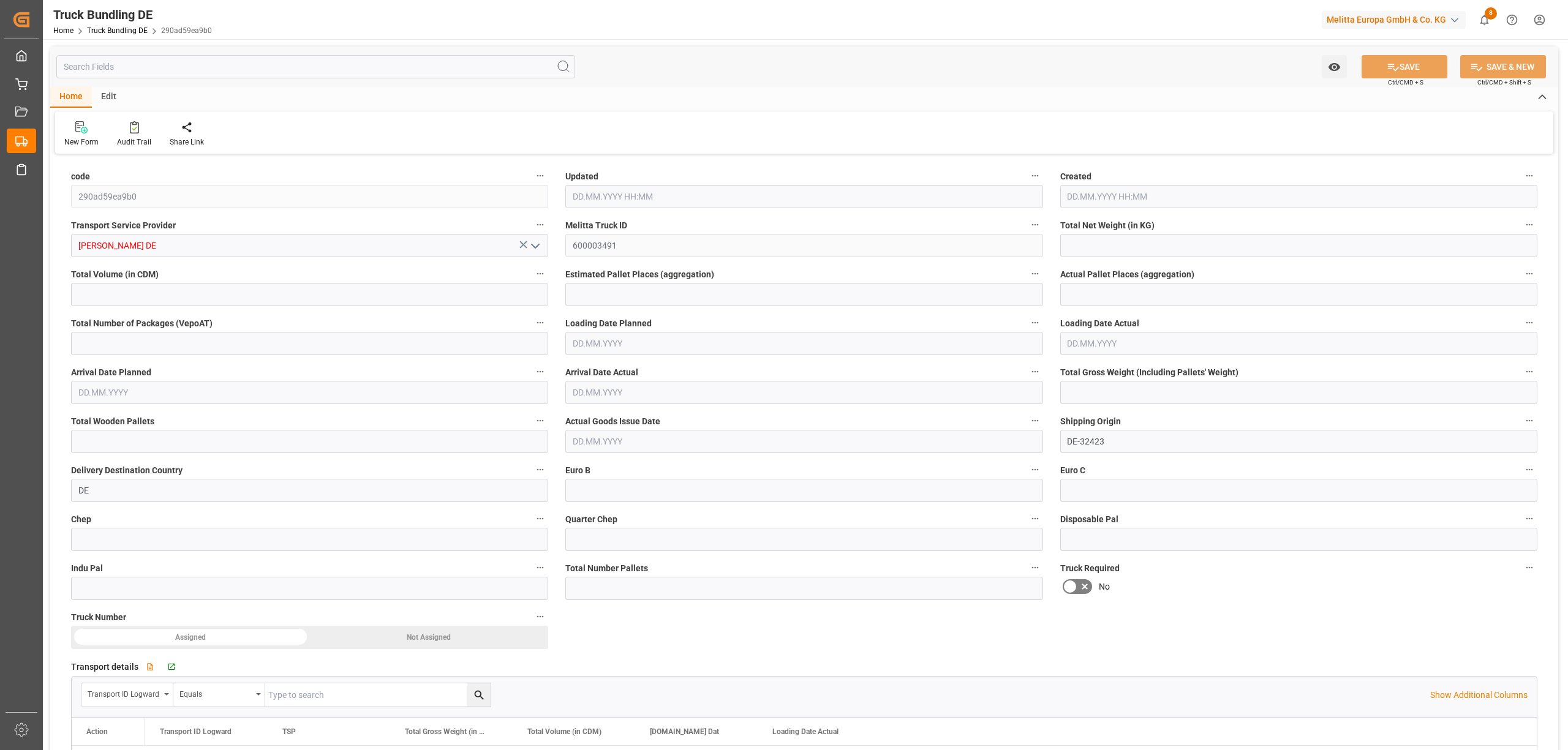
type input "0"
type input "14.10.2025 08:05"
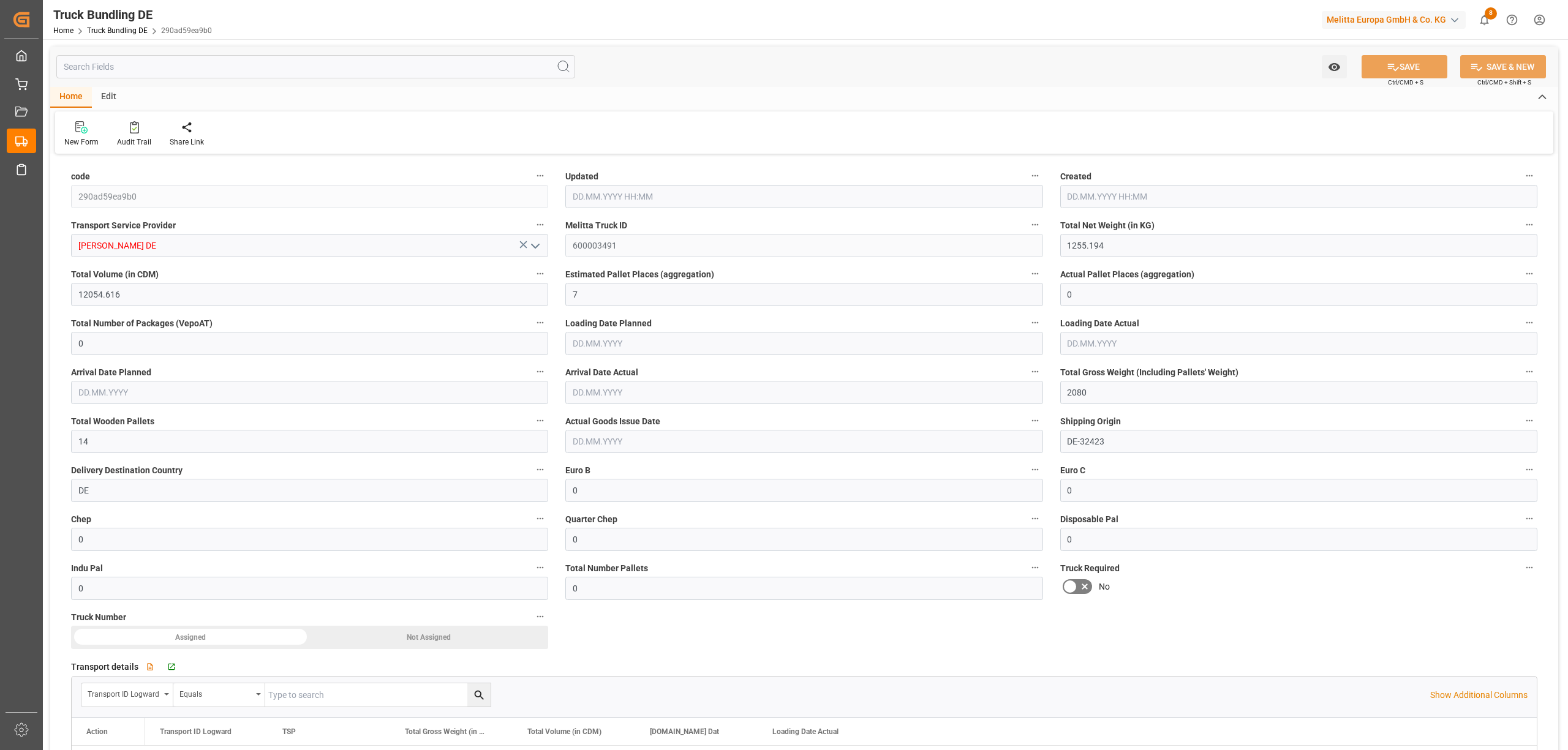
type input "14.10.2025 08:05"
type input "[DATE]"
type input "20.10.2025"
type input "[DATE]"
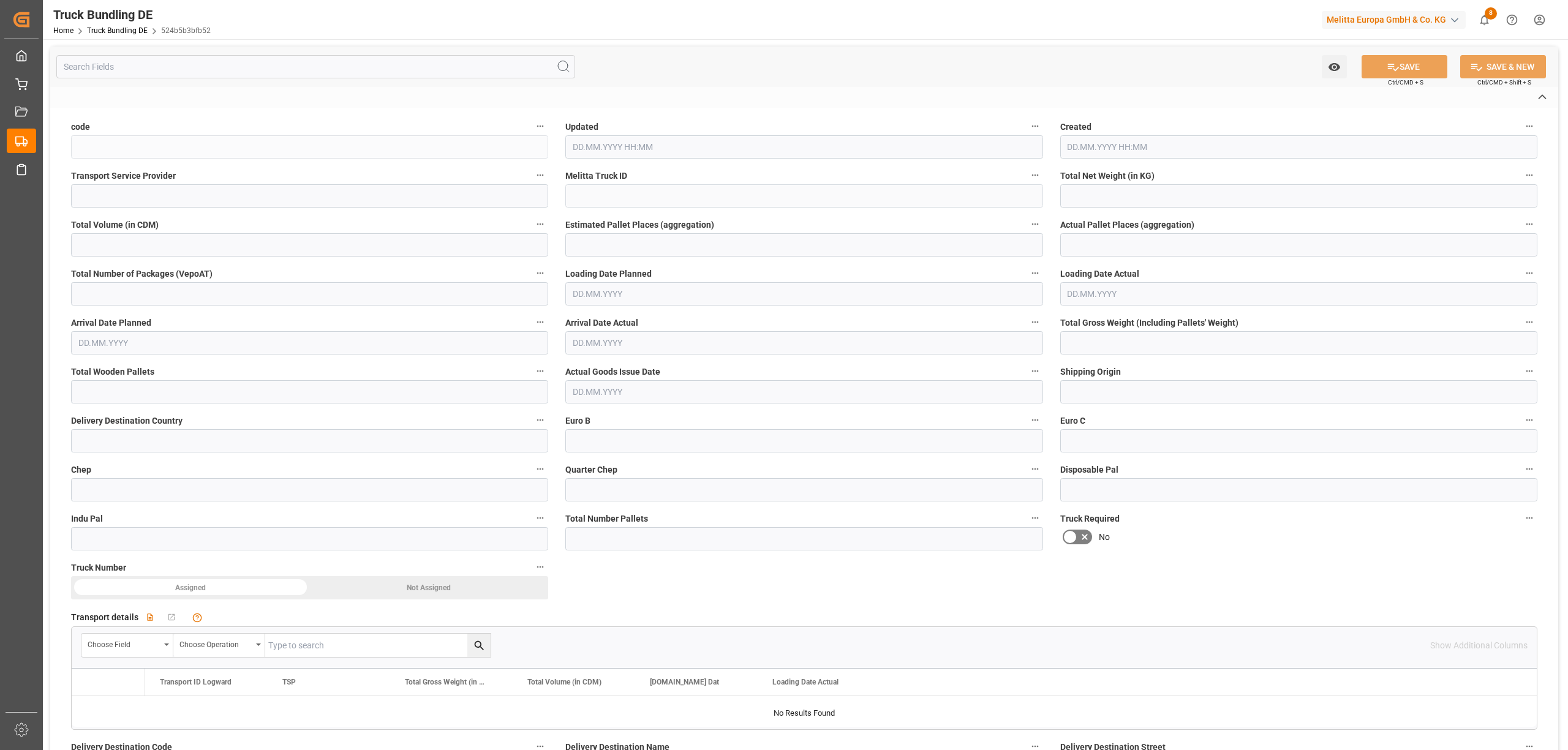
type input "524b5b3bfb52"
type input "[PERSON_NAME] DE"
type input "600003494"
type input "DE-32423"
type input "DE"
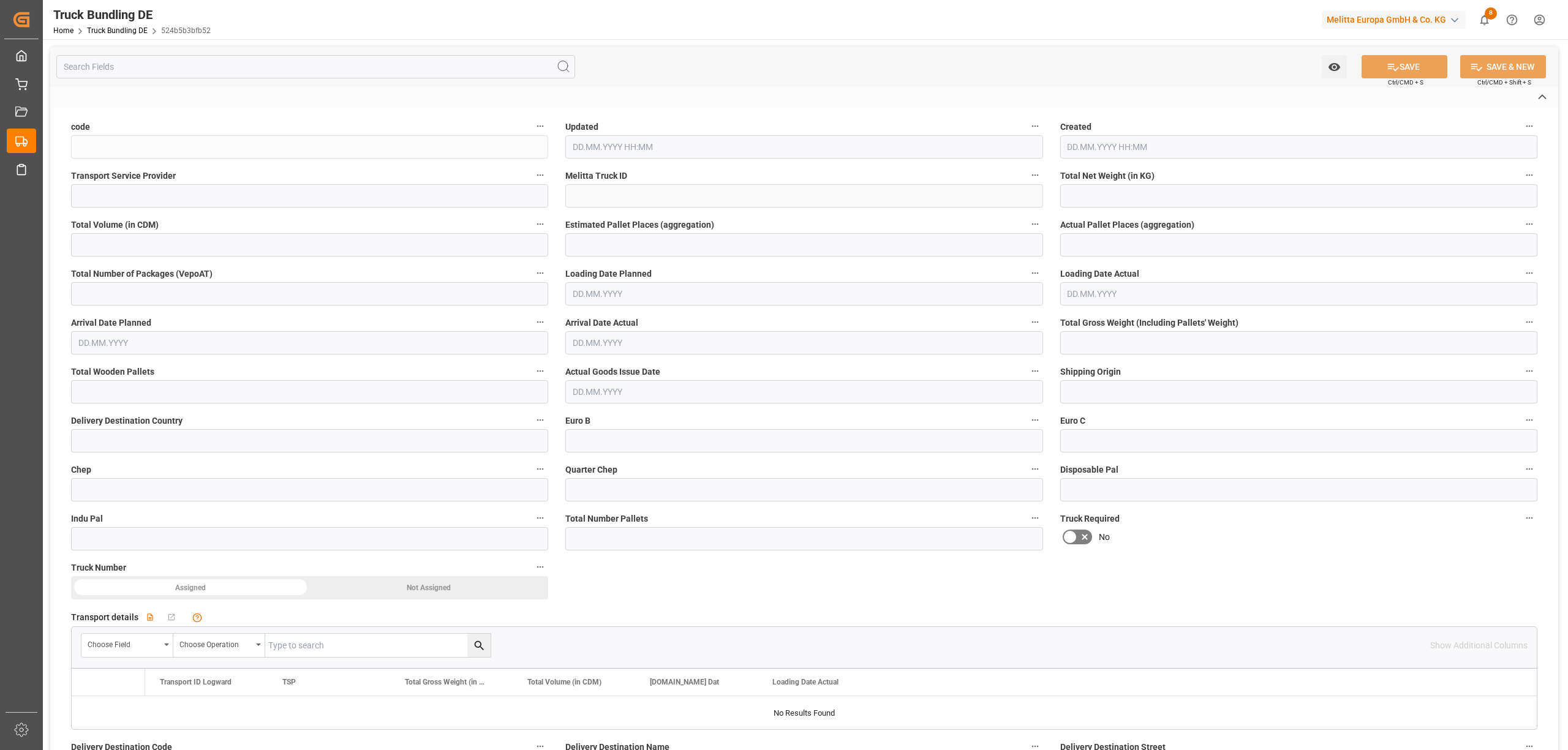
type textarea "0000007245"
type textarea "Rossmann Logistik Service GmbH"
type textarea "Am Hebelbach 2"
type textarea "34323"
type textarea "Malsfeld"
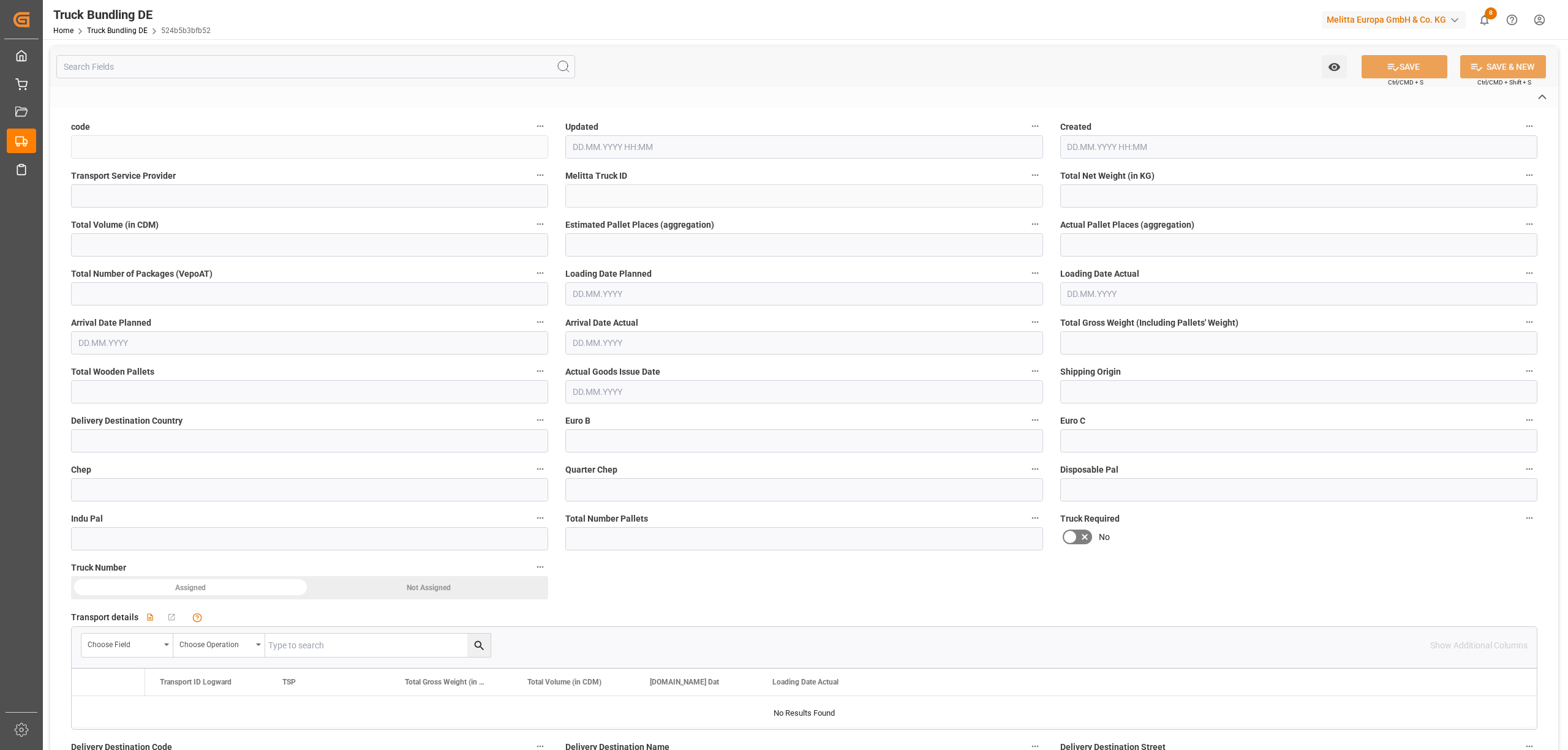
type textarea "34"
type input "645.322"
type input "11487.68"
type input "8"
type input "0"
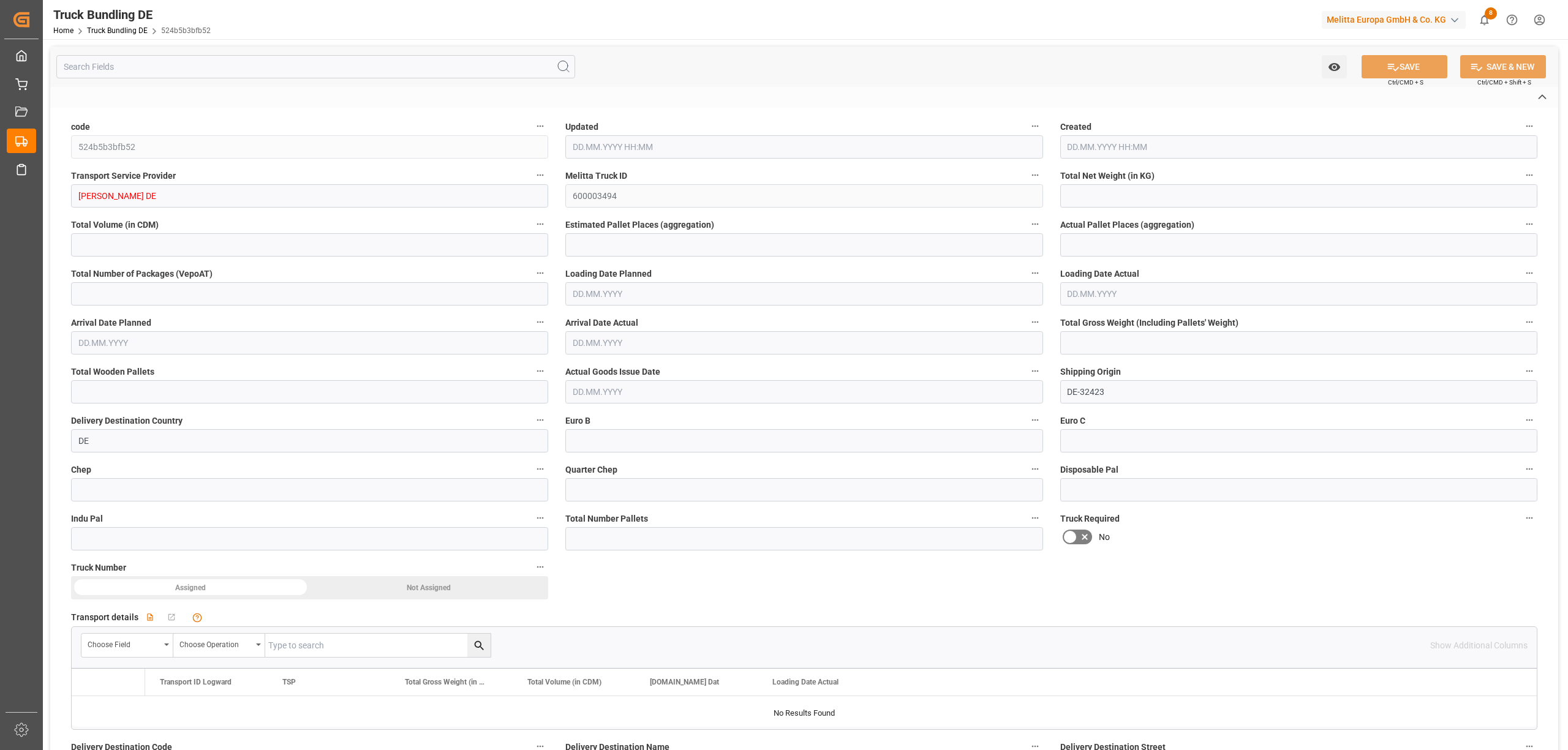
type input "0"
type input "1429.725"
type input "15"
type input "0"
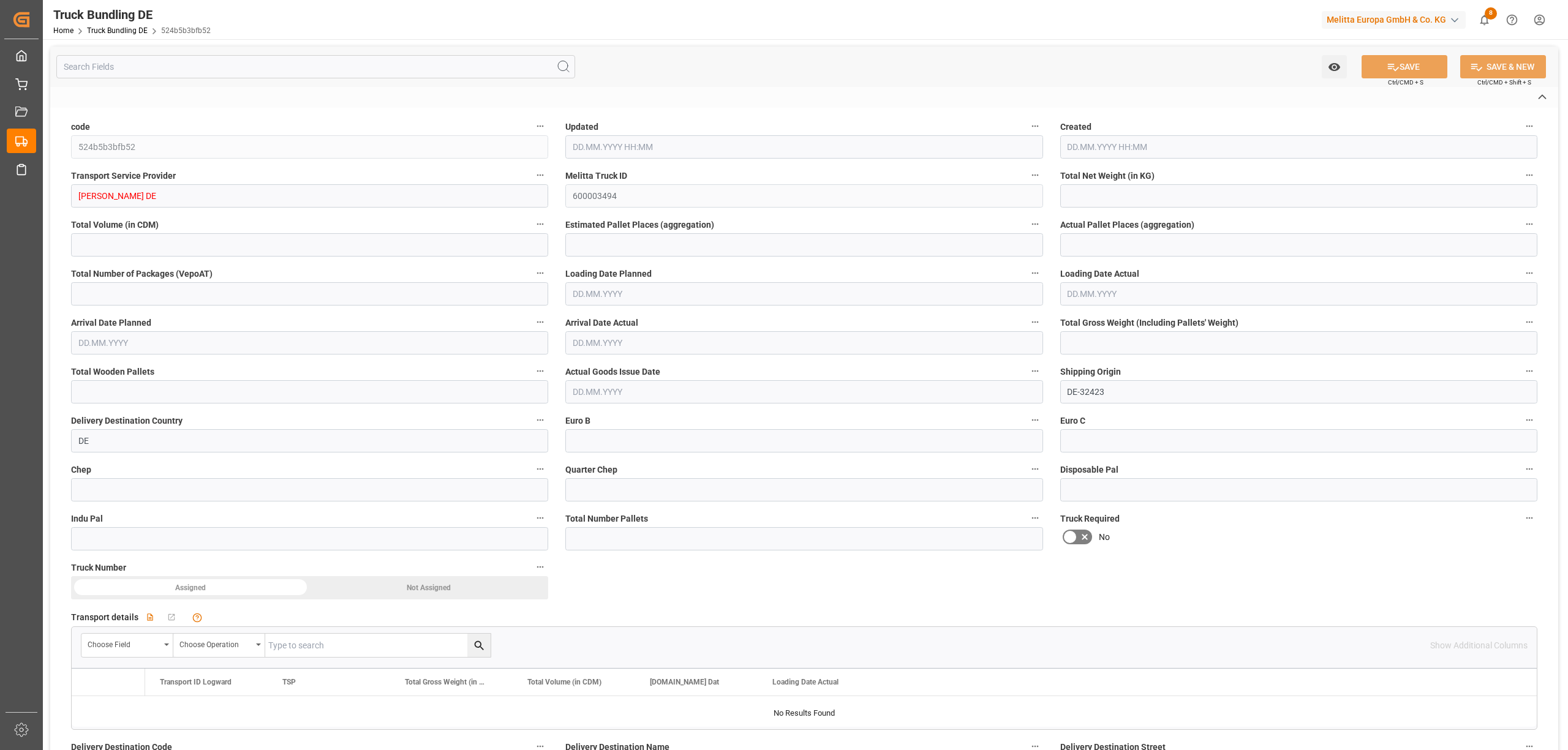
type input "0"
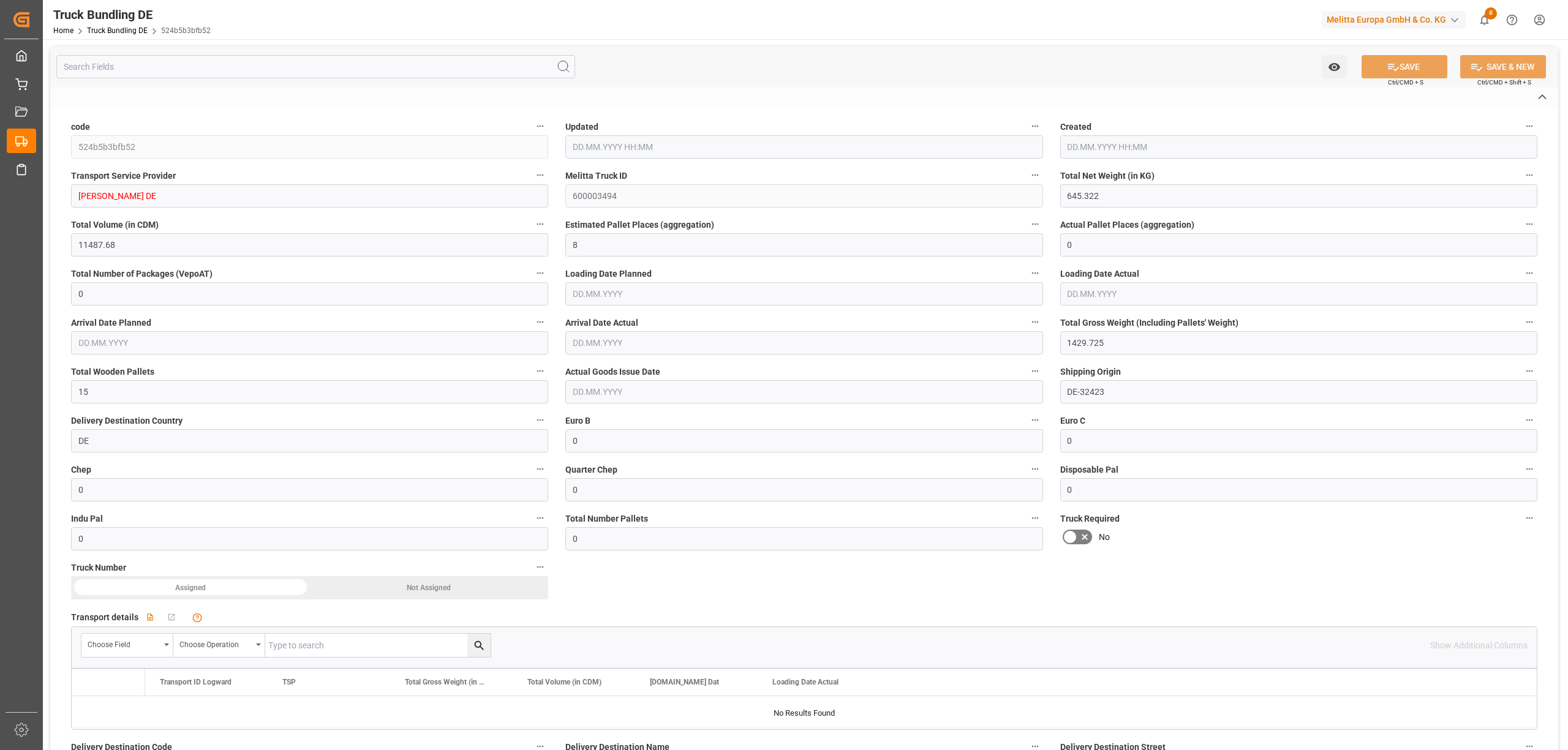
type input "14.10.2025 08:06"
type input "[DATE]"
type input "16.10.2025"
type input "[DATE]"
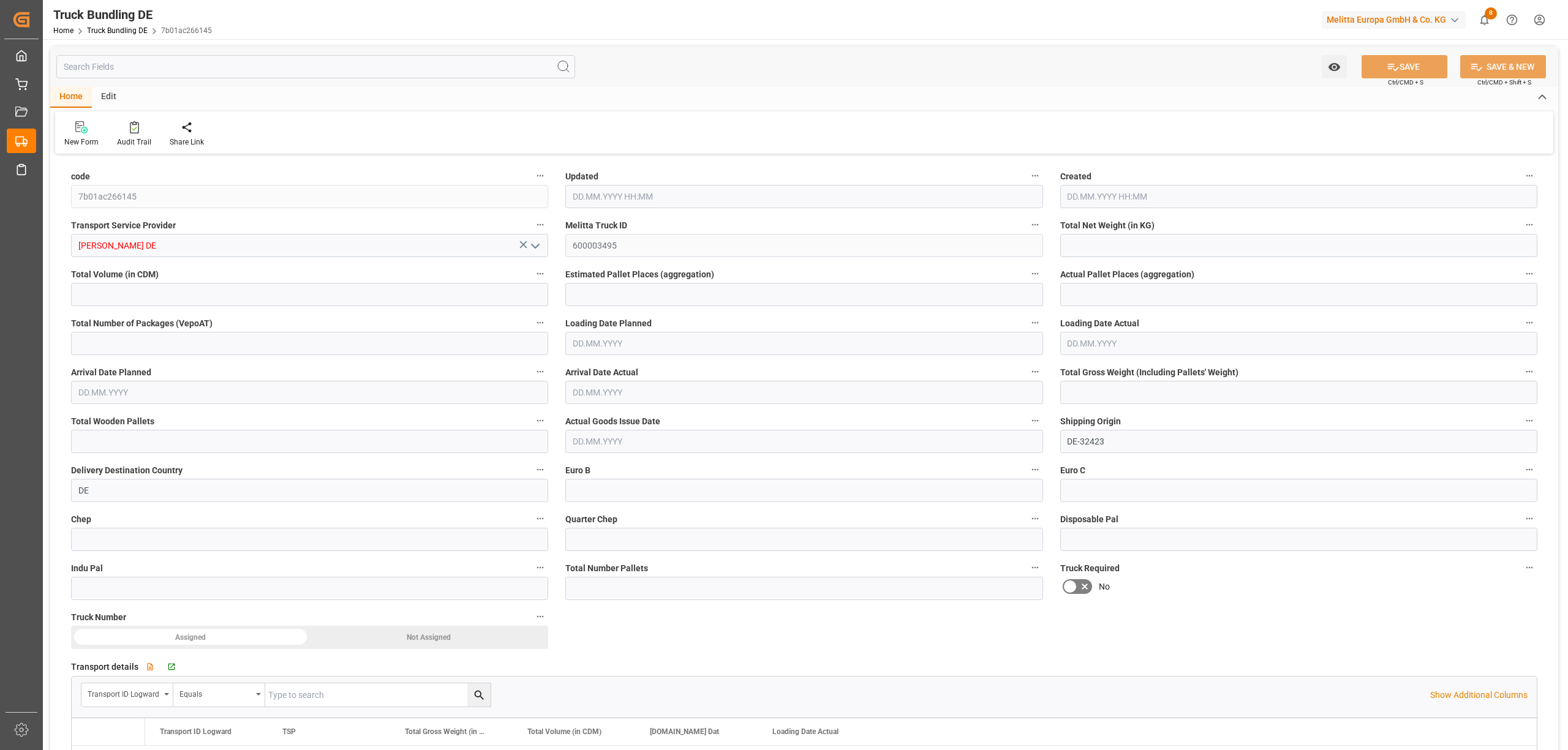
type input "2332.704"
type input "13849.376"
type input "8"
type input "0"
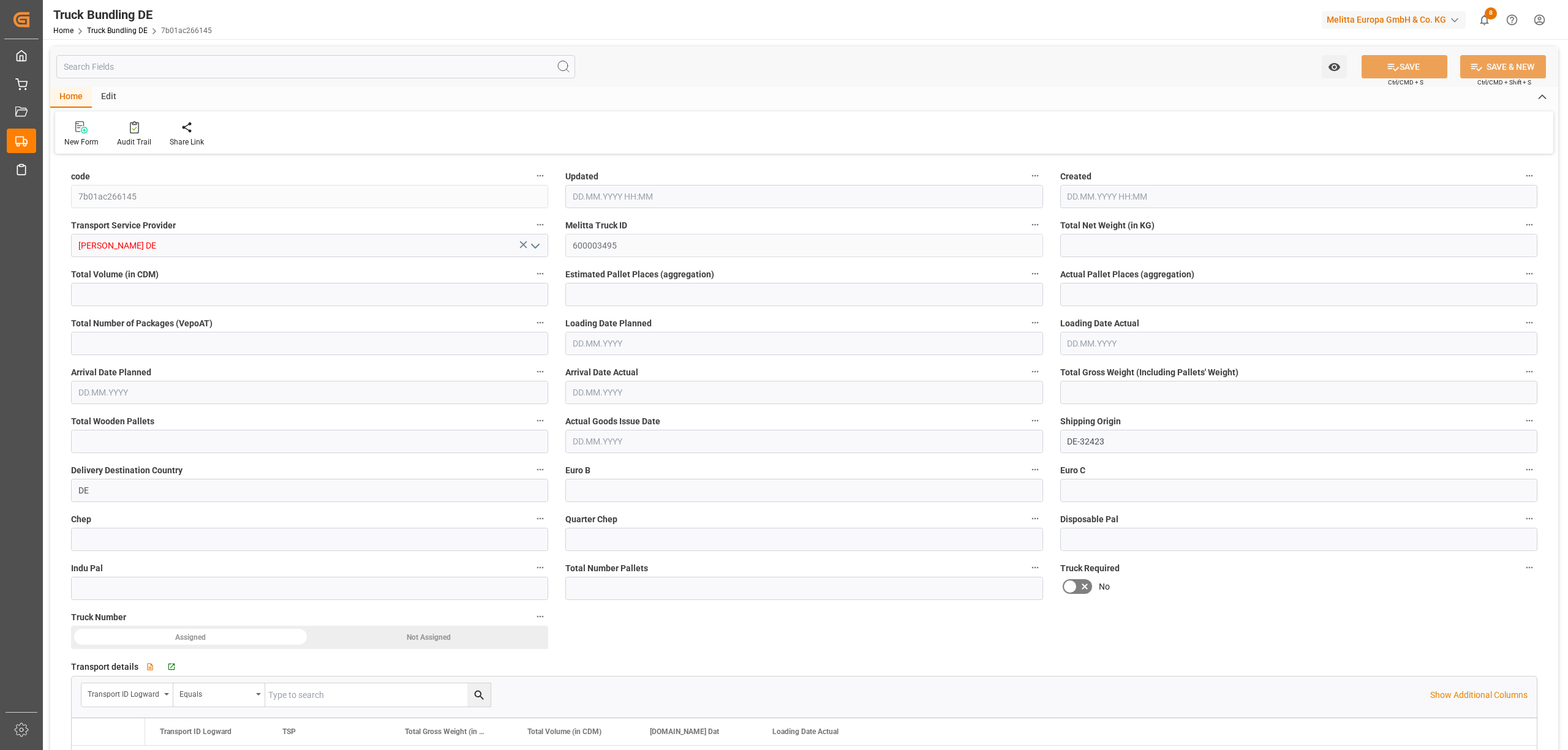
type input "3260"
type input "16"
type input "0"
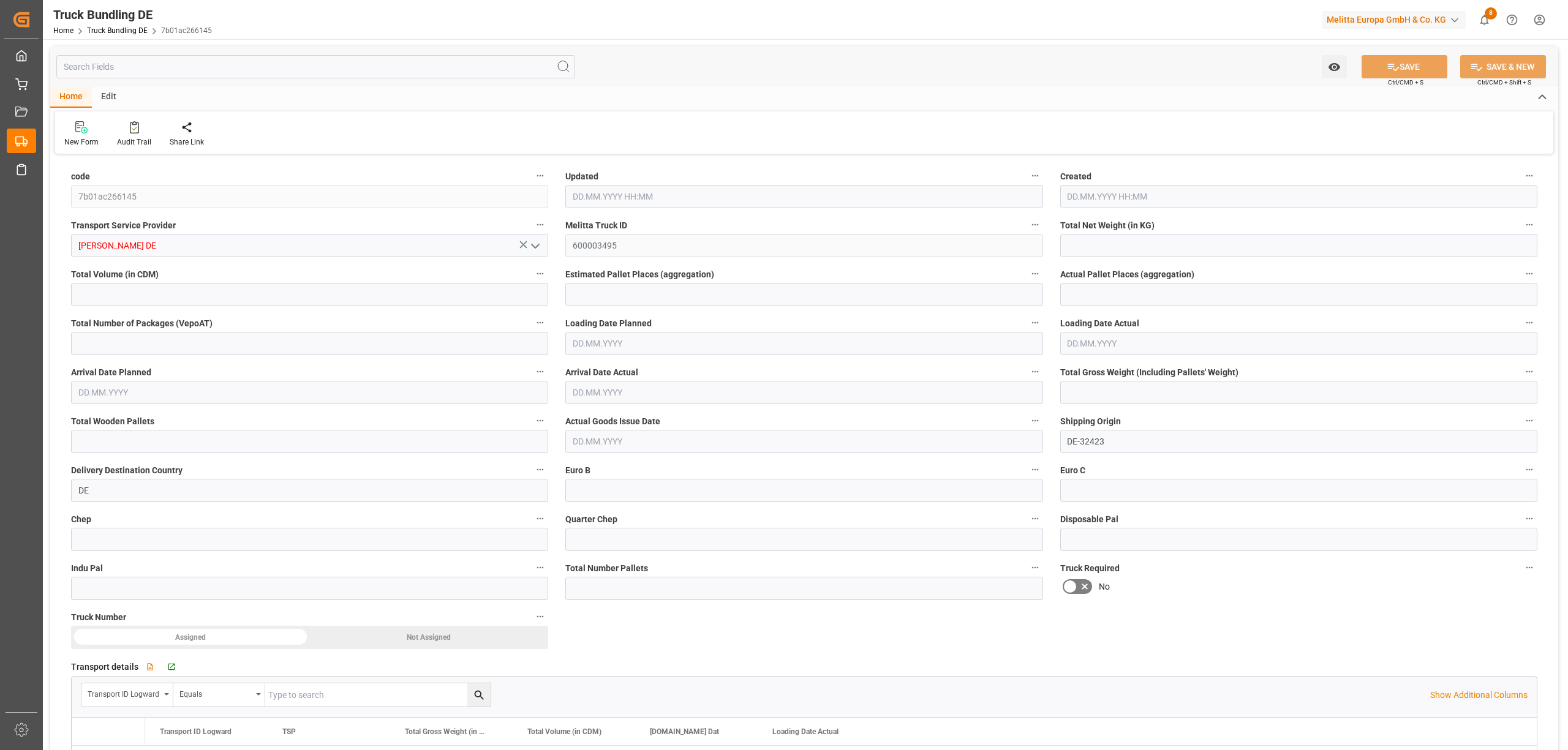
type input "0"
type input "14.10.2025 08:06"
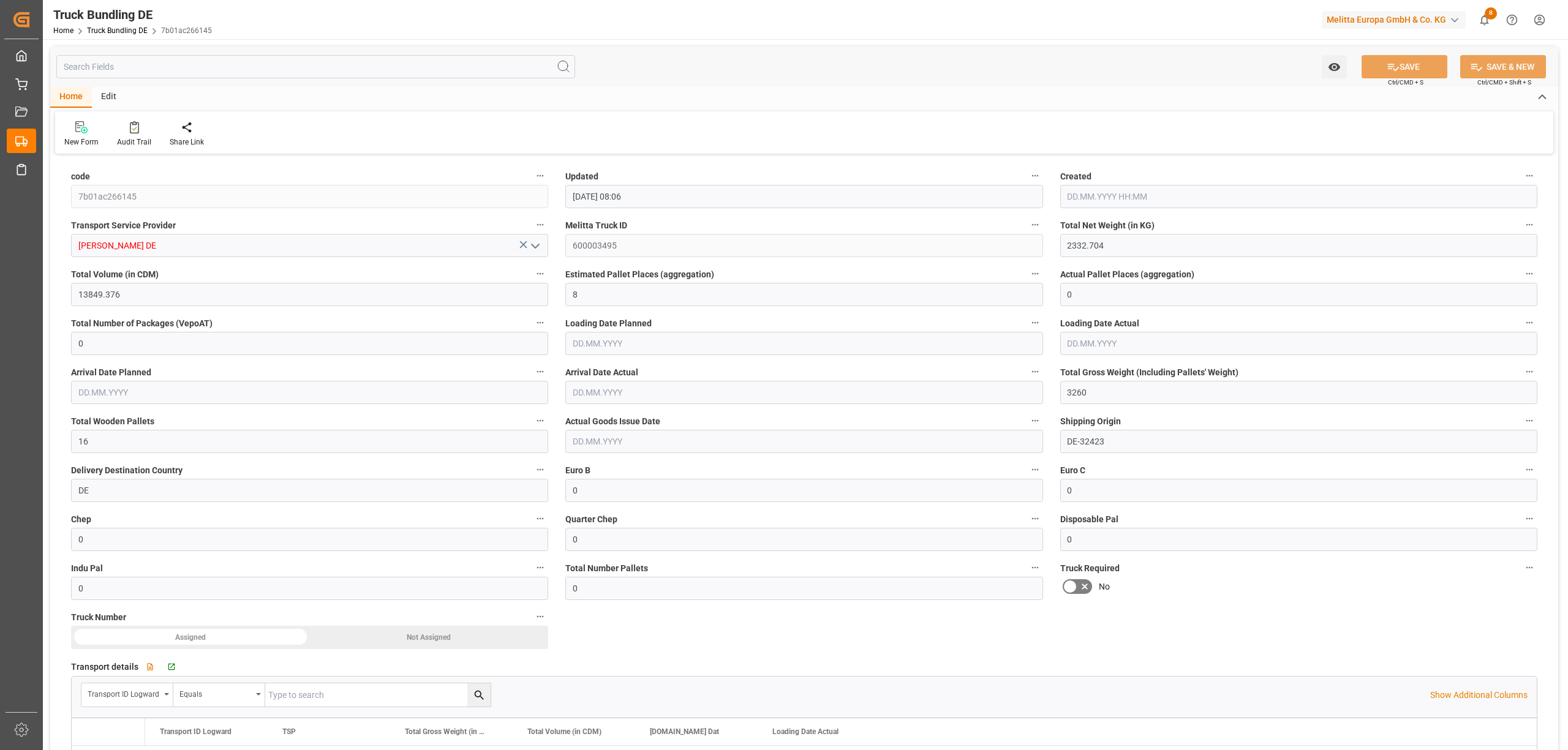
type input "14.10.2025 08:06"
type input "[DATE]"
type input "2241.742"
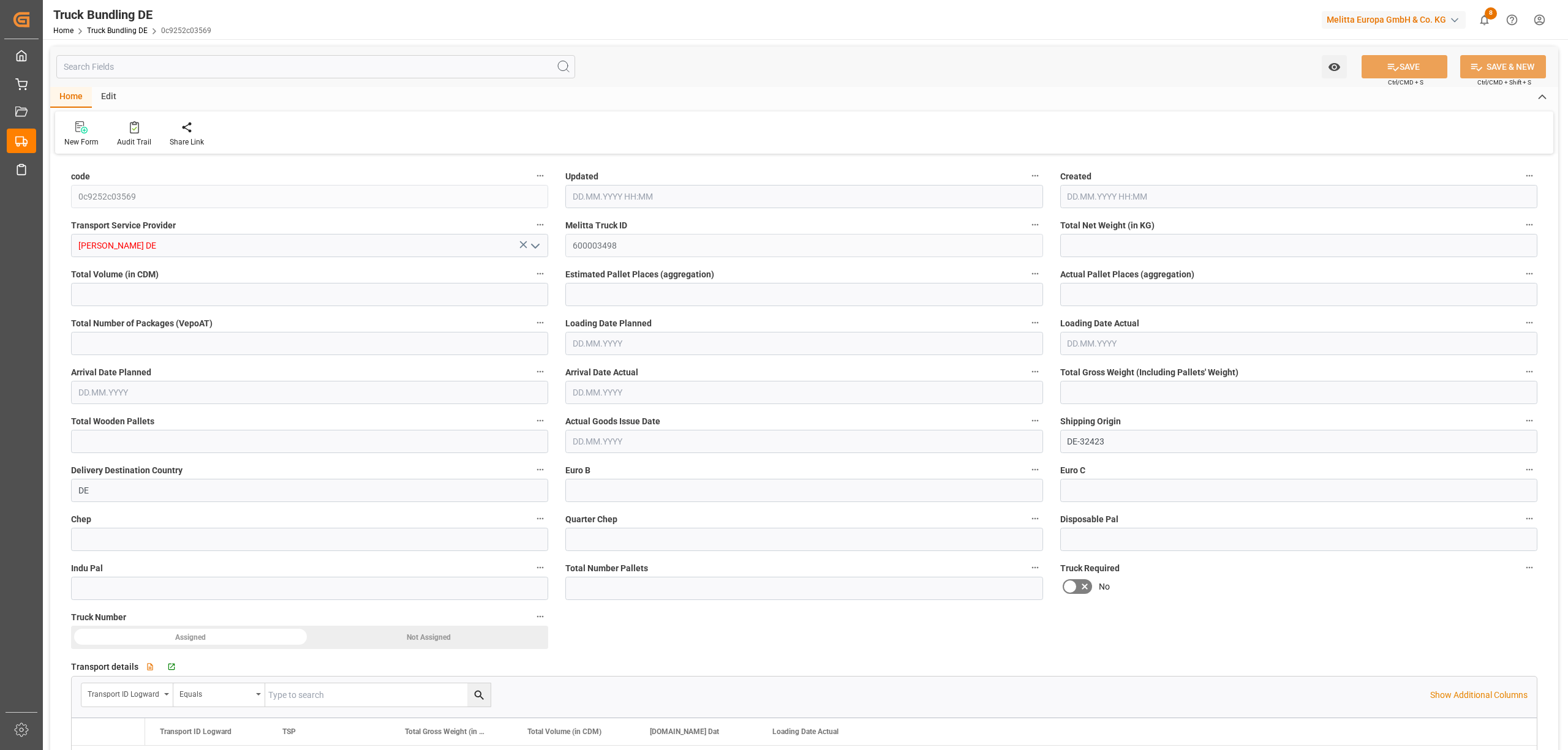
type input "16445.376"
type input "10"
type input "0"
type input "3419"
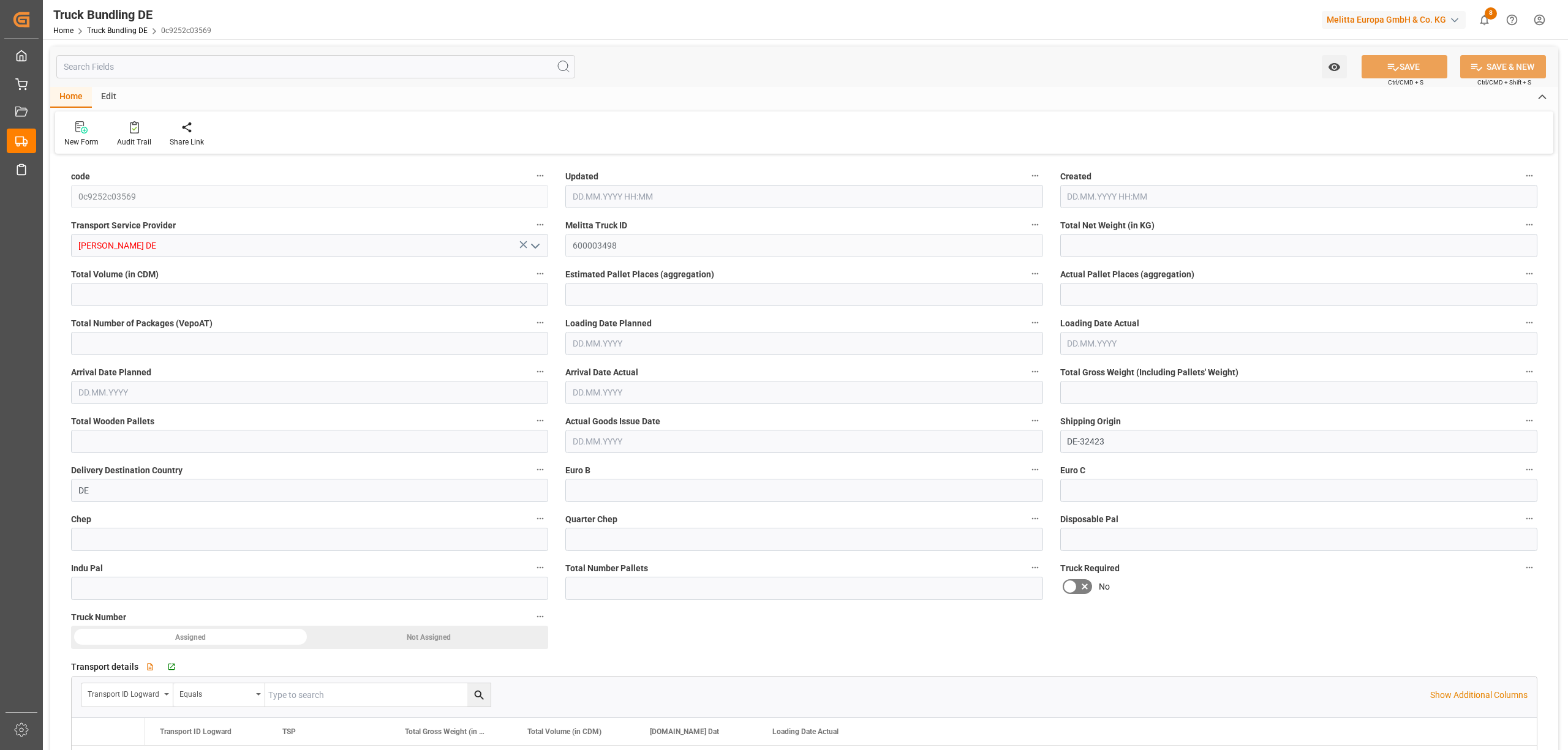
type input "19"
type input "0"
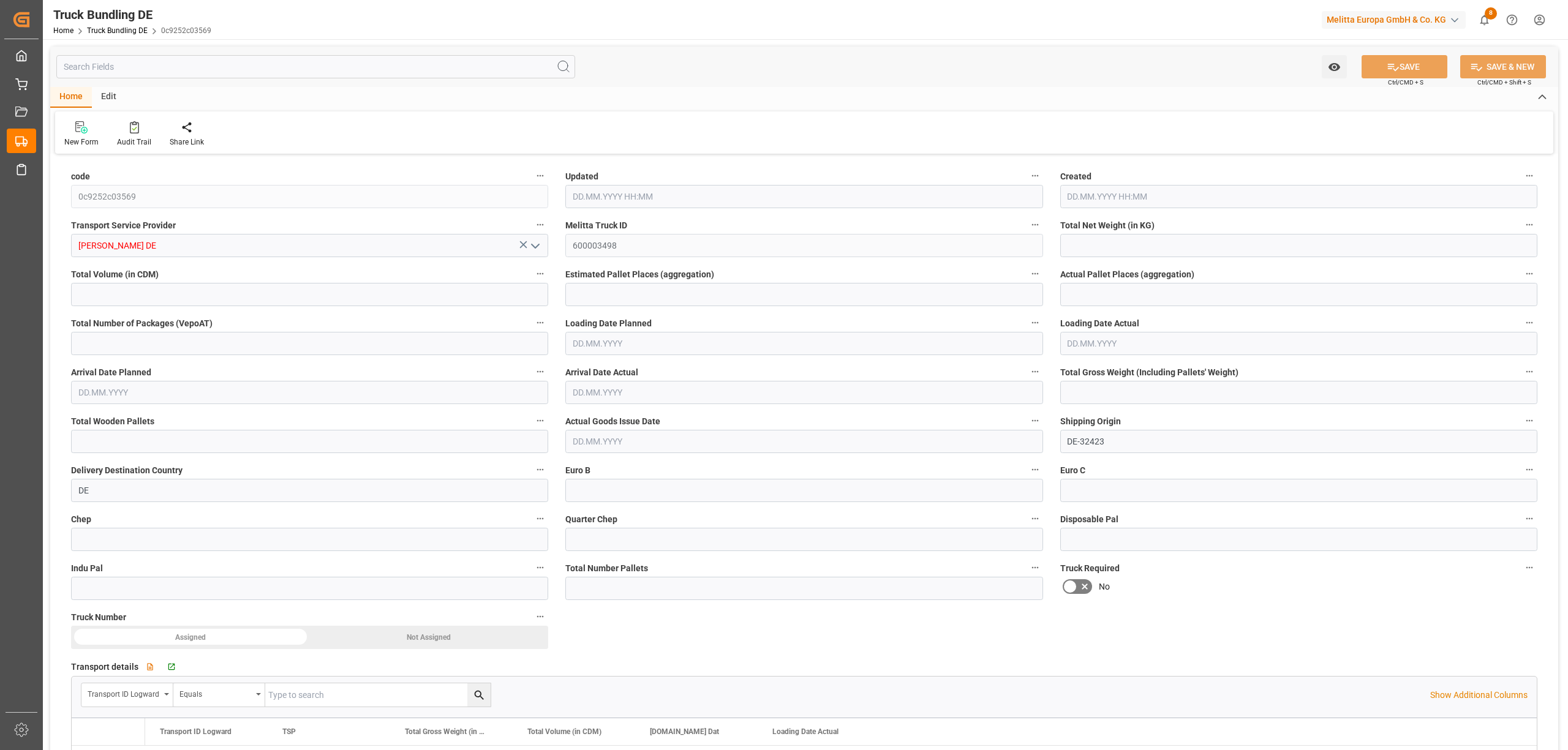
type input "0"
type input "14.10.2025 08:10"
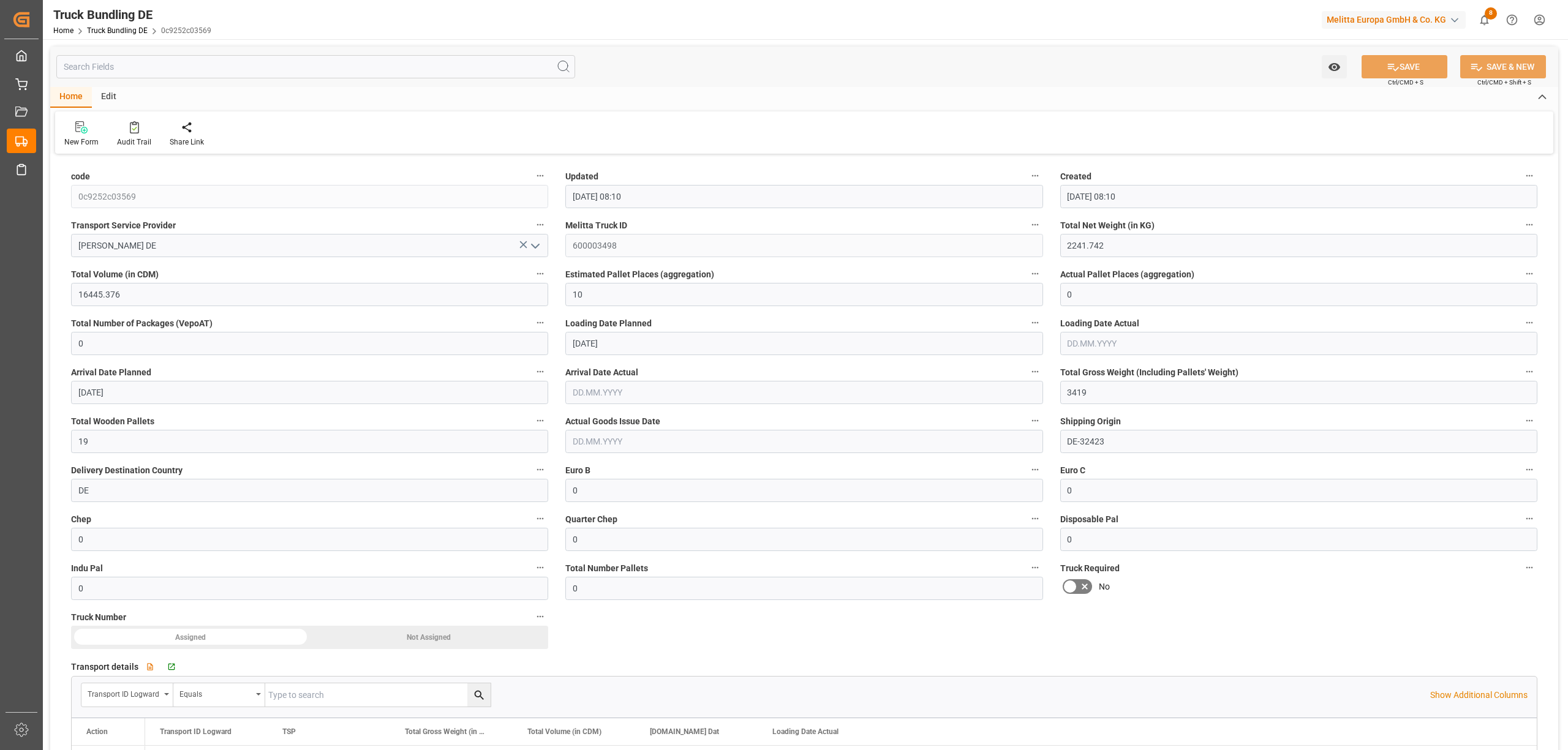
type input "[DATE]"
type input "2106.208"
type input "15004.848"
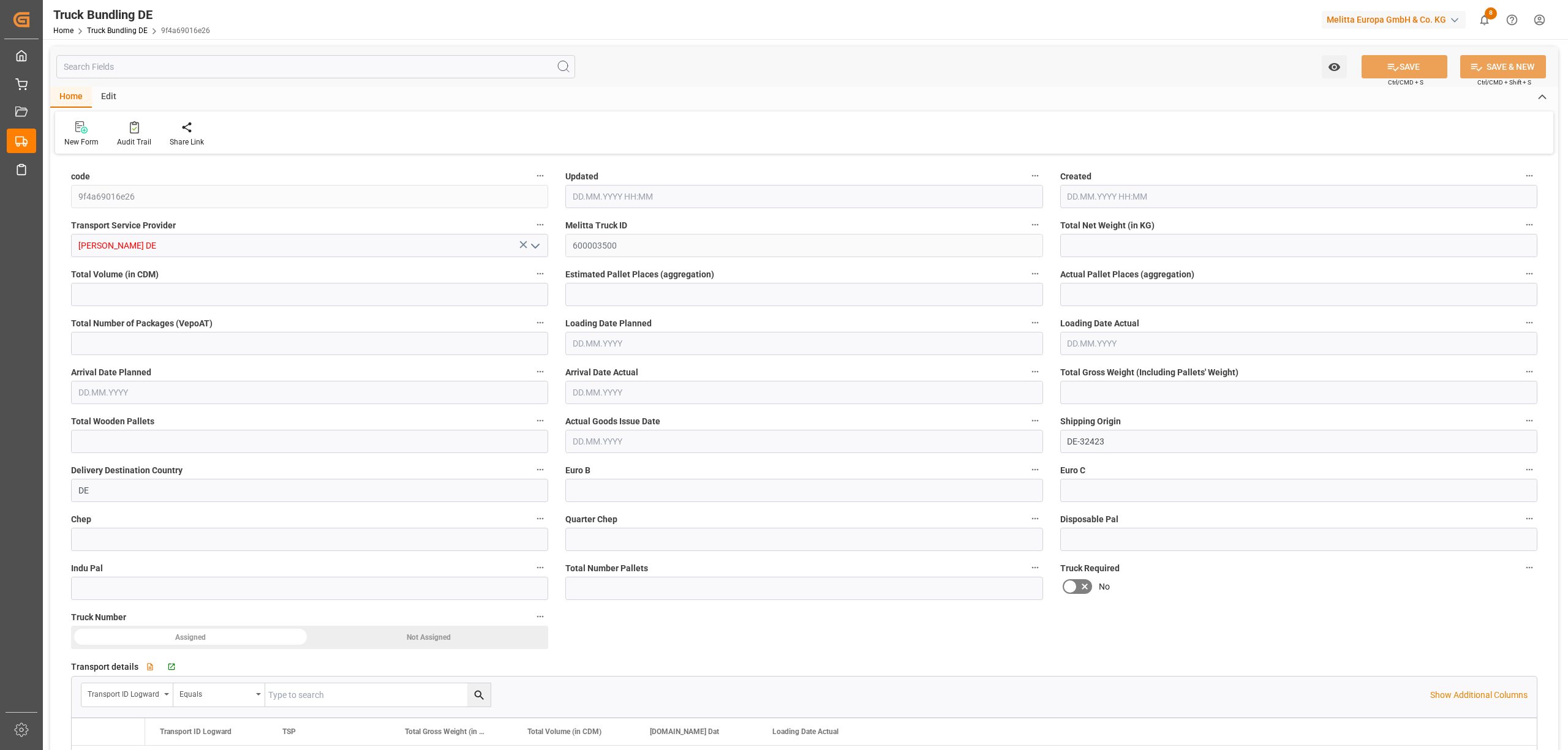
type input "9"
type input "0"
type input "3066"
type input "17"
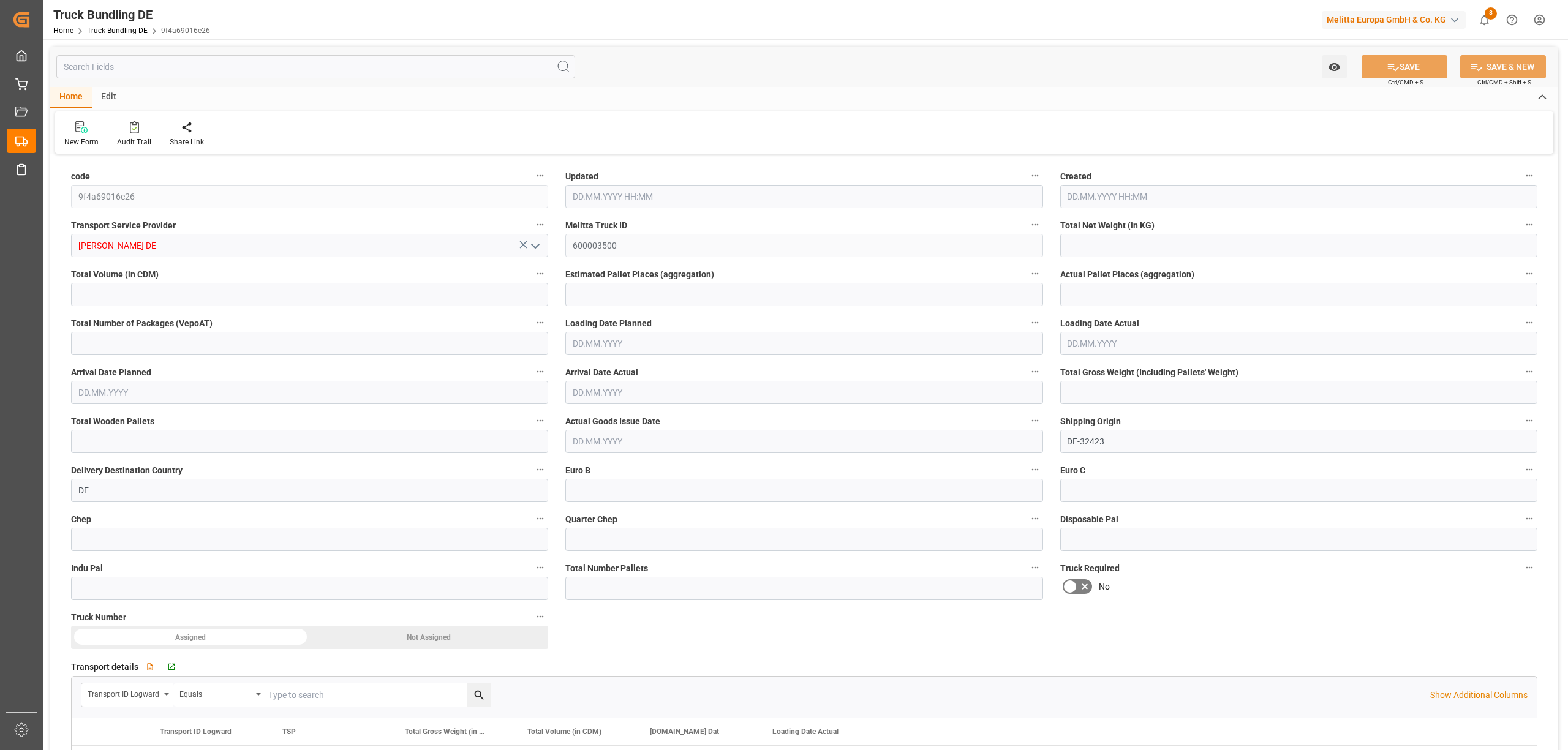
type input "0"
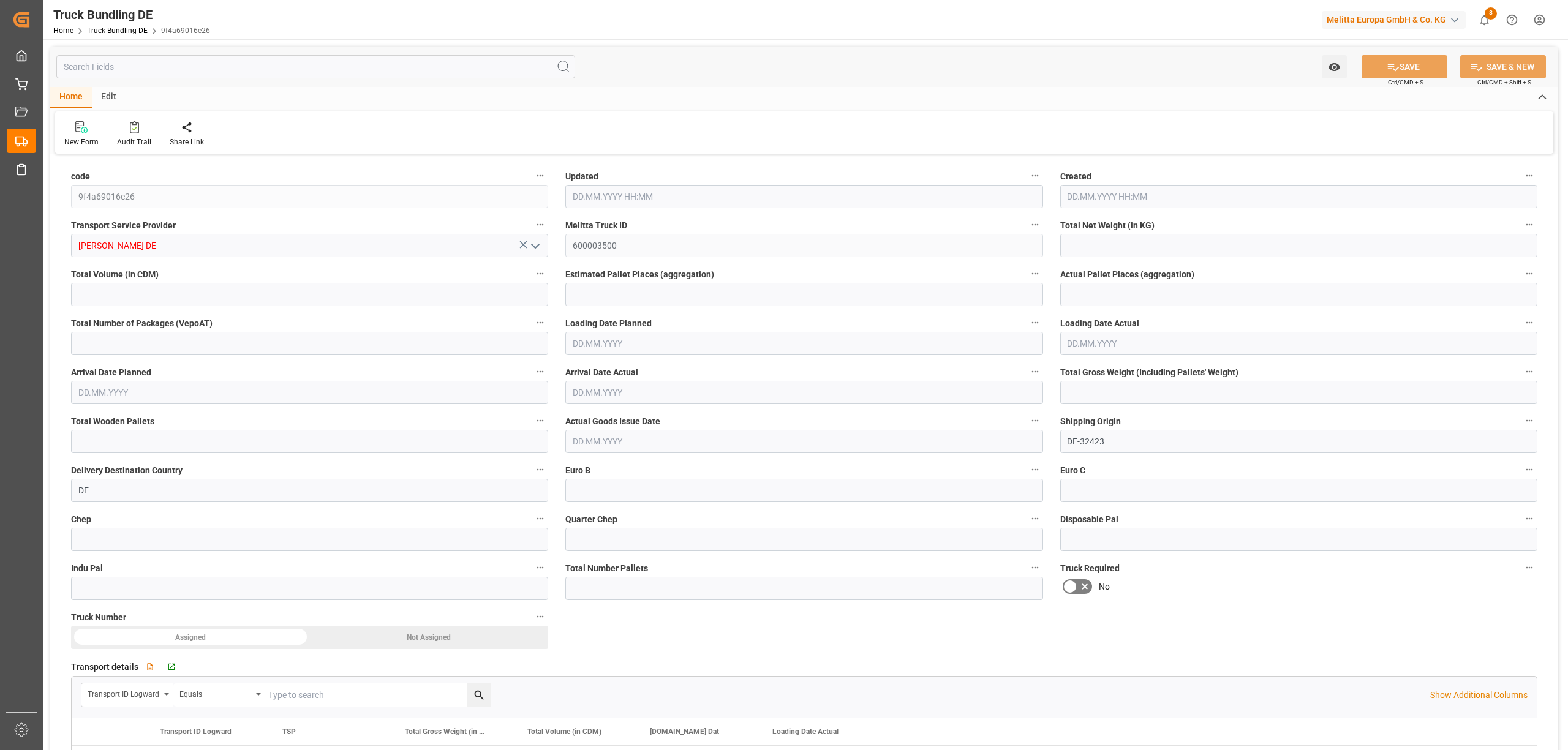
type input "0"
type input "14.10.2025 08:11"
type input "[DATE]"
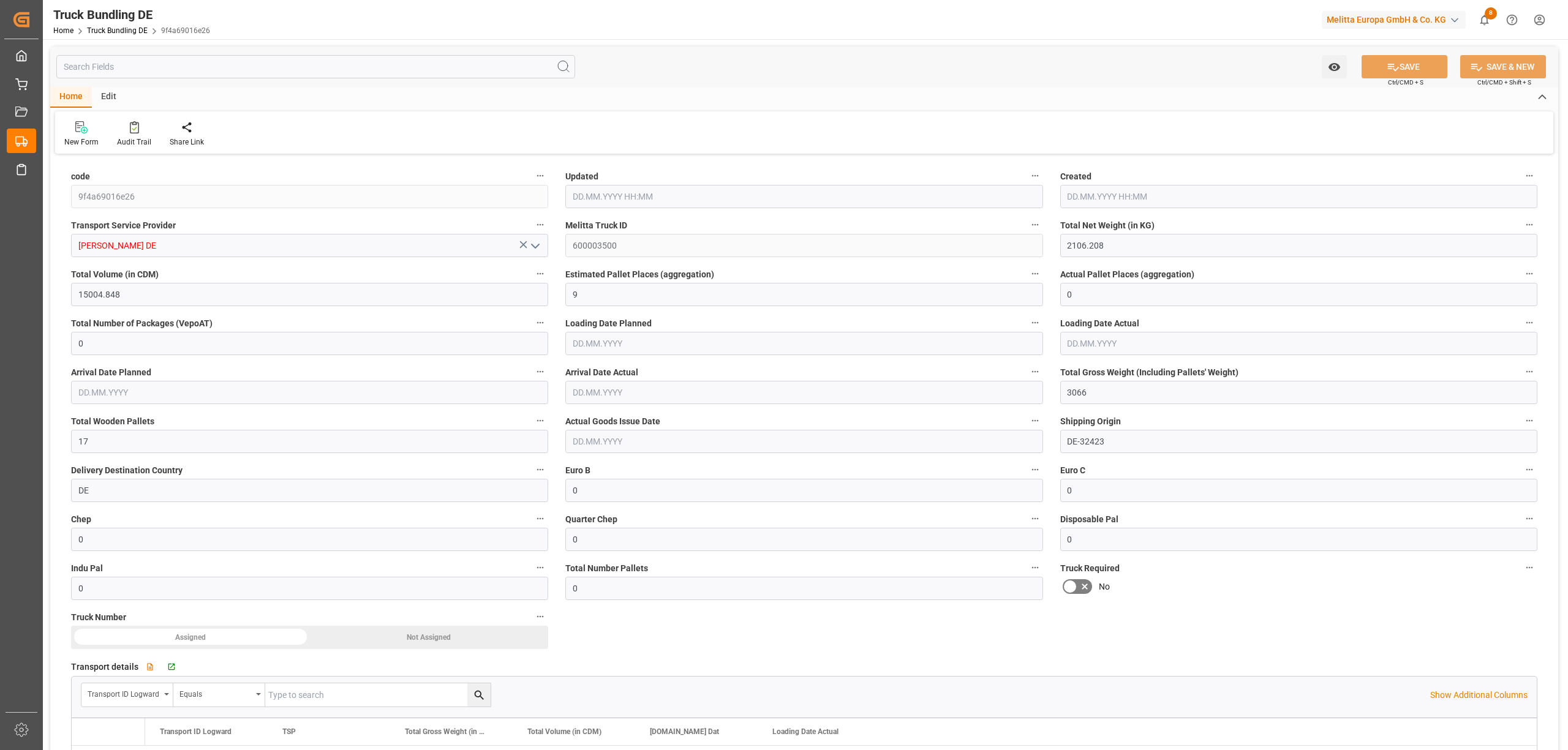
type input "17.10.2025"
type input "[DATE]"
type input "1699.6"
type input "14615.516"
type input "9"
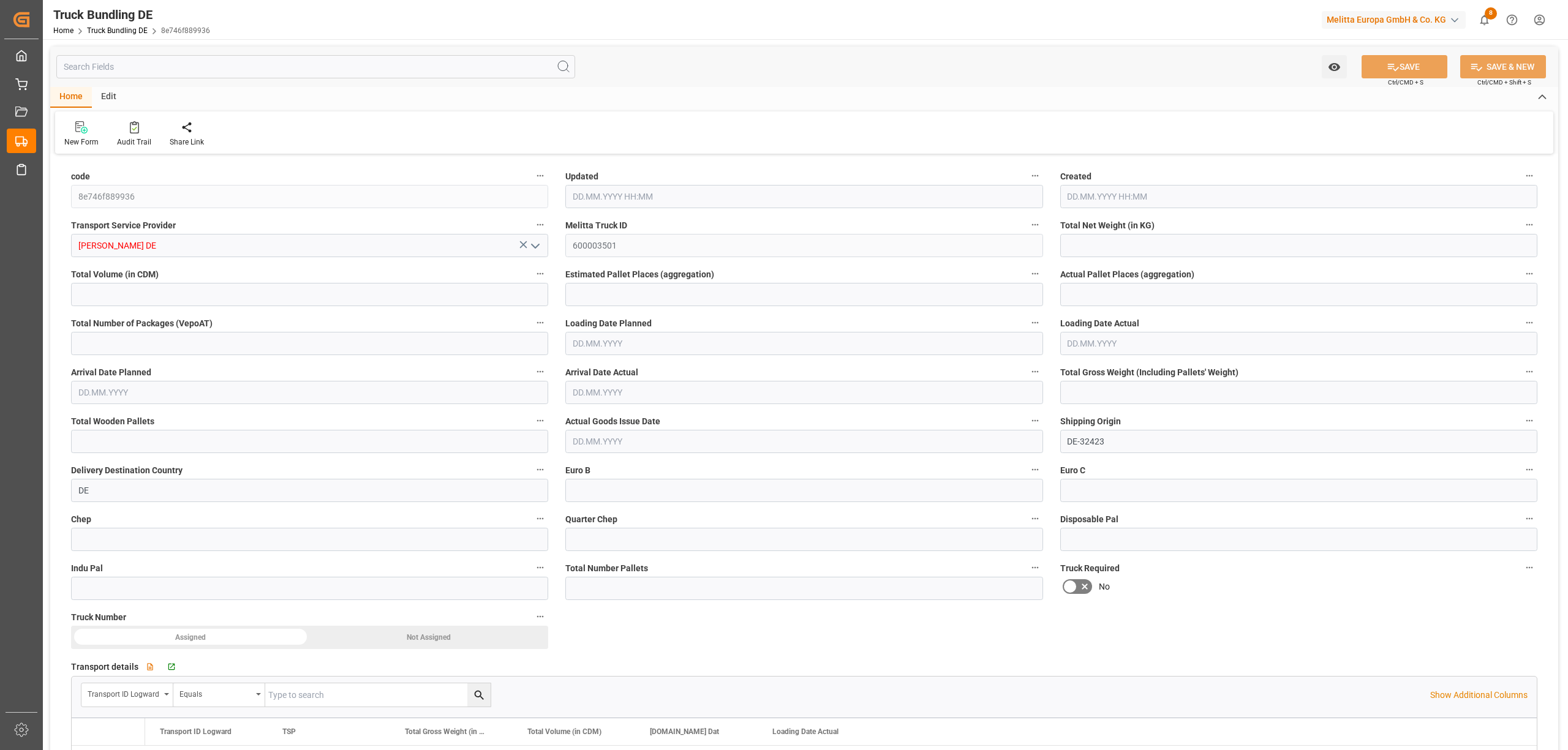
type input "0"
type input "2671"
type input "17"
type input "0"
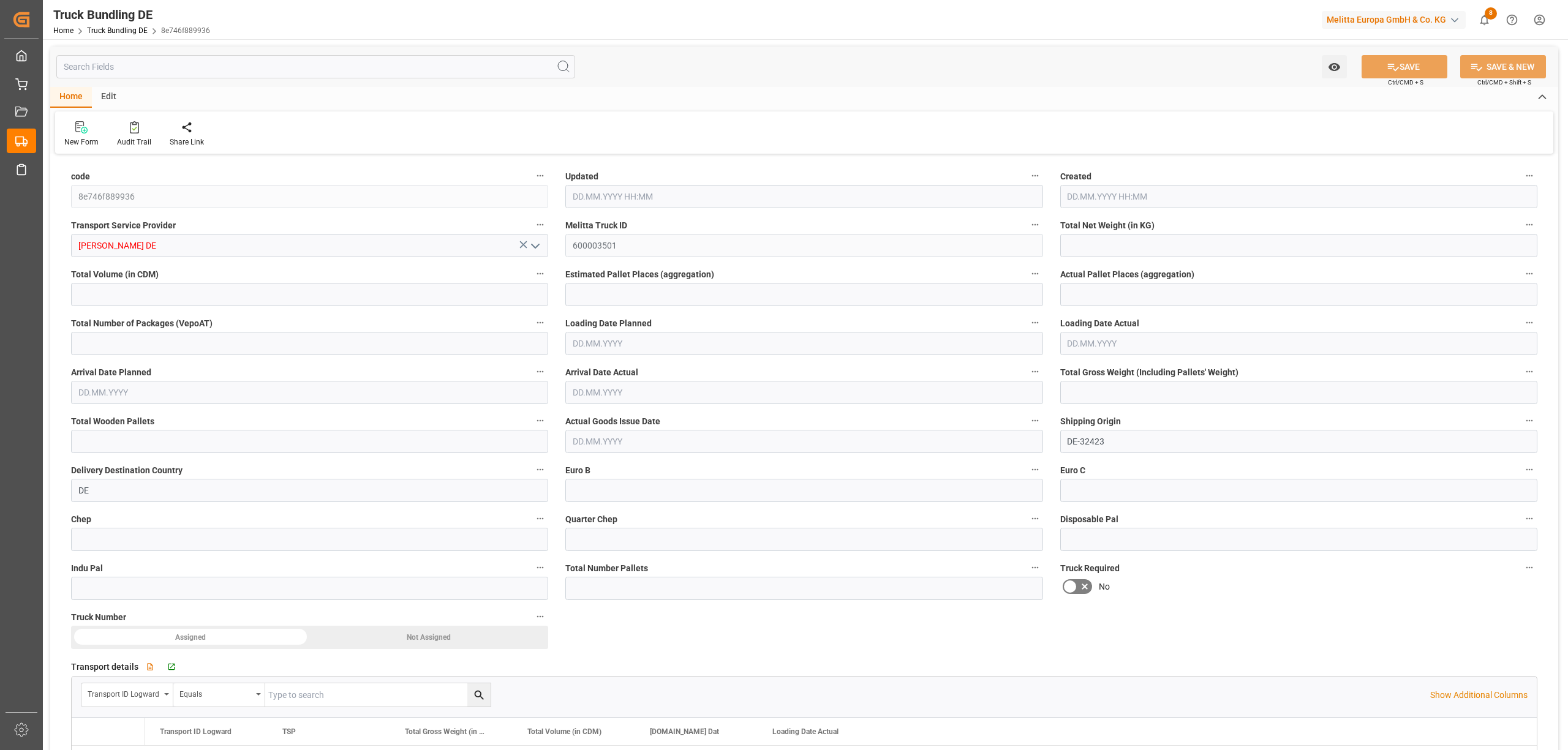
type input "0"
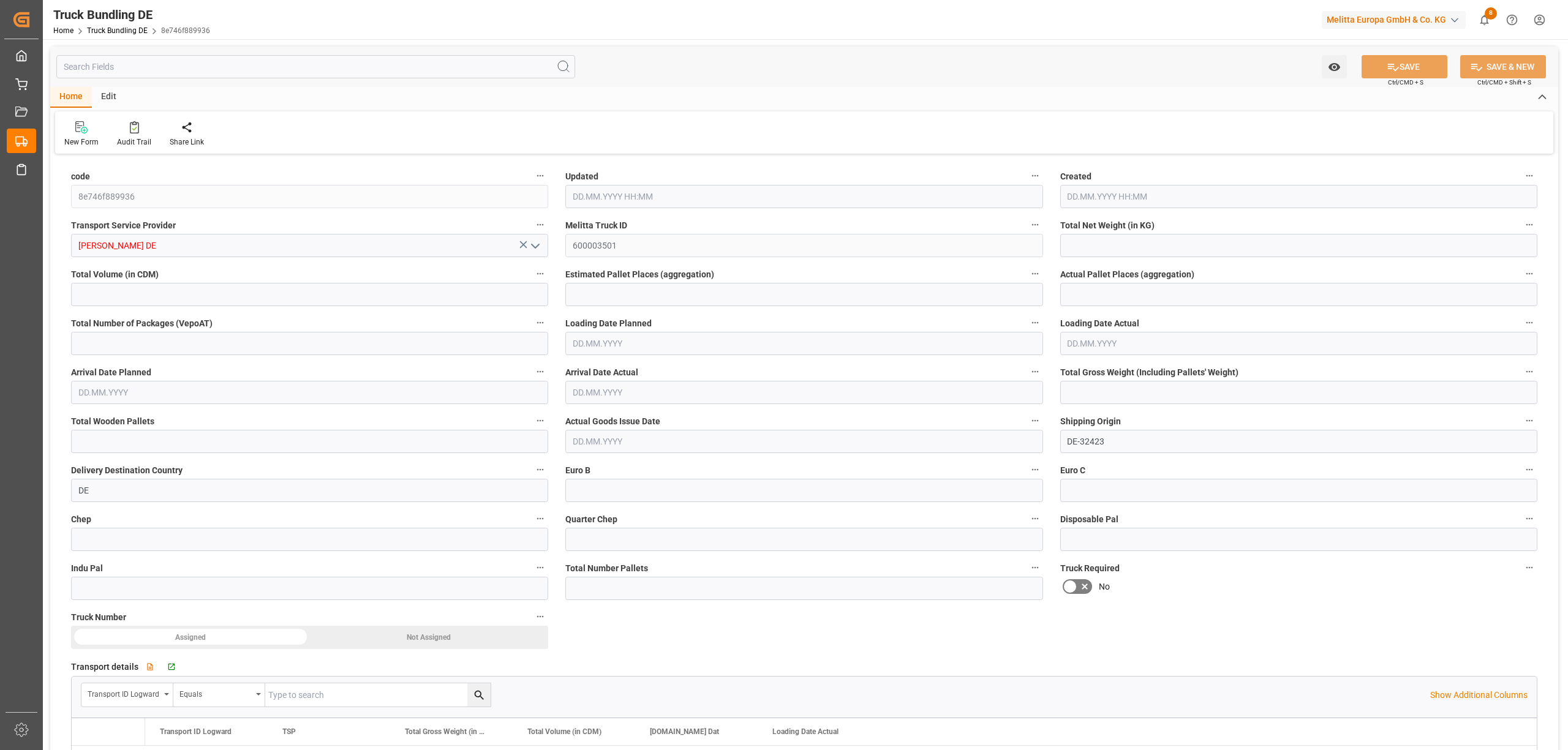
type input "0"
type input "14.10.2025 08:11"
type input "[DATE]"
type input "16.10.2025"
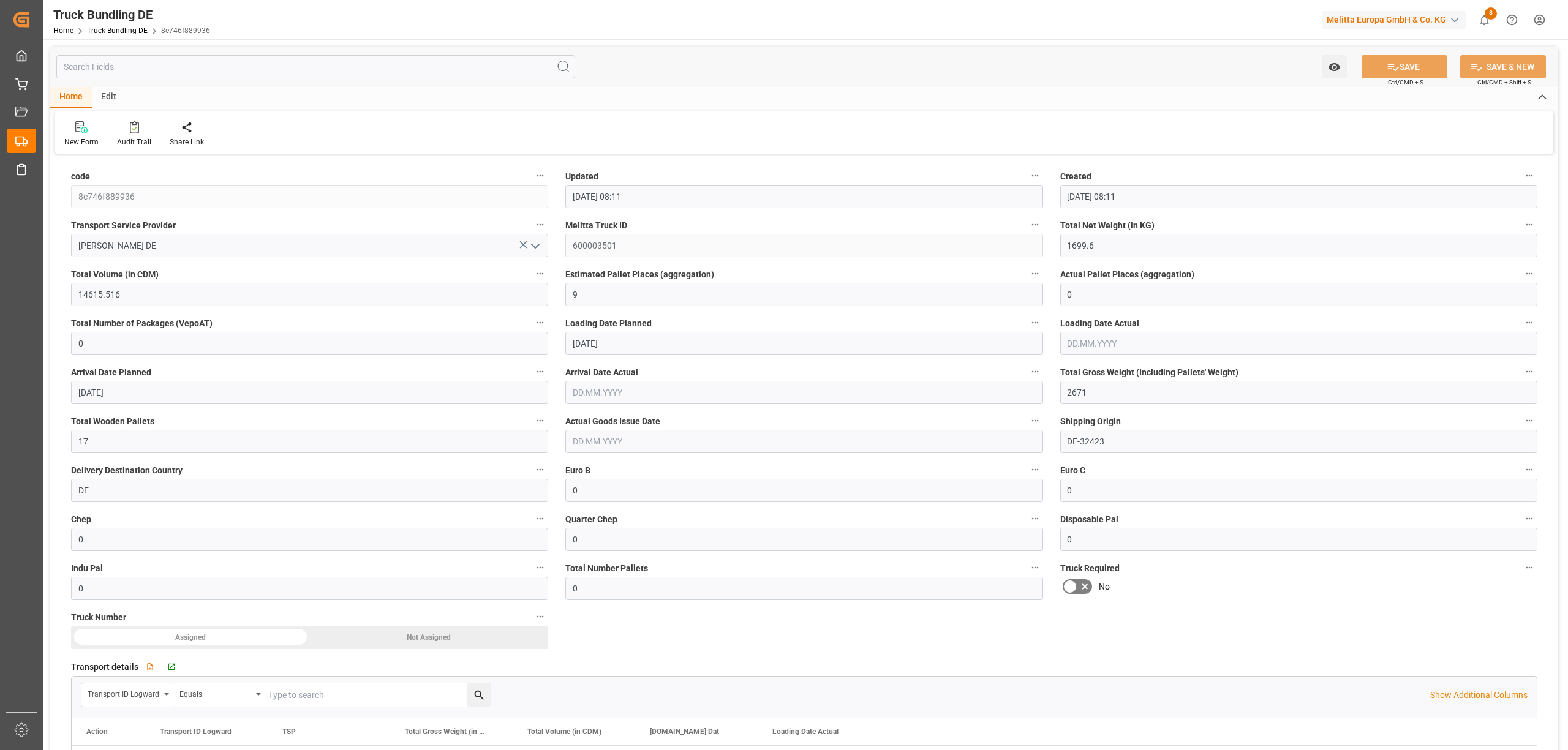
type input "[DATE]"
type input "4992.528"
type input "30363.696"
type input "23"
type input "0"
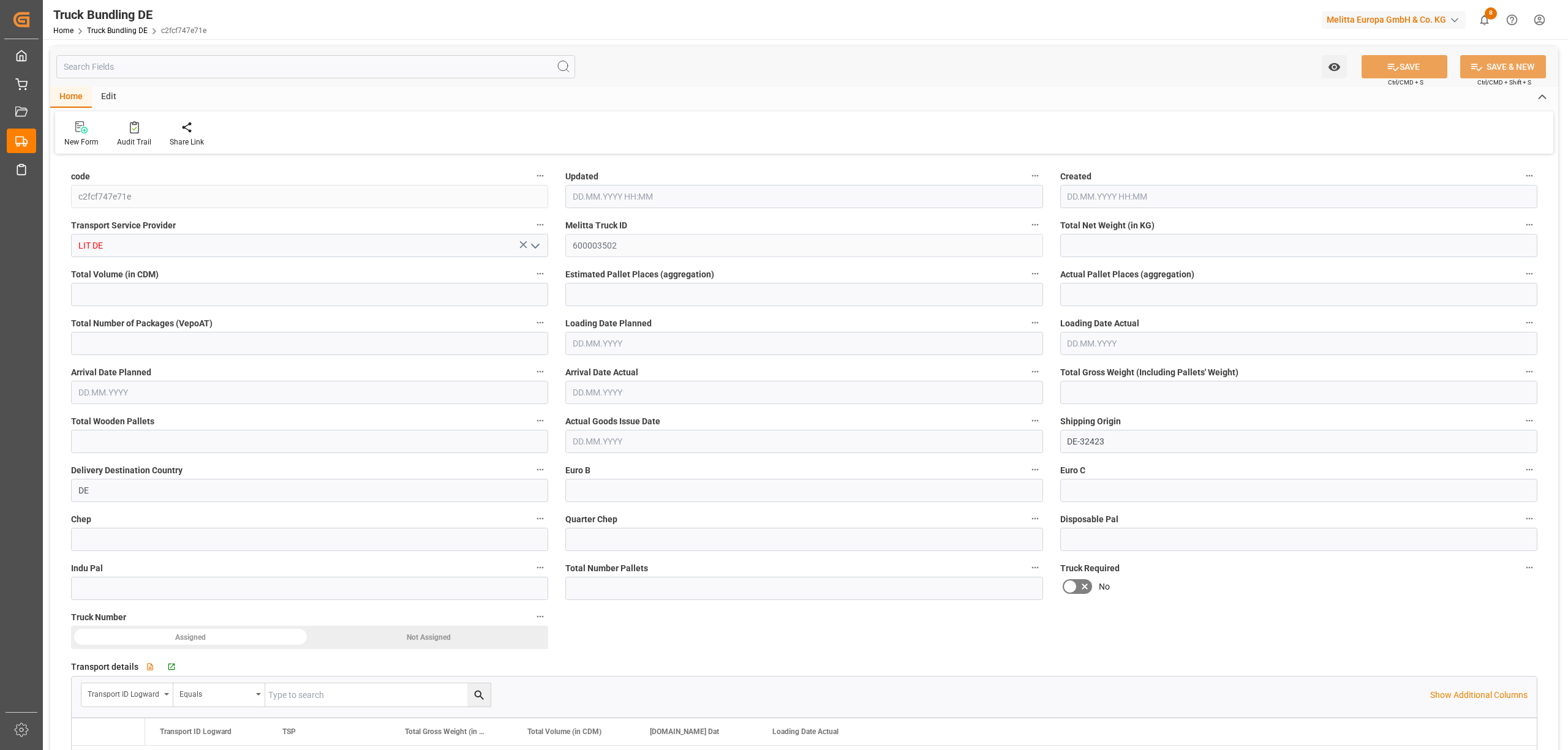
type input "0"
type input "6994"
type input "35"
type input "0"
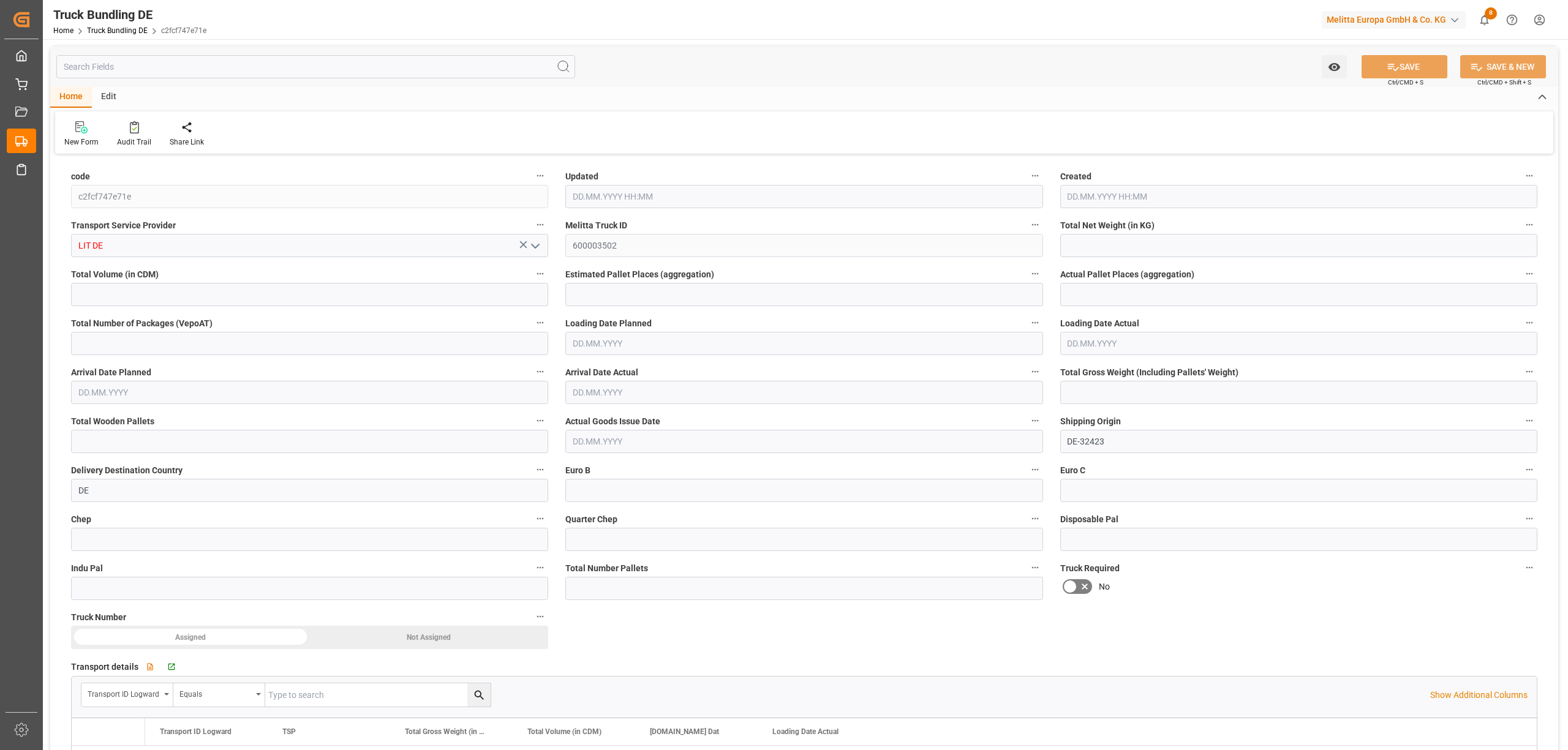
type input "0"
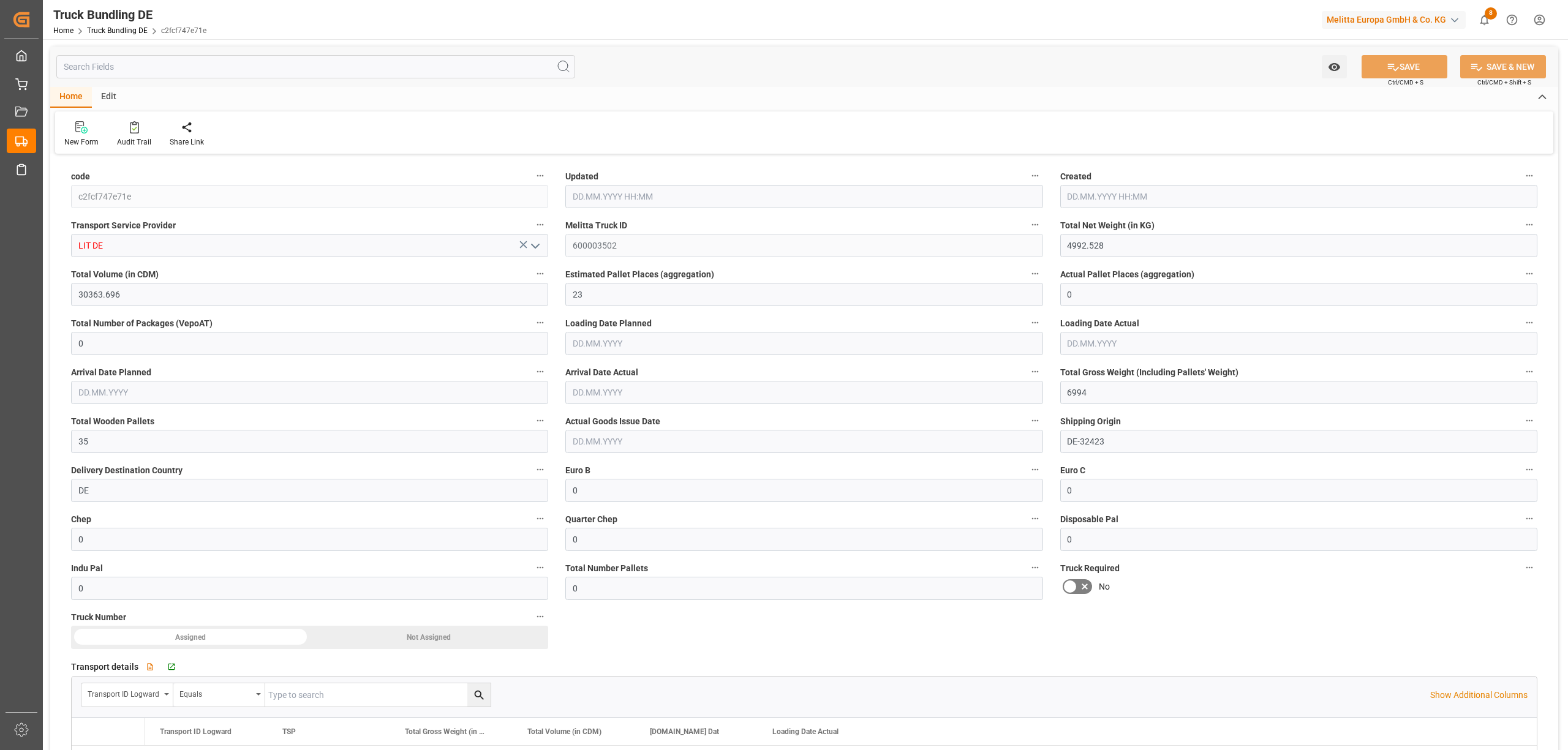
type input "14.10.2025 08:12"
type input "[DATE]"
type input "17.10.2025"
type input "[DATE]"
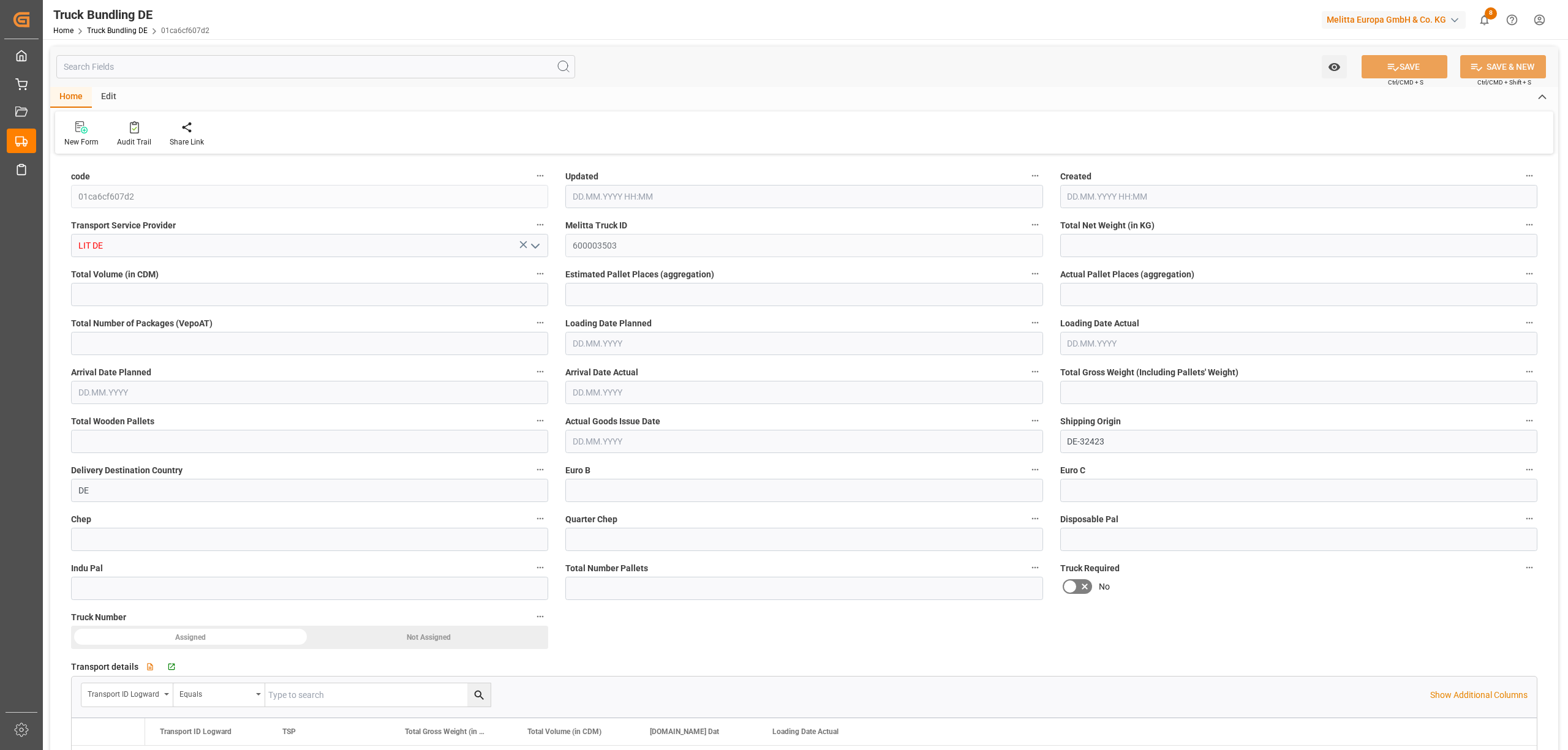
type input "624.217"
type input "9984.14"
type input "7"
type input "0"
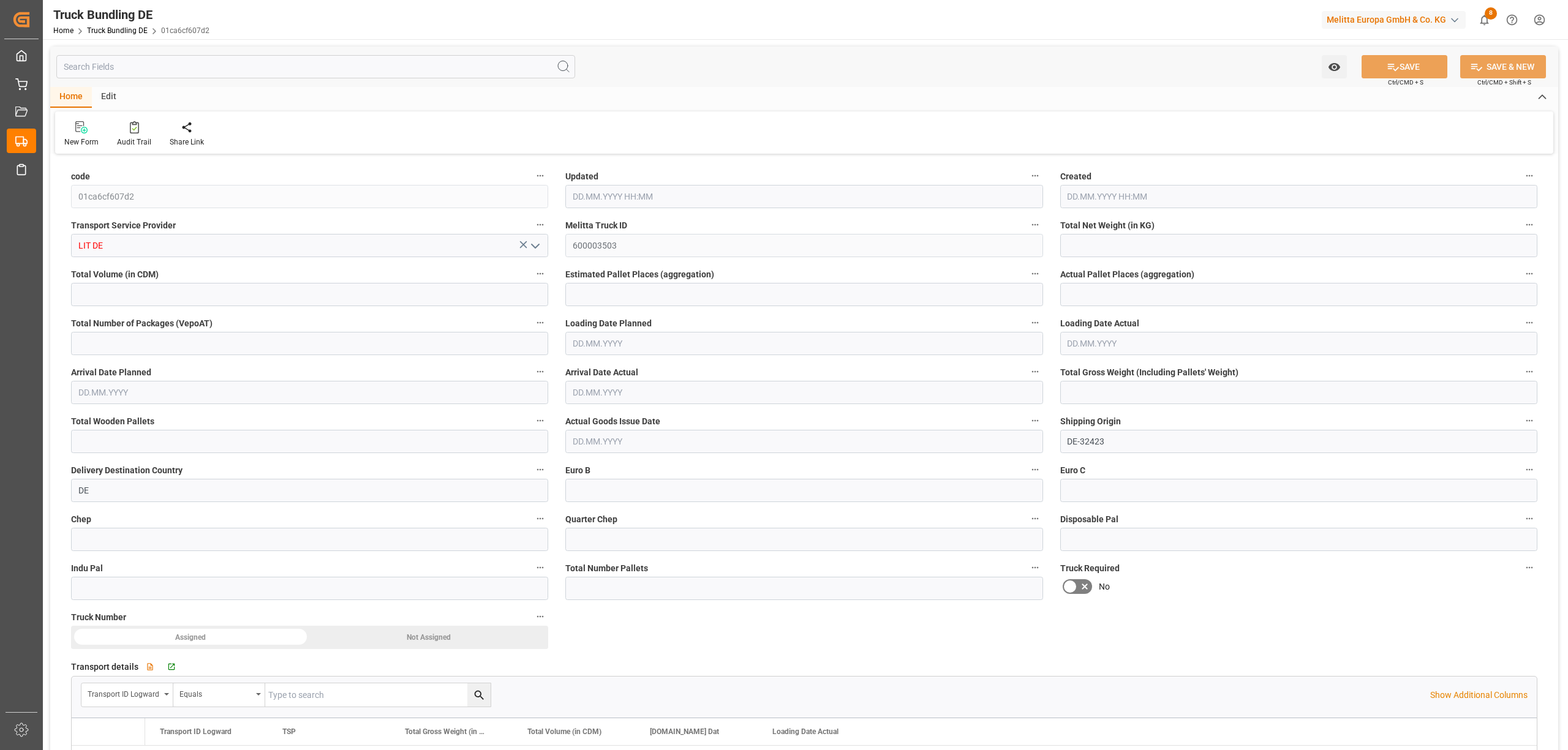
type input "1335.4"
type input "13"
type input "0"
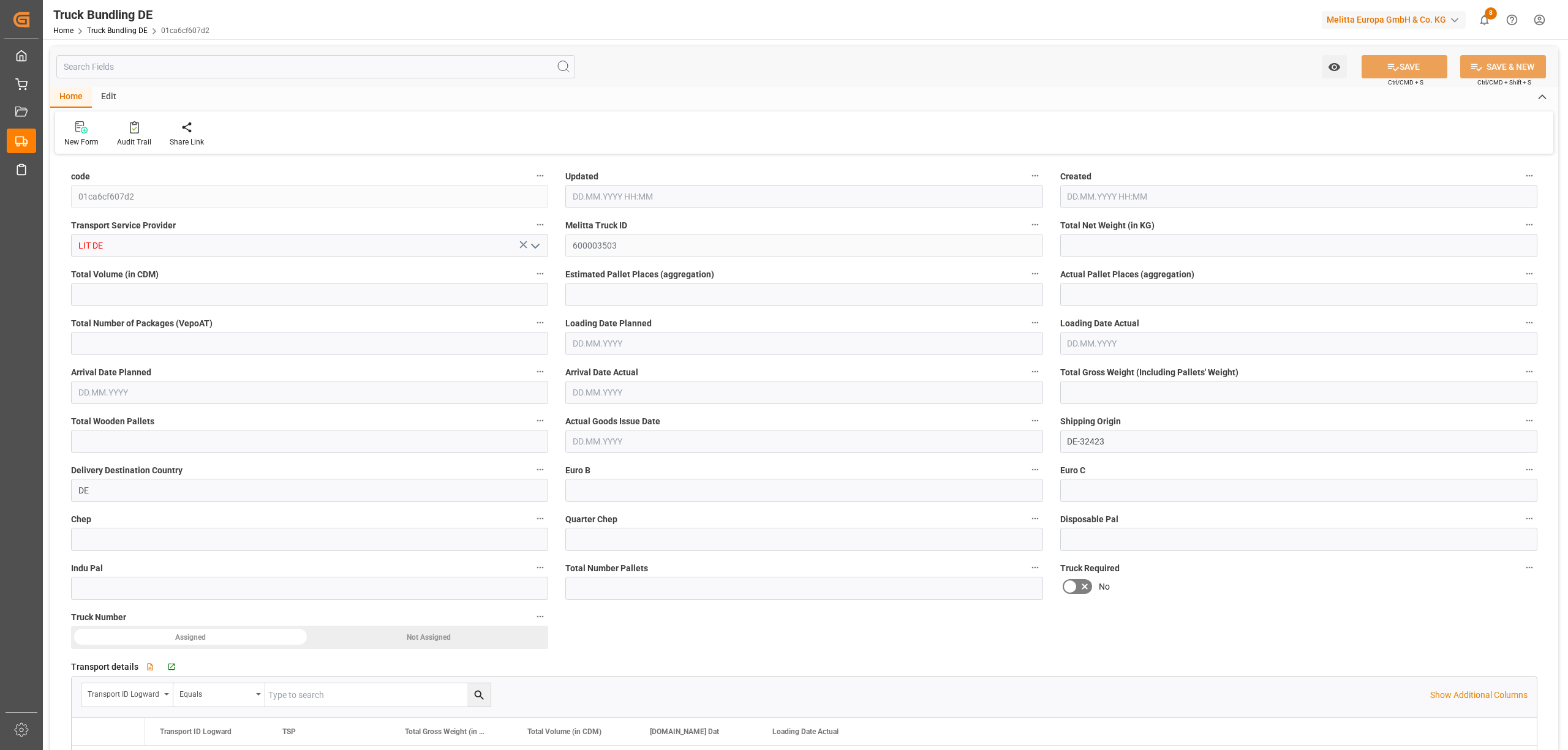
type input "0"
type input "14.10.2025 08:13"
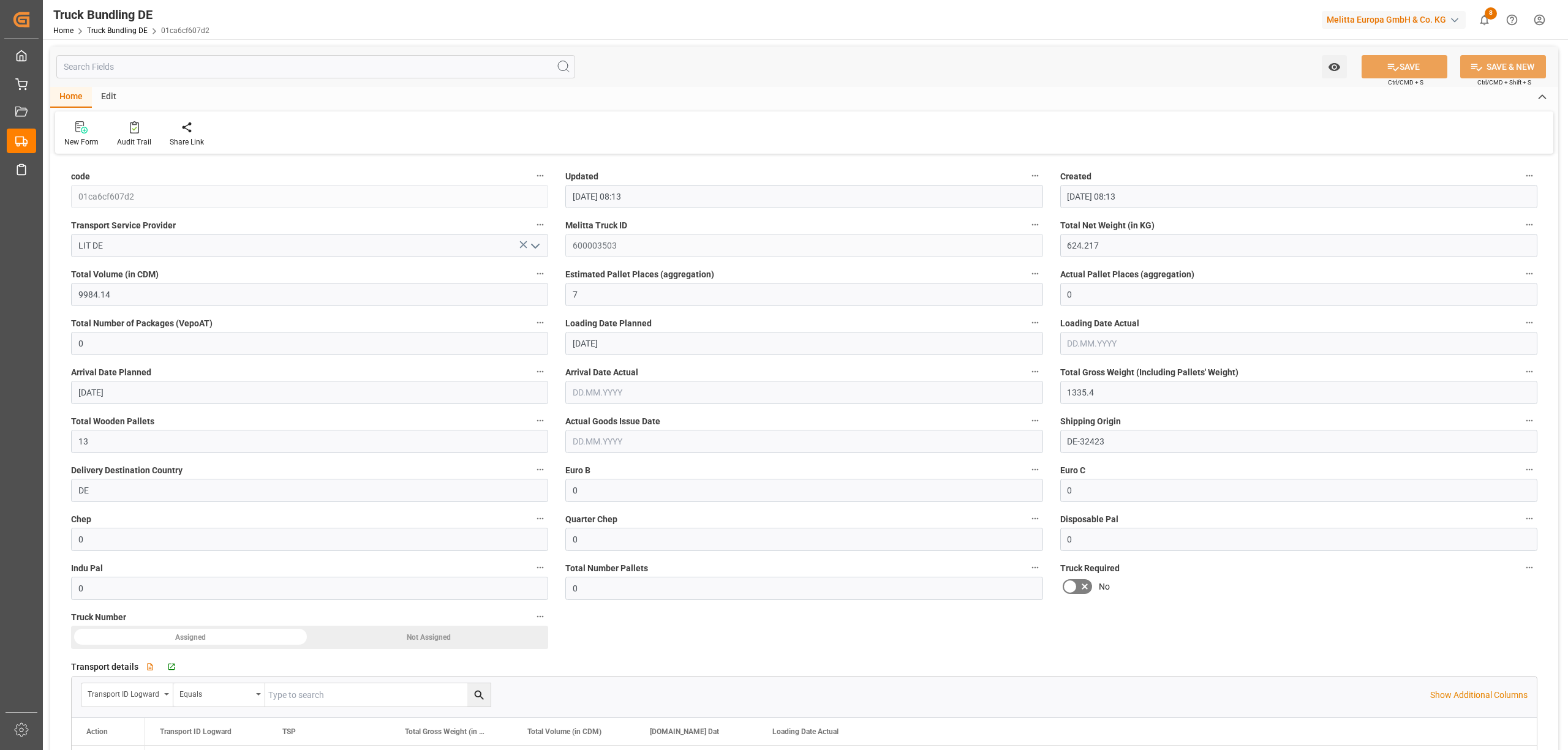
type input "14.10.2025 08:13"
type input "[DATE]"
type input "16.10.2025"
type input "[DATE]"
type input "1470.156"
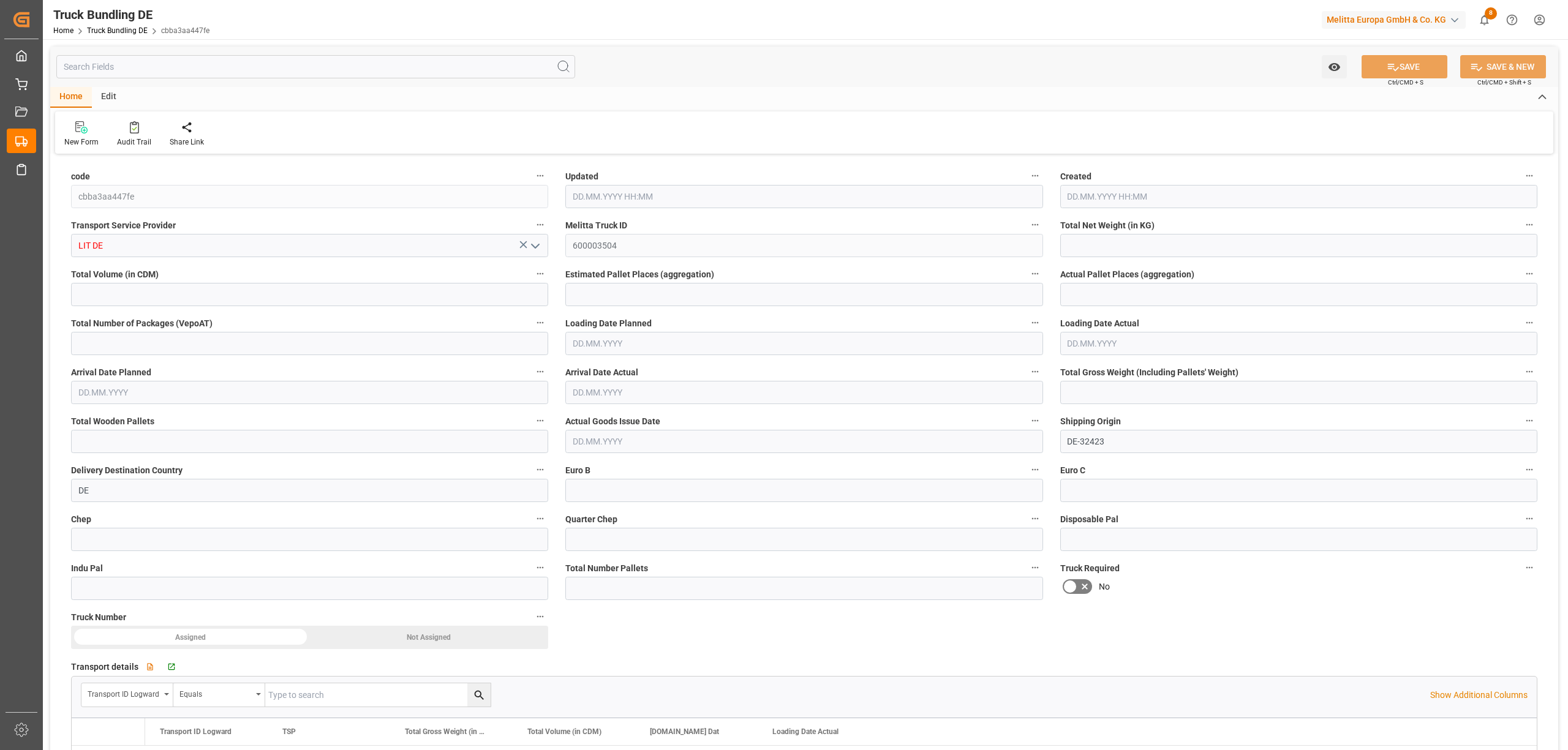
type input "6784.244"
type input "7"
type input "0"
type input "1865"
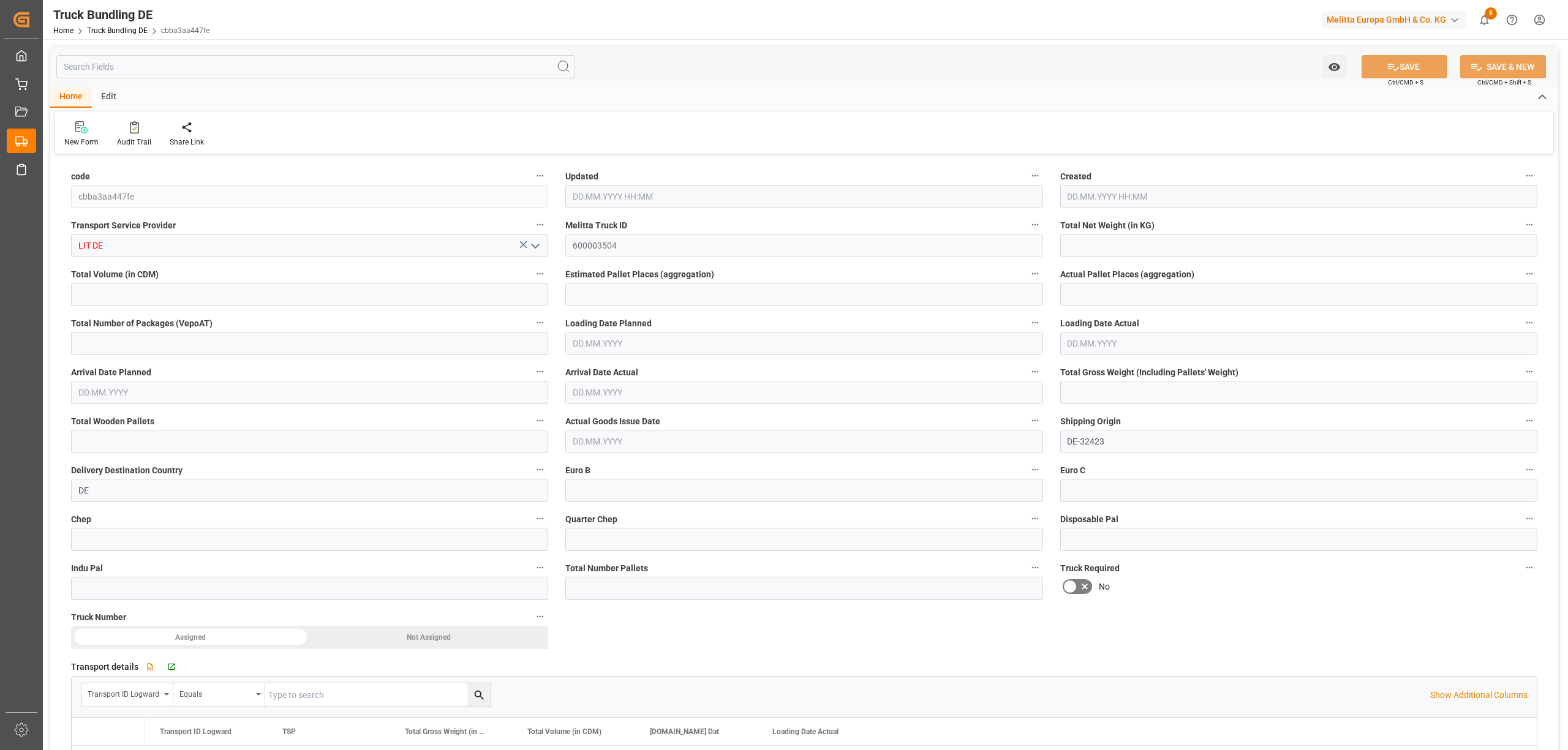
type input "8"
type input "0"
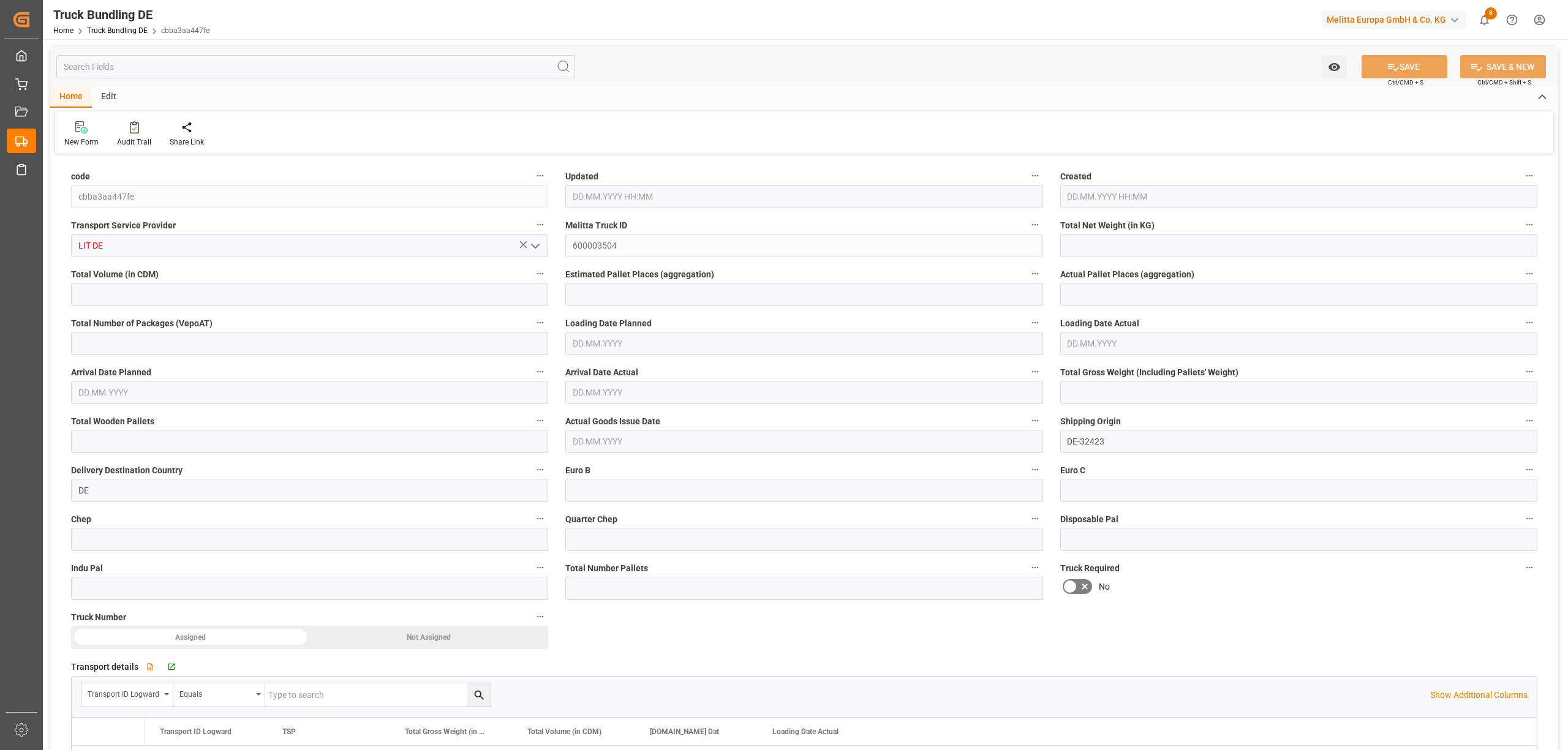
type input "0"
type input "[DATE] 08:13"
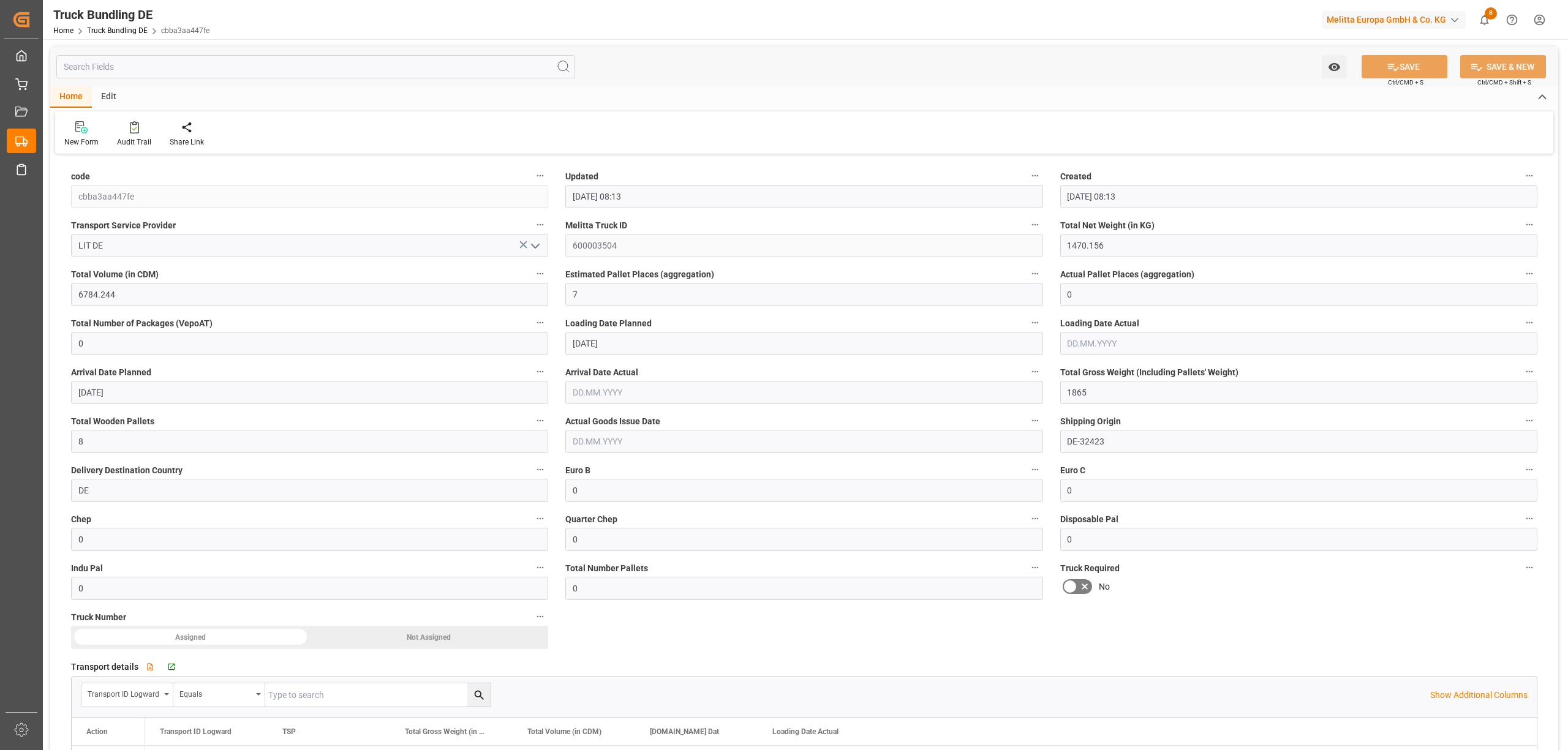
type input "[DATE]"
type input "[DATE] 08:15"
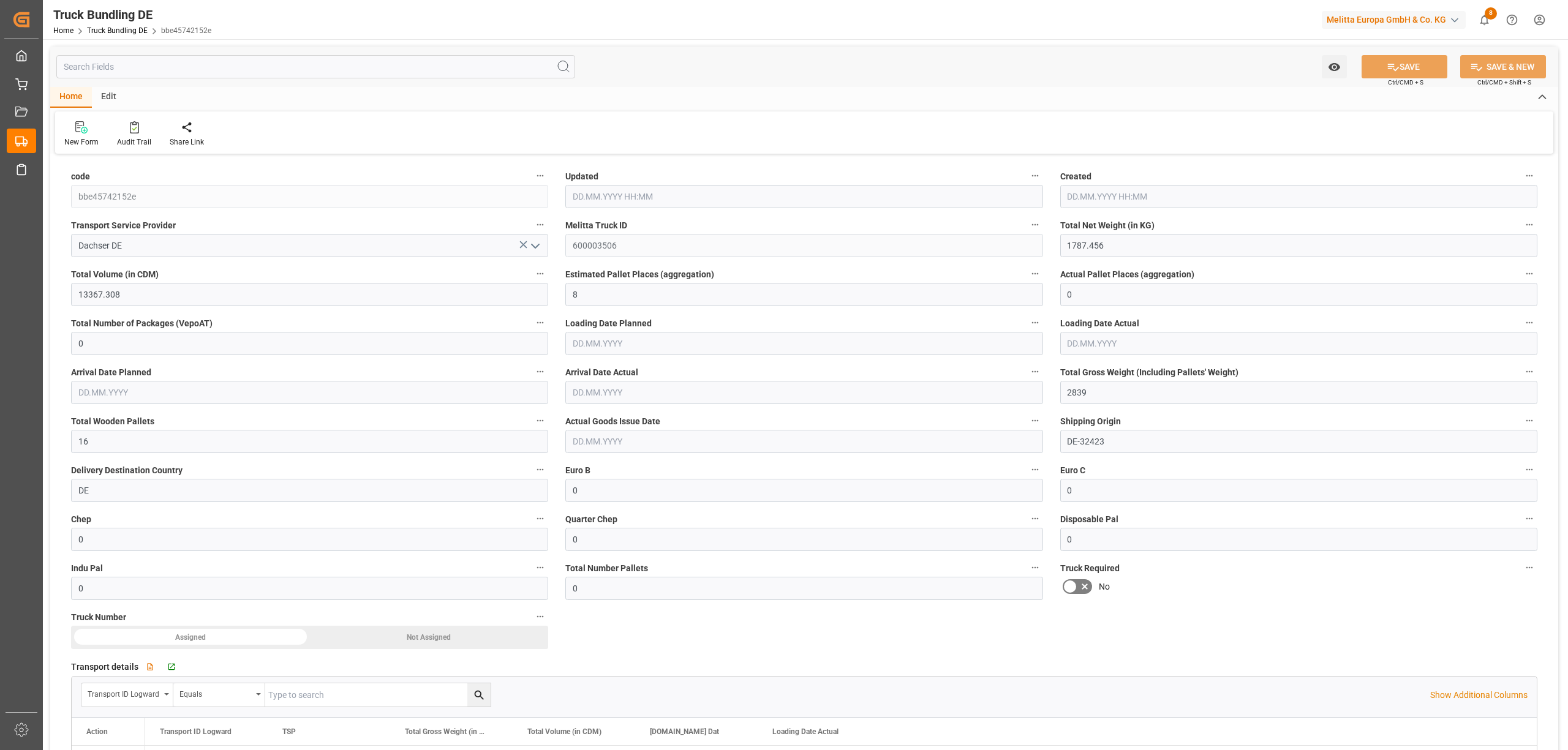
type input "[DATE]"
type input "3097.297"
type input "26165.559"
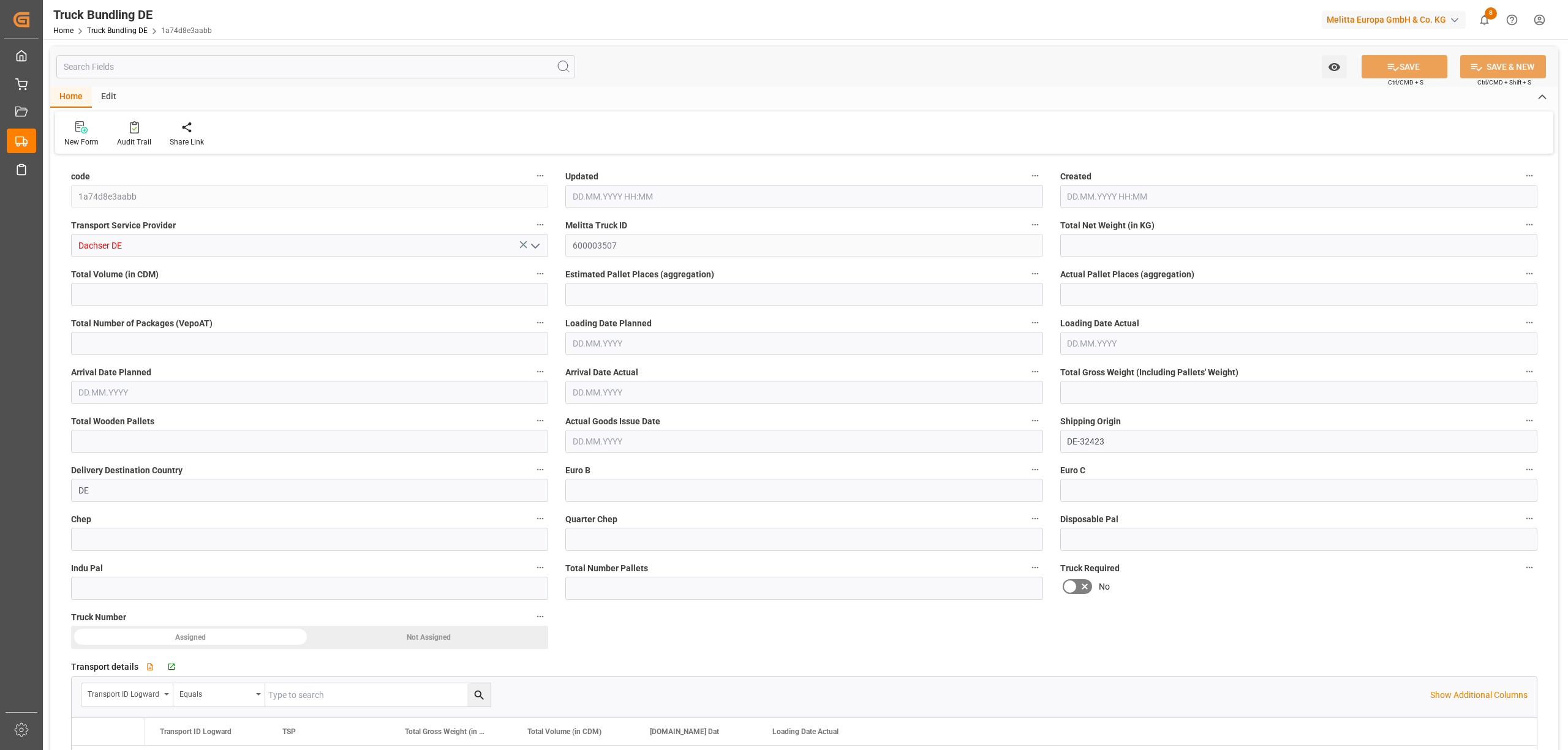
type input "16"
type input "0"
type input "5070"
type input "32"
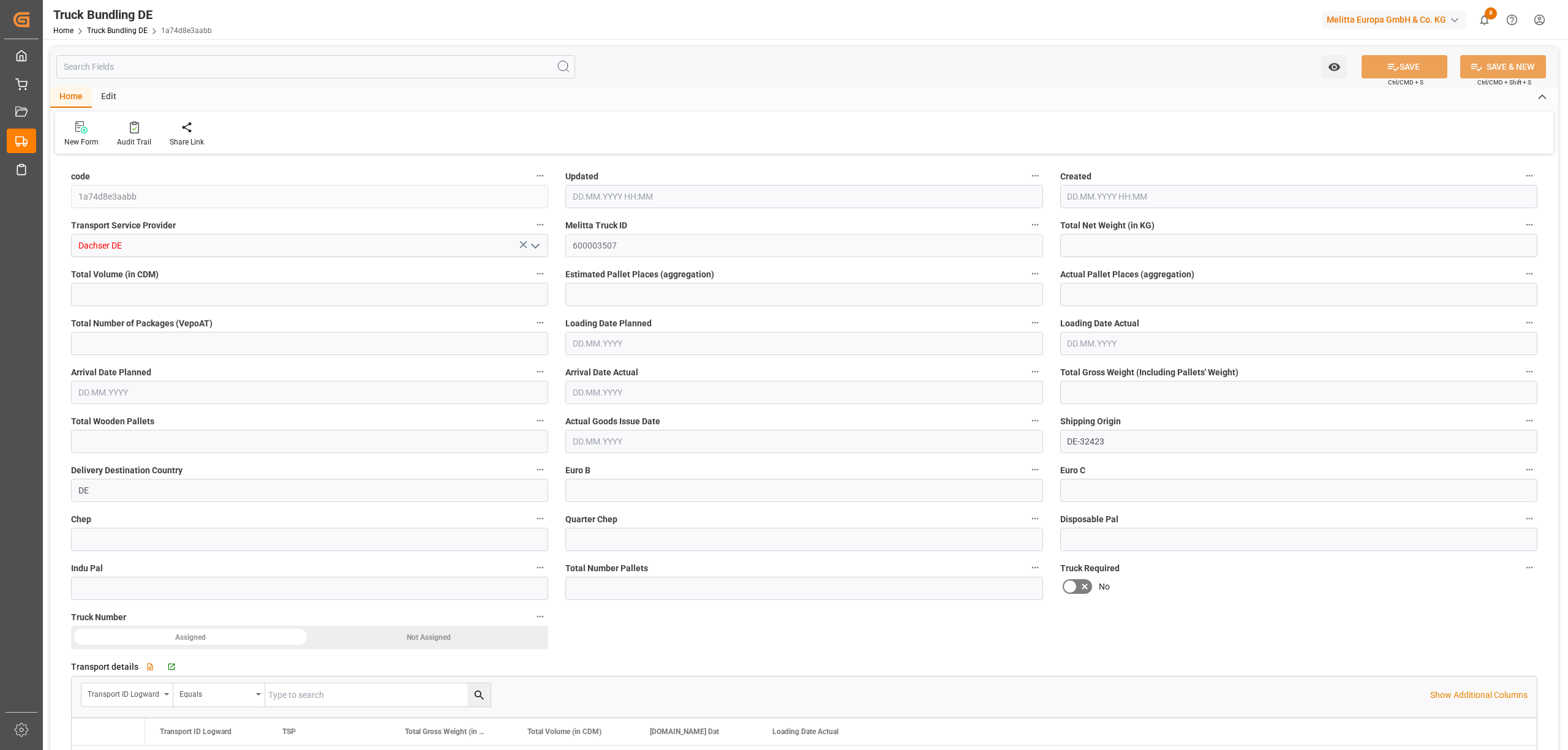
type input "0"
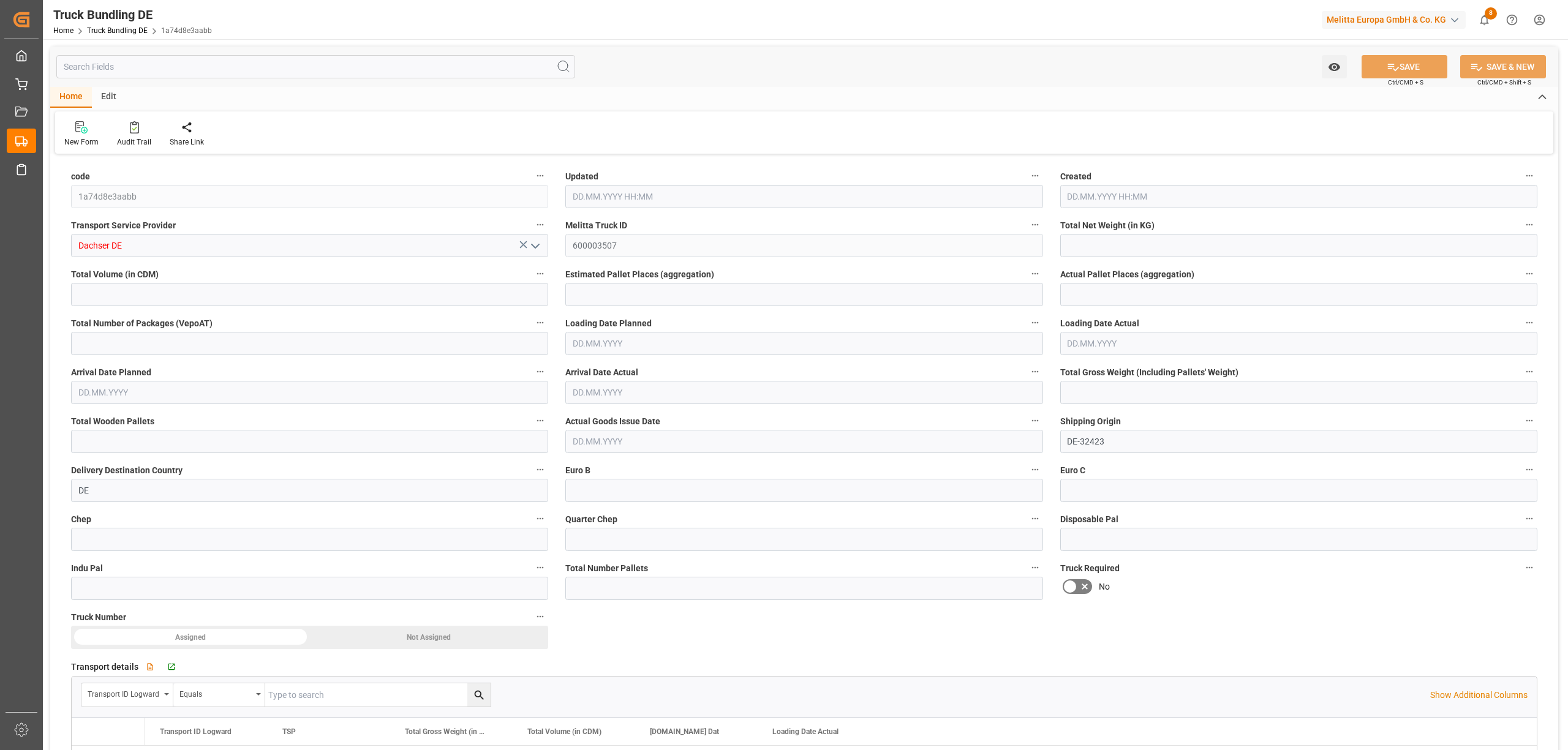
type input "0"
type input "[DATE] 08:15"
type input "[DATE]"
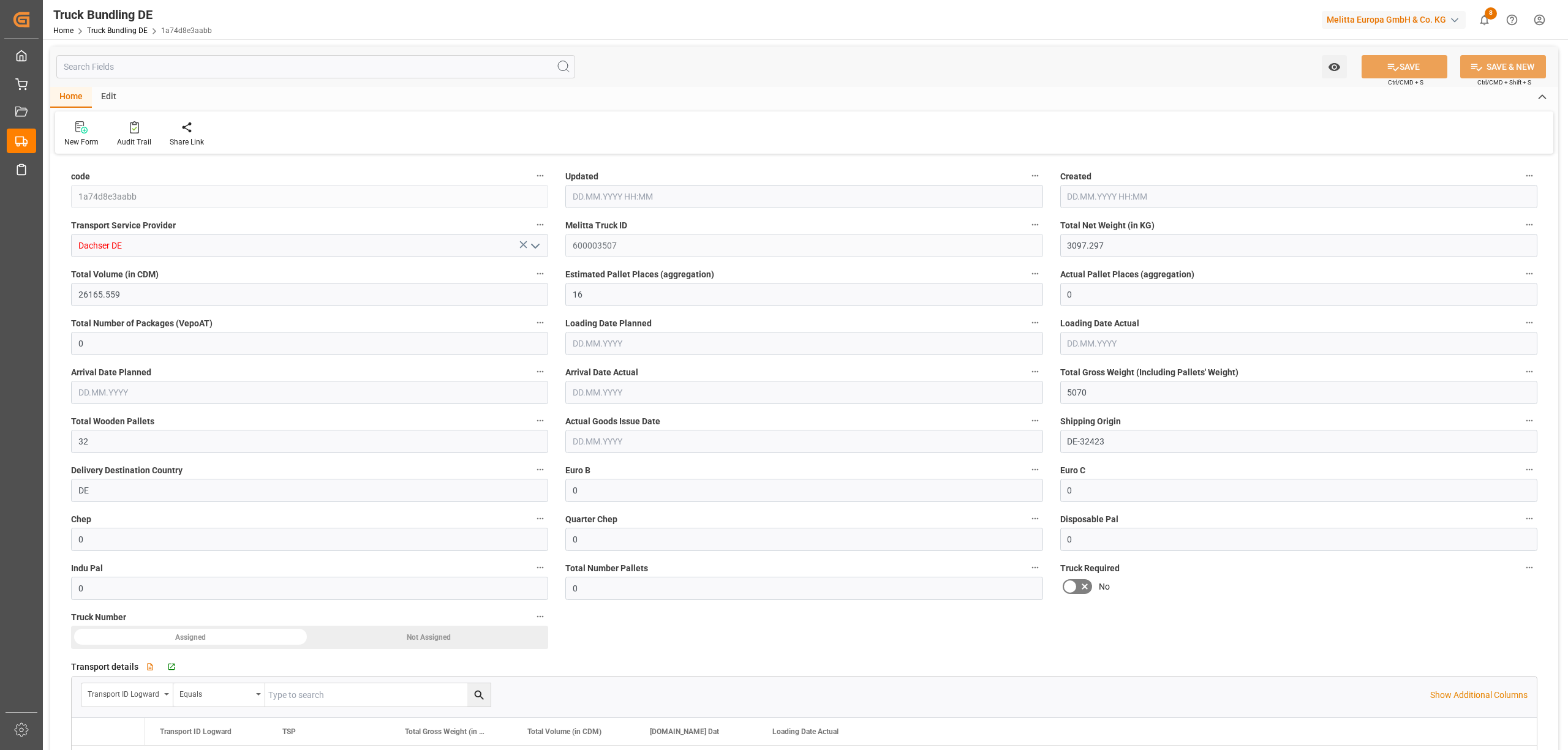
type input "[DATE]"
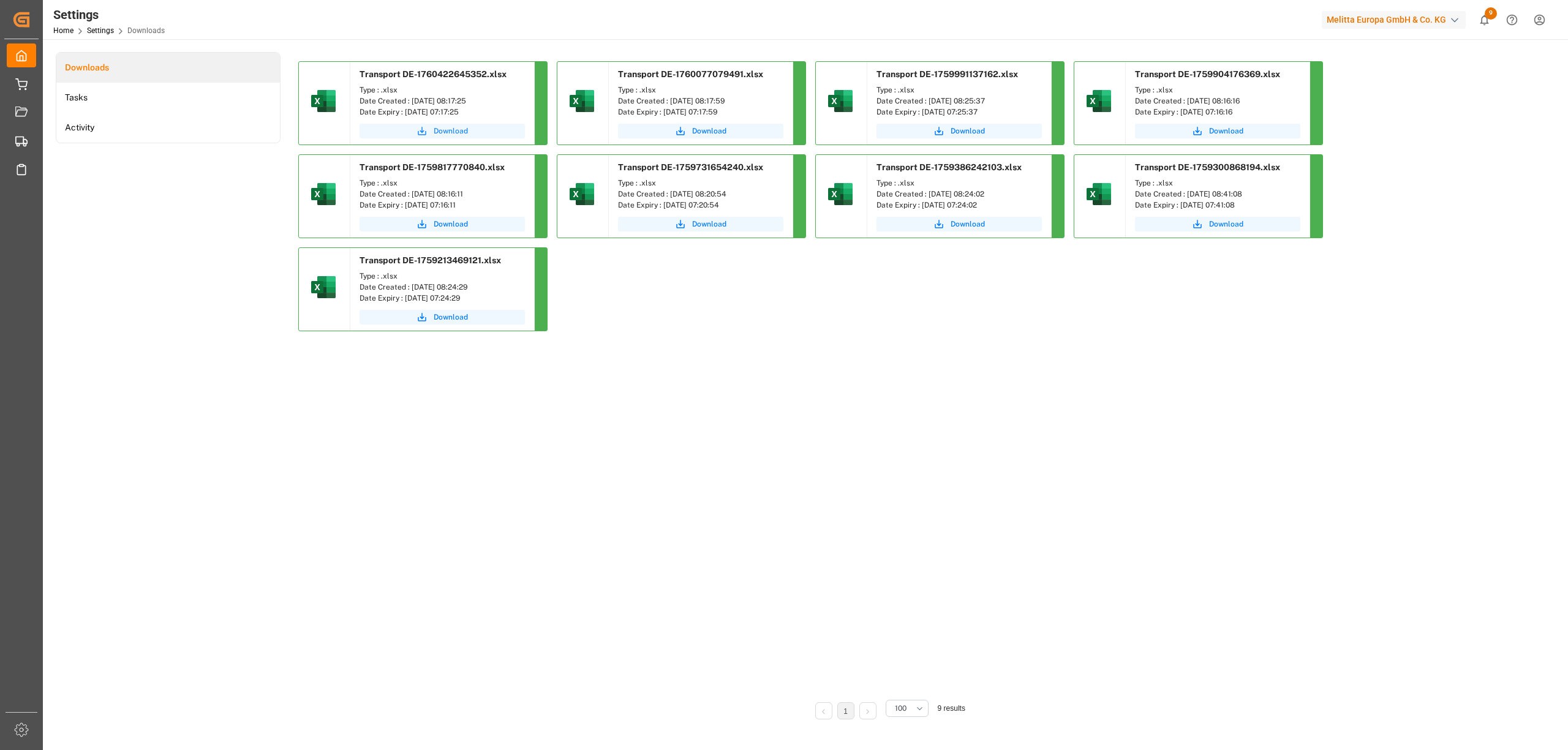
click at [453, 132] on span "Download" at bounding box center [450, 131] width 34 height 11
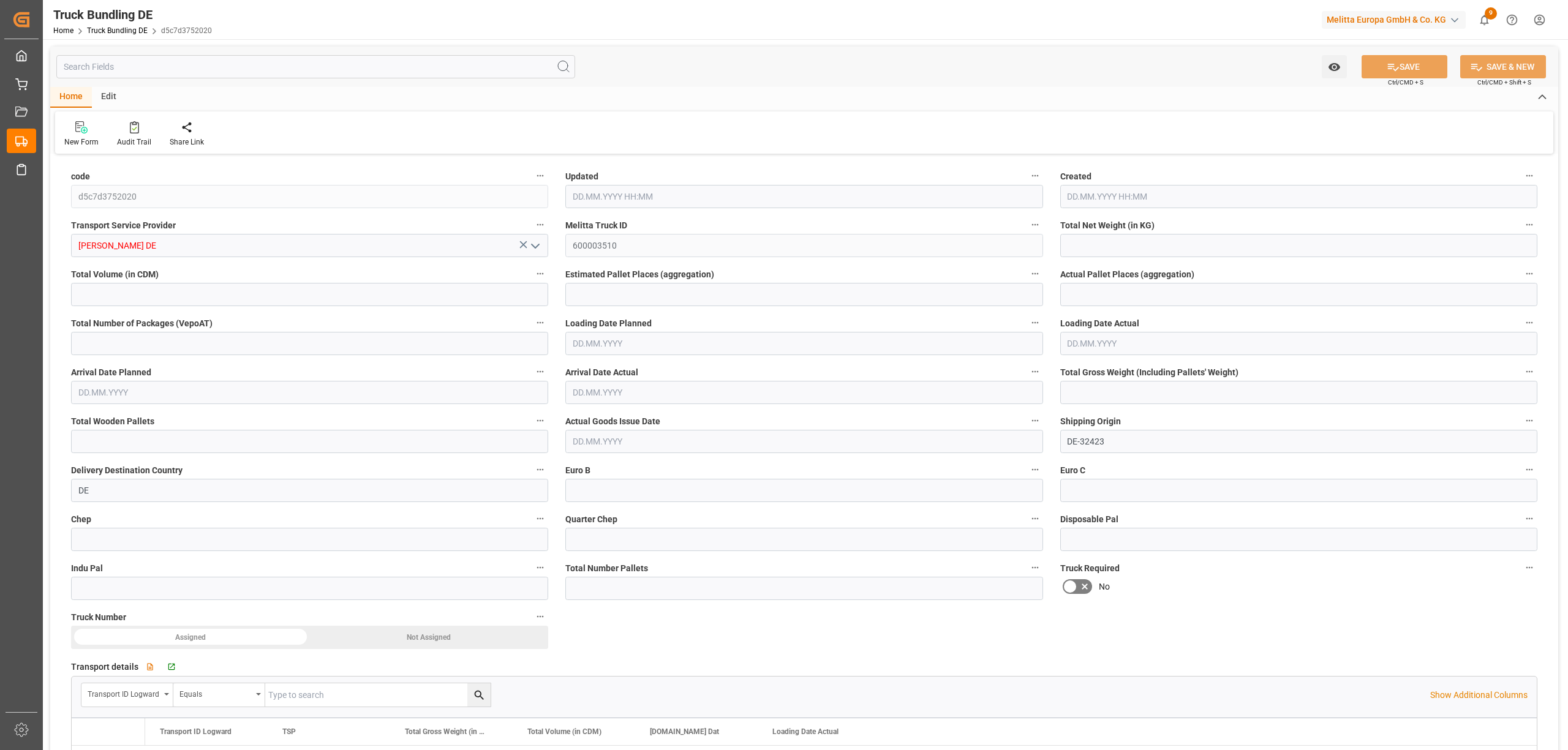
type input "1050.012"
type input "7434.09"
type input "5"
type input "0"
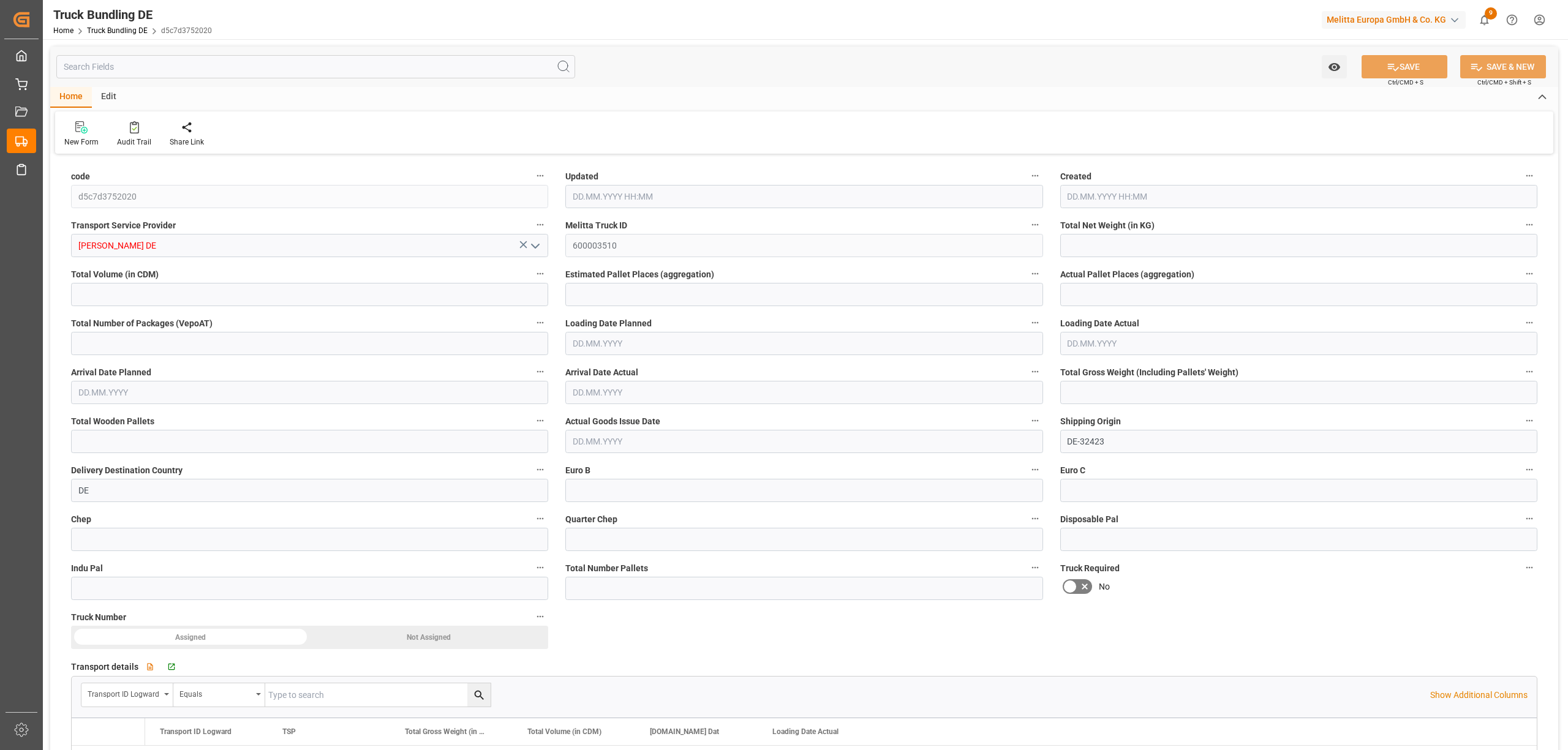
type input "1557.106"
type input "12"
type input "0"
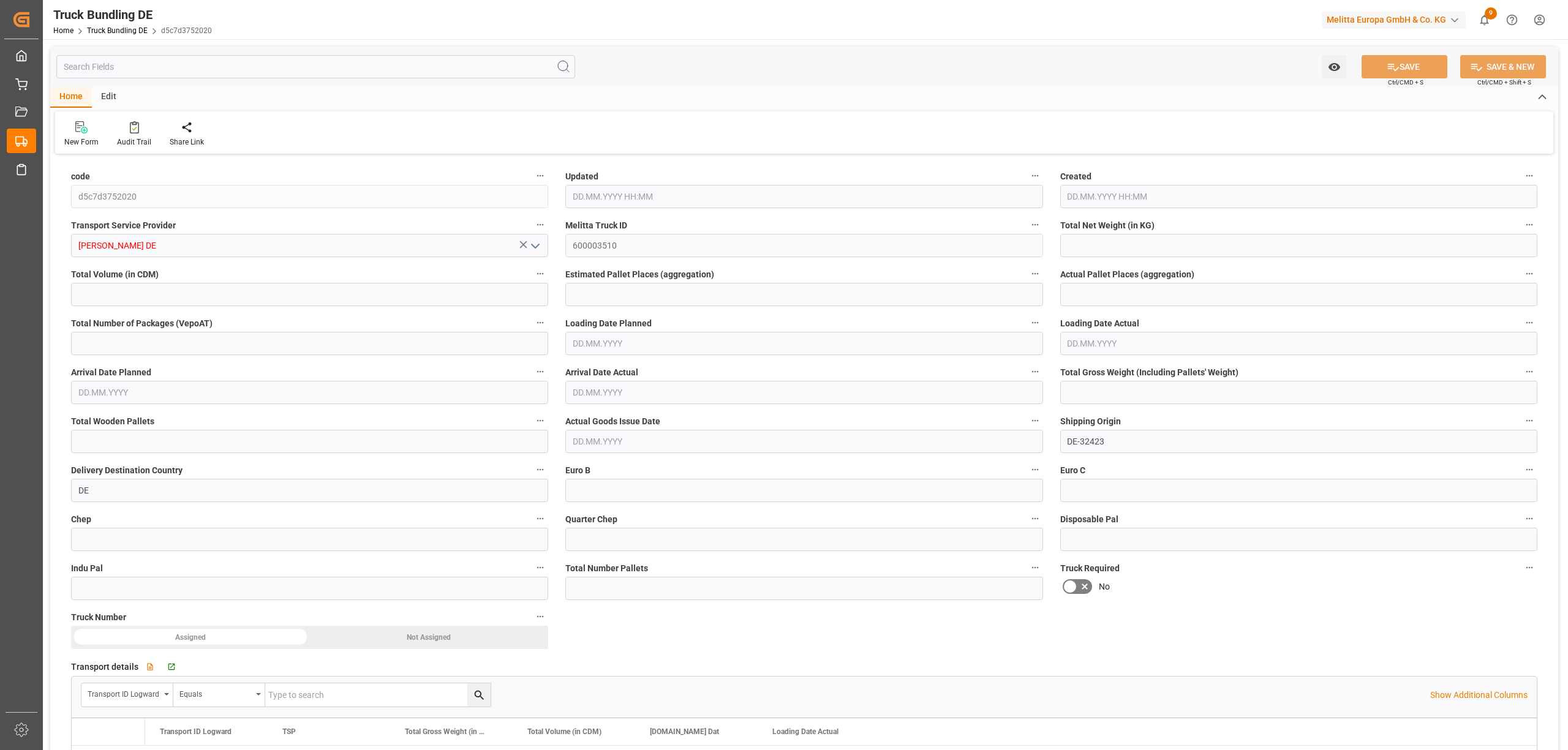
type input "0"
type input "14.10.2025 08:20"
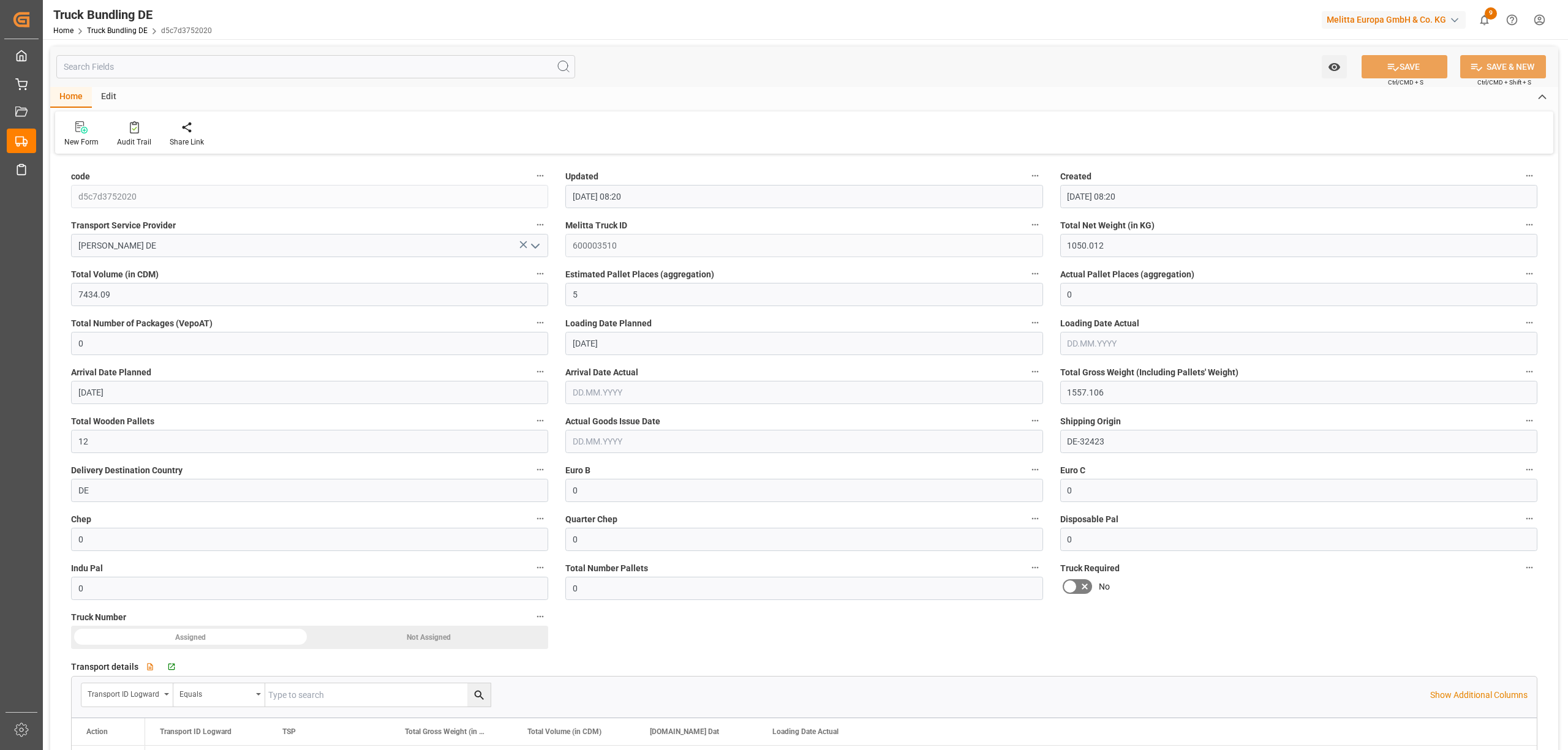
type input "14.10.2025 08:20"
type input "[DATE]"
type input "16.10.2025"
type input "[DATE]"
type input "[DATE] 08:21"
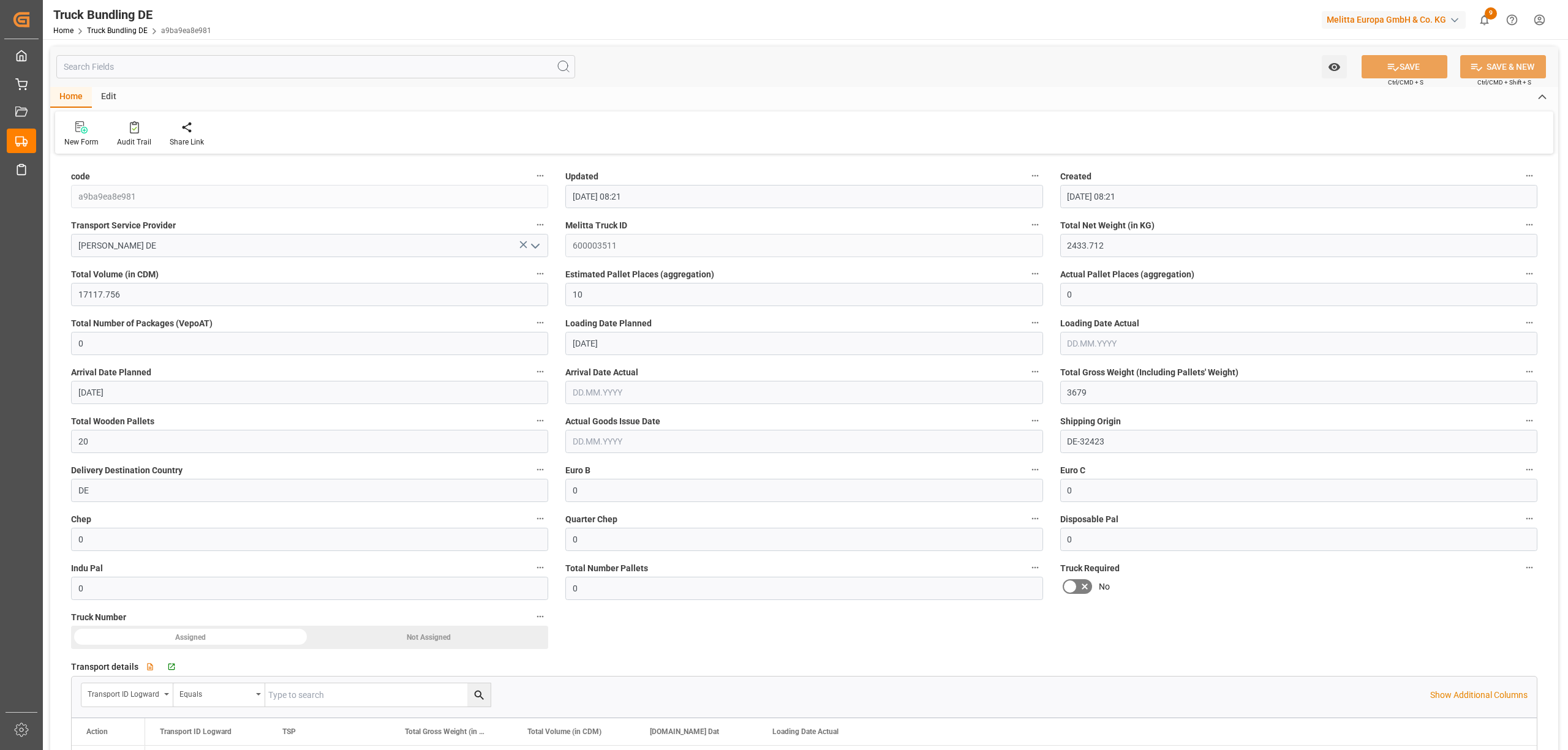
type input "[DATE] 08:21"
type input "[DATE]"
type input "[DATE] 08:21"
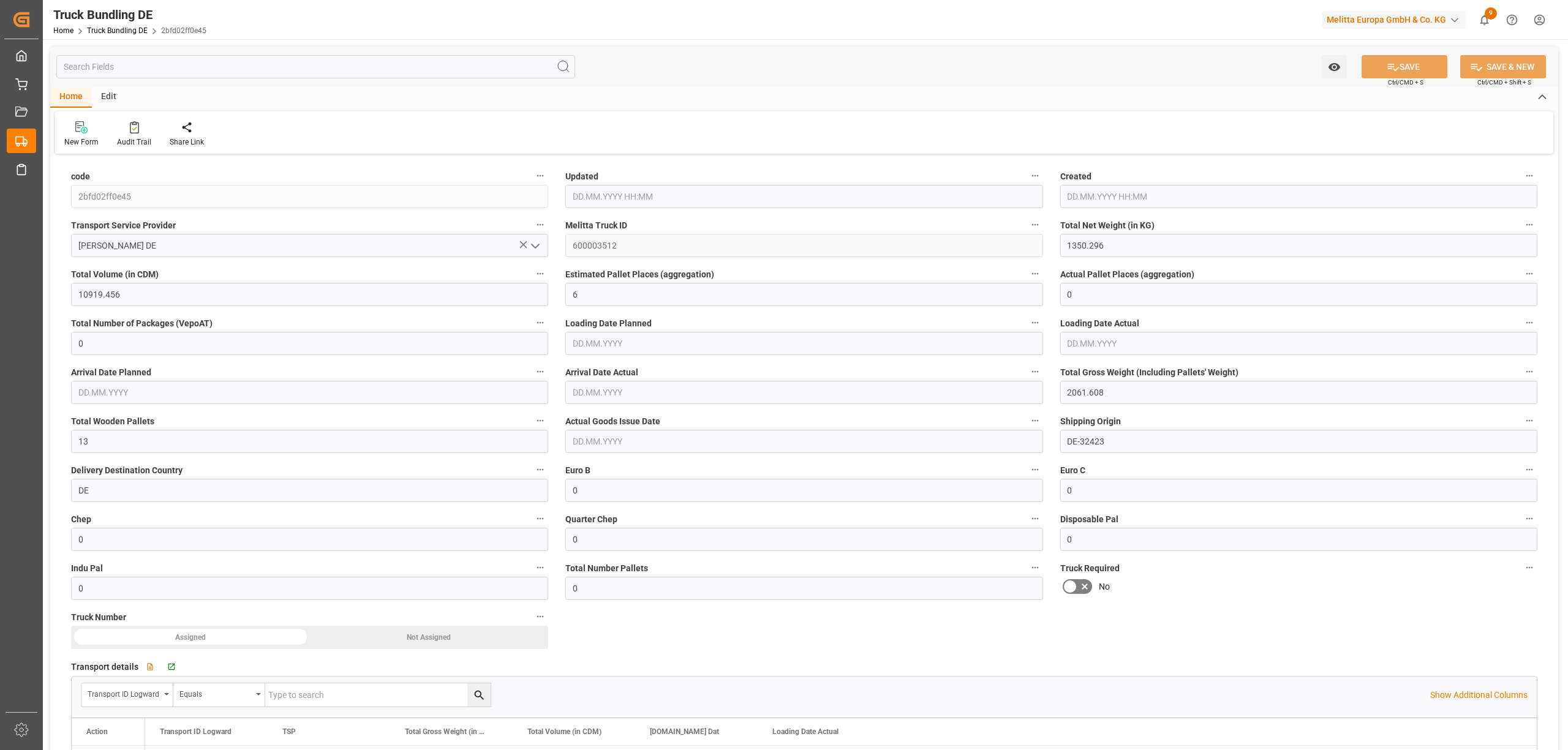
type input "14.10.2025 08:21"
type input "[DATE]"
type input "1455.312"
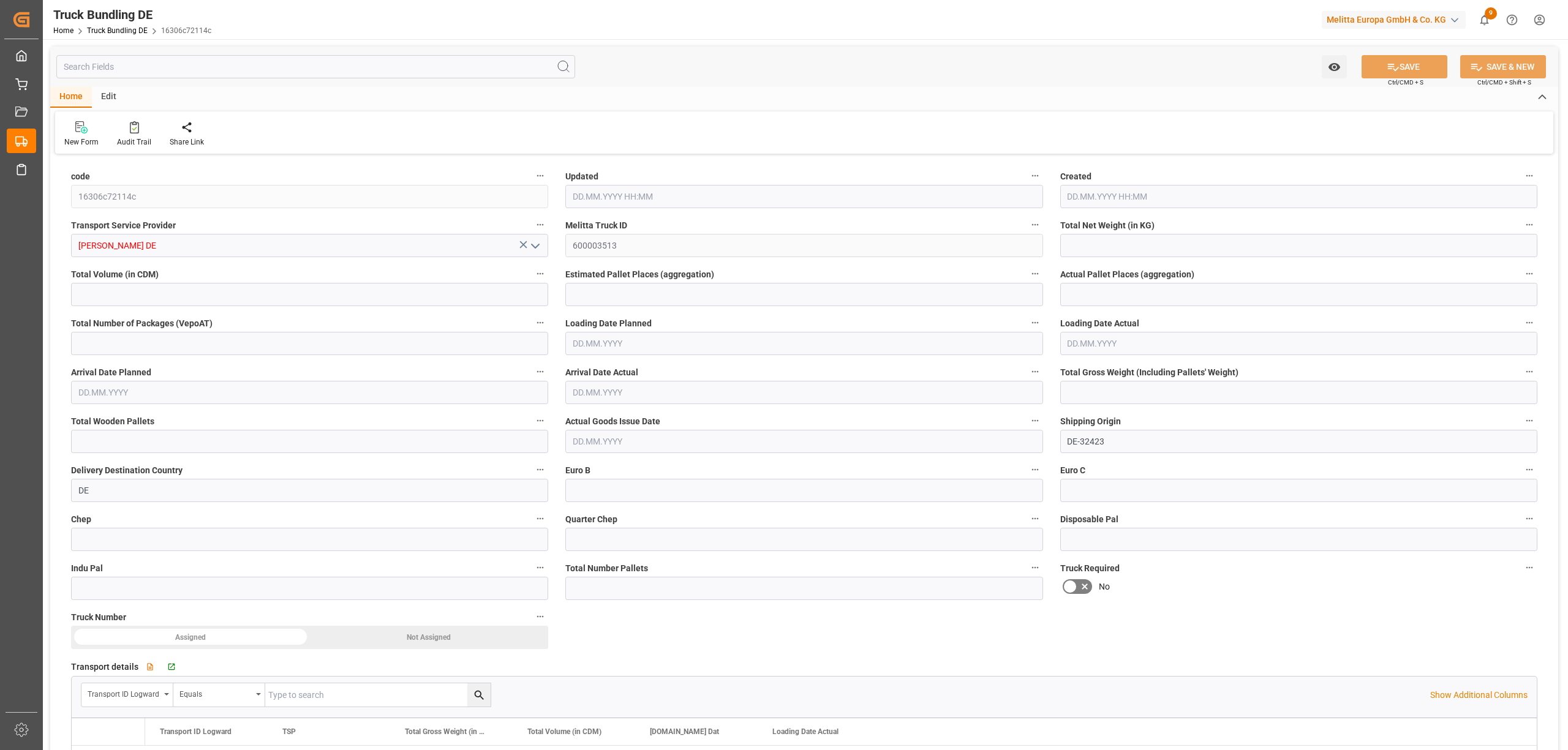
type input "7822.766"
type input "5"
type input "0"
type input "1981"
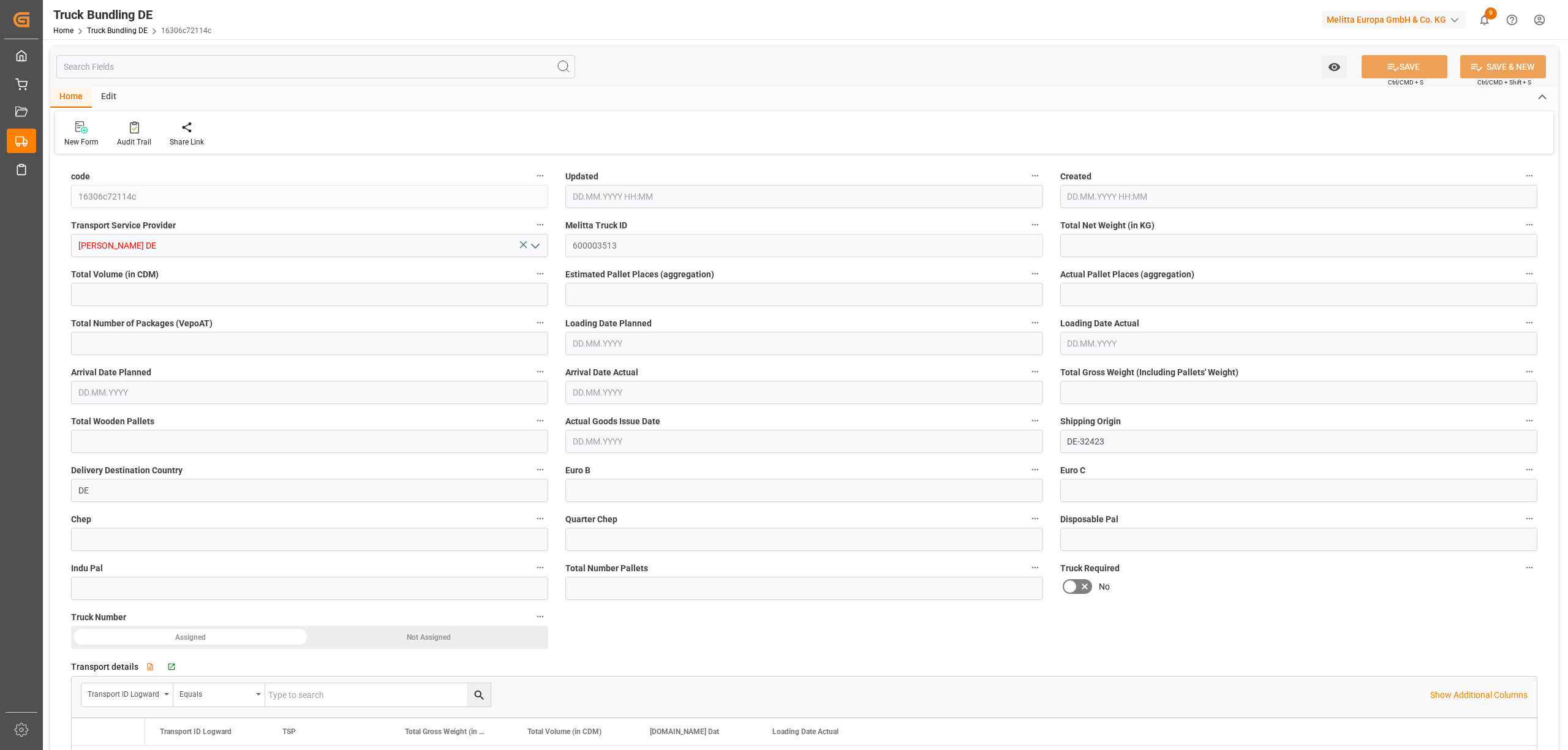
type input "9"
type input "0"
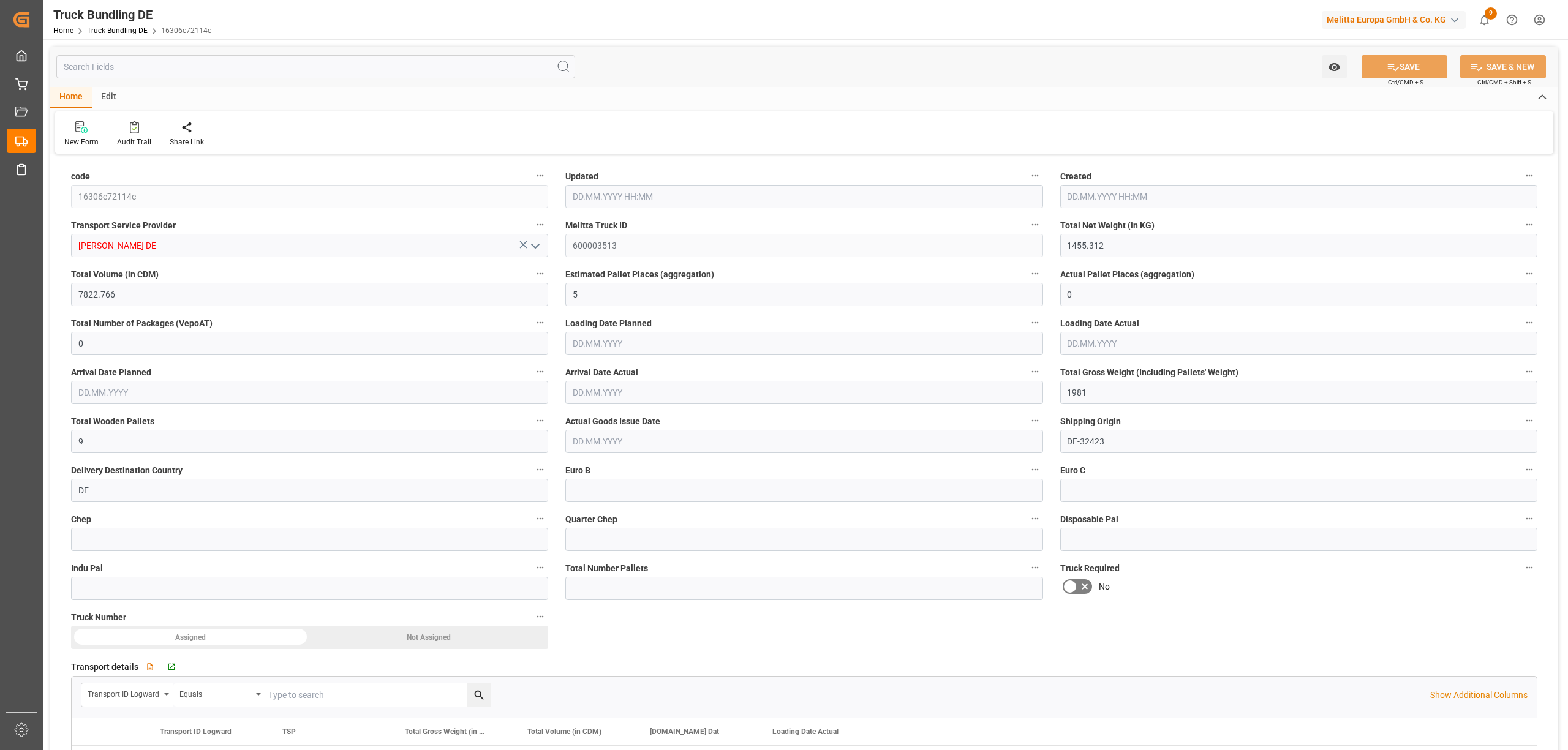
type input "0"
type input "14.10.2025 08:24"
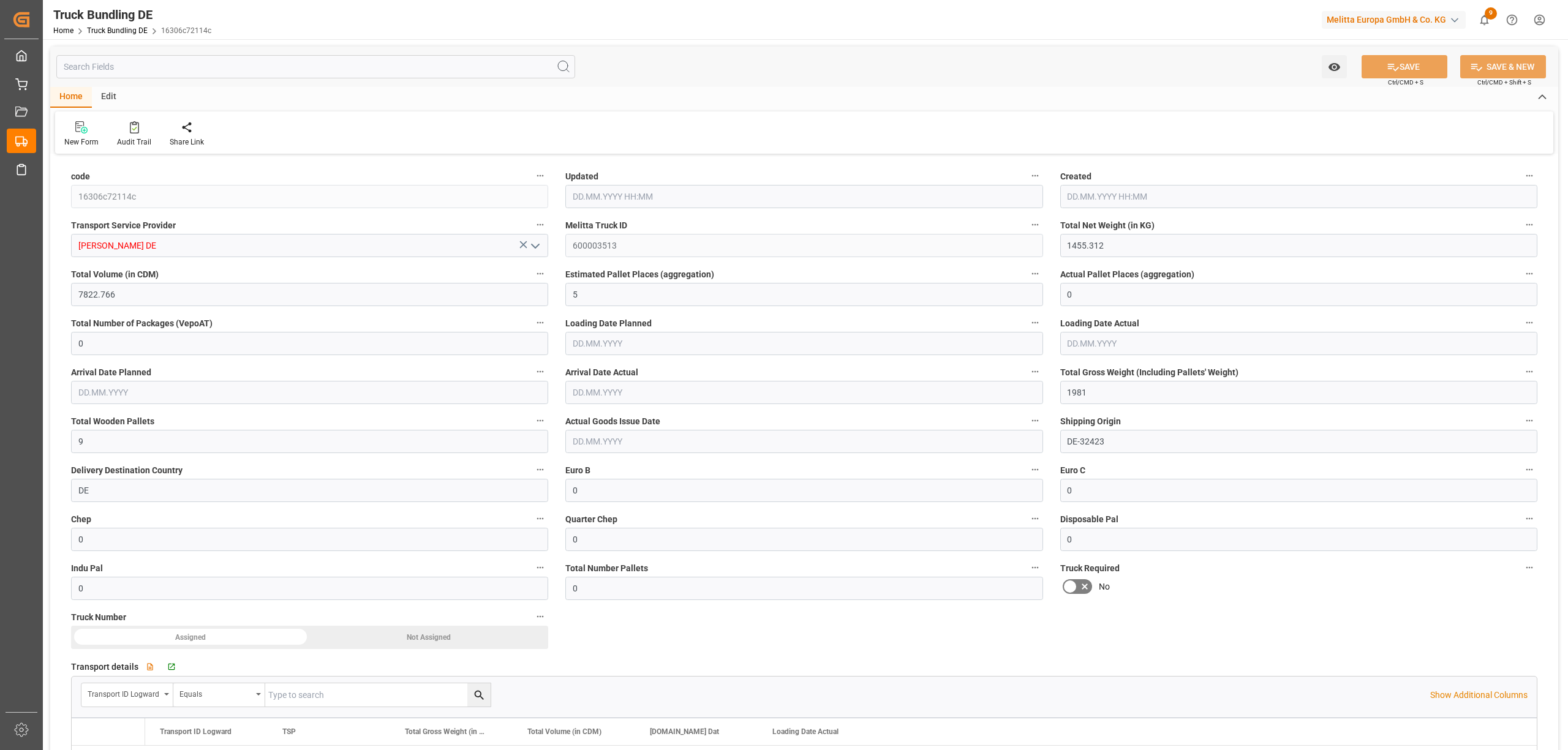
type input "[DATE]"
type input "9.926"
type input "206.256"
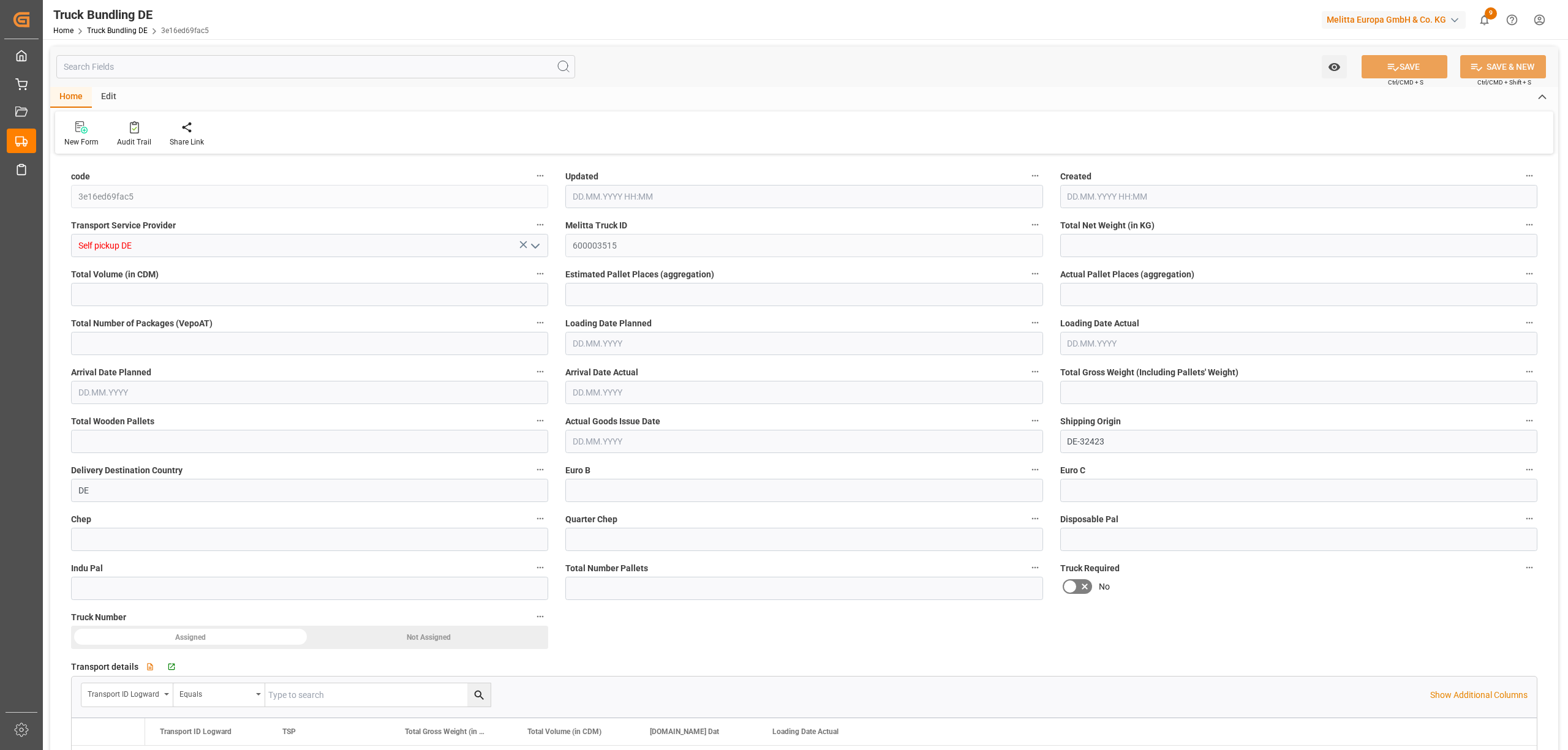
type input "1"
type input "0"
type input "36"
type input "1"
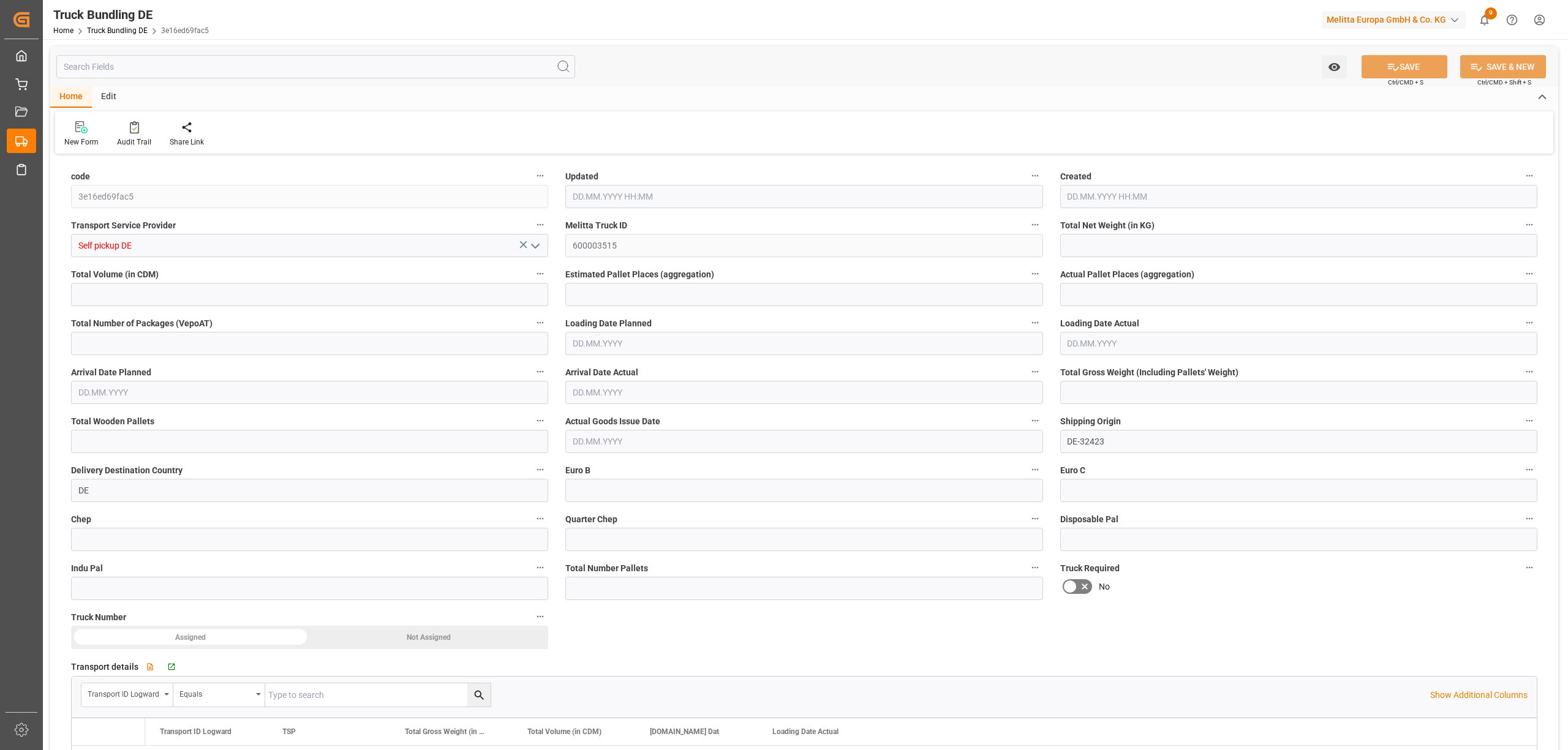
type input "0"
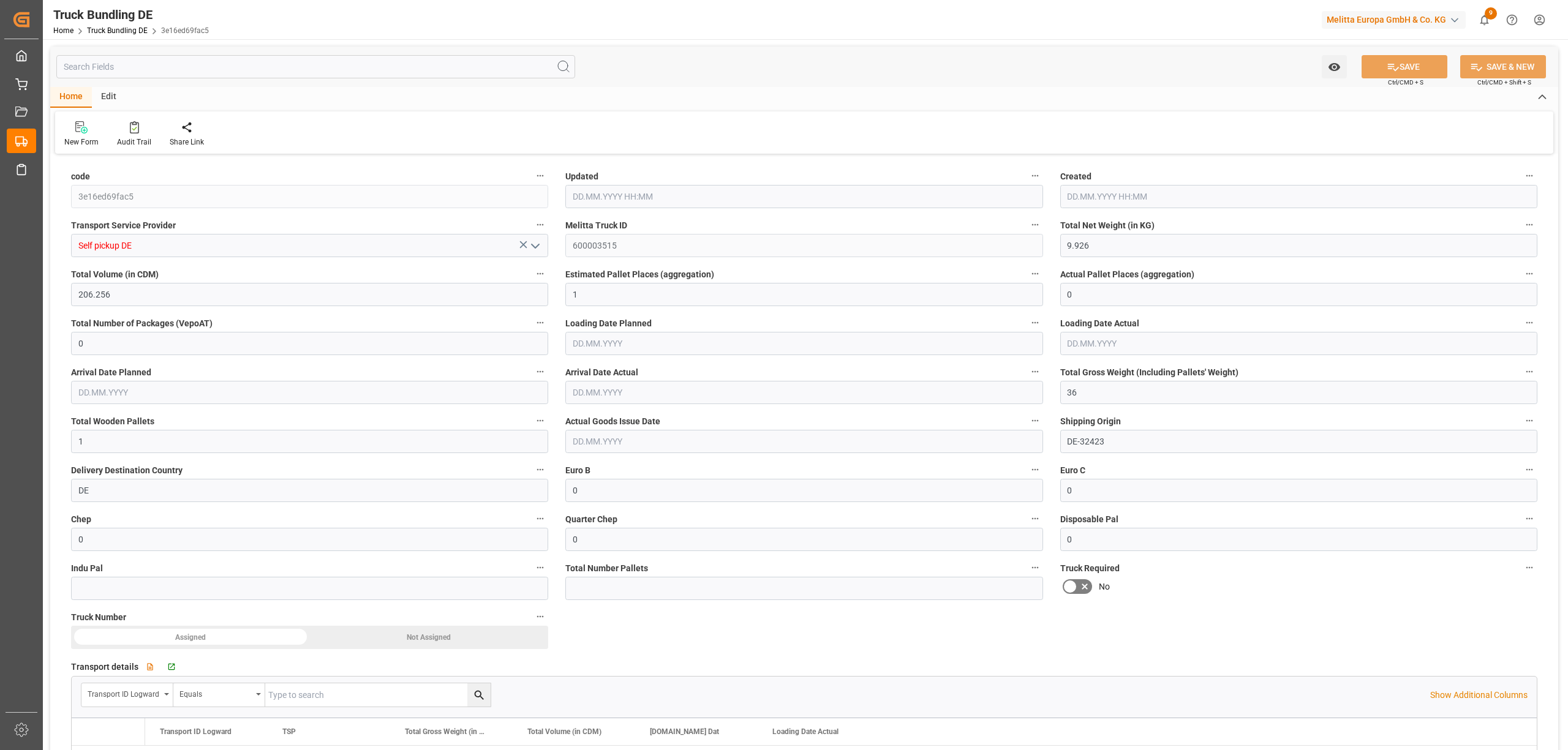
type input "0"
type input "14.10.2025 08:27"
type input "[DATE]"
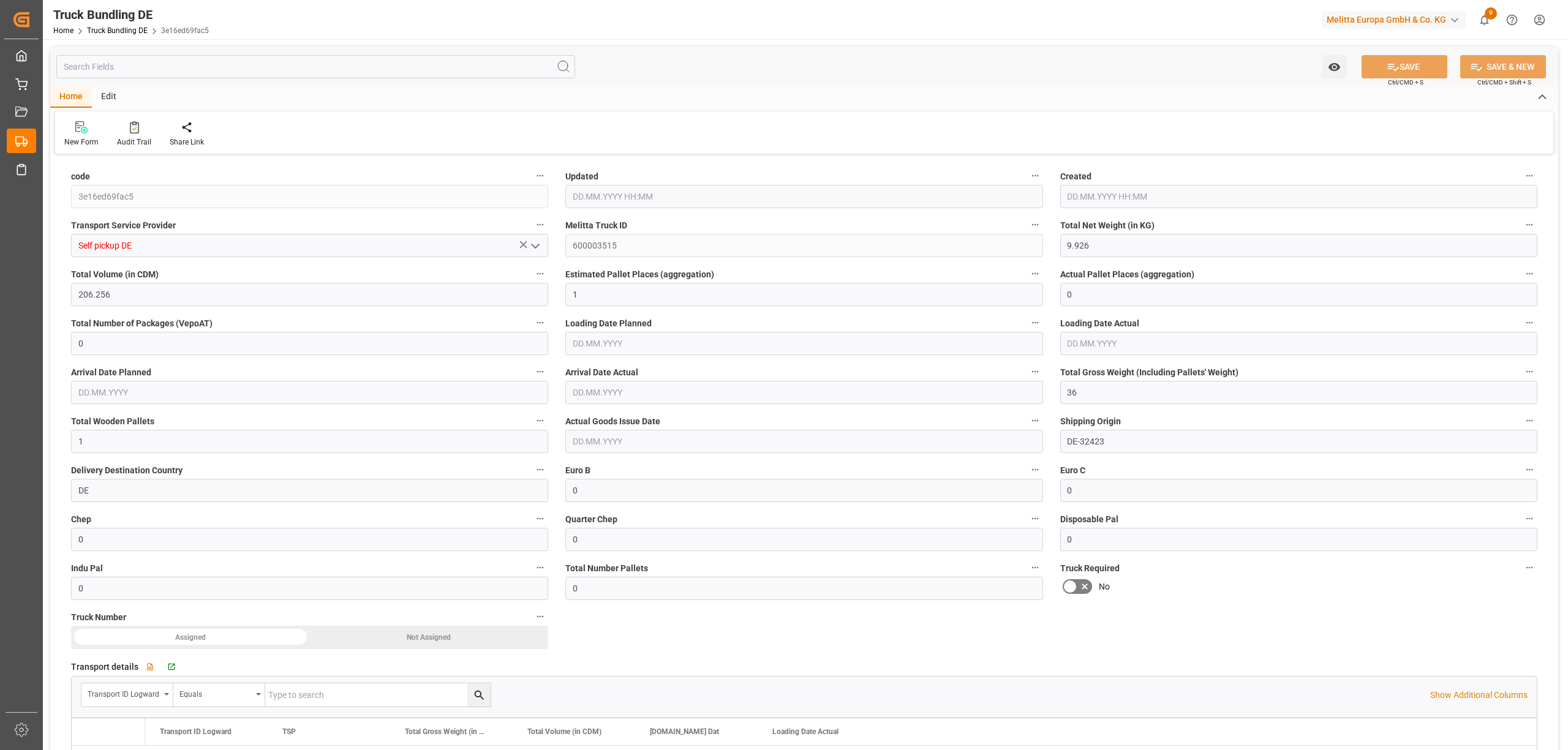
type input "[DATE]"
type input "[DATE] 08:28"
type input "[DATE]"
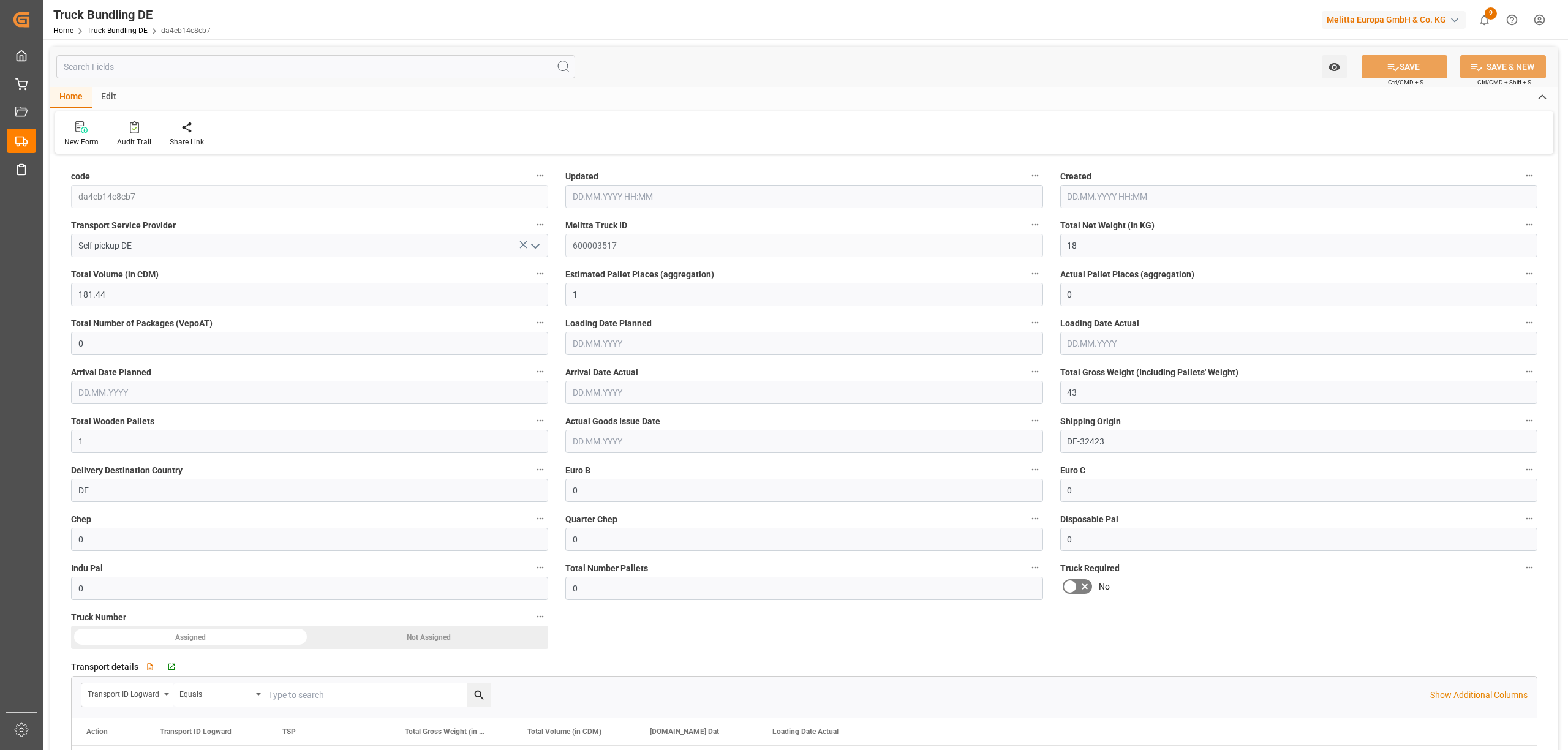
type input "[DATE]"
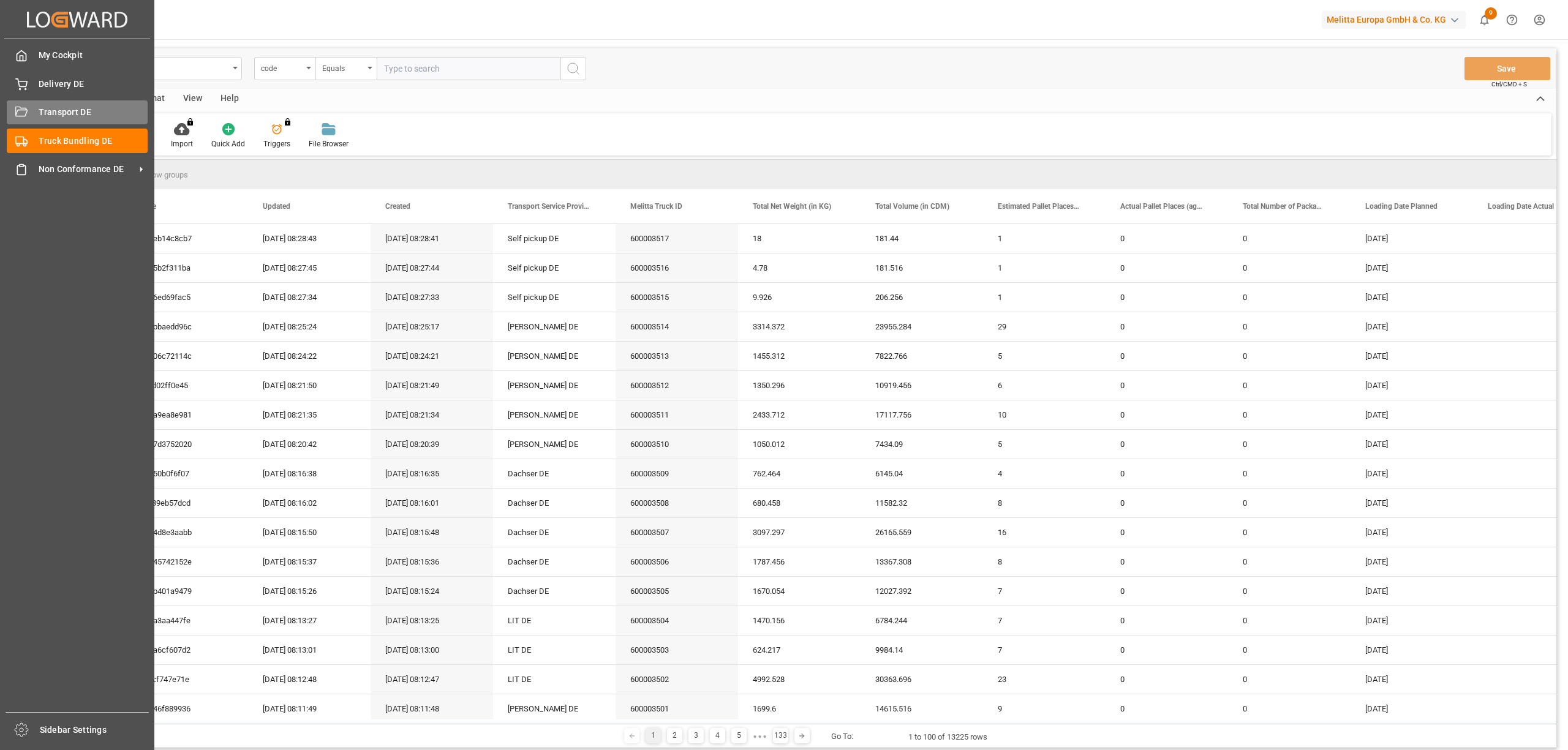
click at [30, 109] on div "Transport DE Transport DE" at bounding box center [77, 112] width 141 height 24
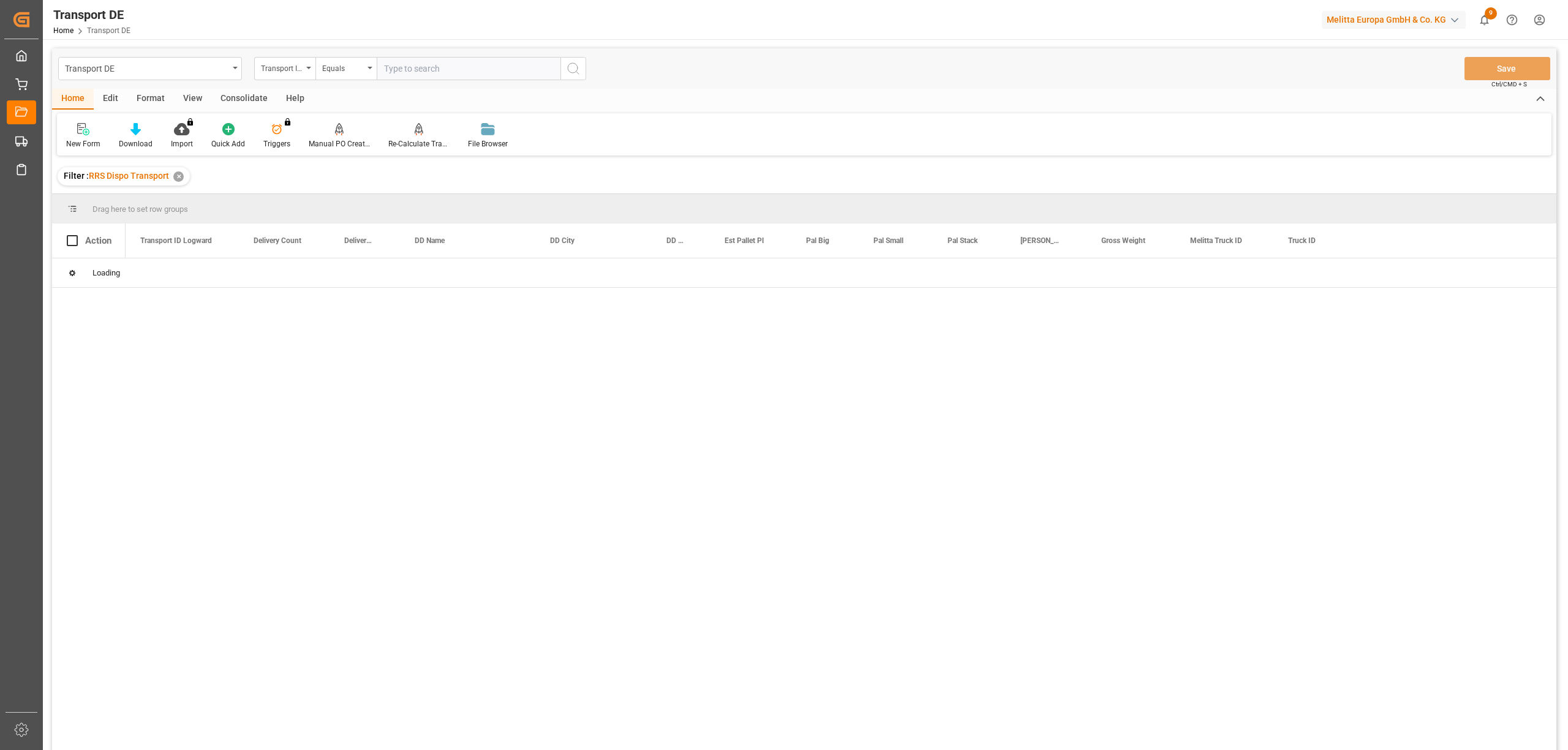
click at [246, 104] on div "Consolidate" at bounding box center [244, 99] width 66 height 21
click at [101, 137] on div "Consolidation List" at bounding box center [96, 136] width 78 height 27
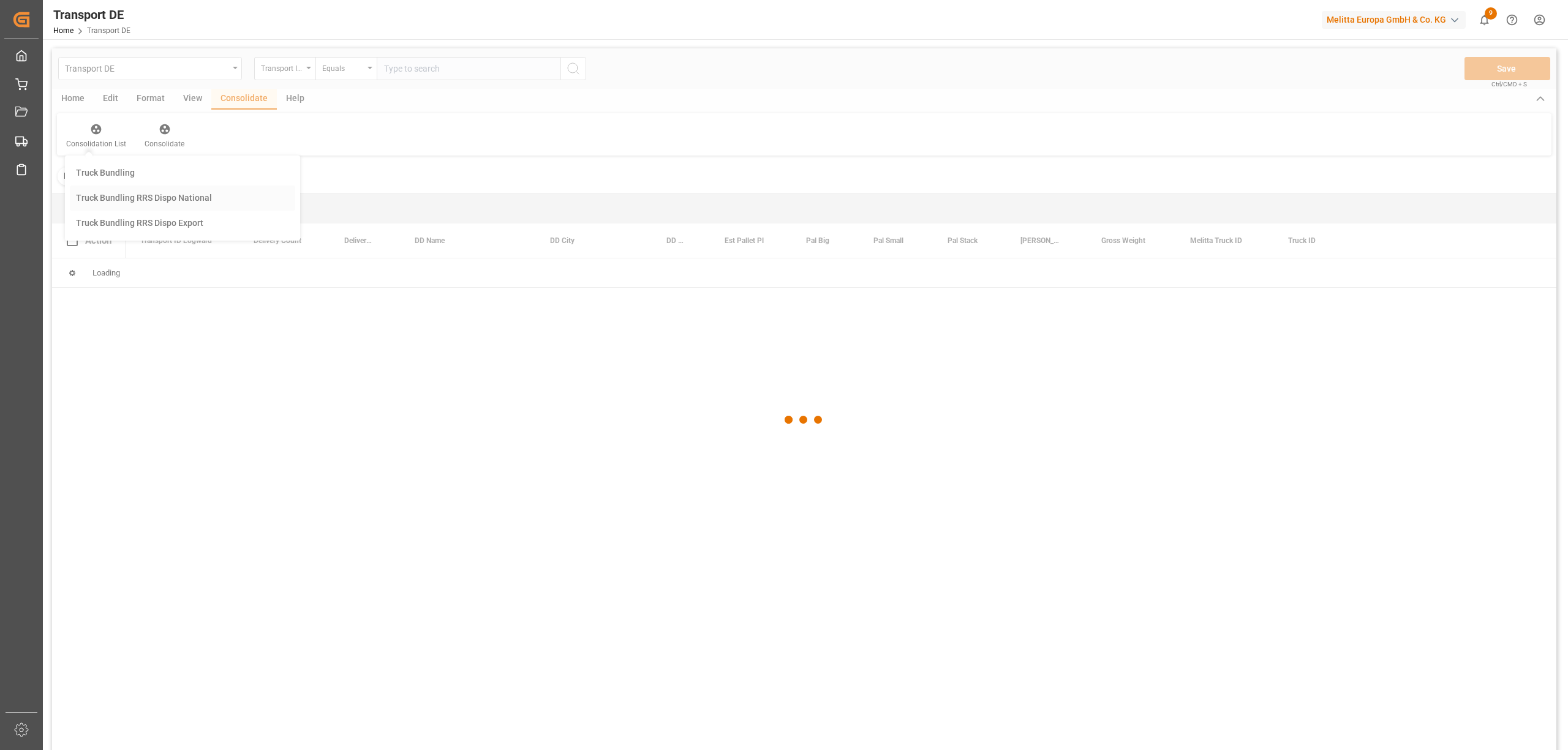
click at [125, 197] on div "Transport DE Transport ID Logward Equals Save Ctrl/CMD + S Home Edit Format Vie…" at bounding box center [803, 415] width 1504 height 734
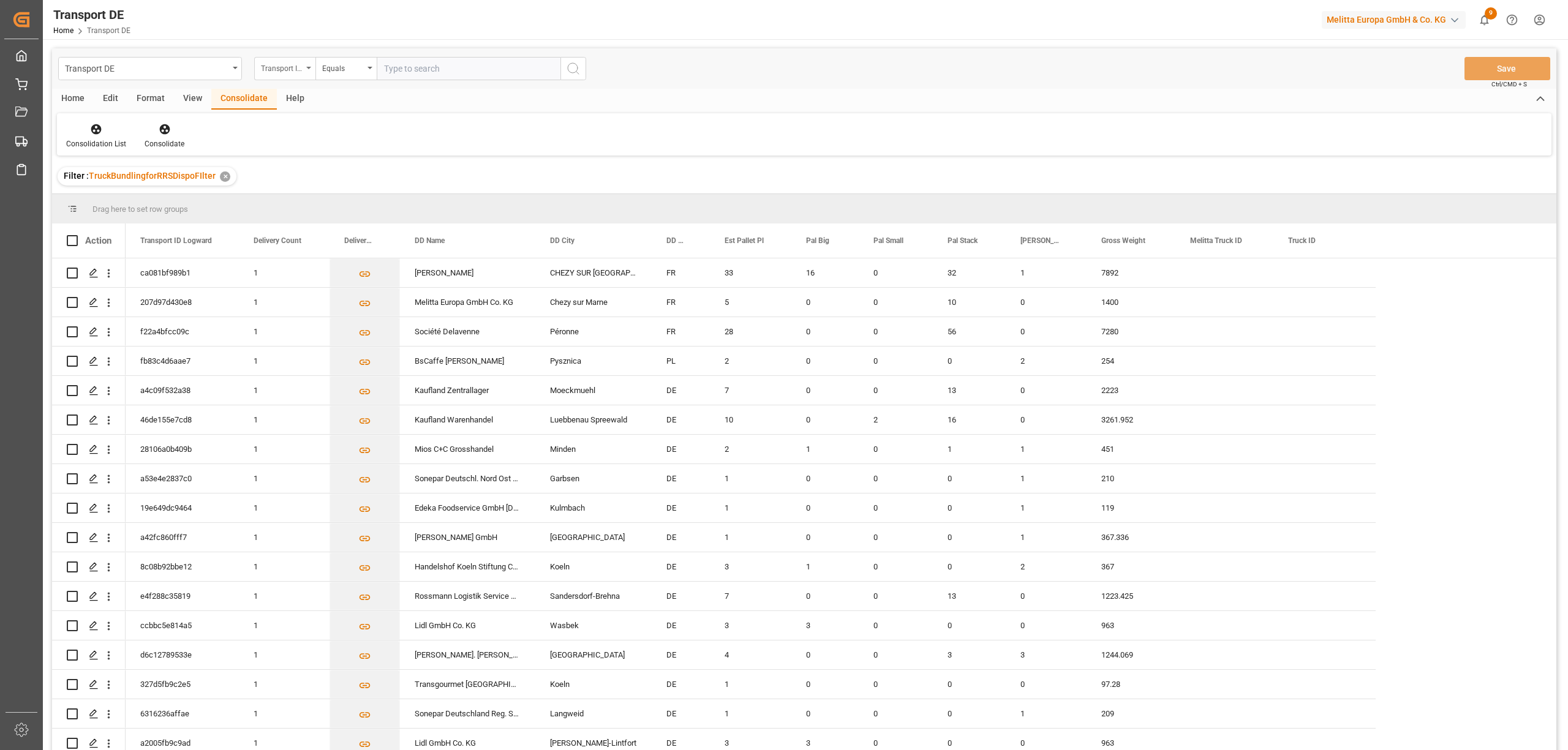
click at [284, 70] on div "Transport ID Logward" at bounding box center [282, 66] width 42 height 14
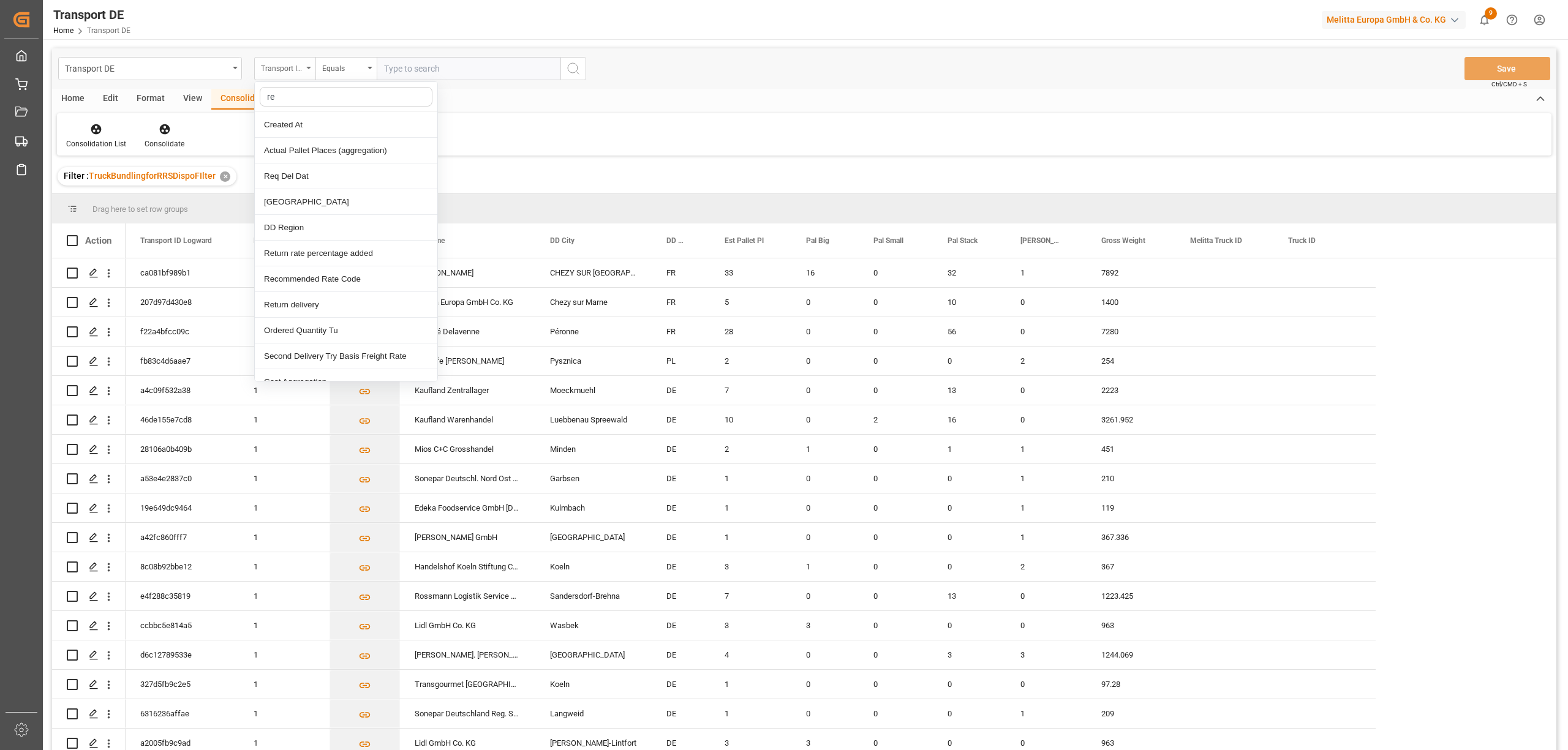
type input "req"
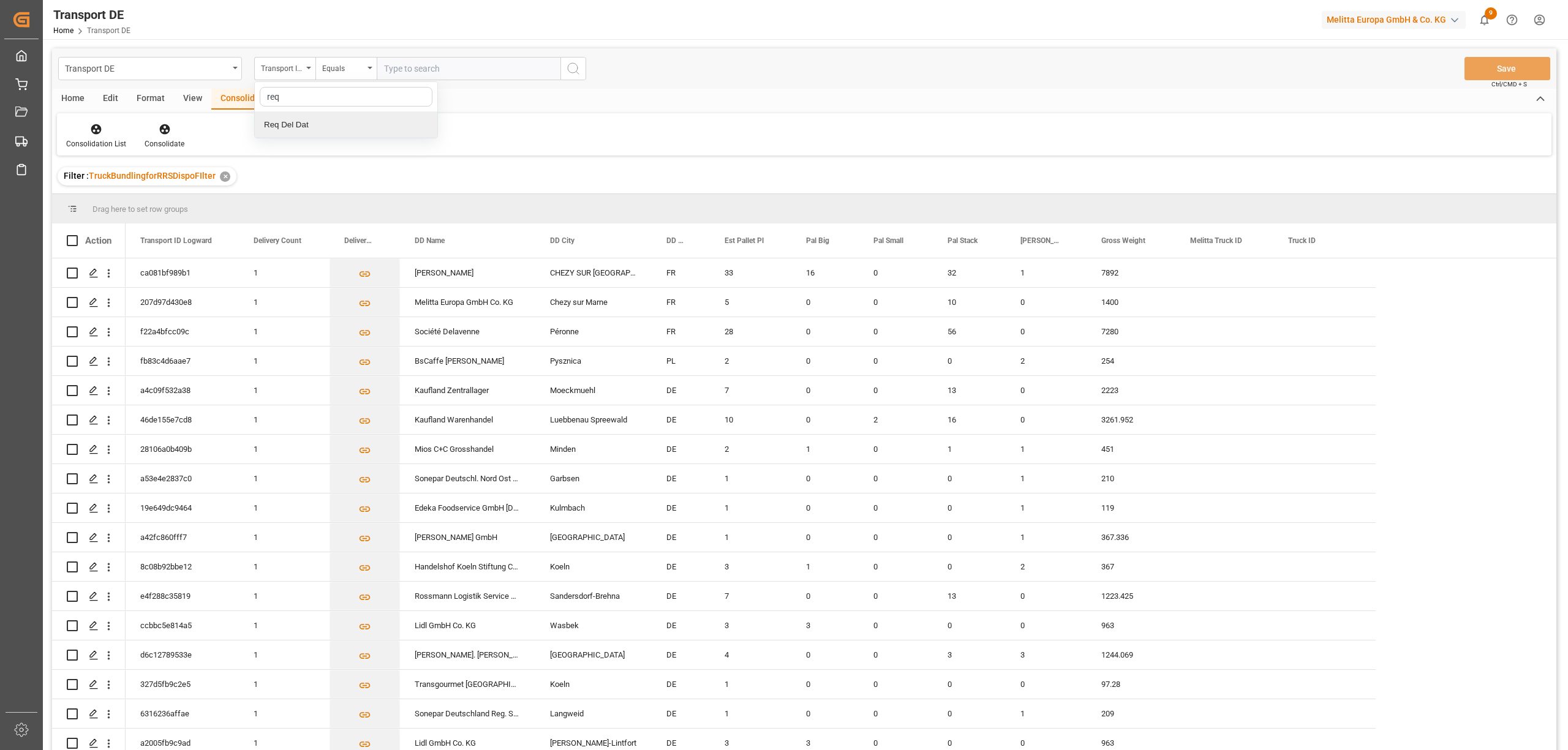
click at [311, 128] on div "Req Del Dat" at bounding box center [346, 125] width 182 height 26
click at [328, 72] on div "Equals" at bounding box center [342, 66] width 42 height 14
click at [355, 231] on div "In range" at bounding box center [407, 228] width 182 height 26
click at [385, 69] on input "text" at bounding box center [422, 69] width 92 height 23
type input "[DATE]"
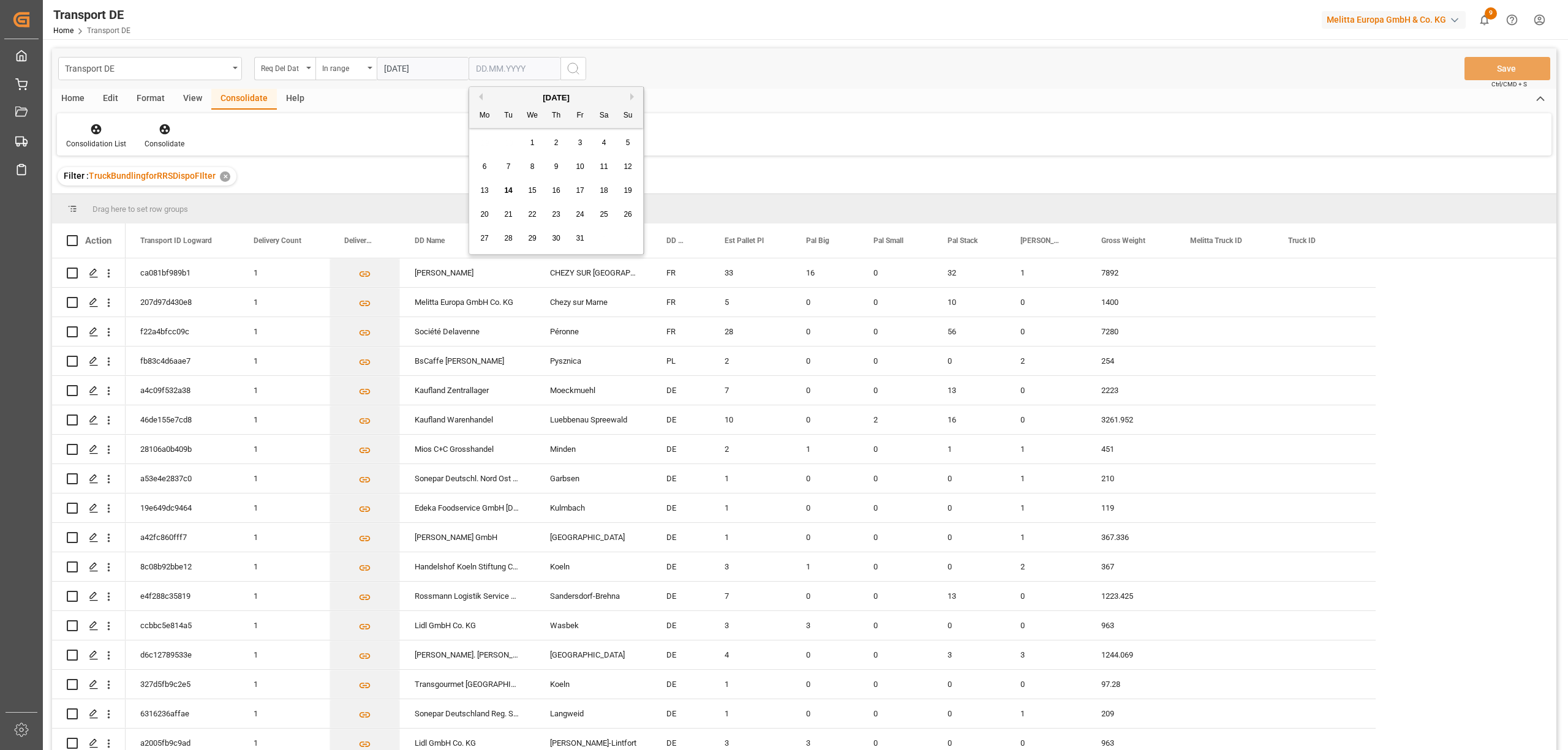
click at [478, 66] on input "text" at bounding box center [514, 69] width 92 height 23
type input "[DATE]"
click at [573, 66] on icon "search button" at bounding box center [573, 69] width 15 height 15
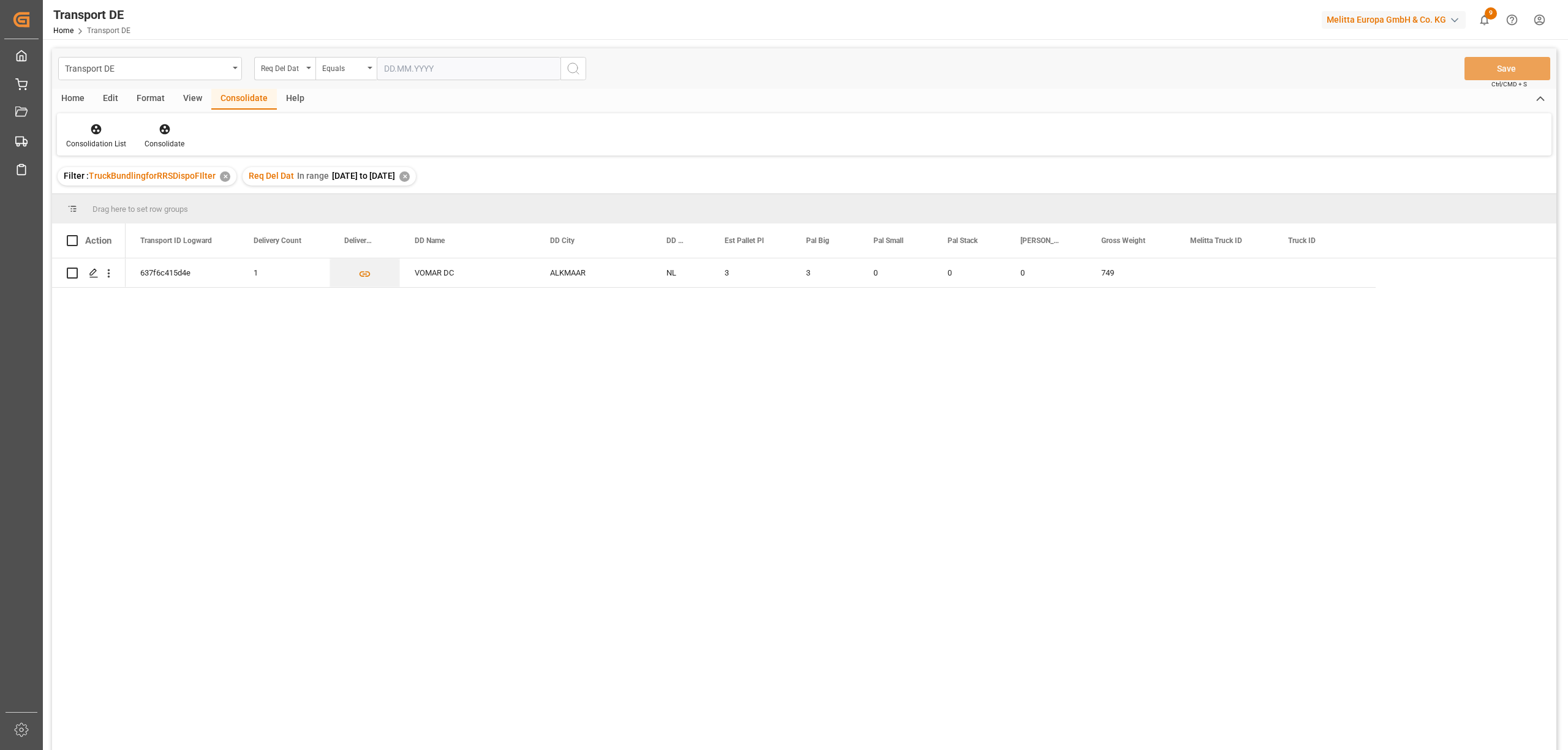
click at [409, 175] on div "✕" at bounding box center [404, 177] width 10 height 10
